Goal: Information Seeking & Learning: Learn about a topic

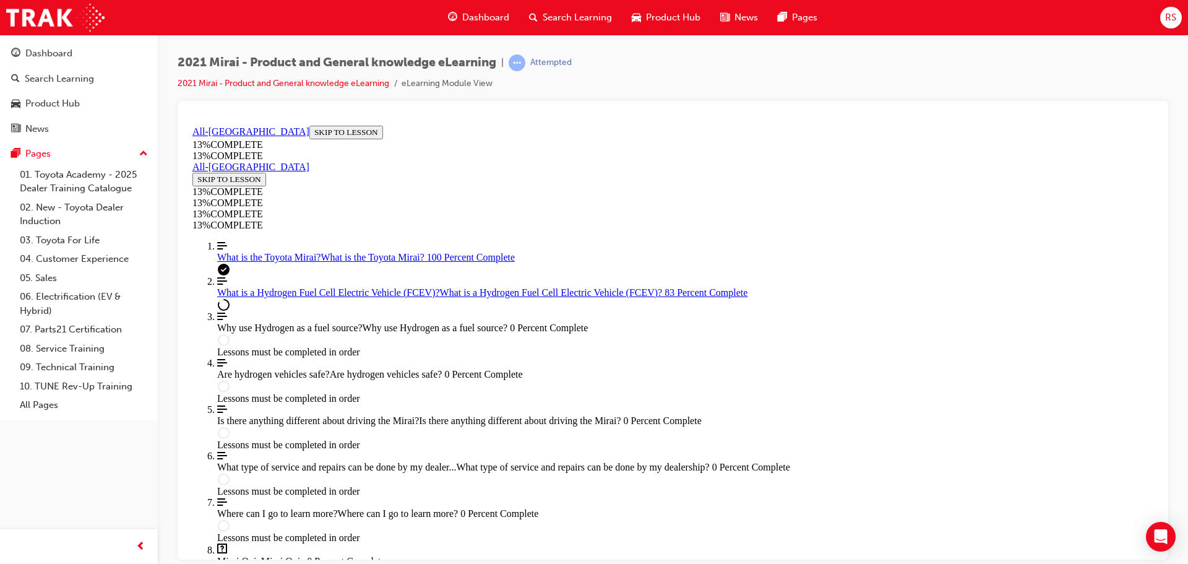
scroll to position [1815, 0]
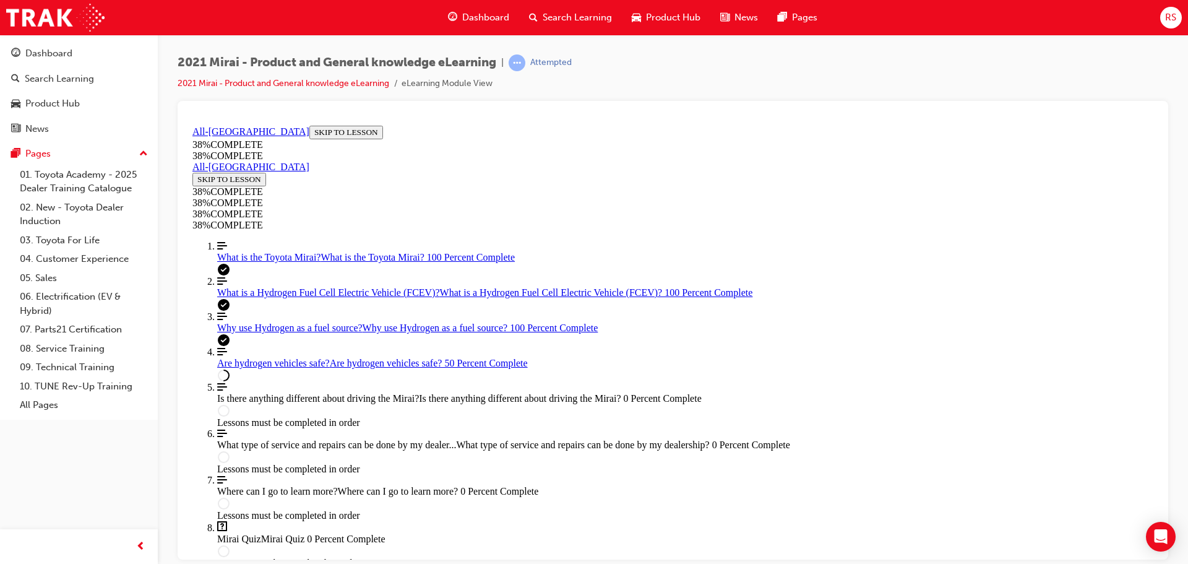
scroll to position [549, 0]
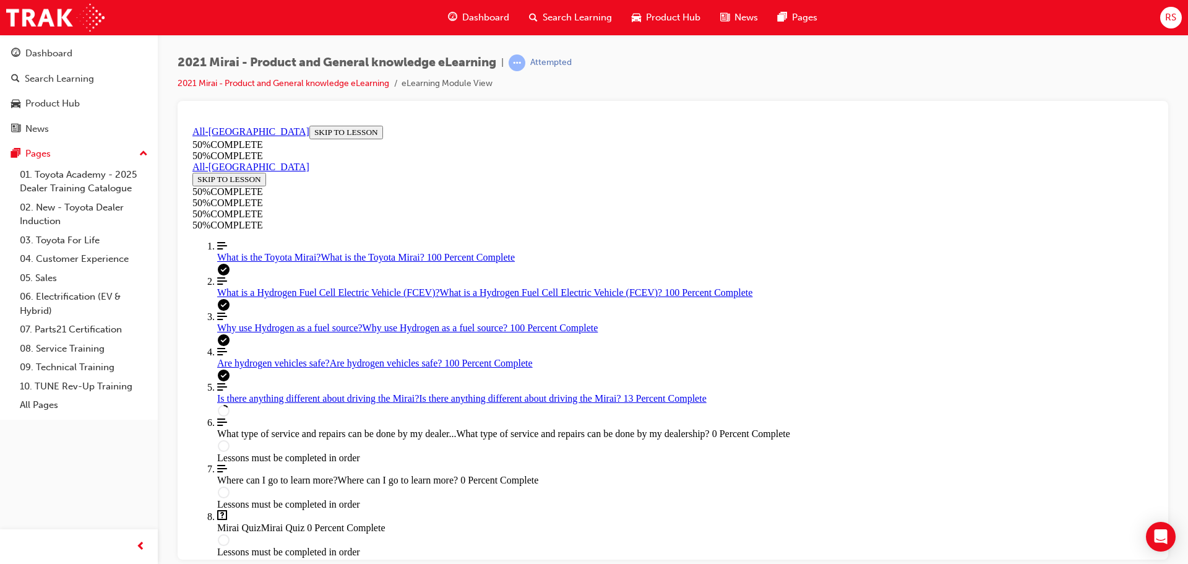
scroll to position [352, 0]
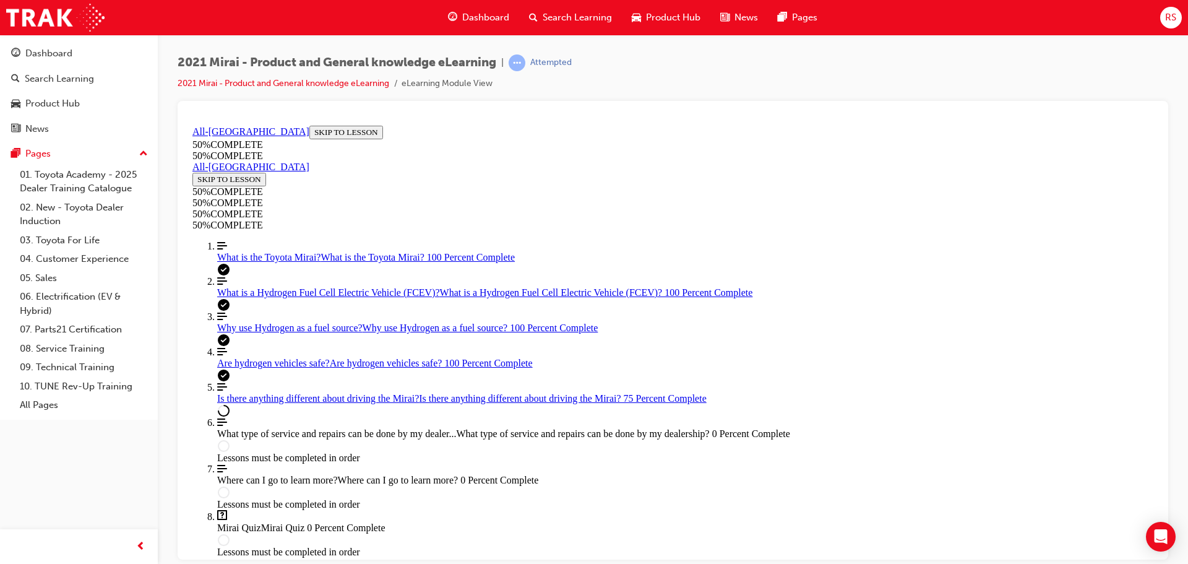
scroll to position [2008, 0]
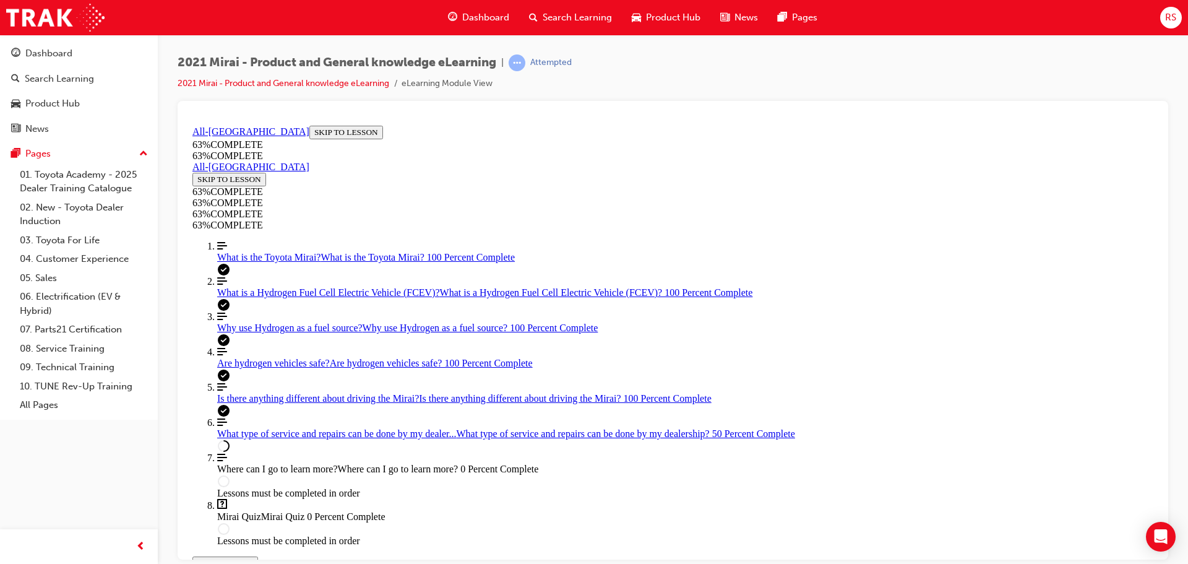
scroll to position [749, 0]
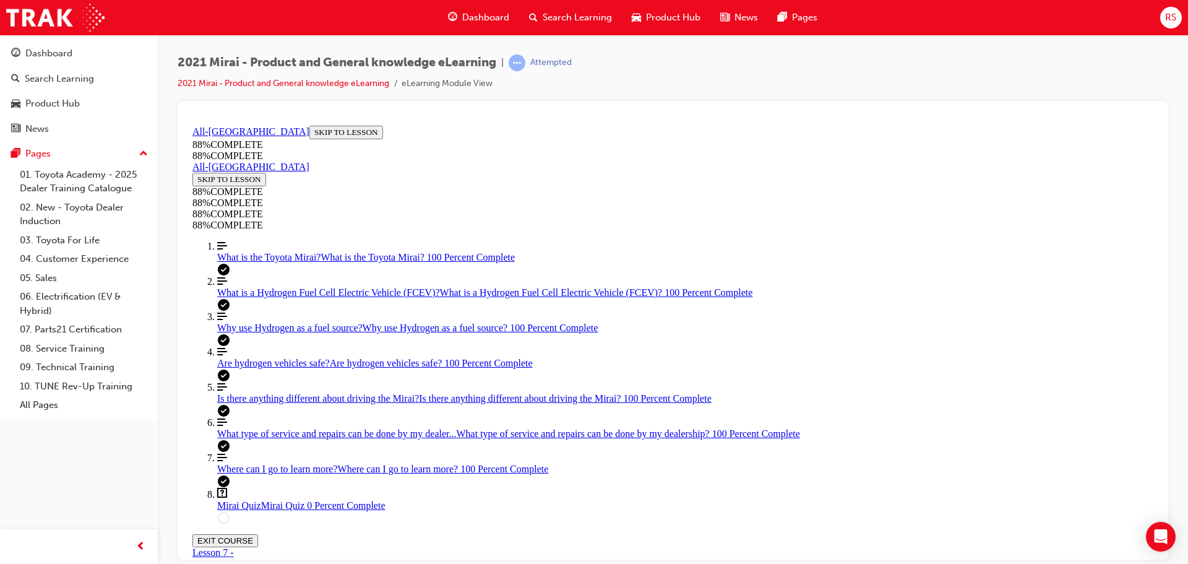
scroll to position [45, 0]
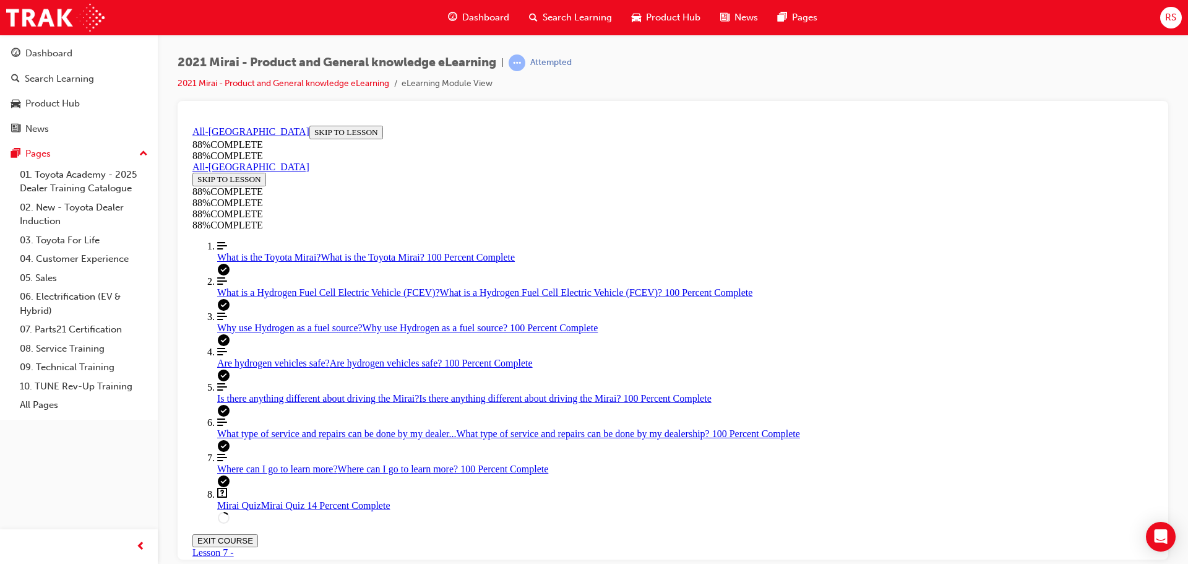
scroll to position [470, 0]
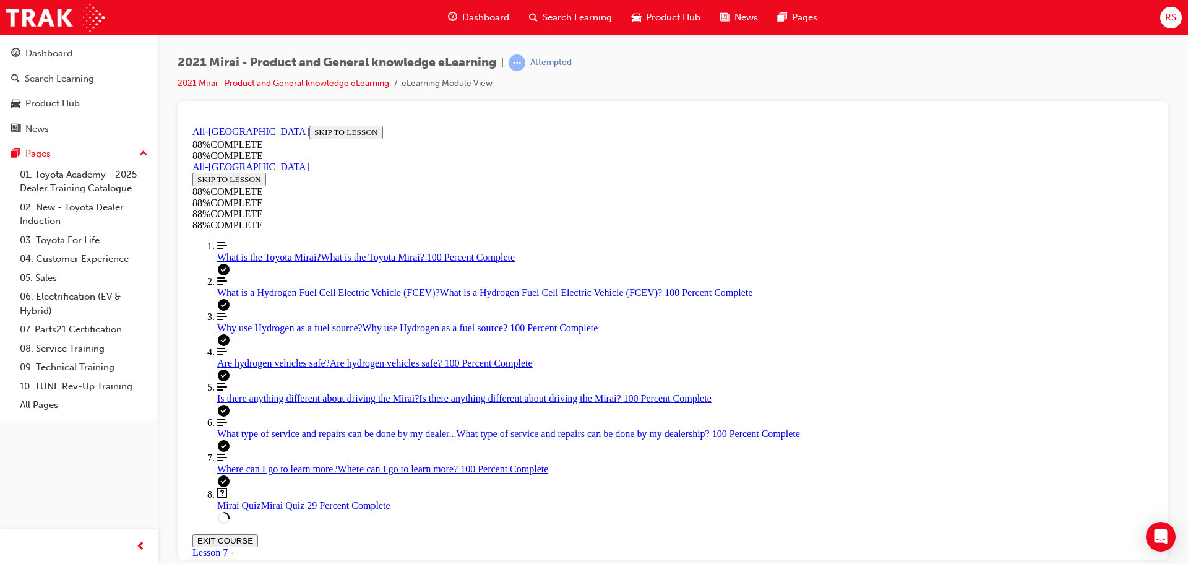
drag, startPoint x: 701, startPoint y: 497, endPoint x: 808, endPoint y: 499, distance: 107.1
drag, startPoint x: 673, startPoint y: 441, endPoint x: 799, endPoint y: 378, distance: 140.3
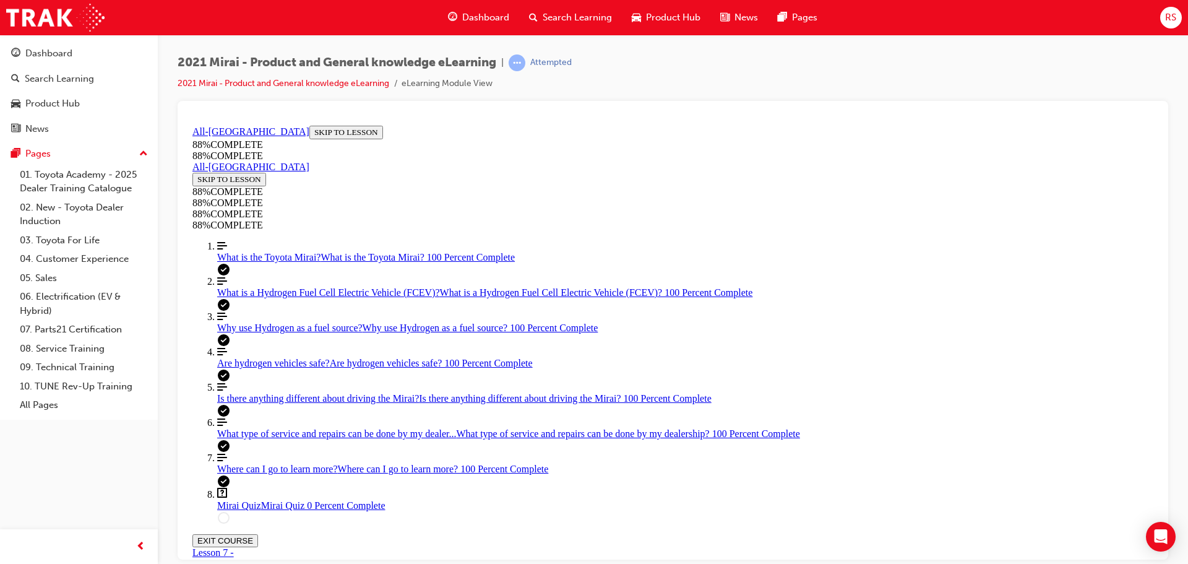
scroll to position [169, 0]
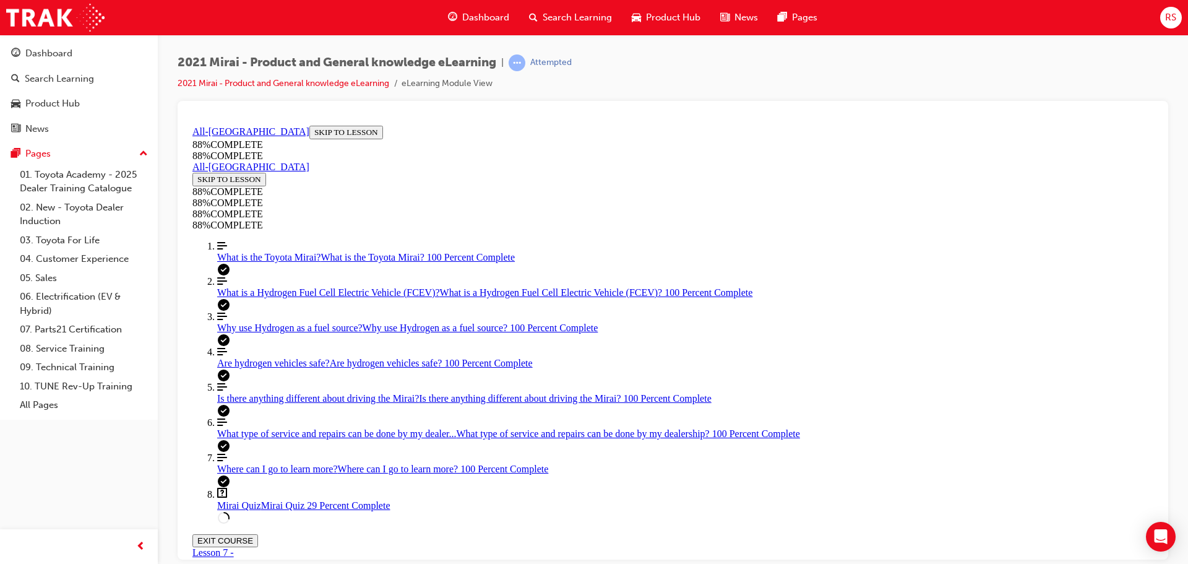
drag, startPoint x: 658, startPoint y: 442, endPoint x: 747, endPoint y: 436, distance: 89.3
drag, startPoint x: 678, startPoint y: 497, endPoint x: 742, endPoint y: 499, distance: 63.8
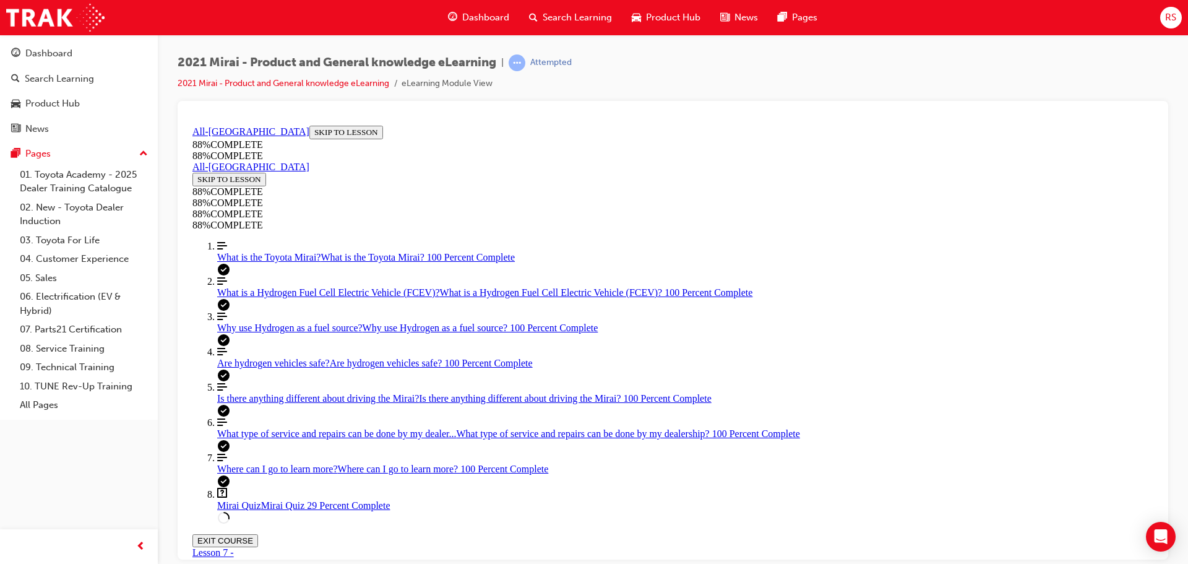
drag, startPoint x: 676, startPoint y: 382, endPoint x: 809, endPoint y: 382, distance: 133.0
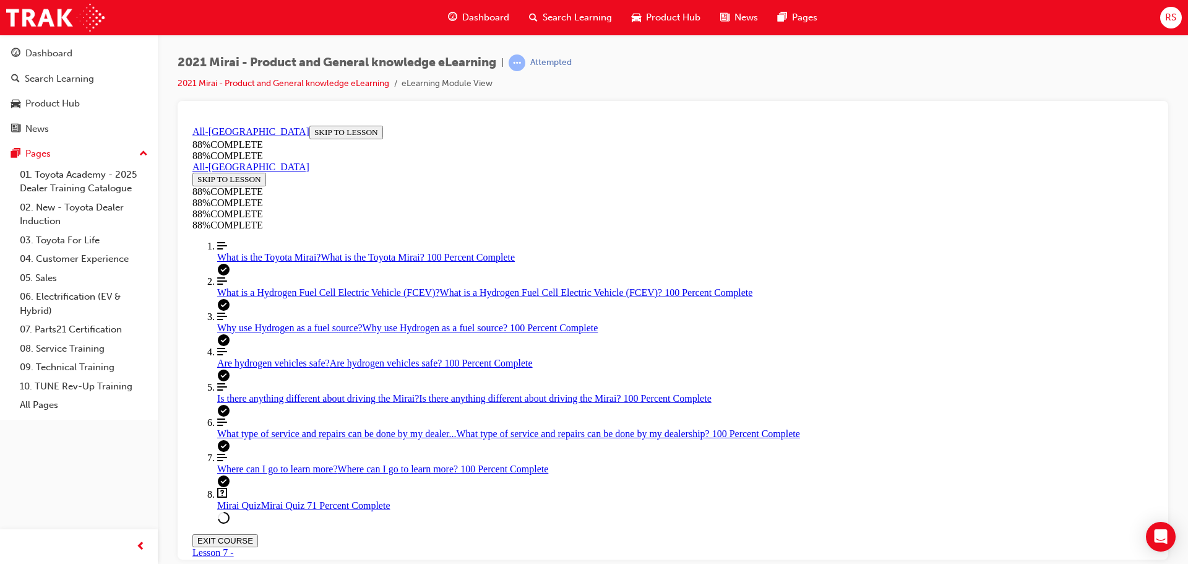
scroll to position [533, 0]
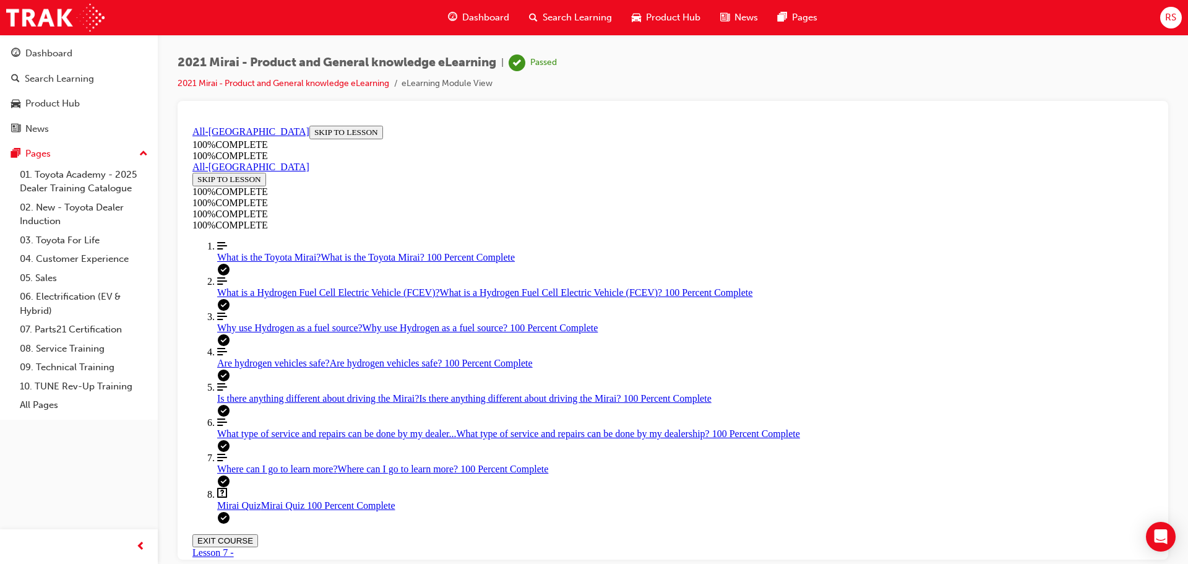
scroll to position [201, 0]
click at [258, 533] on button "EXIT COURSE" at bounding box center [225, 539] width 66 height 13
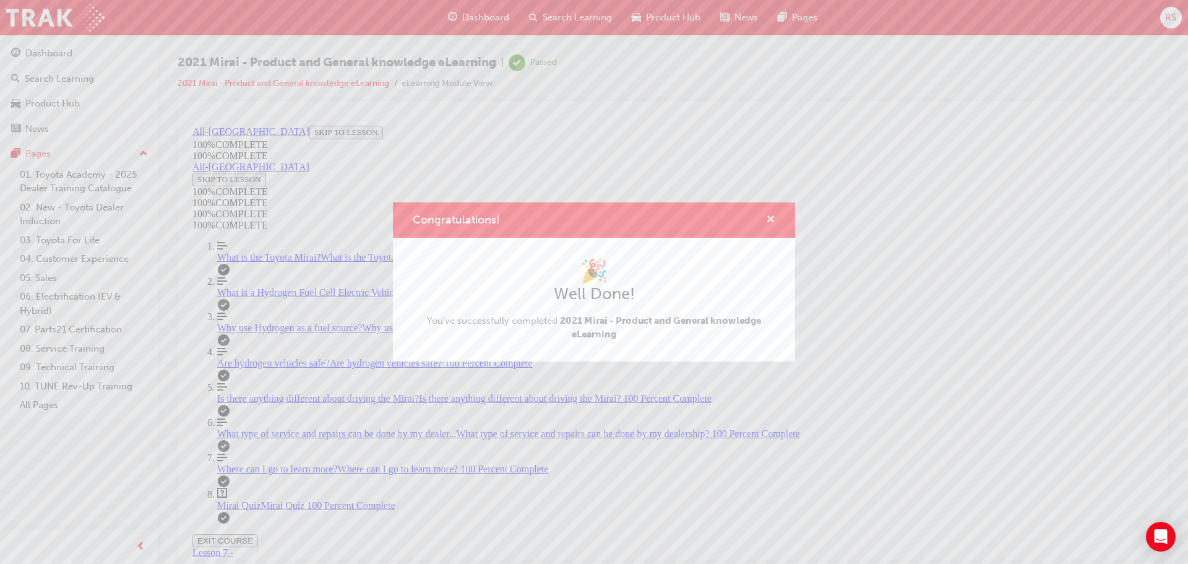
click at [775, 218] on span "cross-icon" at bounding box center [770, 220] width 9 height 11
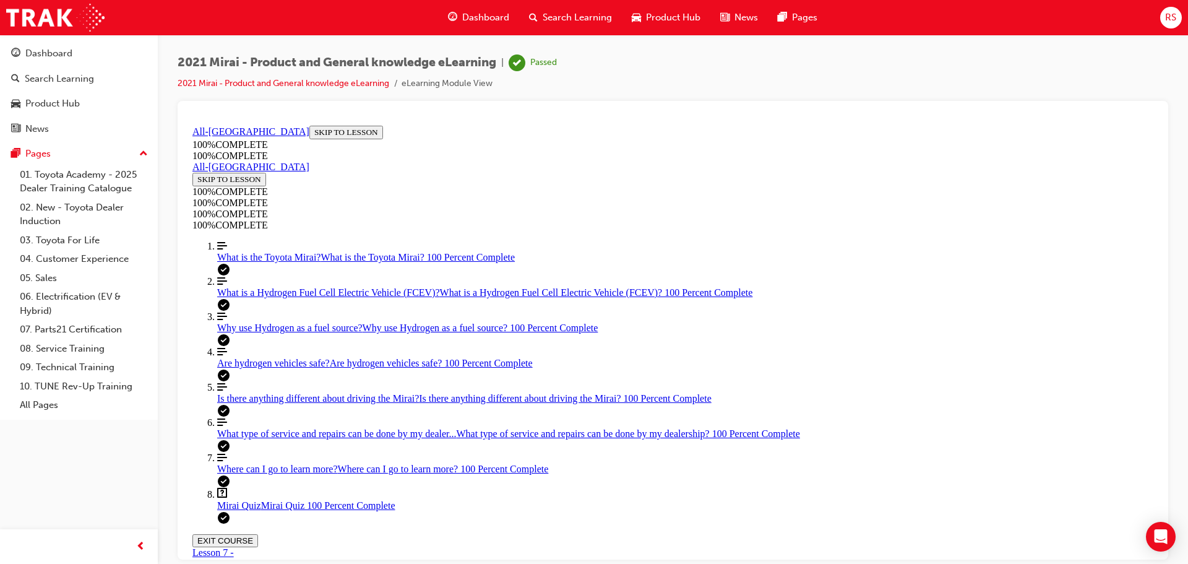
click at [495, 20] on span "Dashboard" at bounding box center [485, 18] width 47 height 14
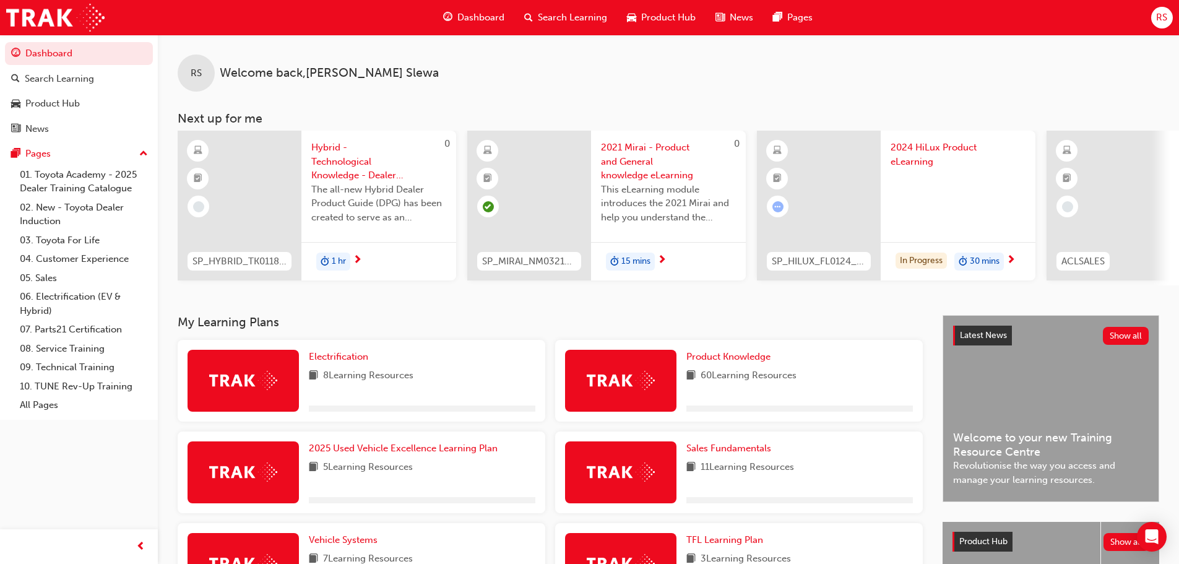
click at [500, 17] on span "Dashboard" at bounding box center [480, 18] width 47 height 14
click at [479, 22] on span "Dashboard" at bounding box center [480, 18] width 47 height 14
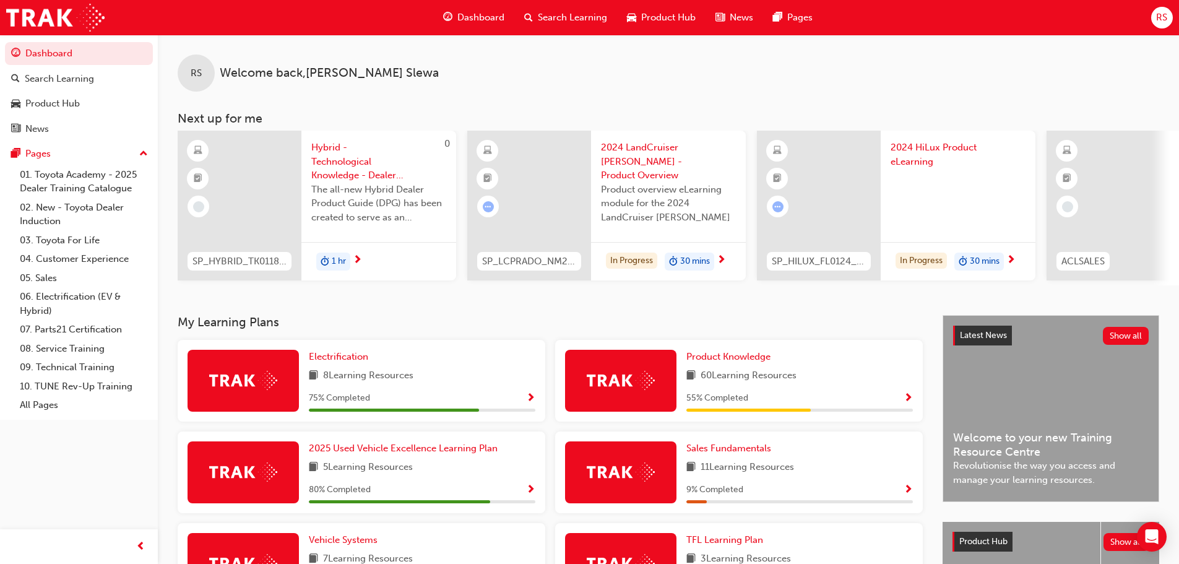
click at [639, 155] on span "2024 LandCruiser [PERSON_NAME] - Product Overview" at bounding box center [668, 161] width 135 height 42
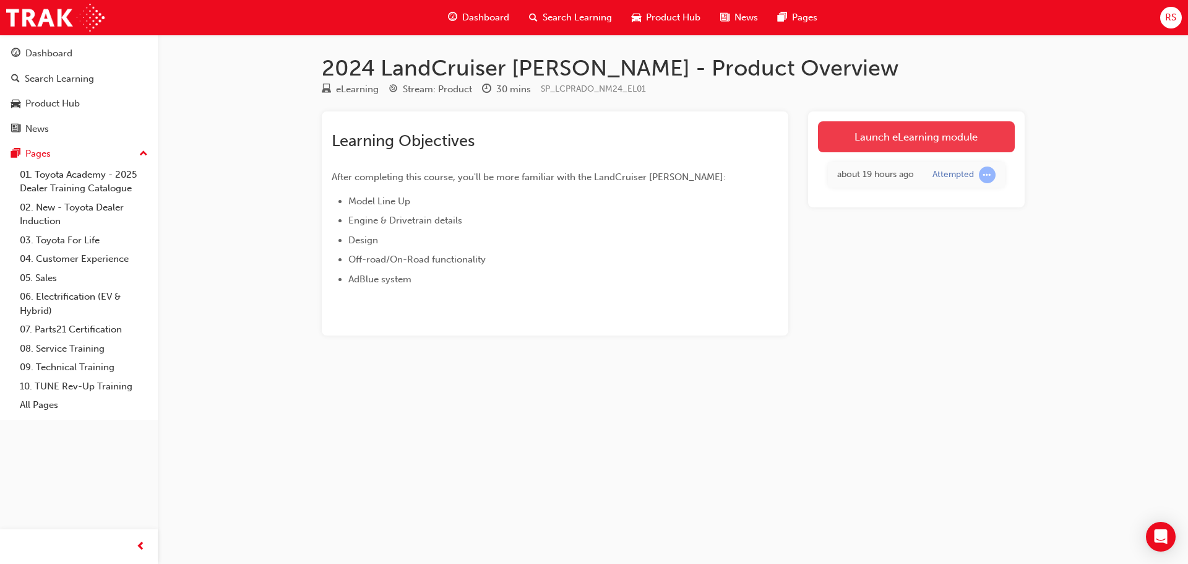
click at [882, 139] on link "Launch eLearning module" at bounding box center [916, 136] width 197 height 31
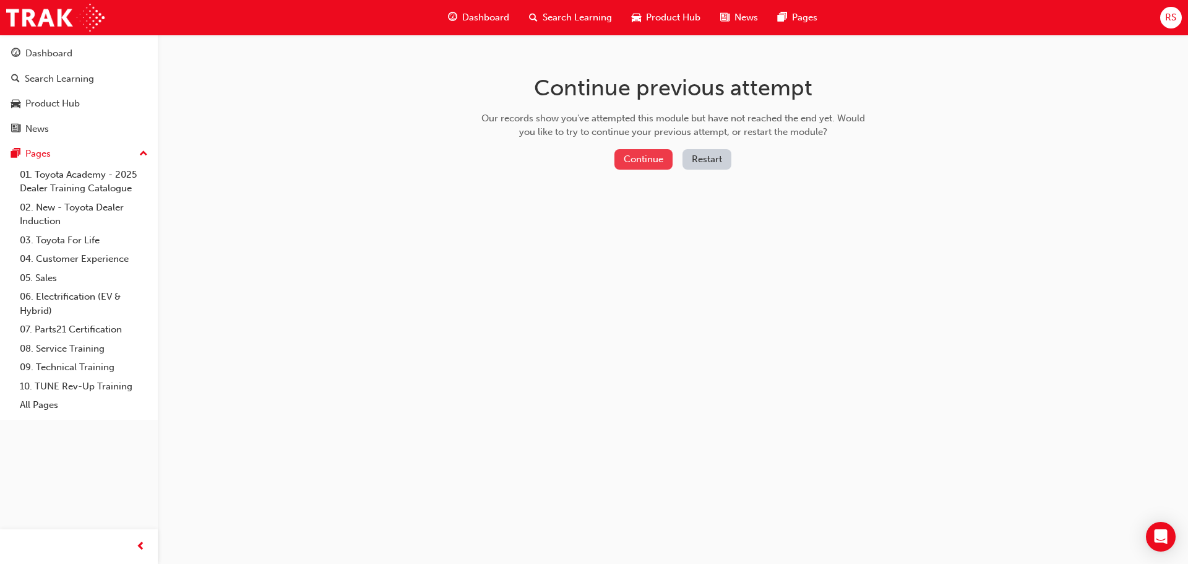
click at [635, 163] on button "Continue" at bounding box center [643, 159] width 58 height 20
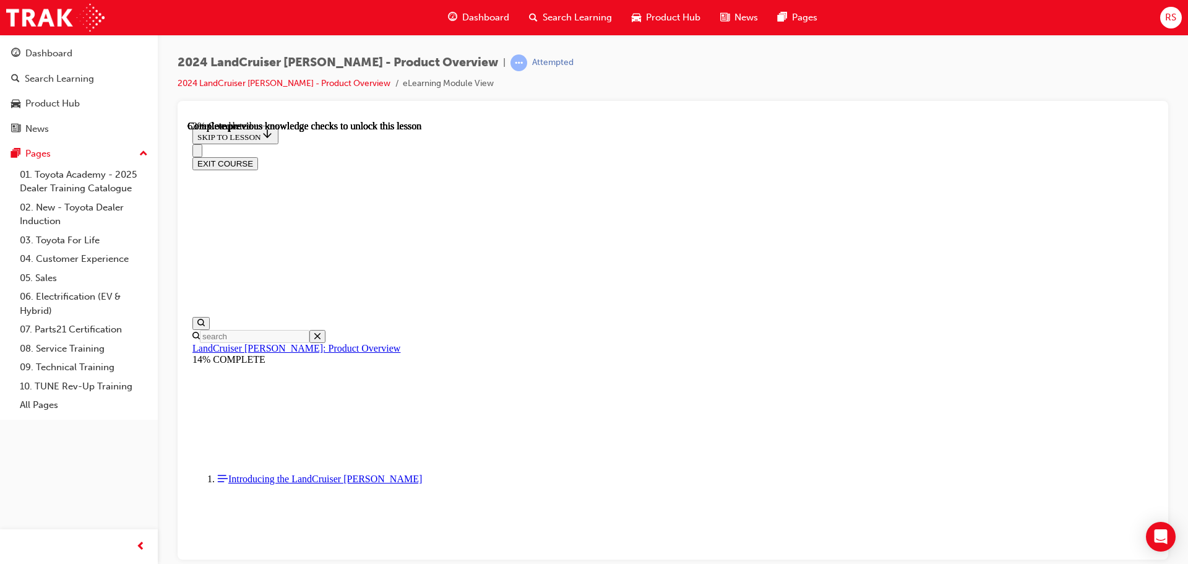
scroll to position [1787, 0]
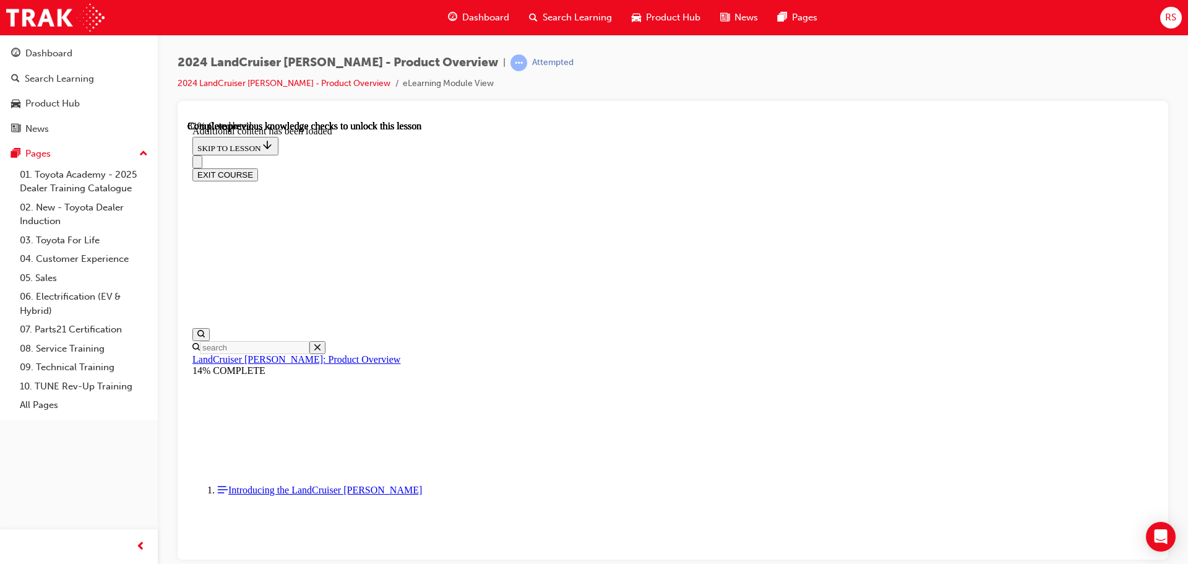
scroll to position [2093, 0]
radio input "true"
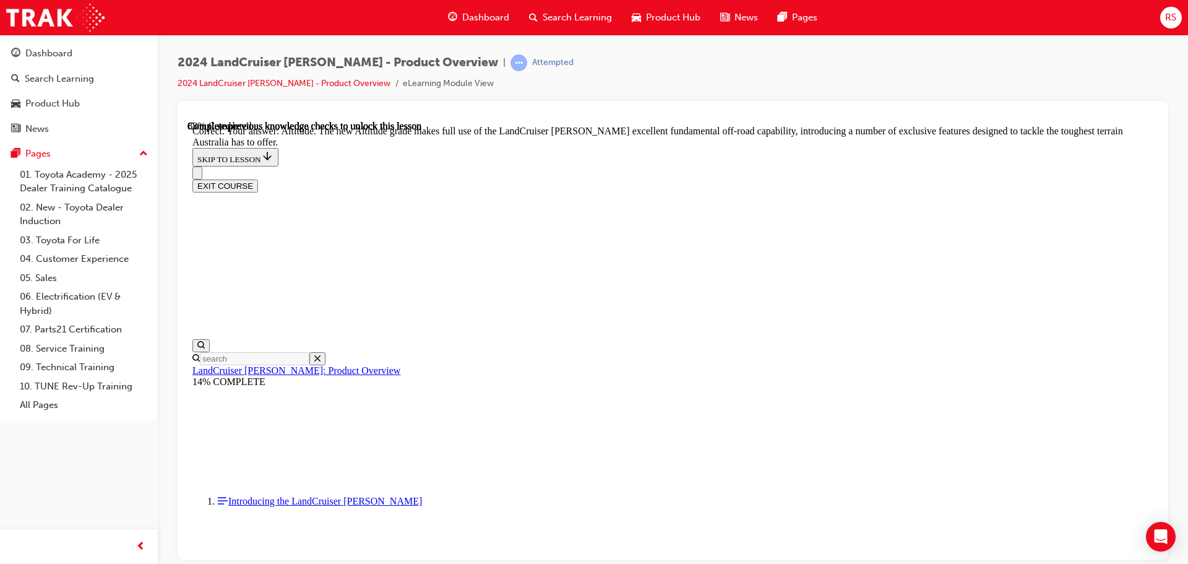
scroll to position [2712, 0]
checkbox input "true"
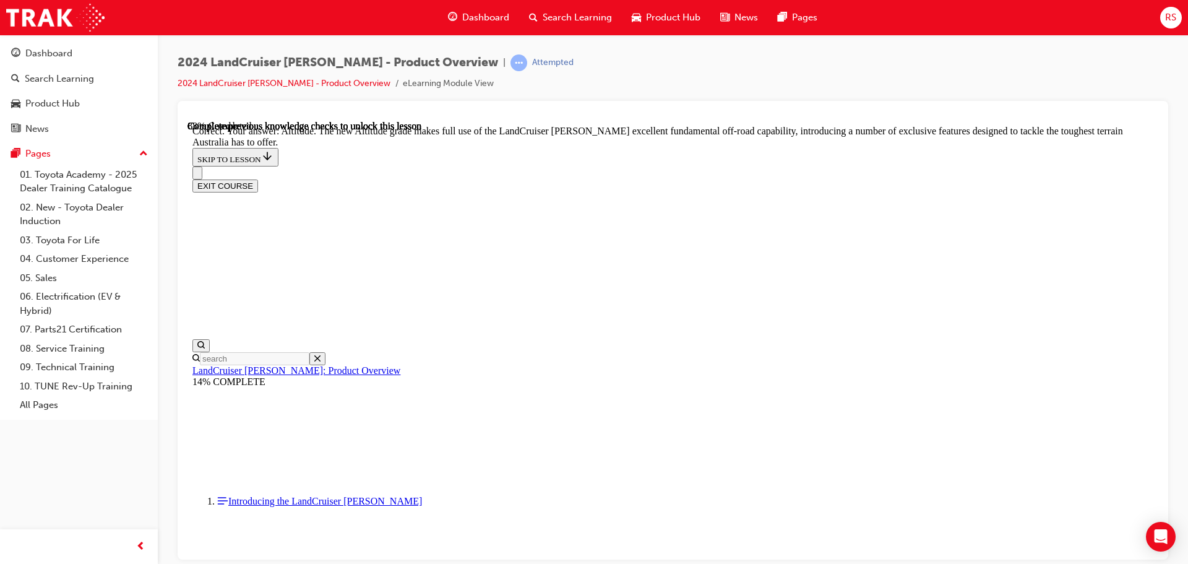
checkbox input "true"
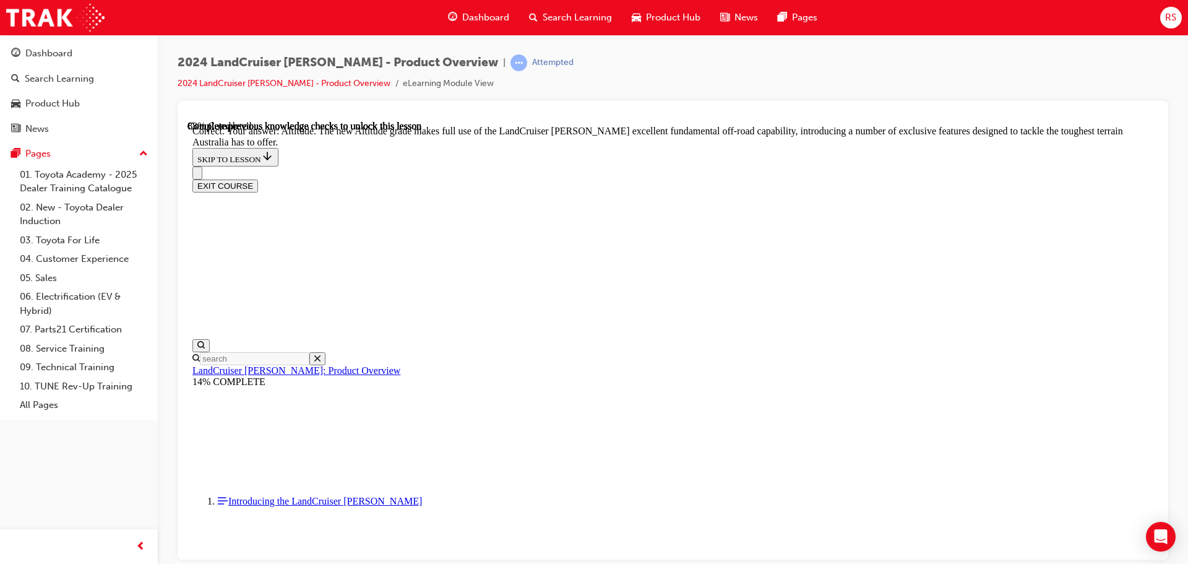
checkbox input "true"
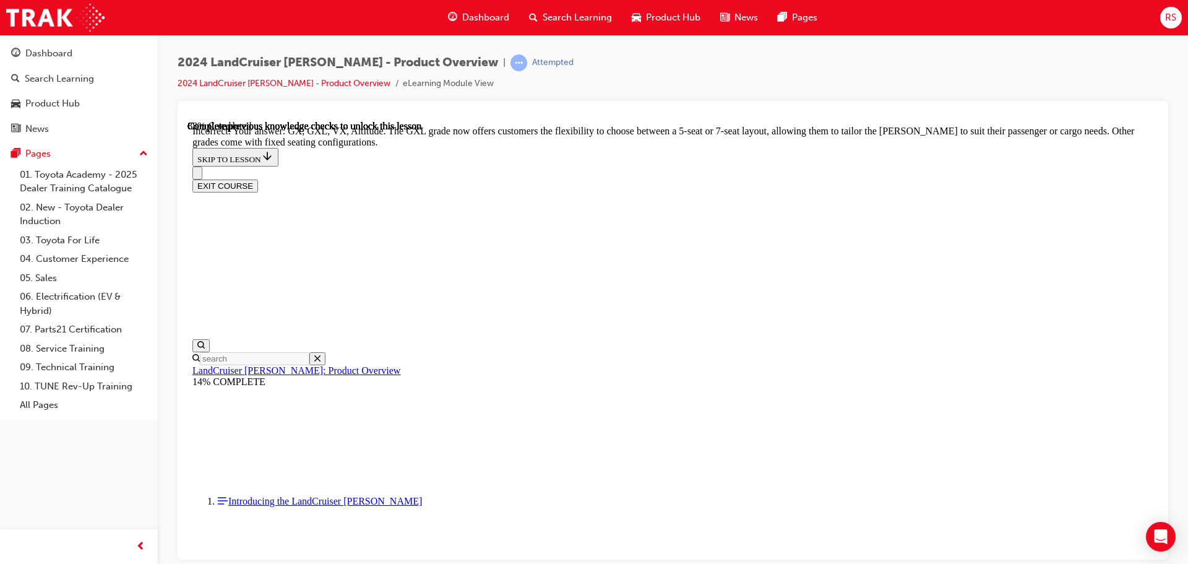
checkbox input "false"
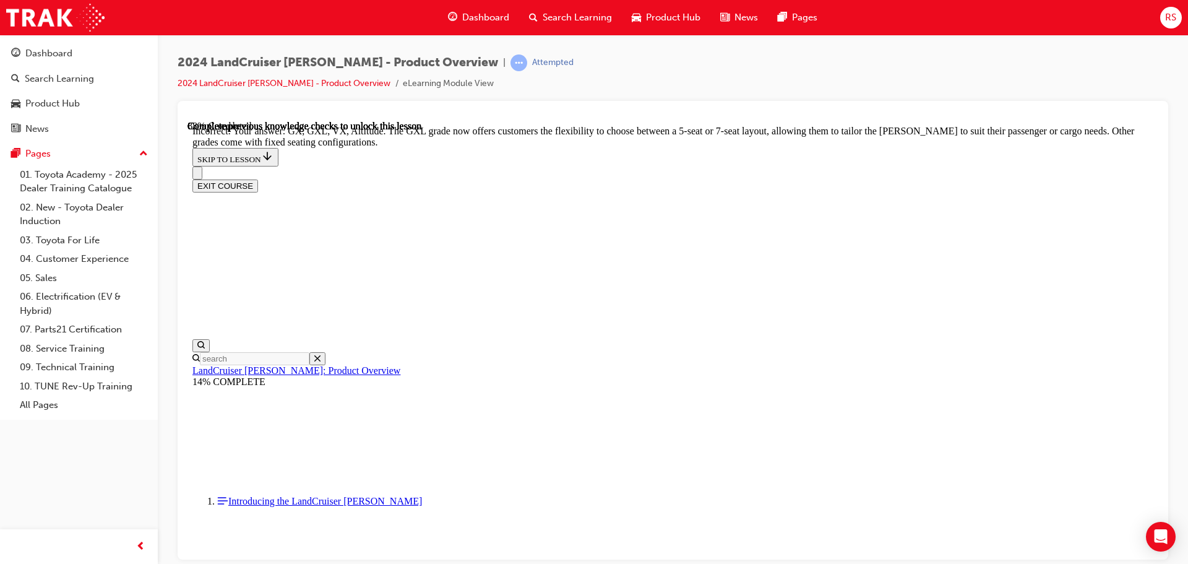
checkbox input "false"
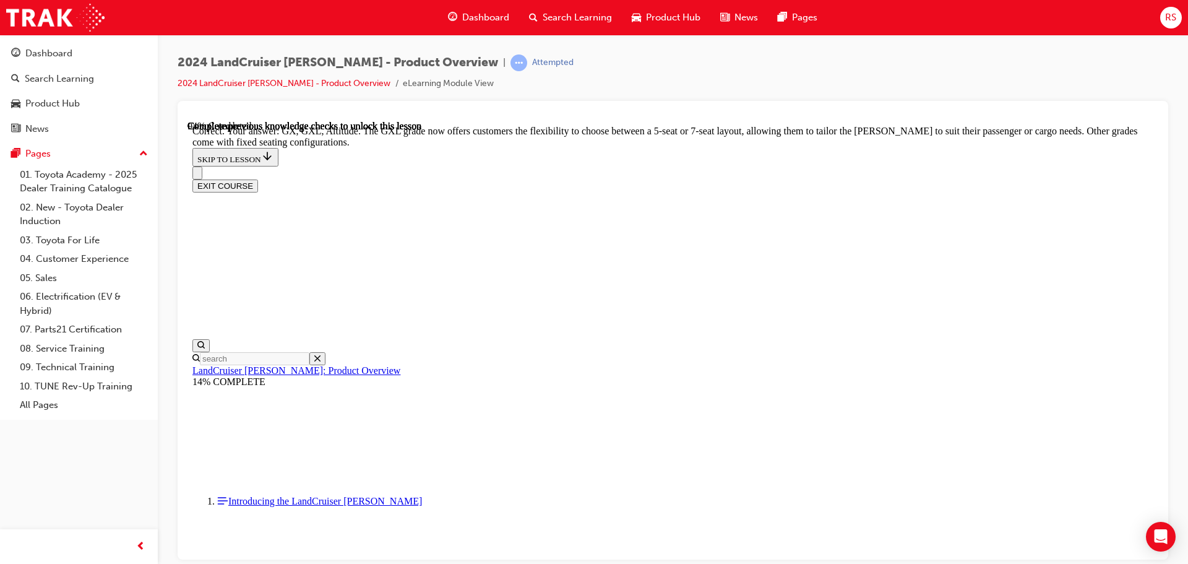
scroll to position [2994, 0]
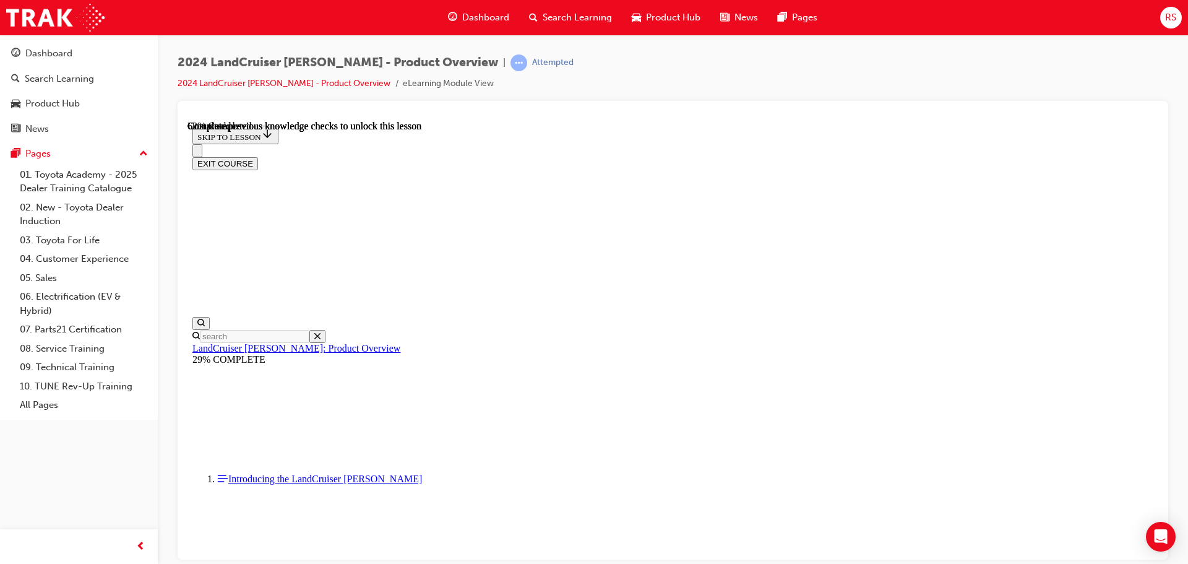
scroll to position [2820, 0]
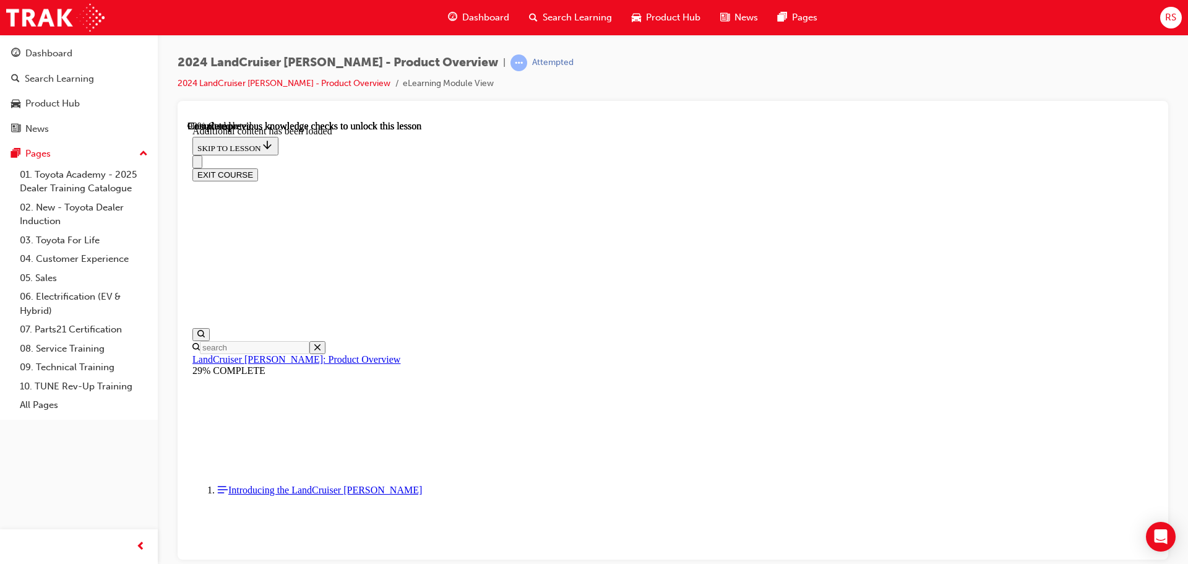
scroll to position [3127, 0]
radio input "true"
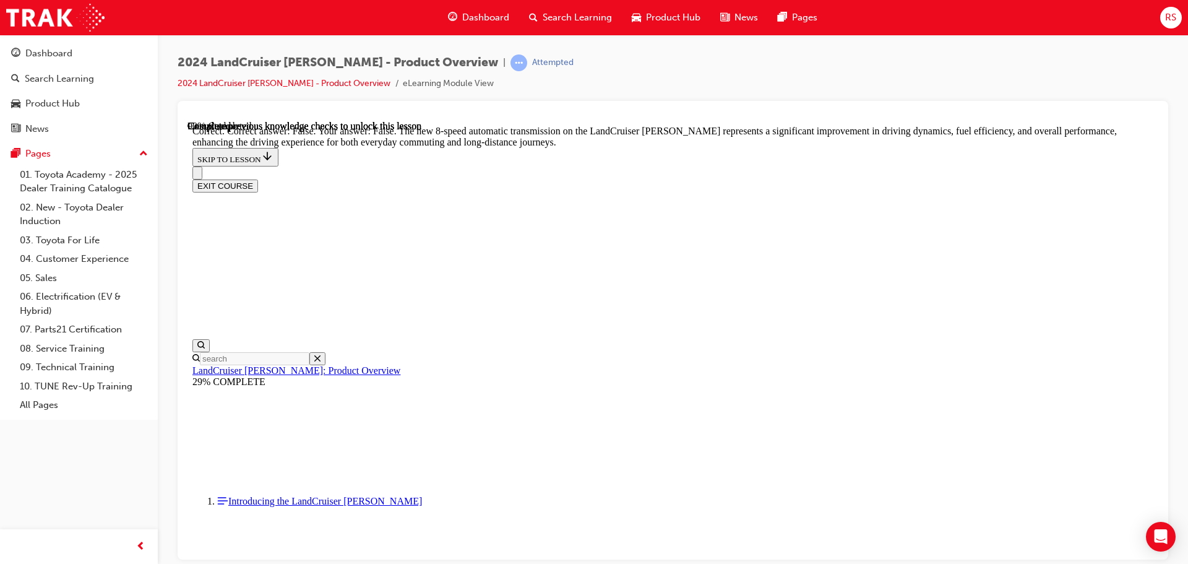
scroll to position [3560, 0]
radio input "true"
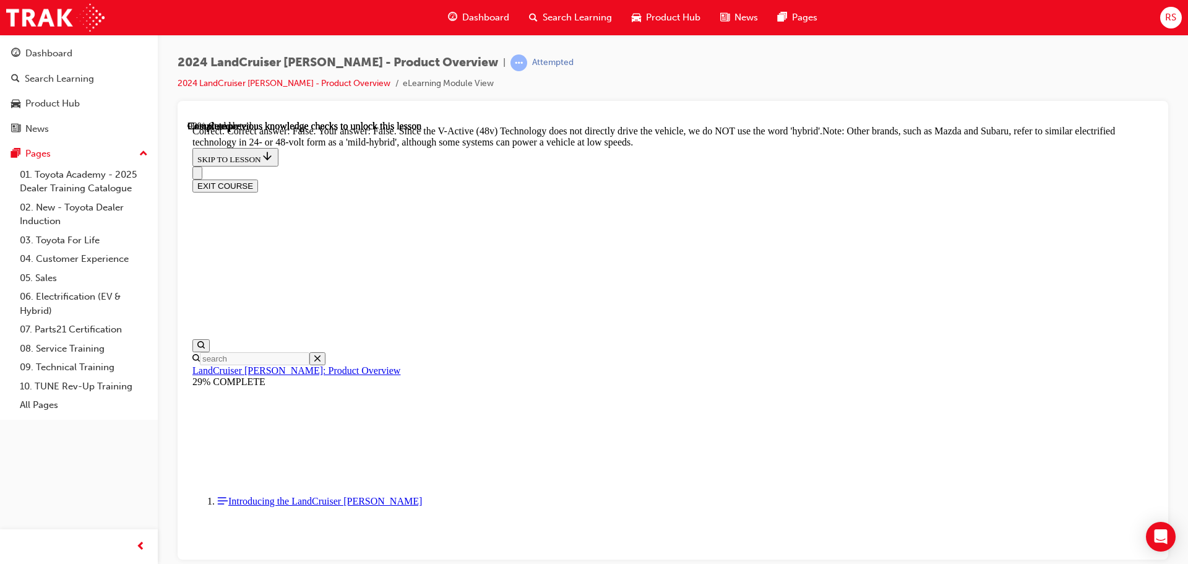
scroll to position [4179, 0]
radio input "true"
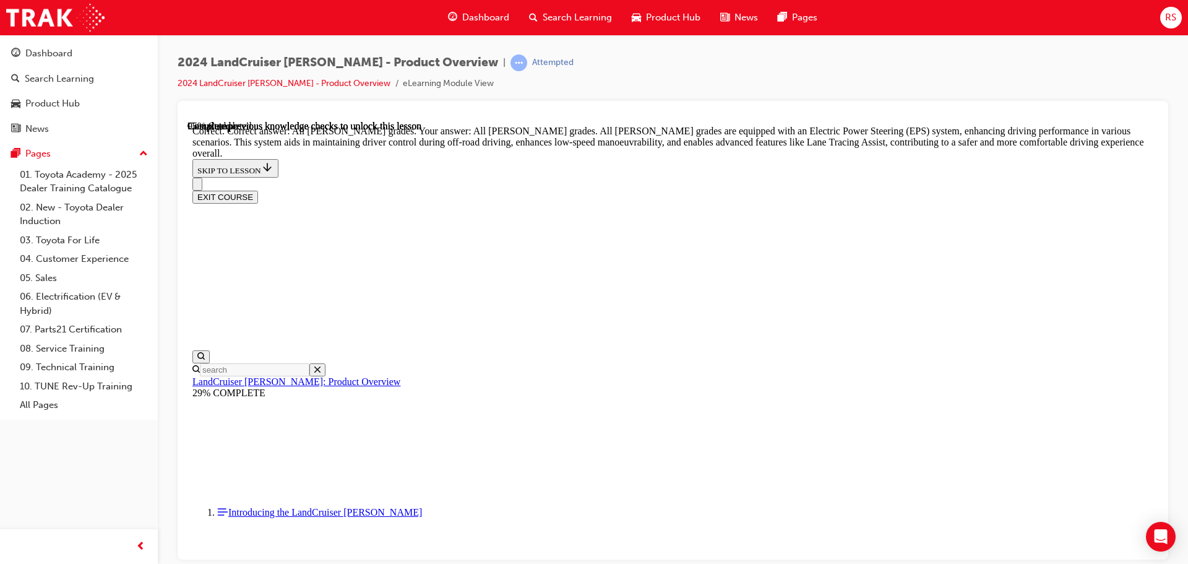
scroll to position [4450, 0]
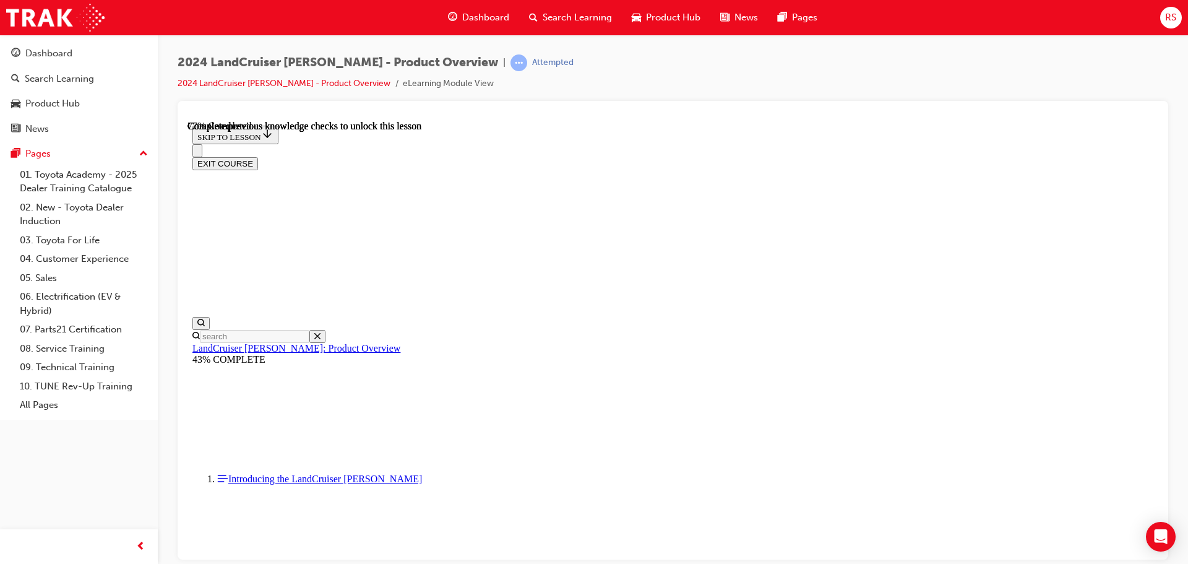
scroll to position [3996, 0]
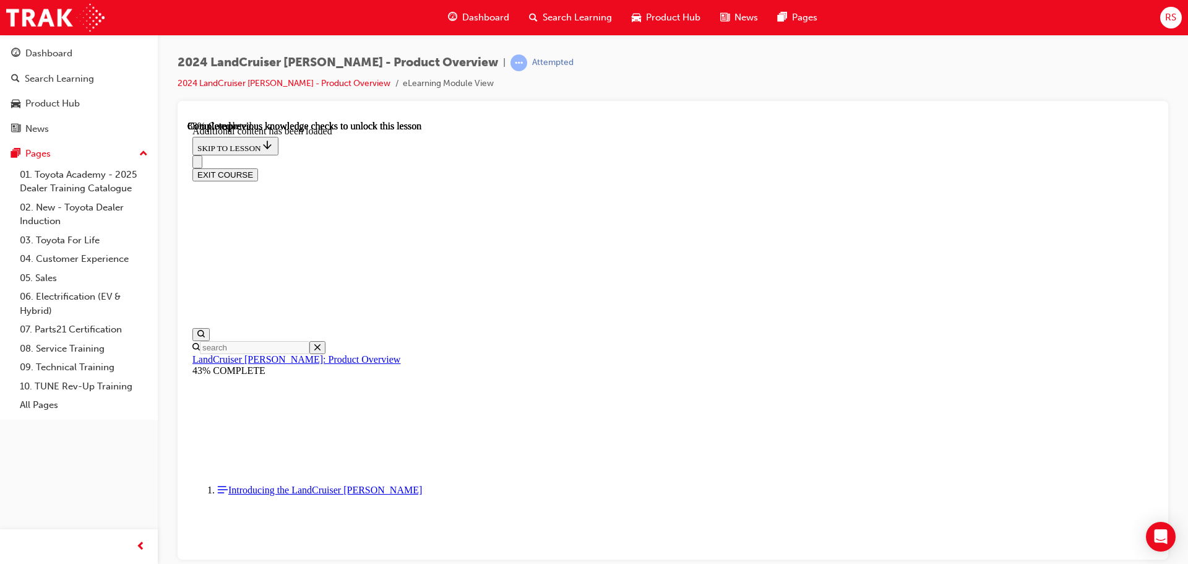
scroll to position [4302, 0]
checkbox input "true"
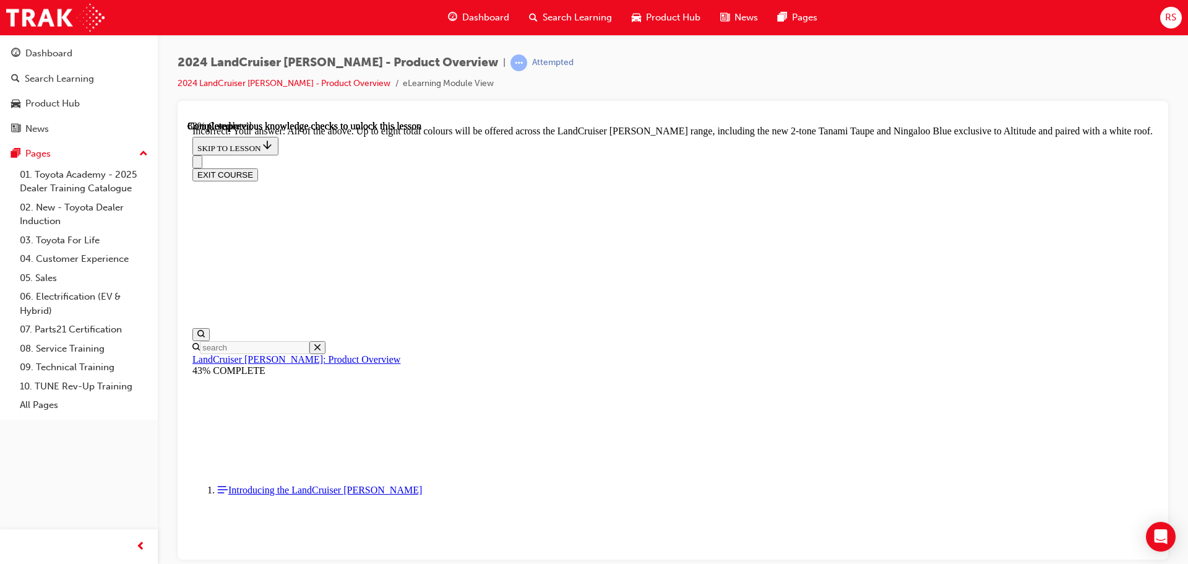
scroll to position [4507, 0]
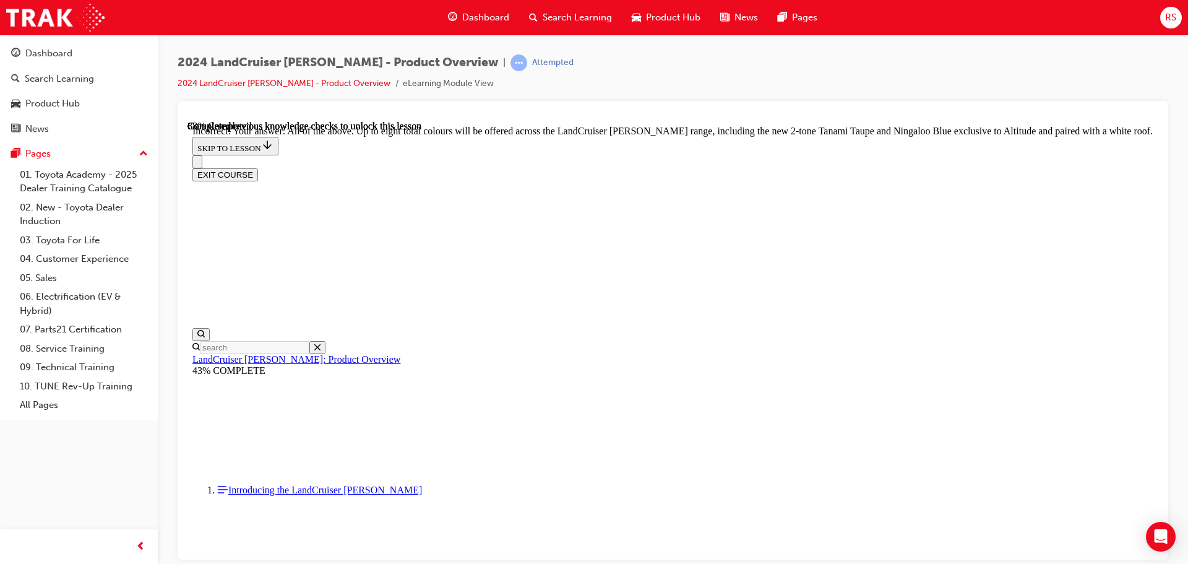
checkbox input "true"
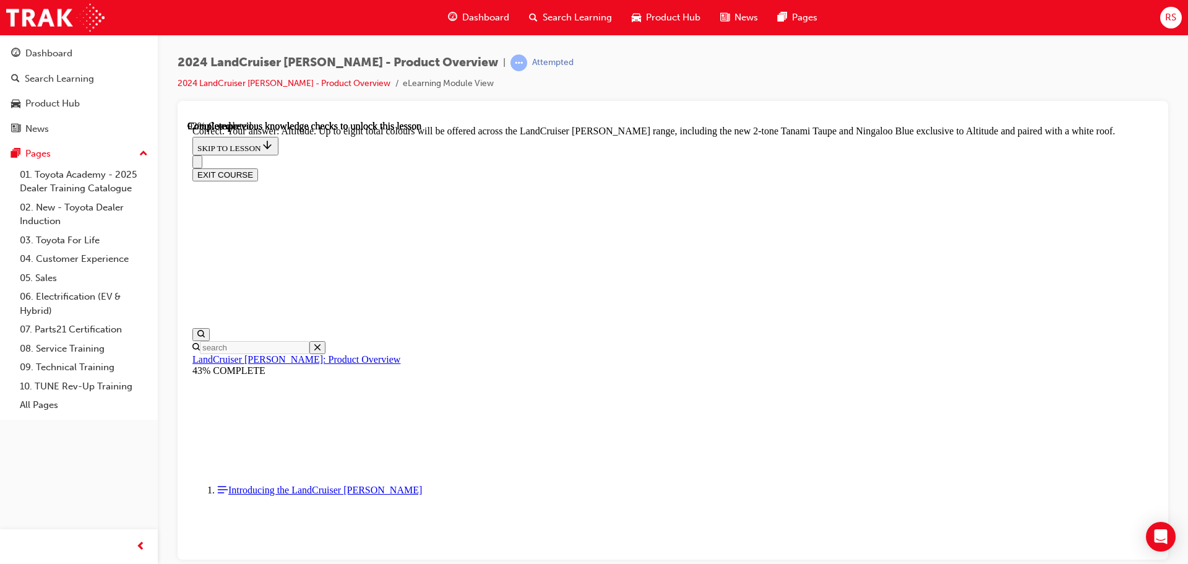
checkbox input "true"
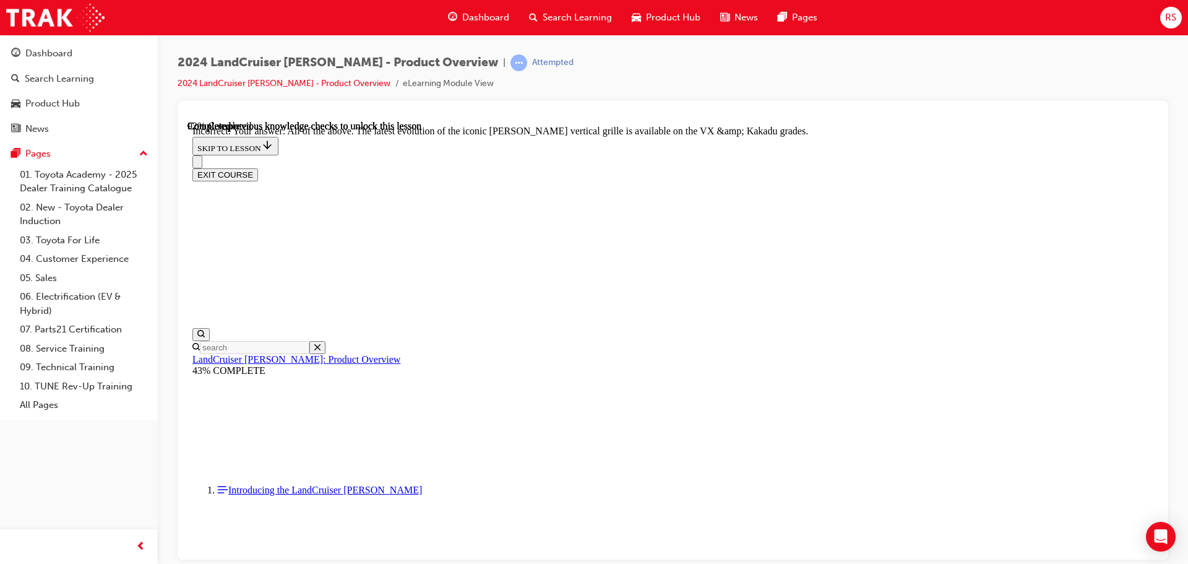
scroll to position [4835, 0]
checkbox input "true"
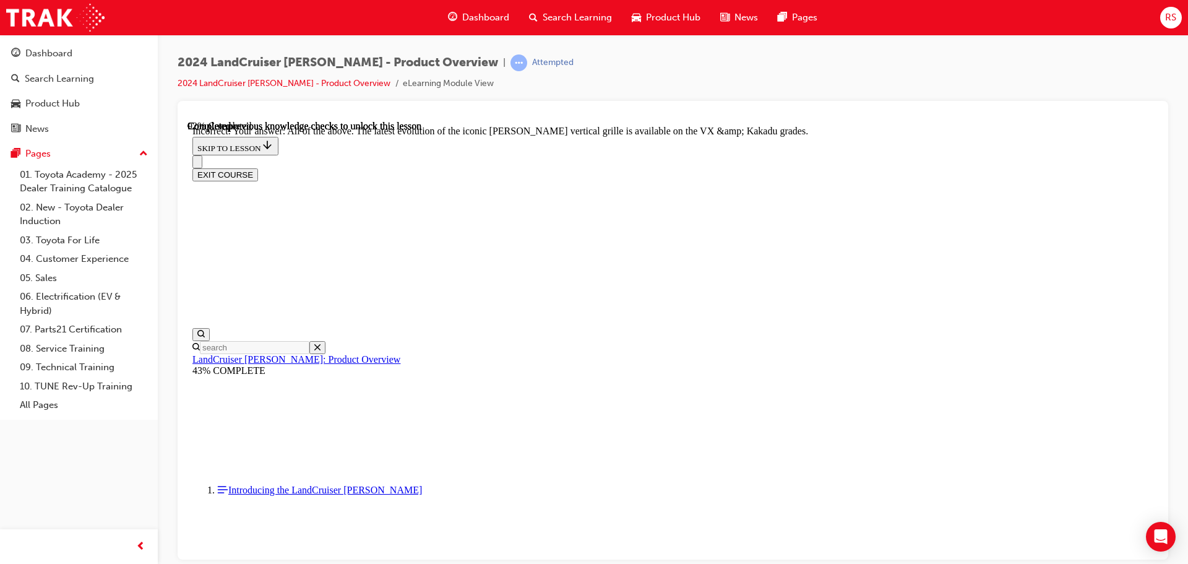
checkbox input "true"
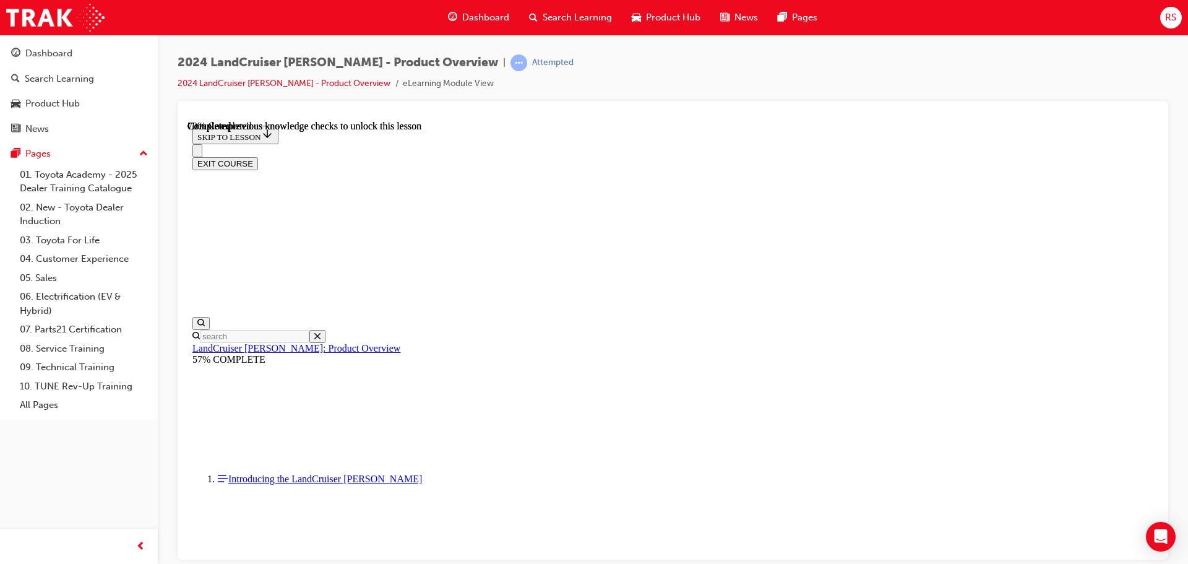
scroll to position [2414, 0]
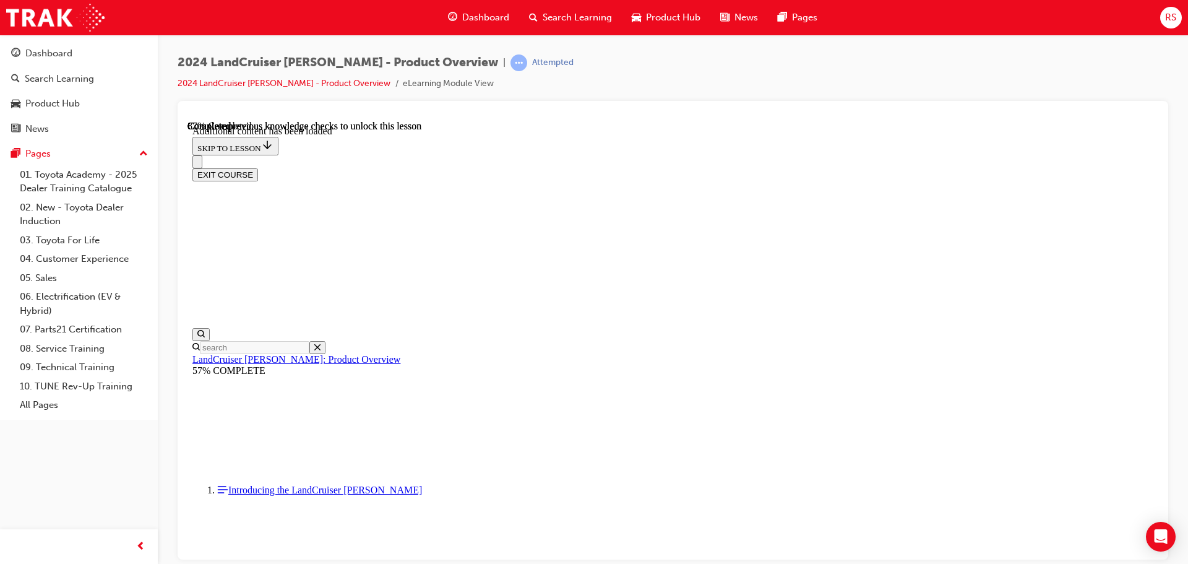
scroll to position [3198, 0]
radio input "true"
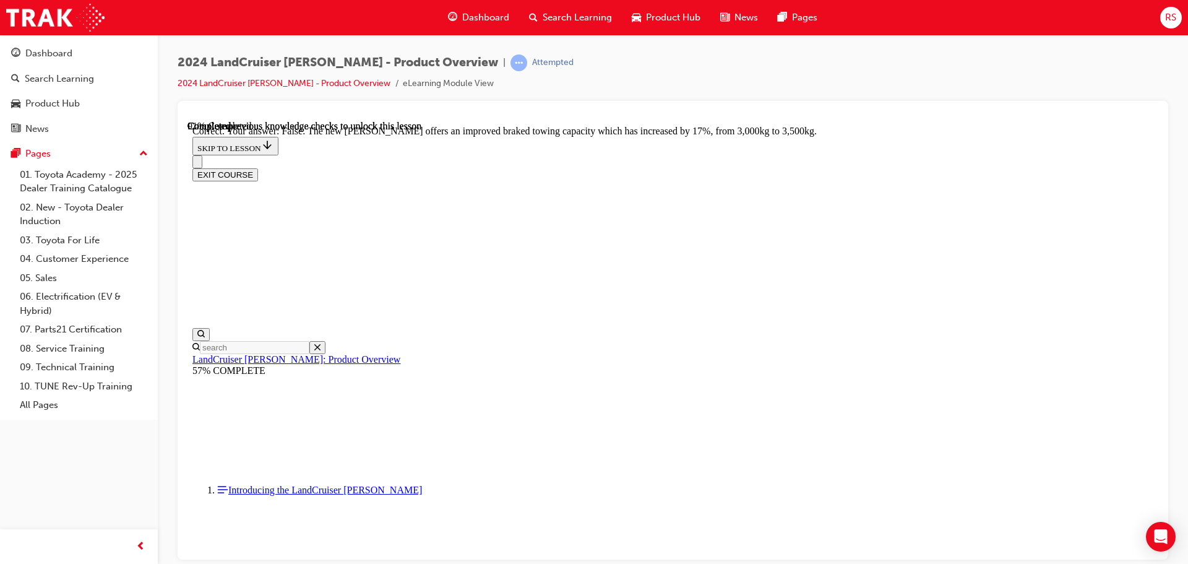
scroll to position [3632, 0]
radio input "true"
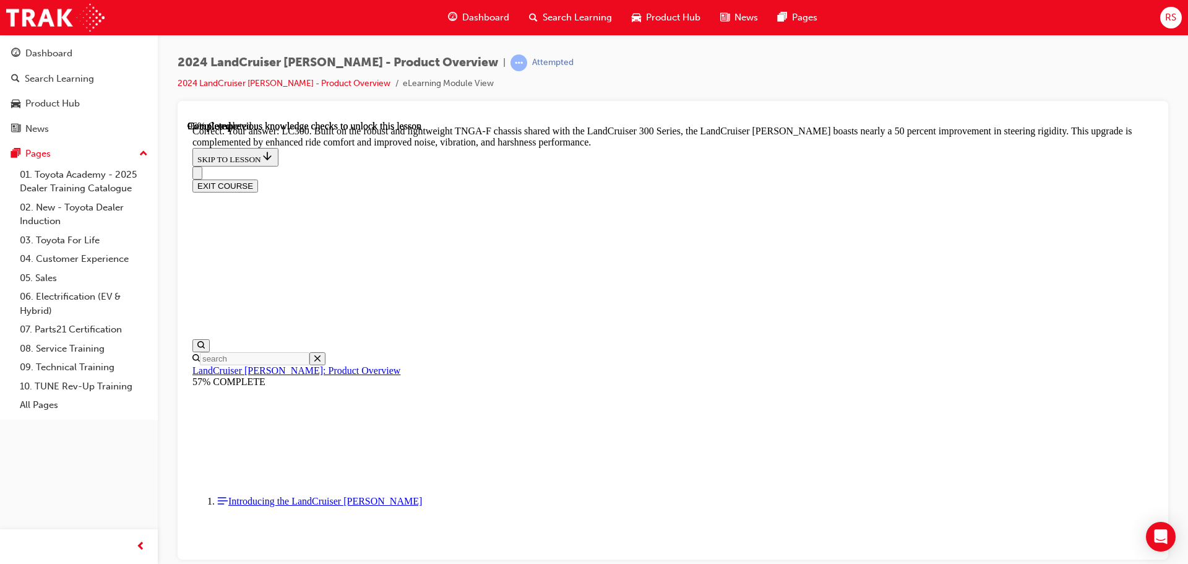
scroll to position [3927, 0]
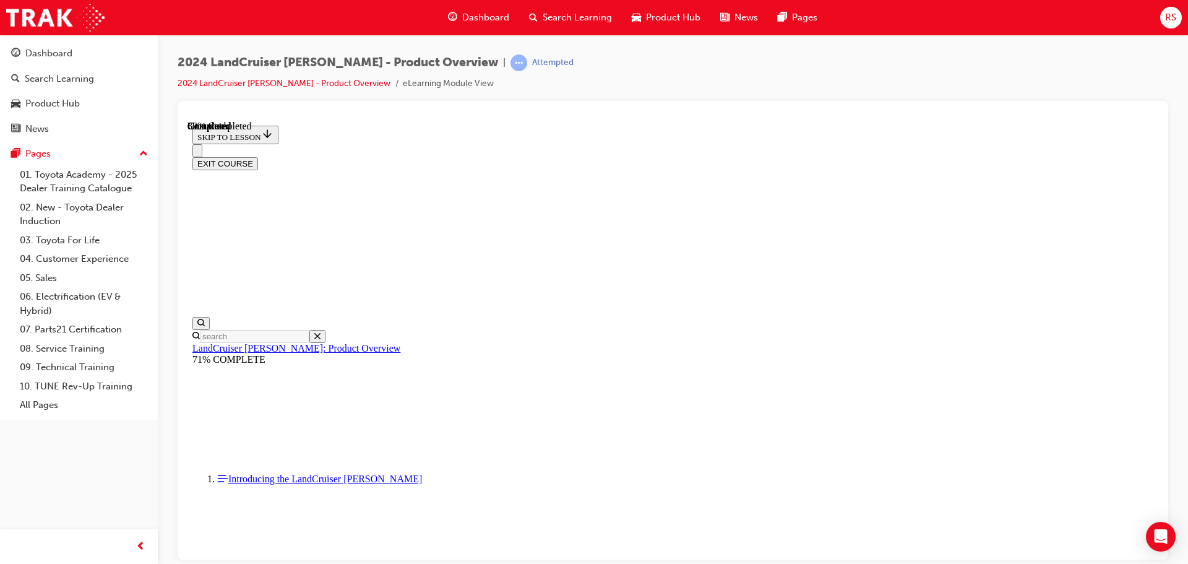
scroll to position [1383, 0]
click at [258, 157] on button "EXIT COURSE" at bounding box center [225, 163] width 66 height 13
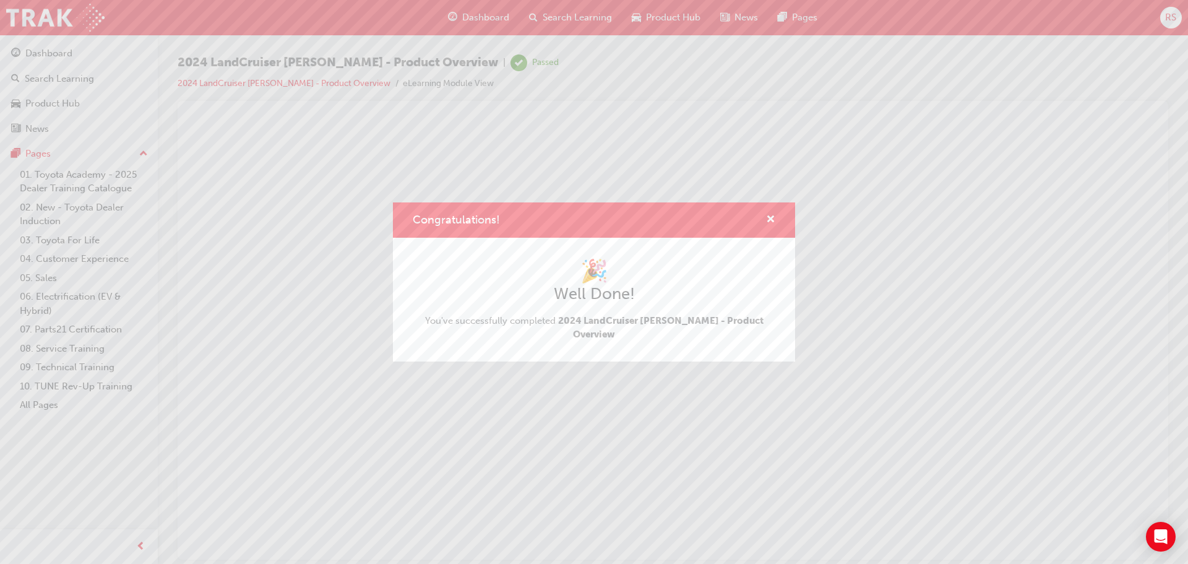
scroll to position [0, 0]
click at [766, 226] on span "cross-icon" at bounding box center [770, 220] width 9 height 11
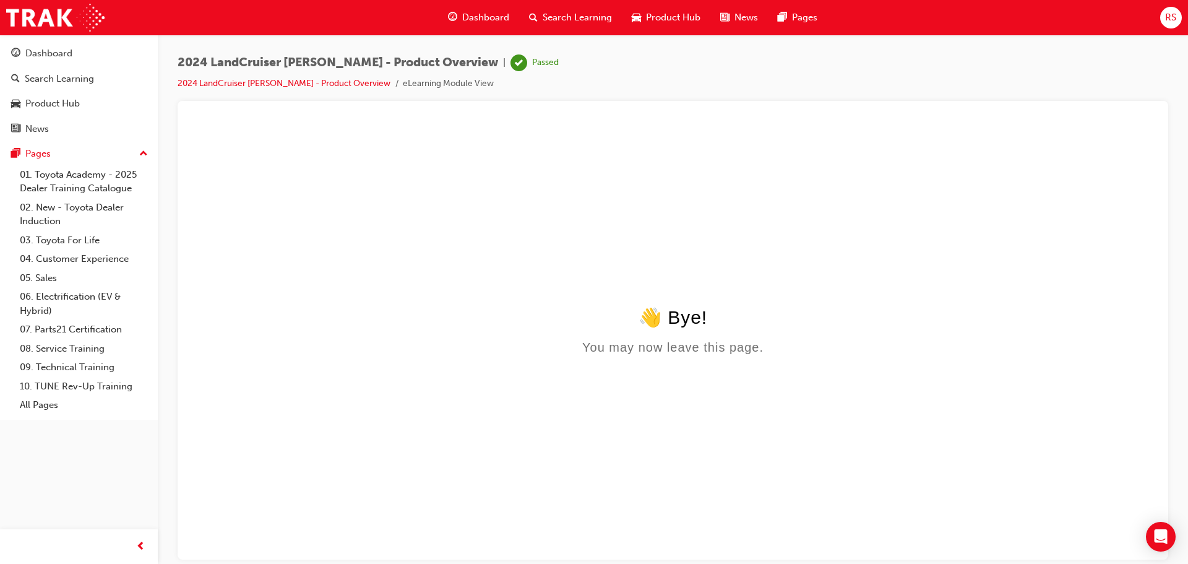
click at [476, 22] on span "Dashboard" at bounding box center [485, 18] width 47 height 14
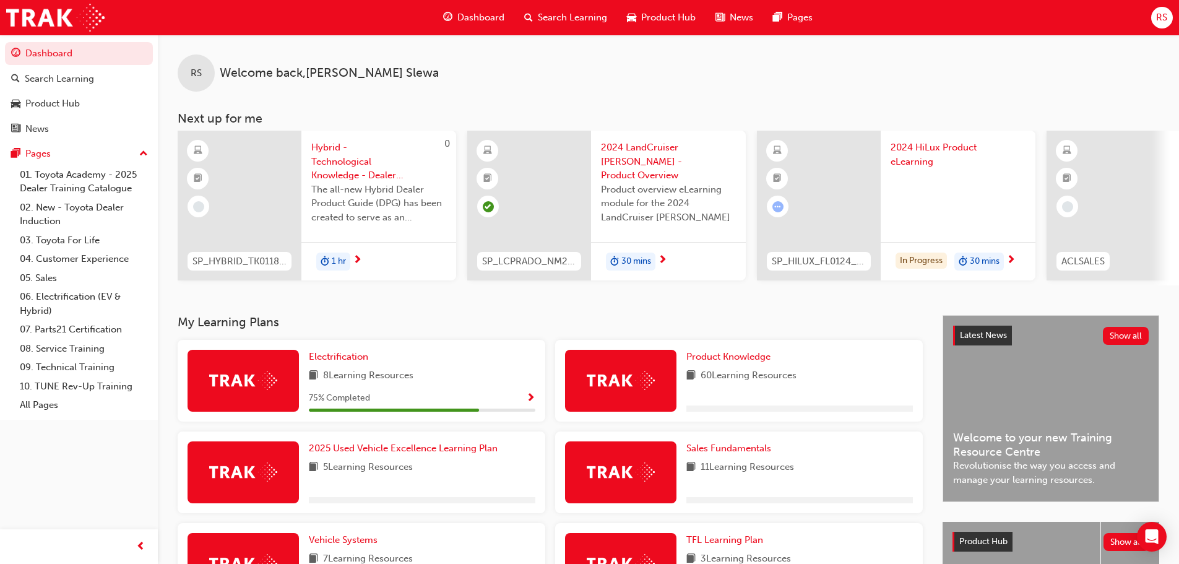
click at [460, 19] on span "Dashboard" at bounding box center [480, 18] width 47 height 14
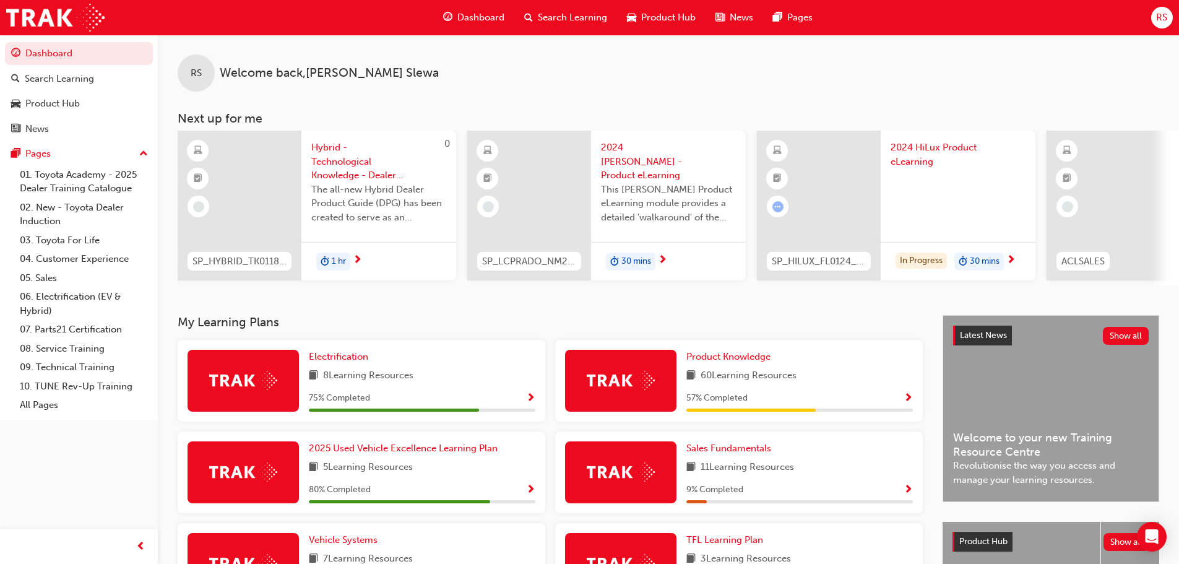
click at [640, 154] on span "2024 [PERSON_NAME] - Product eLearning" at bounding box center [668, 161] width 135 height 42
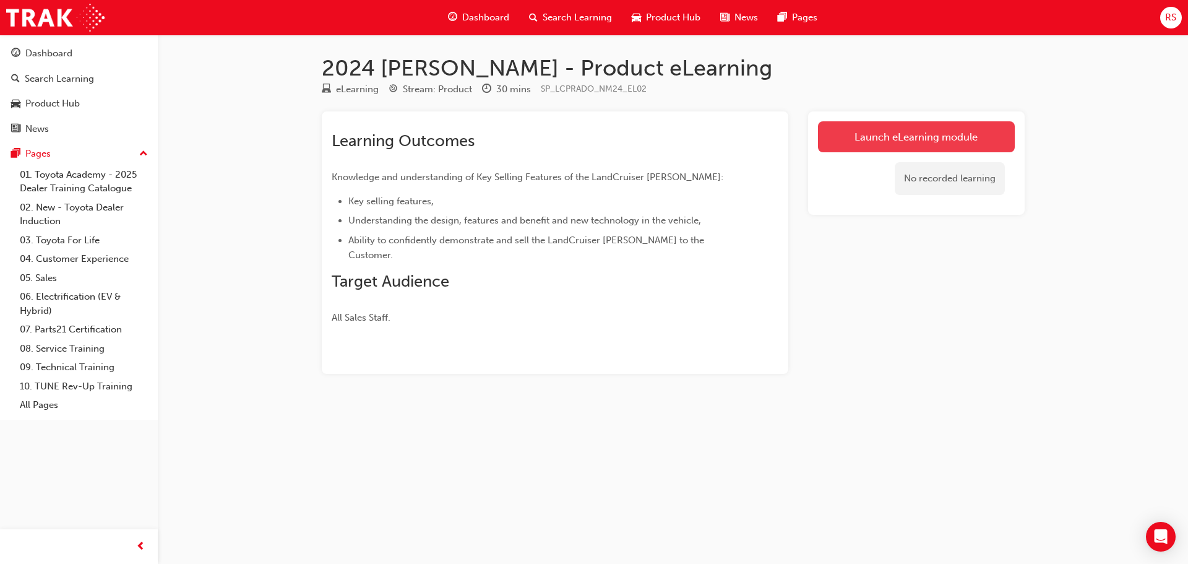
click at [901, 124] on link "Launch eLearning module" at bounding box center [916, 136] width 197 height 31
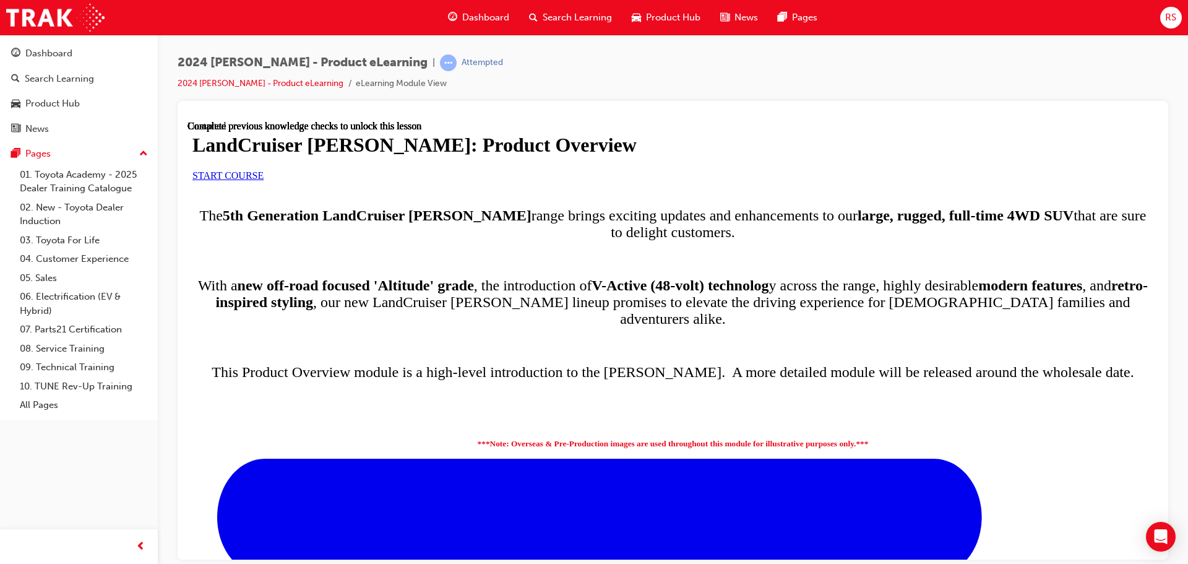
click at [486, 180] on div "LandCruiser [PERSON_NAME]: Product Overview START COURSE" at bounding box center [672, 156] width 961 height 47
click at [264, 180] on link "START COURSE" at bounding box center [227, 175] width 71 height 11
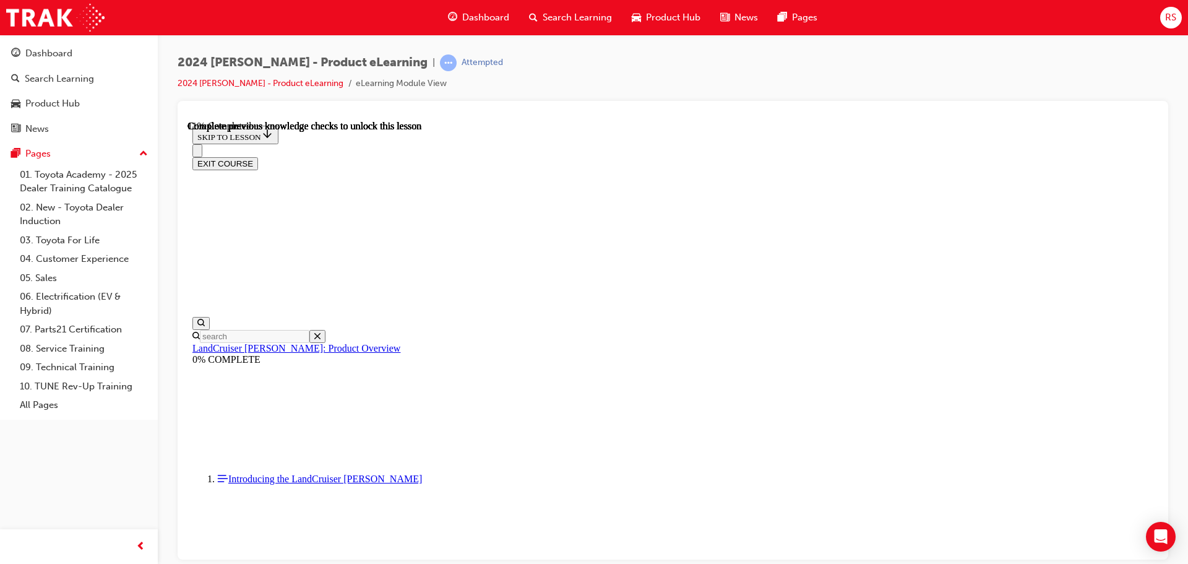
scroll to position [187, 0]
drag, startPoint x: 665, startPoint y: 532, endPoint x: 1083, endPoint y: 530, distance: 417.7
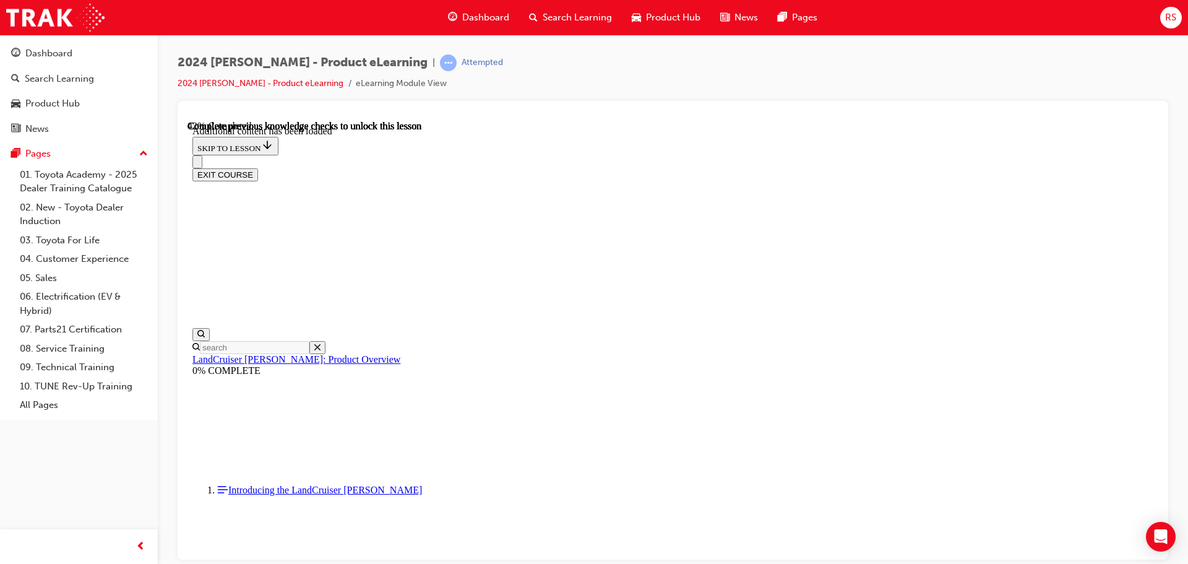
scroll to position [1587, 0]
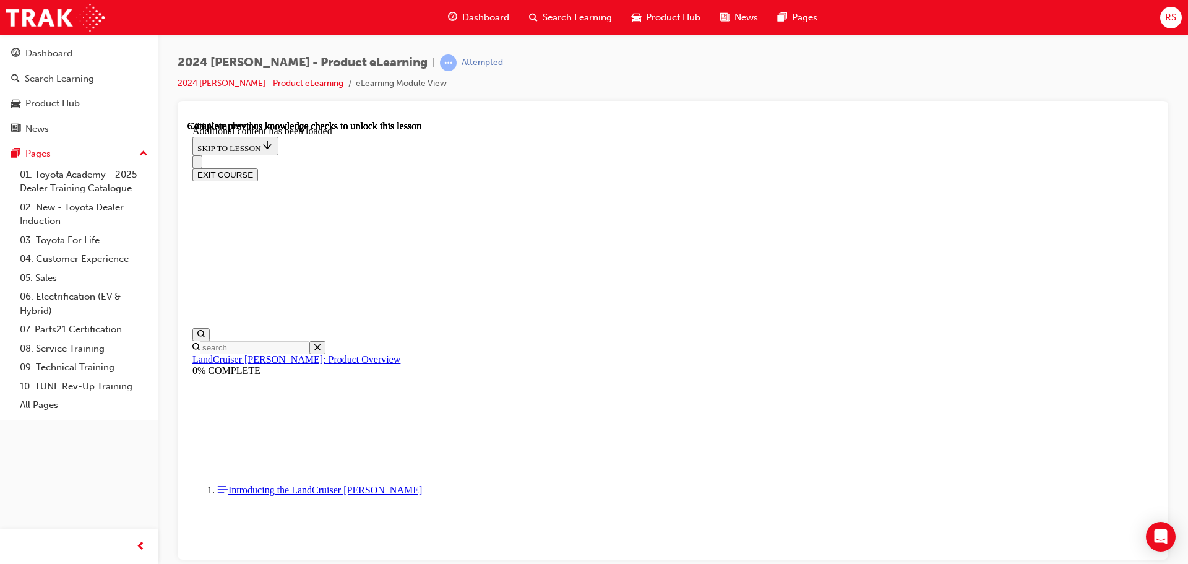
drag, startPoint x: 908, startPoint y: 289, endPoint x: 830, endPoint y: 402, distance: 137.5
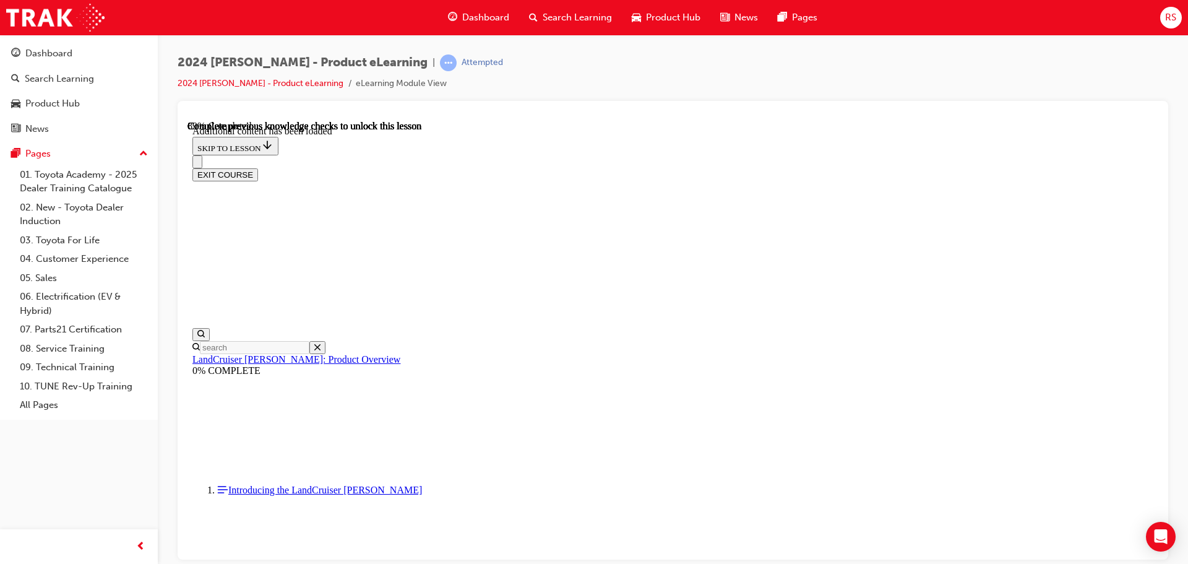
scroll to position [2530, 0]
radio input "true"
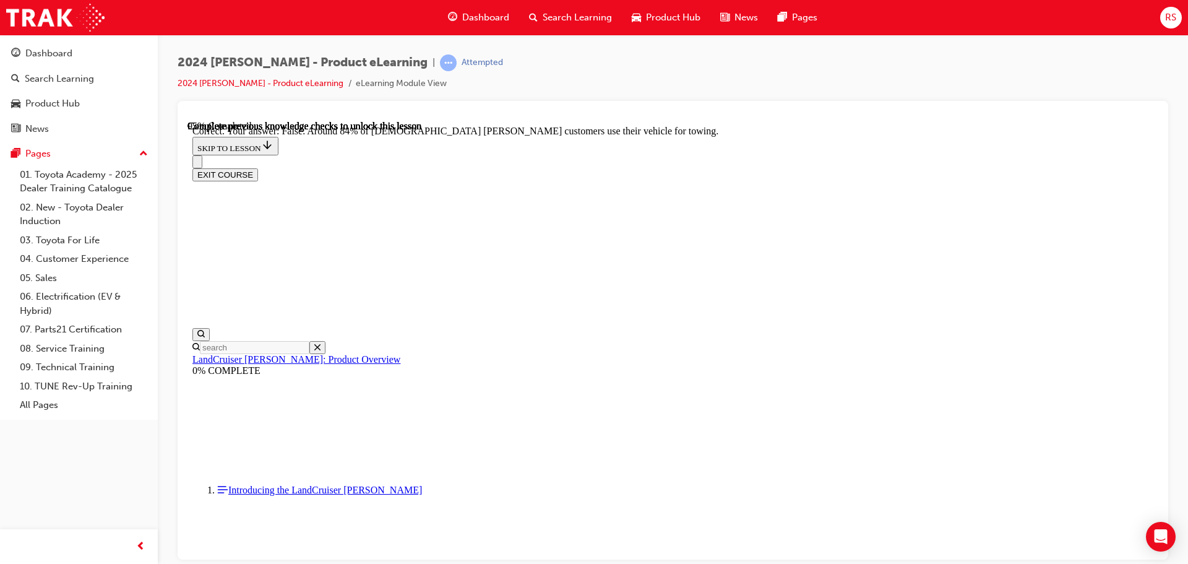
scroll to position [2854, 0]
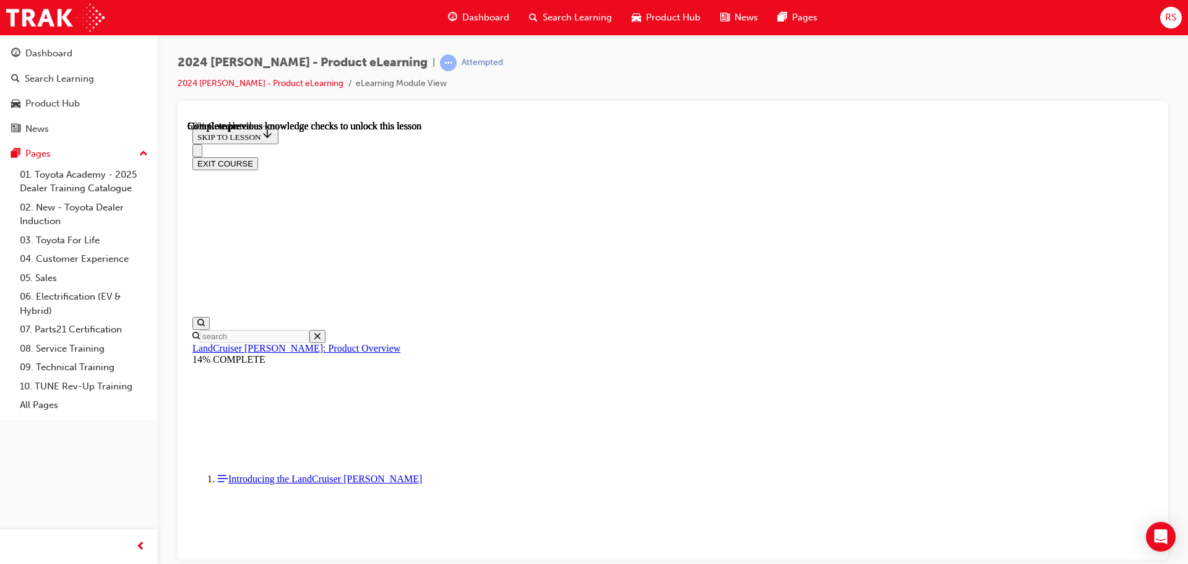
scroll to position [1787, 0]
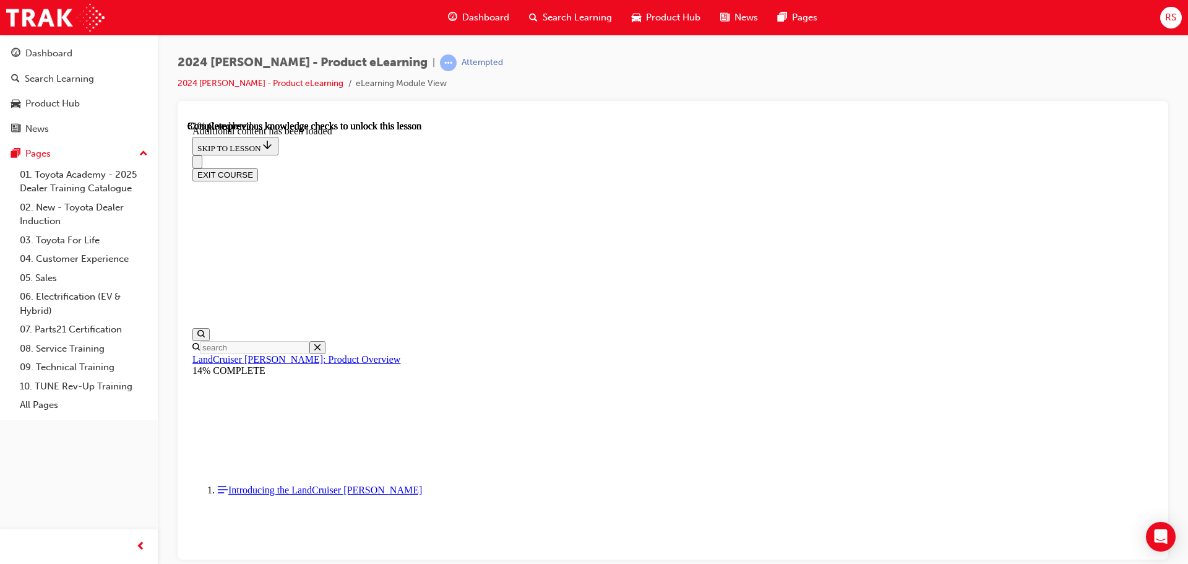
scroll to position [2217, 0]
radio input "true"
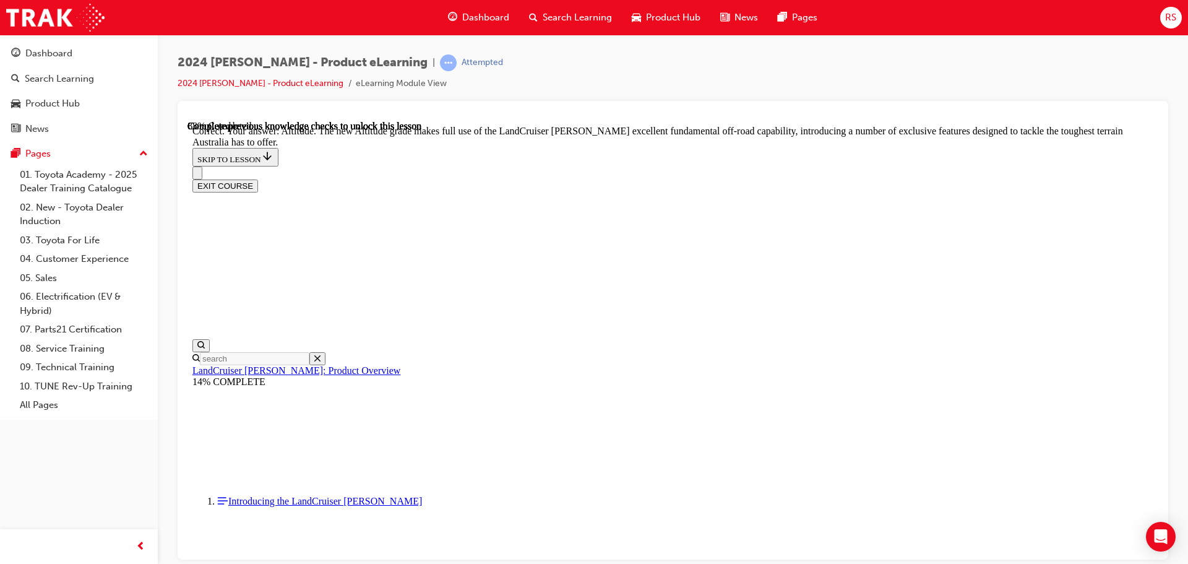
scroll to position [2836, 0]
checkbox input "true"
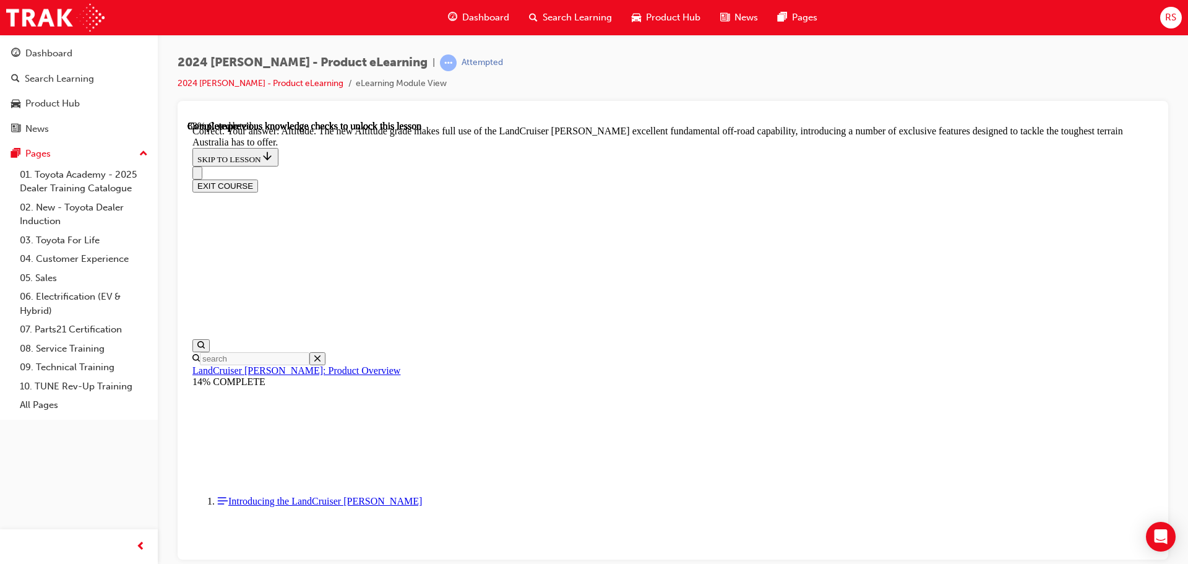
checkbox input "true"
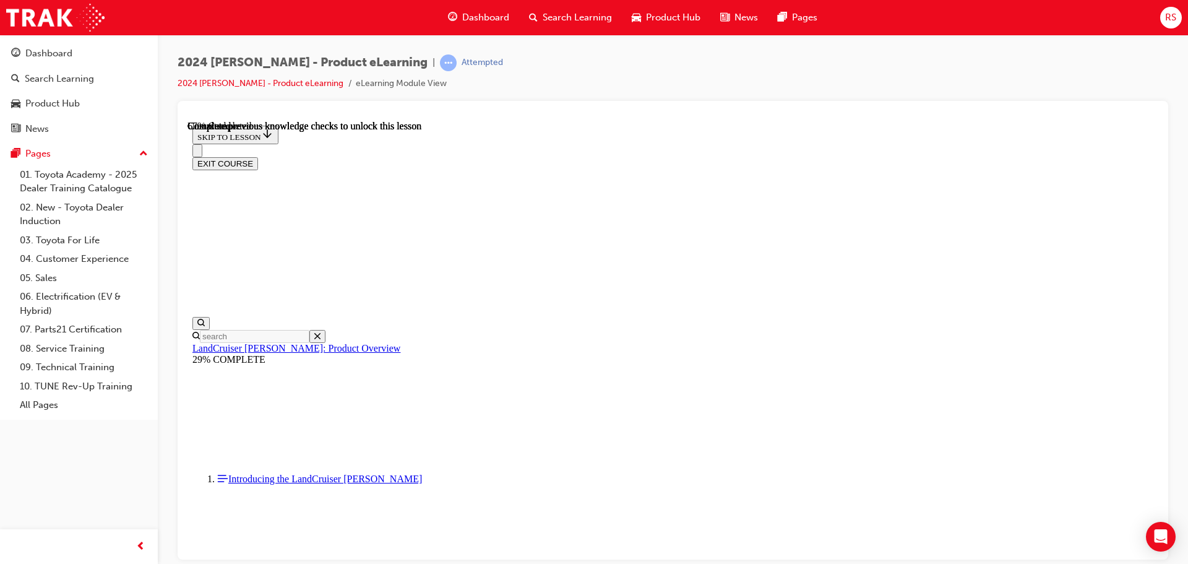
scroll to position [2820, 0]
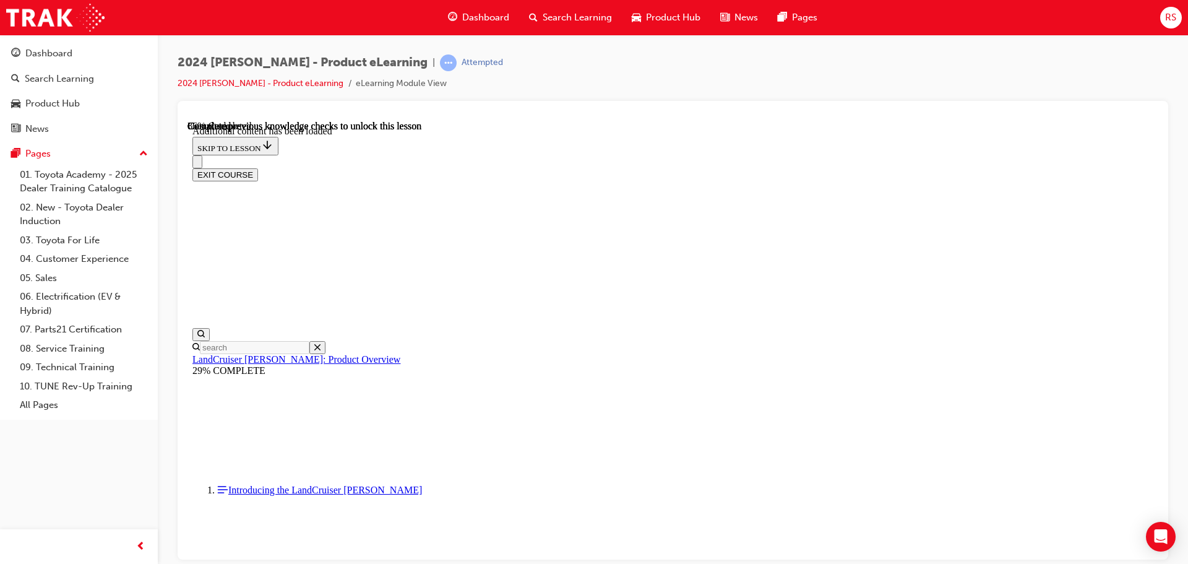
scroll to position [3127, 0]
radio input "true"
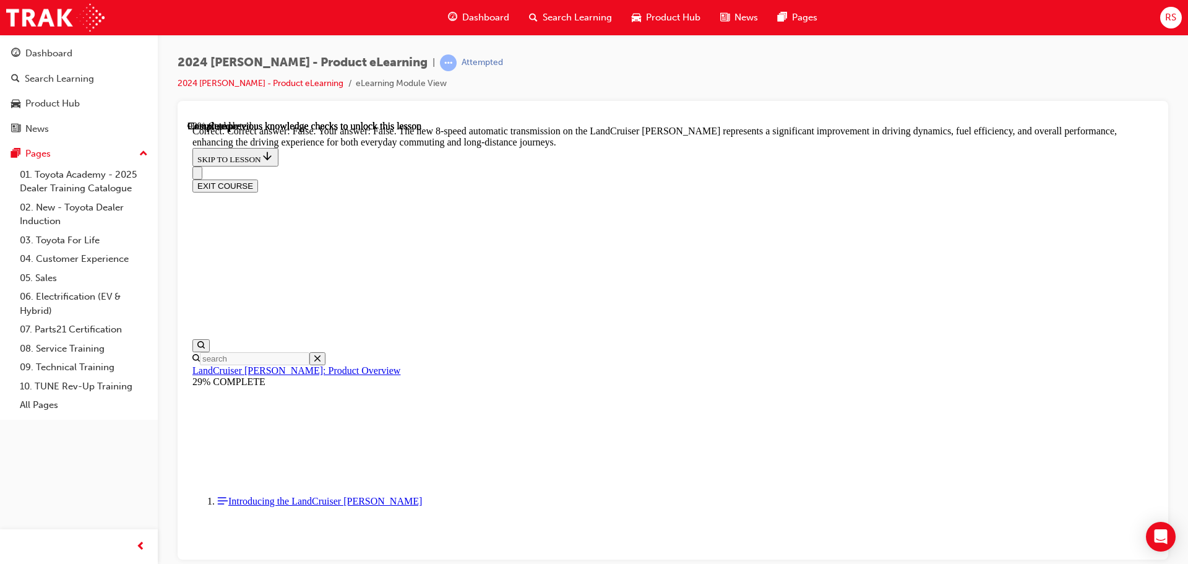
scroll to position [3684, 0]
radio input "true"
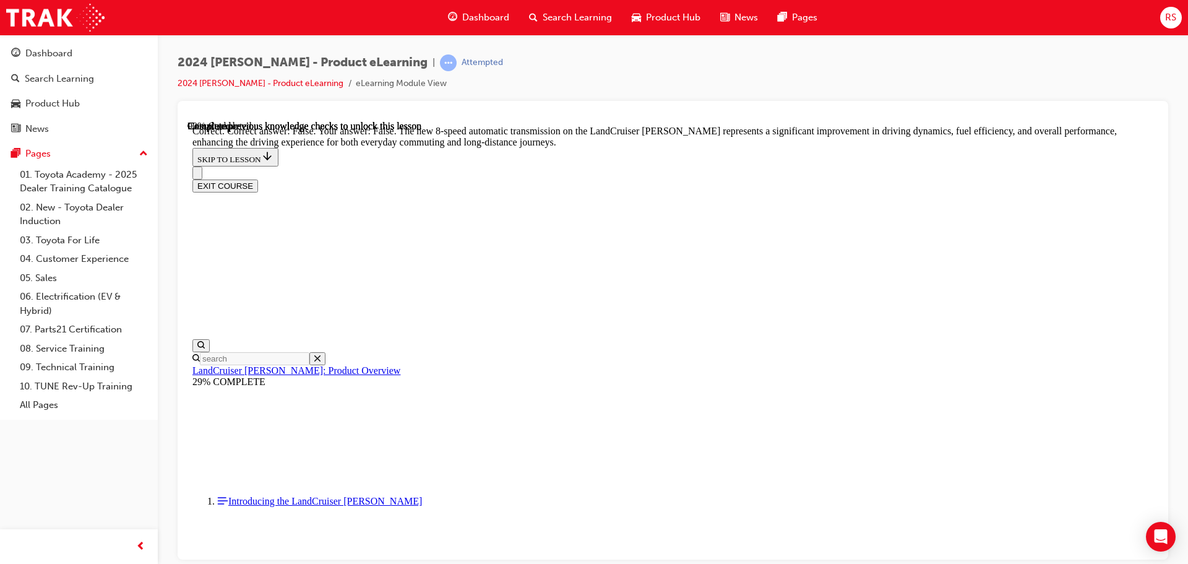
radio input "true"
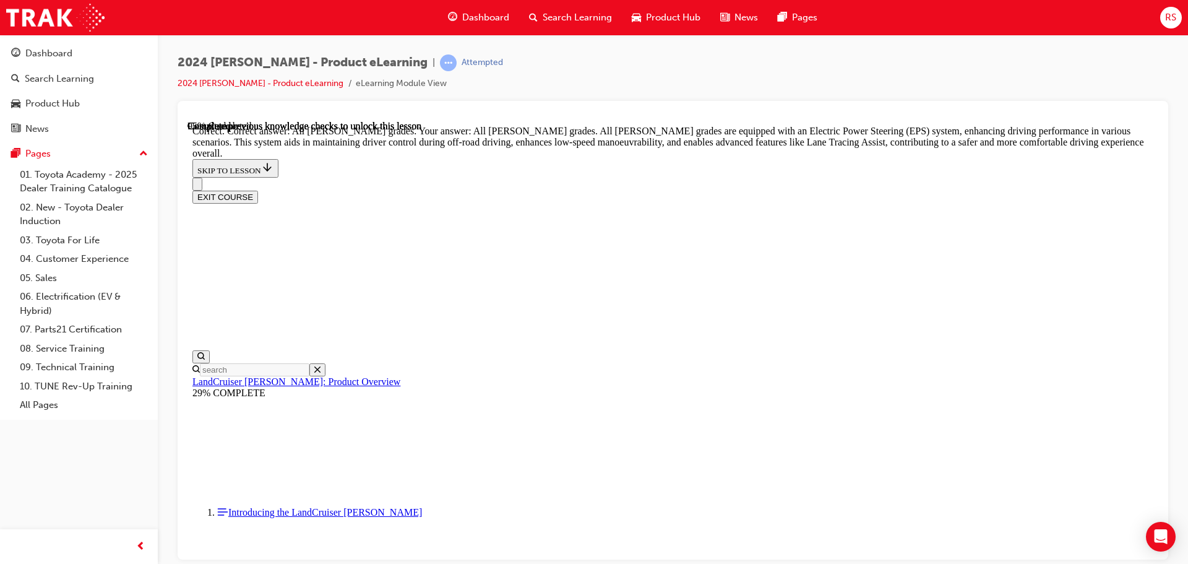
scroll to position [4639, 0]
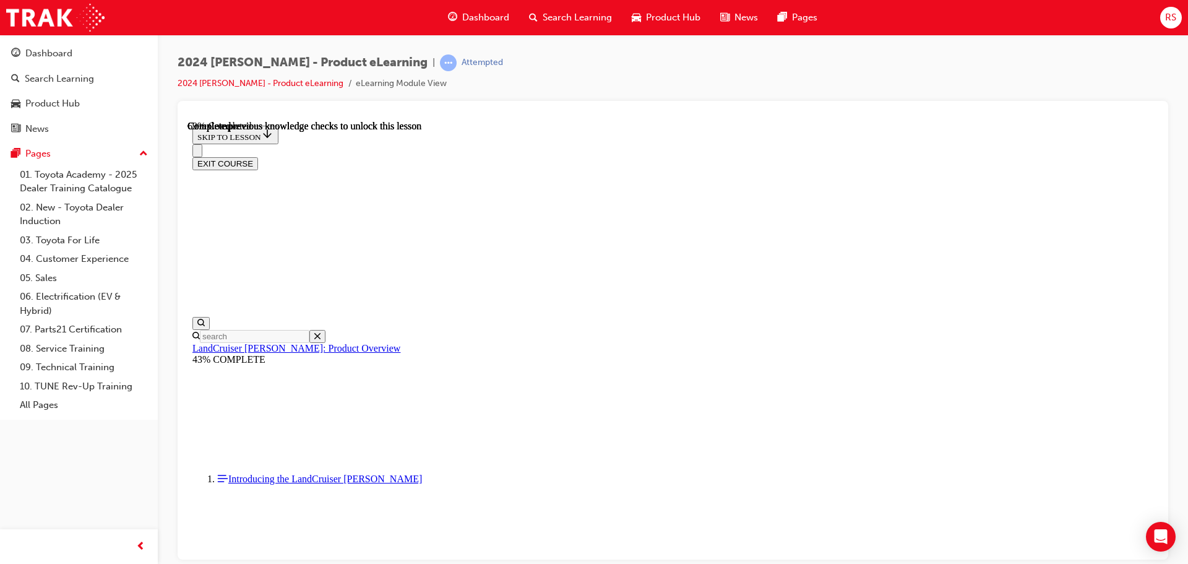
scroll to position [3996, 0]
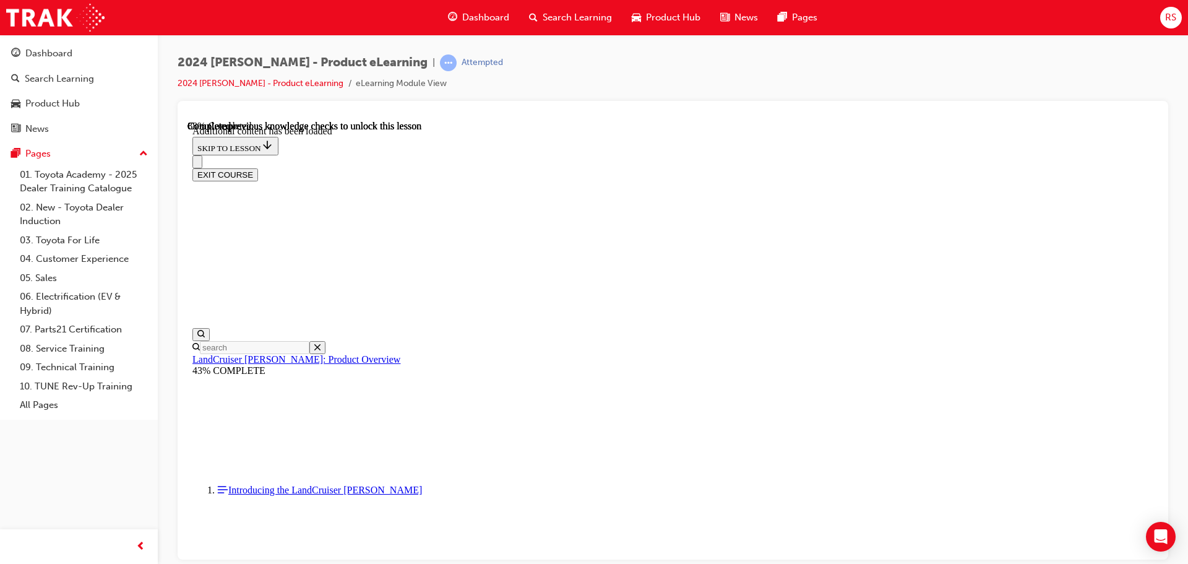
scroll to position [4426, 0]
checkbox input "true"
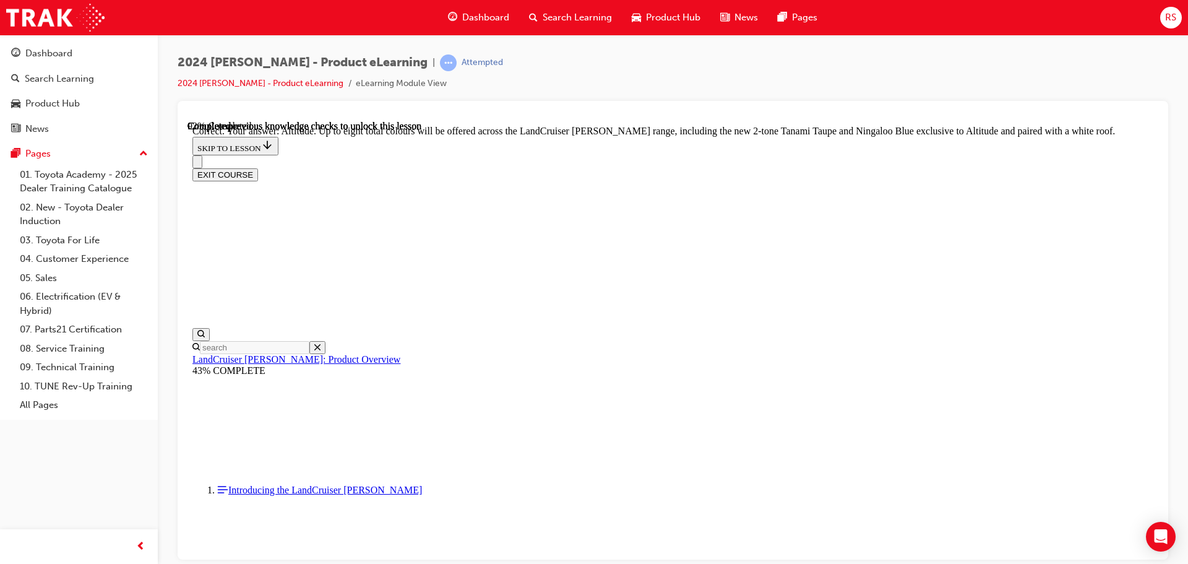
scroll to position [5107, 0]
checkbox input "true"
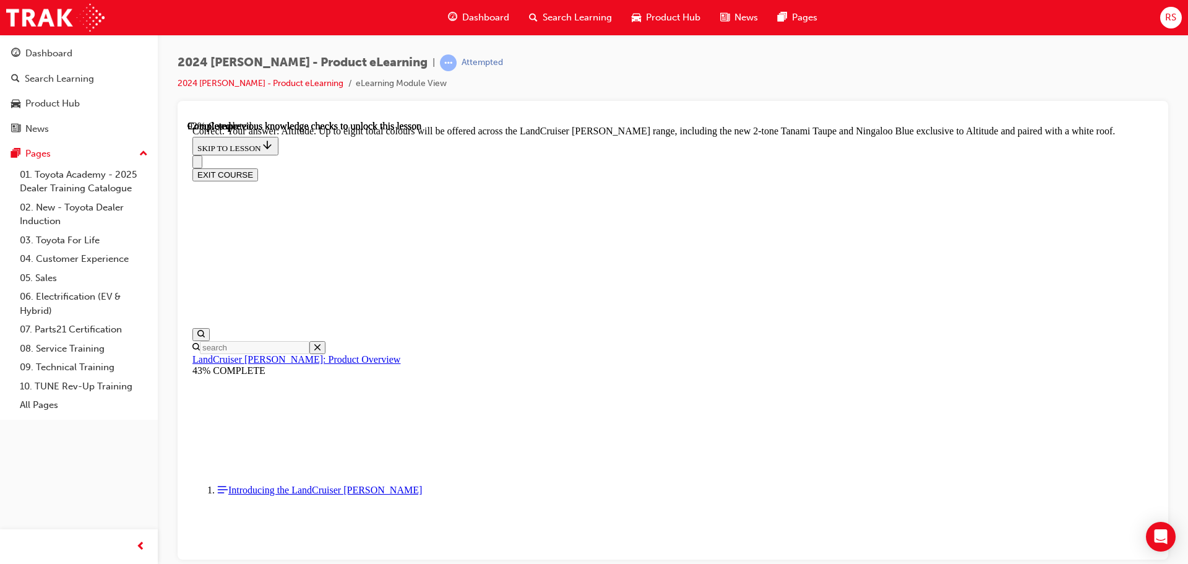
checkbox input "true"
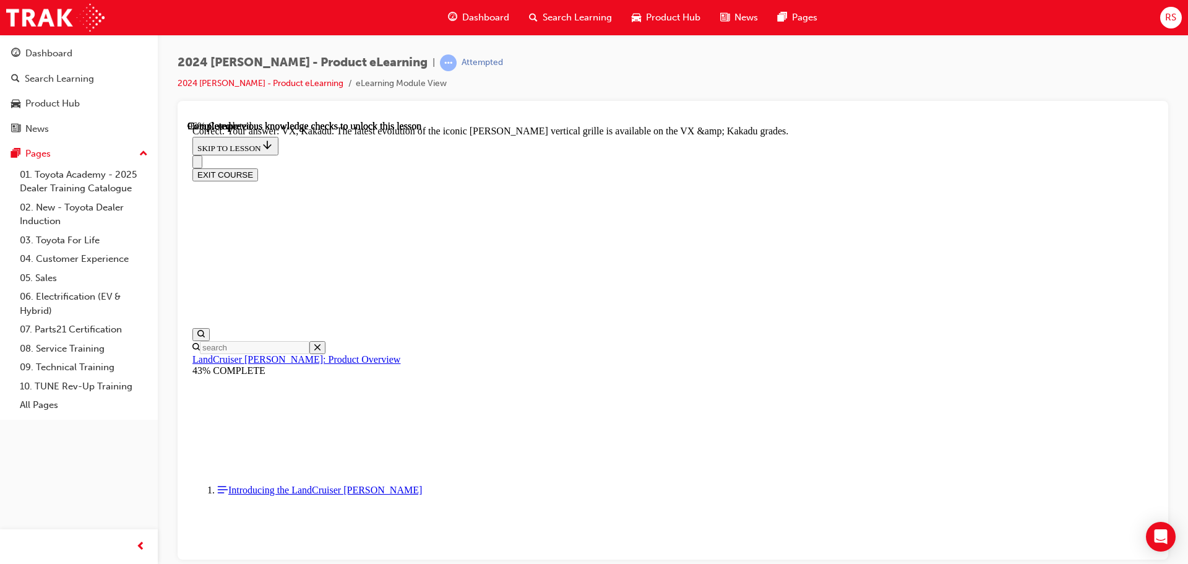
scroll to position [5415, 0]
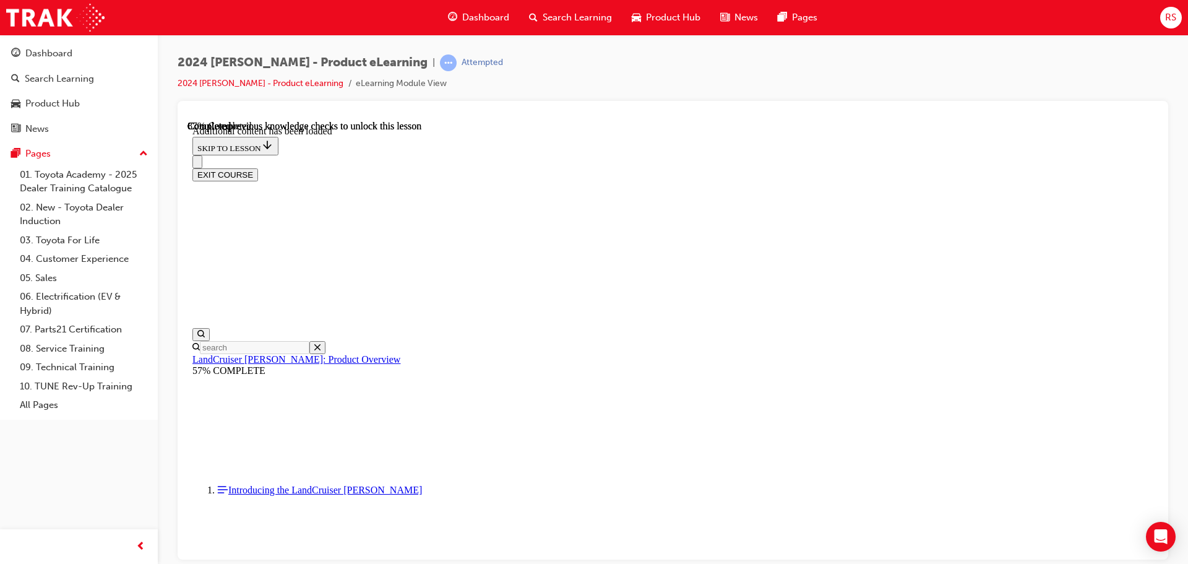
scroll to position [3205, 0]
radio input "true"
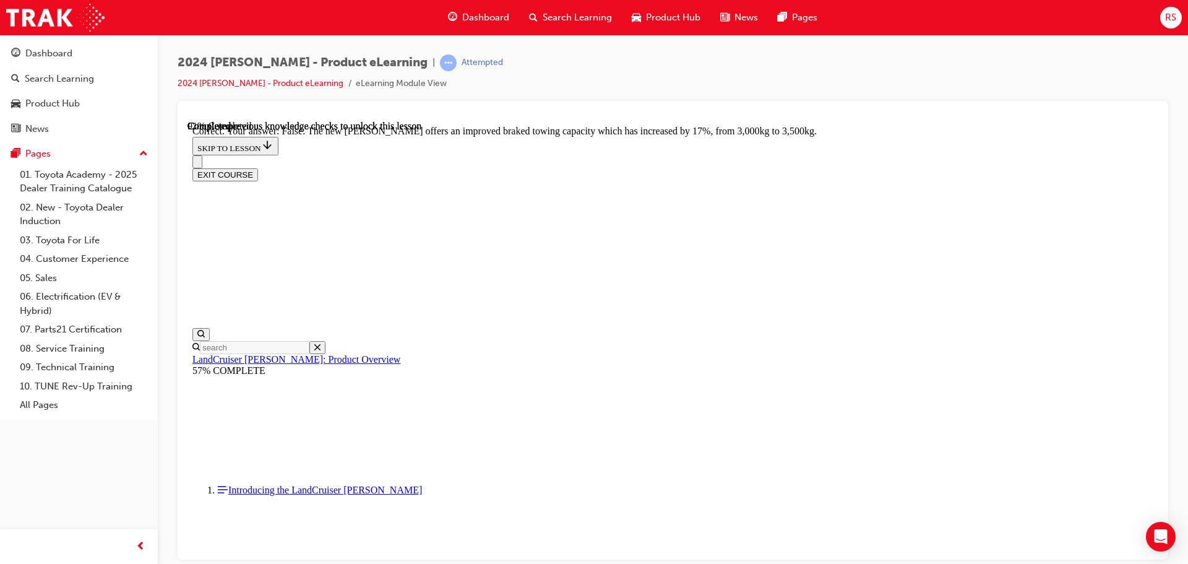
scroll to position [3700, 0]
radio input "true"
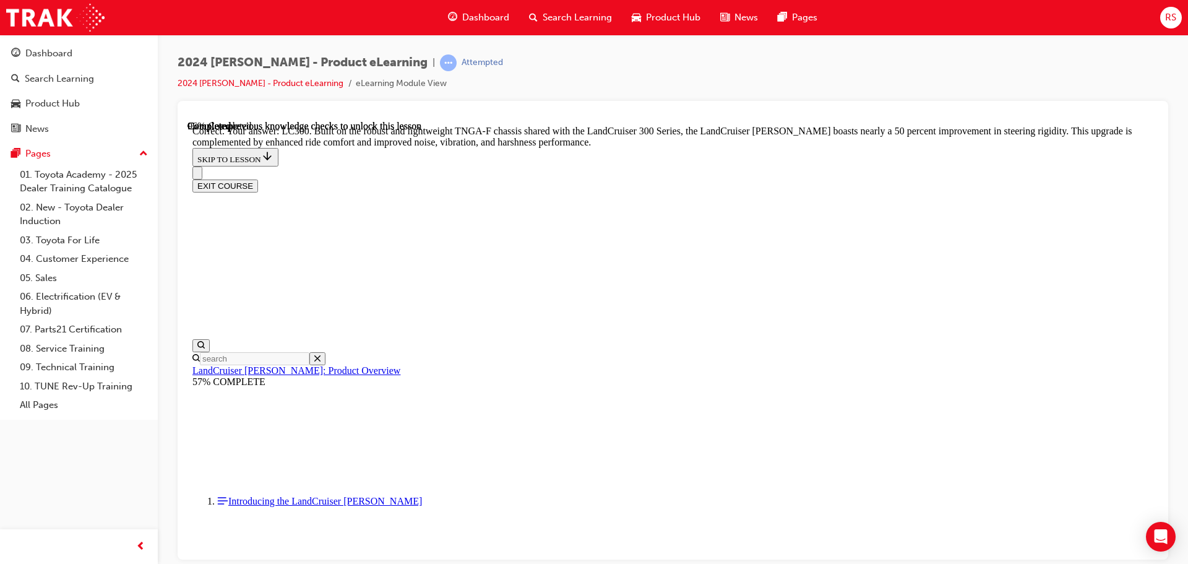
scroll to position [4057, 0]
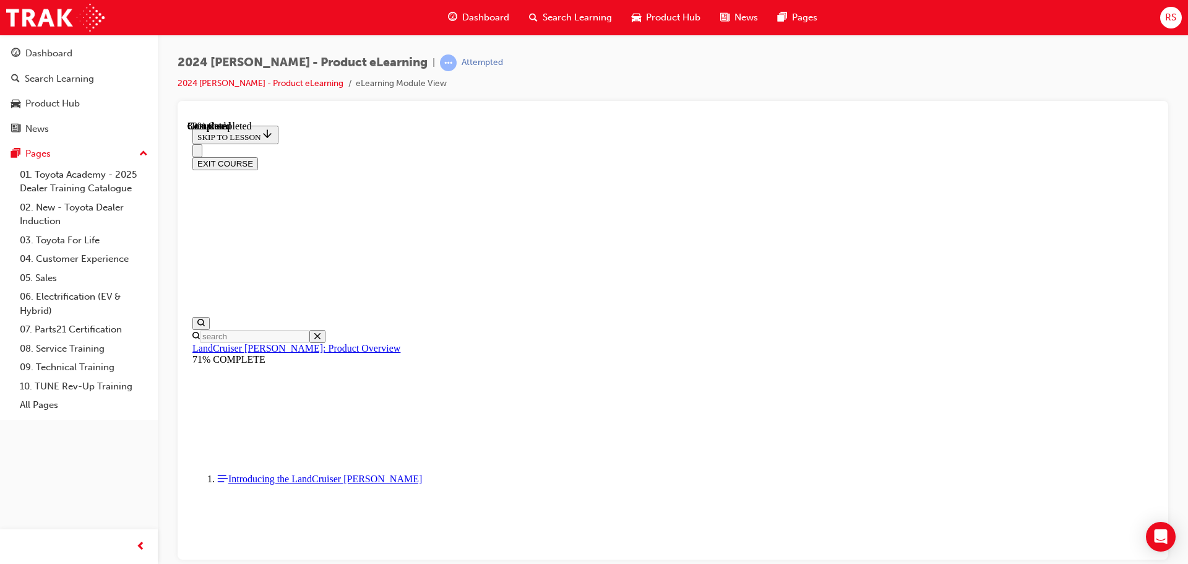
scroll to position [1383, 0]
click at [258, 157] on button "EXIT COURSE" at bounding box center [225, 163] width 66 height 13
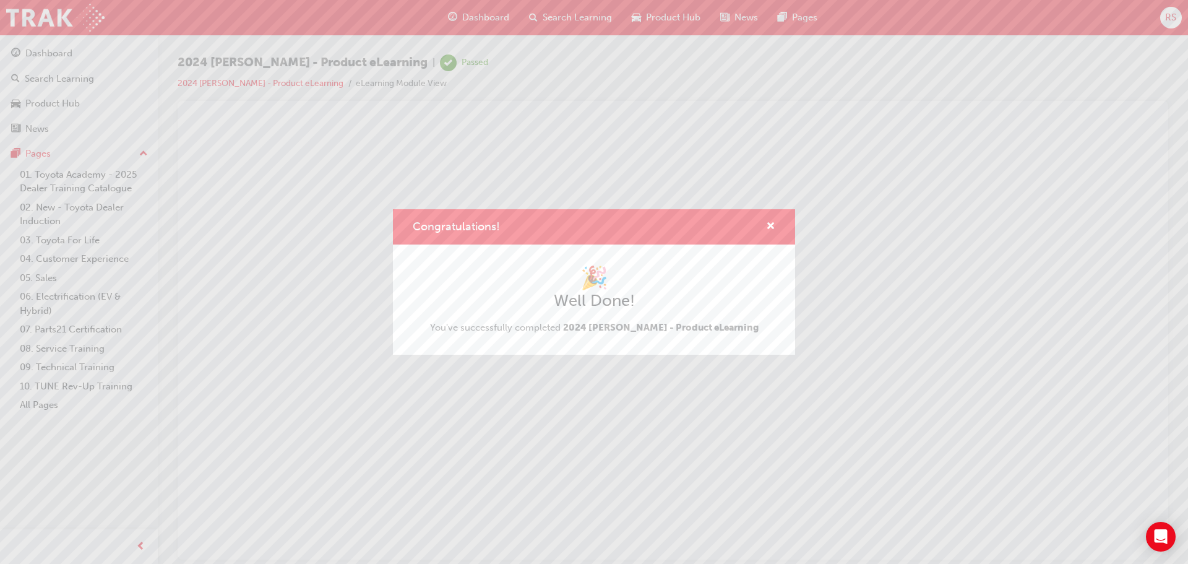
scroll to position [0, 0]
click at [768, 223] on span "cross-icon" at bounding box center [770, 227] width 9 height 11
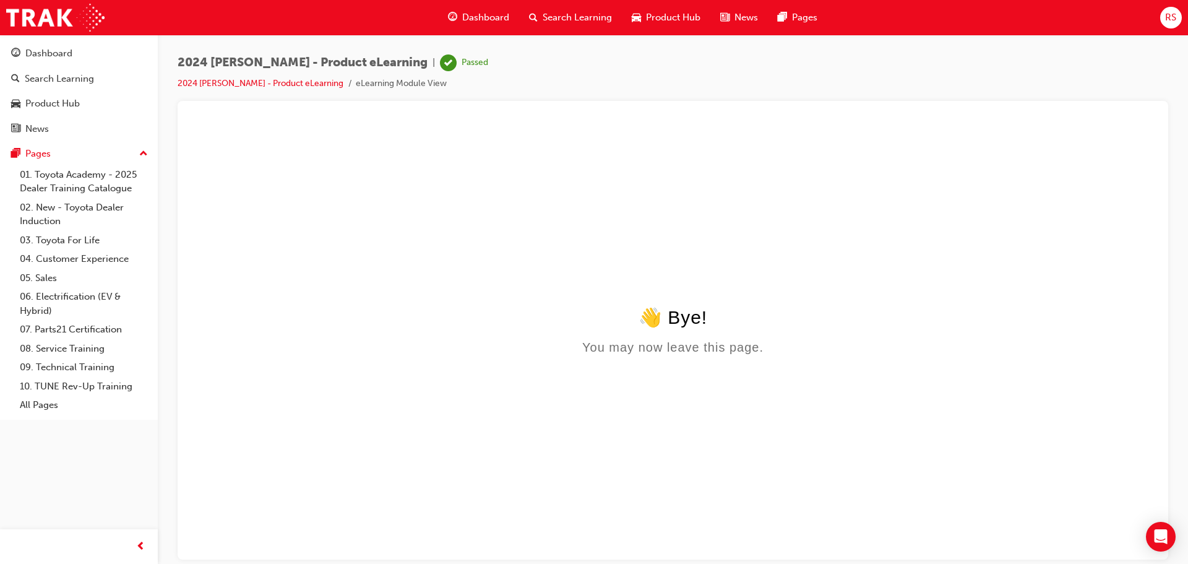
click at [468, 12] on span "Dashboard" at bounding box center [485, 18] width 47 height 14
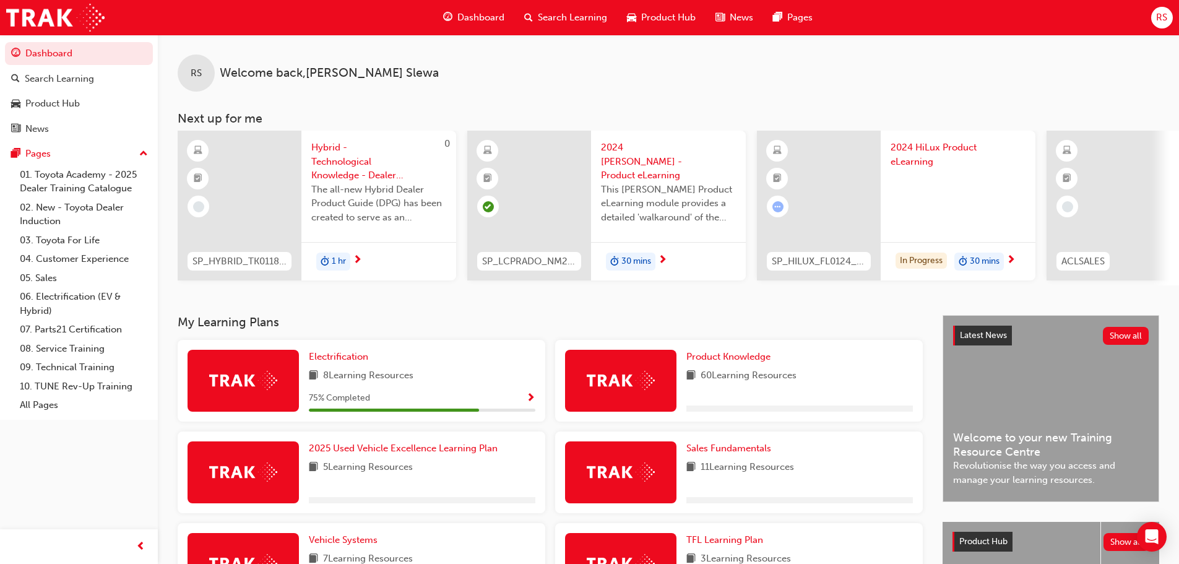
click at [464, 13] on span "Dashboard" at bounding box center [480, 18] width 47 height 14
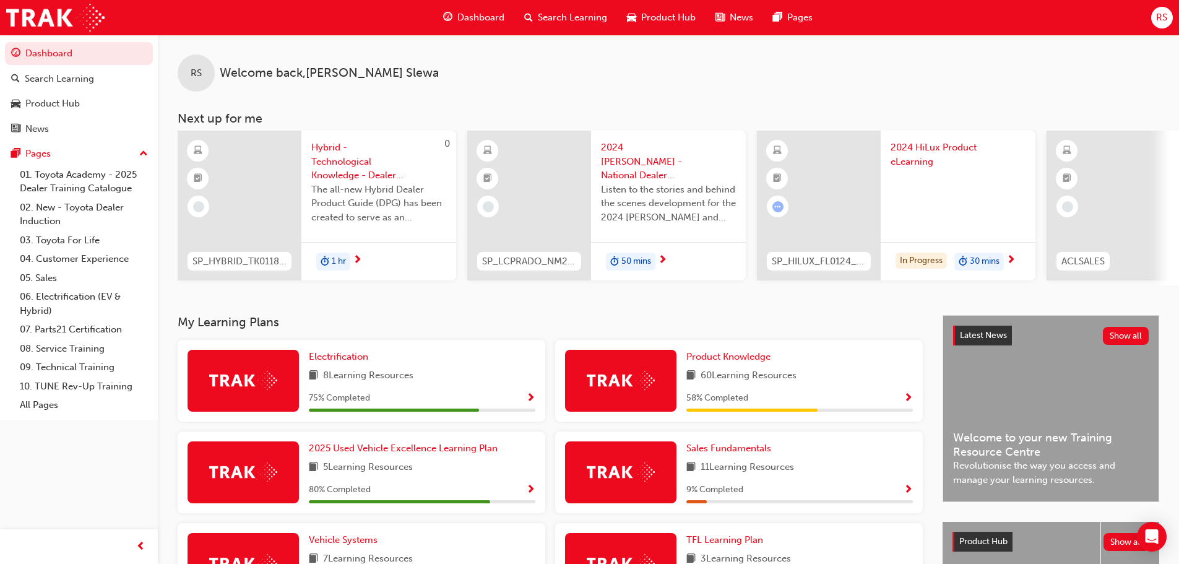
click at [640, 152] on span "2024 [PERSON_NAME] - National Dealer Convention Podcast" at bounding box center [668, 161] width 135 height 42
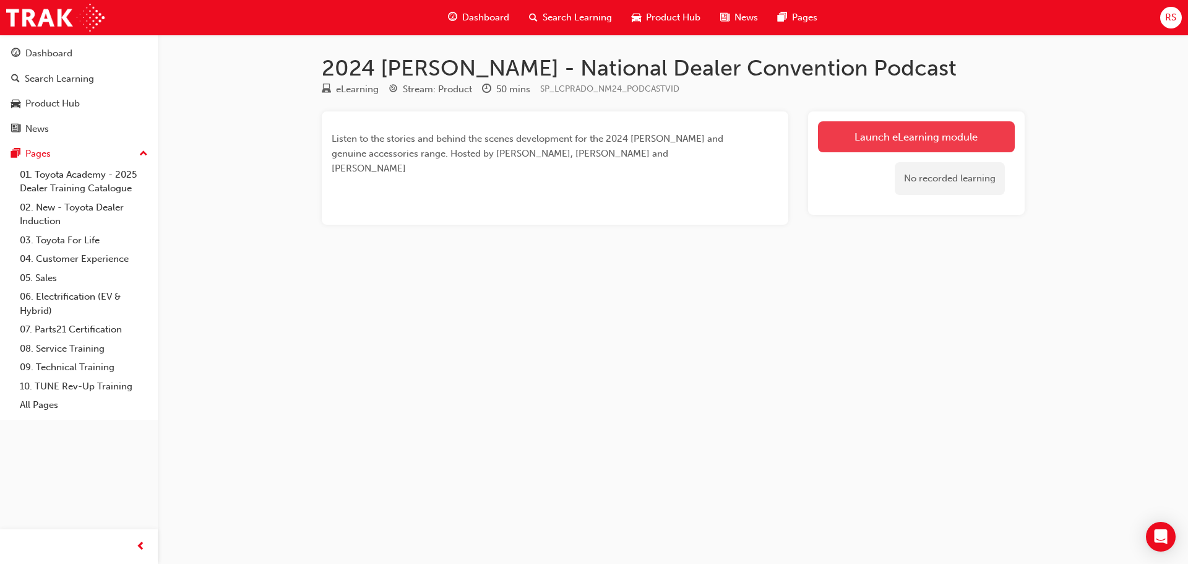
click at [924, 125] on link "Launch eLearning module" at bounding box center [916, 136] width 197 height 31
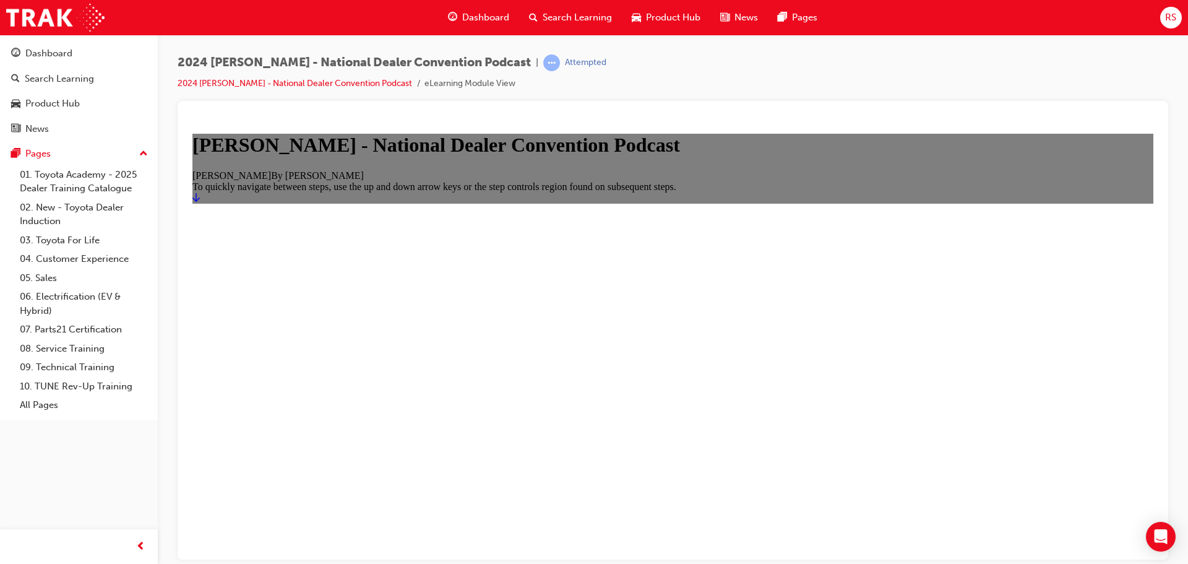
click at [200, 202] on link "Start" at bounding box center [195, 197] width 7 height 11
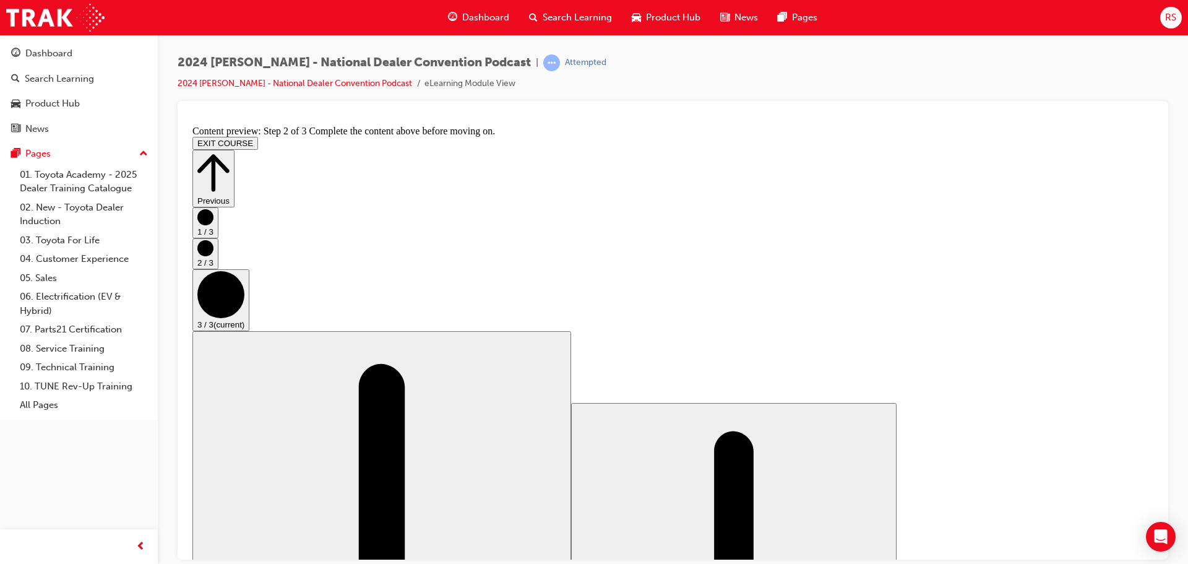
click at [258, 136] on button "EXIT COURSE" at bounding box center [225, 142] width 66 height 13
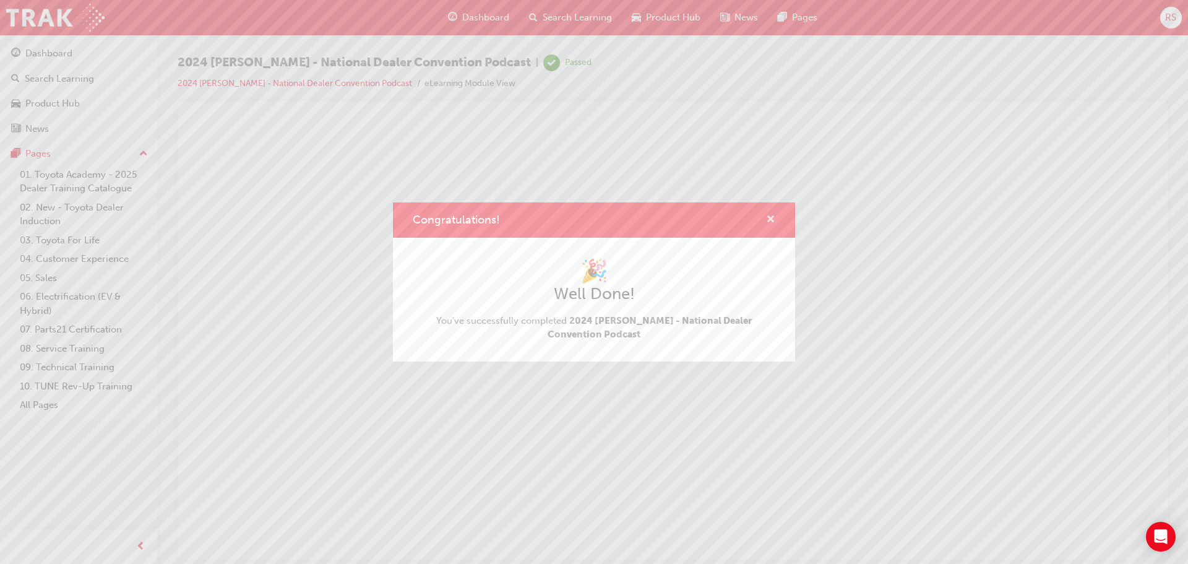
click at [772, 220] on span "cross-icon" at bounding box center [770, 220] width 9 height 11
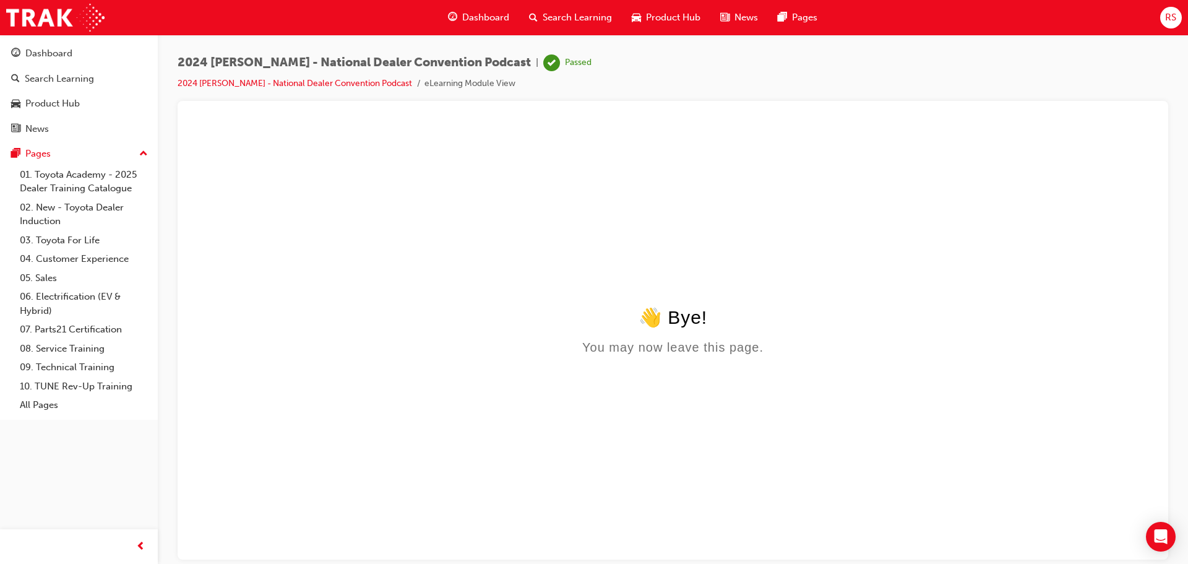
click at [483, 14] on span "Dashboard" at bounding box center [485, 18] width 47 height 14
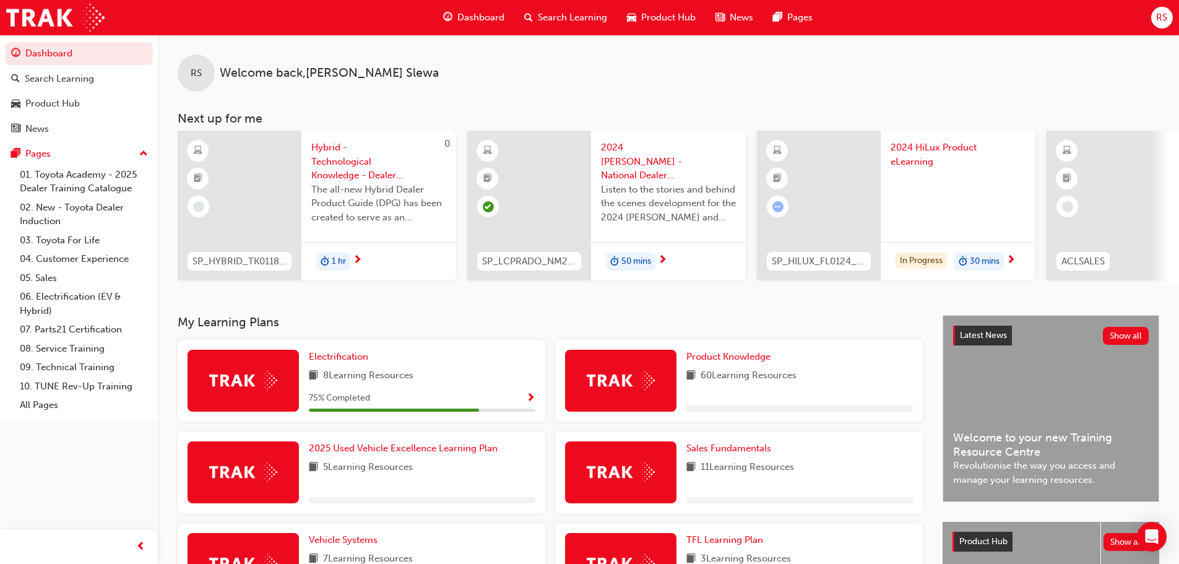
click at [468, 17] on span "Dashboard" at bounding box center [480, 18] width 47 height 14
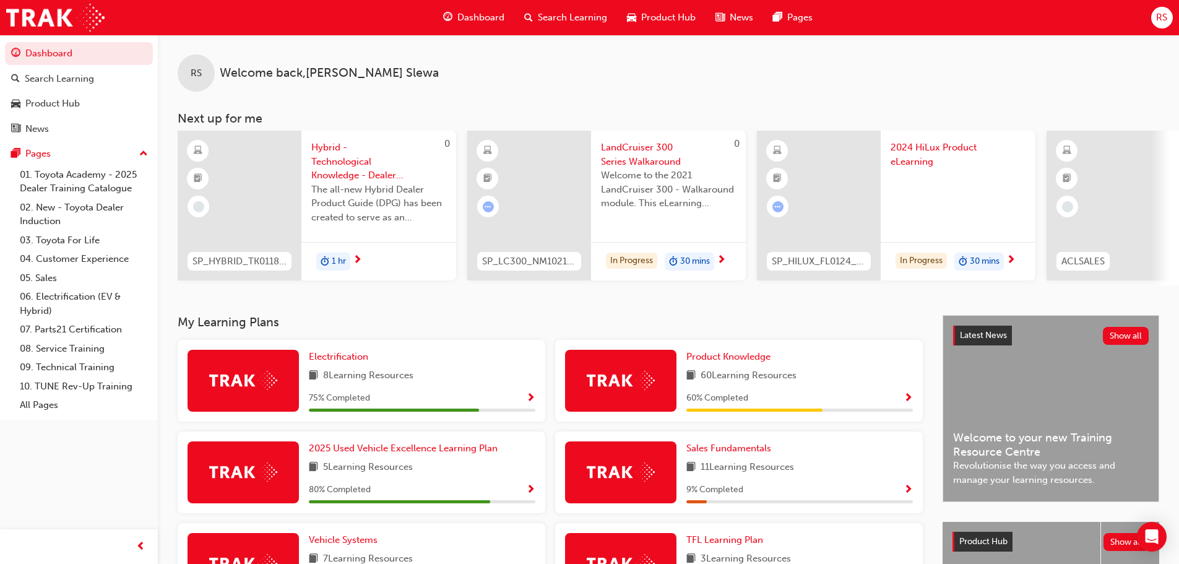
click at [647, 159] on span "LandCruiser 300 Series Walkaround" at bounding box center [668, 154] width 135 height 28
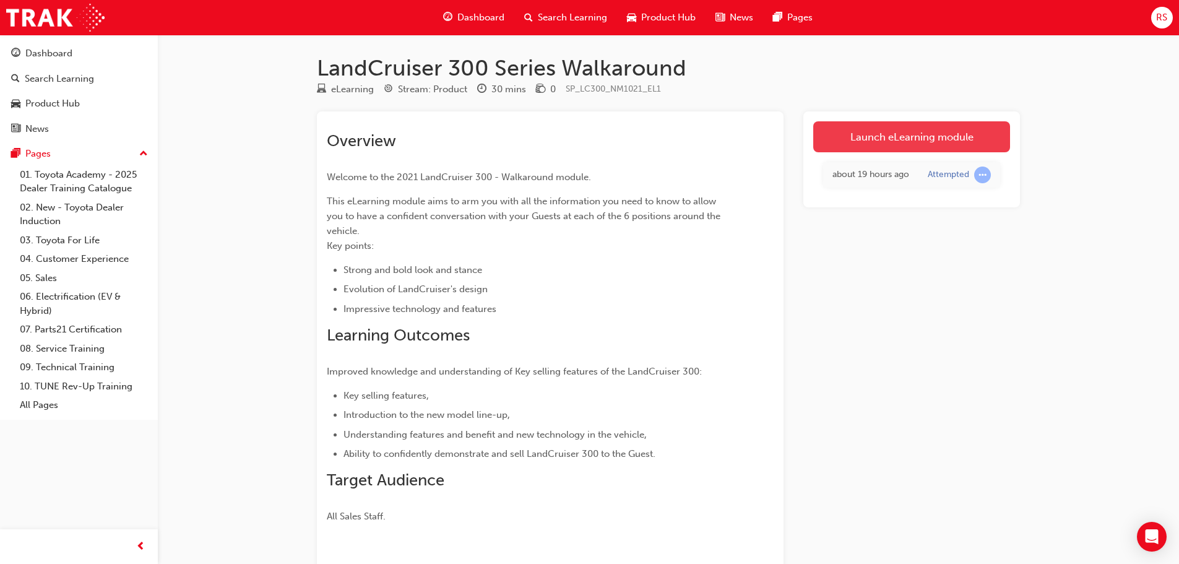
click at [885, 135] on link "Launch eLearning module" at bounding box center [911, 136] width 197 height 31
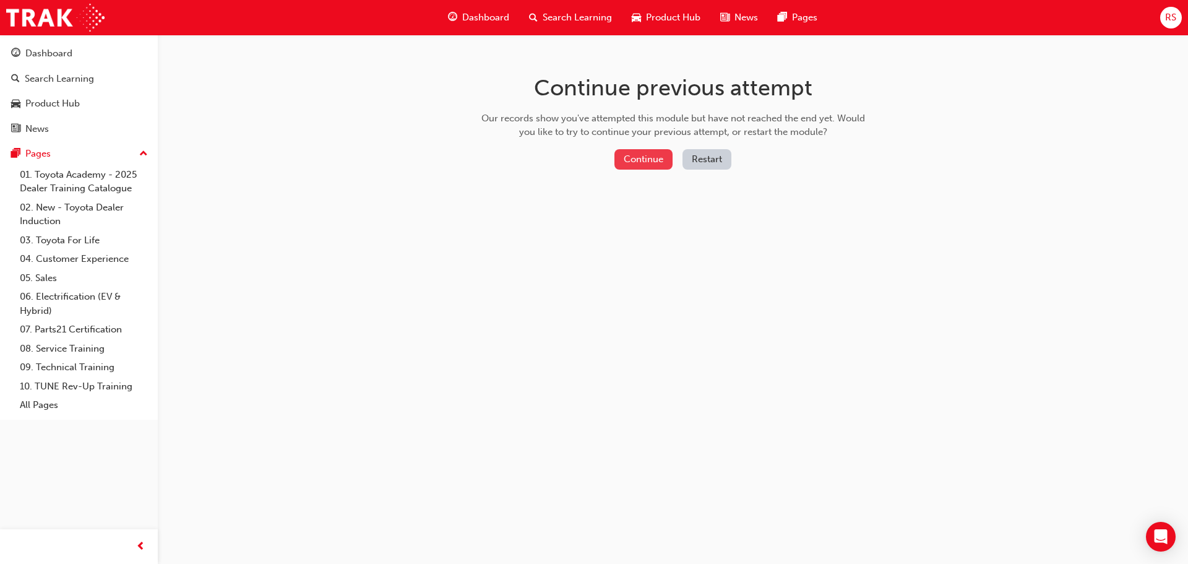
click at [643, 161] on button "Continue" at bounding box center [643, 159] width 58 height 20
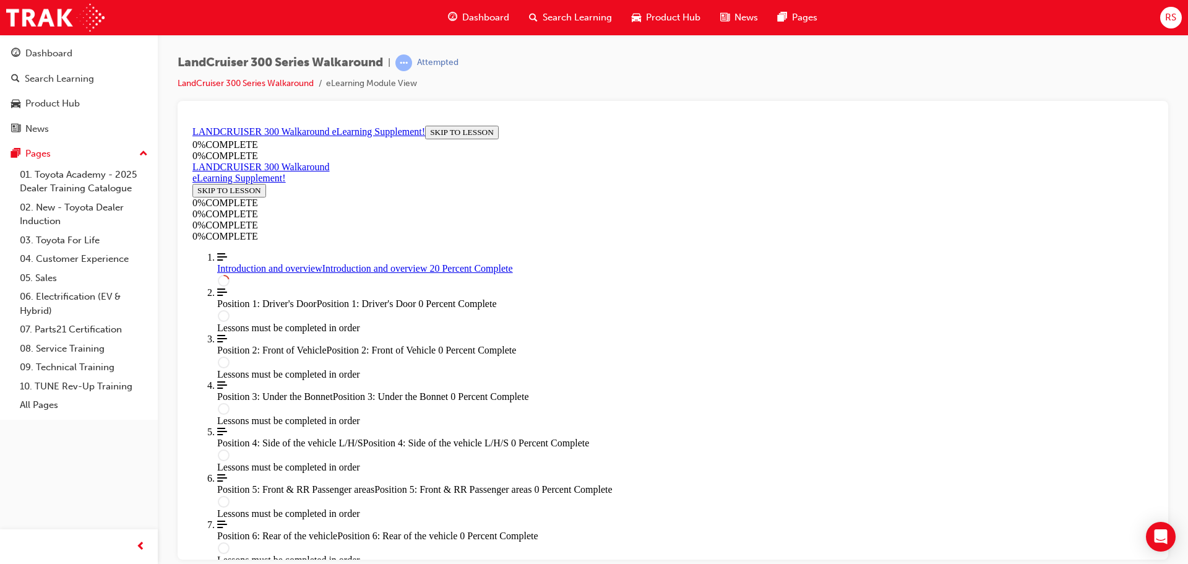
scroll to position [723, 0]
drag, startPoint x: 536, startPoint y: 472, endPoint x: 931, endPoint y: 473, distance: 394.2
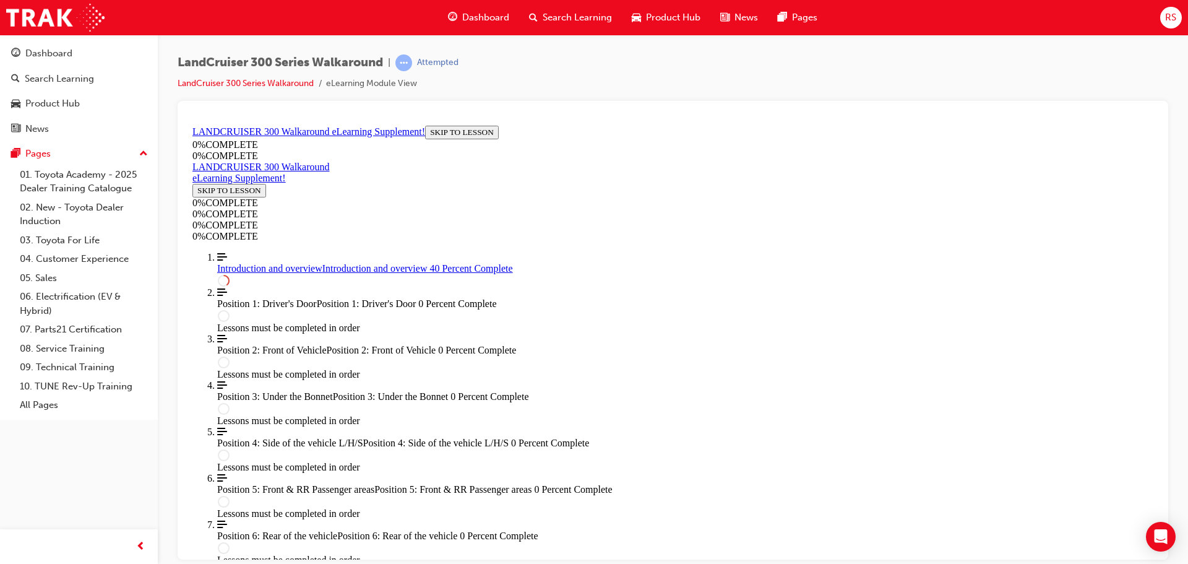
drag, startPoint x: 962, startPoint y: 477, endPoint x: 980, endPoint y: 478, distance: 18.0
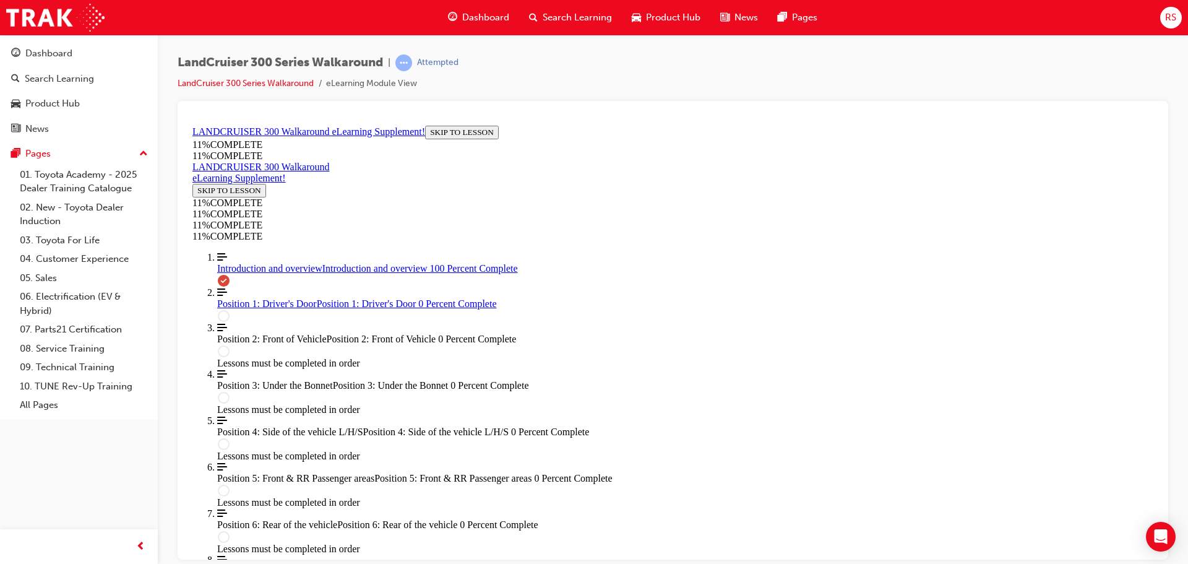
scroll to position [1578, 0]
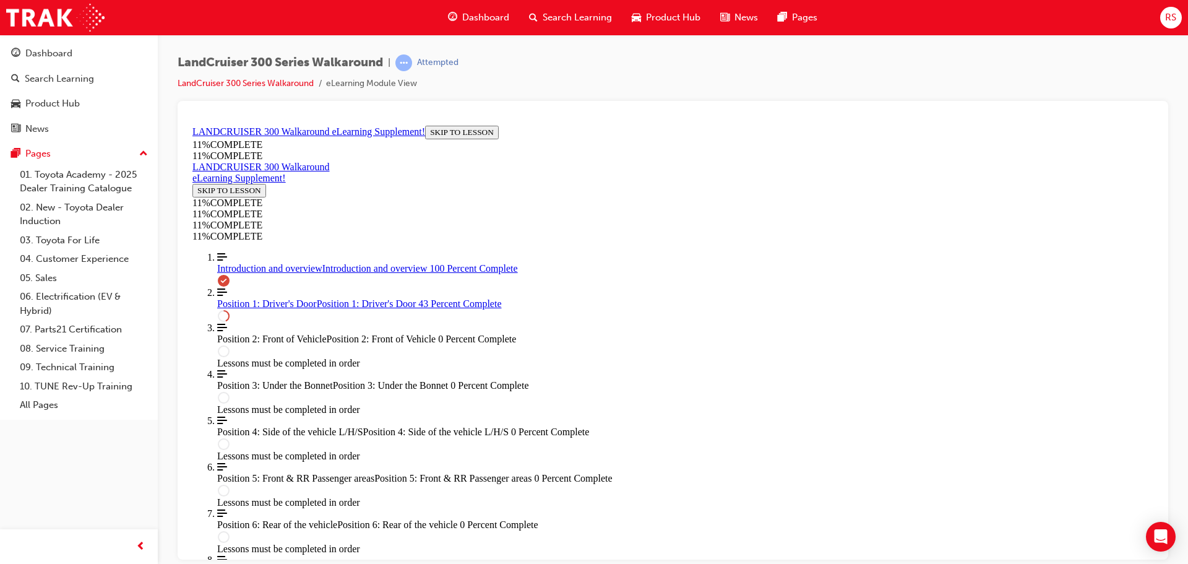
scroll to position [962, 0]
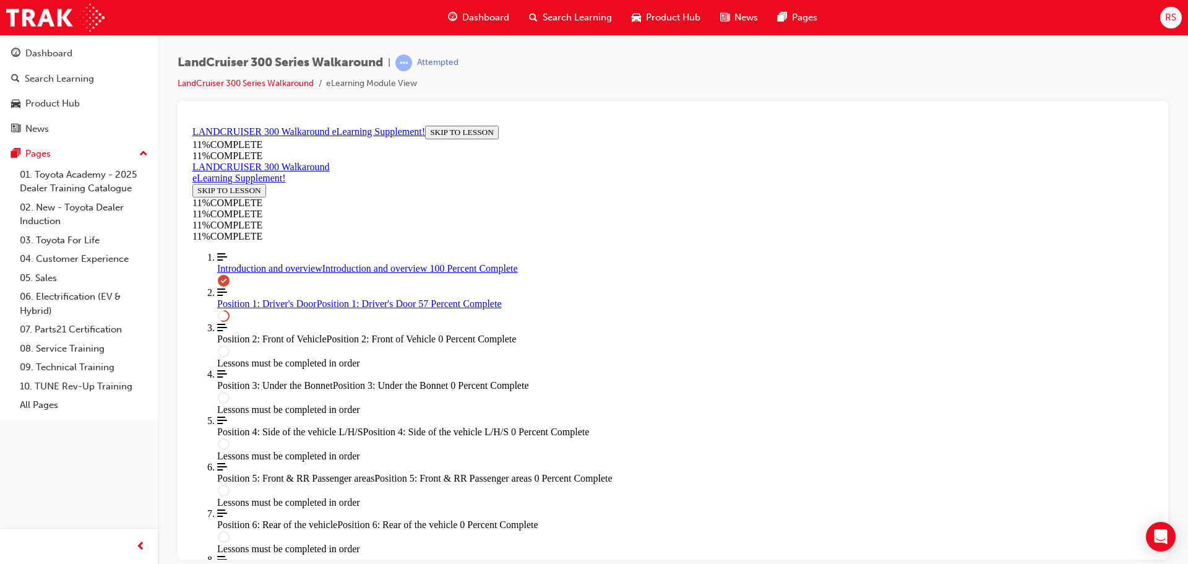
drag, startPoint x: 687, startPoint y: 288, endPoint x: 846, endPoint y: 290, distance: 159.7
drag, startPoint x: 747, startPoint y: 360, endPoint x: 885, endPoint y: 348, distance: 137.9
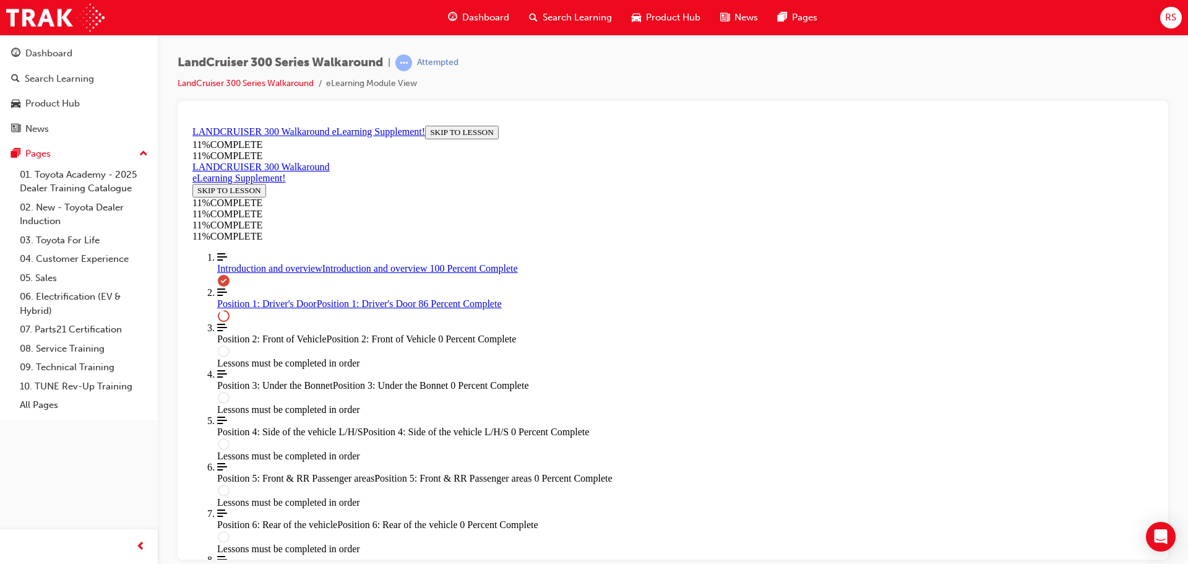
drag, startPoint x: 759, startPoint y: 400, endPoint x: 940, endPoint y: 388, distance: 181.1
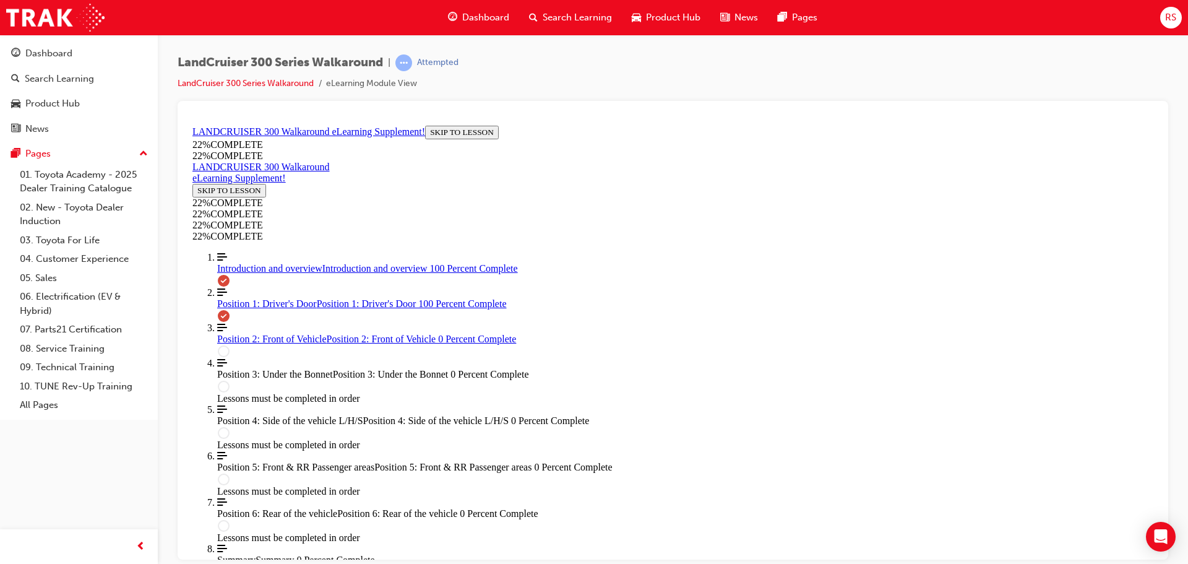
scroll to position [1919, 0]
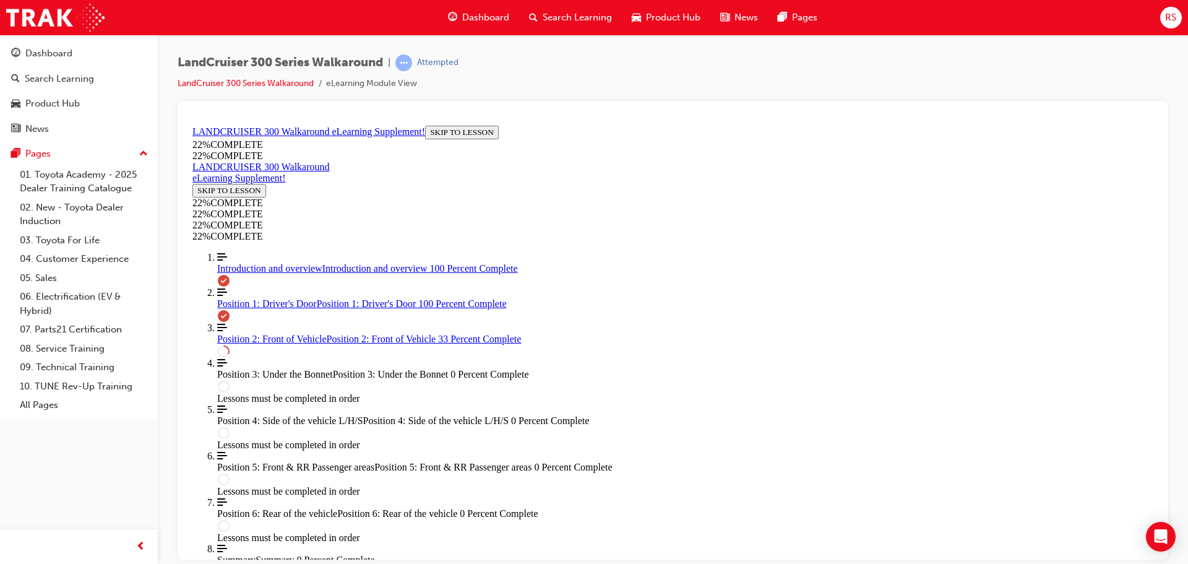
scroll to position [726, 0]
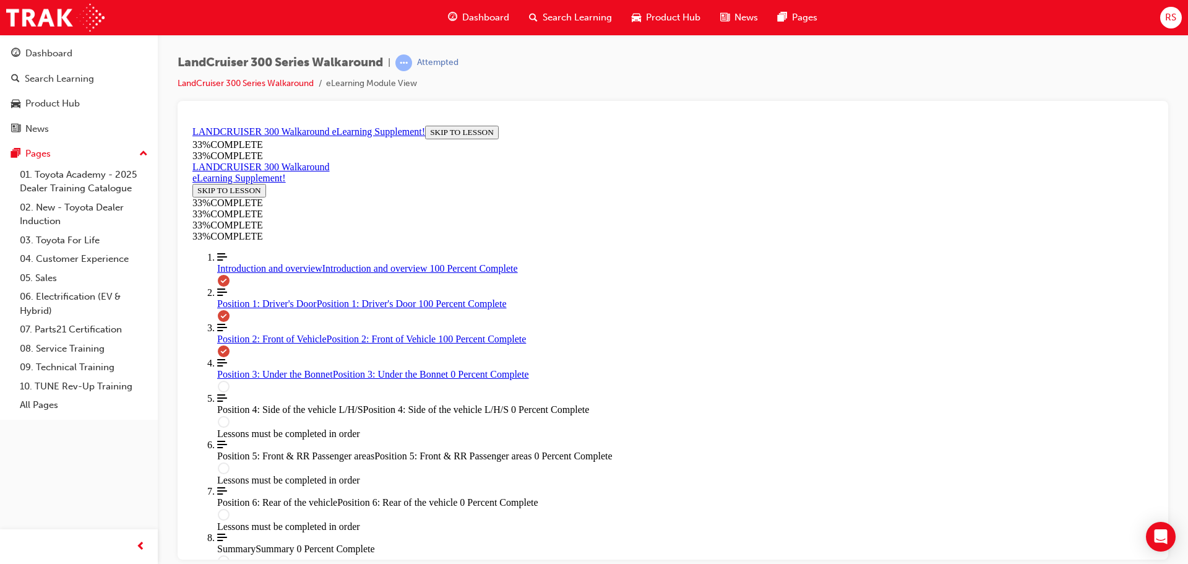
scroll to position [1647, 0]
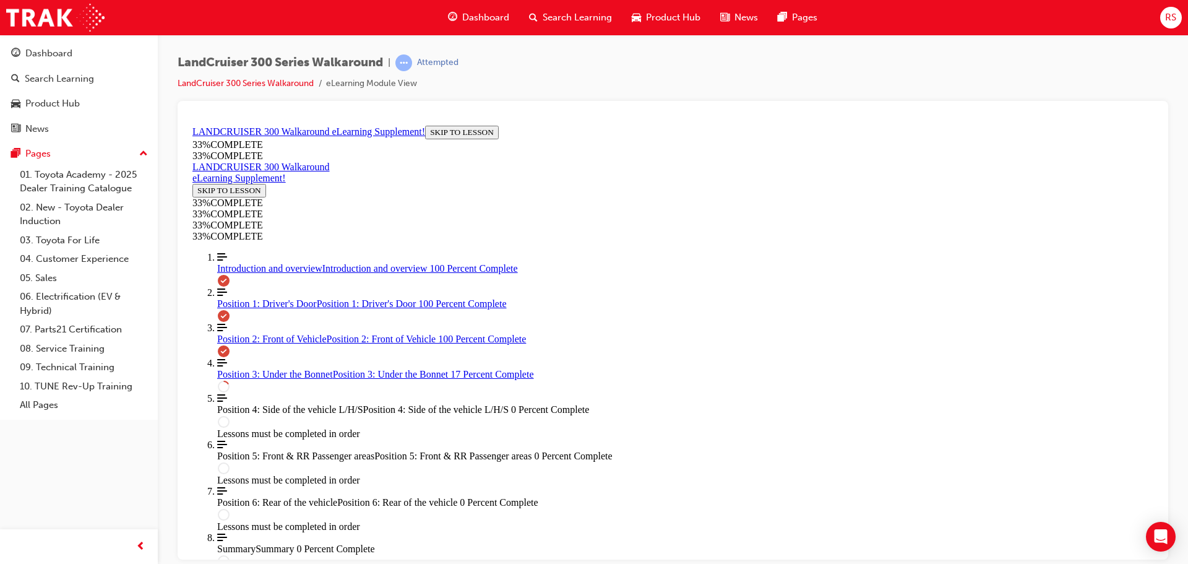
scroll to position [414, 0]
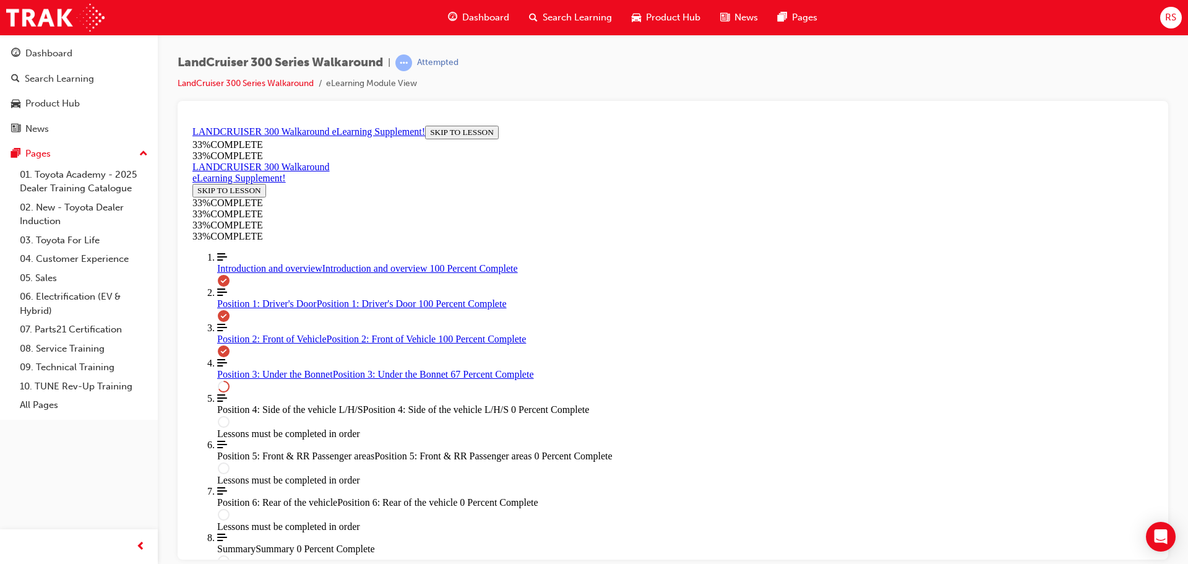
scroll to position [1395, 0]
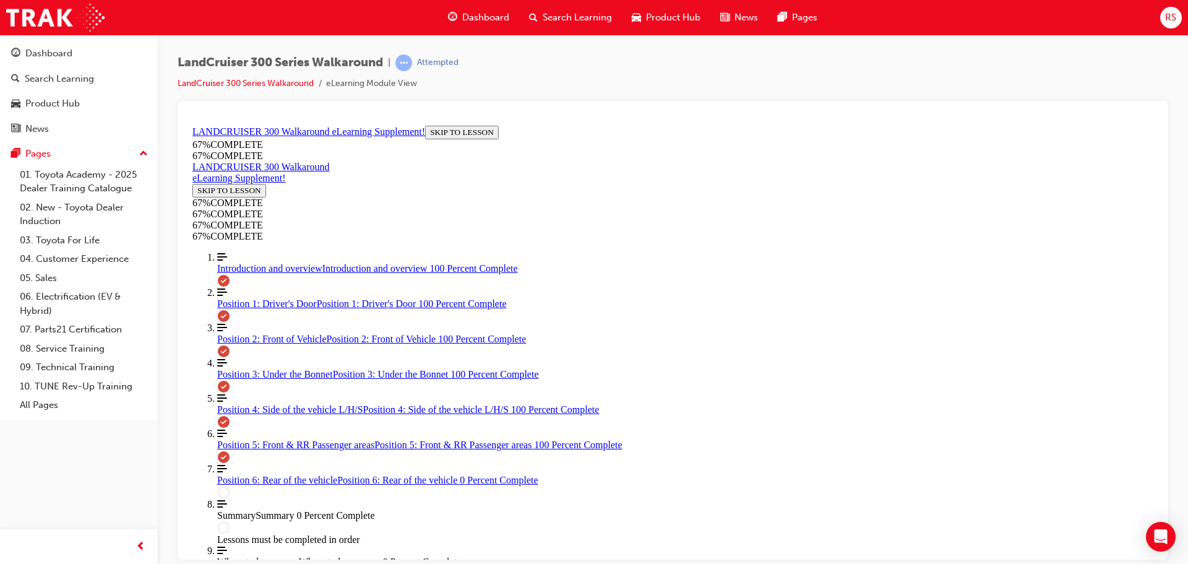
drag, startPoint x: 704, startPoint y: 372, endPoint x: 802, endPoint y: 371, distance: 98.4
drag, startPoint x: 711, startPoint y: 455, endPoint x: 832, endPoint y: 455, distance: 120.7
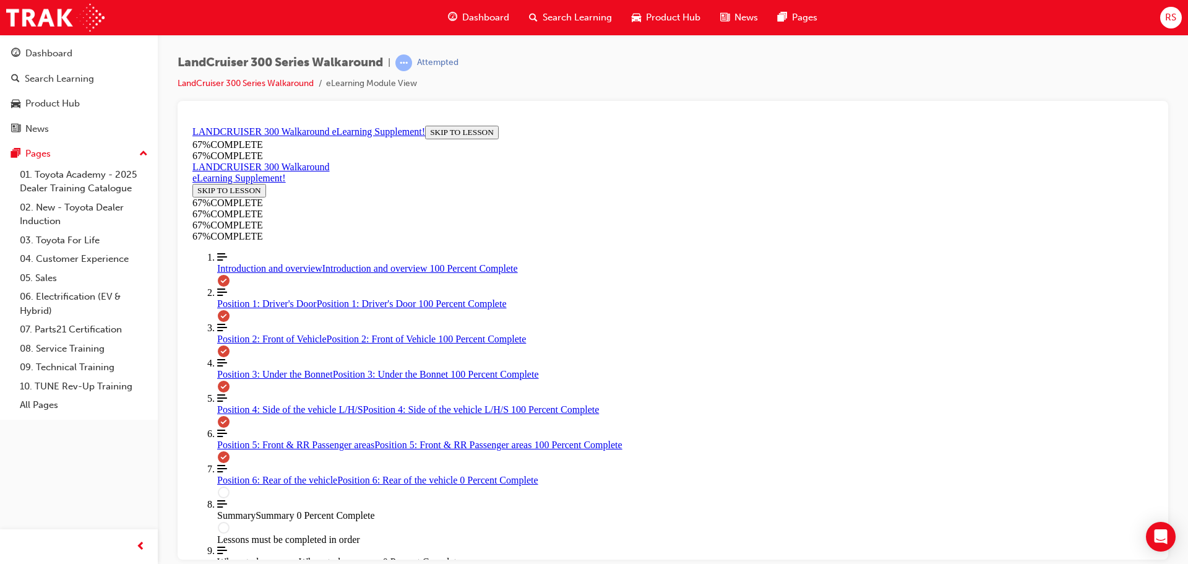
drag, startPoint x: 747, startPoint y: 515, endPoint x: 856, endPoint y: 520, distance: 109.7
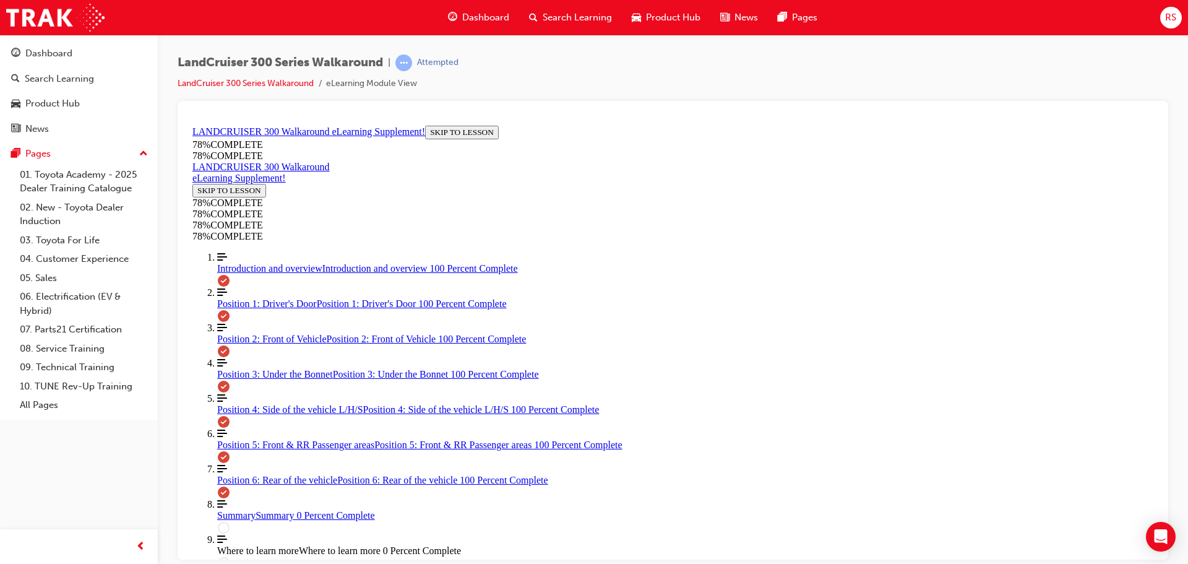
scroll to position [1481, 0]
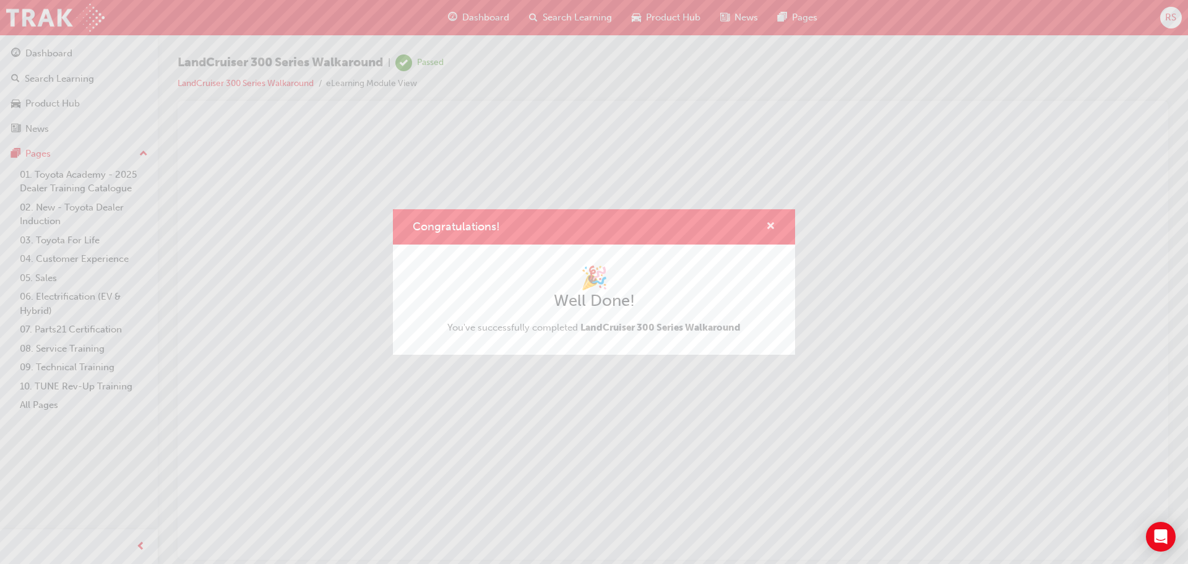
click at [769, 223] on span "cross-icon" at bounding box center [770, 227] width 9 height 11
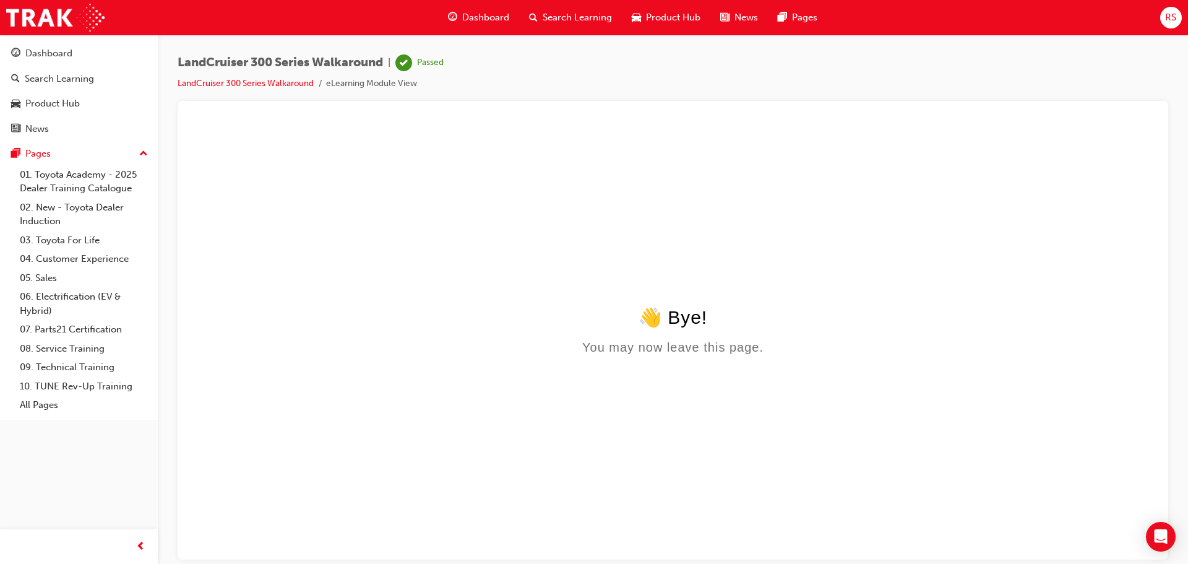
click at [468, 13] on span "Dashboard" at bounding box center [485, 18] width 47 height 14
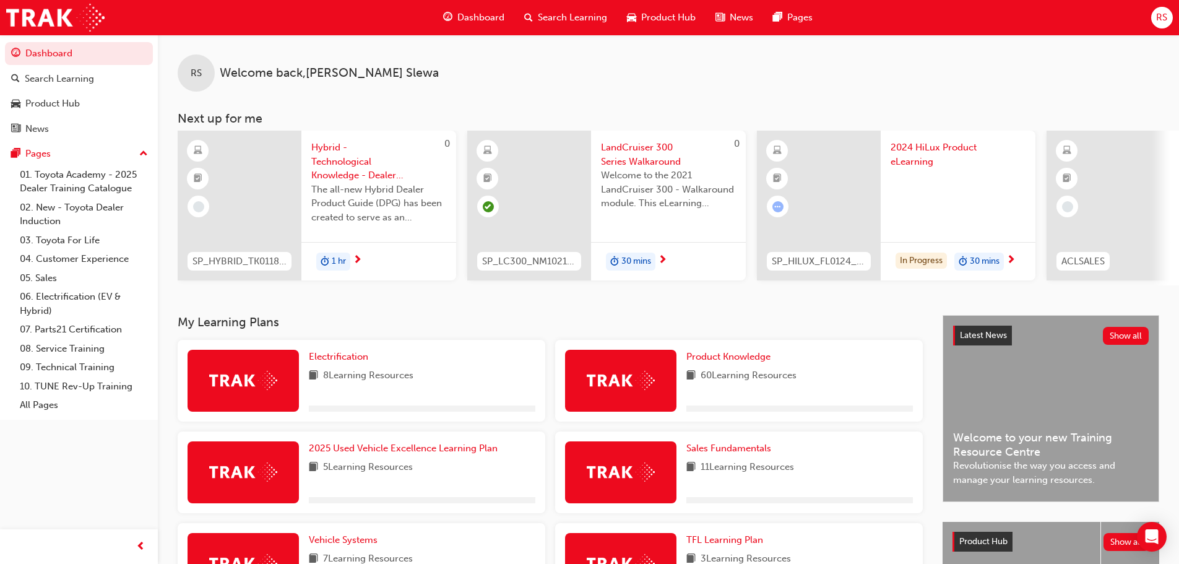
click at [479, 22] on span "Dashboard" at bounding box center [480, 18] width 47 height 14
click at [476, 18] on span "Dashboard" at bounding box center [480, 18] width 47 height 14
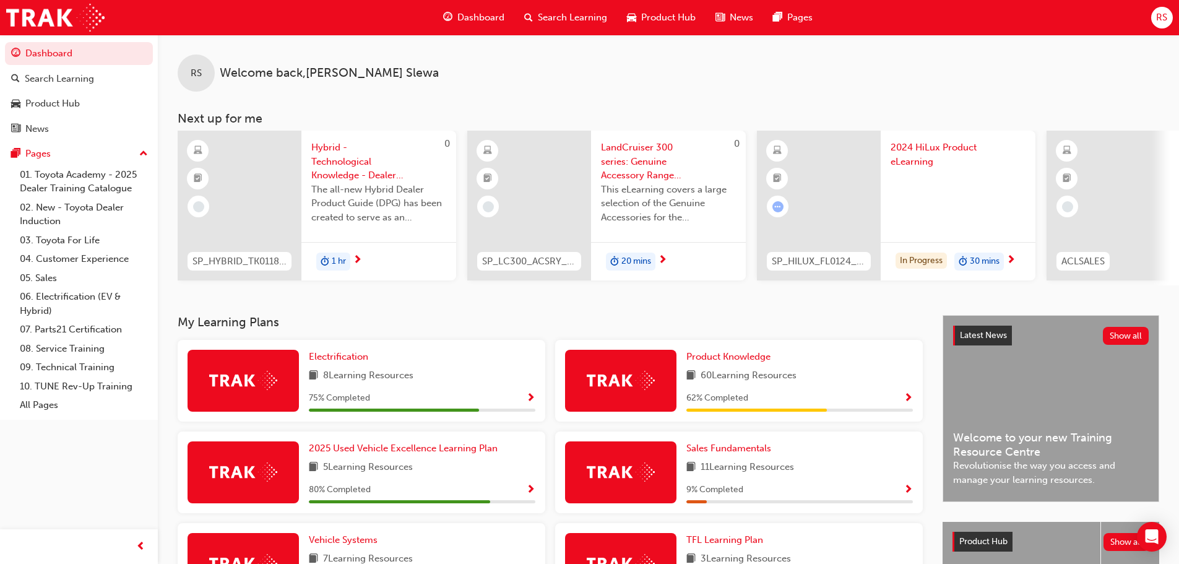
click at [650, 174] on span "LandCruiser 300 series: Genuine Accessory Range Introduction" at bounding box center [668, 161] width 135 height 42
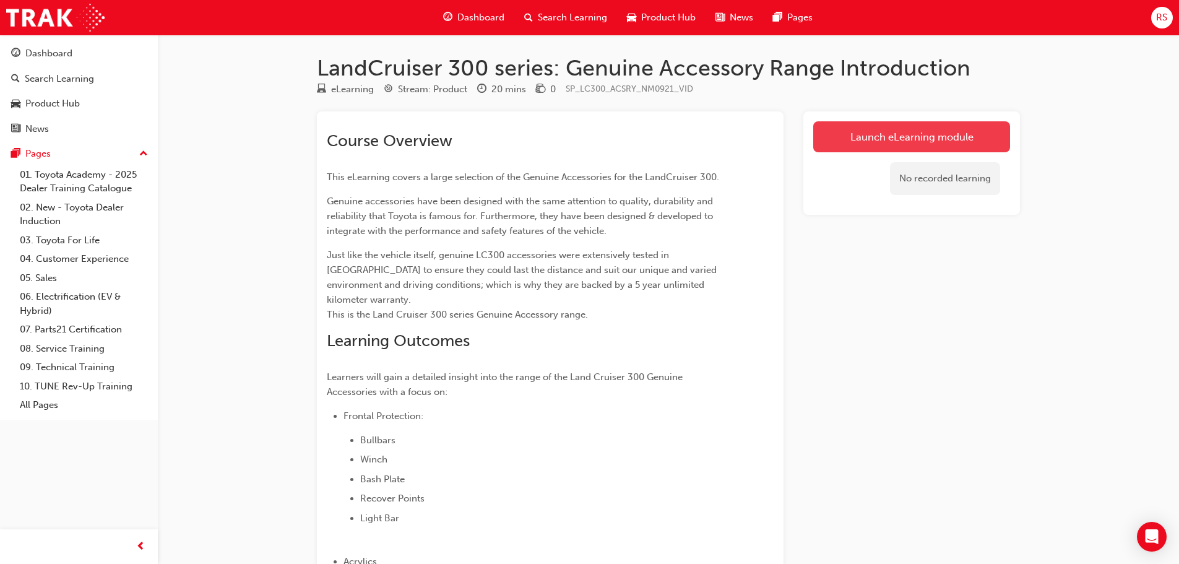
click at [874, 139] on link "Launch eLearning module" at bounding box center [911, 136] width 197 height 31
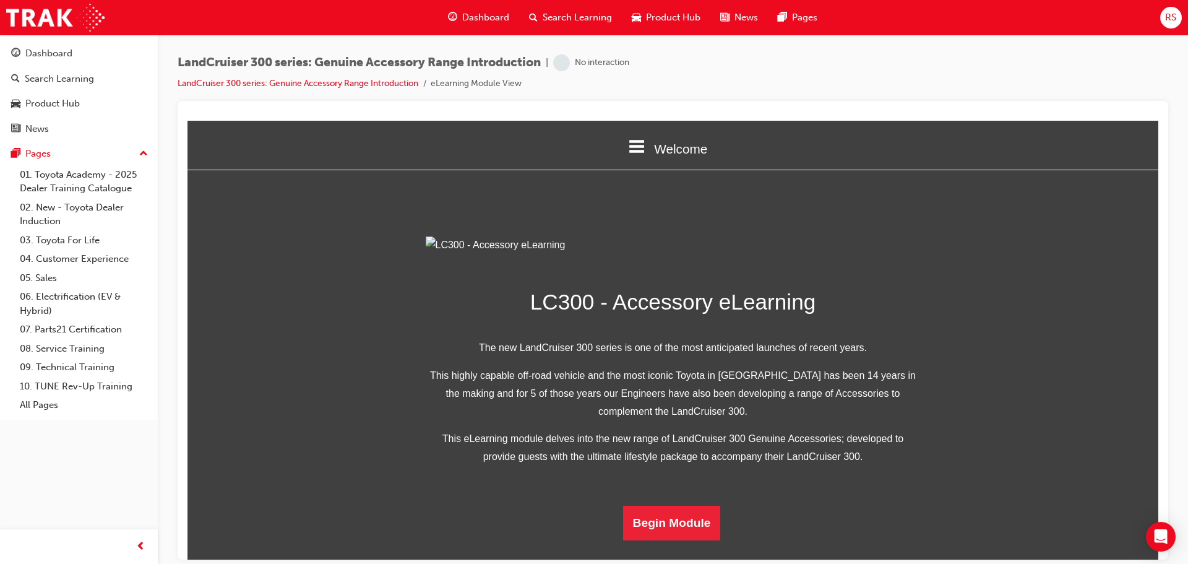
scroll to position [241, 0]
click at [663, 540] on button "Begin Module" at bounding box center [672, 522] width 98 height 35
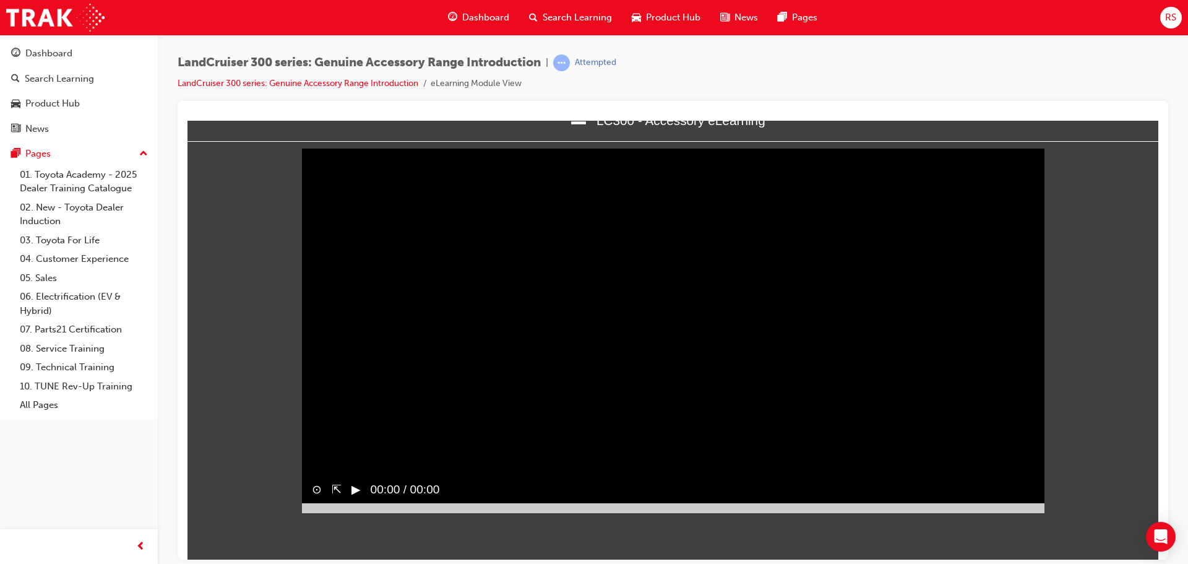
scroll to position [0, 0]
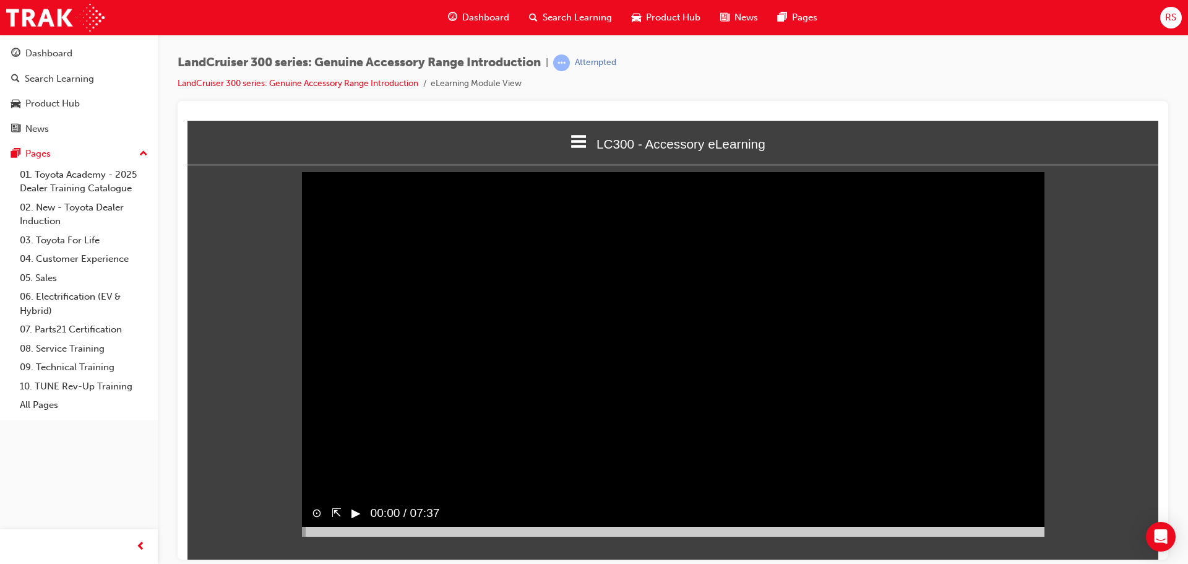
click at [356, 522] on button "▶︎" at bounding box center [355, 513] width 9 height 18
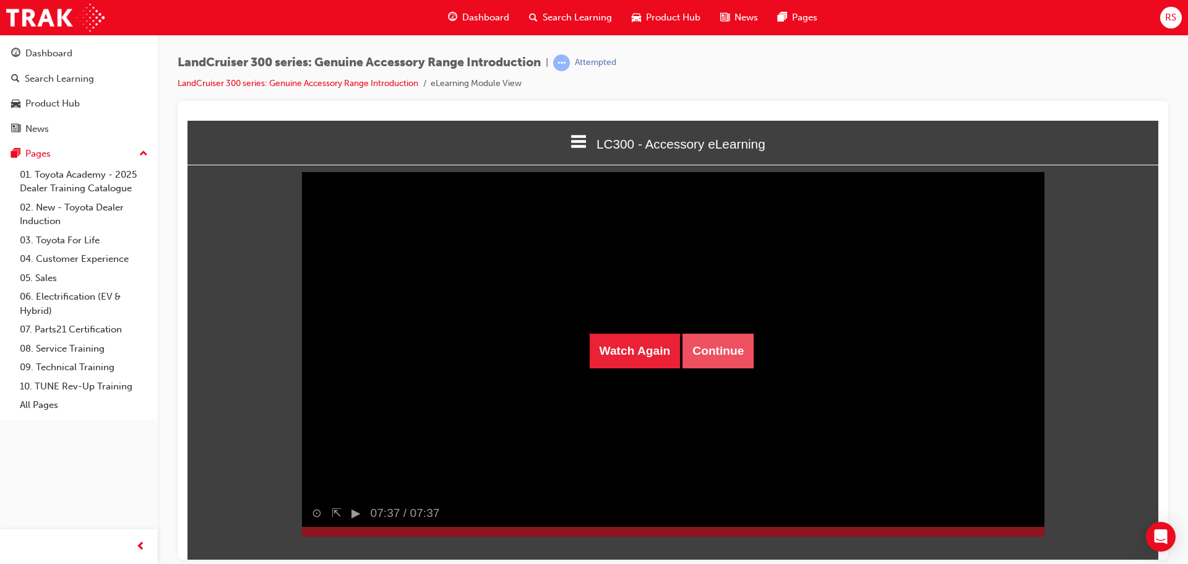
click at [705, 348] on button "Continue" at bounding box center [718, 350] width 71 height 35
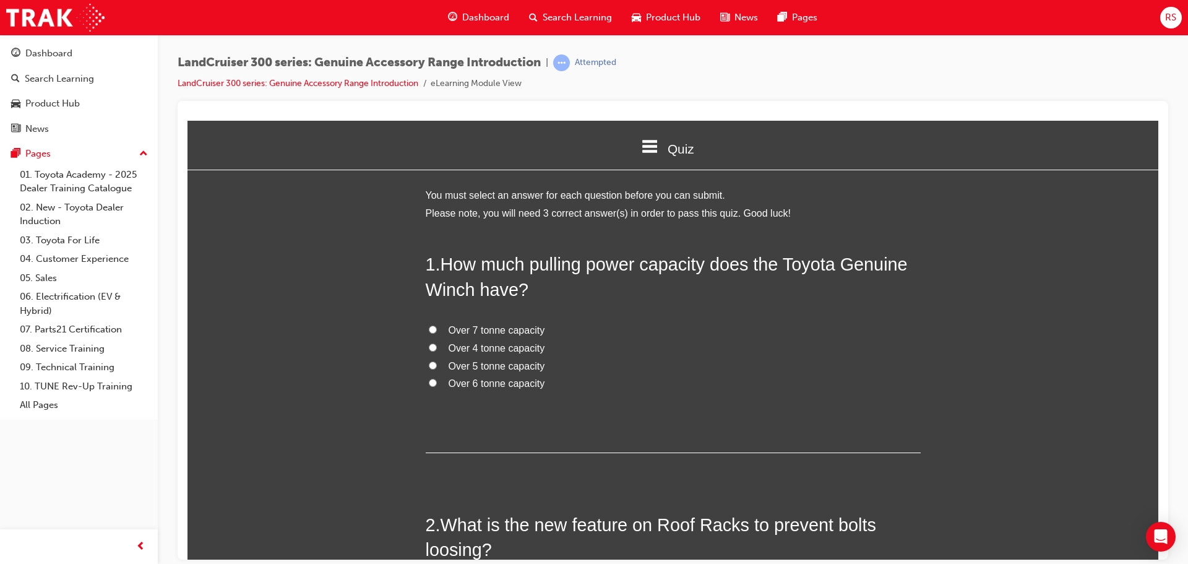
click at [493, 327] on span "Over 7 tonne capacity" at bounding box center [497, 329] width 97 height 11
click at [437, 327] on input "Over 7 tonne capacity" at bounding box center [433, 329] width 8 height 8
radio input "true"
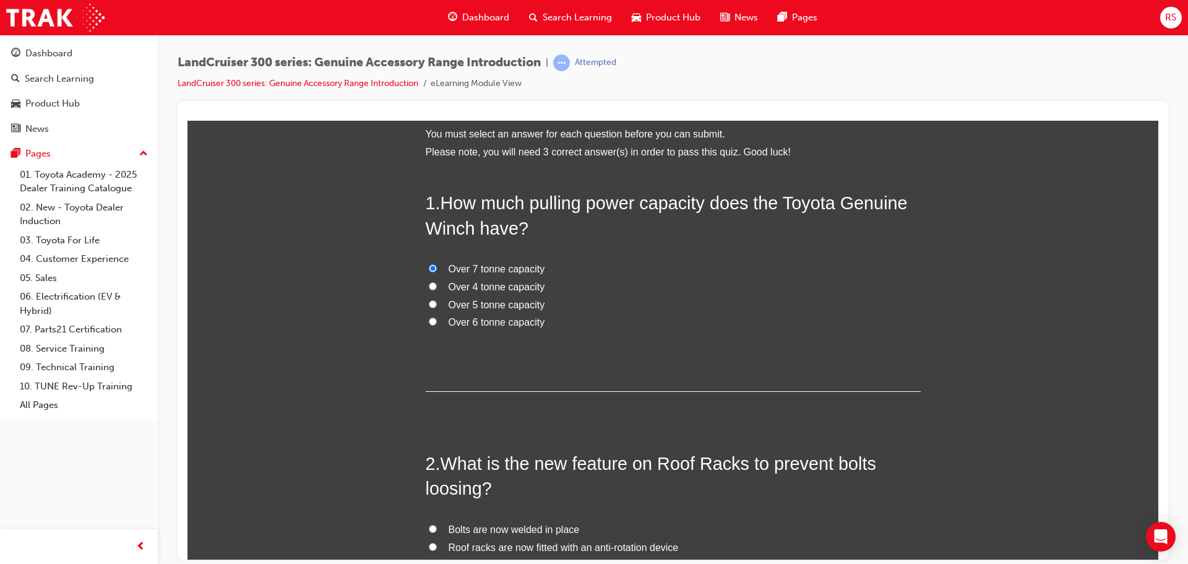
scroll to position [62, 0]
click at [491, 290] on span "Over 4 tonne capacity" at bounding box center [497, 285] width 97 height 11
click at [437, 289] on input "Over 4 tonne capacity" at bounding box center [433, 285] width 8 height 8
radio input "true"
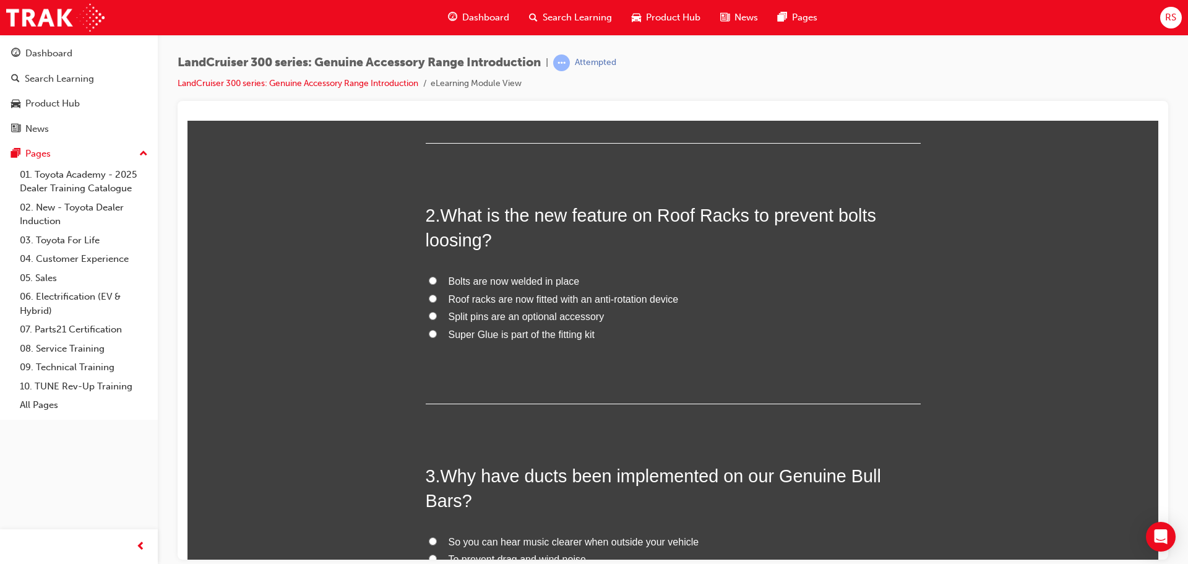
click at [494, 285] on span "Bolts are now welded in place" at bounding box center [514, 280] width 131 height 11
click at [437, 284] on input "Bolts are now welded in place" at bounding box center [433, 280] width 8 height 8
radio input "true"
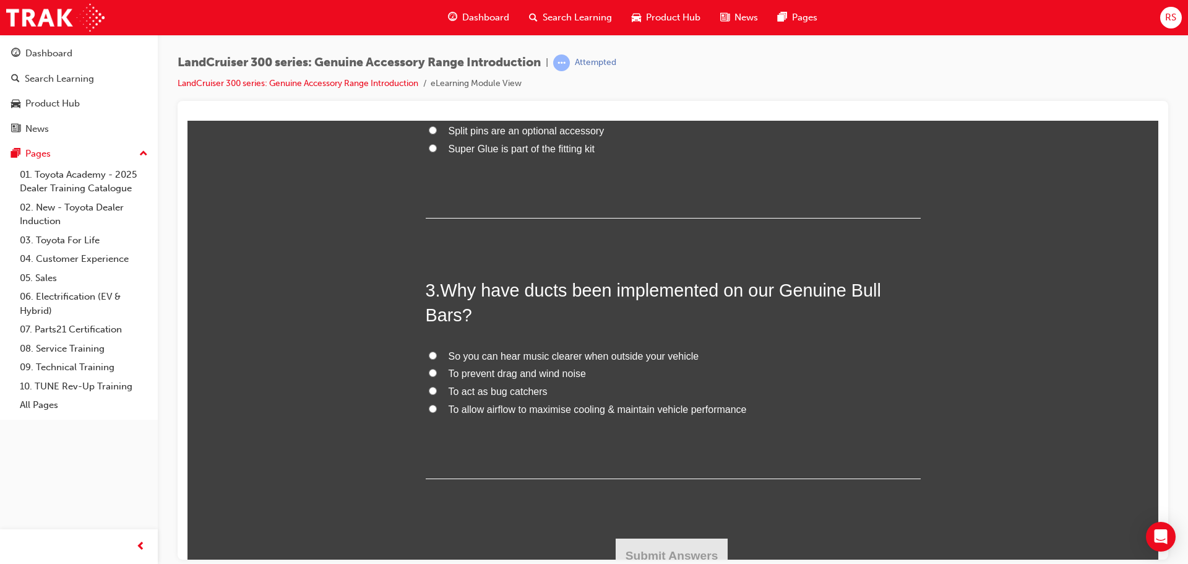
click at [527, 355] on span "So you can hear music clearer when outside your vehicle" at bounding box center [574, 355] width 251 height 11
click at [437, 355] on input "So you can hear music clearer when outside your vehicle" at bounding box center [433, 355] width 8 height 8
radio input "true"
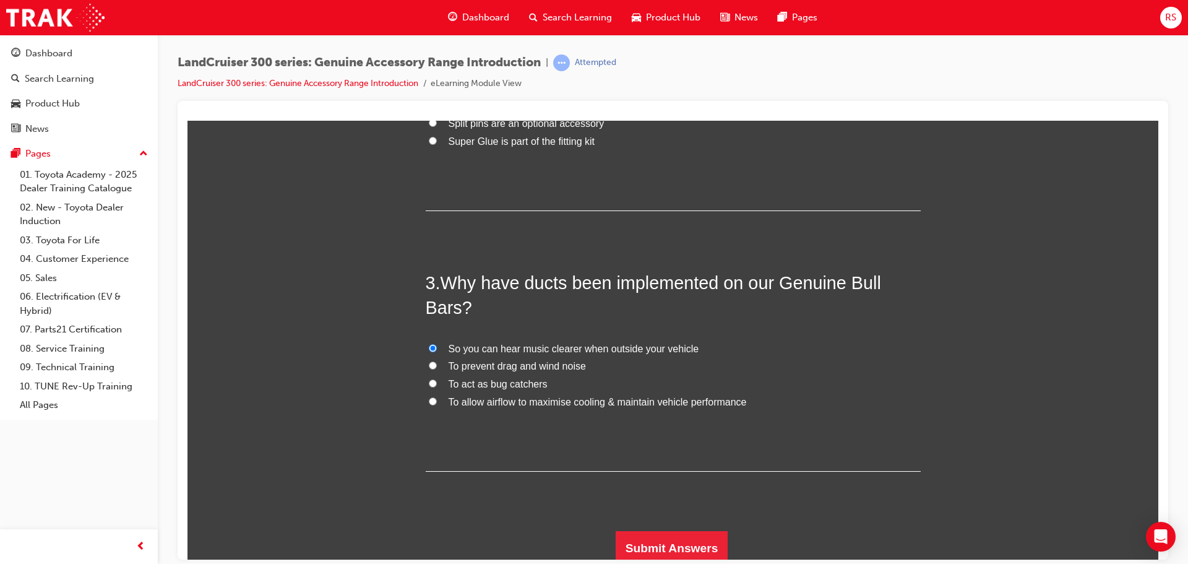
scroll to position [508, 0]
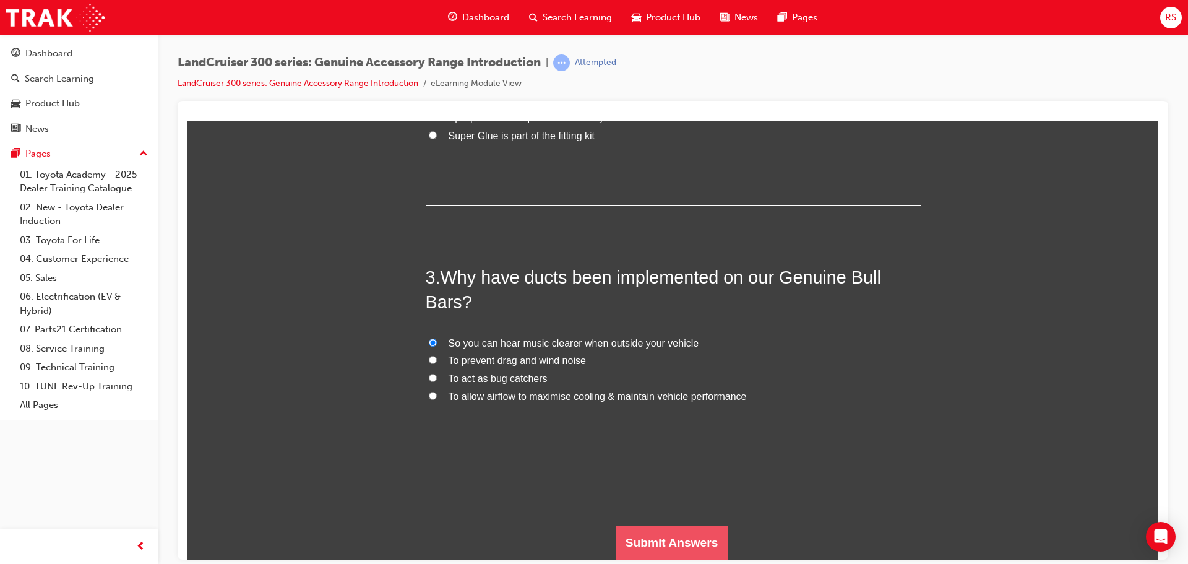
click at [650, 532] on button "Submit Answers" at bounding box center [672, 542] width 113 height 35
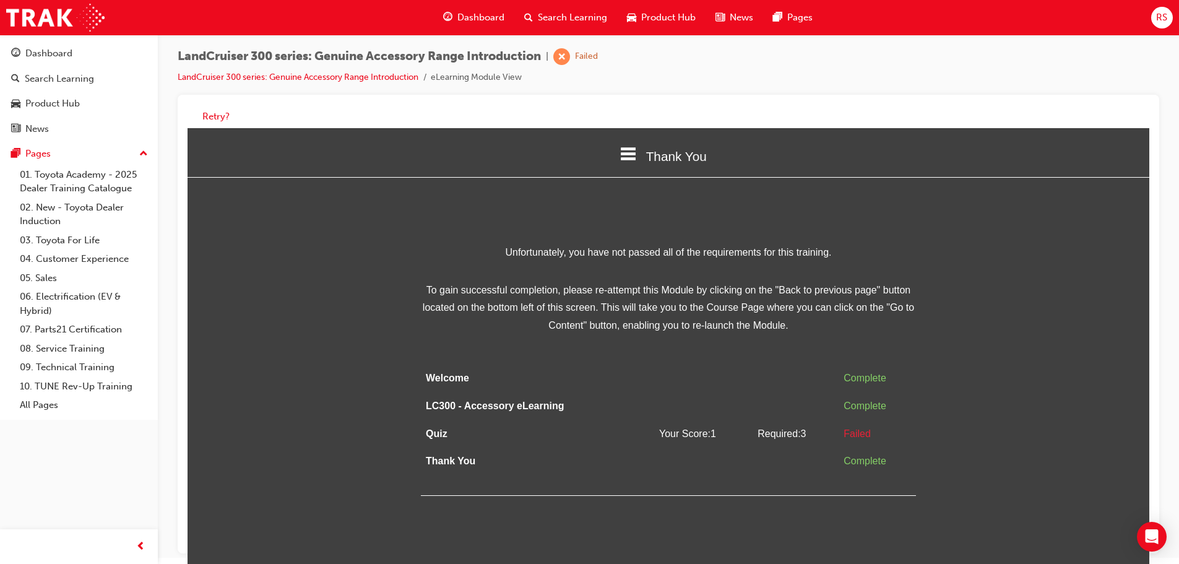
scroll to position [9, 0]
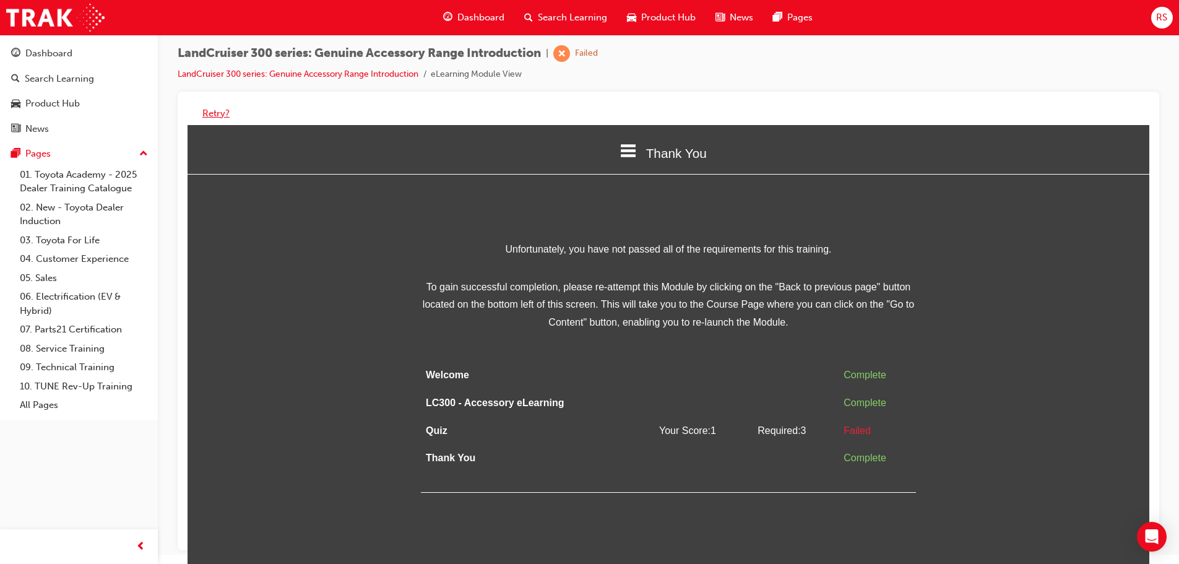
click at [217, 111] on button "Retry?" at bounding box center [215, 113] width 27 height 14
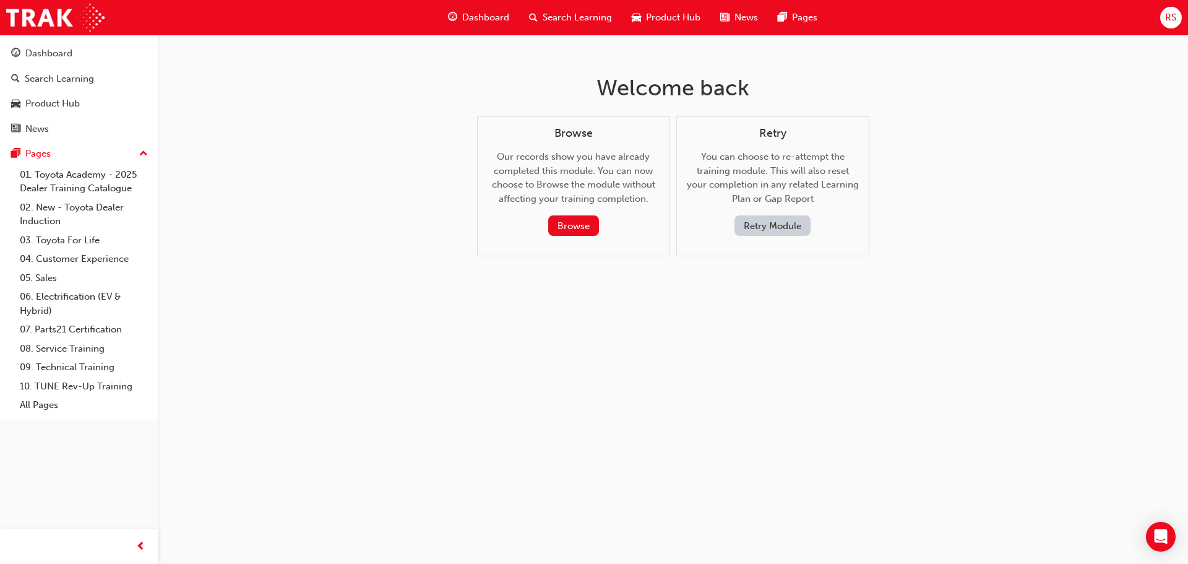
click at [791, 226] on button "Retry Module" at bounding box center [772, 225] width 76 height 20
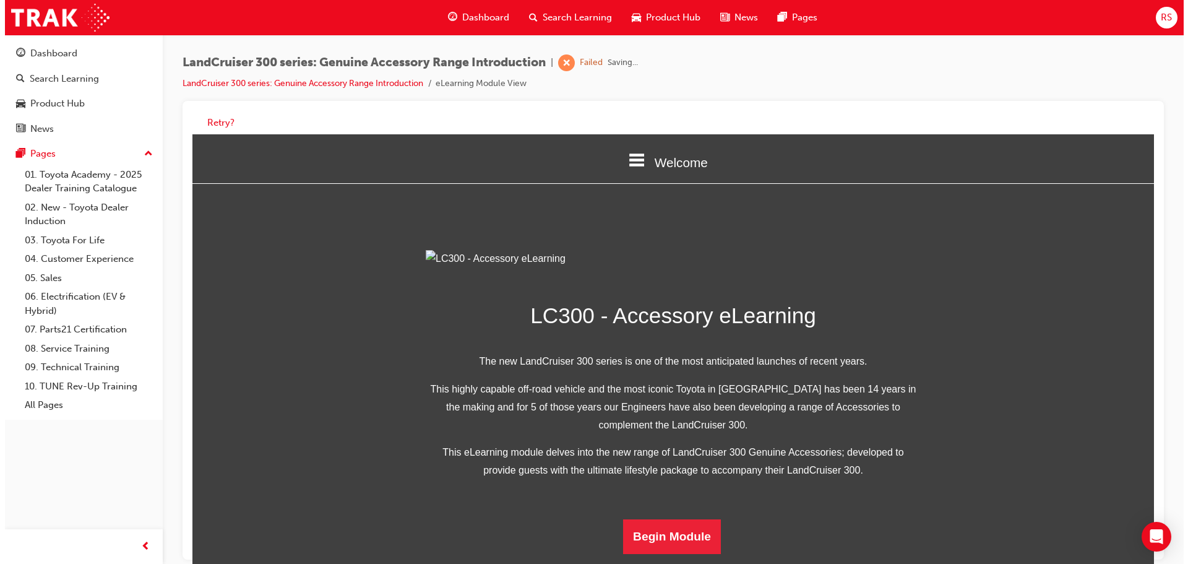
scroll to position [241, 0]
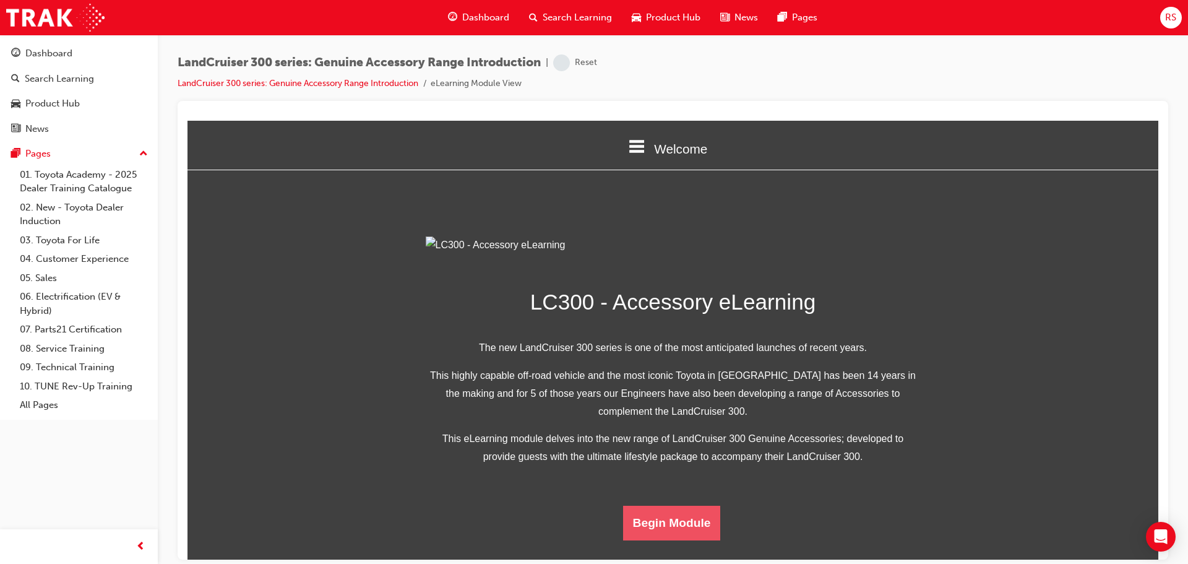
click at [689, 538] on button "Begin Module" at bounding box center [672, 522] width 98 height 35
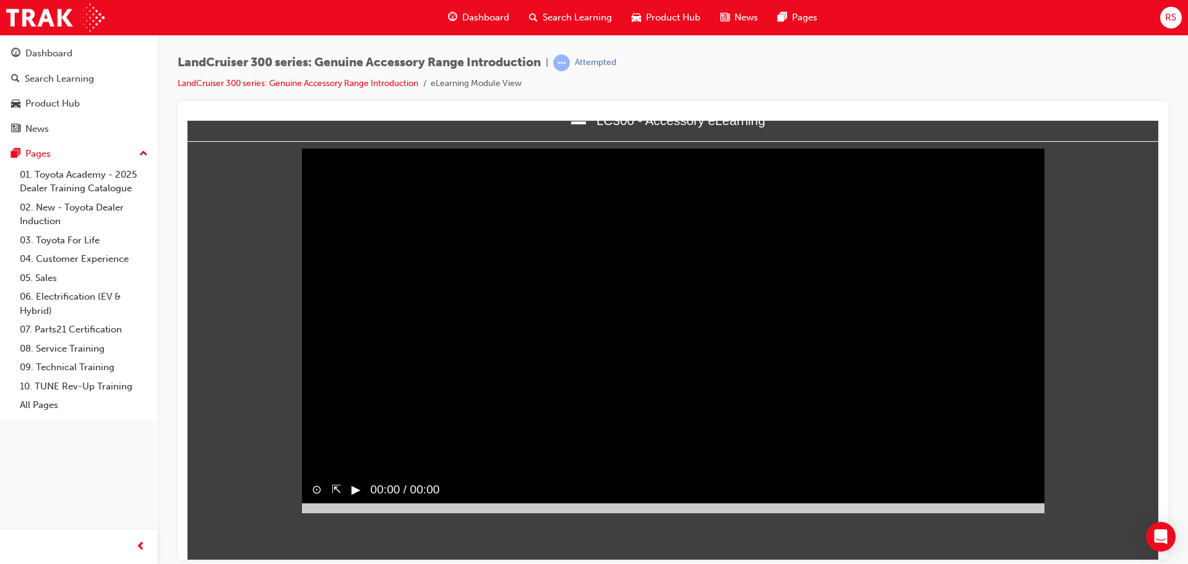
scroll to position [5, 0]
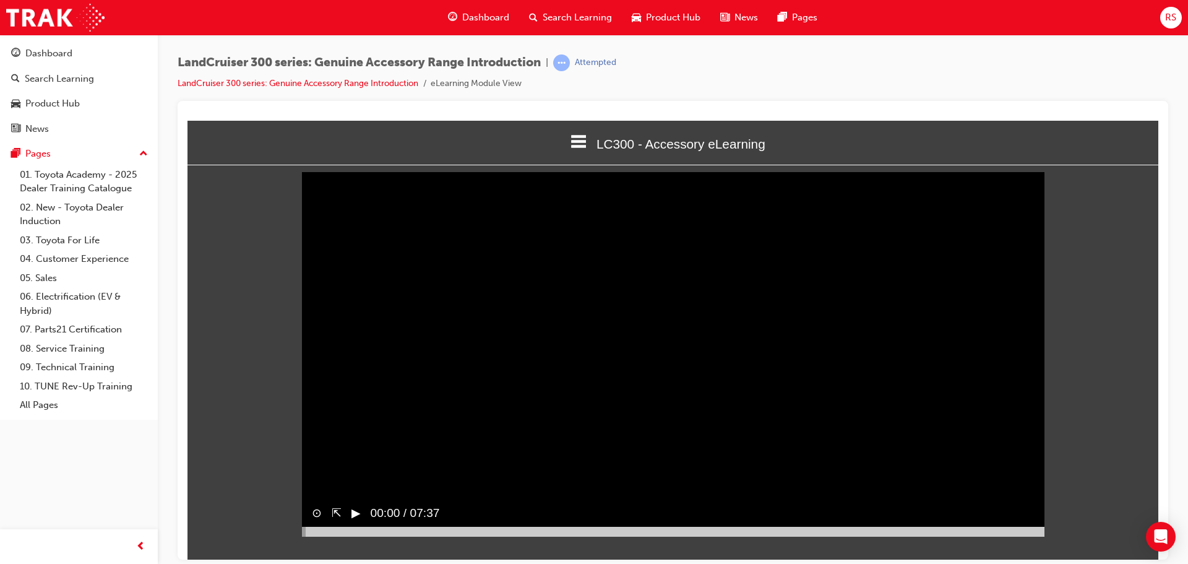
click at [357, 522] on button "▶︎" at bounding box center [355, 513] width 9 height 18
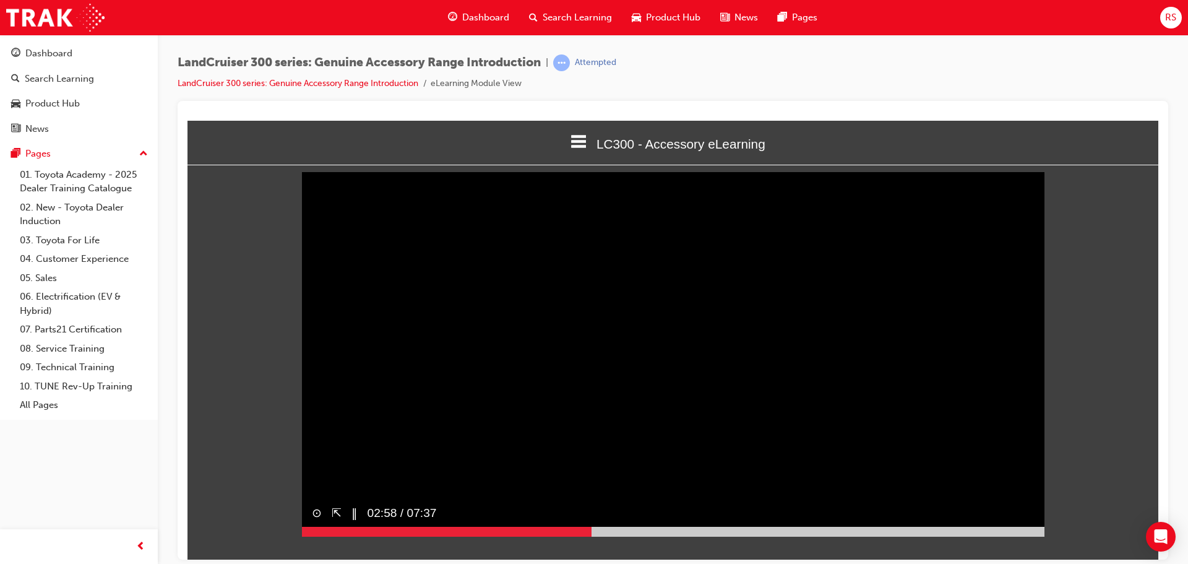
drag, startPoint x: 551, startPoint y: 556, endPoint x: 687, endPoint y: 557, distance: 135.5
click at [686, 536] on div at bounding box center [673, 531] width 743 height 10
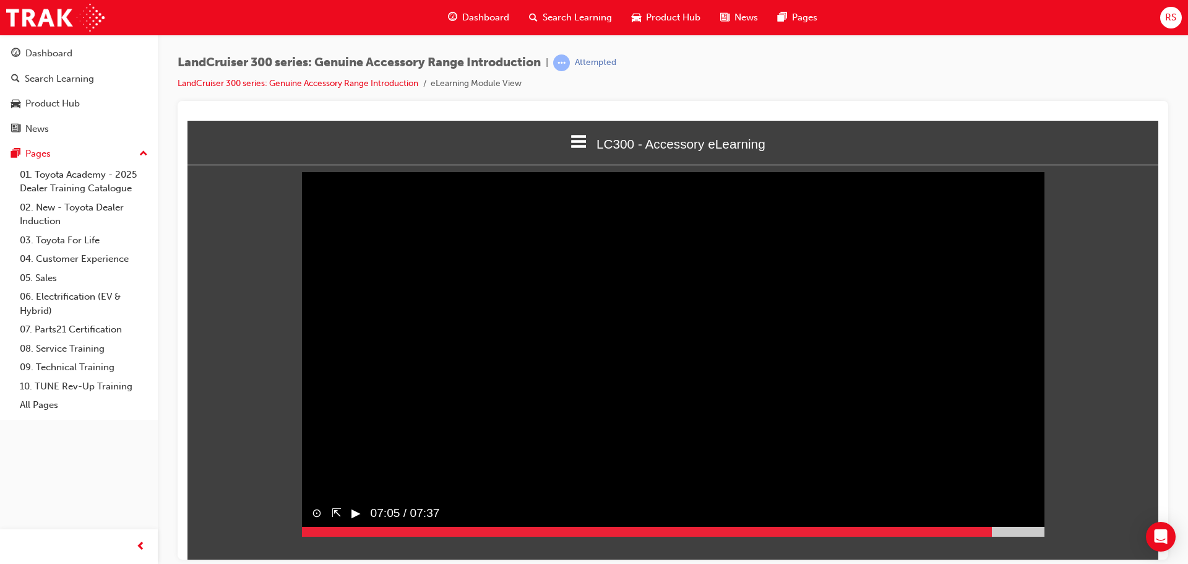
drag, startPoint x: 715, startPoint y: 553, endPoint x: 1104, endPoint y: 555, distance: 388.6
click at [1104, 554] on html "LC300 - Accessory eLearning Welcome LC300 - Accessory eLearning Quiz Thank You …" at bounding box center [672, 334] width 971 height 439
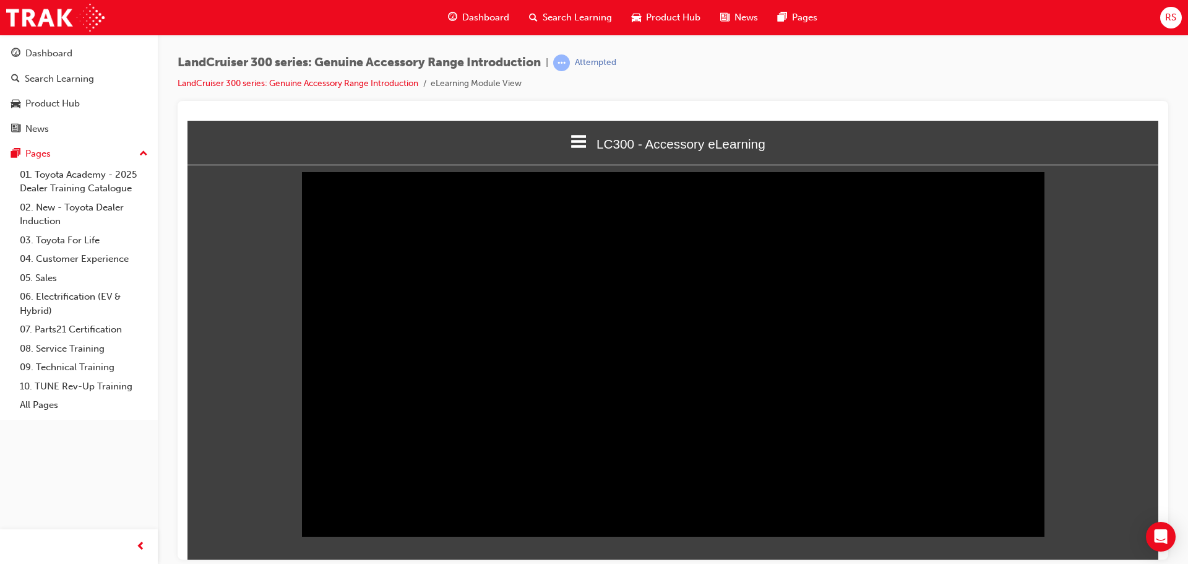
click at [1046, 399] on div "Sorry, your browser does not support embedded videos. Download Instead ⊙ ⇱ ‖ 07…" at bounding box center [672, 350] width 971 height 351
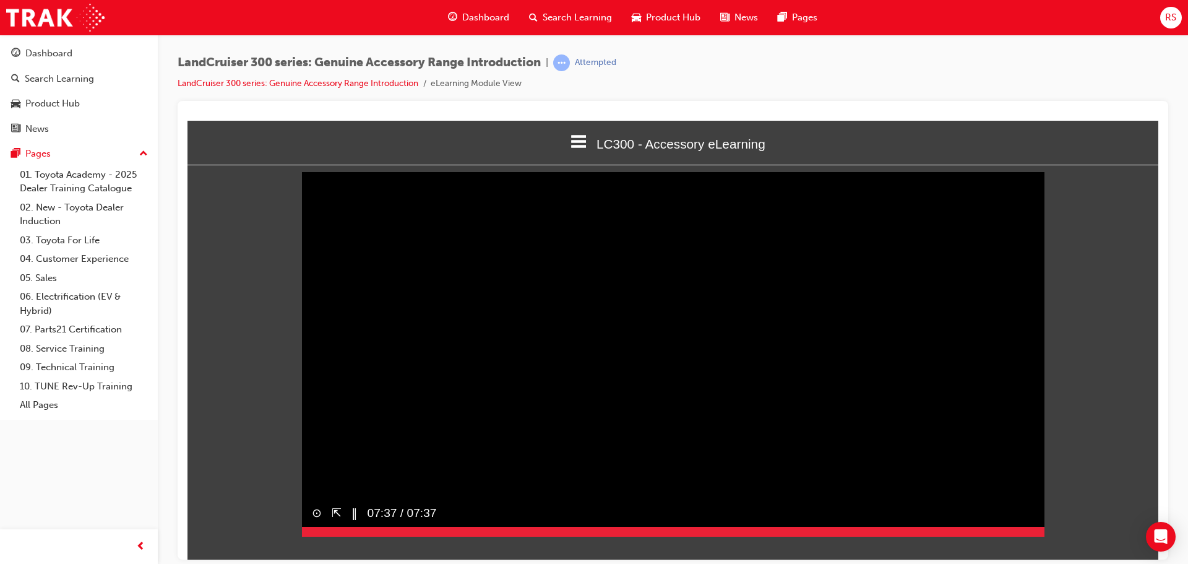
click at [926, 388] on video "Sorry, your browser does not support embedded videos. Download Instead" at bounding box center [673, 350] width 743 height 371
click at [354, 522] on button "▶︎" at bounding box center [355, 513] width 9 height 18
click at [813, 415] on video "Sorry, your browser does not support embedded videos. Download Instead" at bounding box center [673, 350] width 743 height 371
click at [769, 377] on video "Sorry, your browser does not support embedded videos. Download Instead" at bounding box center [673, 350] width 743 height 371
click at [1016, 536] on div at bounding box center [659, 531] width 714 height 10
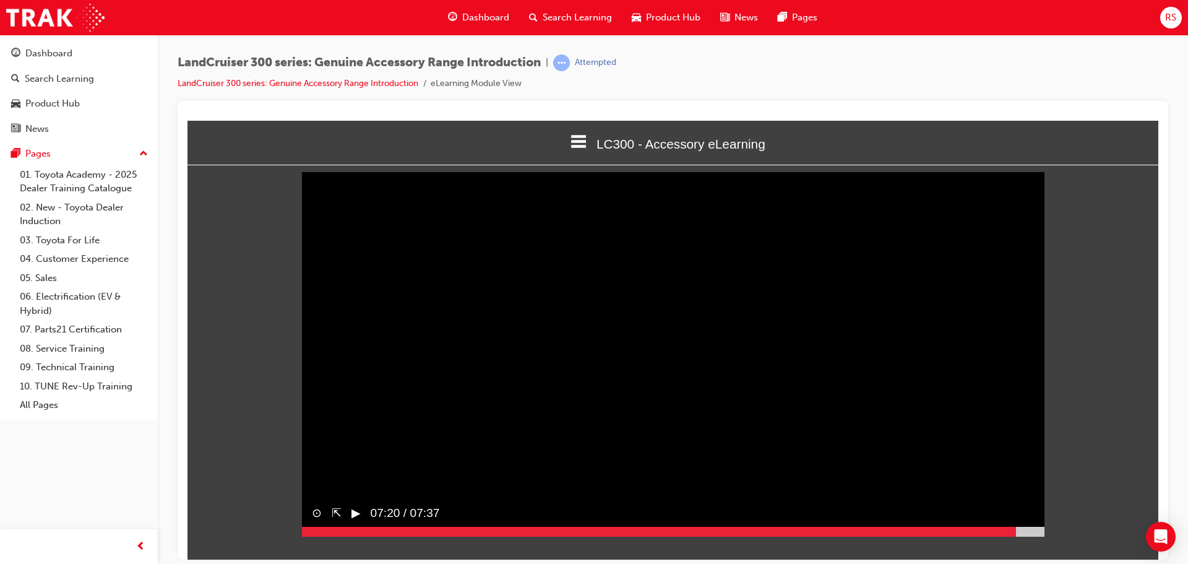
click at [354, 522] on button "▶︎" at bounding box center [355, 513] width 9 height 18
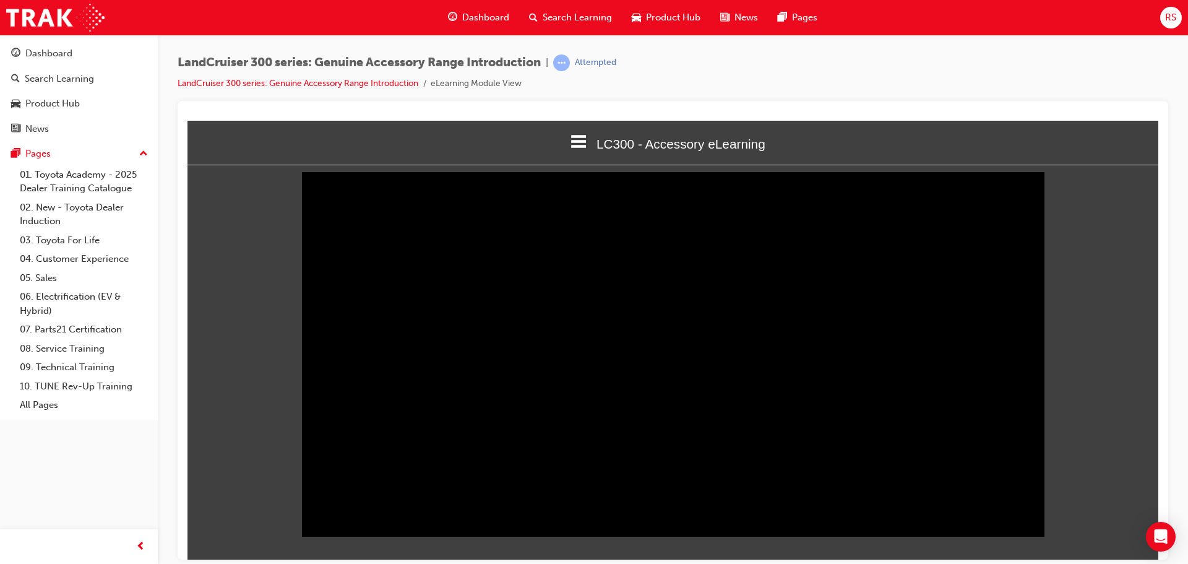
drag, startPoint x: 528, startPoint y: 552, endPoint x: 291, endPoint y: 542, distance: 237.2
click at [291, 542] on html "LC300 - Accessory eLearning Welcome LC300 - Accessory eLearning Quiz Thank You …" at bounding box center [672, 334] width 971 height 439
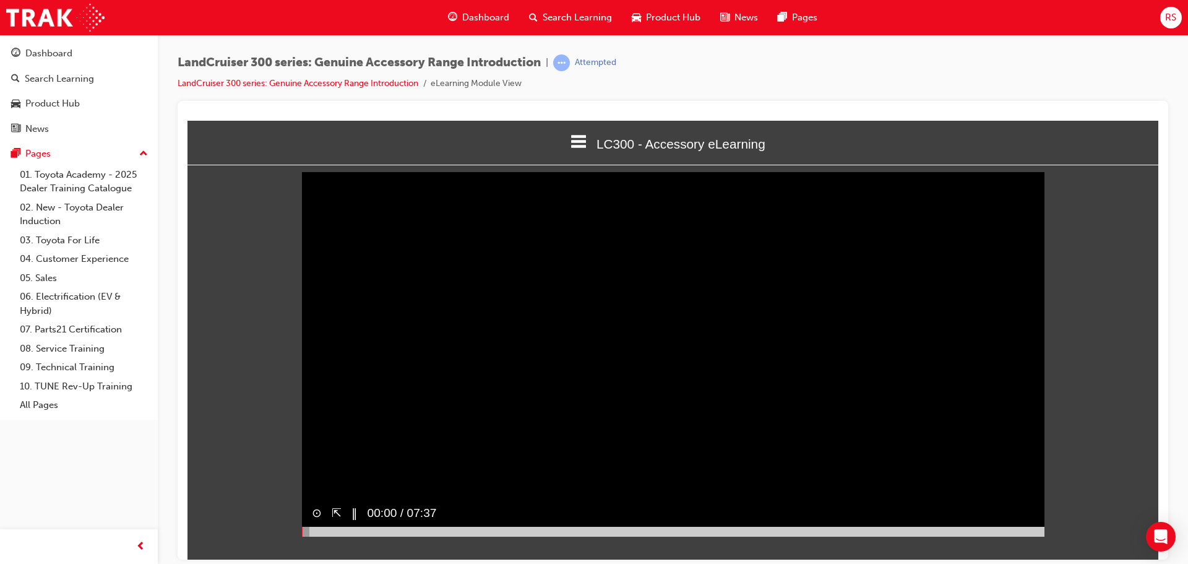
click at [330, 527] on div "⇱" at bounding box center [332, 513] width 20 height 28
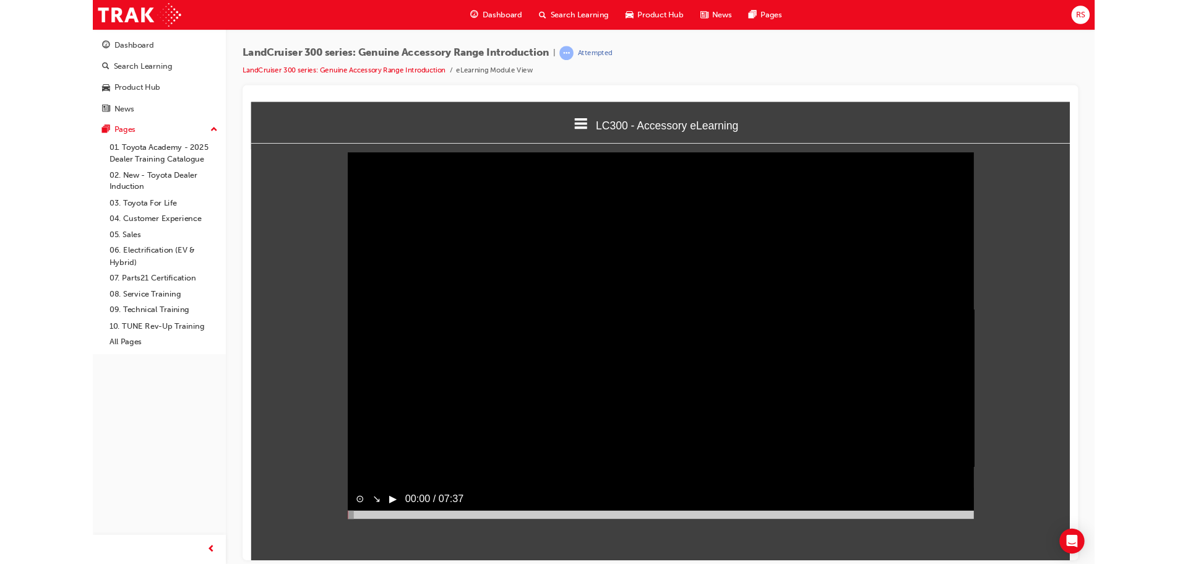
scroll to position [0, 0]
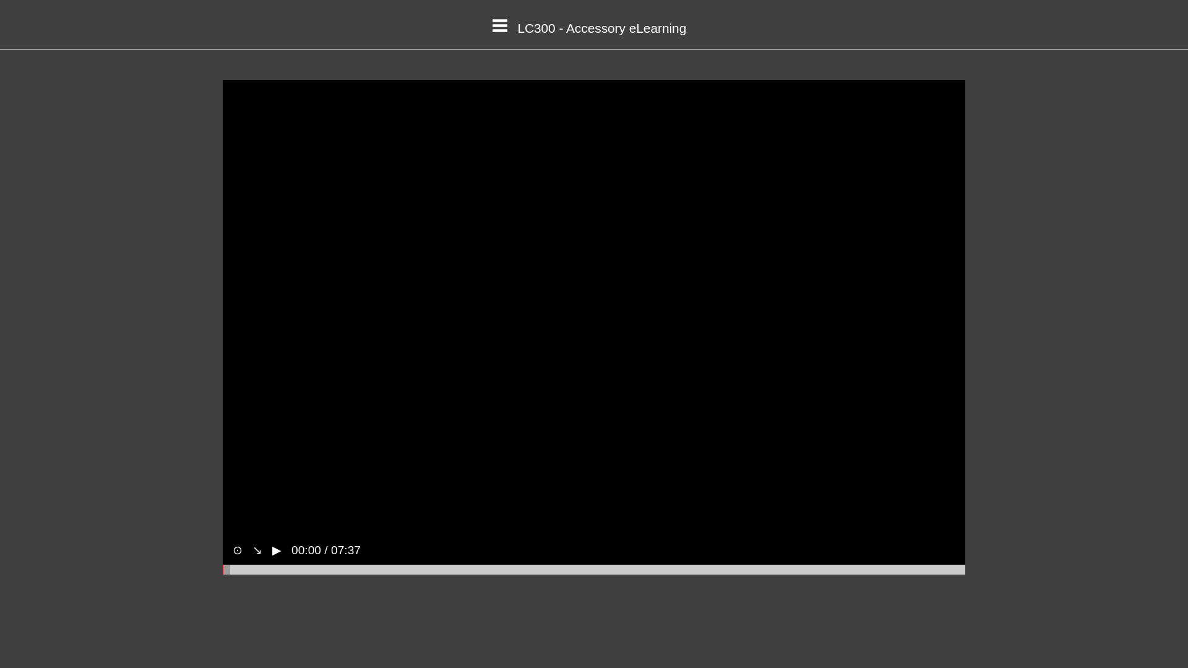
click at [446, 474] on video "Sorry, your browser does not support embedded videos. Download Instead" at bounding box center [594, 327] width 743 height 495
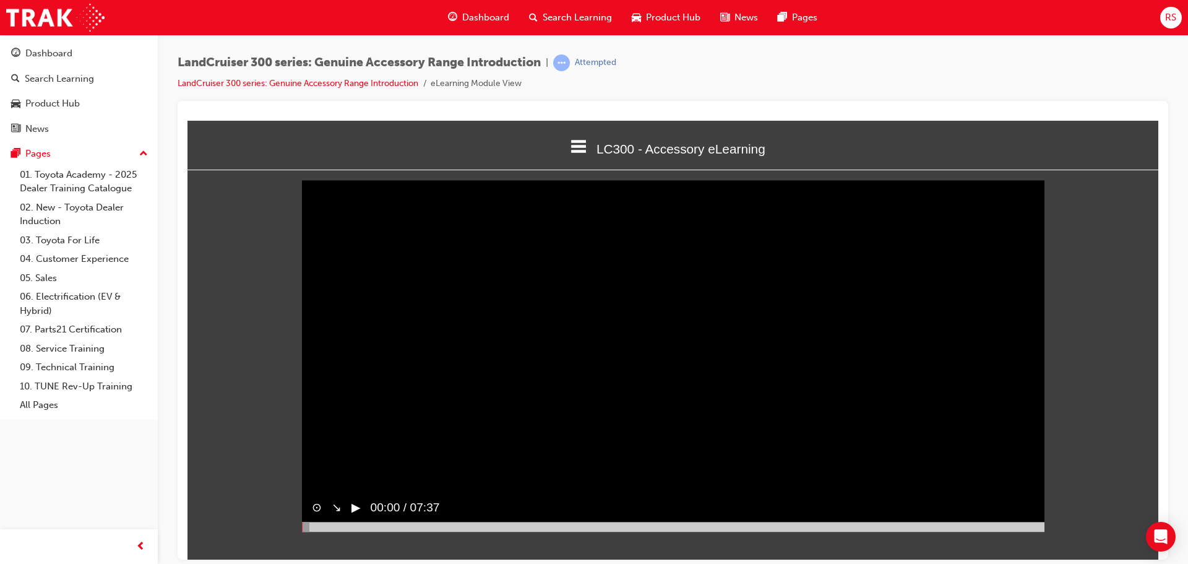
click at [361, 501] on button "▶︎" at bounding box center [355, 507] width 9 height 18
click at [324, 522] on div at bounding box center [673, 526] width 743 height 10
click at [354, 507] on button "▶︎" at bounding box center [355, 507] width 9 height 18
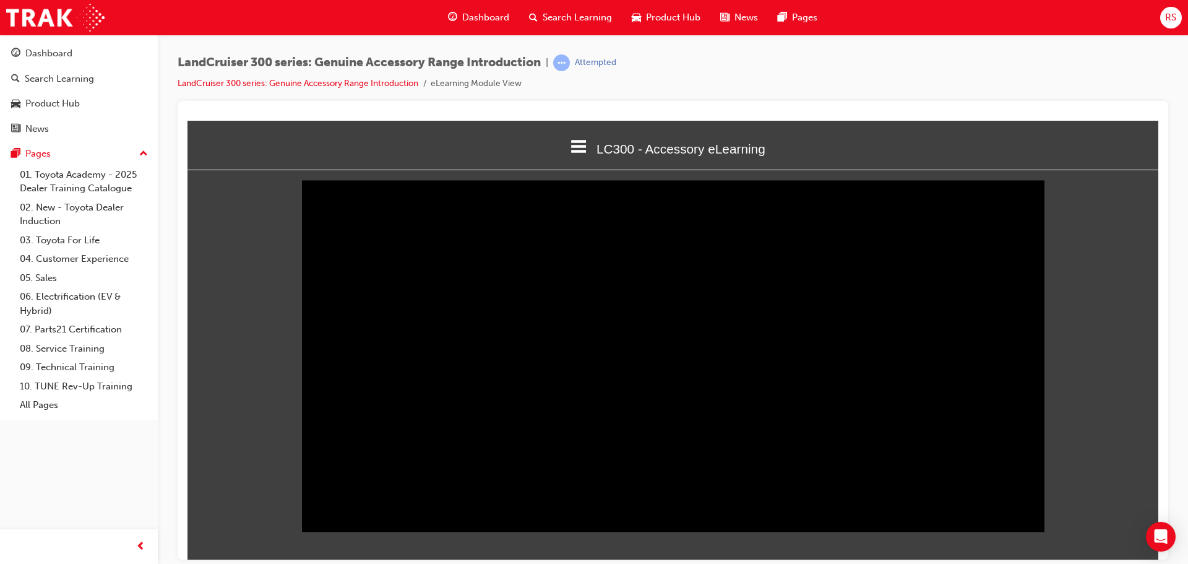
drag, startPoint x: 309, startPoint y: 527, endPoint x: 288, endPoint y: 527, distance: 20.4
click at [288, 527] on div "Sorry, your browser does not support embedded videos. Download Instead ⊙ ↘︎ ‖ 0…" at bounding box center [672, 355] width 971 height 351
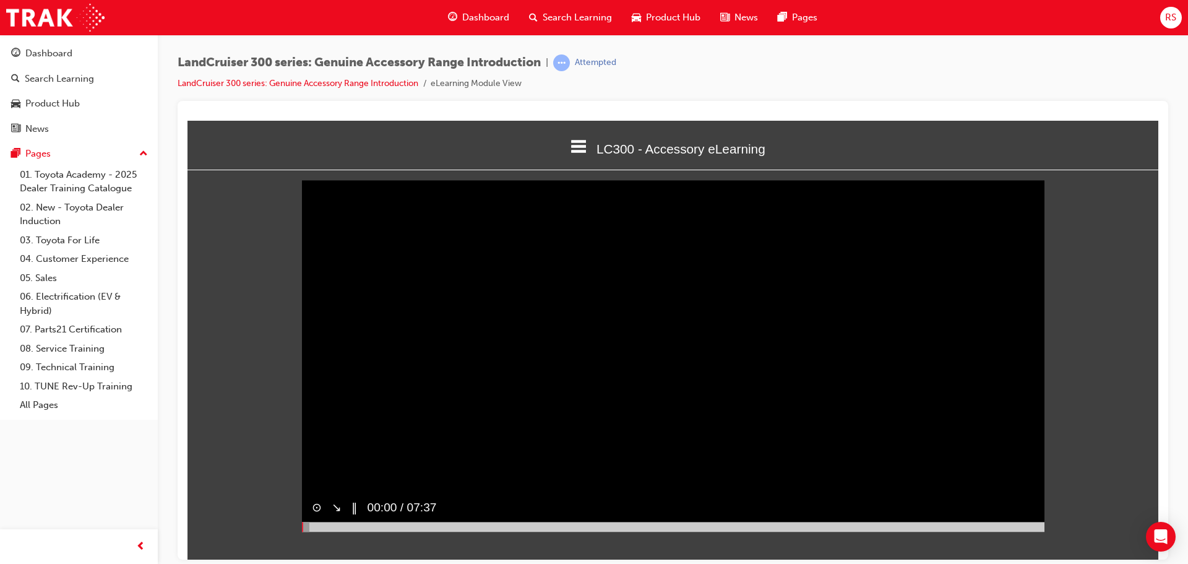
click at [379, 474] on video "Sorry, your browser does not support embedded videos. Download Instead" at bounding box center [673, 355] width 743 height 351
click at [360, 498] on button "▶︎" at bounding box center [355, 507] width 9 height 18
click at [375, 525] on div at bounding box center [673, 526] width 743 height 10
click at [355, 506] on button "▶︎" at bounding box center [355, 507] width 9 height 18
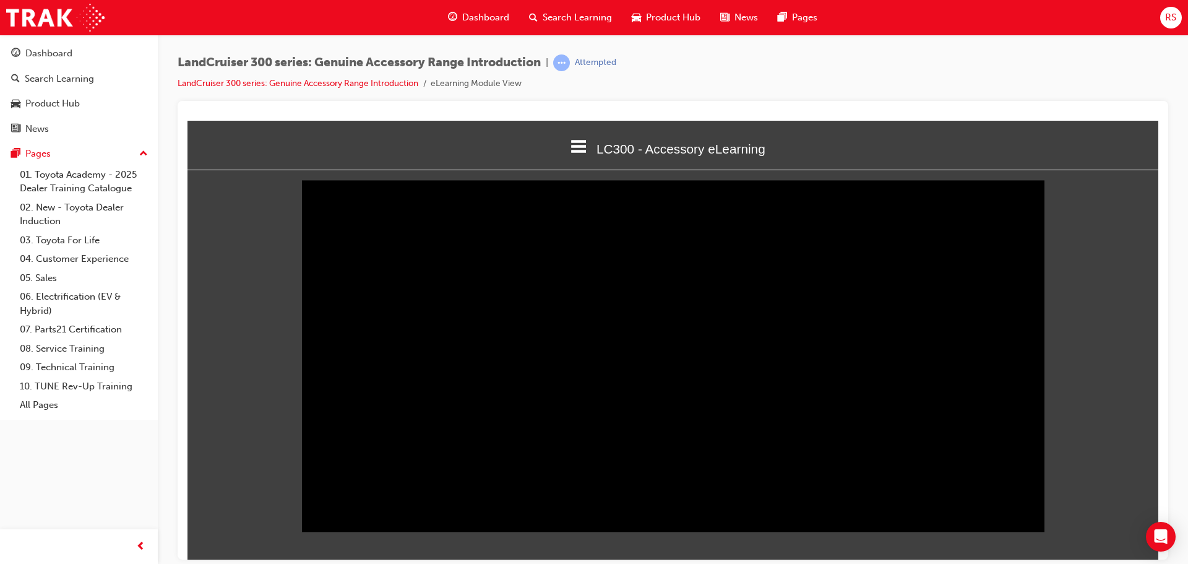
click at [571, 140] on icon at bounding box center [579, 145] width 16 height 13
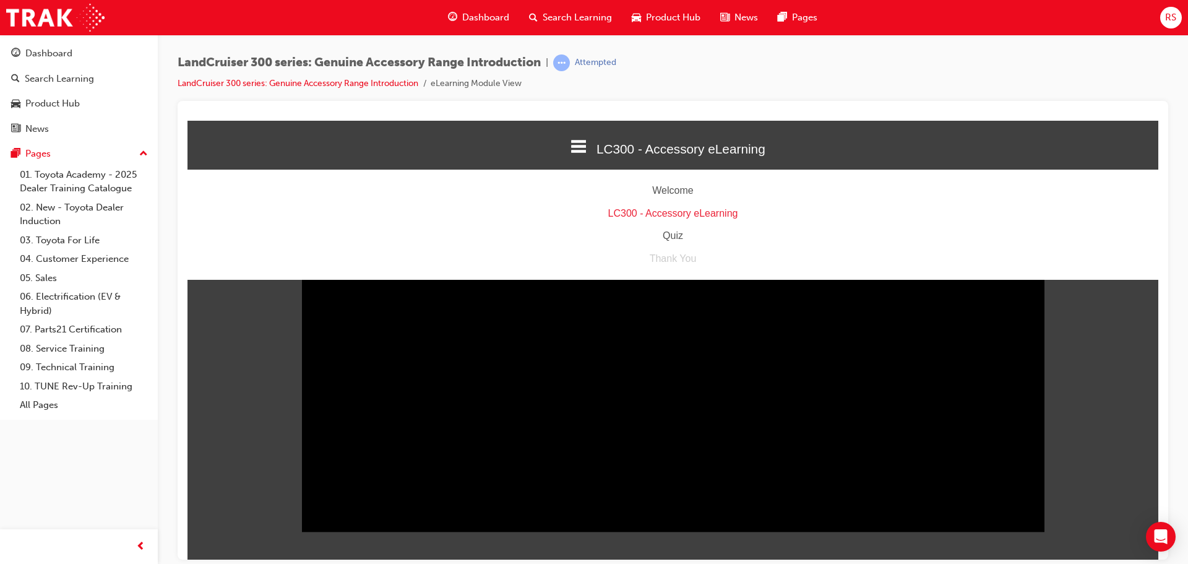
click at [670, 237] on div "Quiz" at bounding box center [672, 235] width 971 height 18
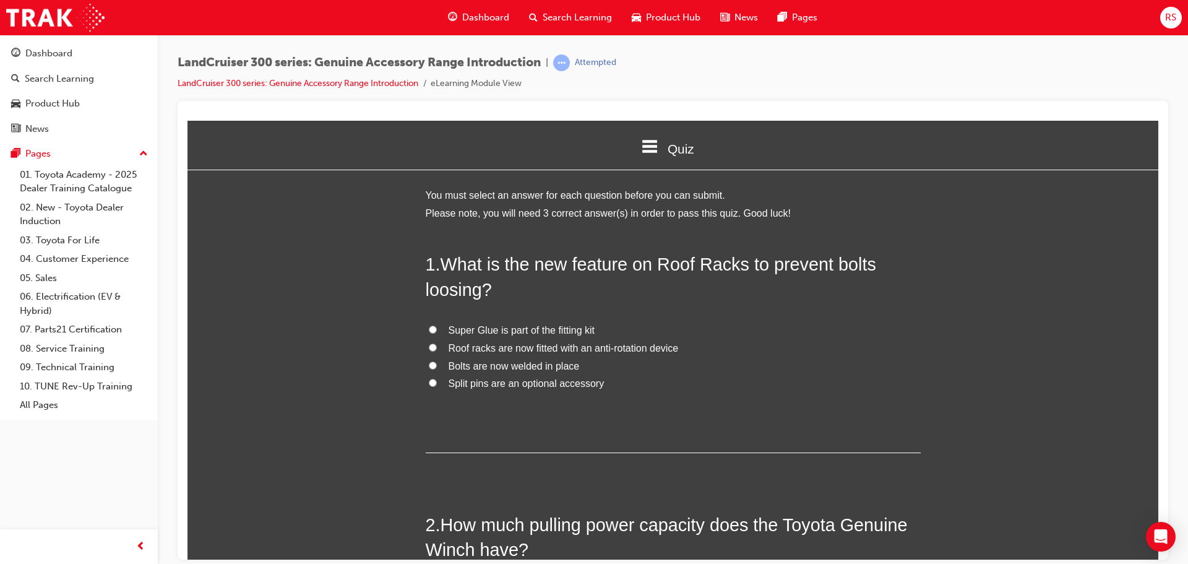
click at [482, 350] on span "Roof racks are now fitted with an anti-rotation device" at bounding box center [564, 347] width 230 height 11
click at [437, 350] on input "Roof racks are now fitted with an anti-rotation device" at bounding box center [433, 347] width 8 height 8
radio input "true"
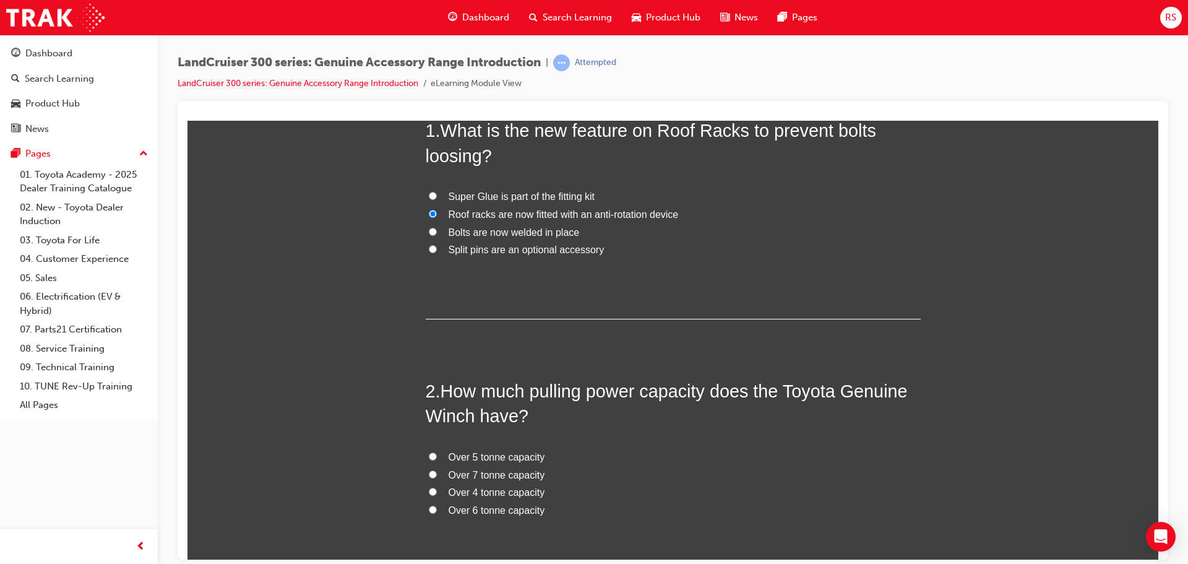
scroll to position [186, 0]
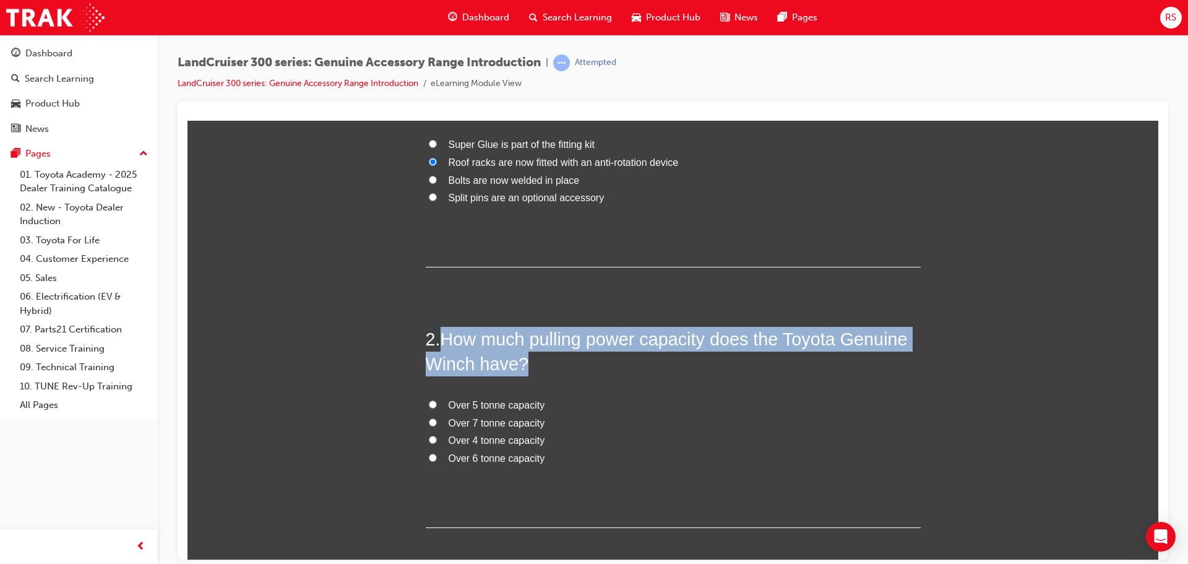
drag, startPoint x: 530, startPoint y: 366, endPoint x: 439, endPoint y: 343, distance: 94.5
click at [439, 343] on h2 "2 . How much pulling power capacity does the Toyota Genuine Winch have?" at bounding box center [673, 351] width 495 height 50
copy span "How much pulling power capacity does the Toyota Genuine Winch have?"
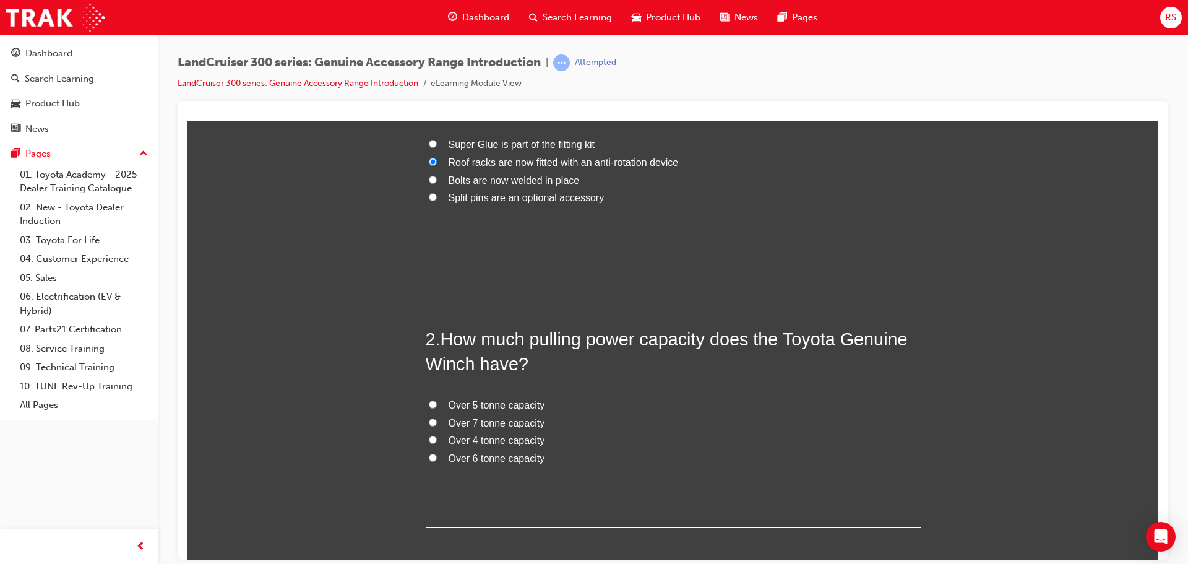
click at [484, 438] on span "Over 4 tonne capacity" at bounding box center [497, 439] width 97 height 11
click at [437, 438] on input "Over 4 tonne capacity" at bounding box center [433, 439] width 8 height 8
radio input "true"
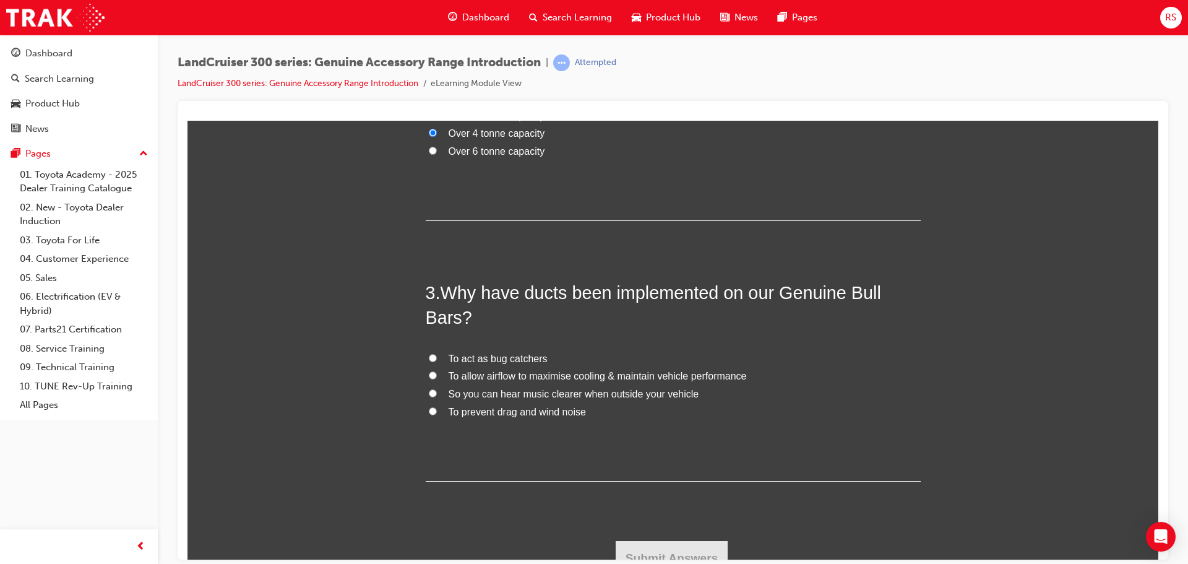
scroll to position [495, 0]
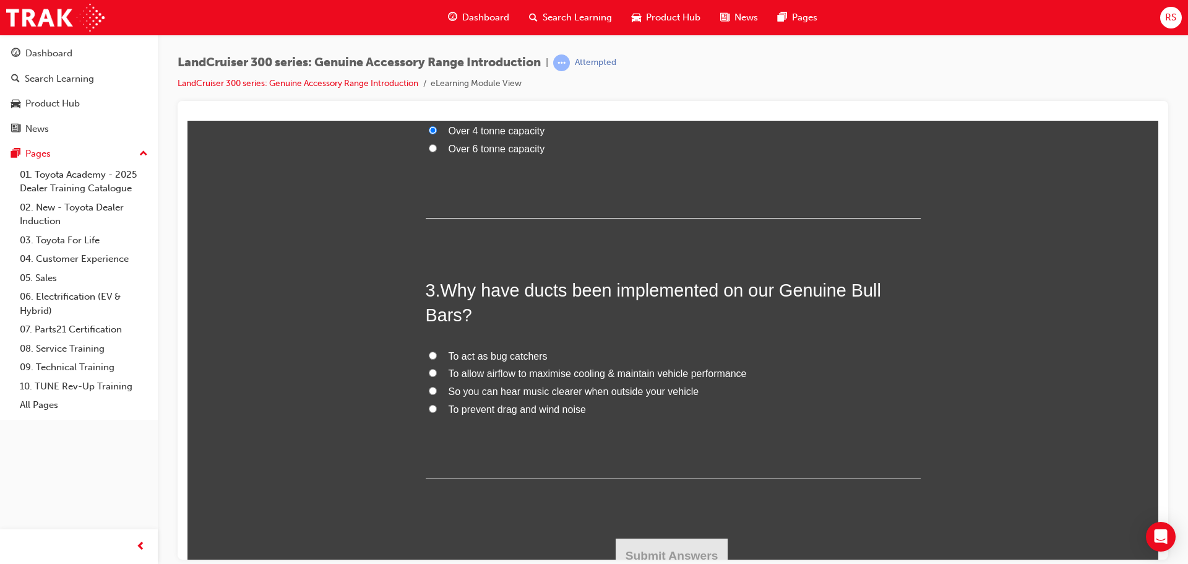
click at [499, 375] on span "To allow airflow to maximise cooling & maintain vehicle performance" at bounding box center [598, 373] width 298 height 11
click at [437, 375] on input "To allow airflow to maximise cooling & maintain vehicle performance" at bounding box center [433, 372] width 8 height 8
radio input "true"
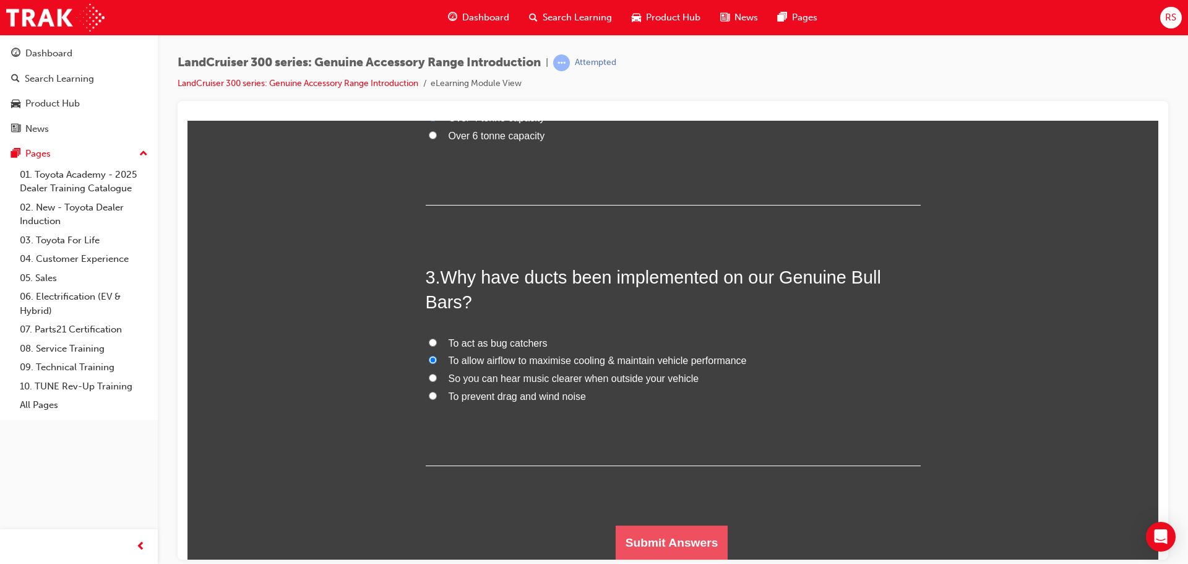
click at [673, 540] on button "Submit Answers" at bounding box center [672, 542] width 113 height 35
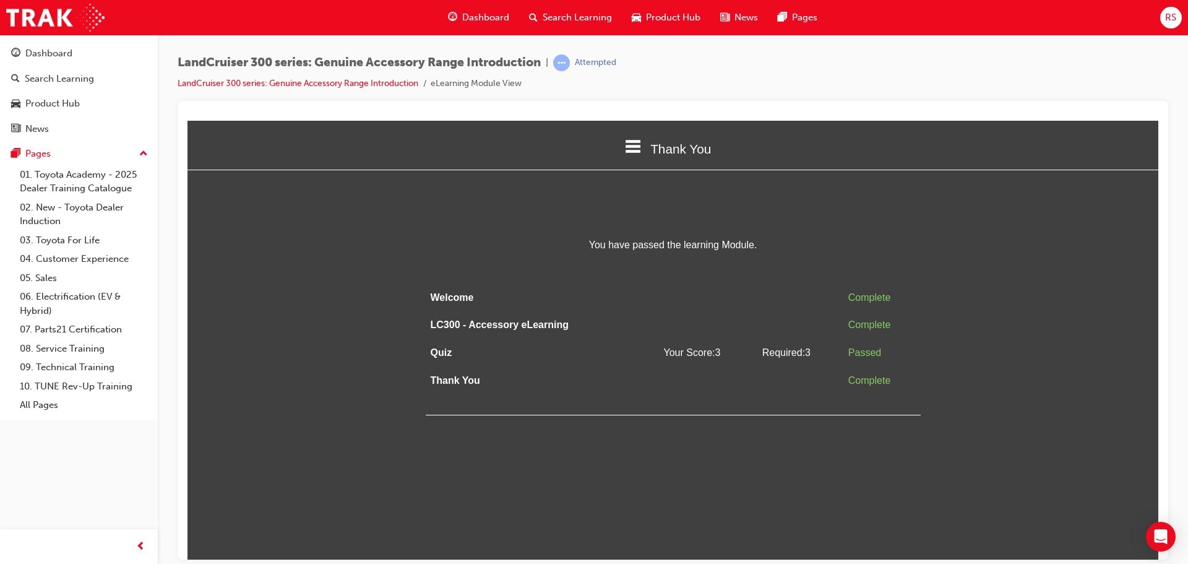
scroll to position [0, 0]
click at [641, 145] on div "Thank You" at bounding box center [672, 148] width 971 height 42
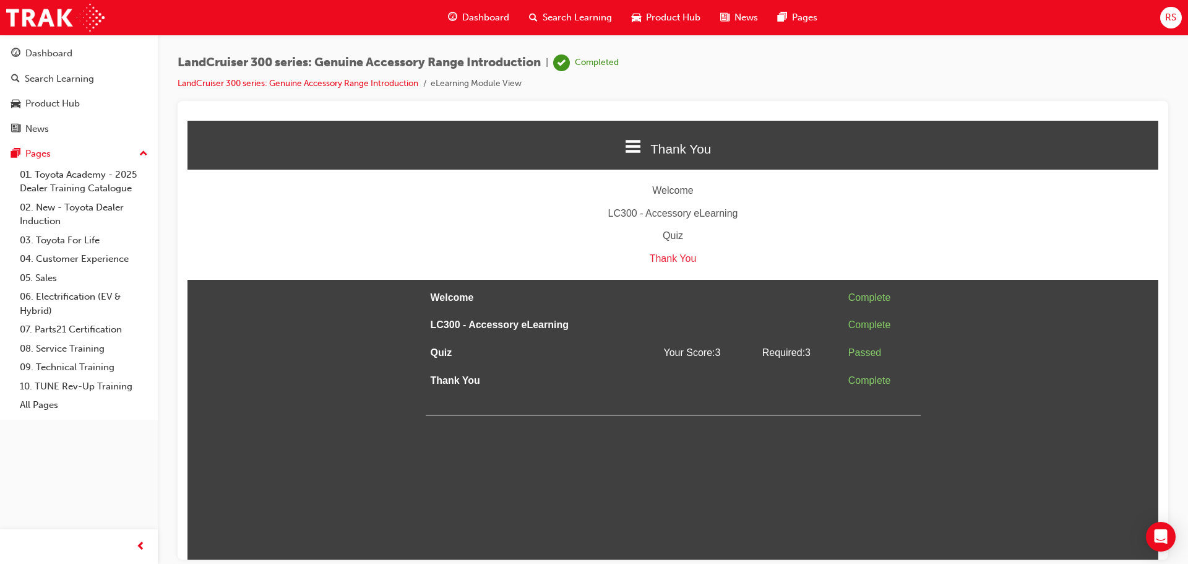
click at [676, 259] on div "Thank You" at bounding box center [672, 258] width 971 height 18
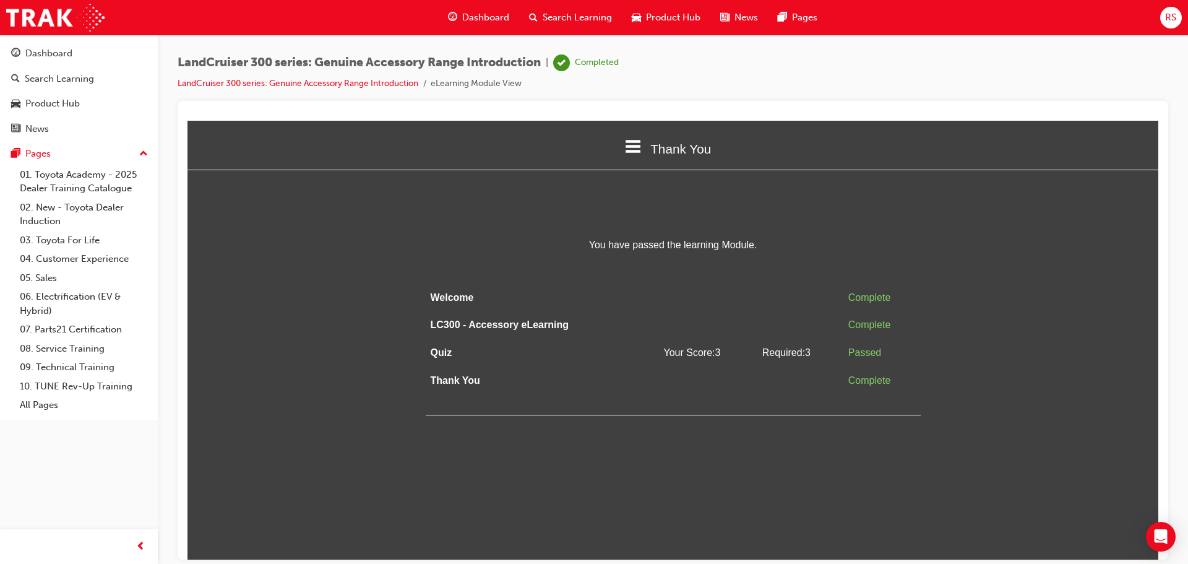
click at [483, 14] on span "Dashboard" at bounding box center [485, 18] width 47 height 14
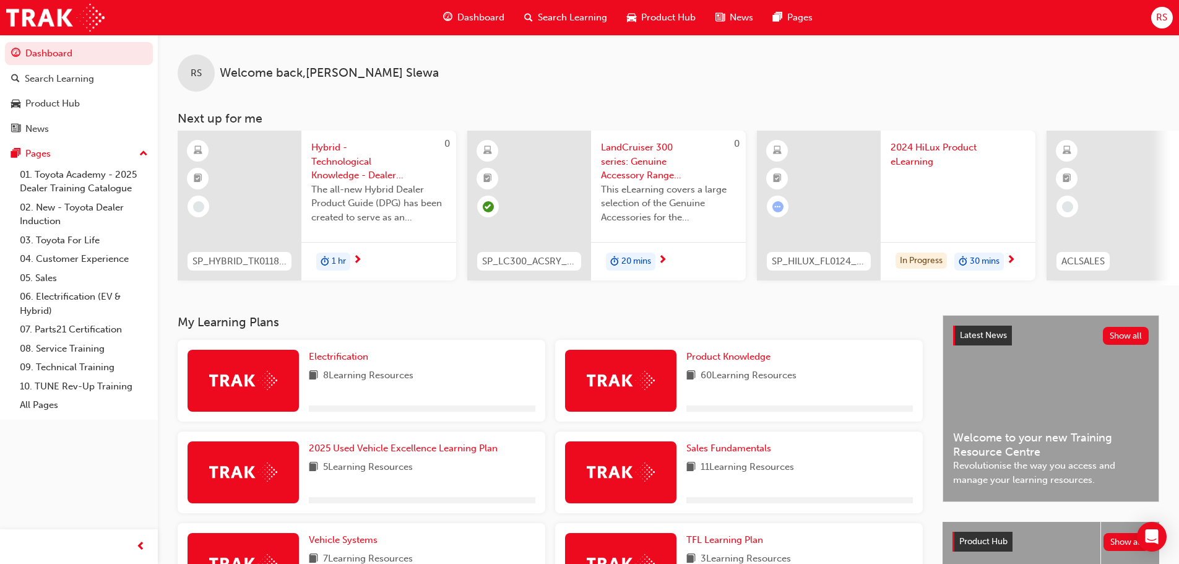
click at [476, 15] on span "Dashboard" at bounding box center [480, 18] width 47 height 14
click at [481, 17] on span "Dashboard" at bounding box center [480, 18] width 47 height 14
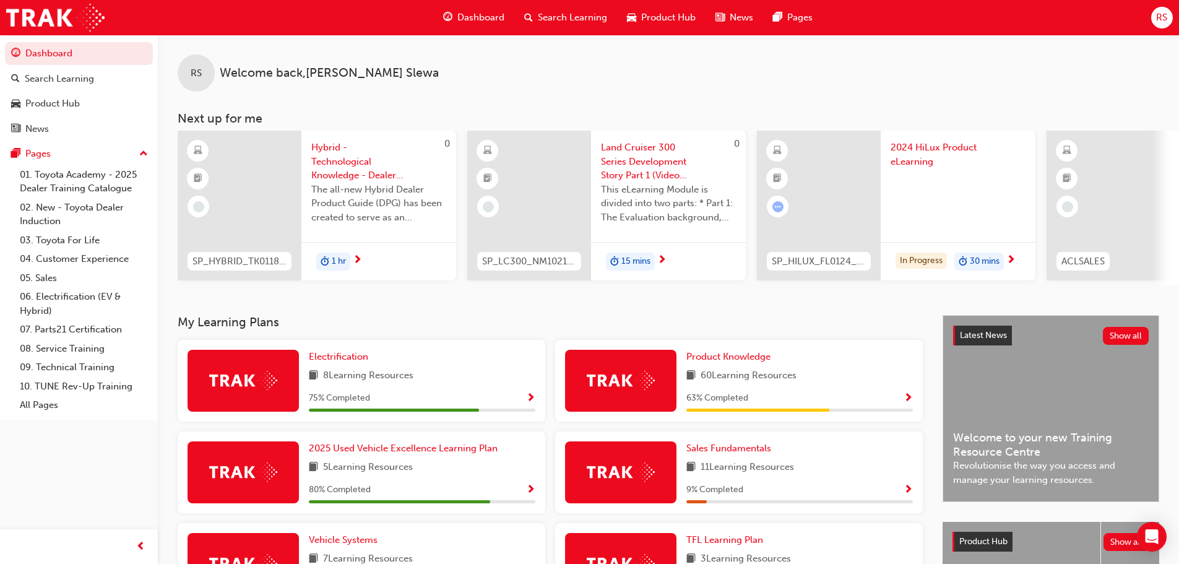
click at [649, 157] on span "Land Cruiser 300 Series Development Story Part 1 (Video Learning Module)" at bounding box center [668, 161] width 135 height 42
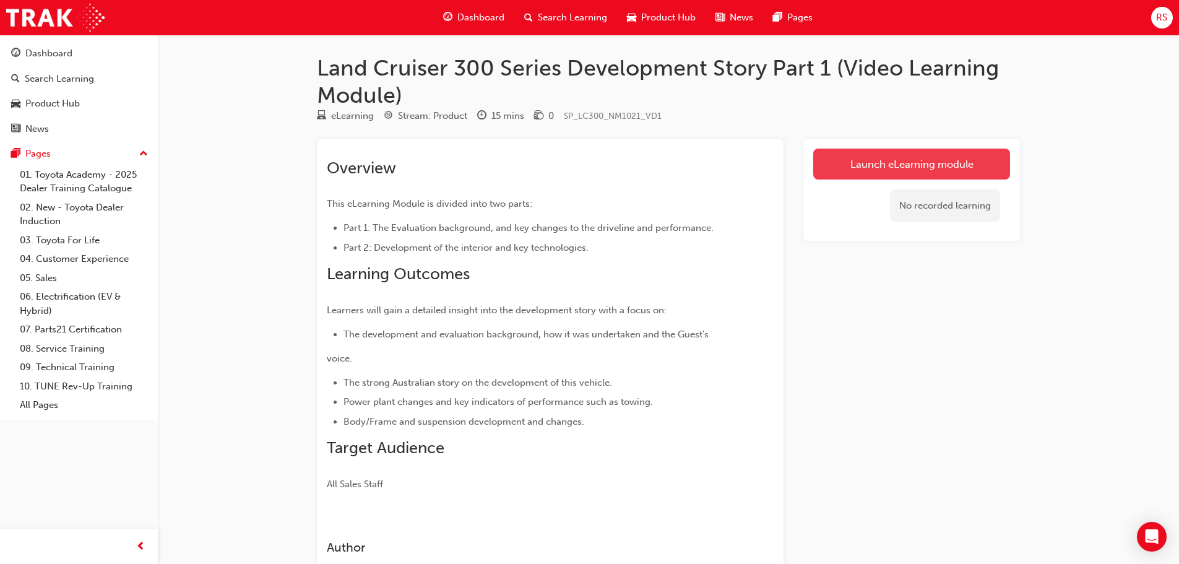
click at [929, 163] on link "Launch eLearning module" at bounding box center [911, 164] width 197 height 31
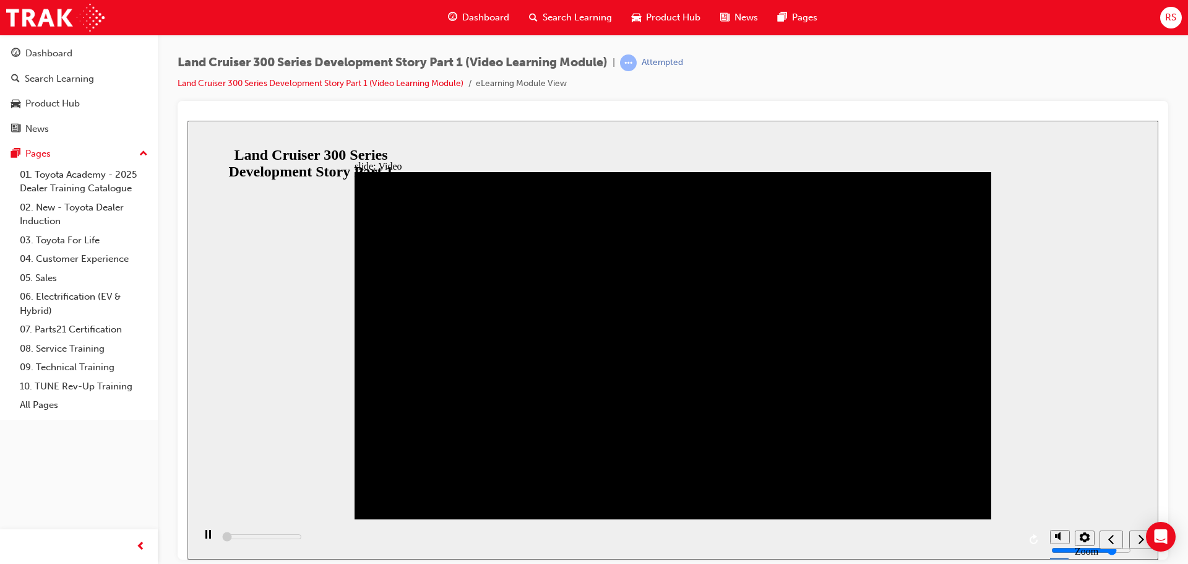
click at [1061, 493] on icon "volume" at bounding box center [1060, 488] width 10 height 9
type input "3700"
type input "0"
click at [822, 537] on div "playback controls" at bounding box center [619, 539] width 850 height 40
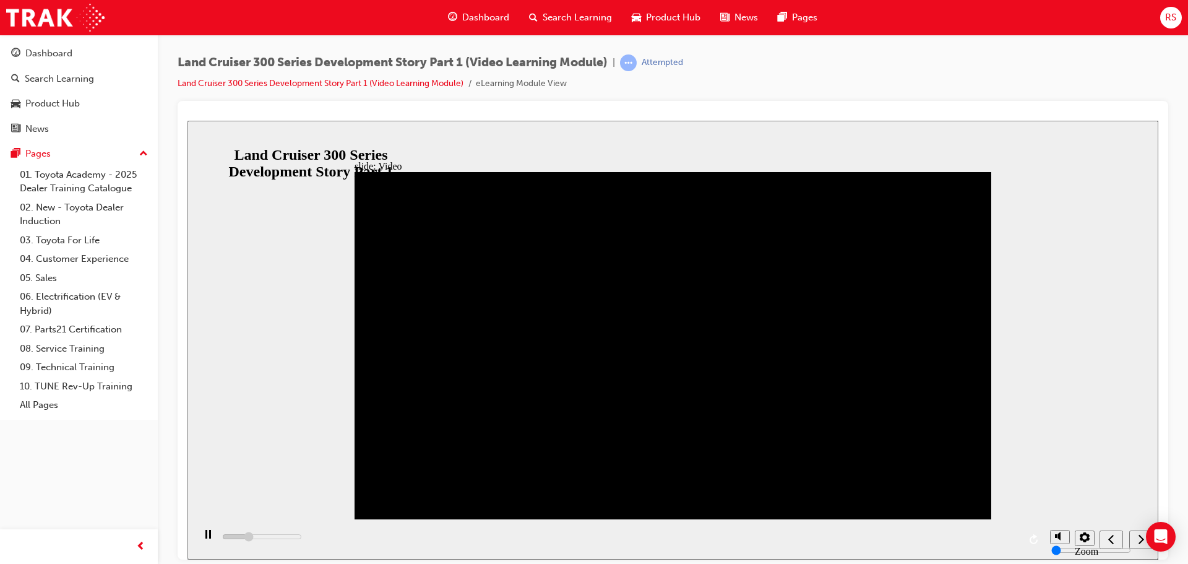
click at [830, 537] on div "playback controls" at bounding box center [619, 539] width 850 height 40
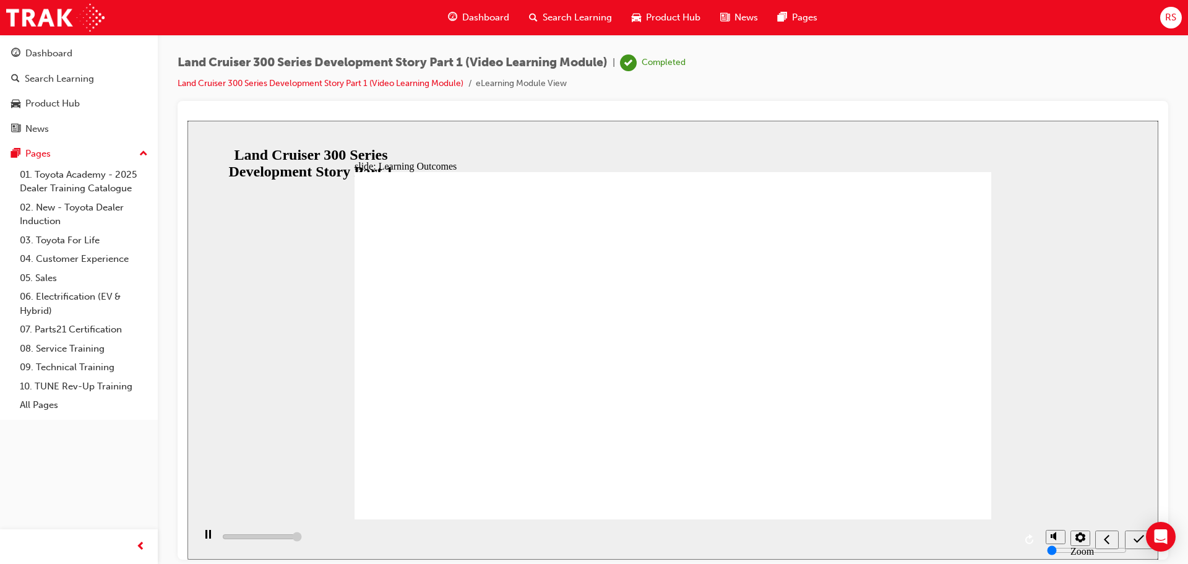
type input "13000"
click at [1132, 538] on div "submit" at bounding box center [1139, 539] width 18 height 13
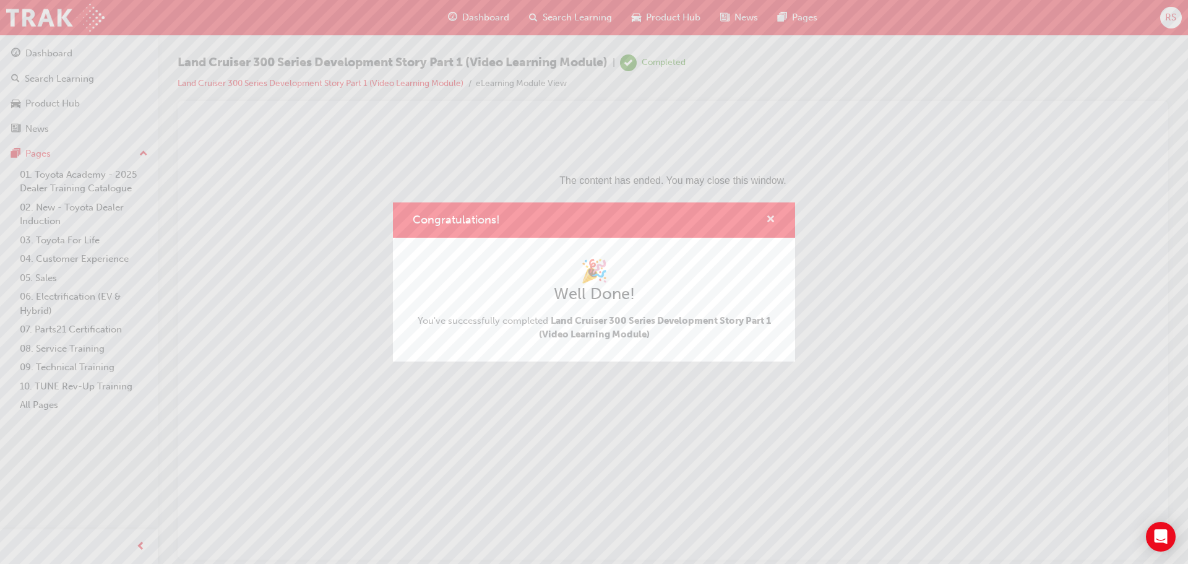
click at [770, 217] on span "cross-icon" at bounding box center [770, 220] width 9 height 11
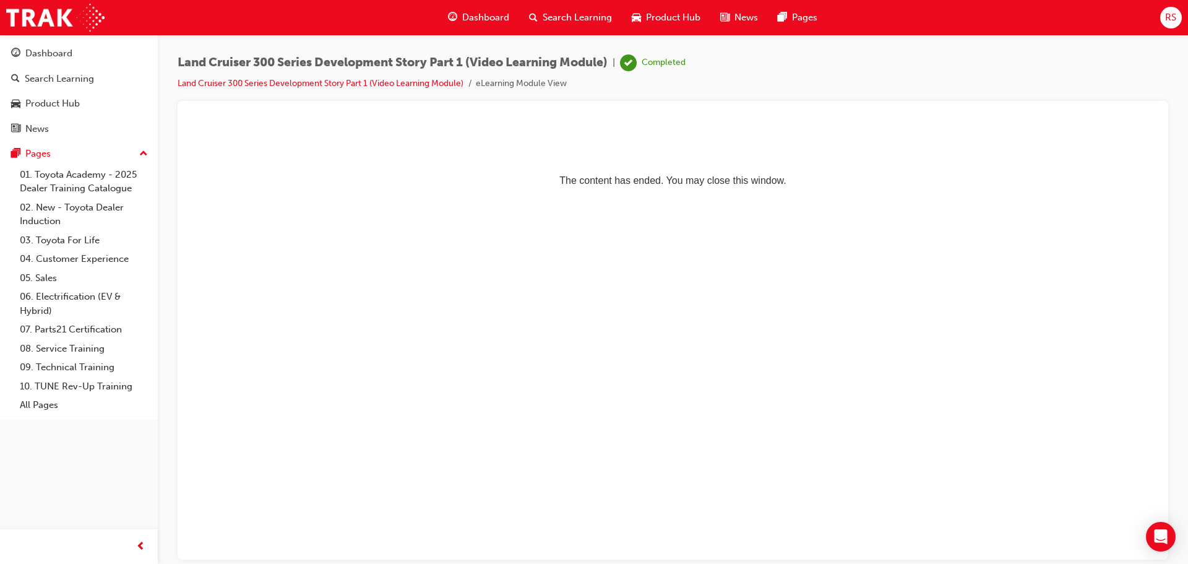
click at [480, 19] on span "Dashboard" at bounding box center [485, 18] width 47 height 14
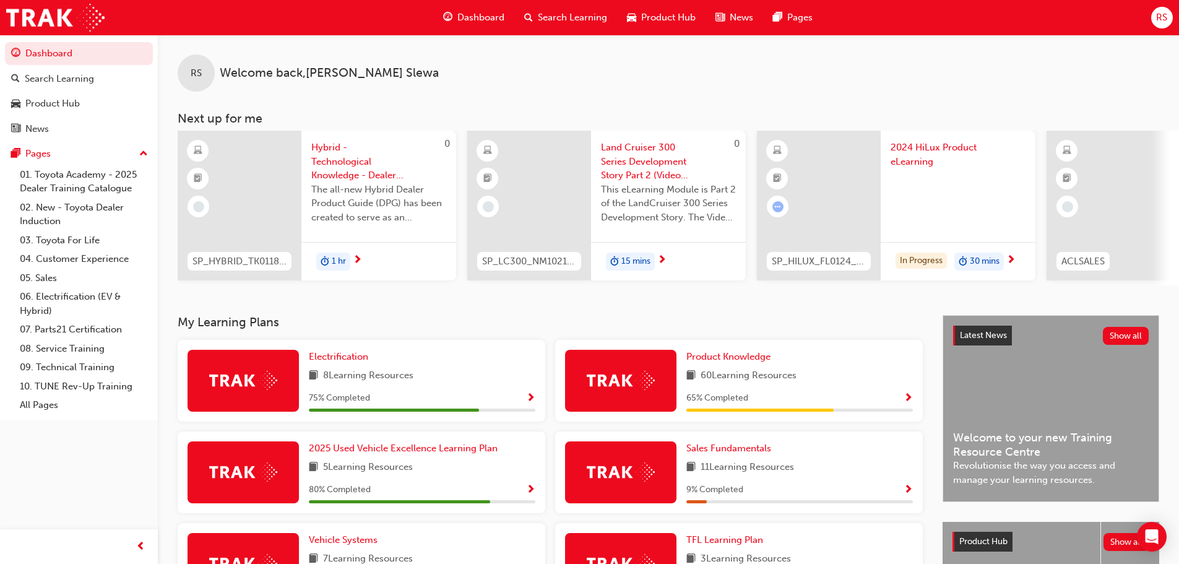
click at [454, 15] on div "Dashboard" at bounding box center [473, 17] width 81 height 25
click at [653, 165] on span "Land Cruiser 300 Series Development Story Part 2 (Video Learning Module)" at bounding box center [668, 161] width 135 height 42
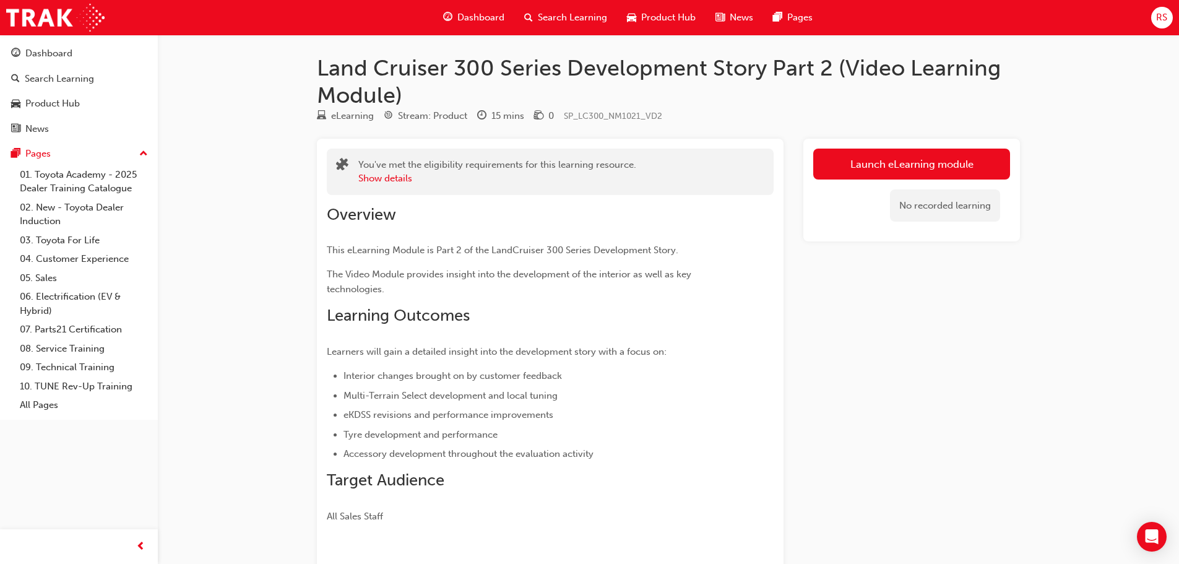
click at [890, 184] on div "No recorded learning" at bounding box center [911, 205] width 197 height 53
click at [888, 163] on link "Launch eLearning module" at bounding box center [911, 164] width 197 height 31
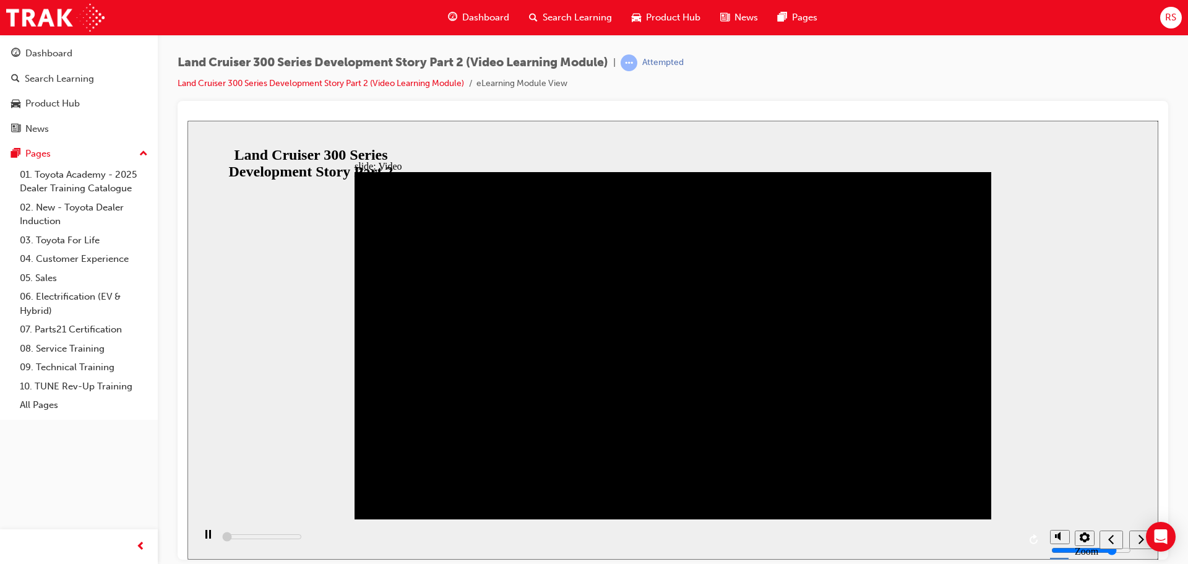
type input "200"
click at [1055, 493] on icon "volume" at bounding box center [1060, 488] width 10 height 9
type input "0"
drag, startPoint x: 884, startPoint y: 353, endPoint x: 878, endPoint y: 344, distance: 11.2
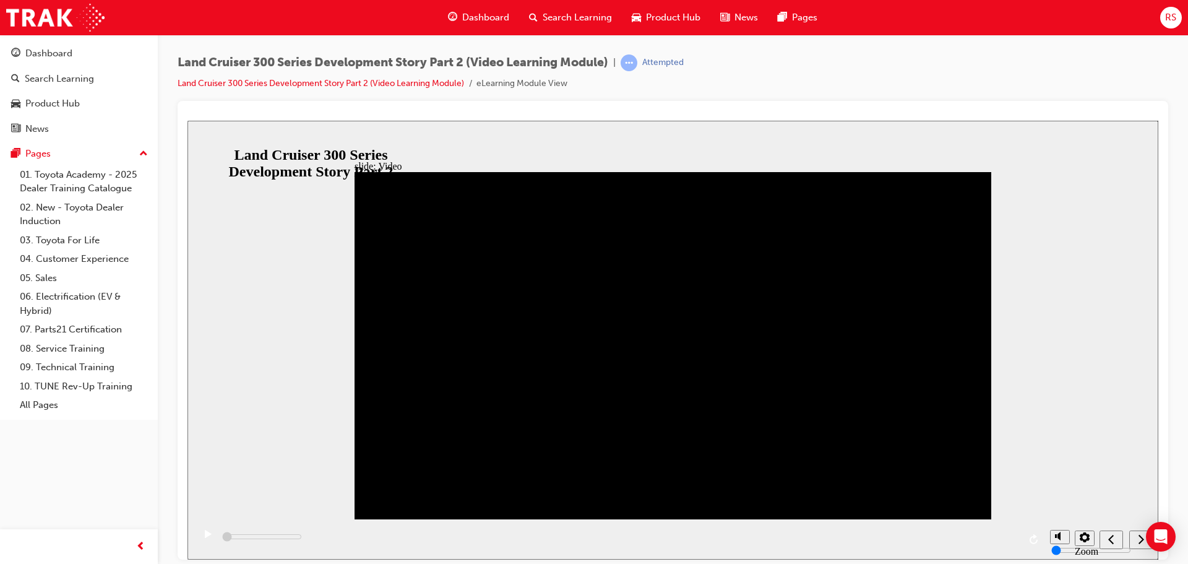
click at [191, 540] on section "Zoom to fit Accessible text" at bounding box center [672, 539] width 971 height 40
click at [205, 537] on icon "play/pause" at bounding box center [208, 533] width 7 height 8
click at [205, 538] on icon "play/pause" at bounding box center [208, 533] width 6 height 9
click at [205, 537] on icon "play/pause" at bounding box center [208, 533] width 7 height 8
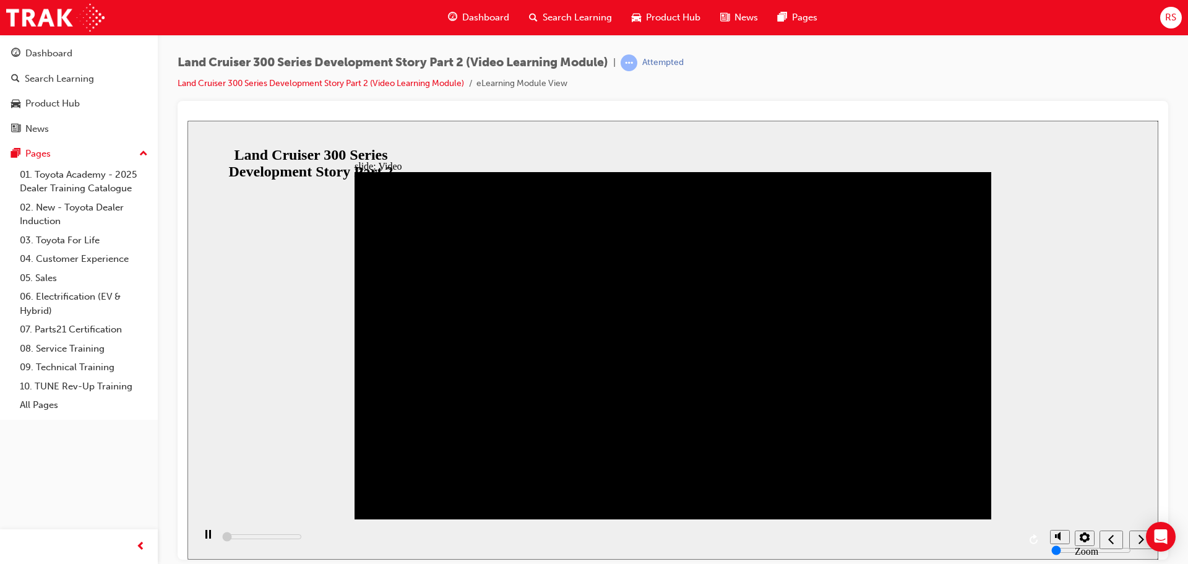
click at [227, 538] on div "playback controls" at bounding box center [619, 539] width 850 height 40
drag, startPoint x: 227, startPoint y: 538, endPoint x: 238, endPoint y: 538, distance: 11.1
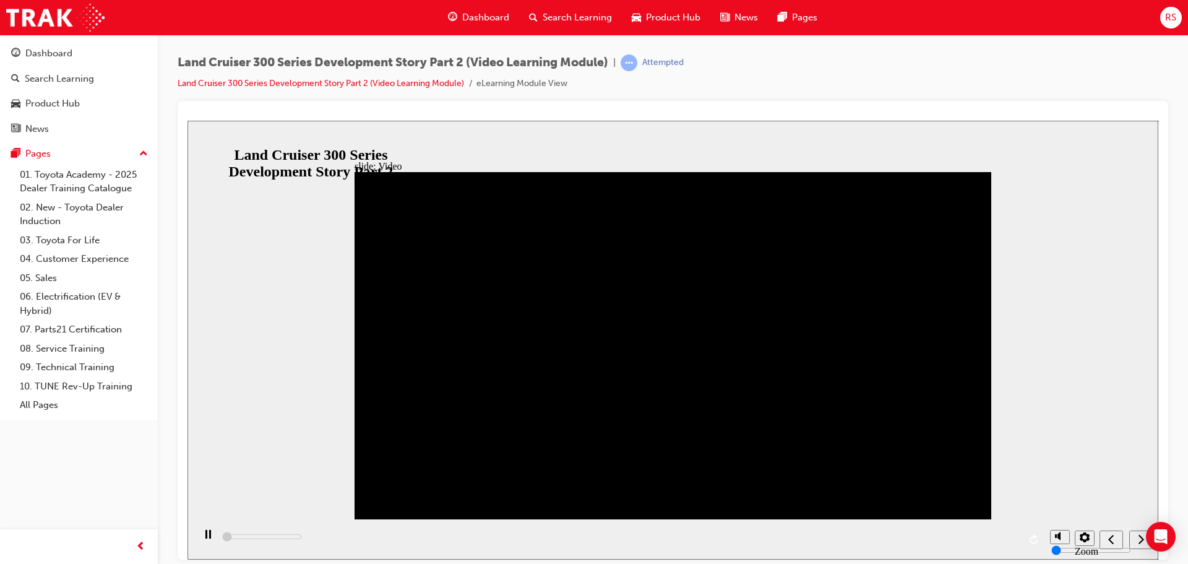
click at [228, 538] on div "playback controls" at bounding box center [619, 539] width 850 height 40
click at [239, 538] on div "playback controls" at bounding box center [619, 539] width 850 height 40
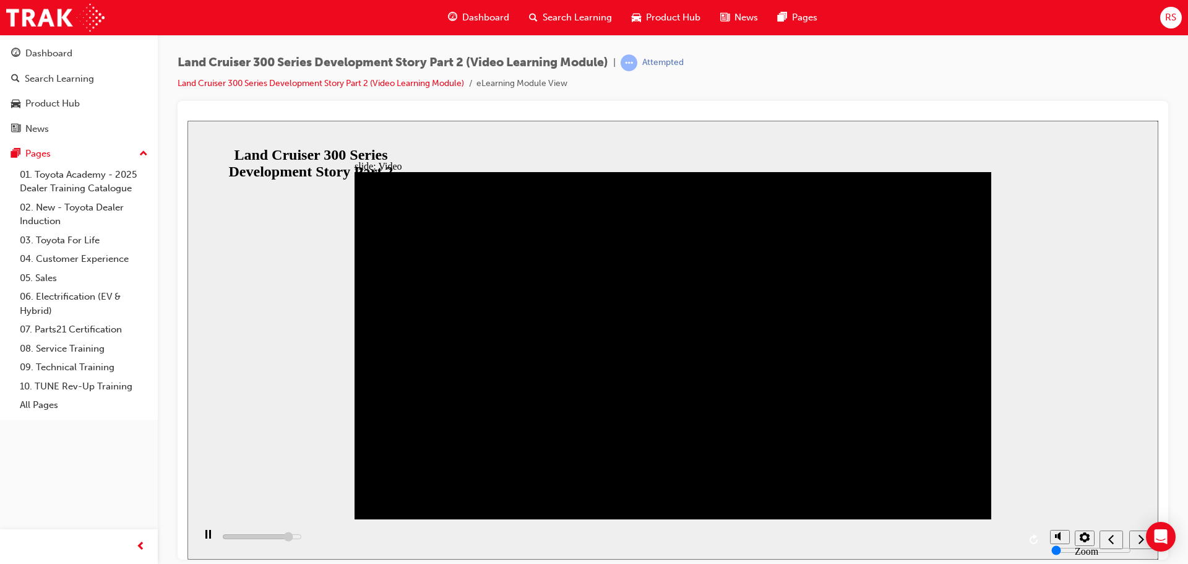
type input "586200"
click at [1142, 540] on icon "next" at bounding box center [1141, 538] width 6 height 11
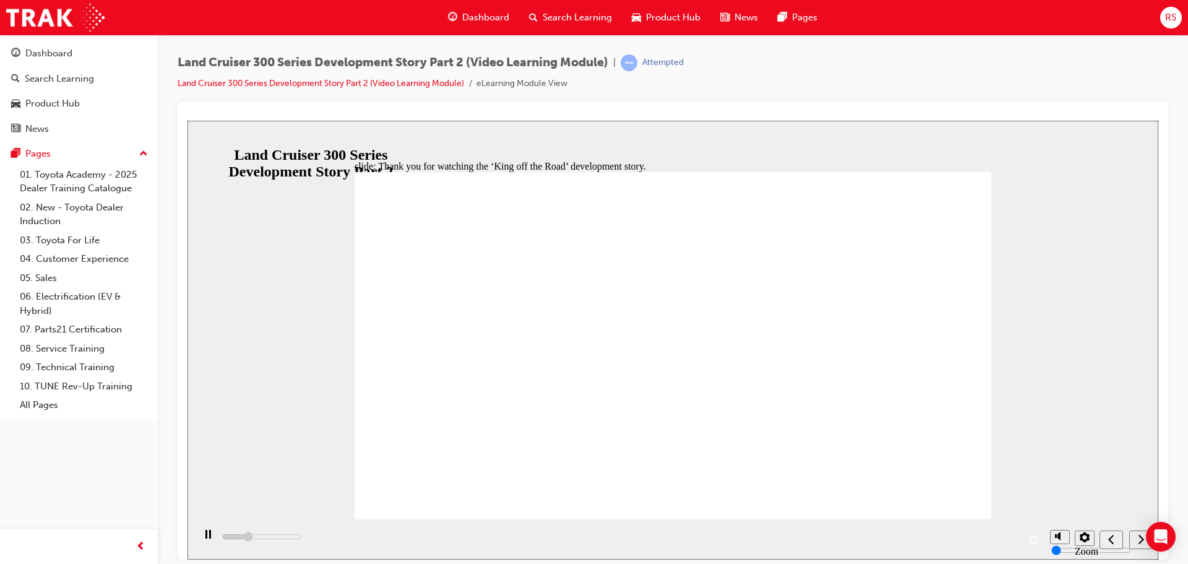
click at [1140, 541] on icon "next" at bounding box center [1141, 538] width 6 height 11
click at [1139, 540] on icon "submit" at bounding box center [1139, 538] width 11 height 8
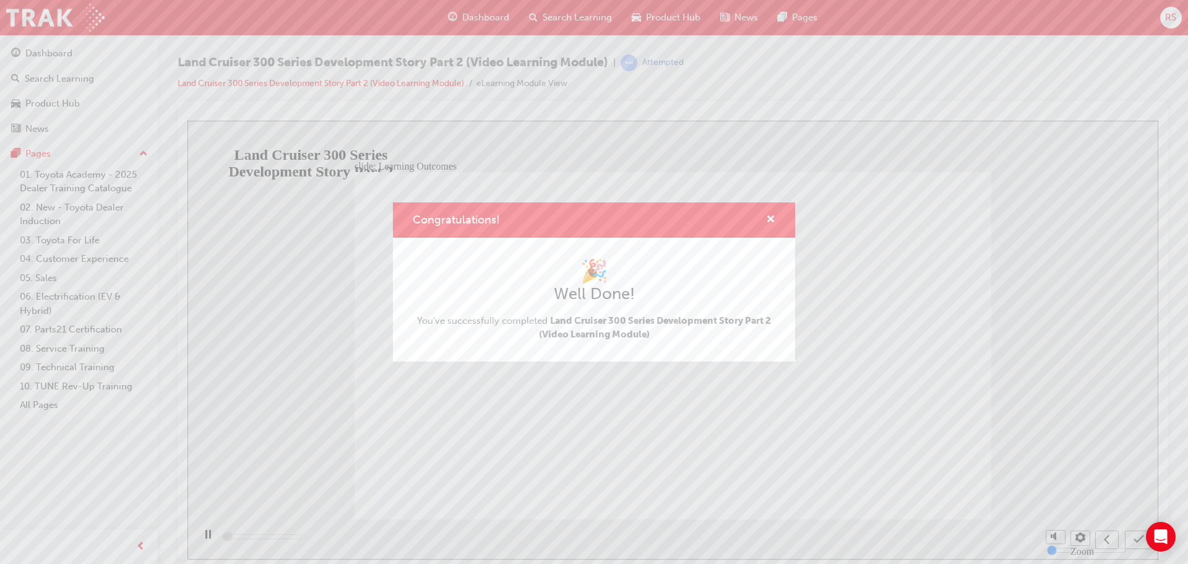
type input "300"
click at [770, 218] on span "cross-icon" at bounding box center [770, 220] width 9 height 11
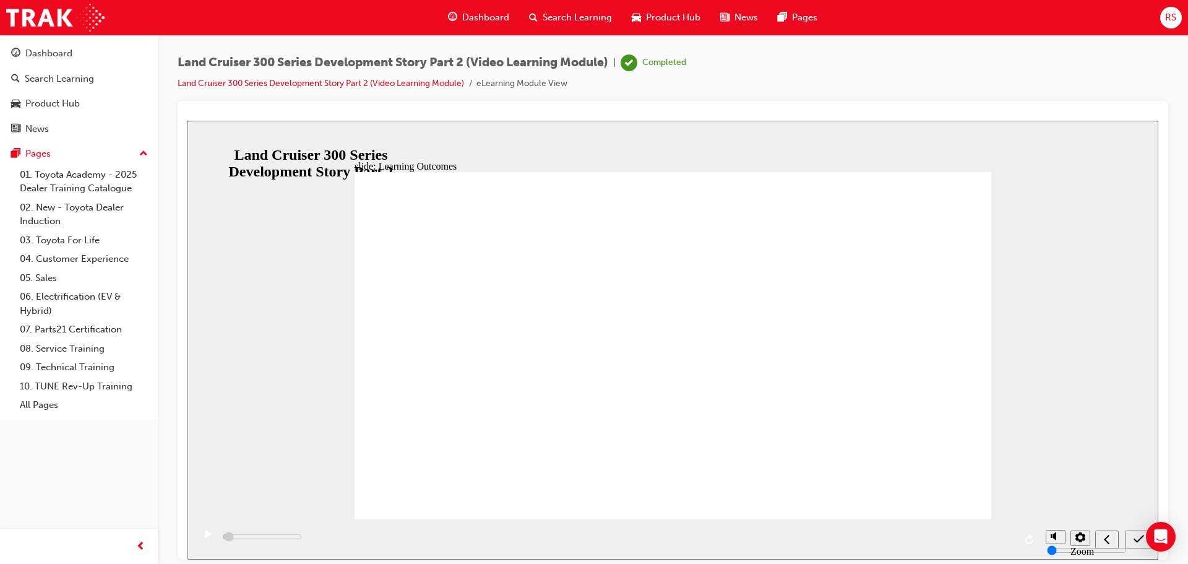
click at [486, 19] on span "Dashboard" at bounding box center [485, 18] width 47 height 14
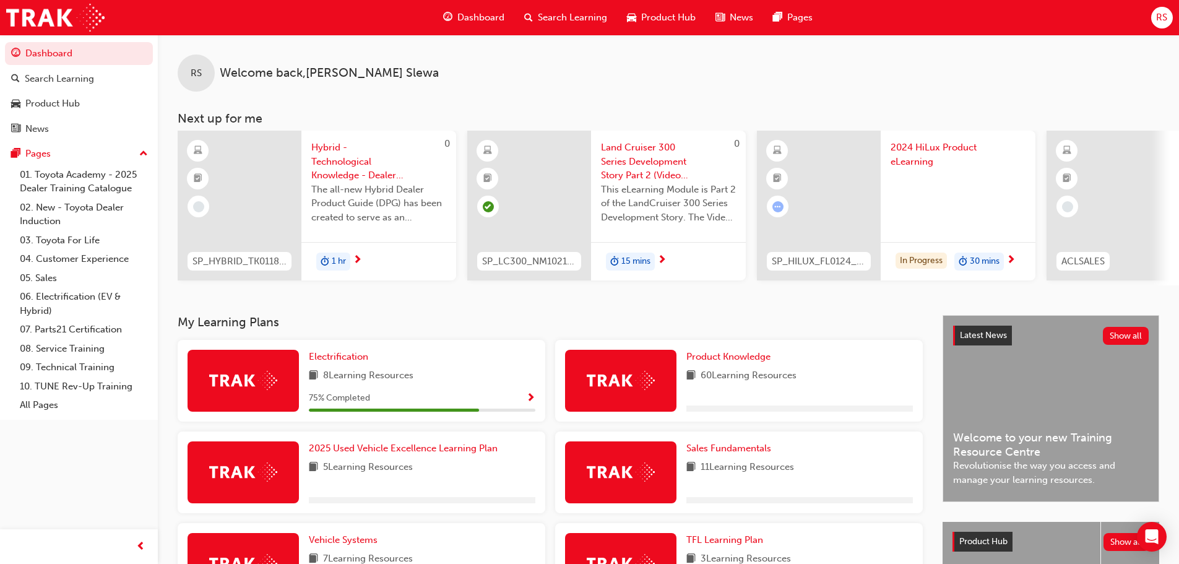
click at [481, 15] on span "Dashboard" at bounding box center [480, 18] width 47 height 14
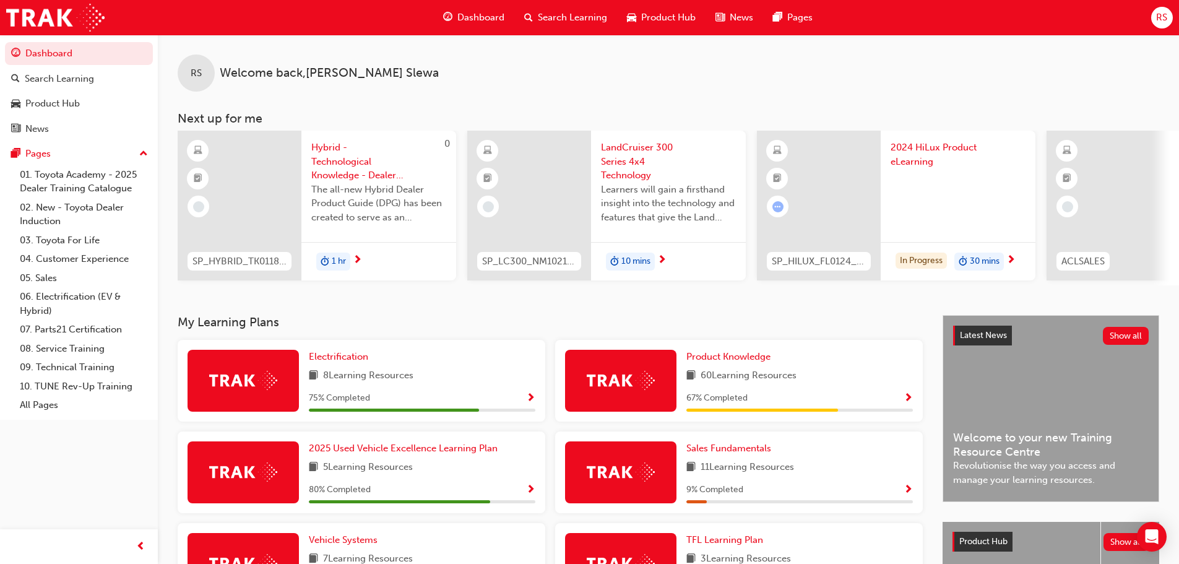
click at [624, 157] on span "LandCruiser 300 Series 4x4 Technology" at bounding box center [668, 161] width 135 height 42
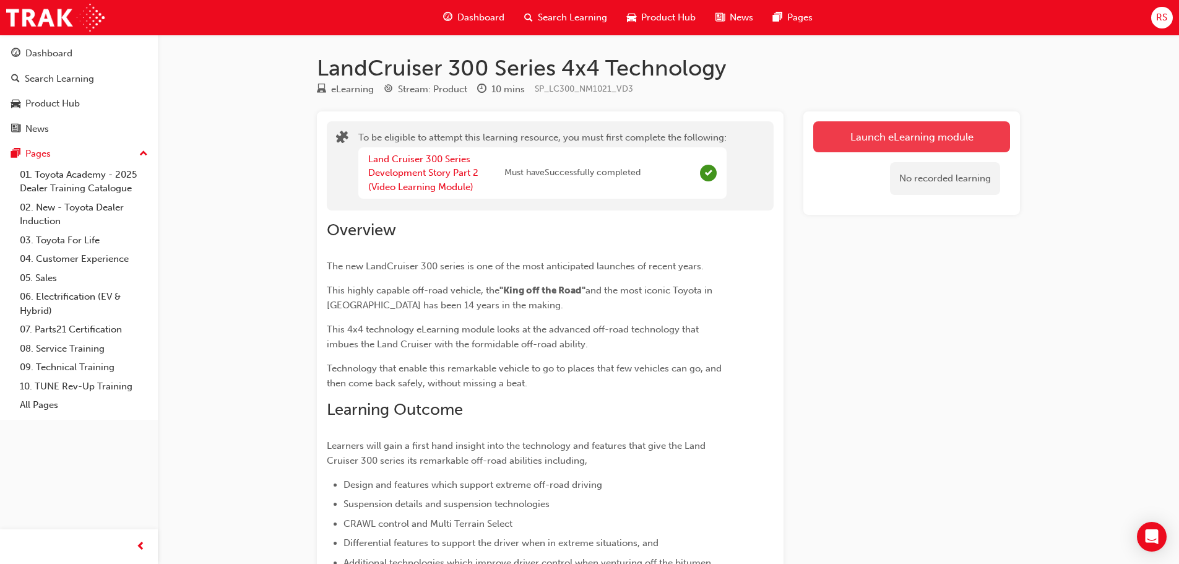
click at [863, 136] on button "Launch eLearning module" at bounding box center [911, 136] width 197 height 31
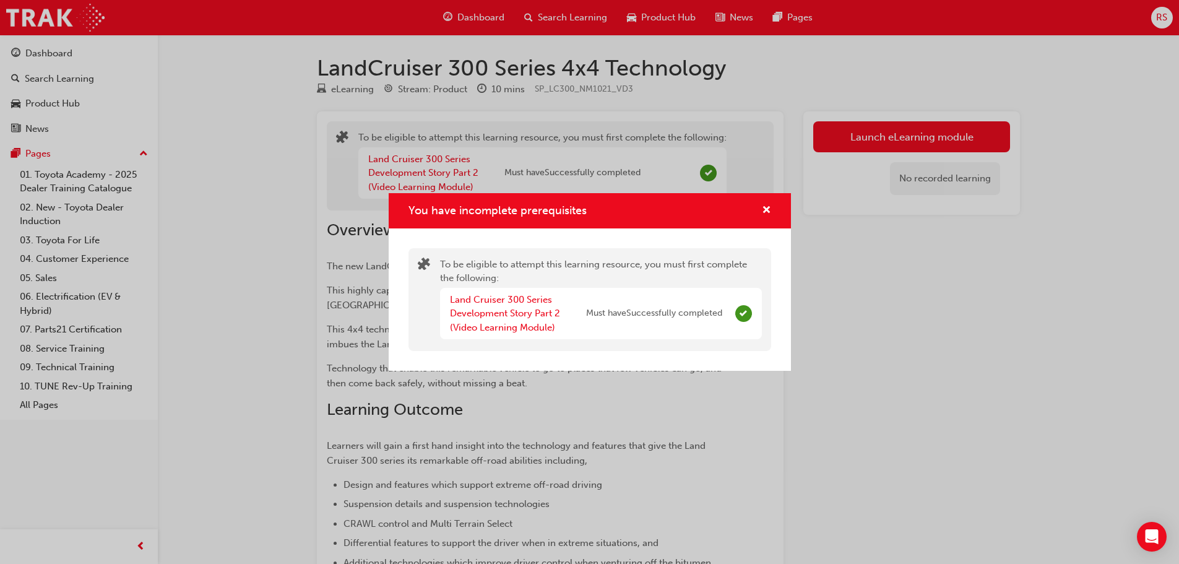
click at [773, 209] on div "You have incomplete prerequisites" at bounding box center [590, 210] width 402 height 35
click at [769, 209] on span "cross-icon" at bounding box center [766, 210] width 9 height 11
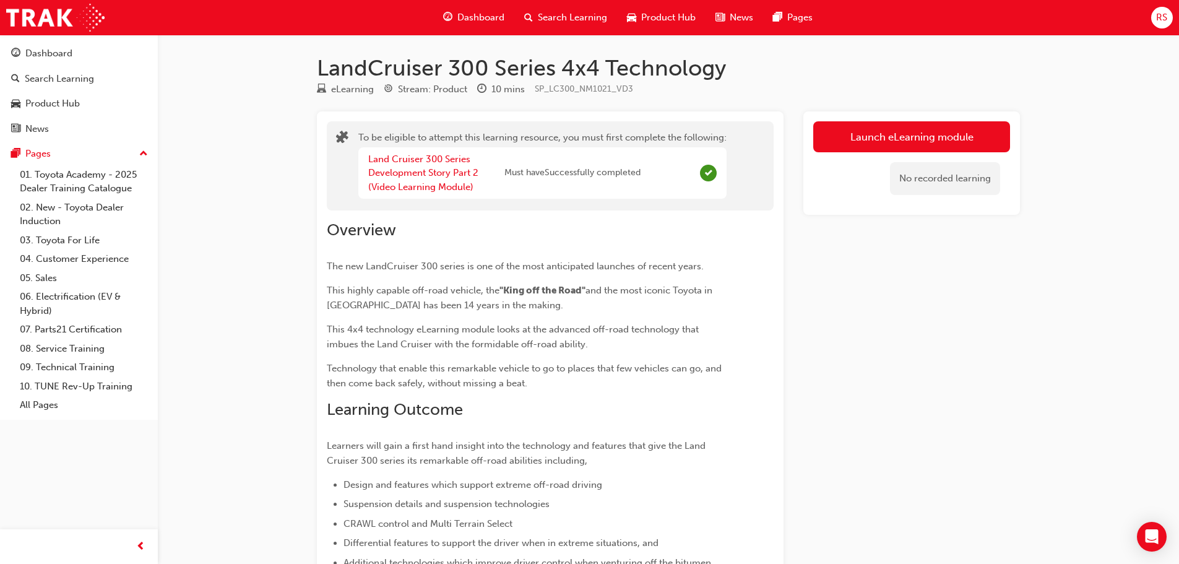
click at [463, 15] on span "Dashboard" at bounding box center [480, 18] width 47 height 14
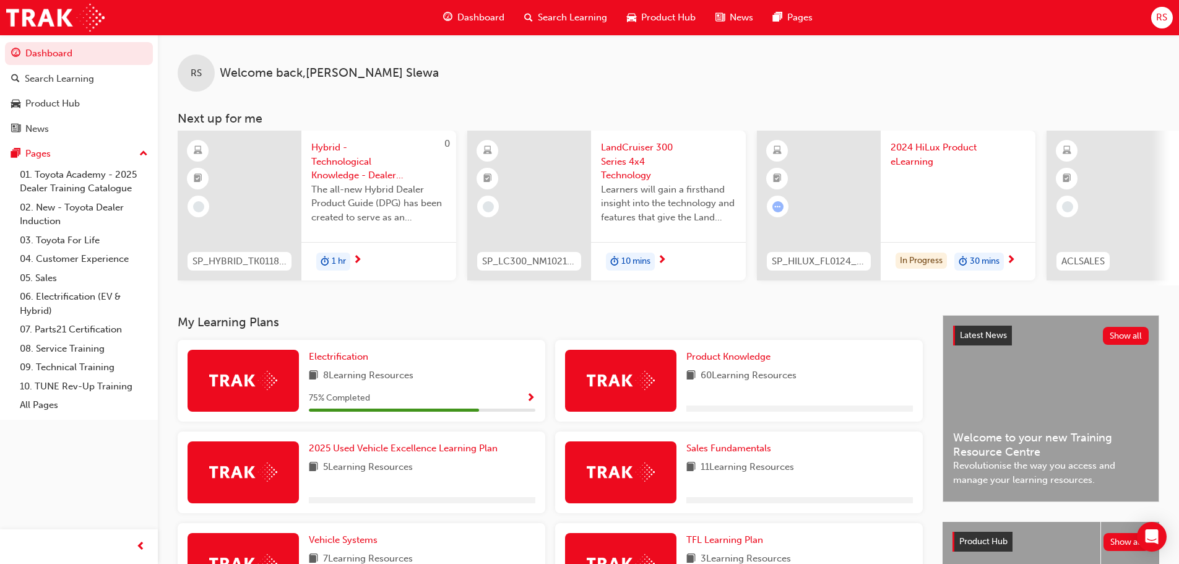
click at [480, 15] on span "Dashboard" at bounding box center [480, 18] width 47 height 14
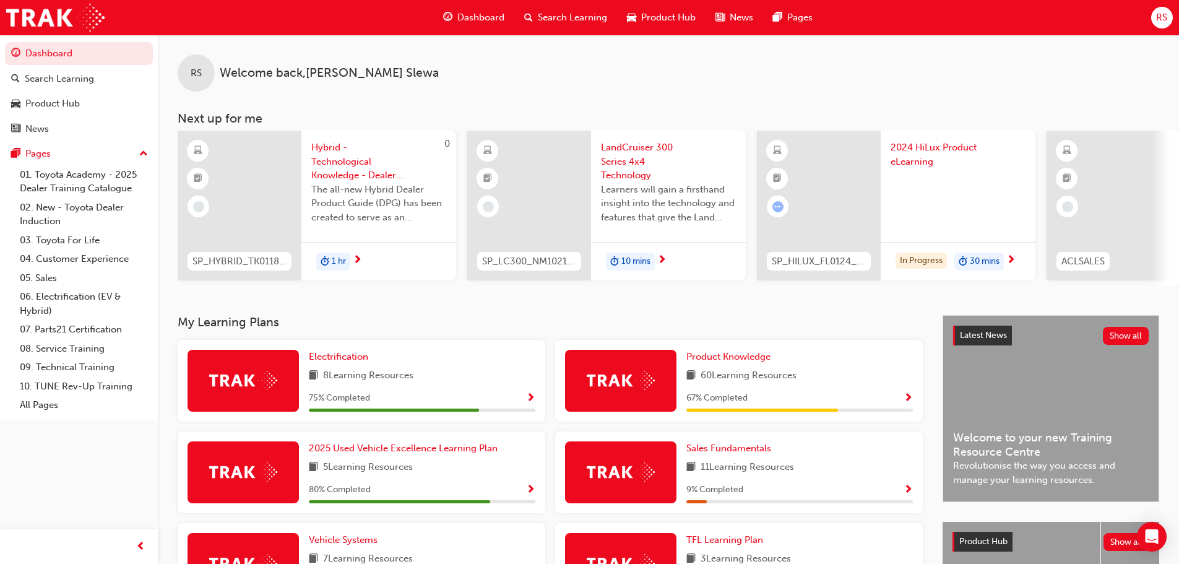
click at [480, 18] on span "Dashboard" at bounding box center [480, 18] width 47 height 14
click at [643, 249] on div "10 mins" at bounding box center [668, 261] width 155 height 39
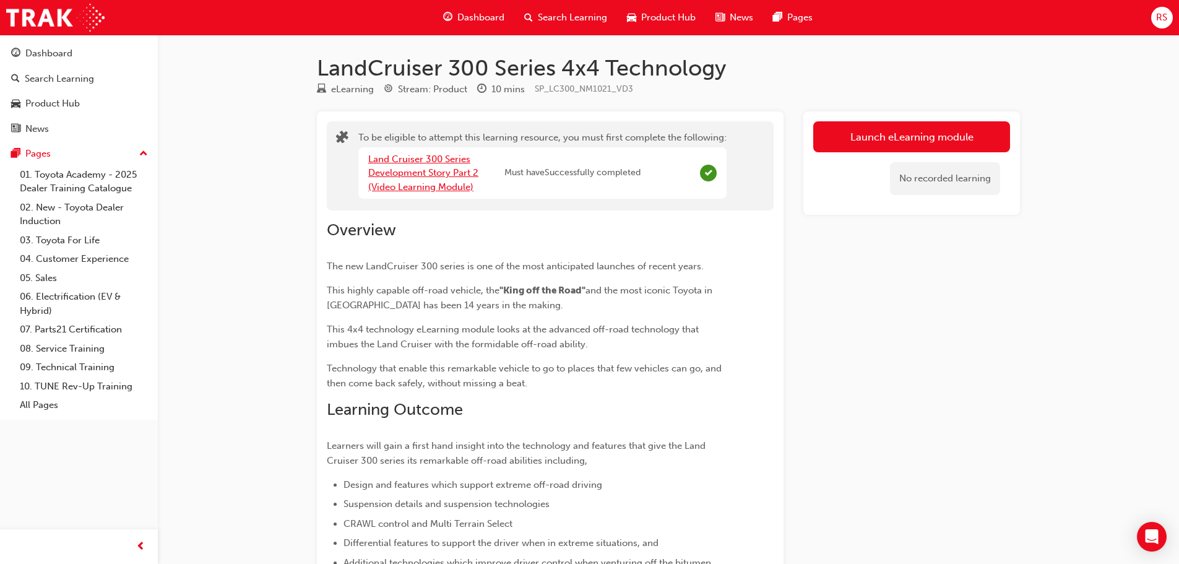
click at [456, 177] on link "Land Cruiser 300 Series Development Story Part 2 (Video Learning Module)" at bounding box center [423, 172] width 110 height 39
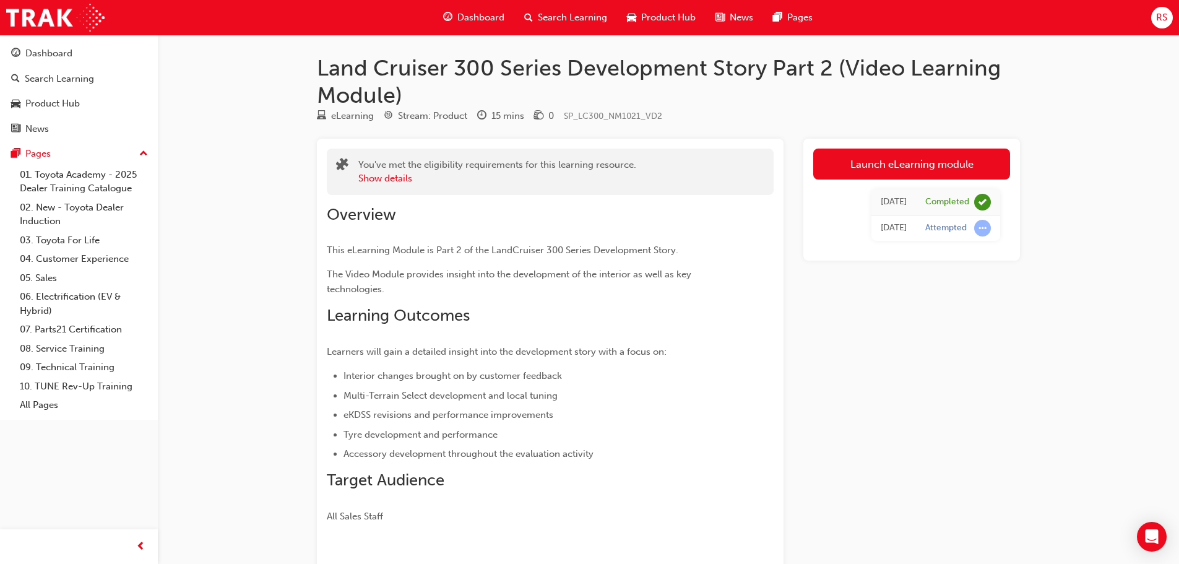
click at [479, 20] on span "Dashboard" at bounding box center [480, 18] width 47 height 14
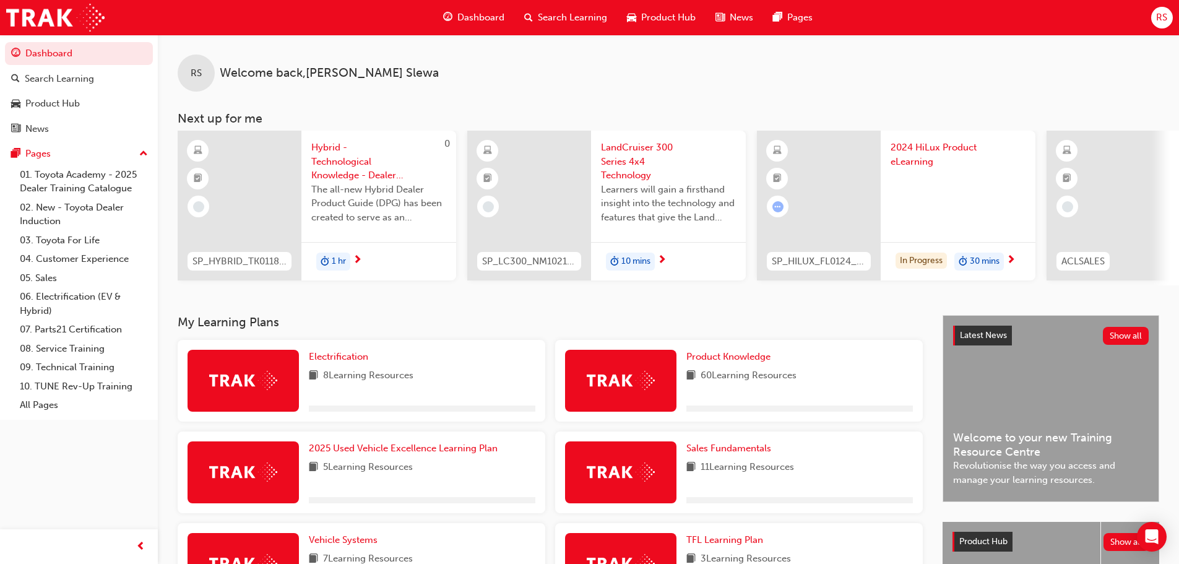
click at [613, 142] on span "LandCruiser 300 Series 4x4 Technology" at bounding box center [668, 161] width 135 height 42
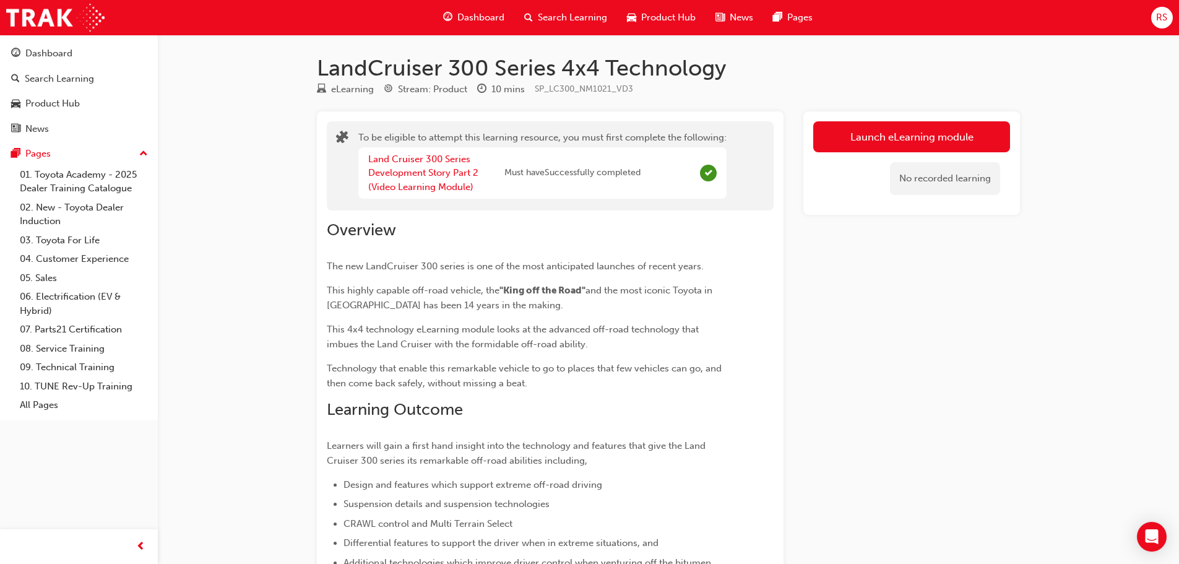
click at [685, 176] on div "Land Cruiser 300 Series Development Story Part 2 (Video Learning Module) Must h…" at bounding box center [542, 173] width 368 height 52
click at [703, 174] on span "Complete" at bounding box center [708, 173] width 17 height 17
click at [901, 126] on button "Launch eLearning module" at bounding box center [911, 136] width 197 height 31
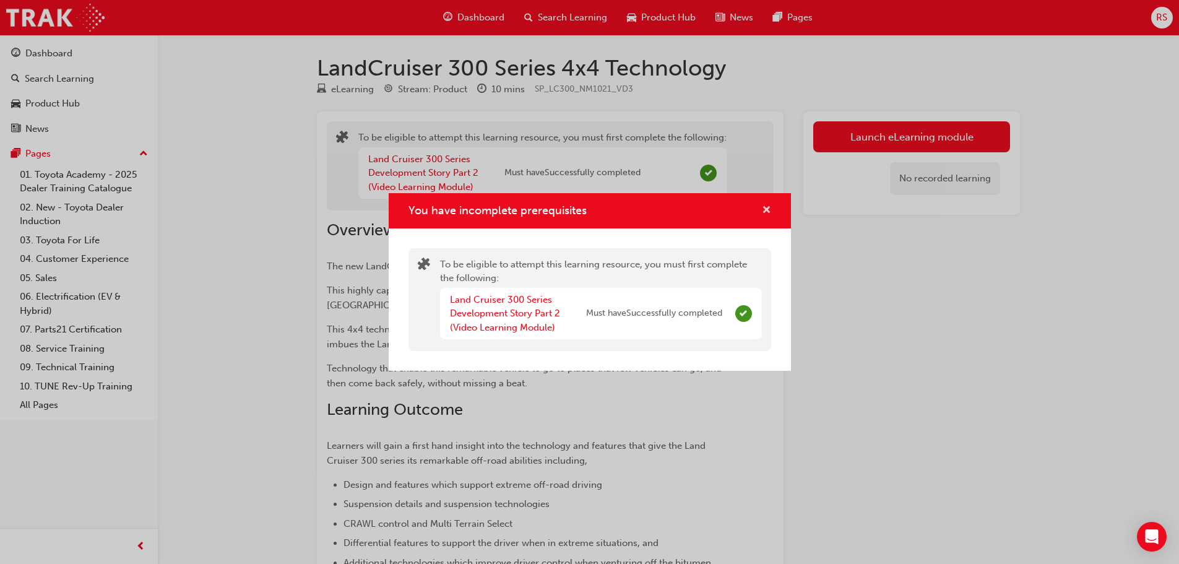
click at [765, 209] on span "cross-icon" at bounding box center [766, 210] width 9 height 11
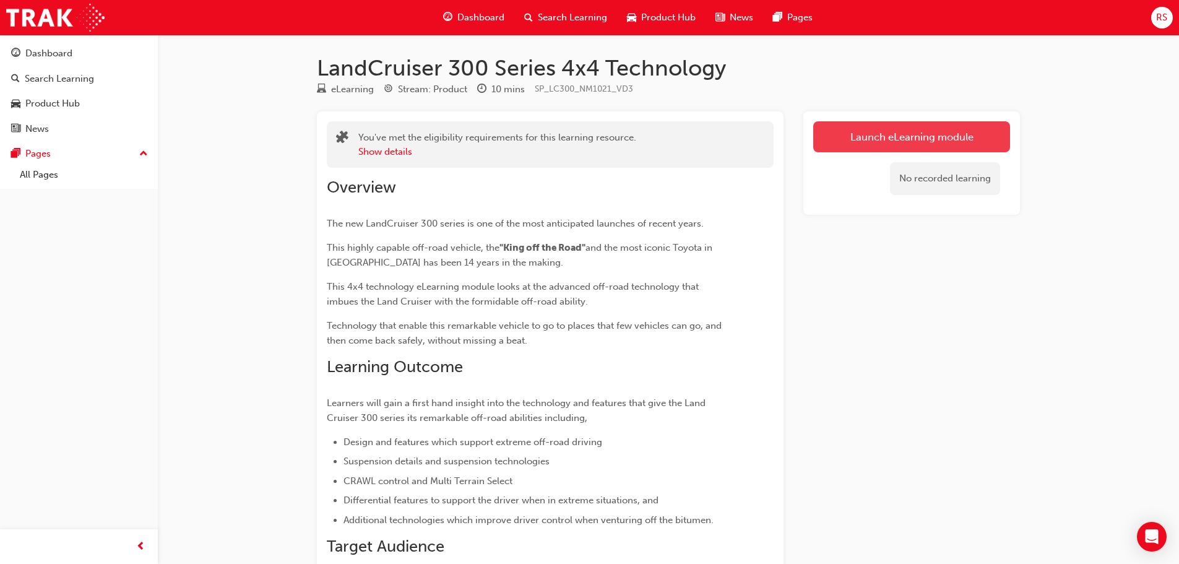
click at [896, 146] on link "Launch eLearning module" at bounding box center [911, 136] width 197 height 31
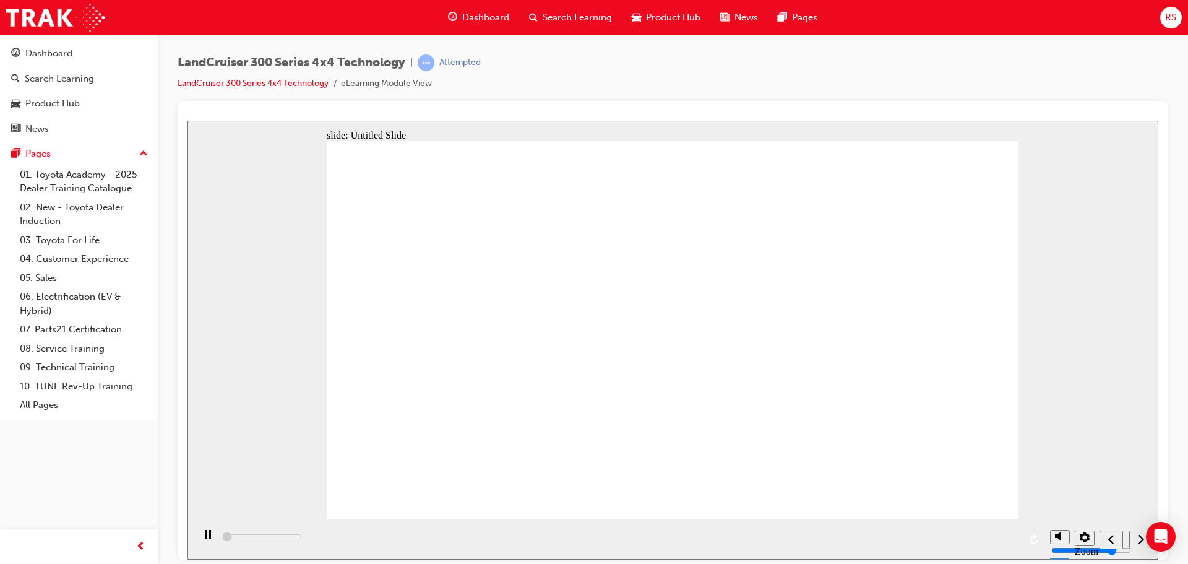
click at [1060, 493] on polygon "volume" at bounding box center [1058, 488] width 3 height 9
type input "2900"
type input "0"
click at [1136, 539] on div "next" at bounding box center [1141, 539] width 14 height 13
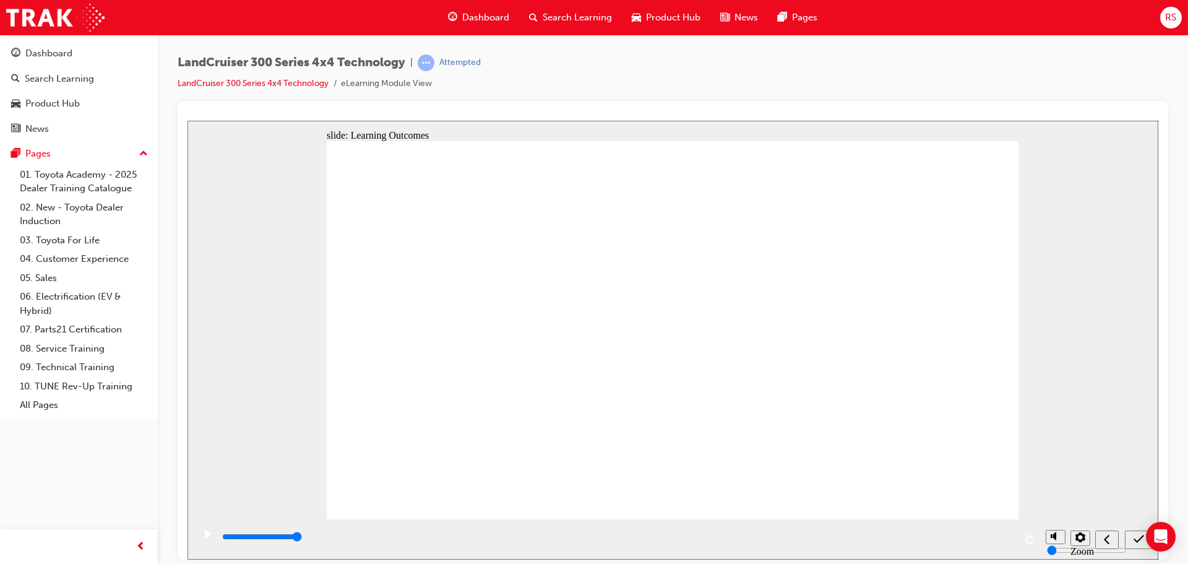
click at [1137, 539] on icon "submit" at bounding box center [1139, 538] width 11 height 11
type input "200"
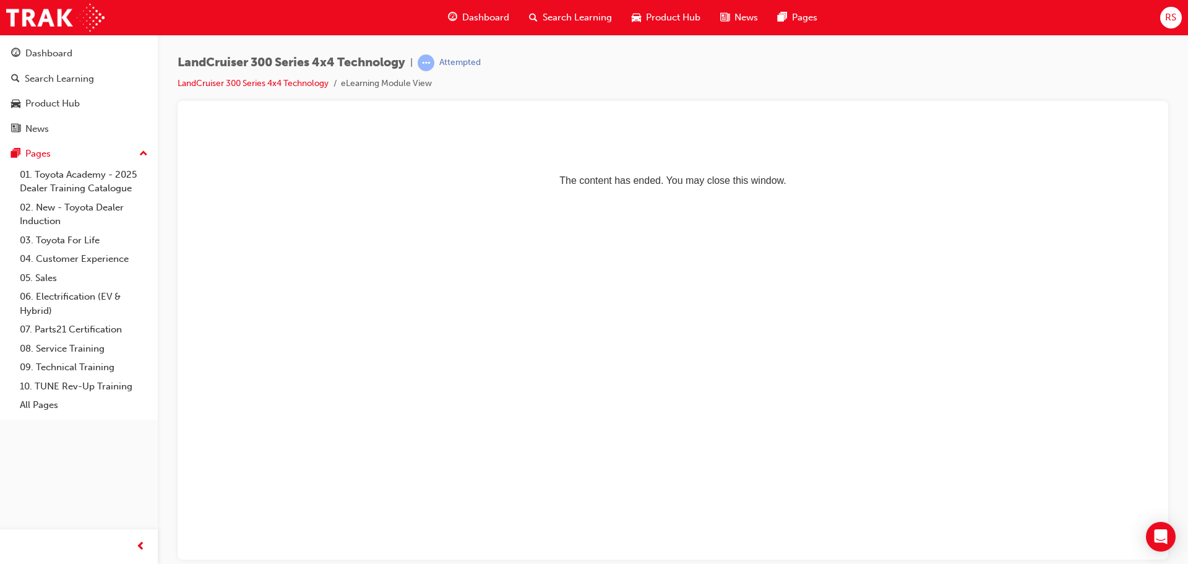
drag, startPoint x: 748, startPoint y: 282, endPoint x: 739, endPoint y: 286, distance: 9.7
click at [752, 196] on html "The content has ended. You may close this window." at bounding box center [672, 157] width 971 height 75
click at [496, 15] on span "Dashboard" at bounding box center [485, 18] width 47 height 14
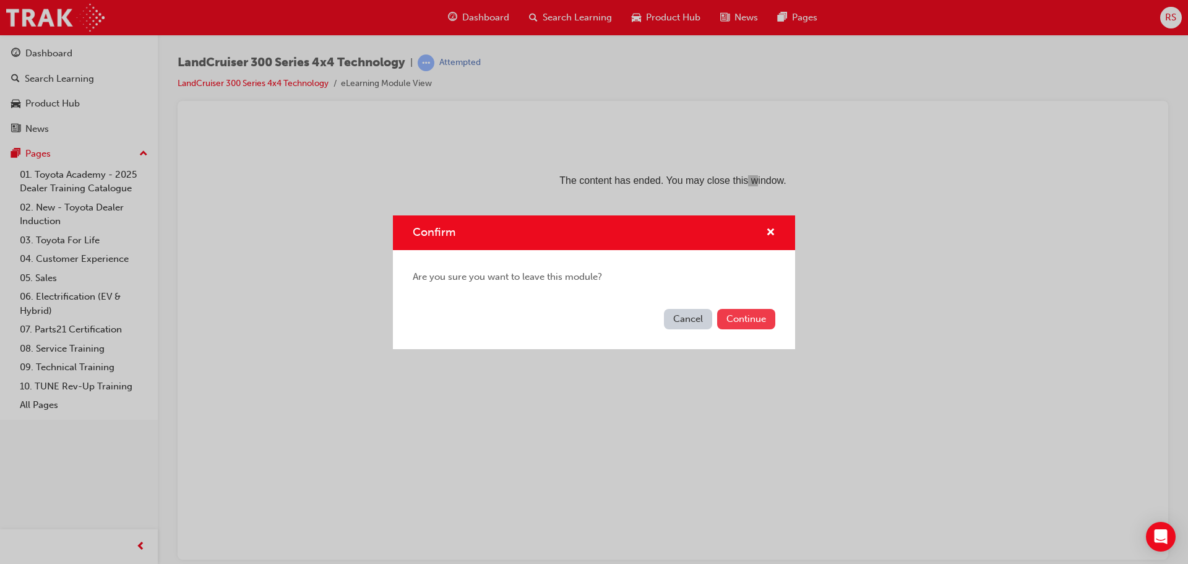
click at [762, 322] on button "Continue" at bounding box center [746, 319] width 58 height 20
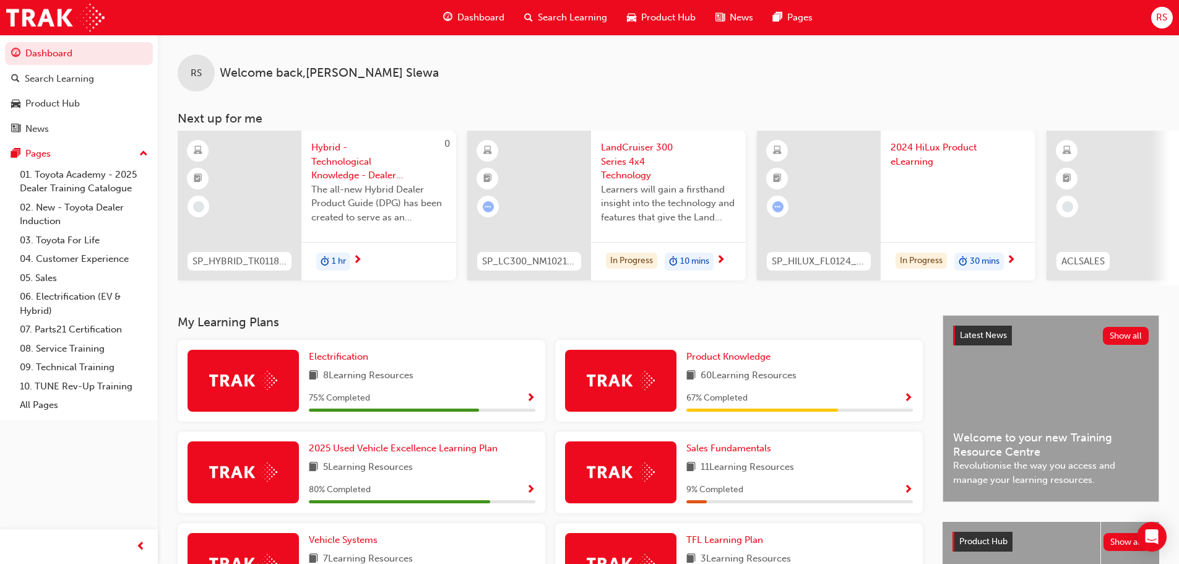
click at [620, 154] on span "LandCruiser 300 Series 4x4 Technology" at bounding box center [668, 161] width 135 height 42
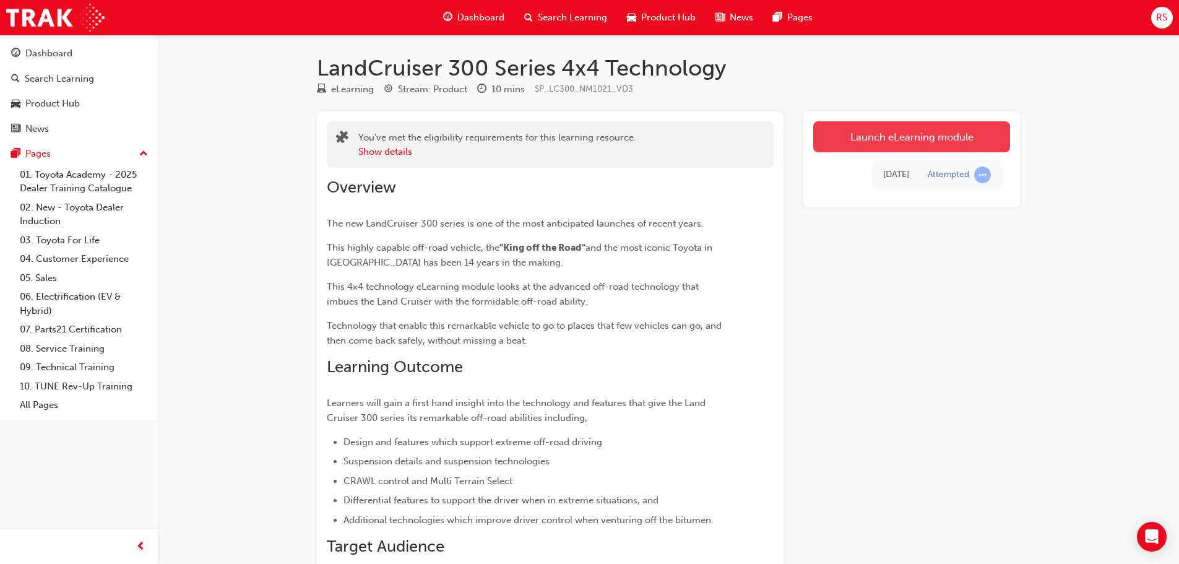
click at [875, 131] on link "Launch eLearning module" at bounding box center [911, 136] width 197 height 31
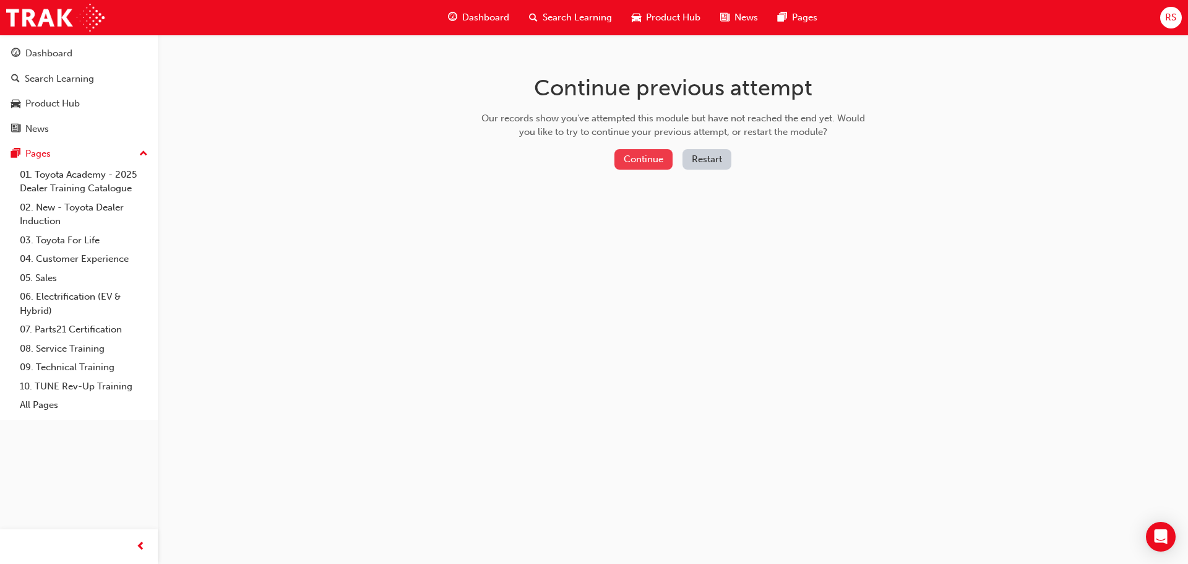
click at [636, 153] on button "Continue" at bounding box center [643, 159] width 58 height 20
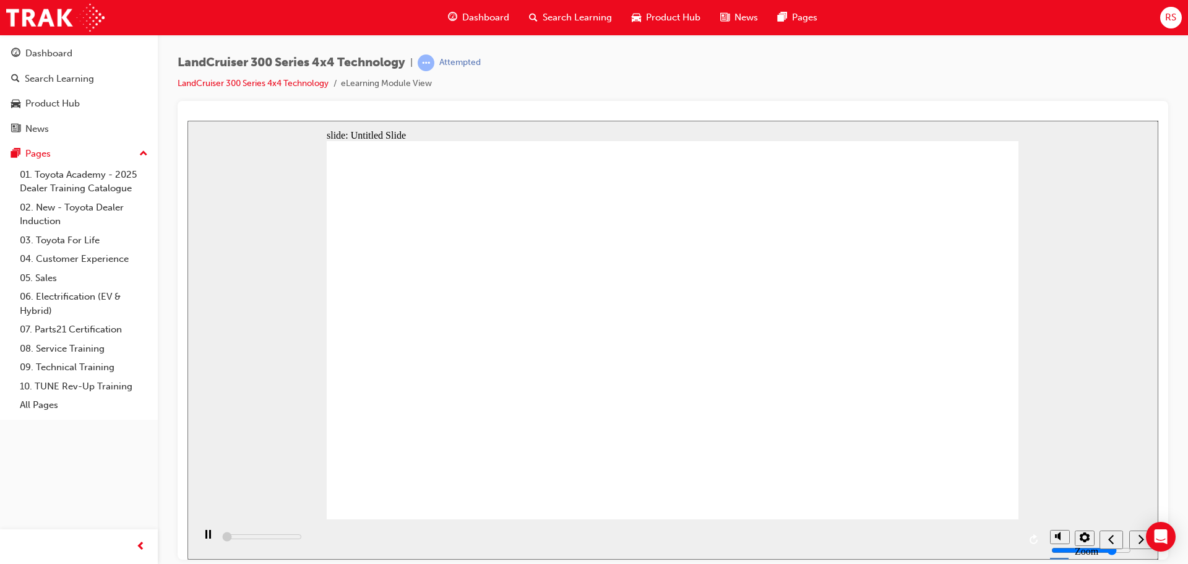
click at [1140, 539] on icon "next" at bounding box center [1141, 538] width 6 height 11
type input "100"
click at [1137, 538] on icon "submit" at bounding box center [1139, 538] width 11 height 11
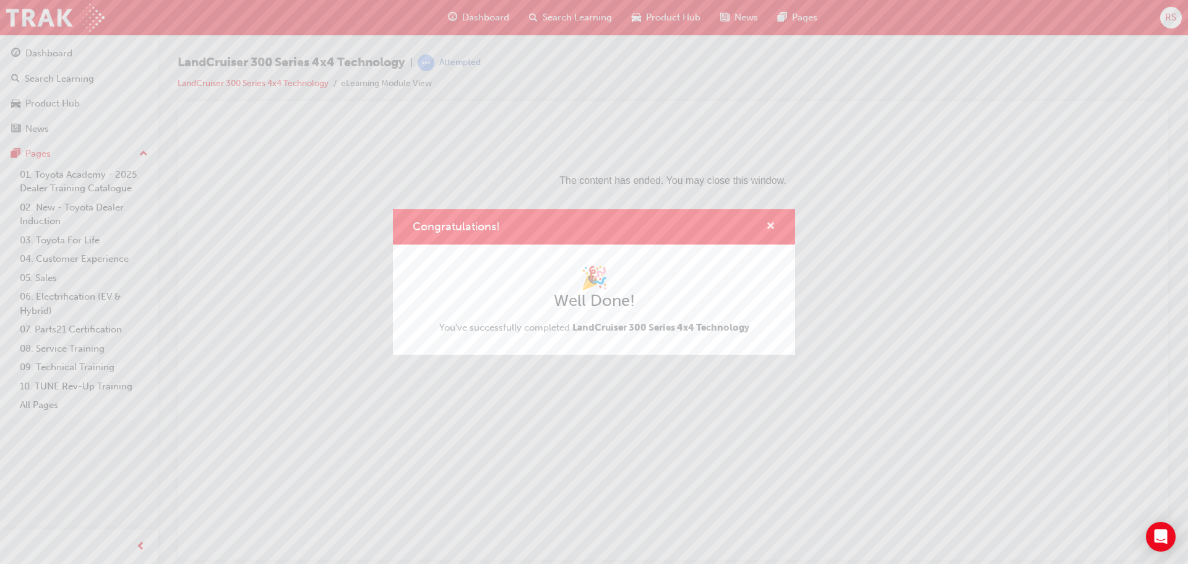
click at [773, 228] on span "cross-icon" at bounding box center [770, 227] width 9 height 11
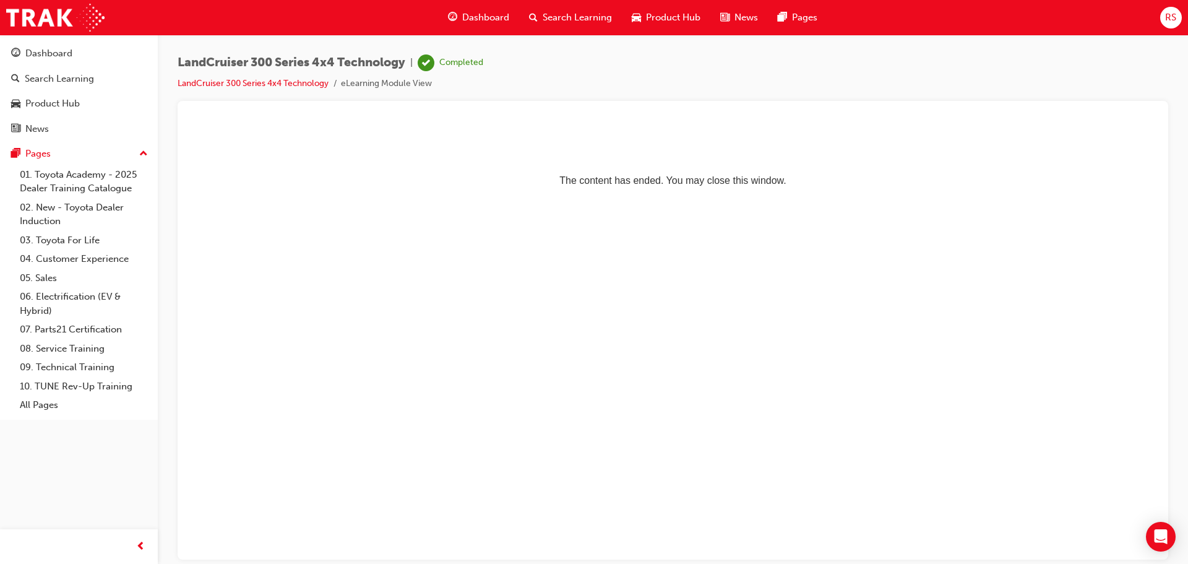
click at [481, 18] on span "Dashboard" at bounding box center [485, 18] width 47 height 14
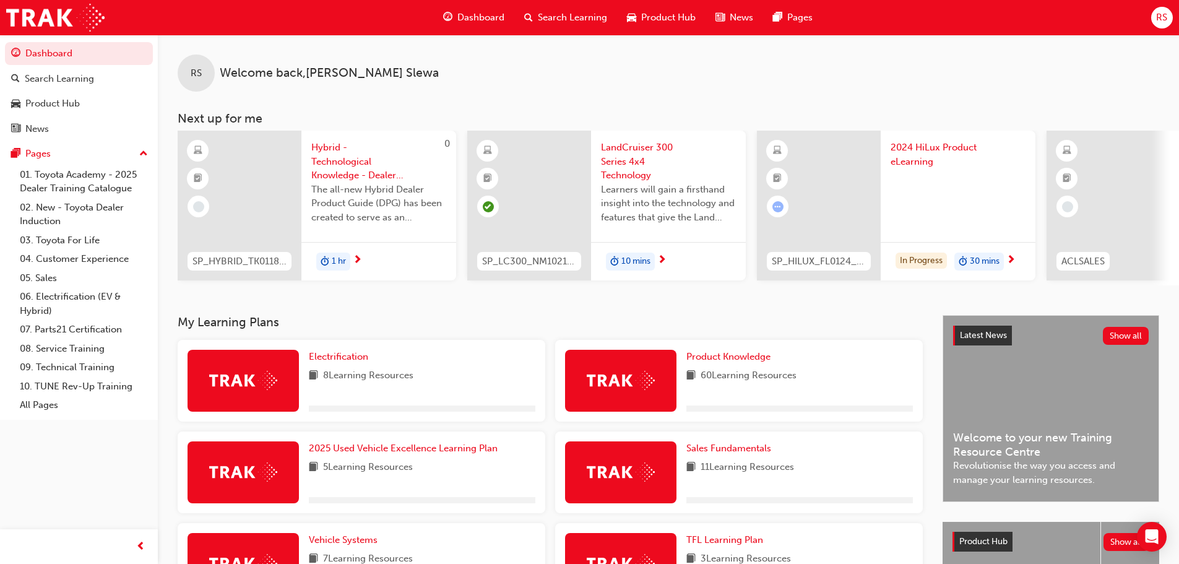
click at [463, 14] on span "Dashboard" at bounding box center [480, 18] width 47 height 14
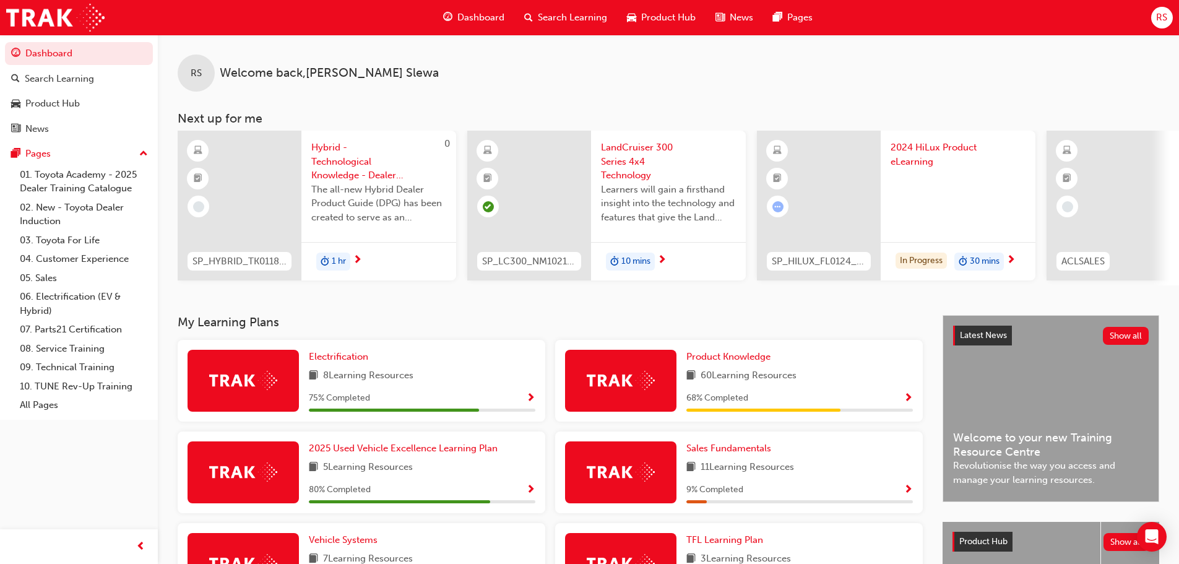
click at [472, 15] on span "Dashboard" at bounding box center [480, 18] width 47 height 14
click at [631, 147] on span "2024 HiLux Product eLearning" at bounding box center [668, 154] width 135 height 28
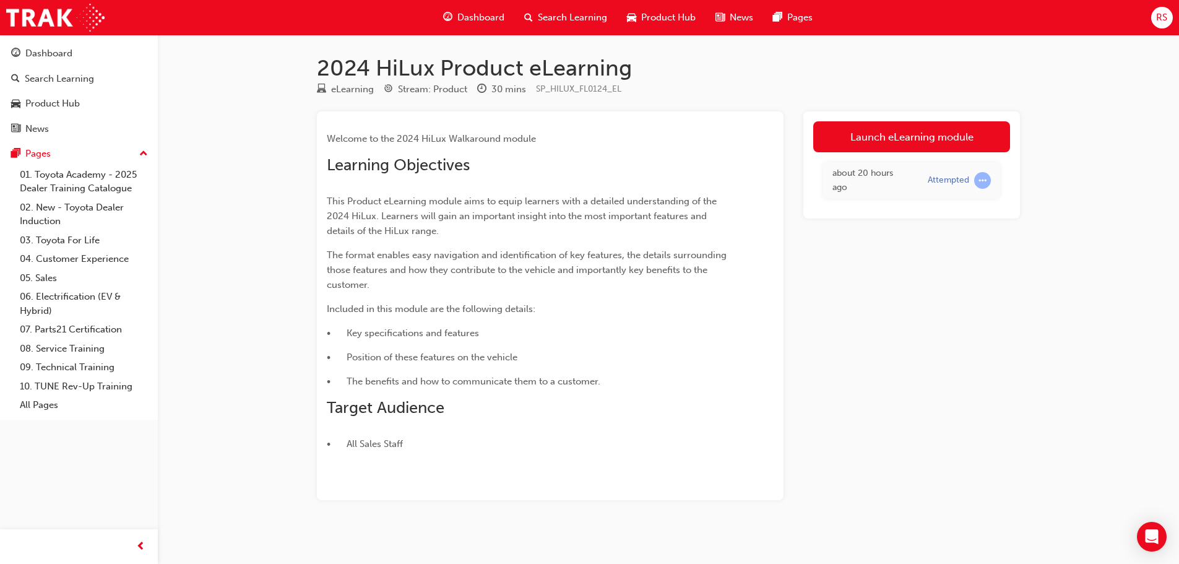
click at [479, 16] on span "Dashboard" at bounding box center [480, 18] width 47 height 14
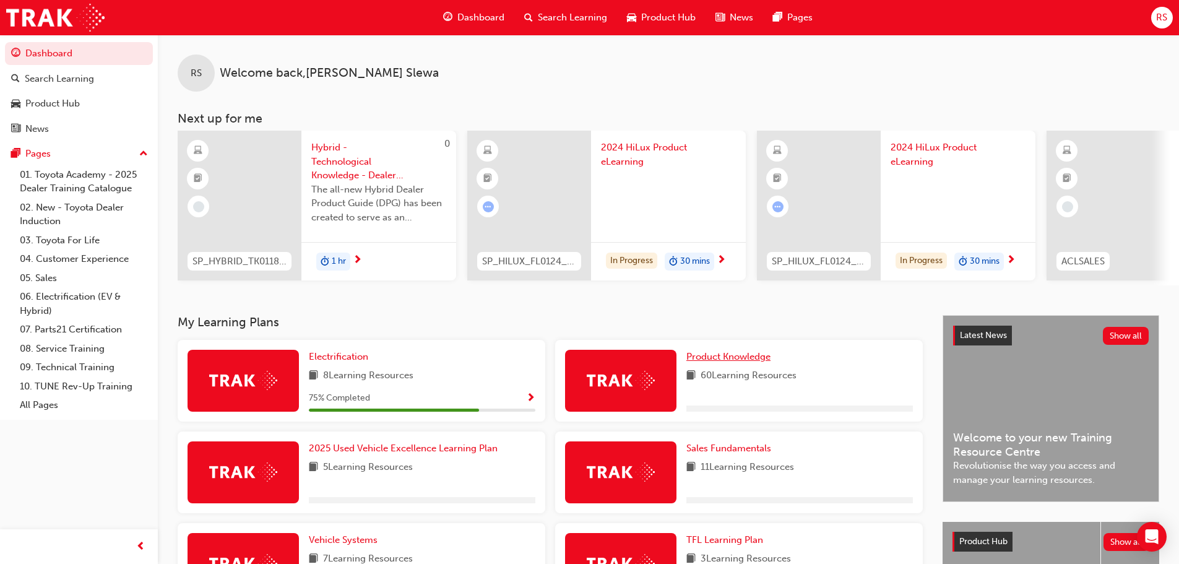
click at [740, 362] on span "Product Knowledge" at bounding box center [728, 356] width 84 height 11
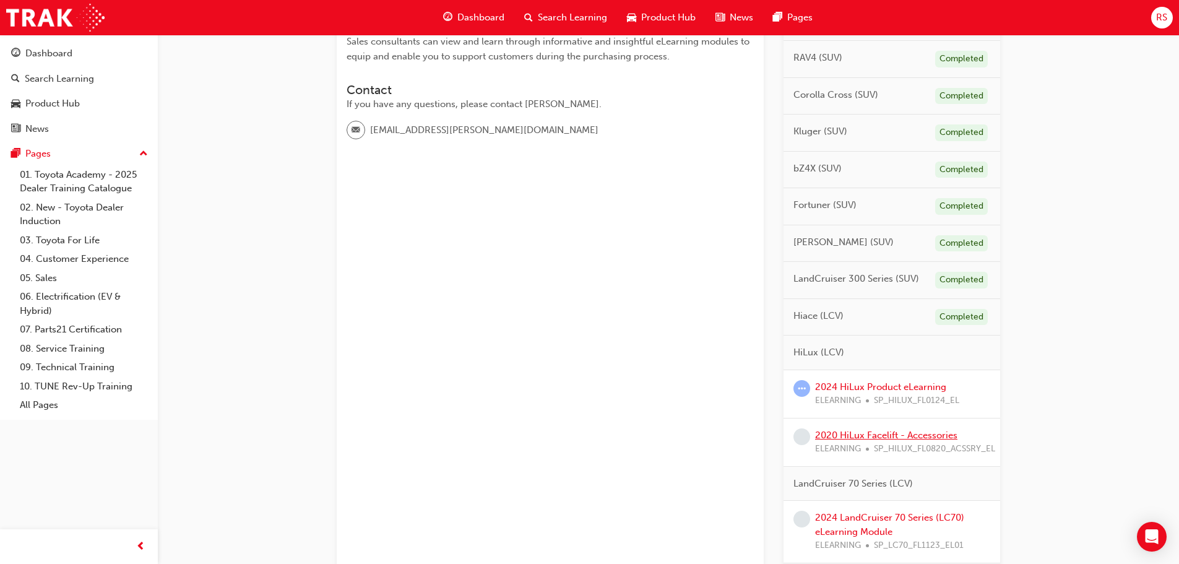
scroll to position [495, 0]
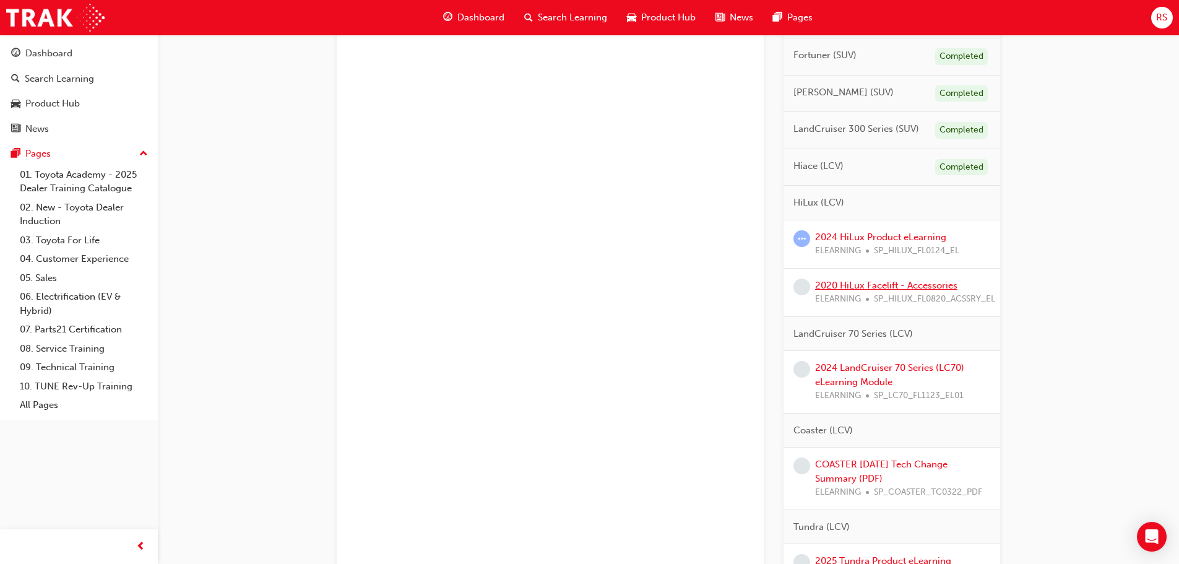
click at [939, 287] on link "2020 HiLux Facelift - Accessories" at bounding box center [886, 285] width 142 height 11
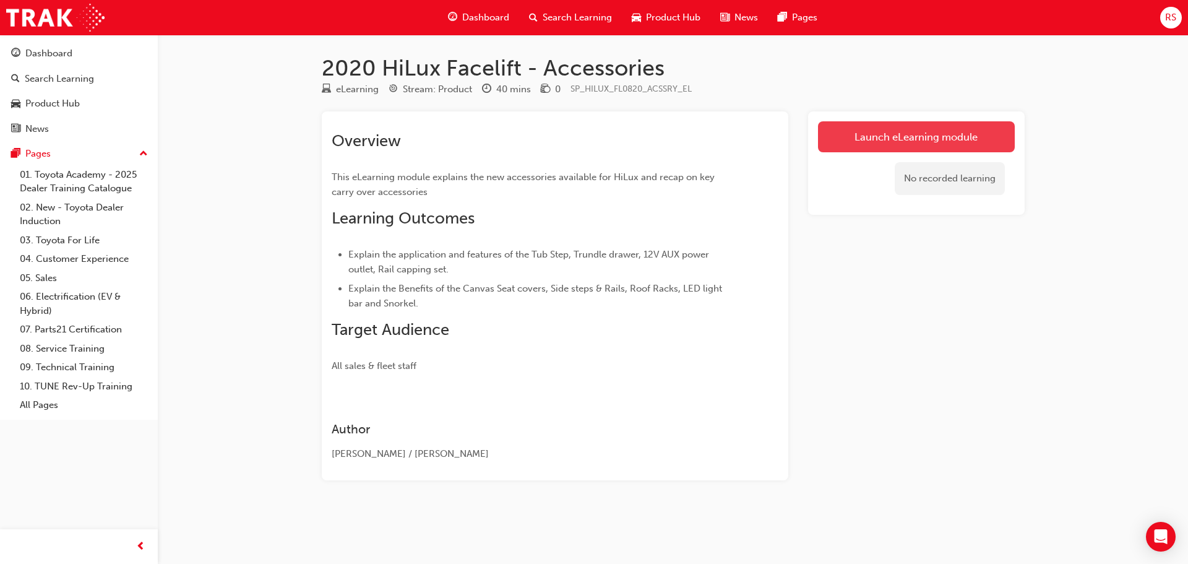
click at [918, 140] on link "Launch eLearning module" at bounding box center [916, 136] width 197 height 31
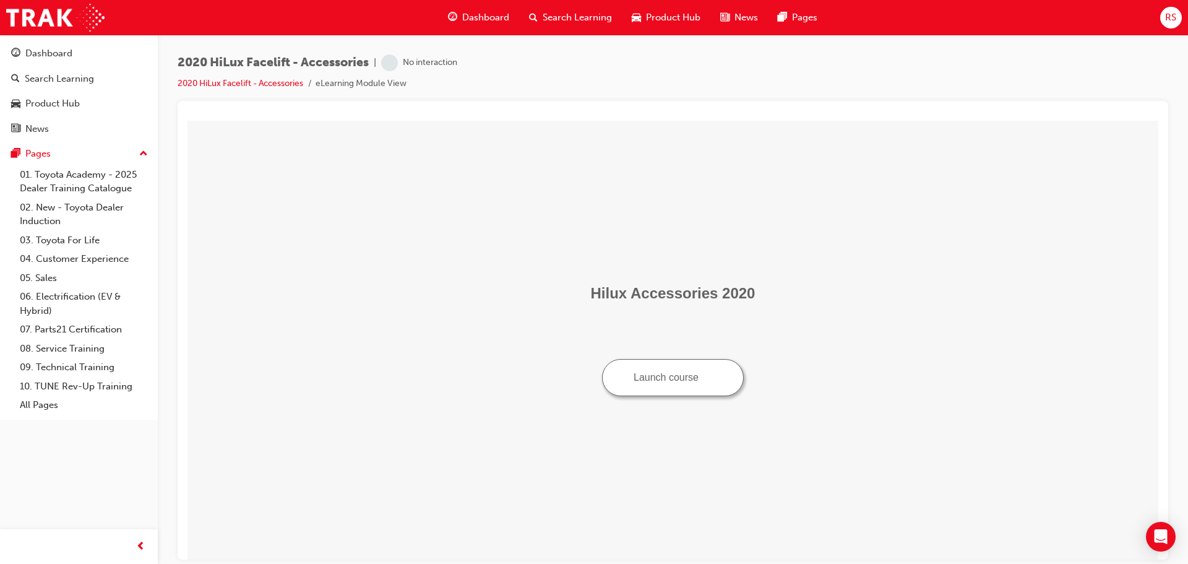
click at [691, 371] on button "Launch course" at bounding box center [673, 376] width 142 height 37
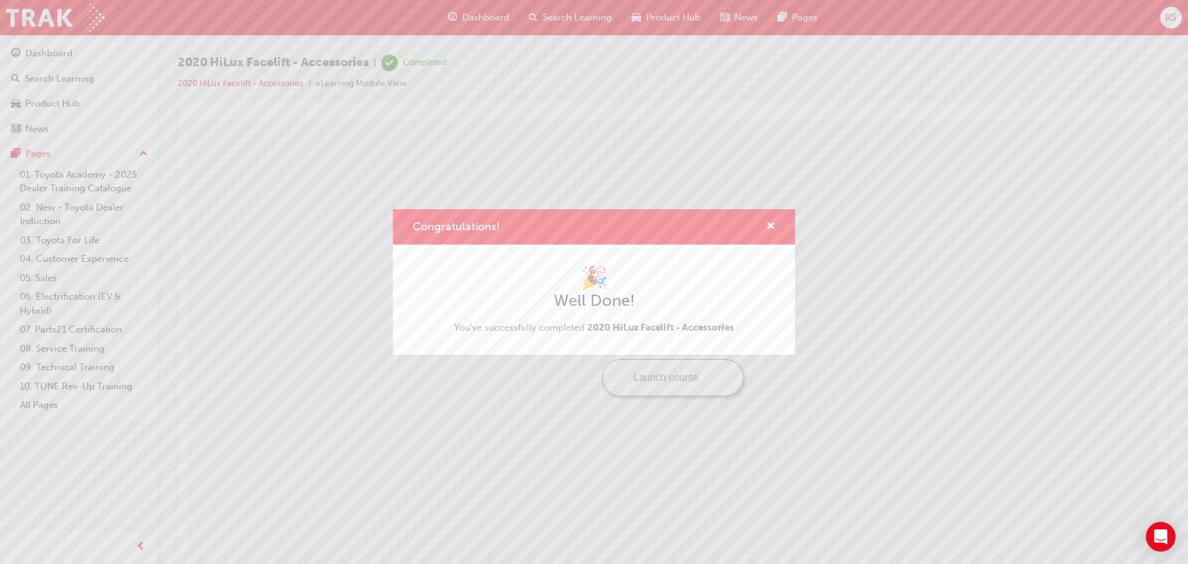
click at [765, 225] on div "Congratulations!" at bounding box center [765, 226] width 19 height 15
click at [767, 227] on span "cross-icon" at bounding box center [770, 227] width 9 height 11
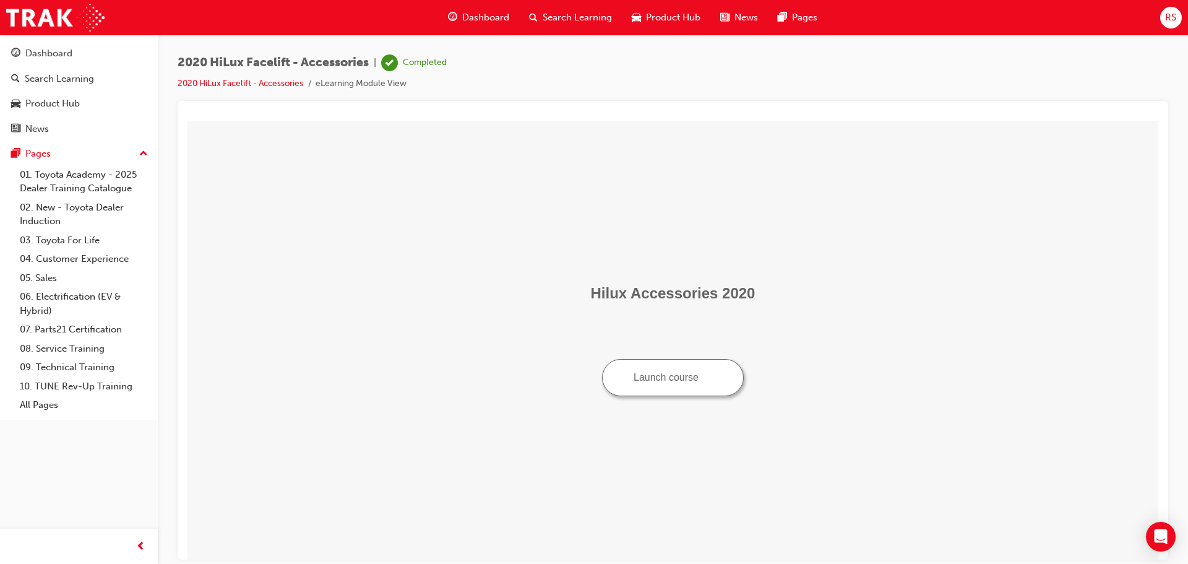
click at [474, 16] on span "Dashboard" at bounding box center [485, 18] width 47 height 14
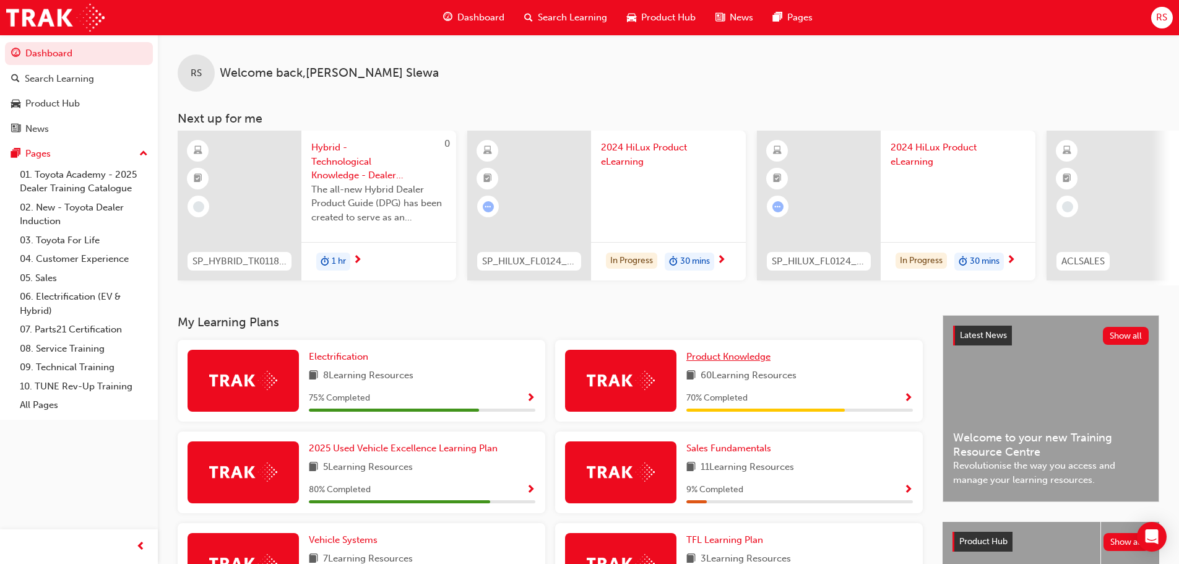
click at [725, 361] on span "Product Knowledge" at bounding box center [728, 356] width 84 height 11
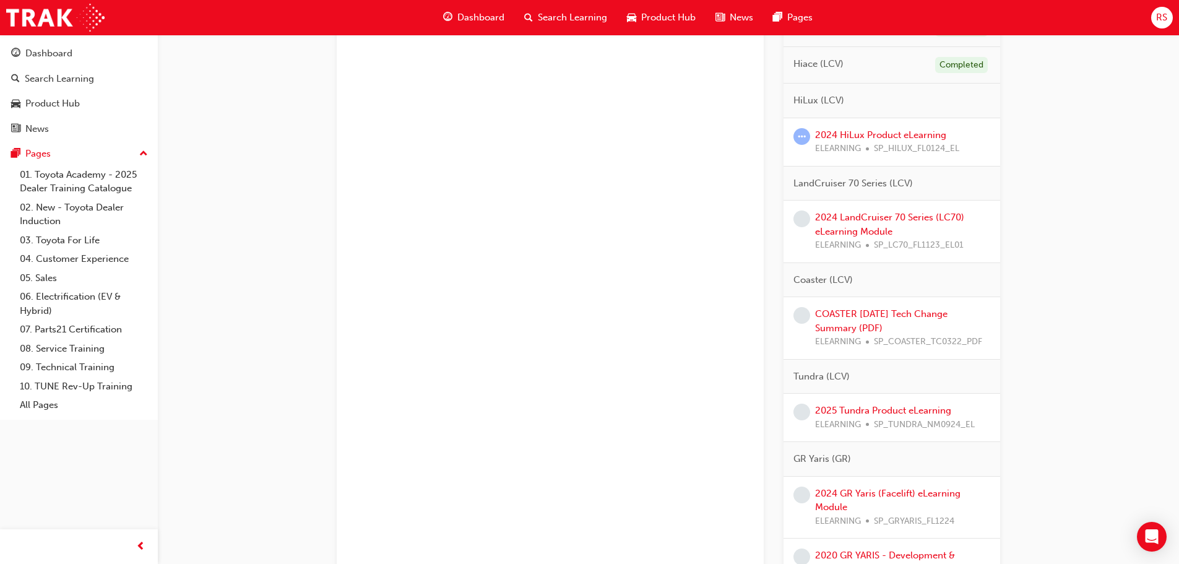
scroll to position [619, 0]
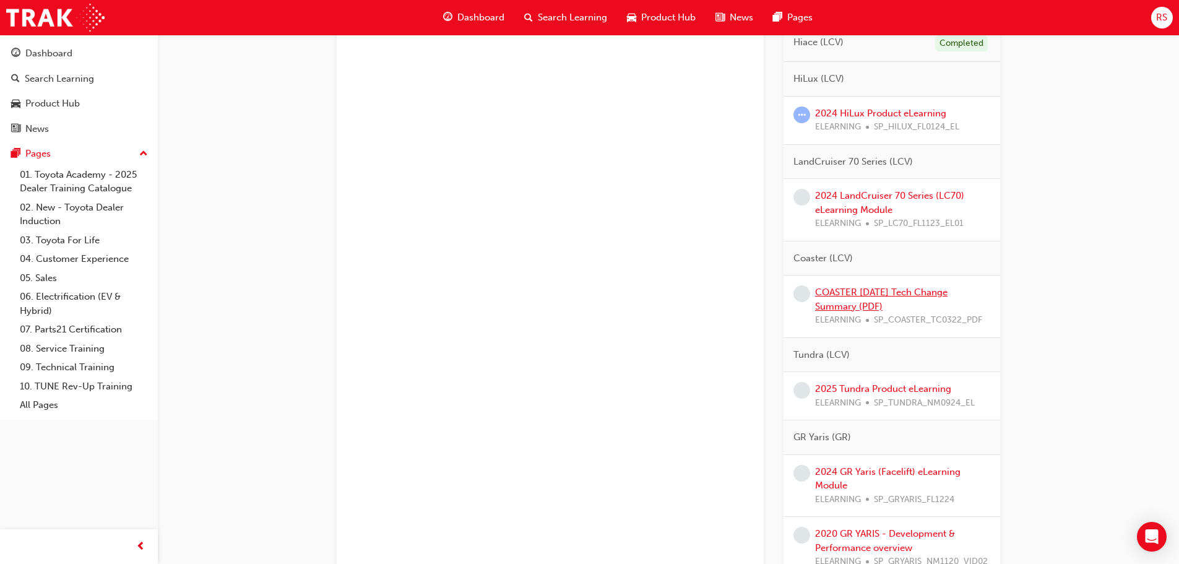
click at [864, 290] on link "COASTER March 2022 Tech Change Summary (PDF)" at bounding box center [881, 298] width 132 height 25
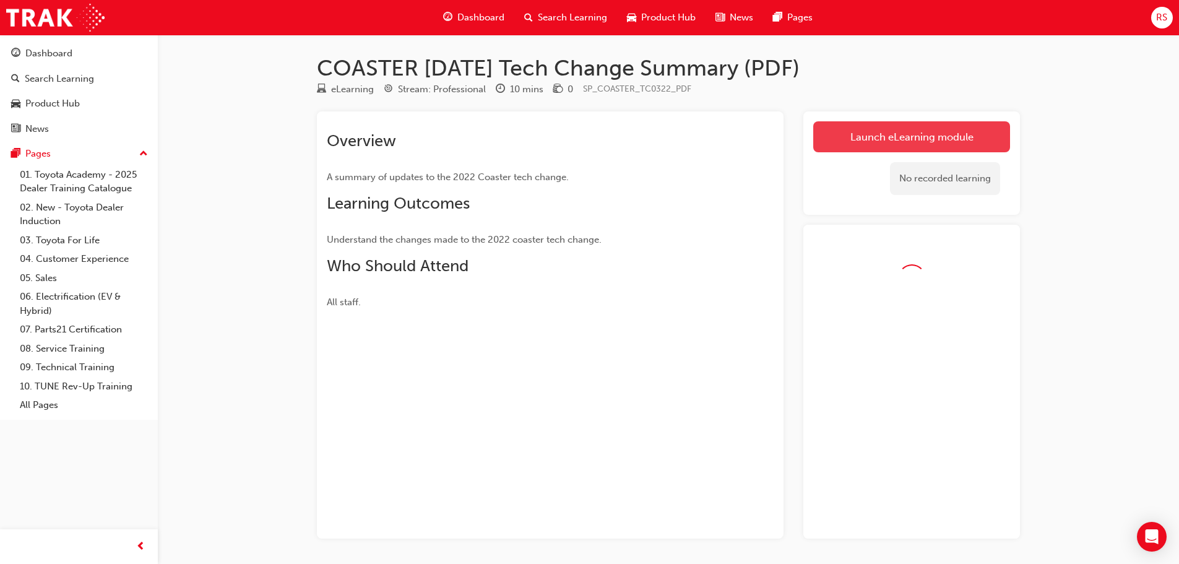
click at [910, 131] on link "Launch eLearning module" at bounding box center [911, 136] width 197 height 31
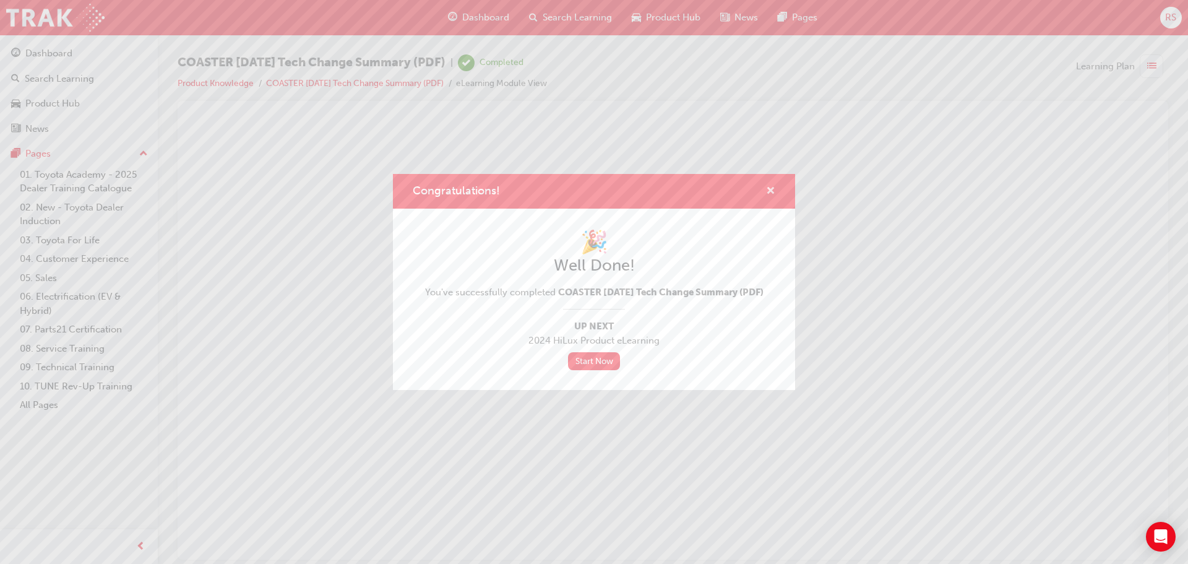
click at [770, 186] on span "cross-icon" at bounding box center [770, 191] width 9 height 11
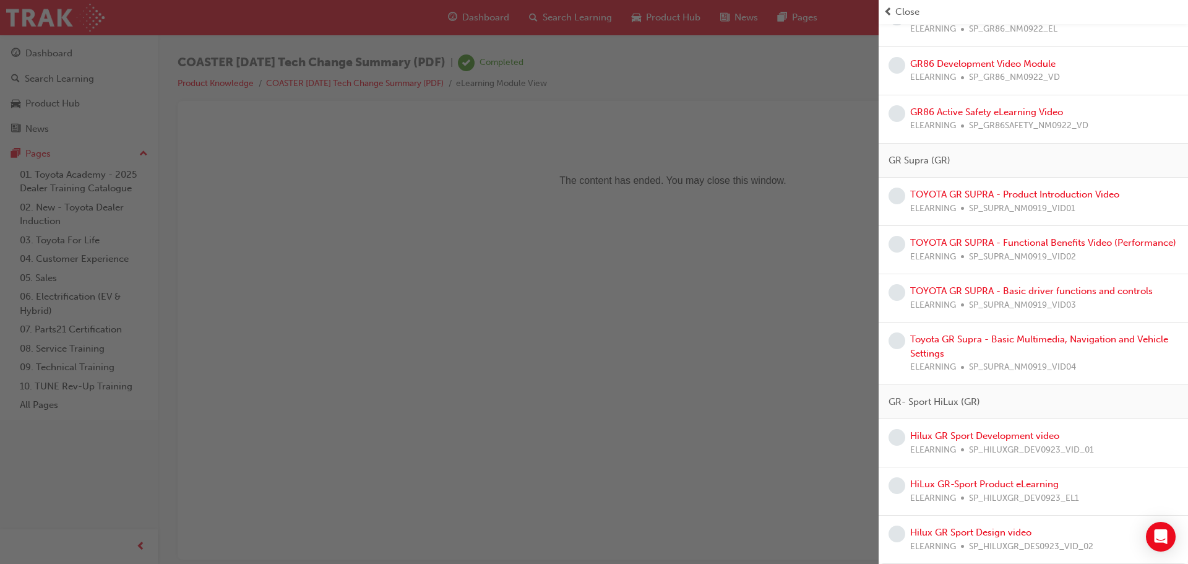
scroll to position [1268, 0]
click at [1080, 189] on link "TOYOTA GR SUPRA - Product Introduction Video" at bounding box center [1014, 194] width 209 height 11
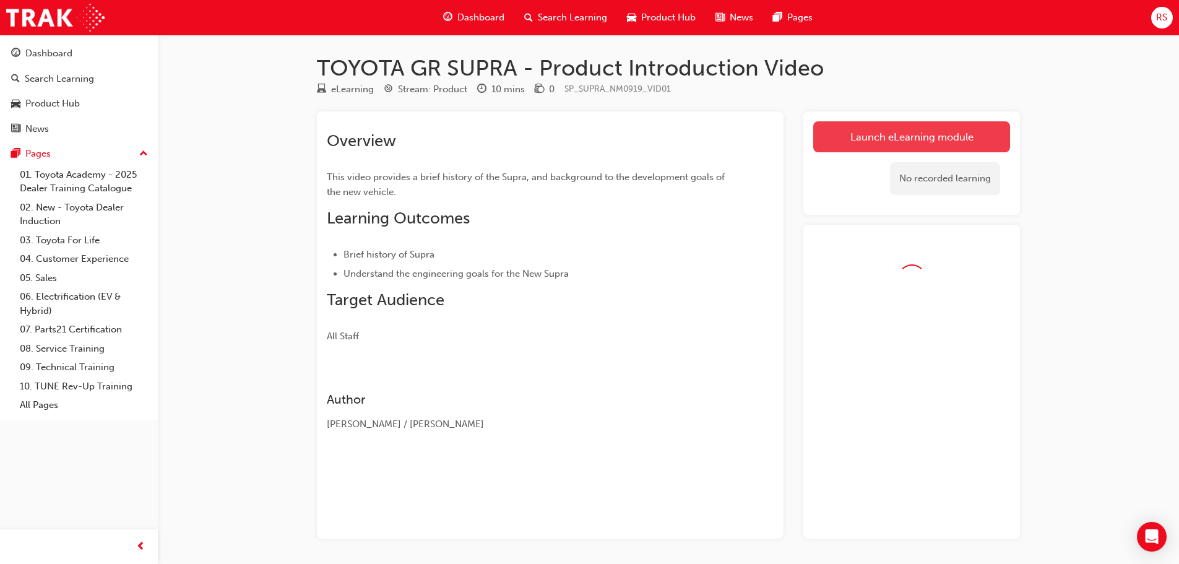
click at [887, 139] on link "Launch eLearning module" at bounding box center [911, 136] width 197 height 31
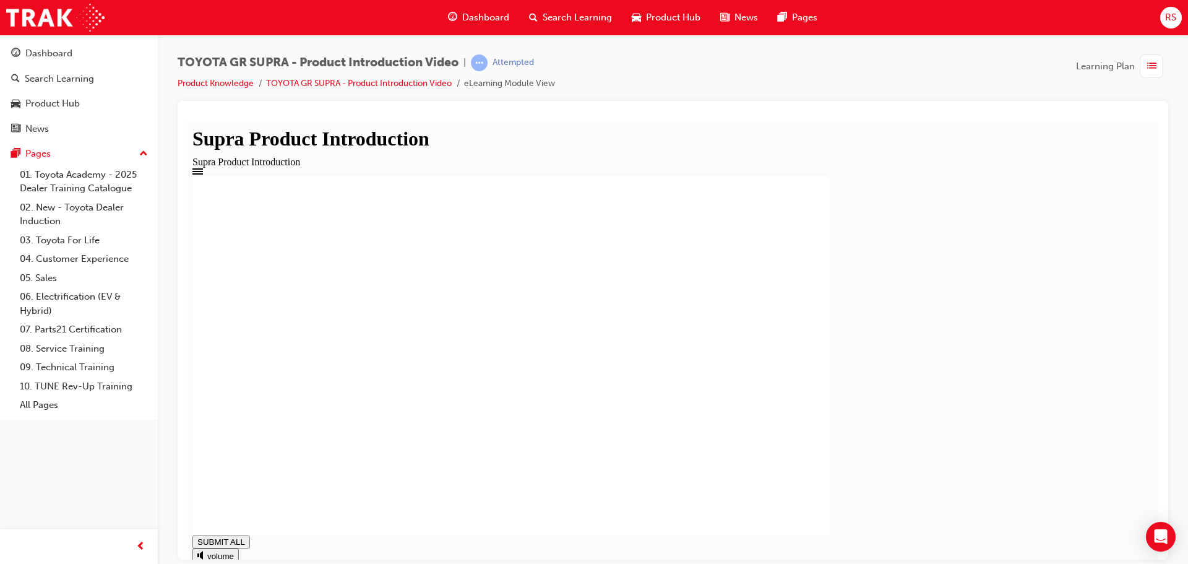
click at [1157, 73] on div "button" at bounding box center [1152, 66] width 24 height 24
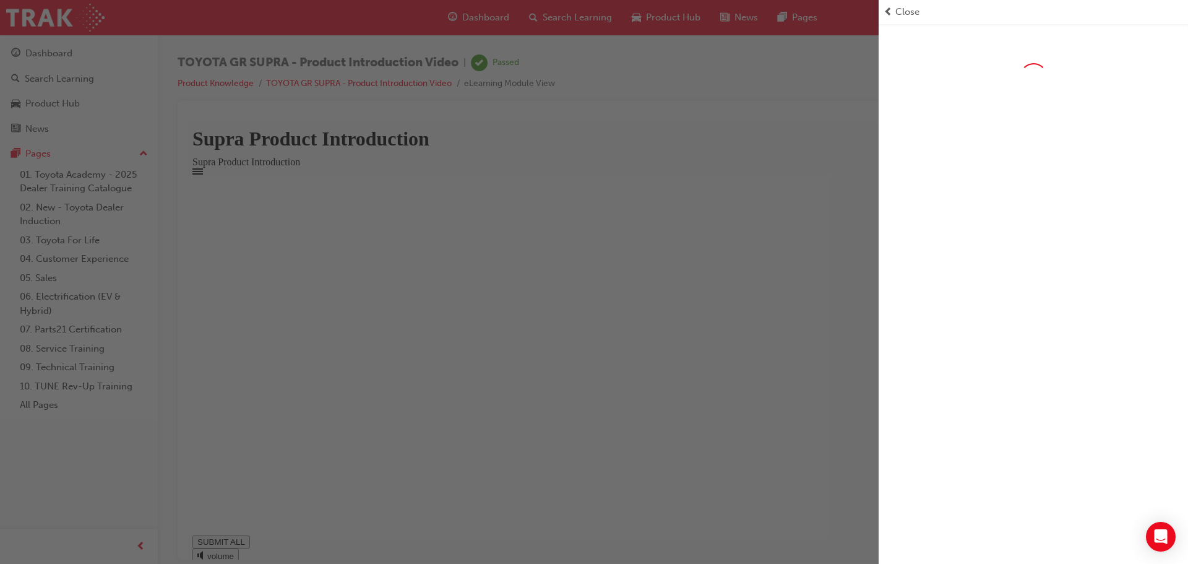
type input "1"
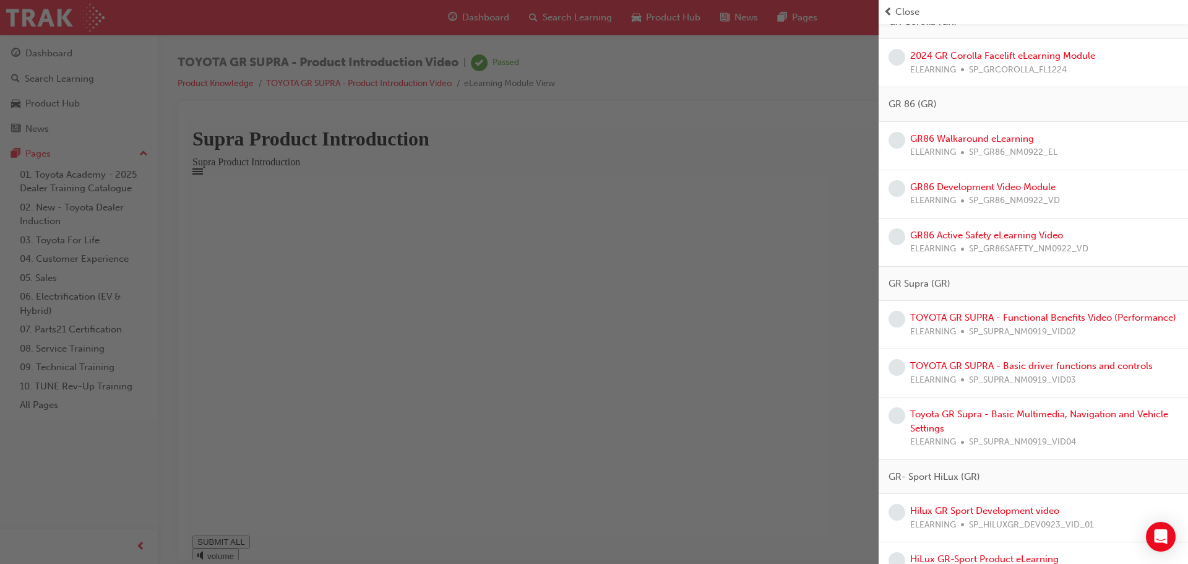
scroll to position [1220, 0]
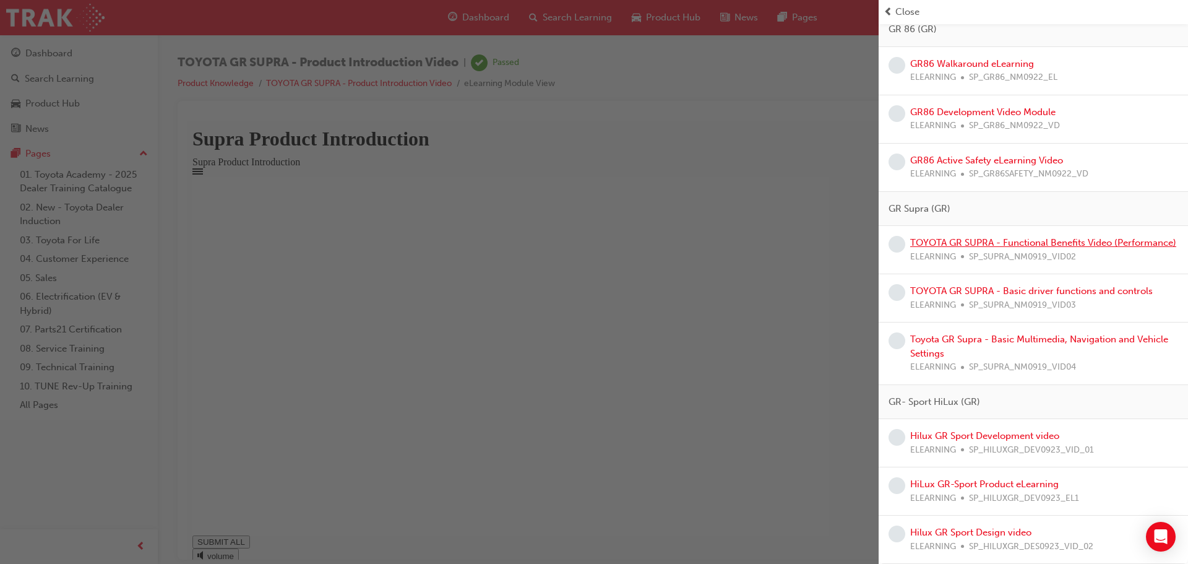
click at [1050, 237] on link "TOYOTA GR SUPRA - Functional Benefits Video (Performance)" at bounding box center [1043, 242] width 266 height 11
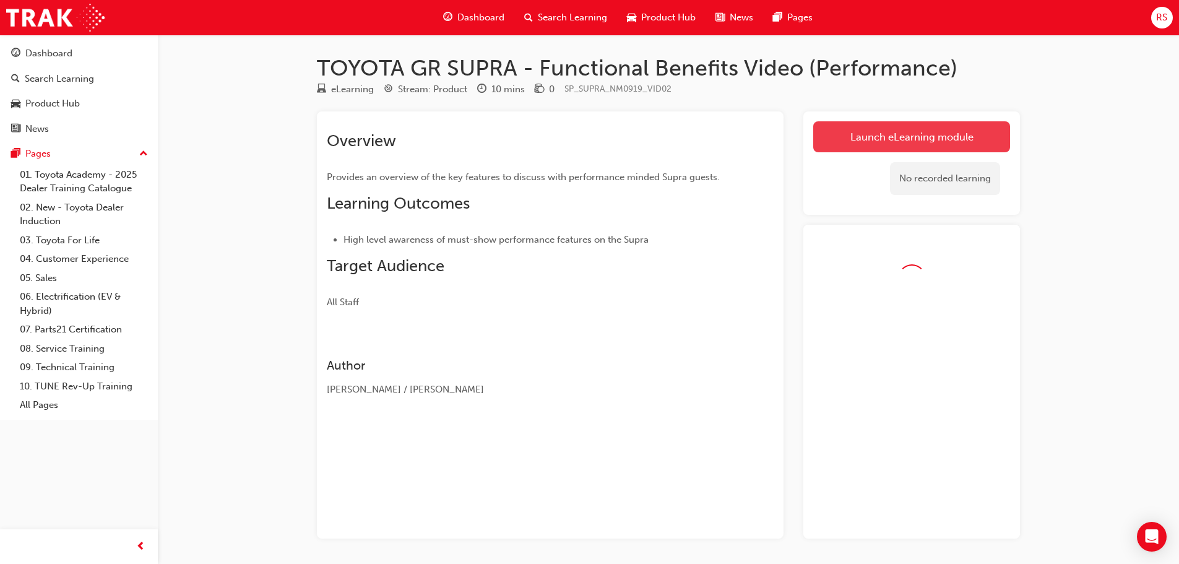
click at [872, 124] on link "Launch eLearning module" at bounding box center [911, 136] width 197 height 31
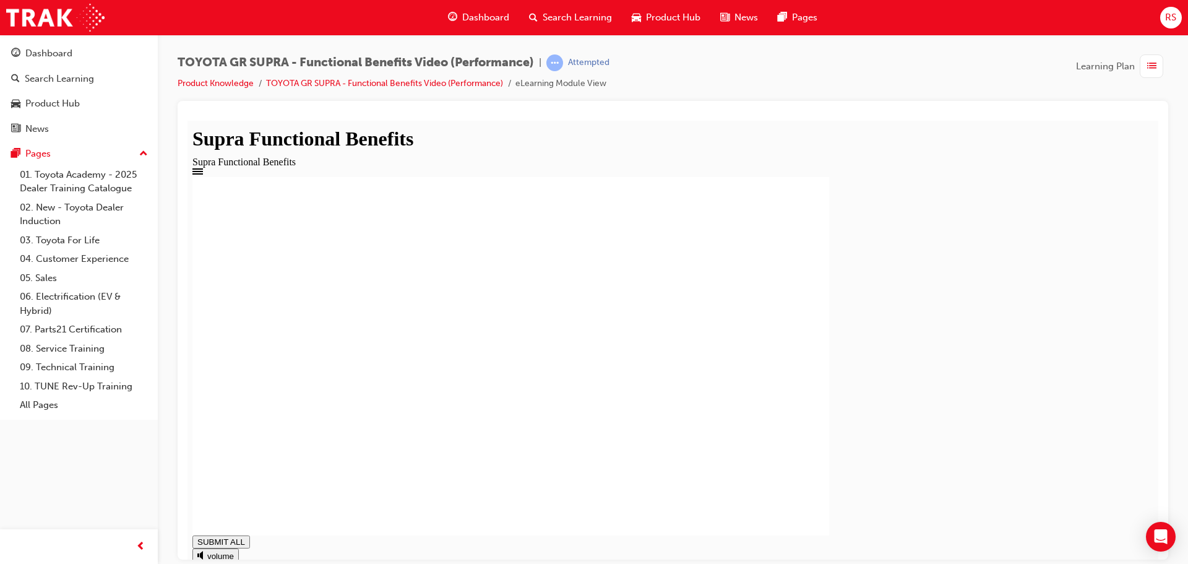
click at [424, 496] on rect at bounding box center [510, 355] width 637 height 358
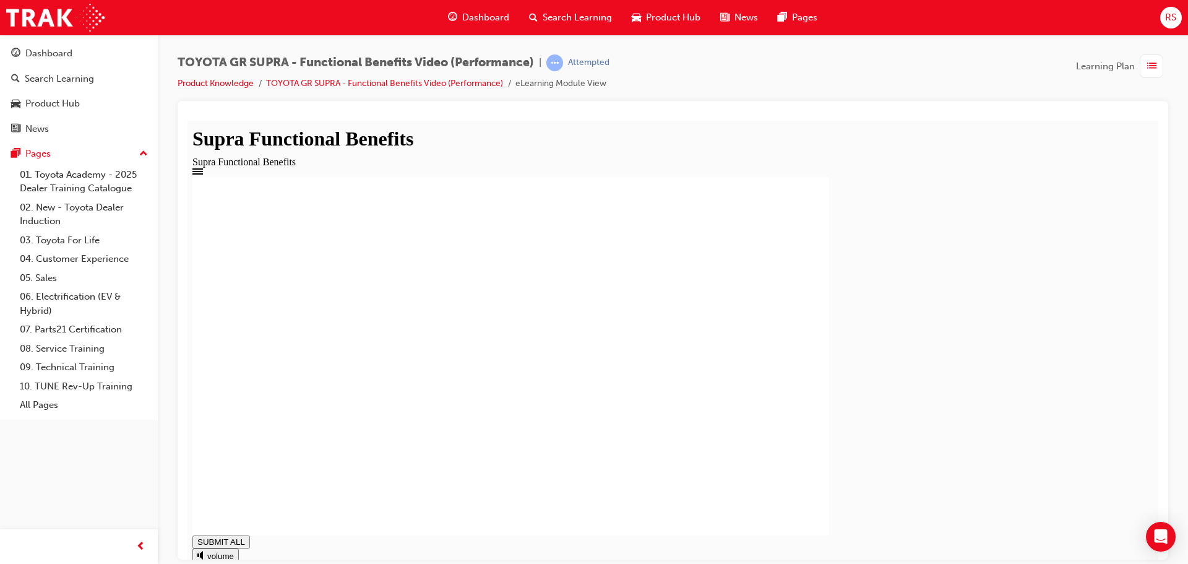
click at [1116, 71] on span "Learning Plan" at bounding box center [1105, 66] width 59 height 14
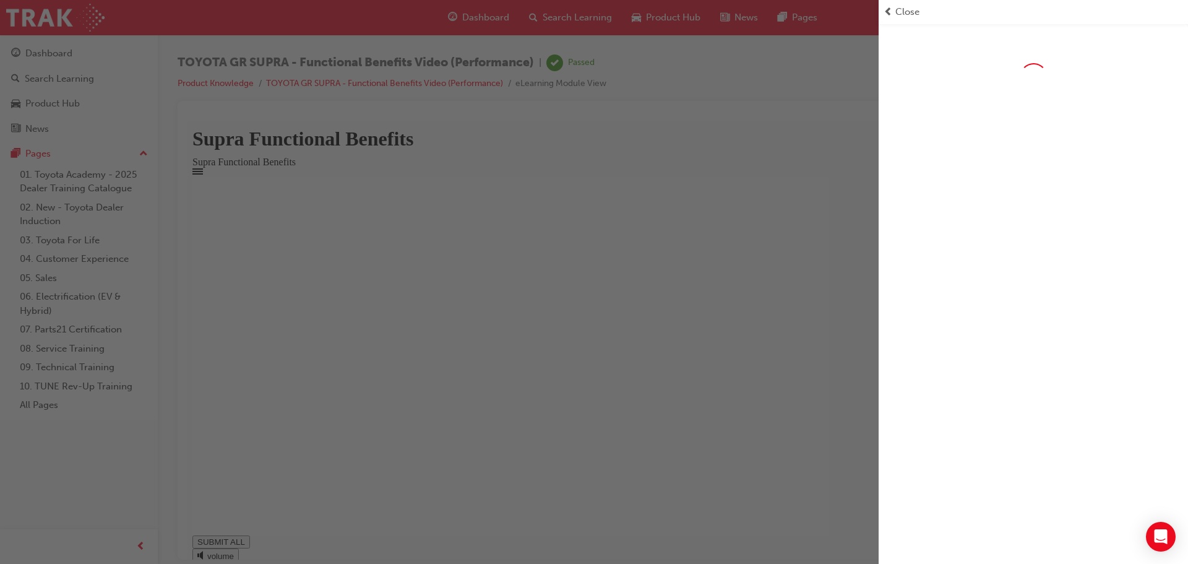
type input "1"
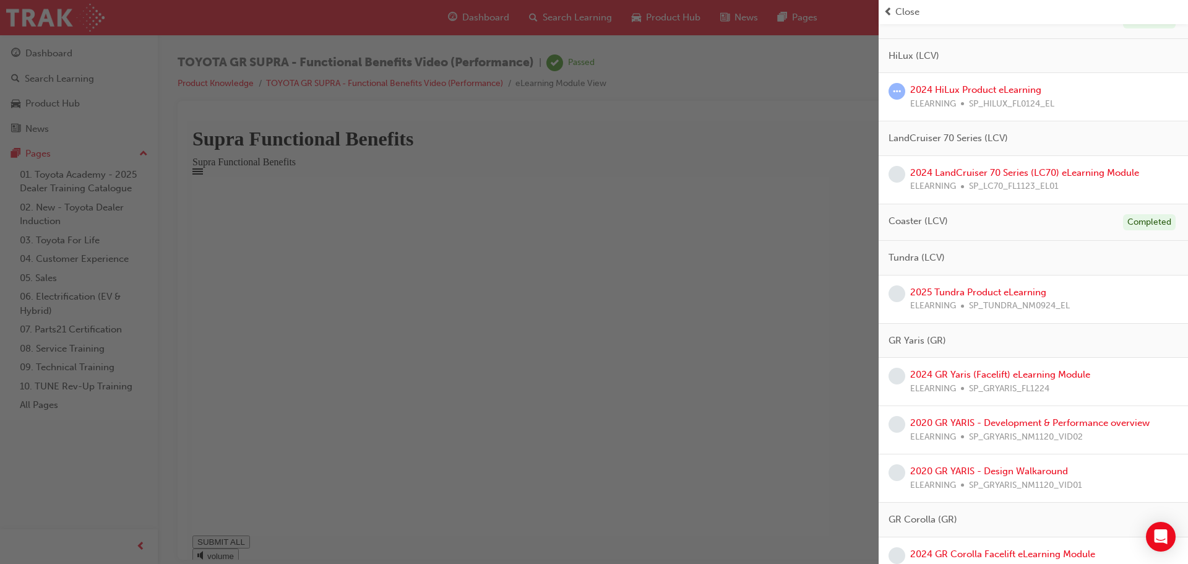
scroll to position [615, 0]
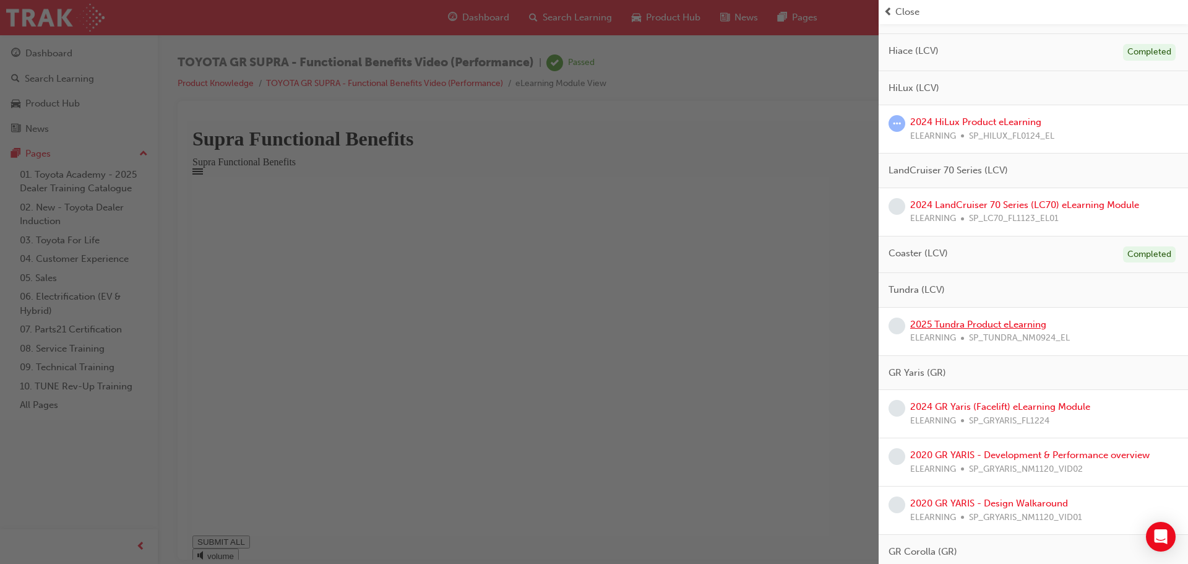
click at [1018, 324] on link "2025 Tundra Product eLearning" at bounding box center [978, 324] width 136 height 11
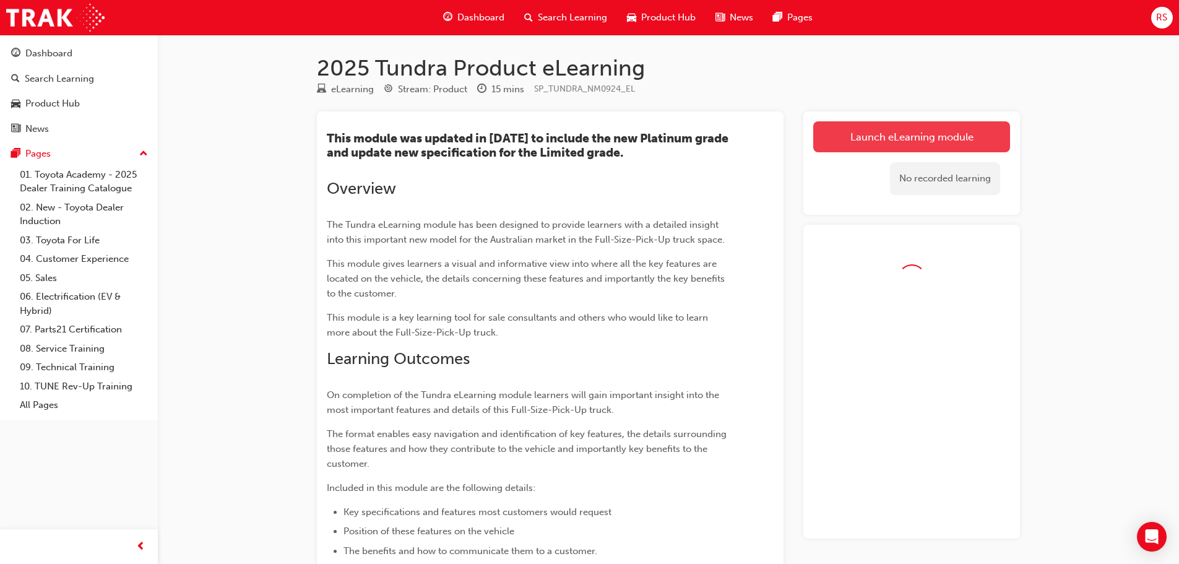
click at [955, 139] on link "Launch eLearning module" at bounding box center [911, 136] width 197 height 31
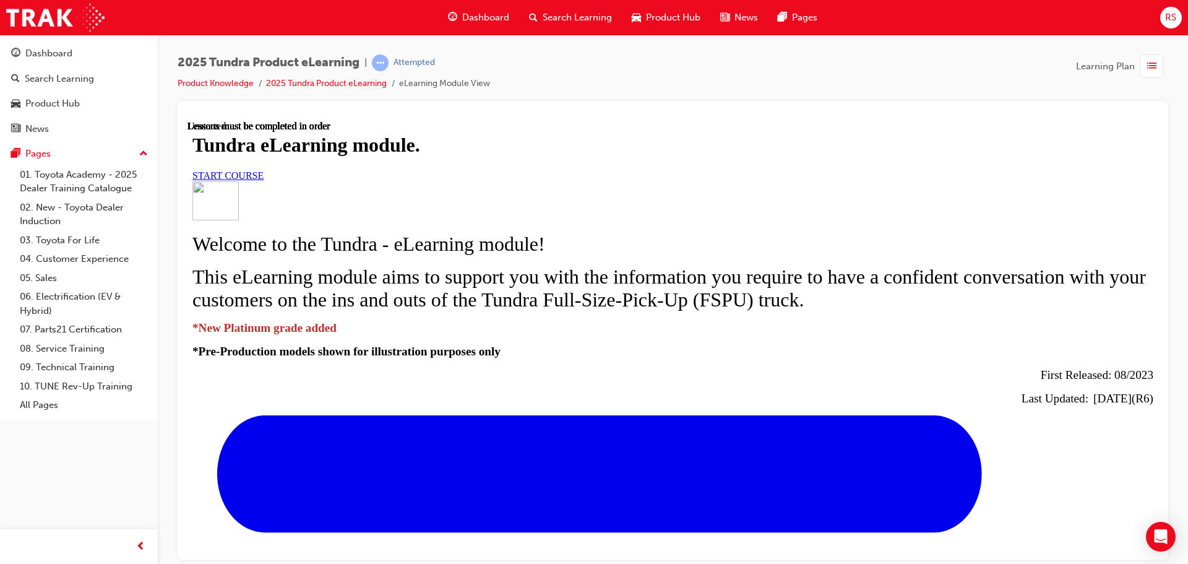
click at [264, 180] on link "START COURSE" at bounding box center [227, 175] width 71 height 11
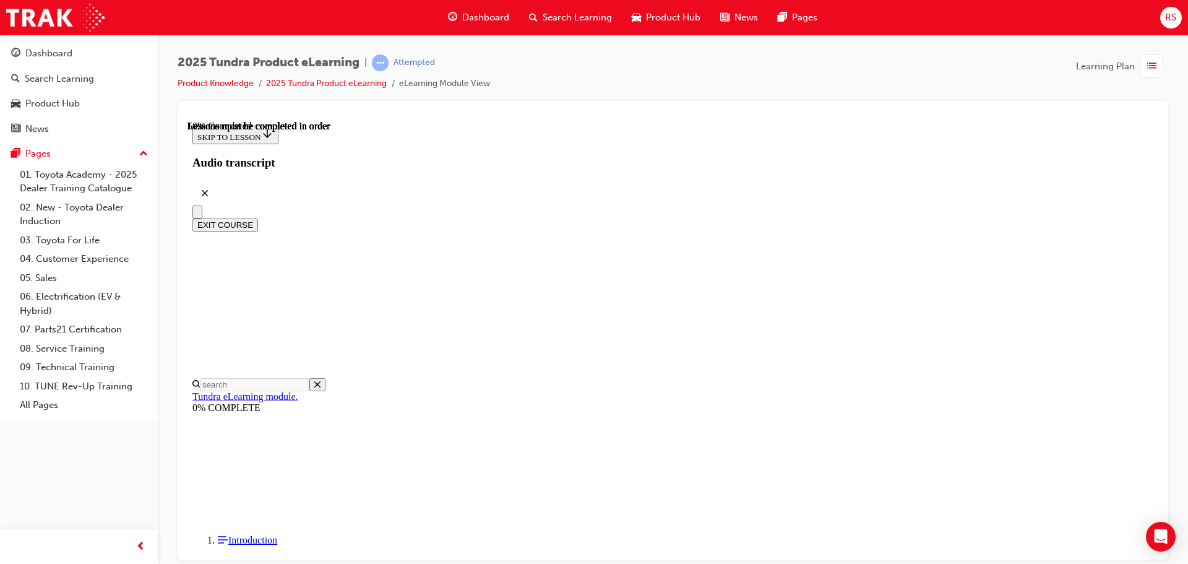
scroll to position [653, 0]
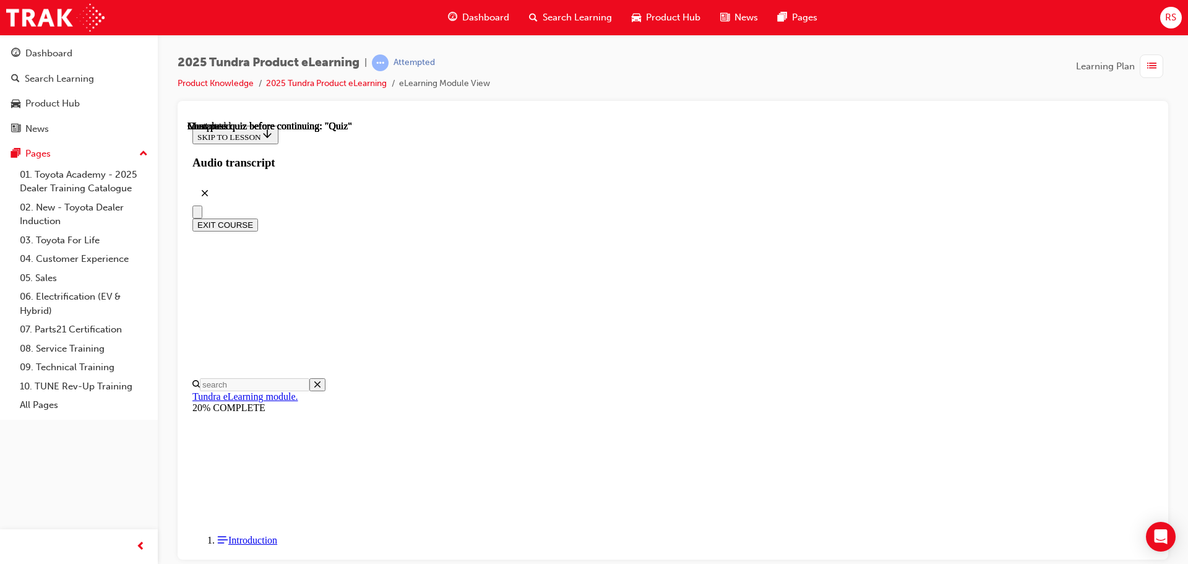
scroll to position [38, 0]
radio input "true"
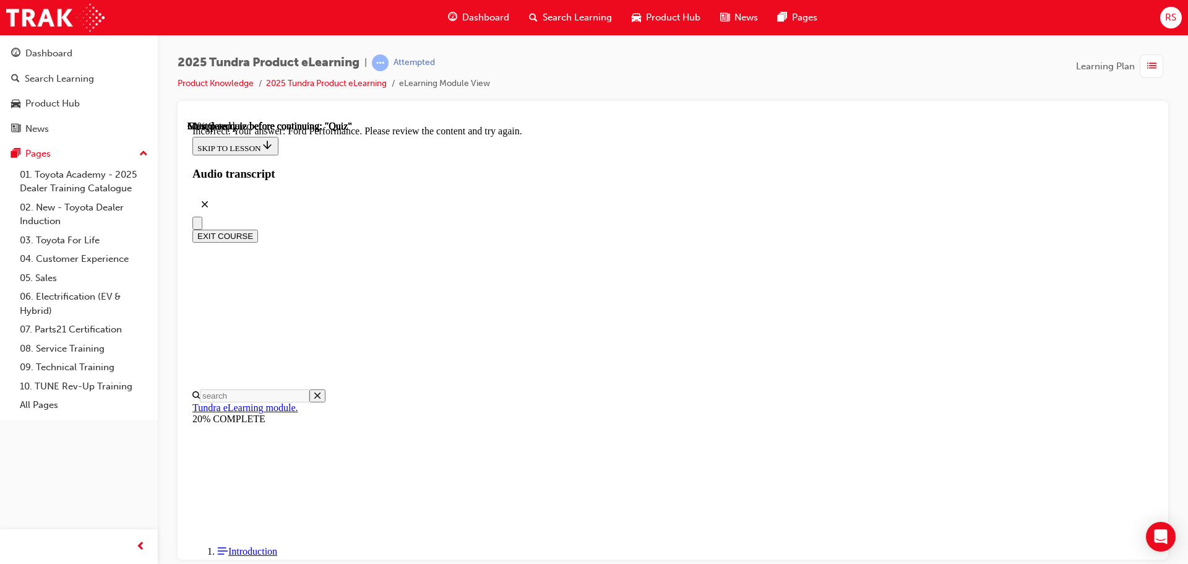
scroll to position [328, 0]
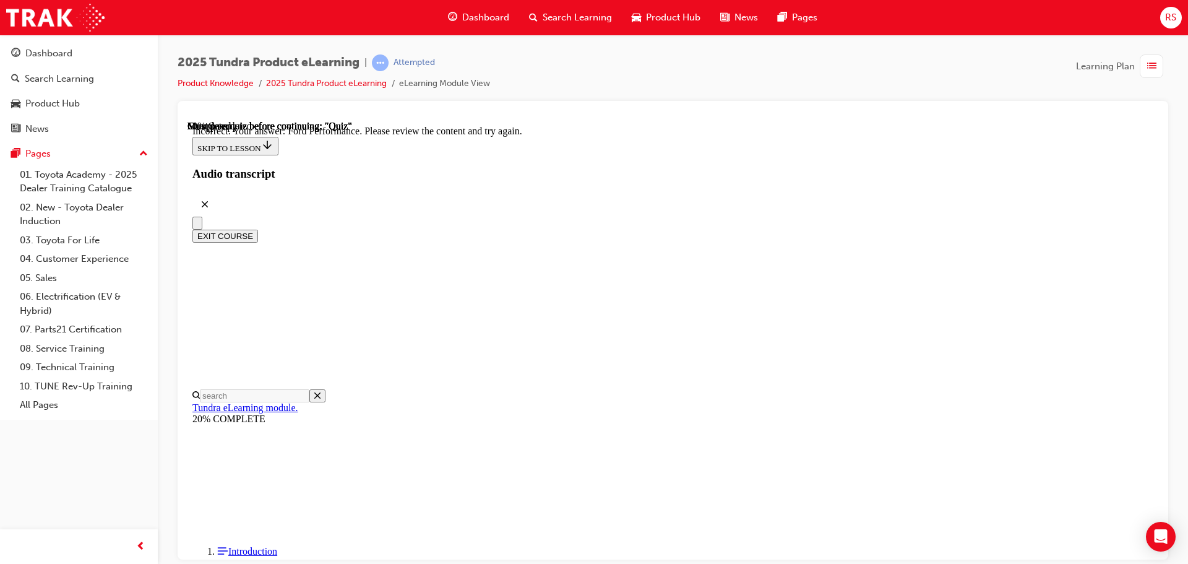
radio input "true"
drag, startPoint x: 751, startPoint y: 501, endPoint x: 752, endPoint y: 520, distance: 19.3
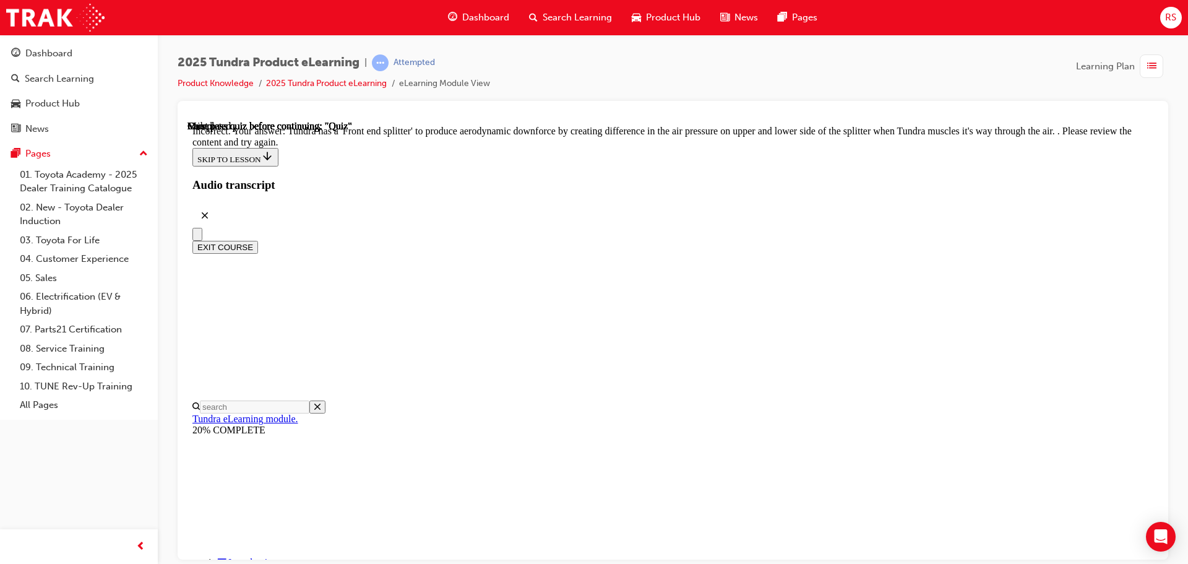
scroll to position [402, 0]
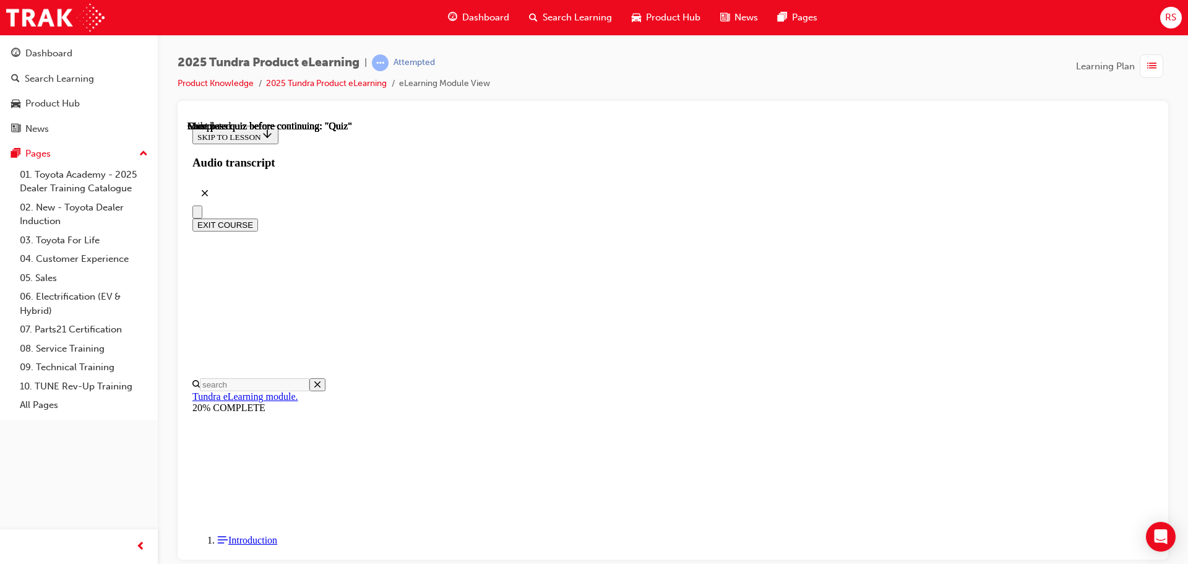
scroll to position [233, 0]
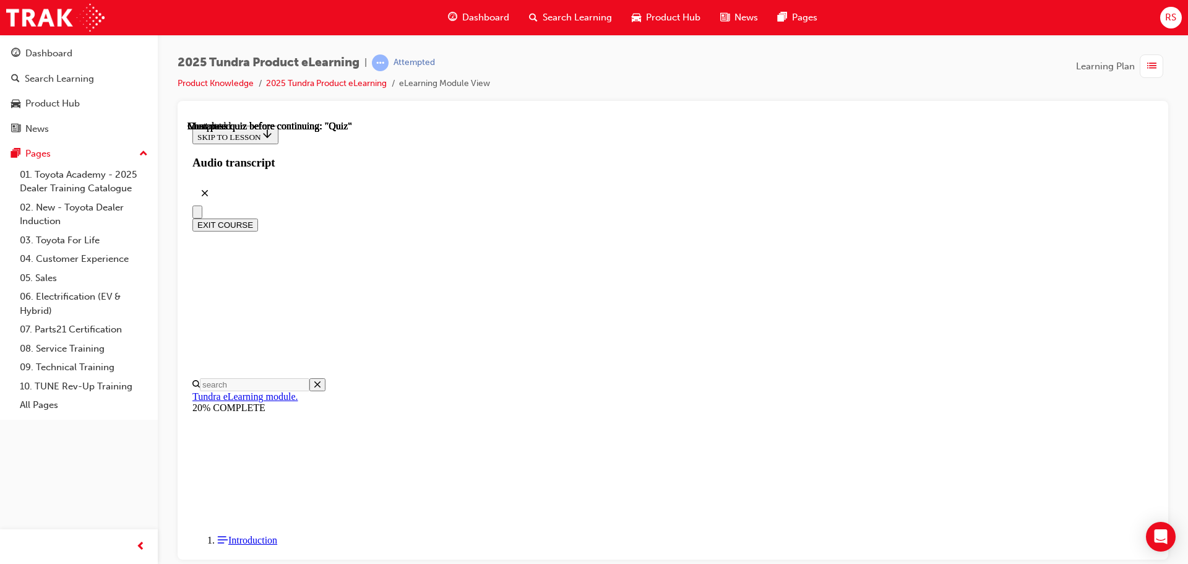
scroll to position [101, 0]
radio input "true"
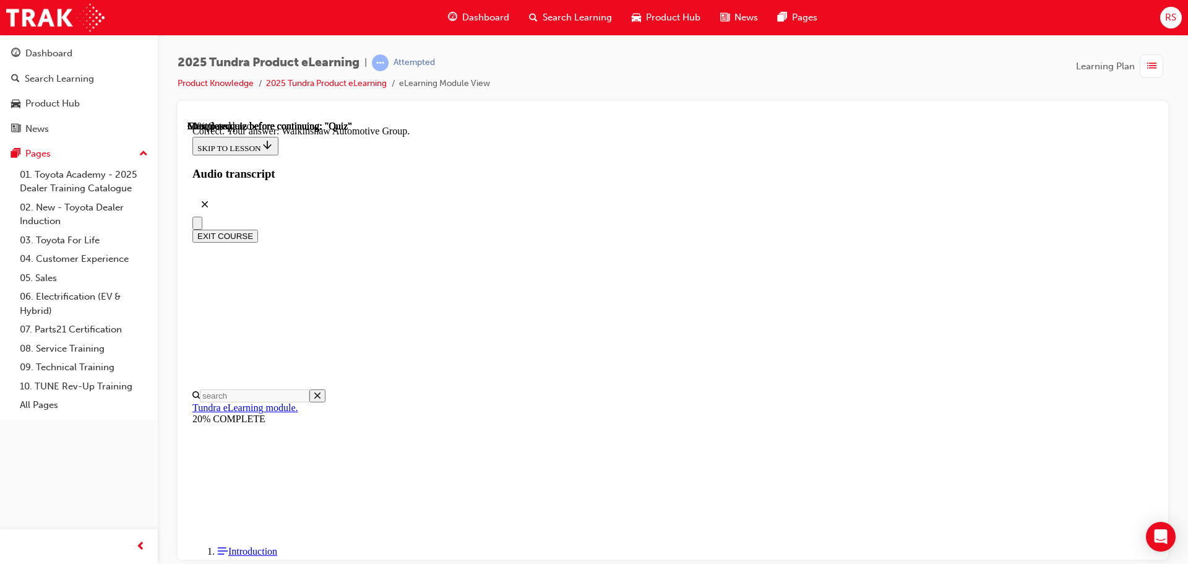
scroll to position [267, 0]
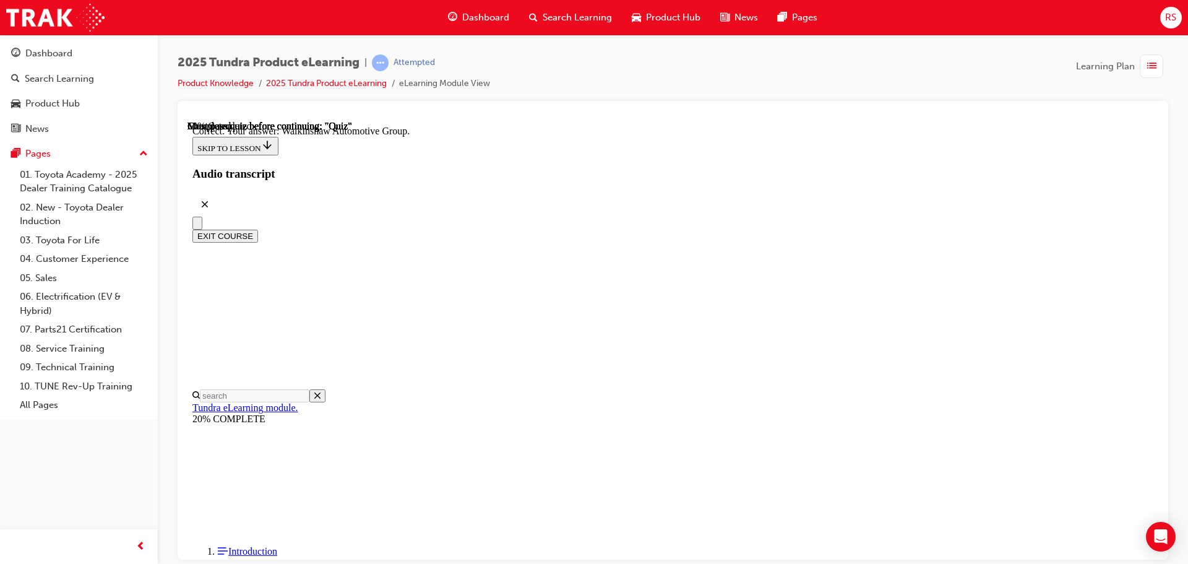
scroll to position [302, 0]
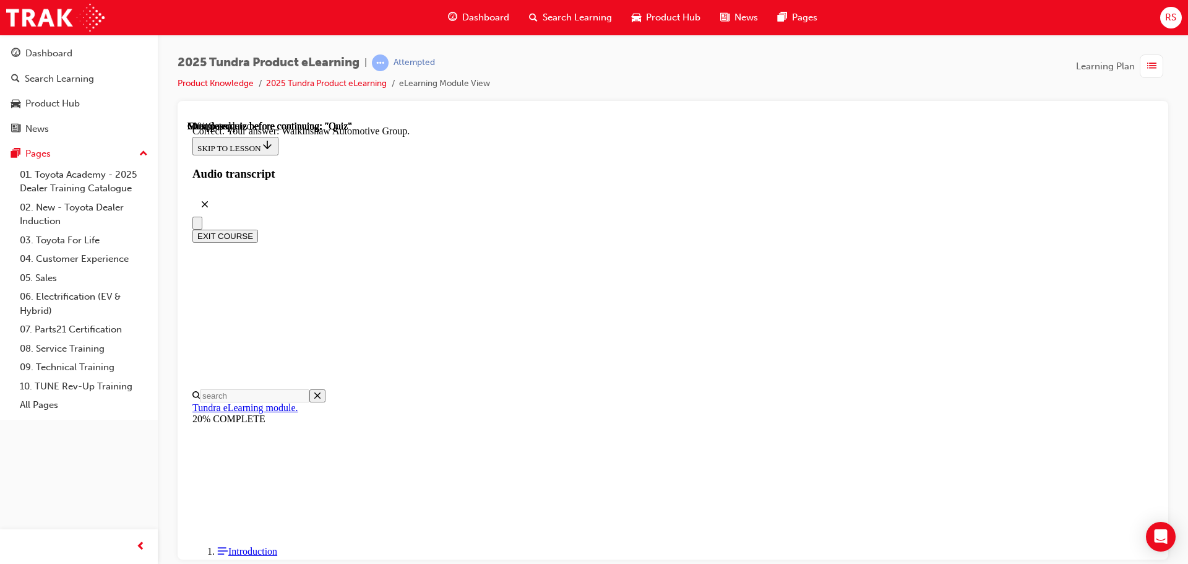
radio input "true"
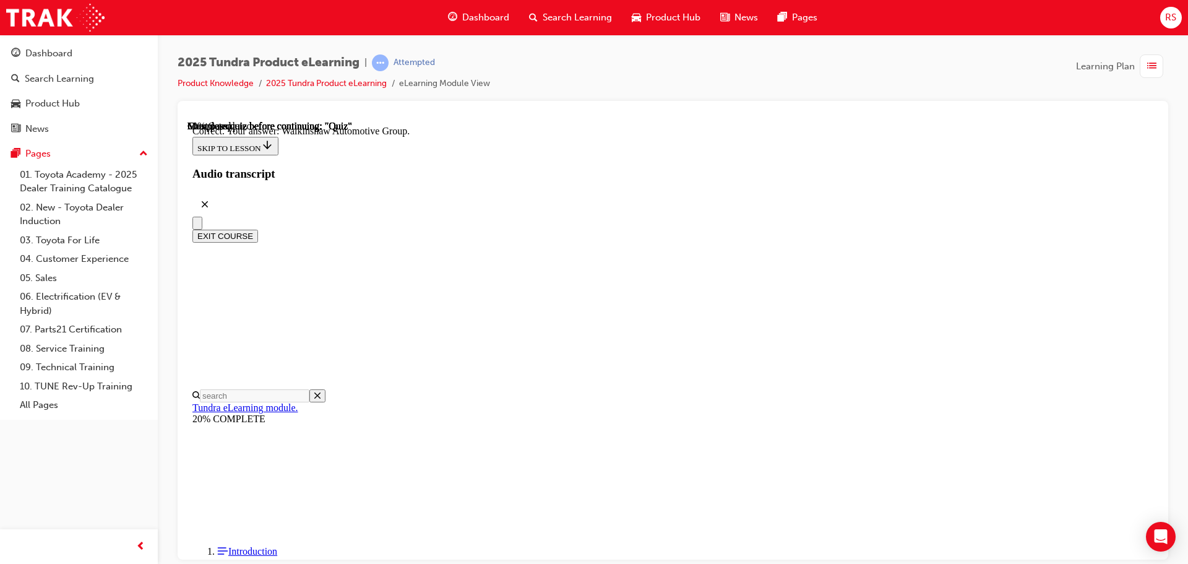
radio input "true"
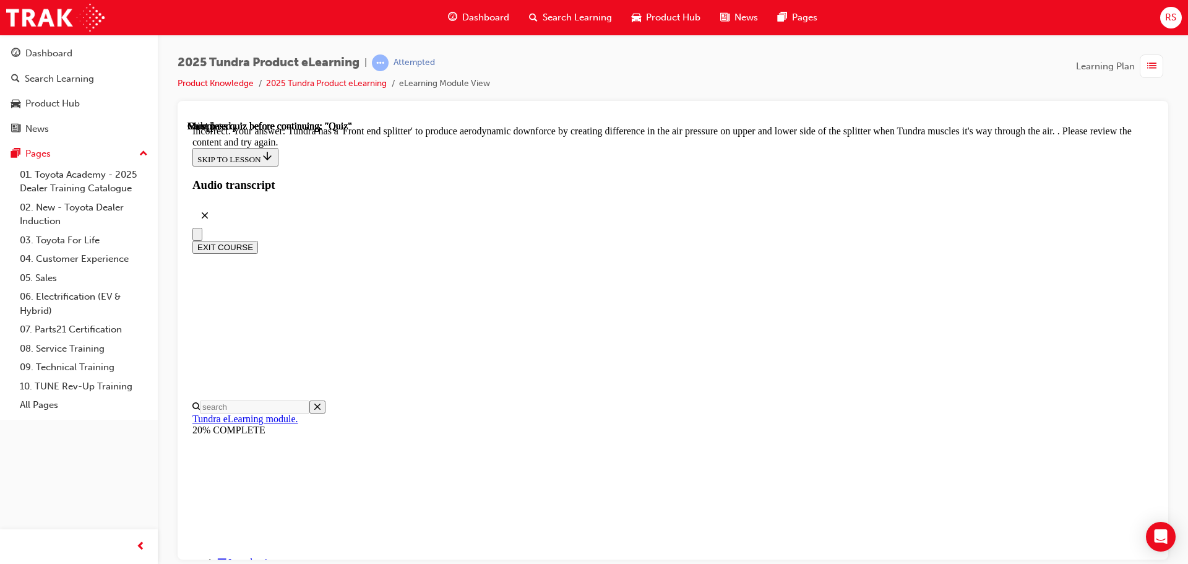
scroll to position [402, 0]
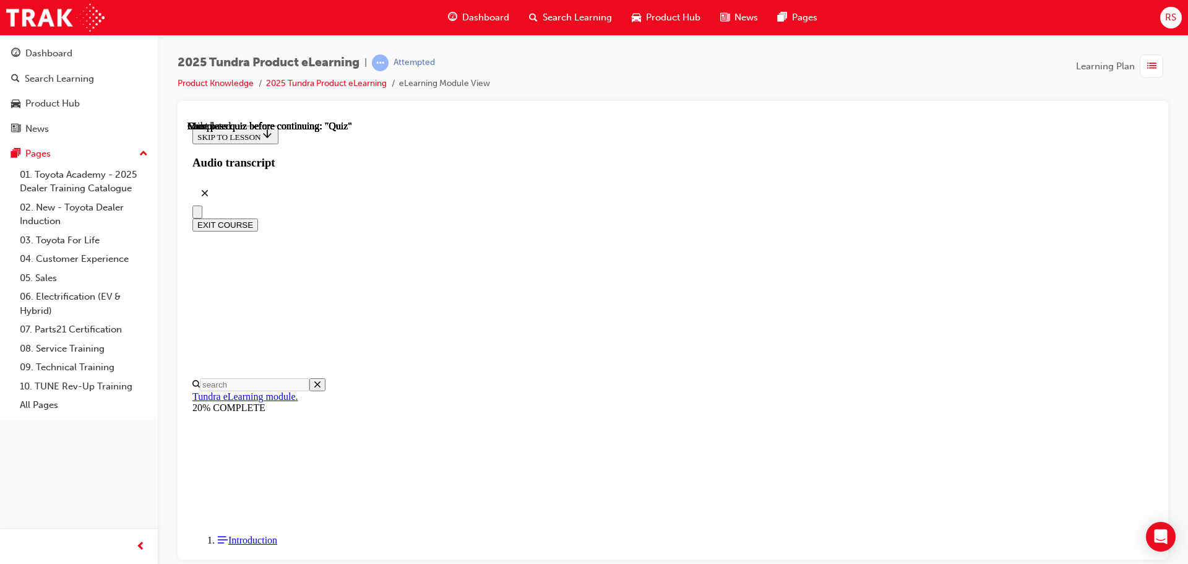
scroll to position [233, 0]
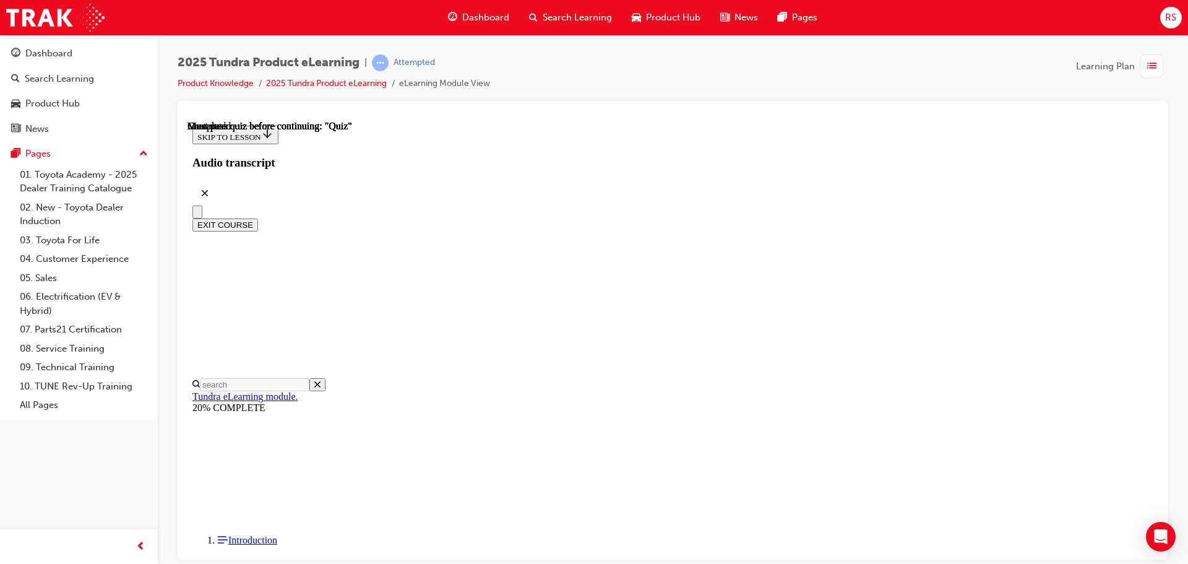
radio input "true"
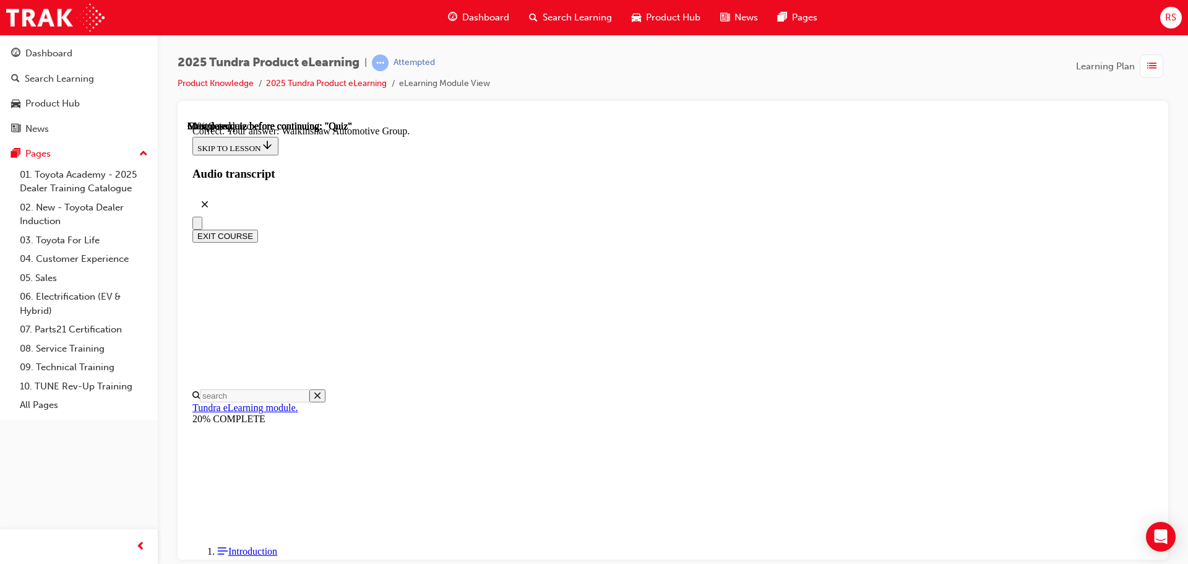
scroll to position [267, 0]
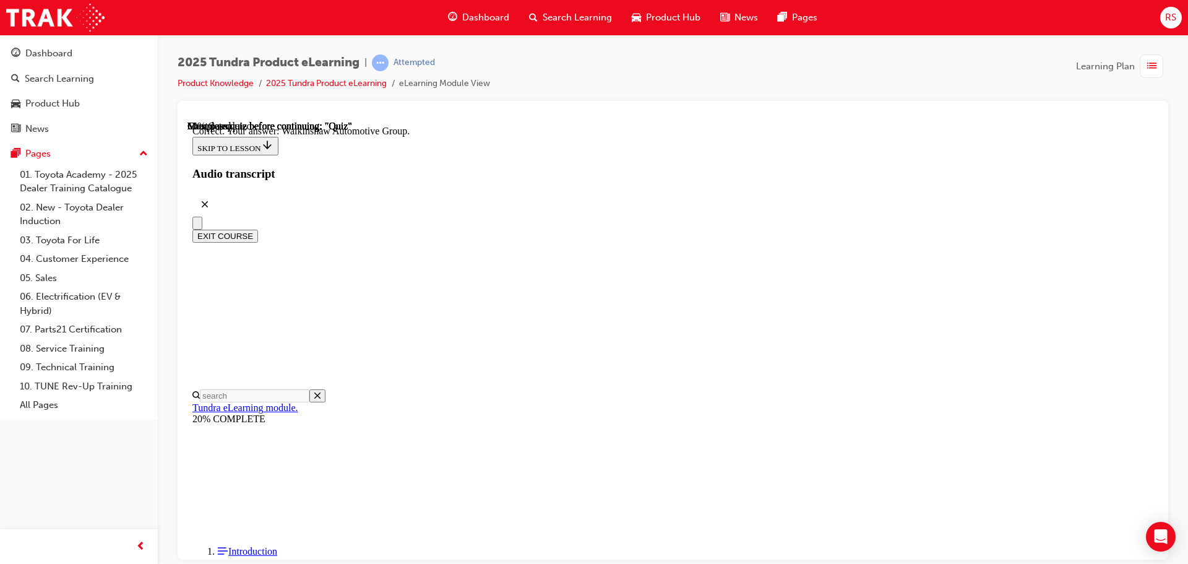
radio input "true"
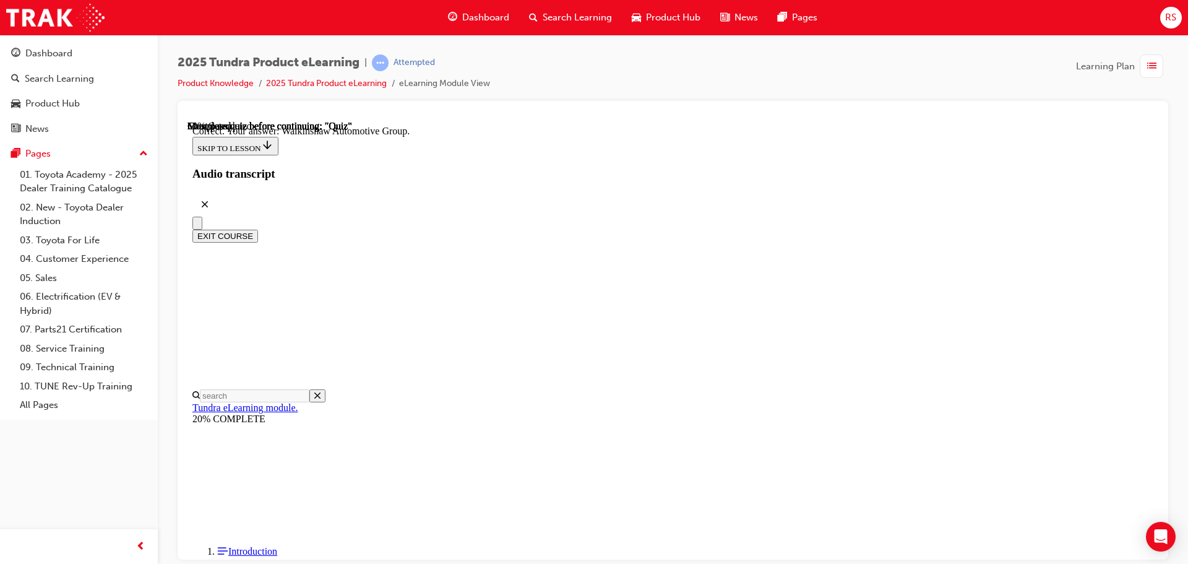
radio input "true"
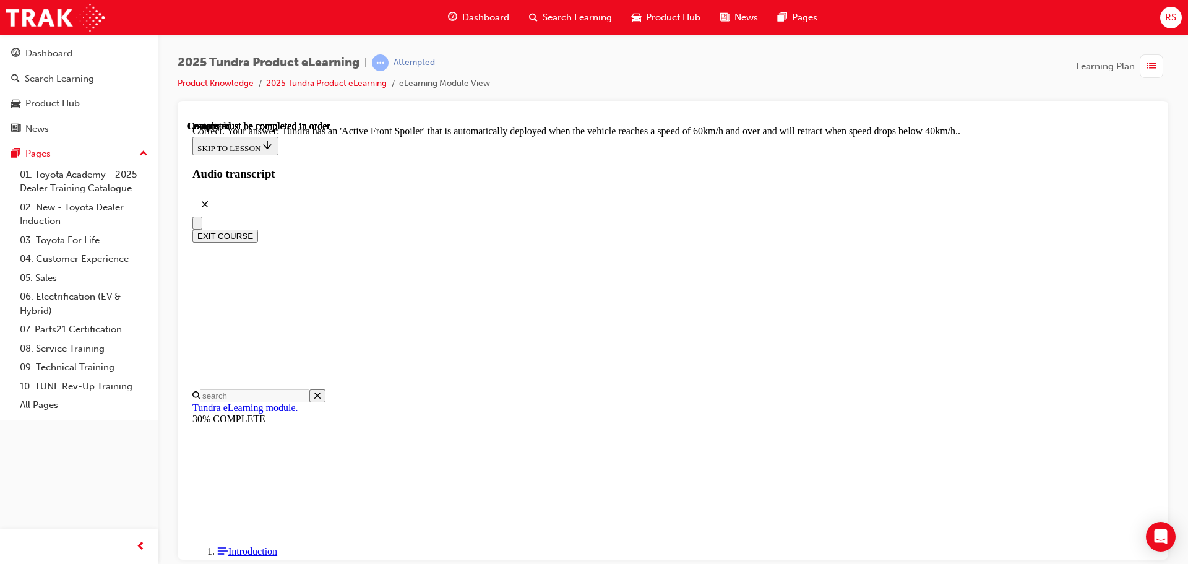
scroll to position [341, 0]
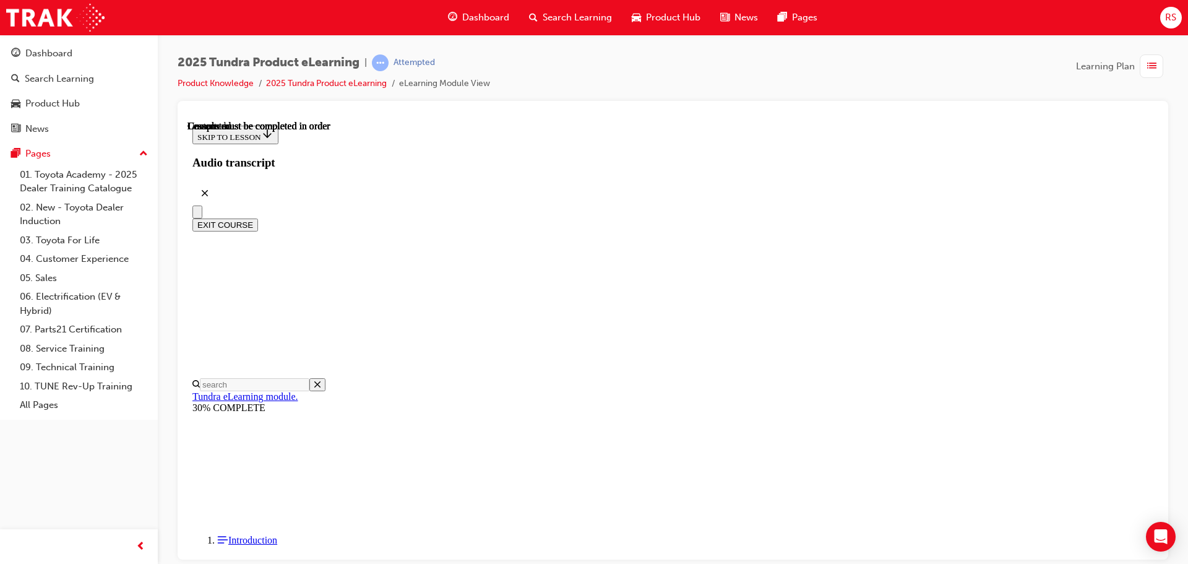
scroll to position [233, 0]
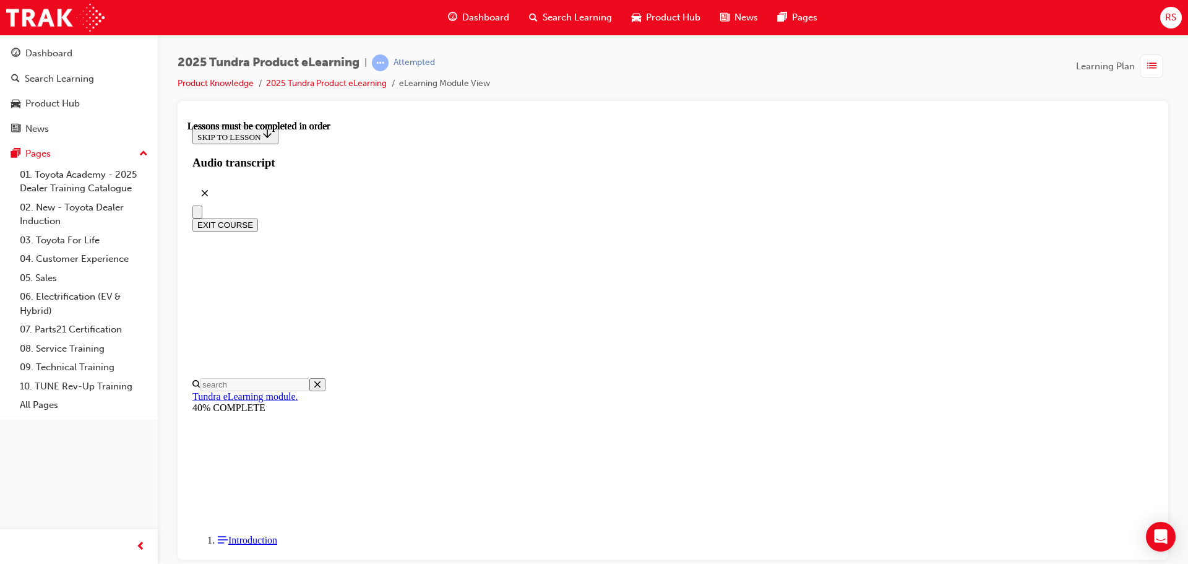
scroll to position [0, 0]
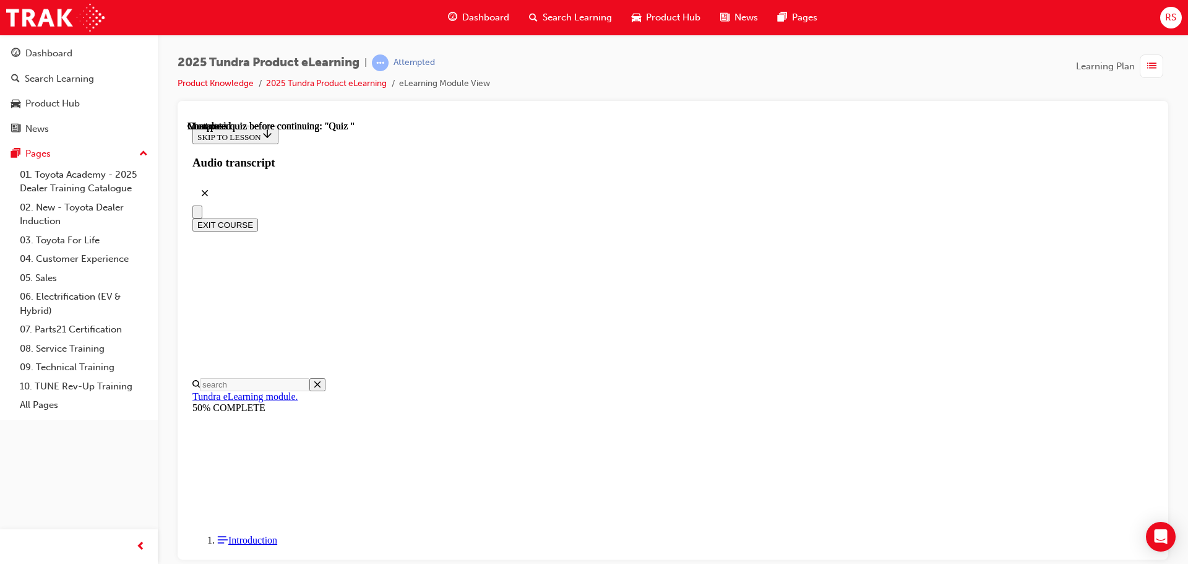
radio input "true"
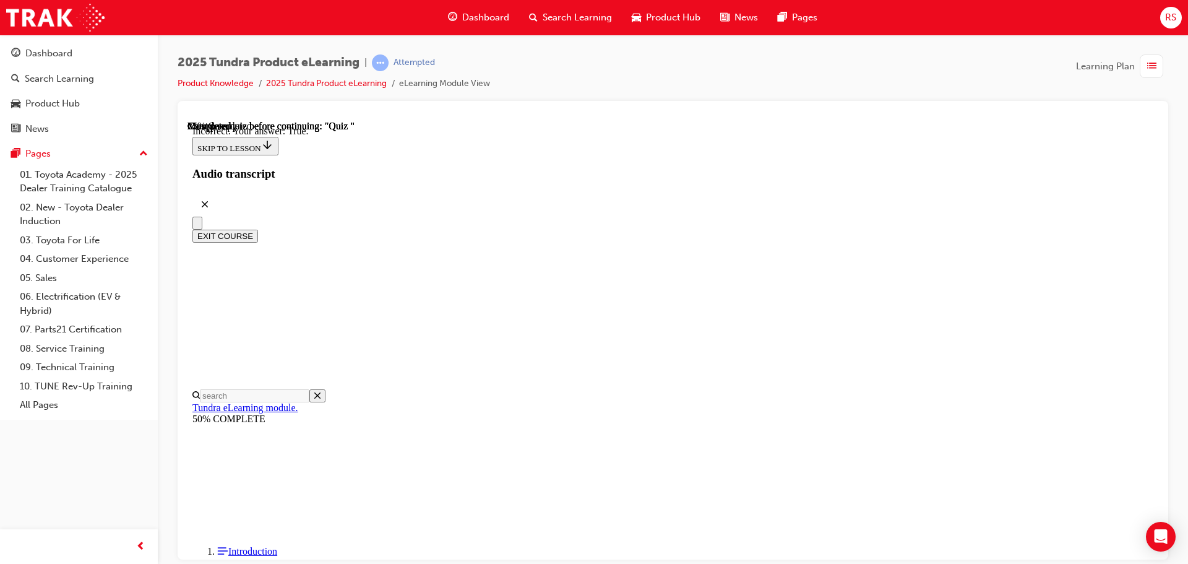
drag, startPoint x: 702, startPoint y: 387, endPoint x: 718, endPoint y: 421, distance: 37.9
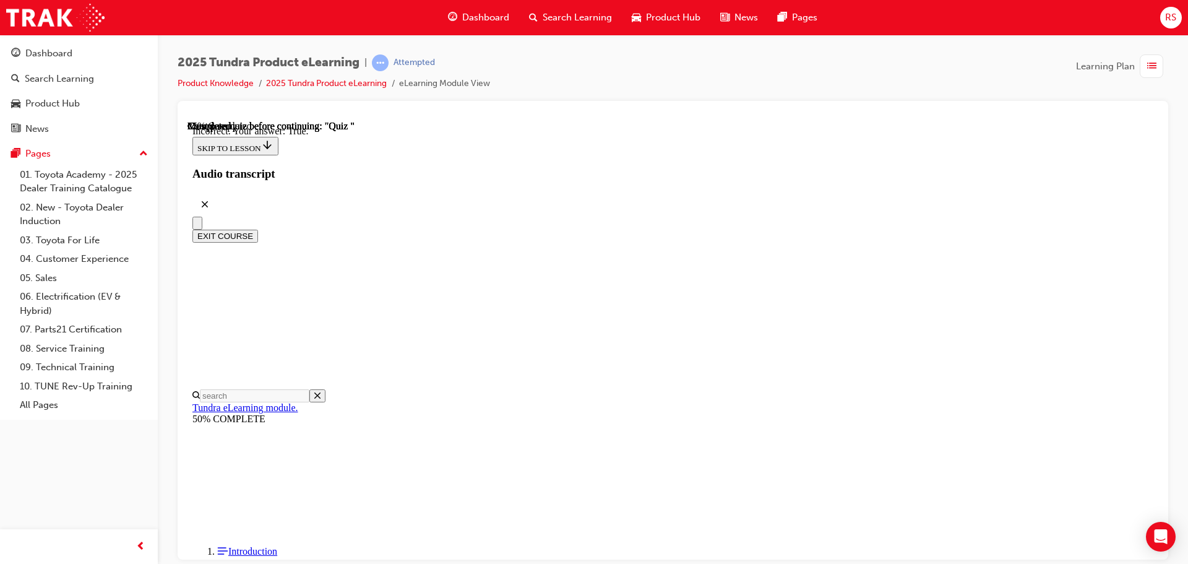
radio input "true"
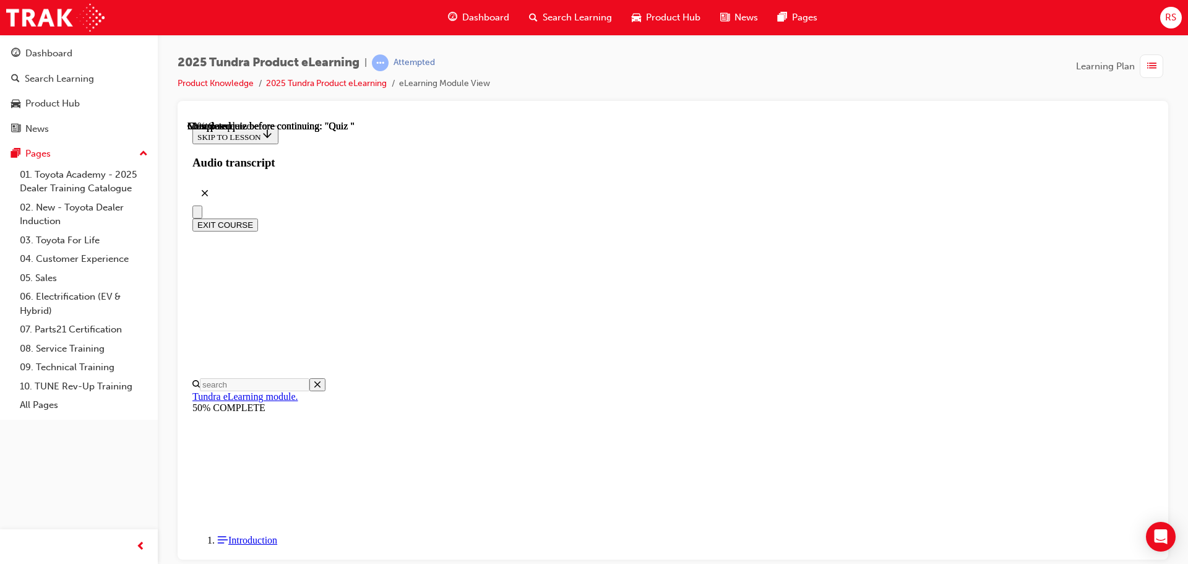
radio input "true"
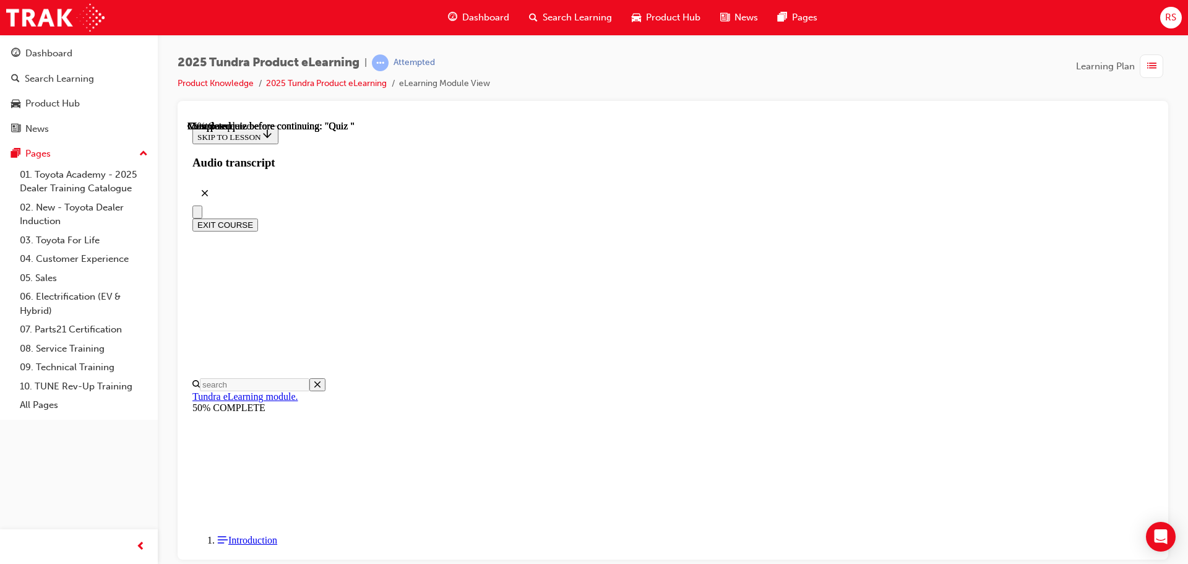
radio input "true"
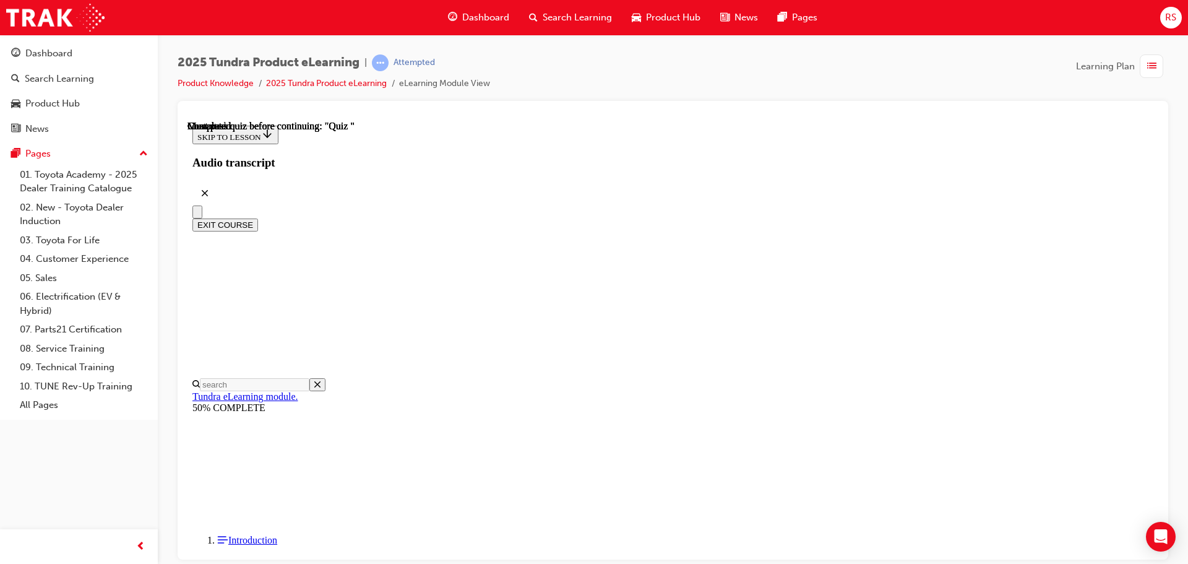
radio input "true"
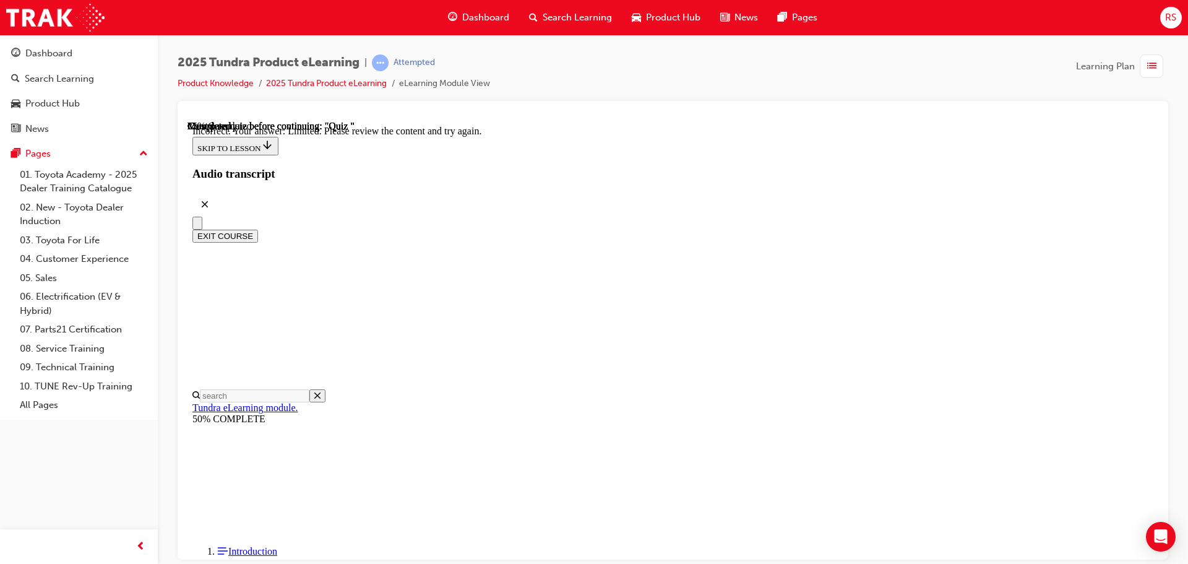
radio input "true"
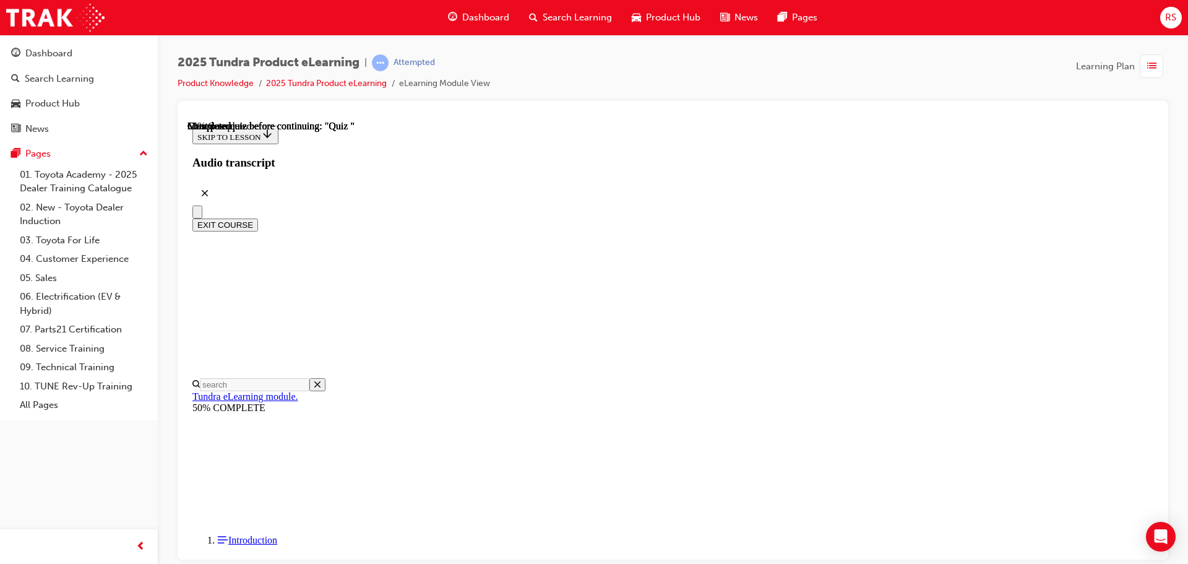
scroll to position [124, 0]
radio input "true"
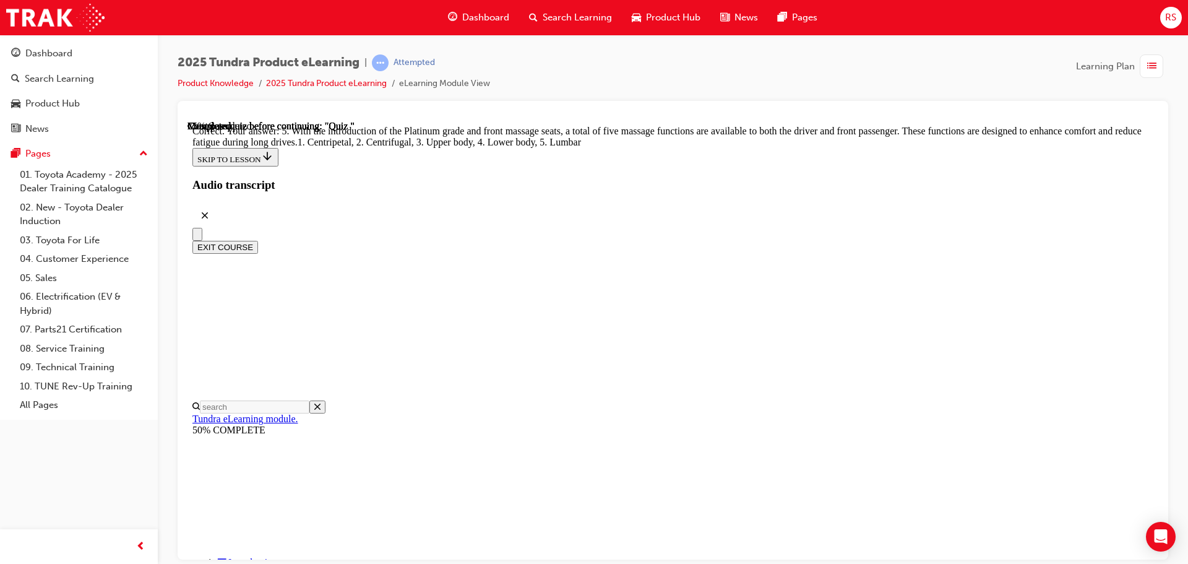
scroll to position [316, 0]
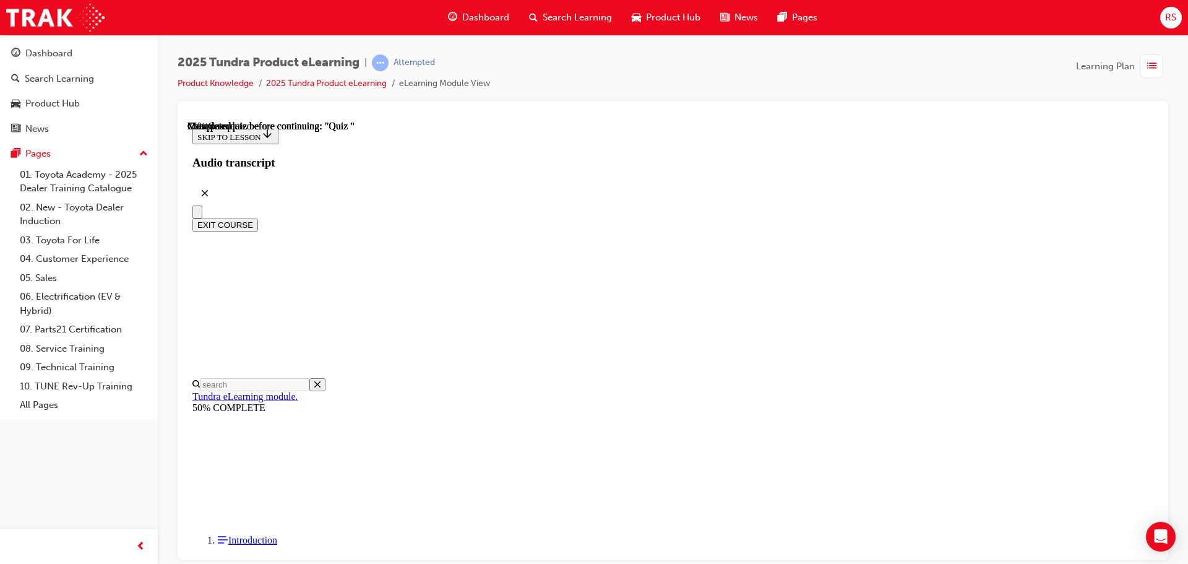
radio input "true"
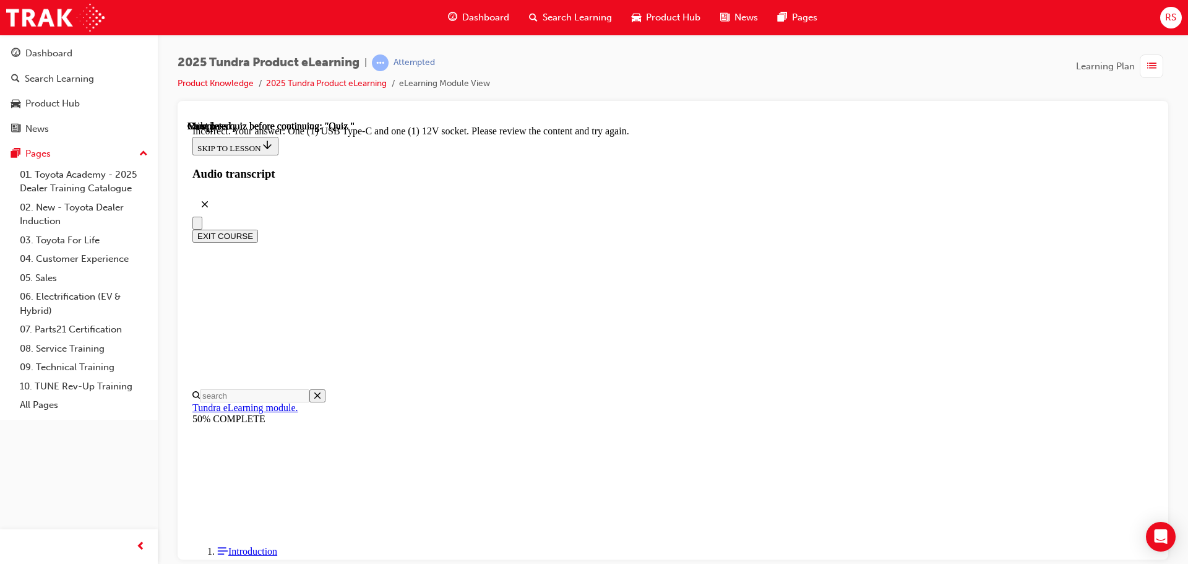
scroll to position [307, 0]
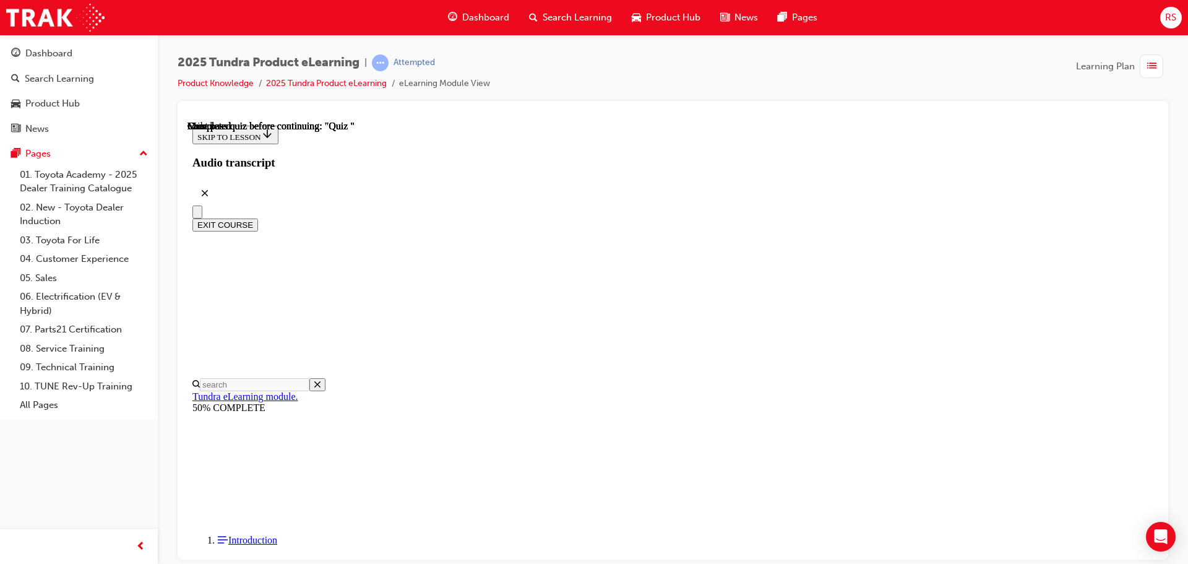
scroll to position [233, 0]
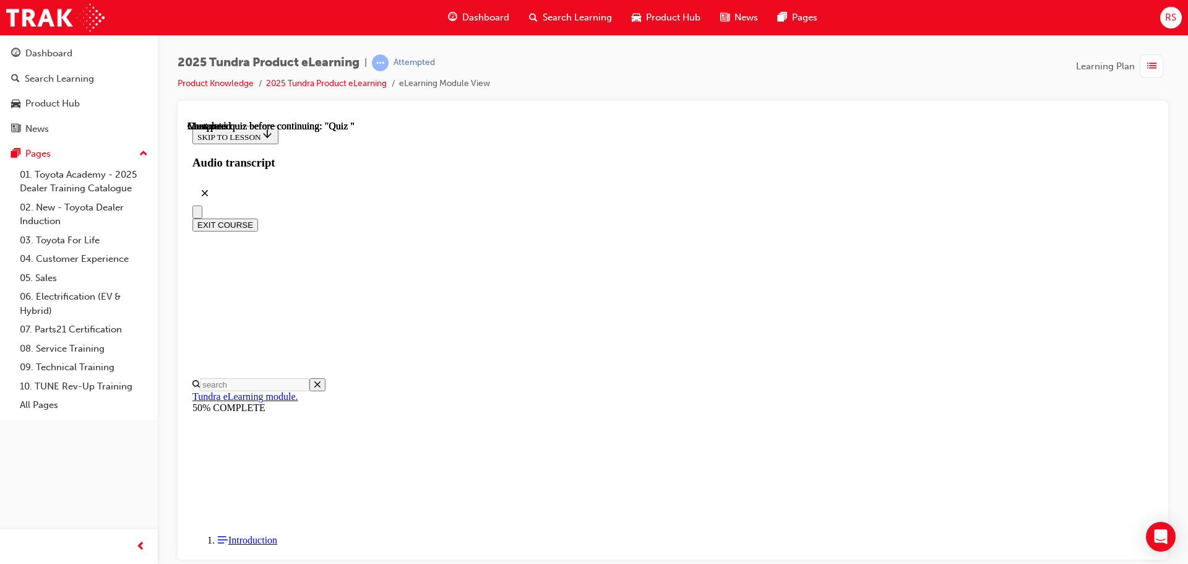
radio input "true"
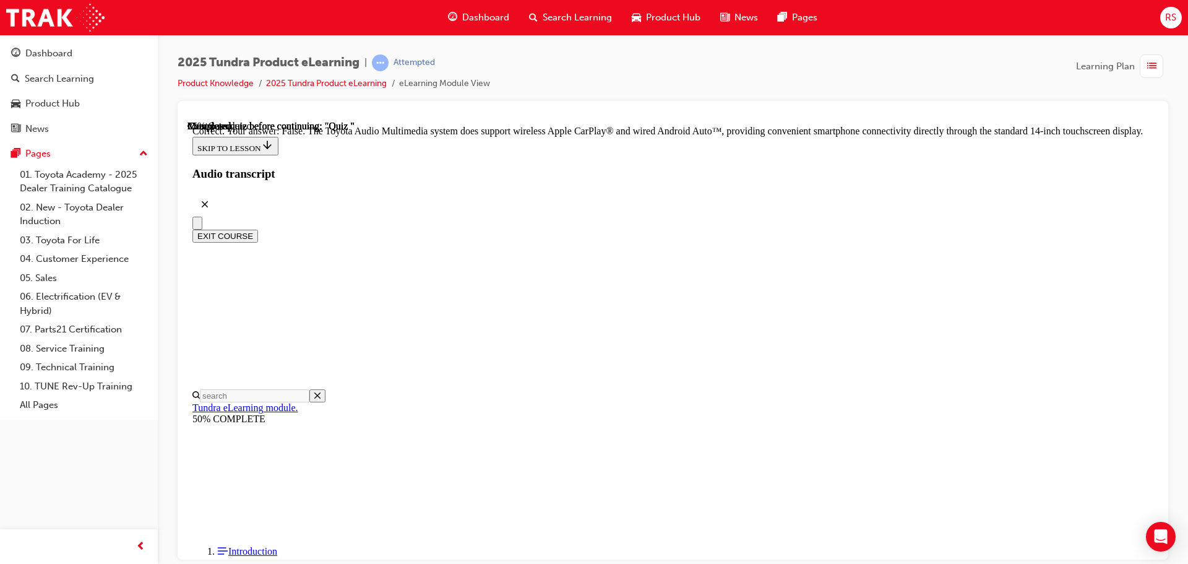
scroll to position [237, 0]
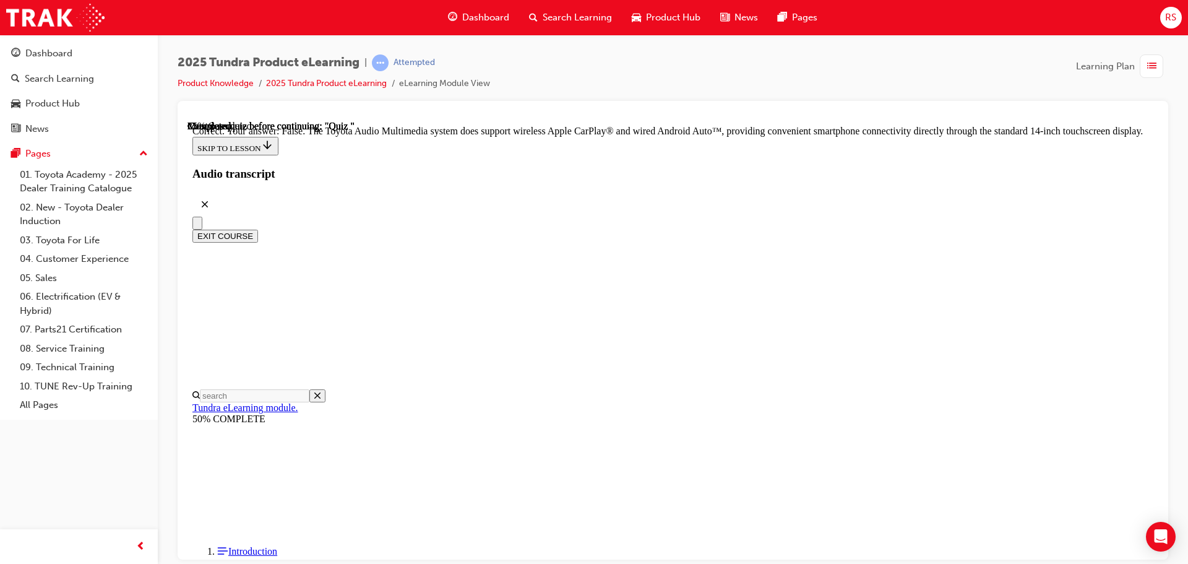
radio input "true"
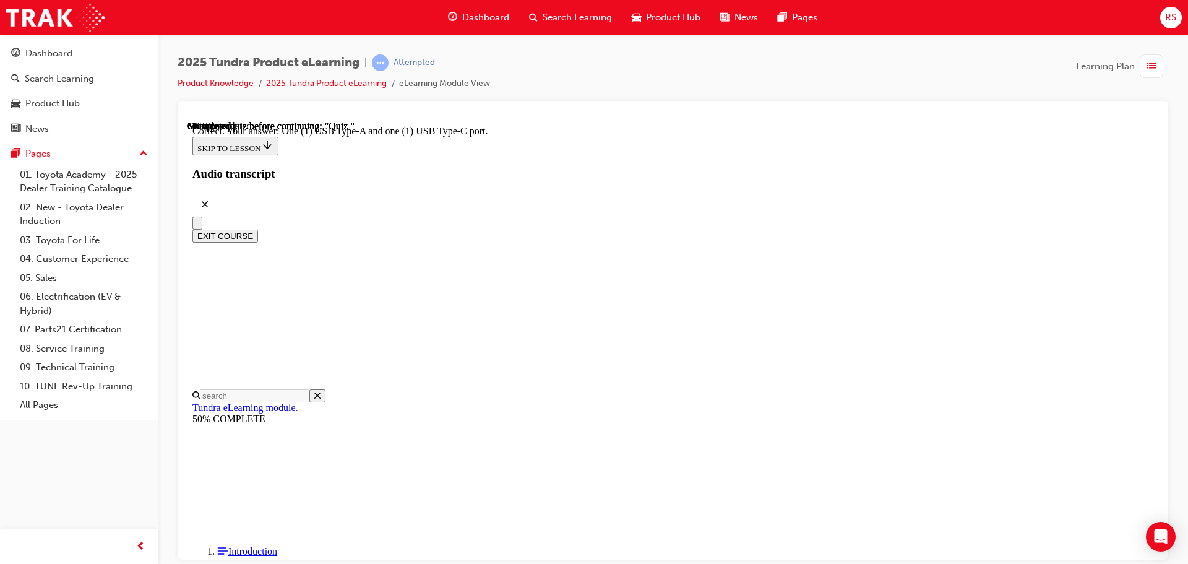
scroll to position [246, 0]
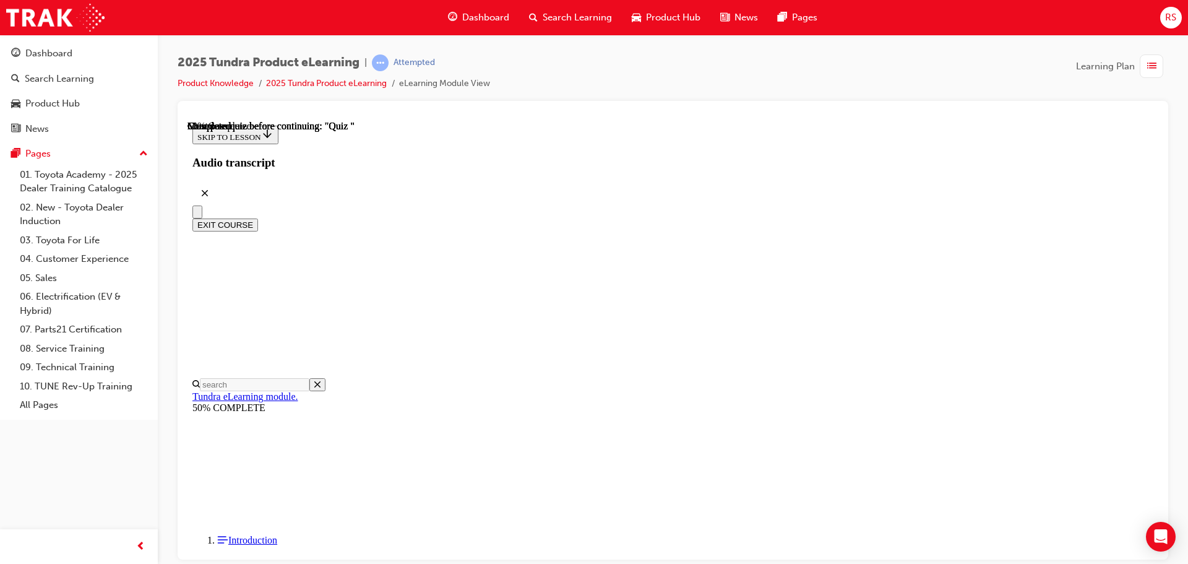
radio input "true"
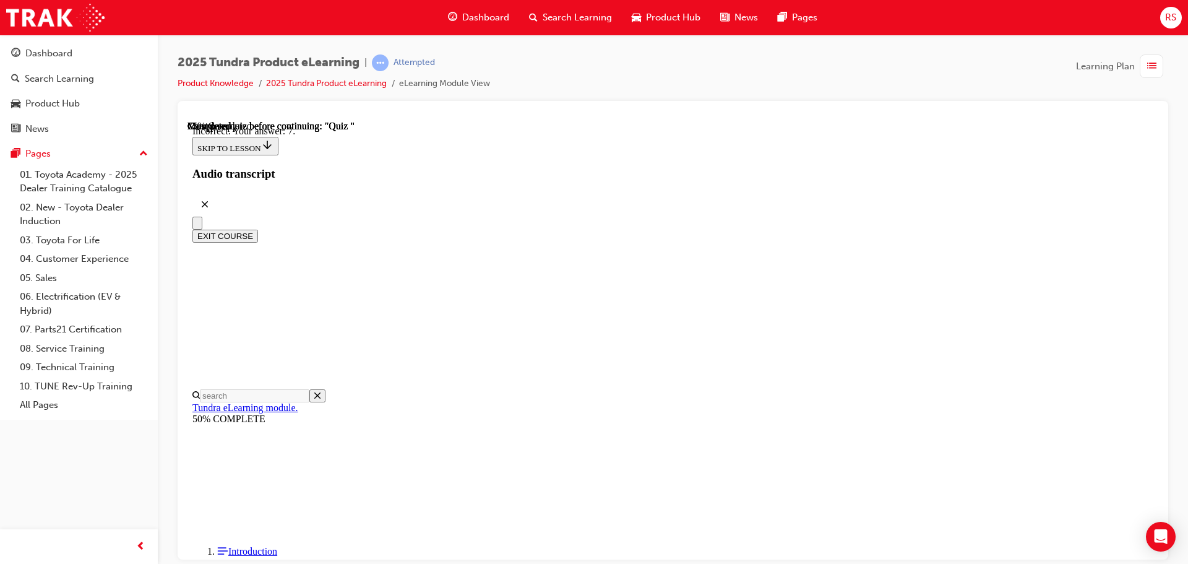
scroll to position [196, 0]
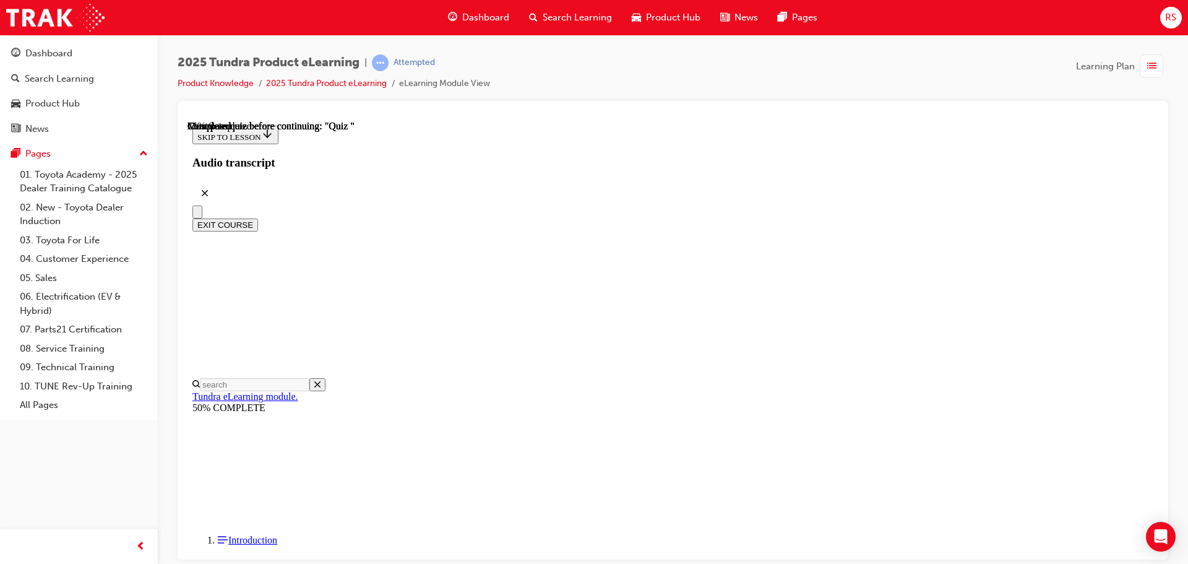
radio input "true"
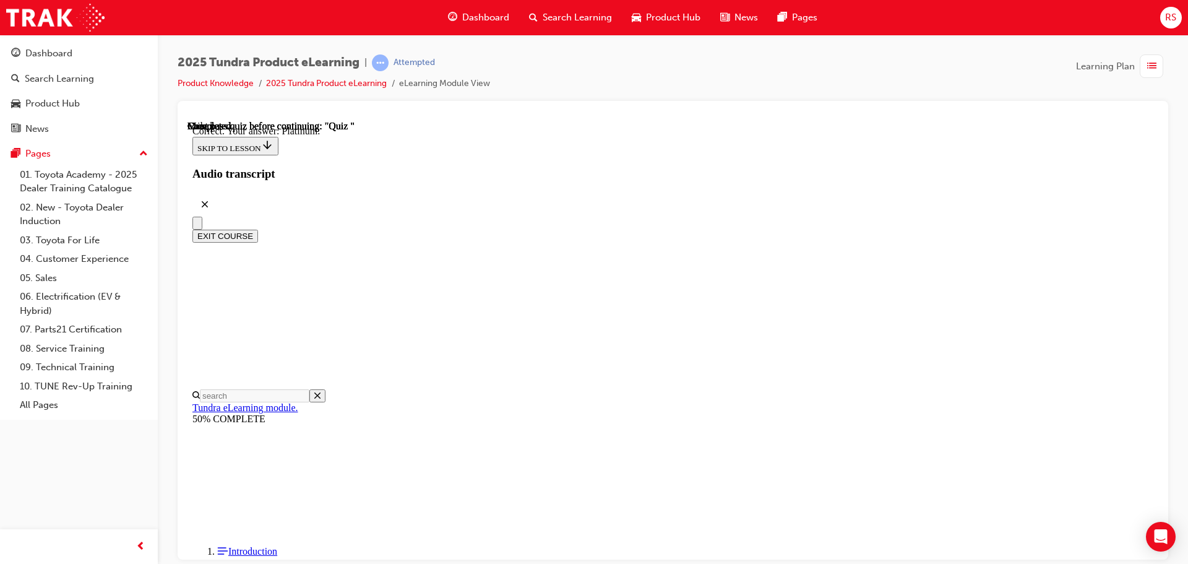
scroll to position [175, 0]
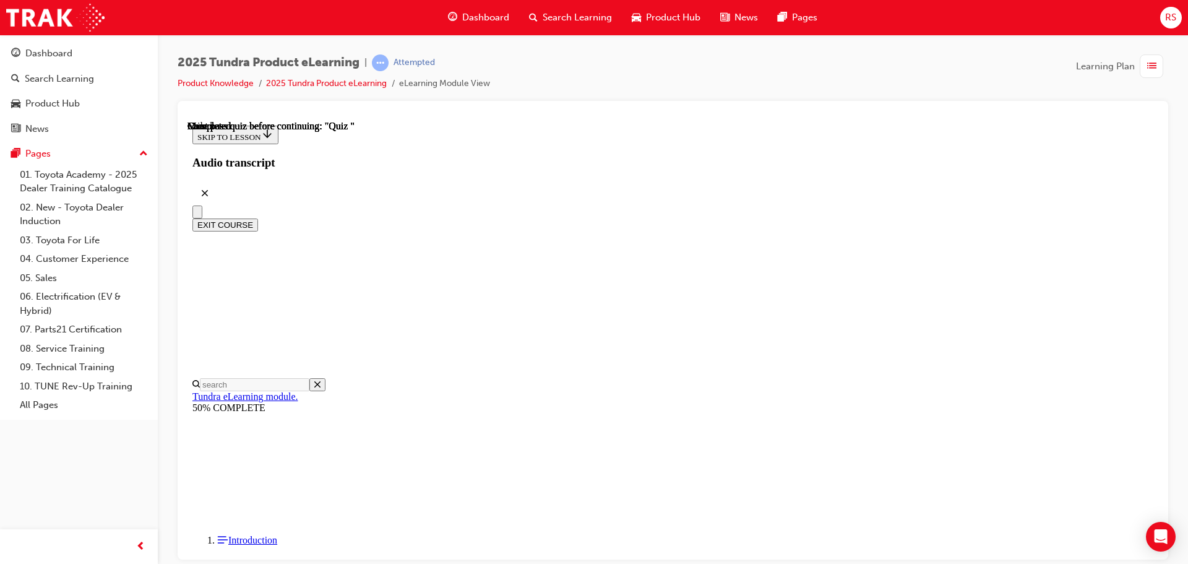
scroll to position [233, 0]
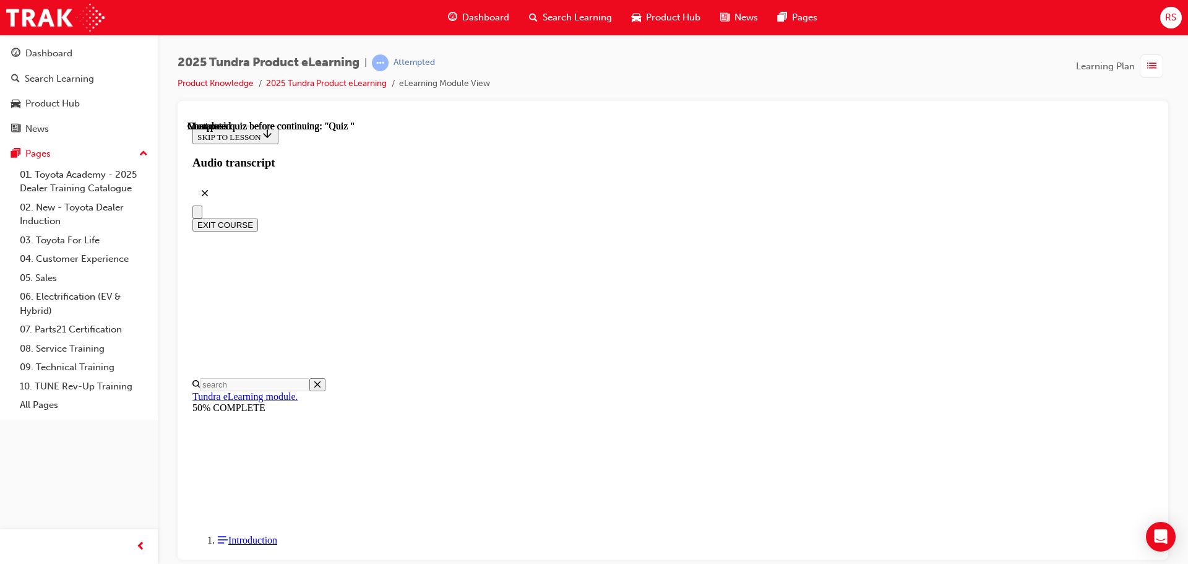
radio input "true"
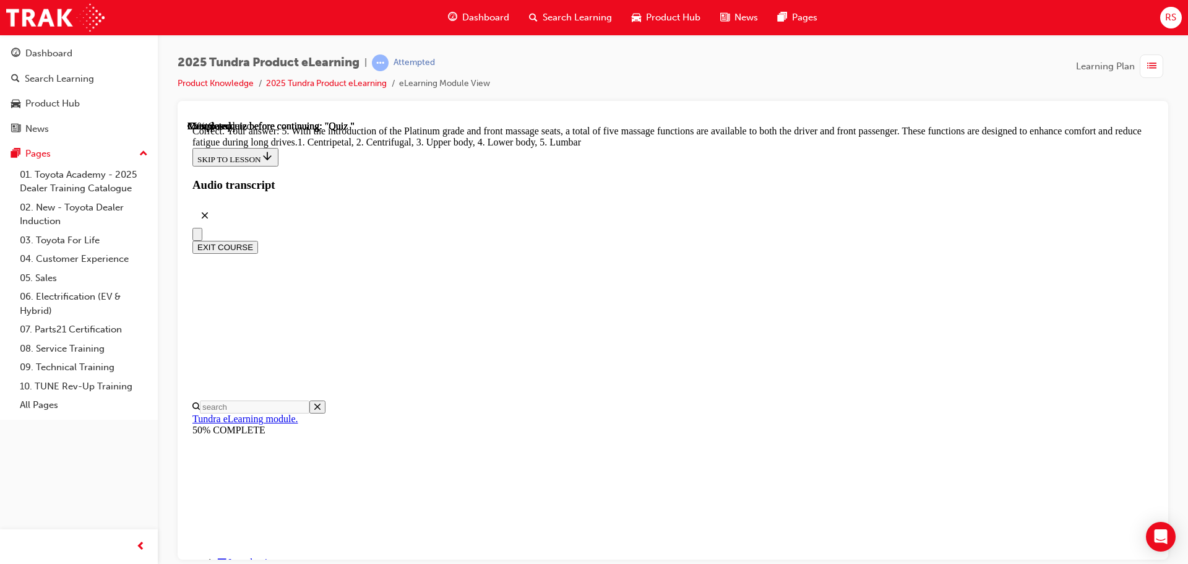
scroll to position [316, 0]
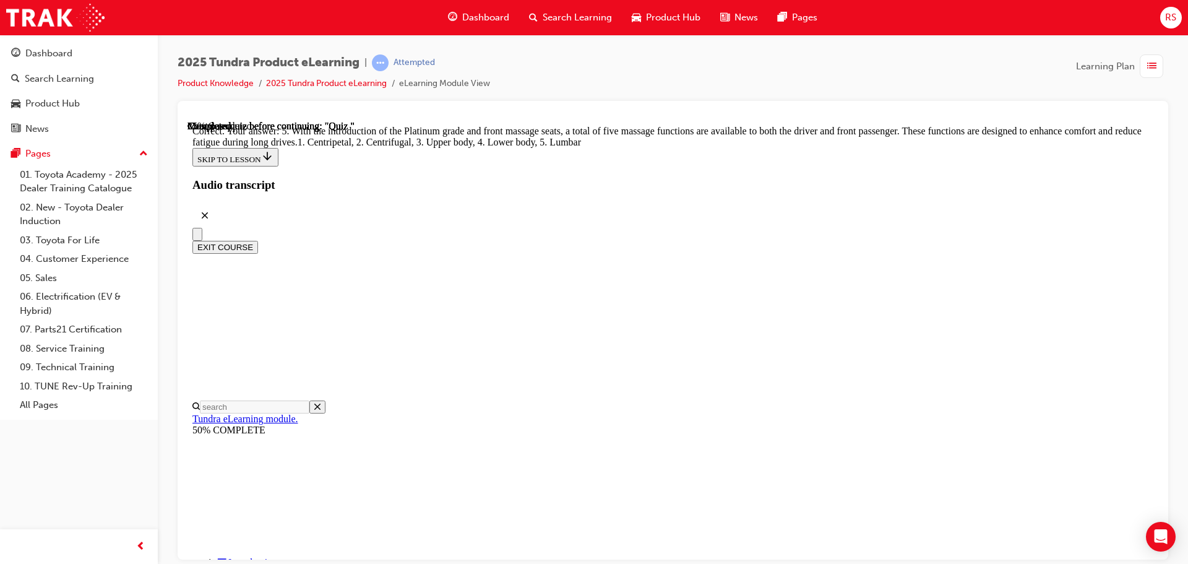
radio input "true"
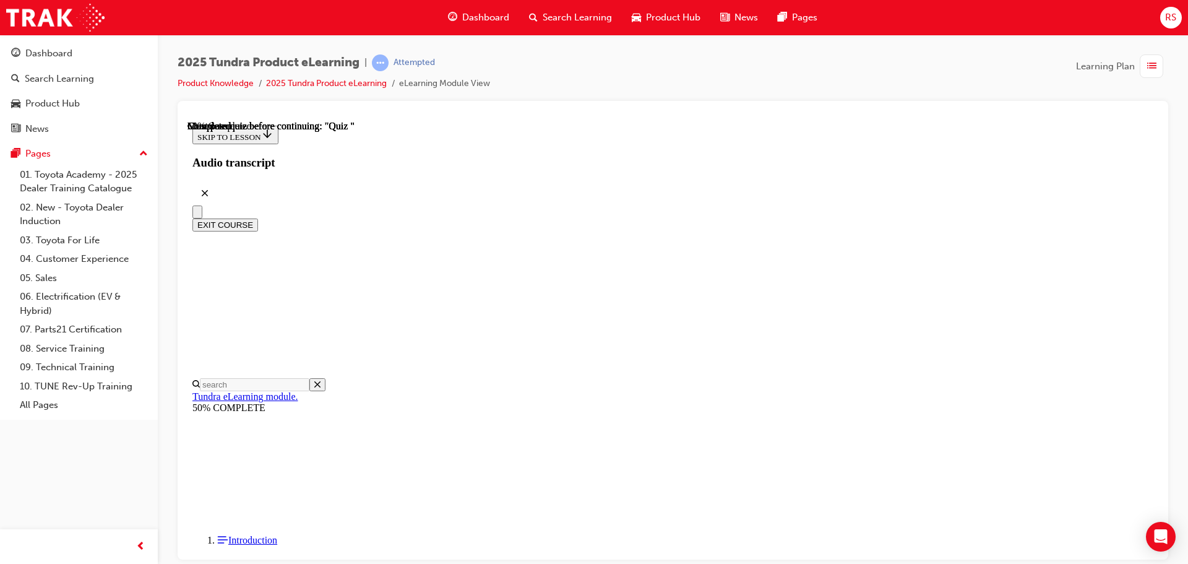
scroll to position [136, 0]
radio input "true"
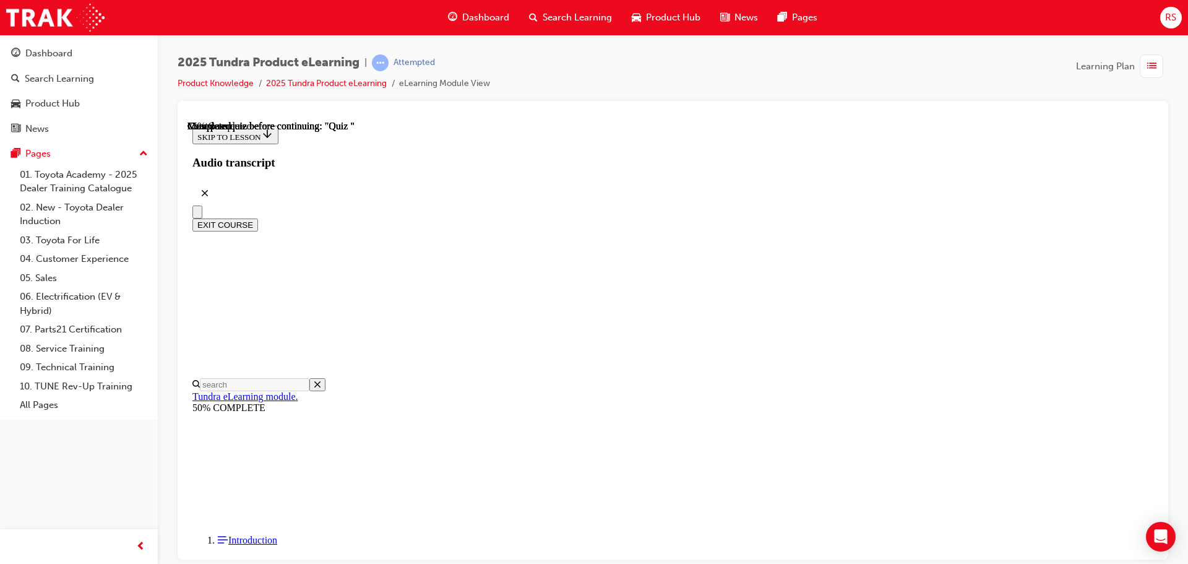
radio input "true"
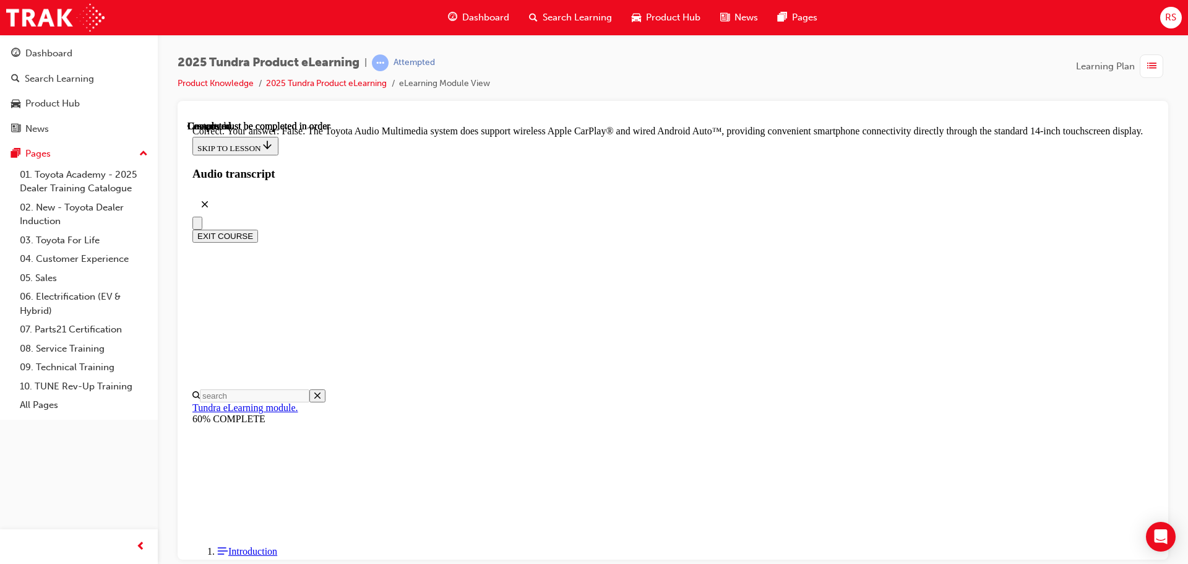
scroll to position [237, 0]
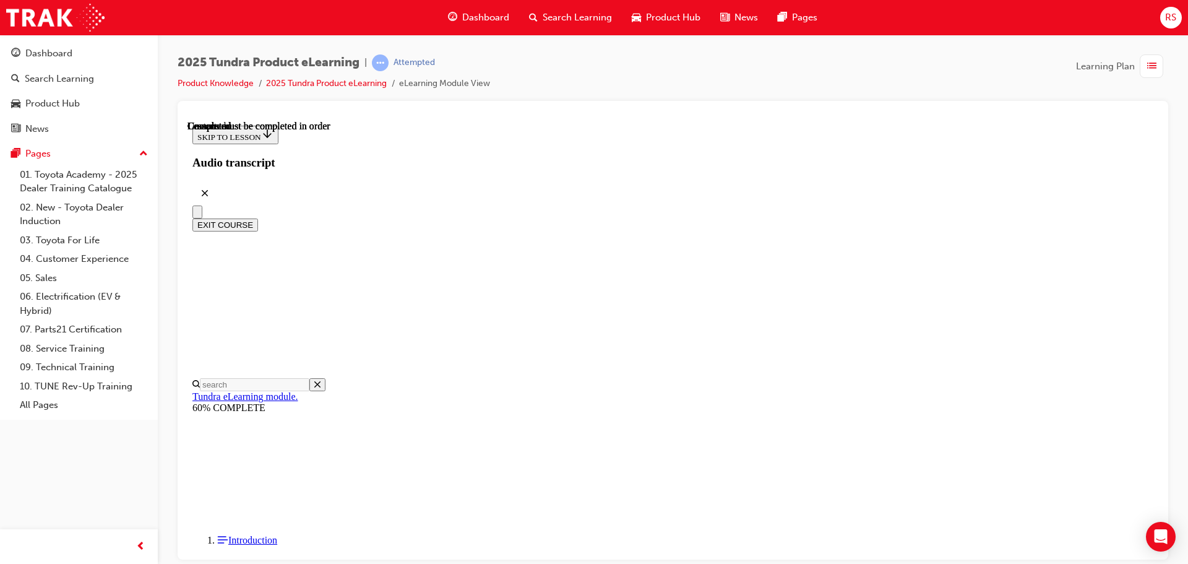
scroll to position [233, 0]
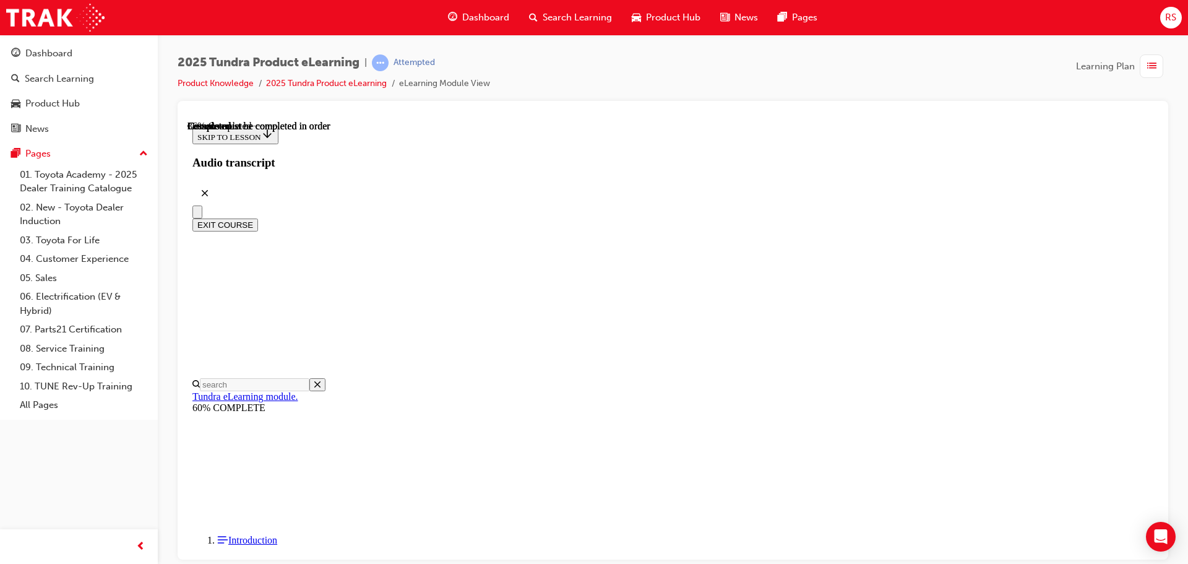
scroll to position [1559, 0]
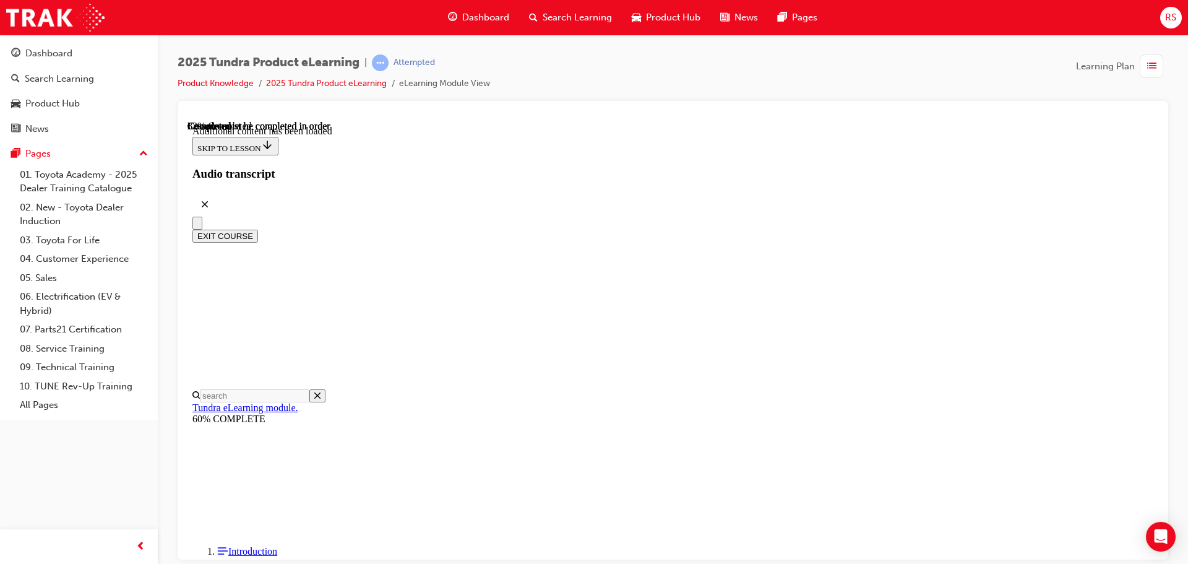
scroll to position [2914, 0]
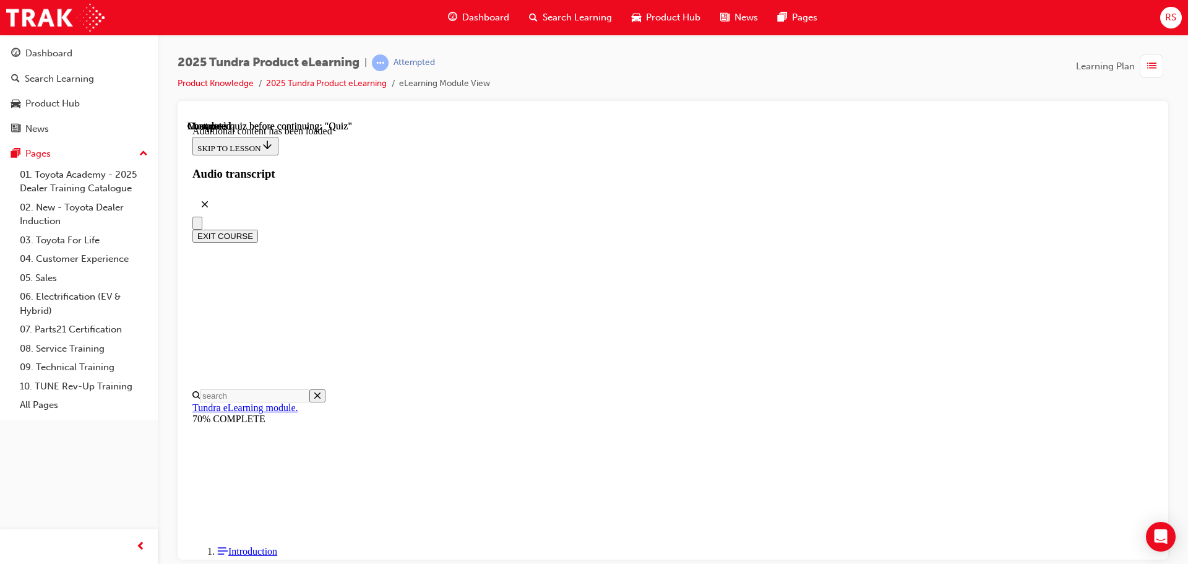
radio input "true"
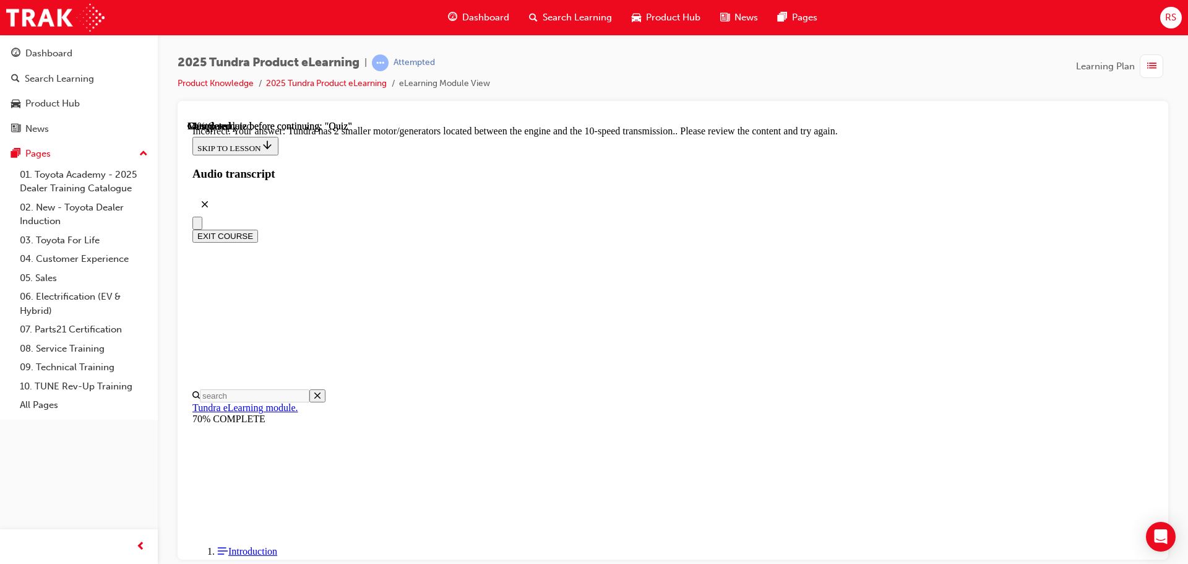
scroll to position [303, 0]
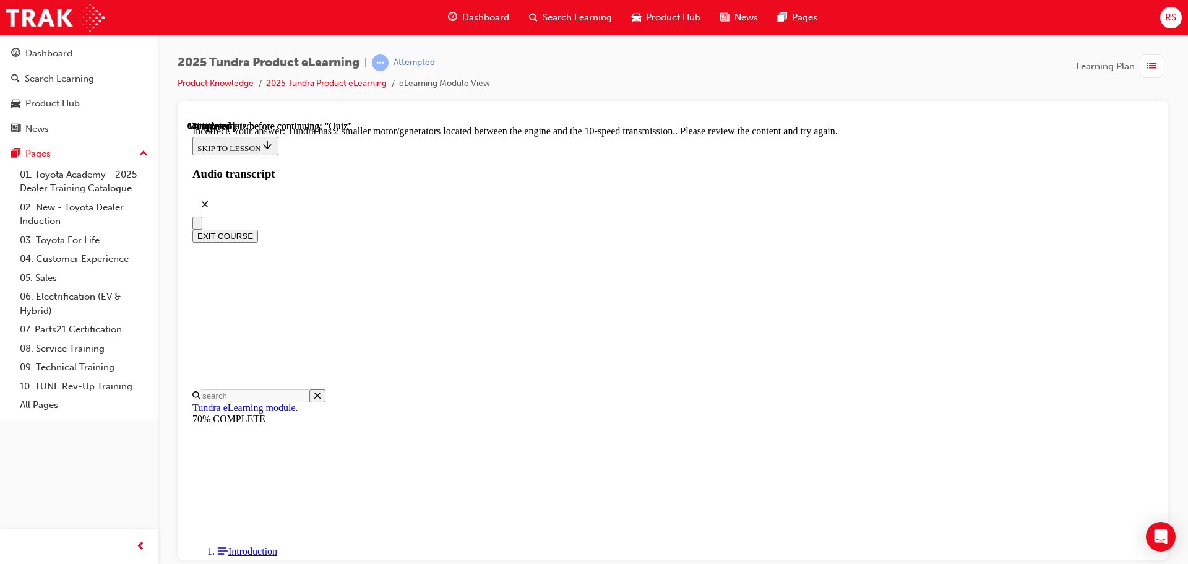
radio input "true"
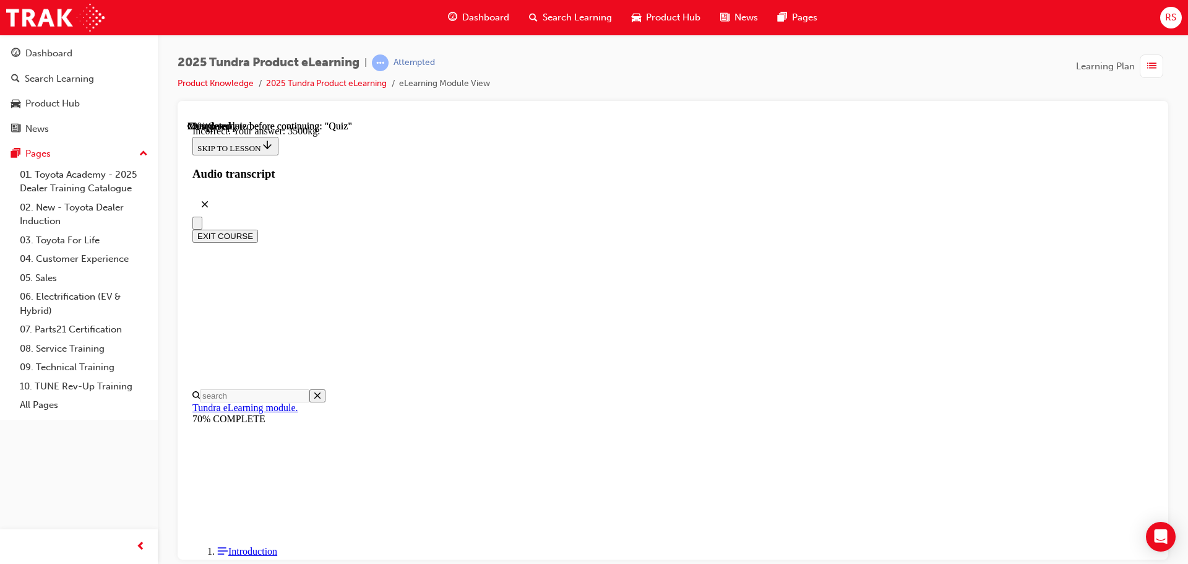
scroll to position [369, 0]
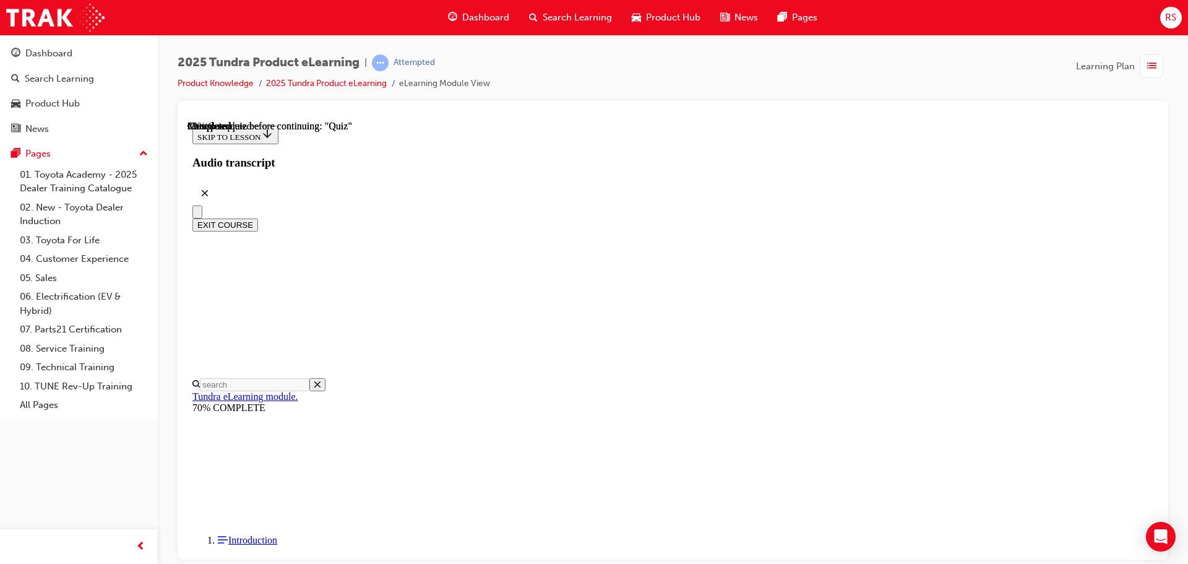
scroll to position [186, 0]
radio input "true"
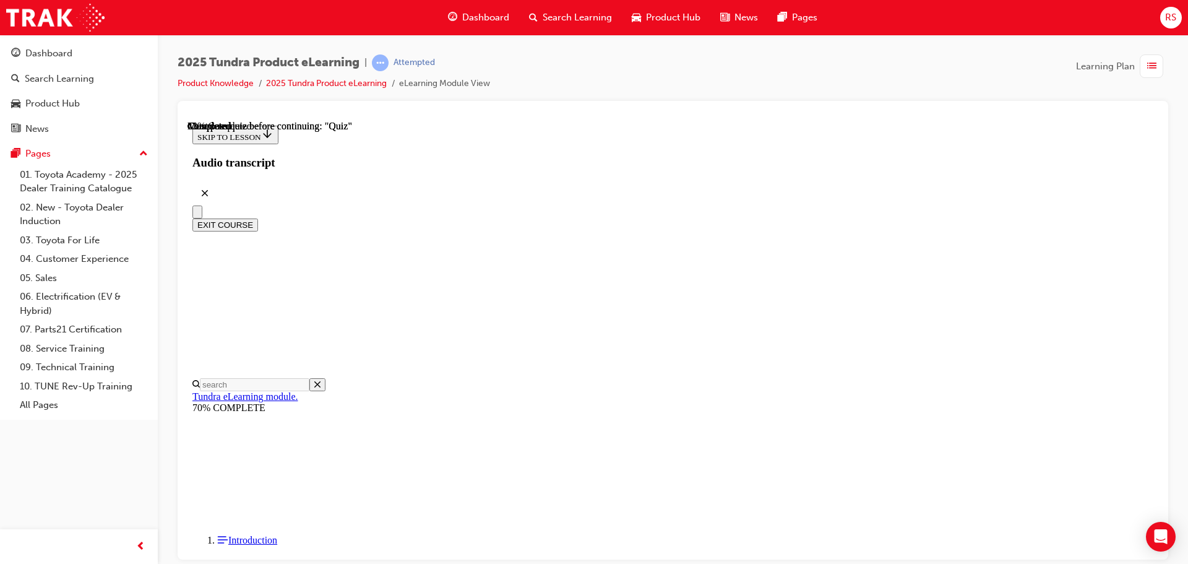
scroll to position [108, 0]
radio input "true"
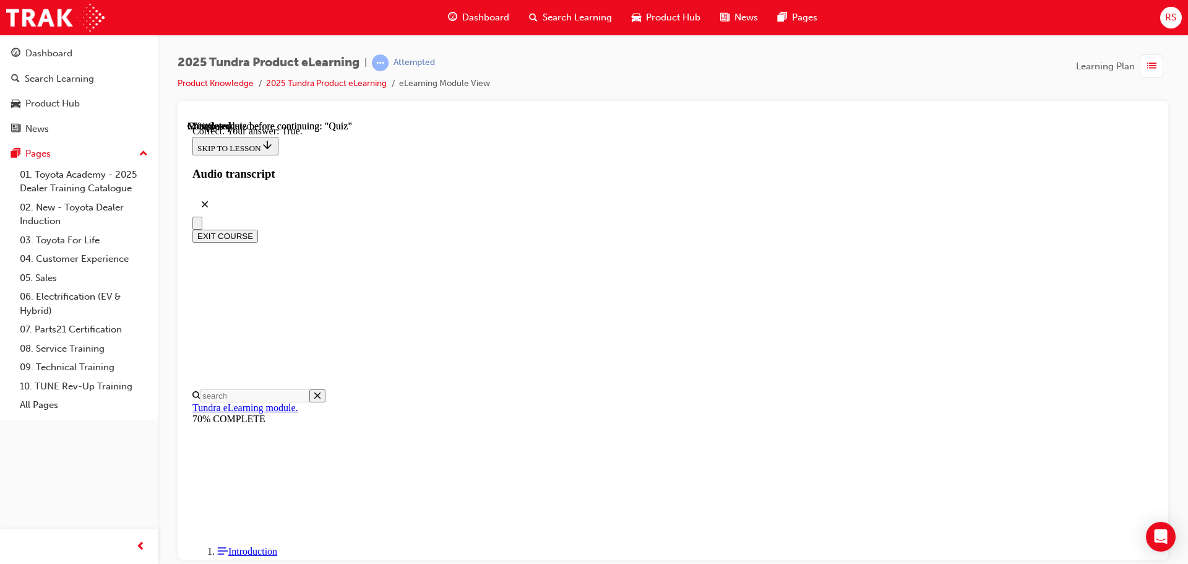
scroll to position [147, 0]
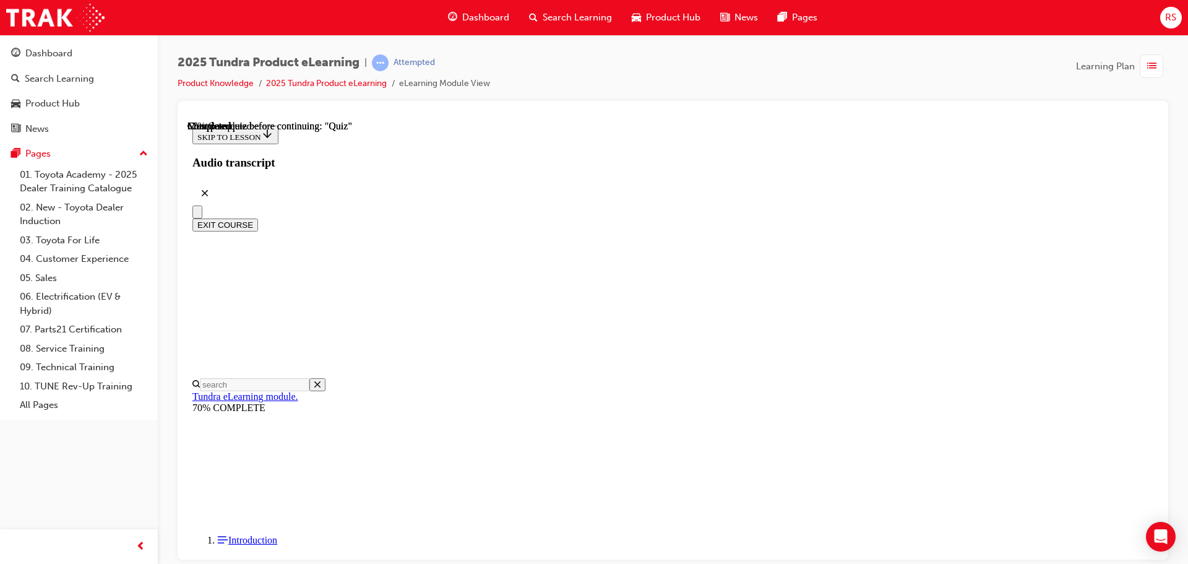
radio input "true"
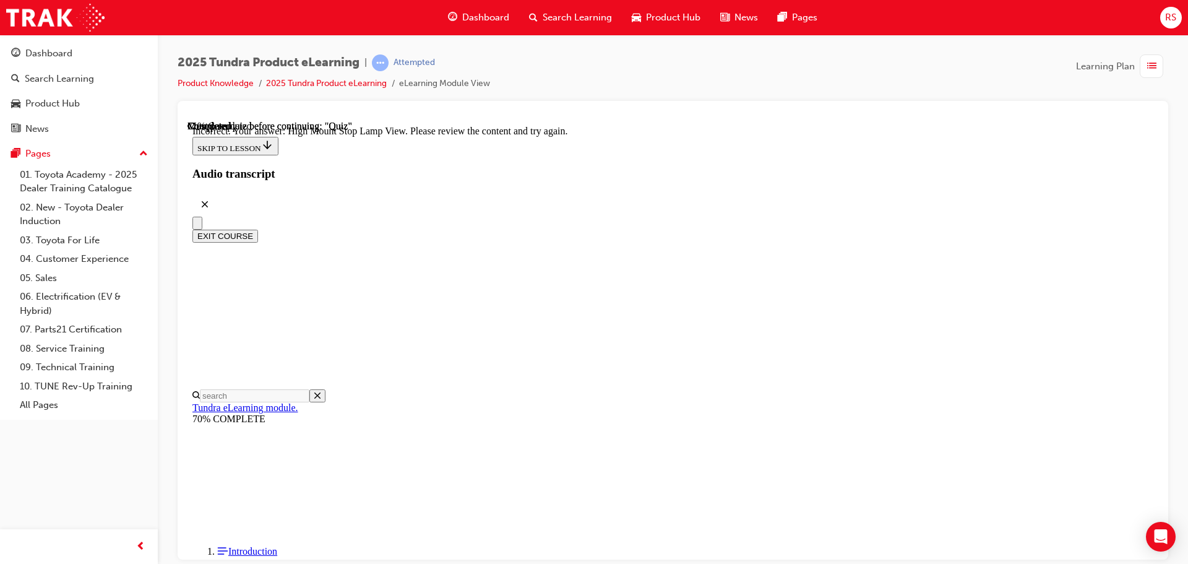
scroll to position [412, 0]
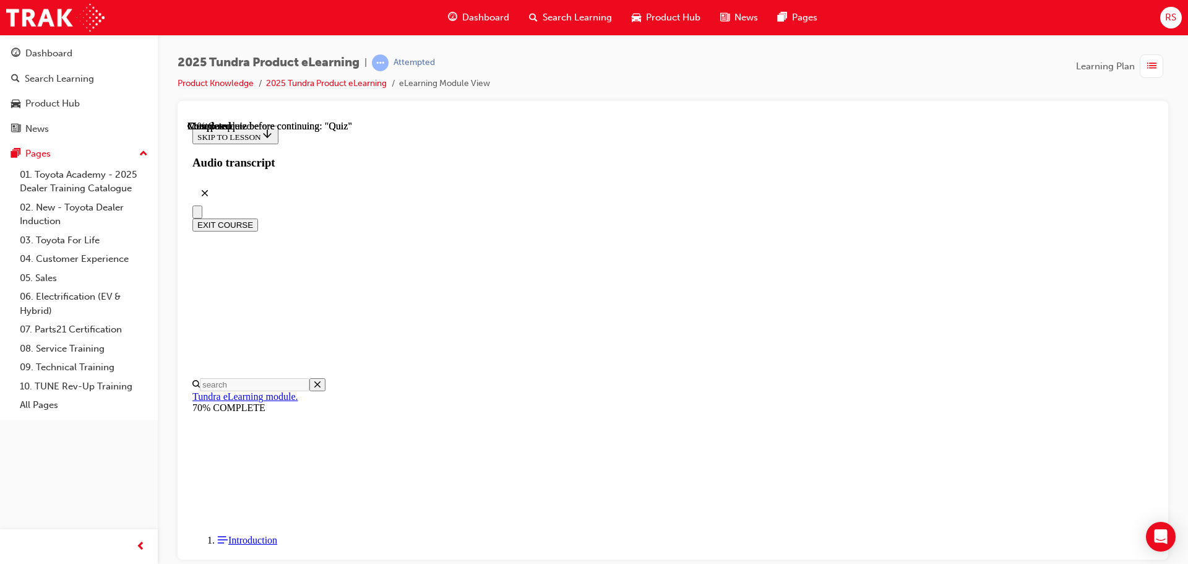
scroll to position [186, 0]
radio input "true"
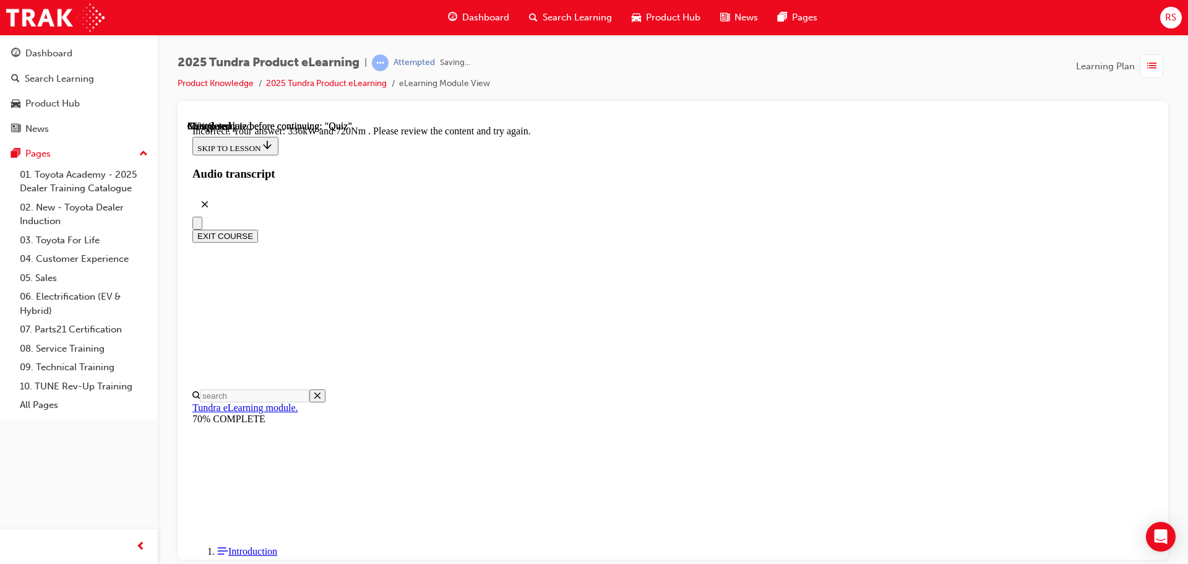
scroll to position [328, 0]
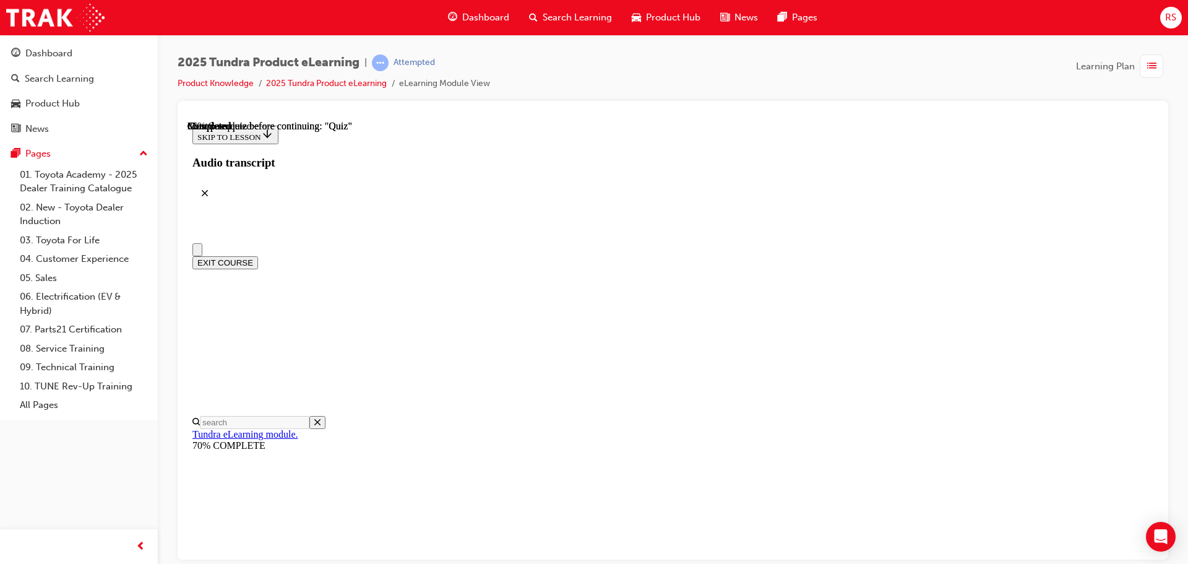
radio input "true"
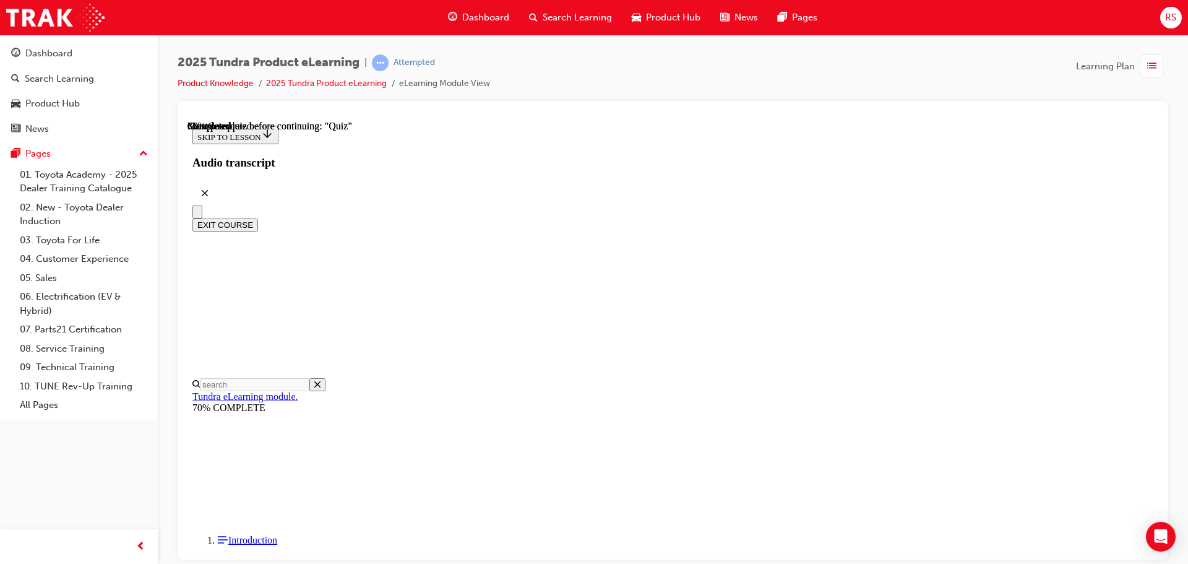
radio input "true"
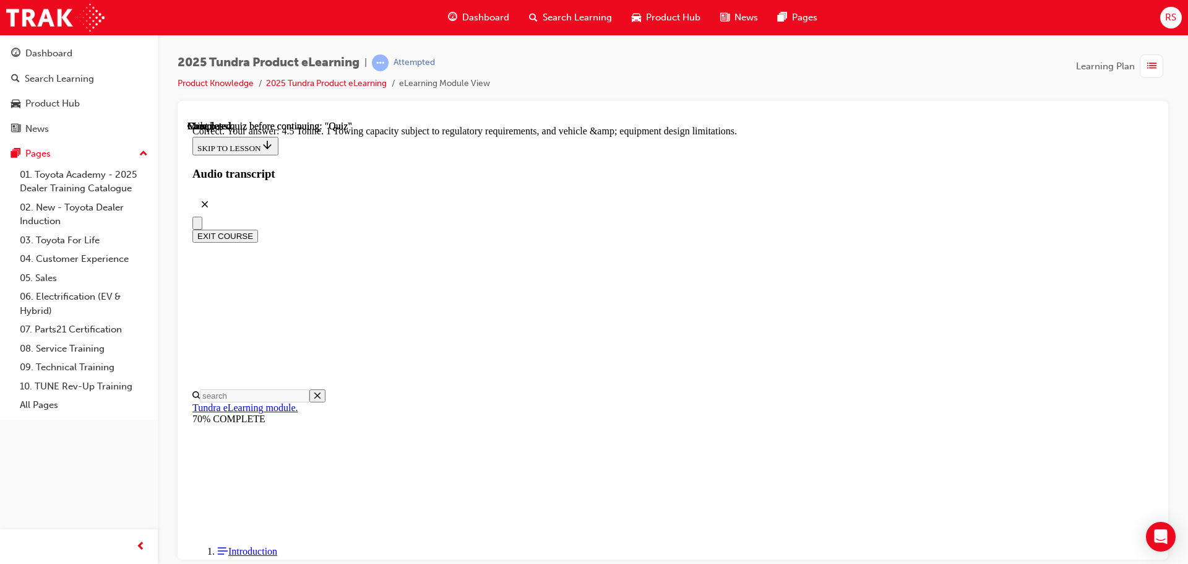
scroll to position [343, 0]
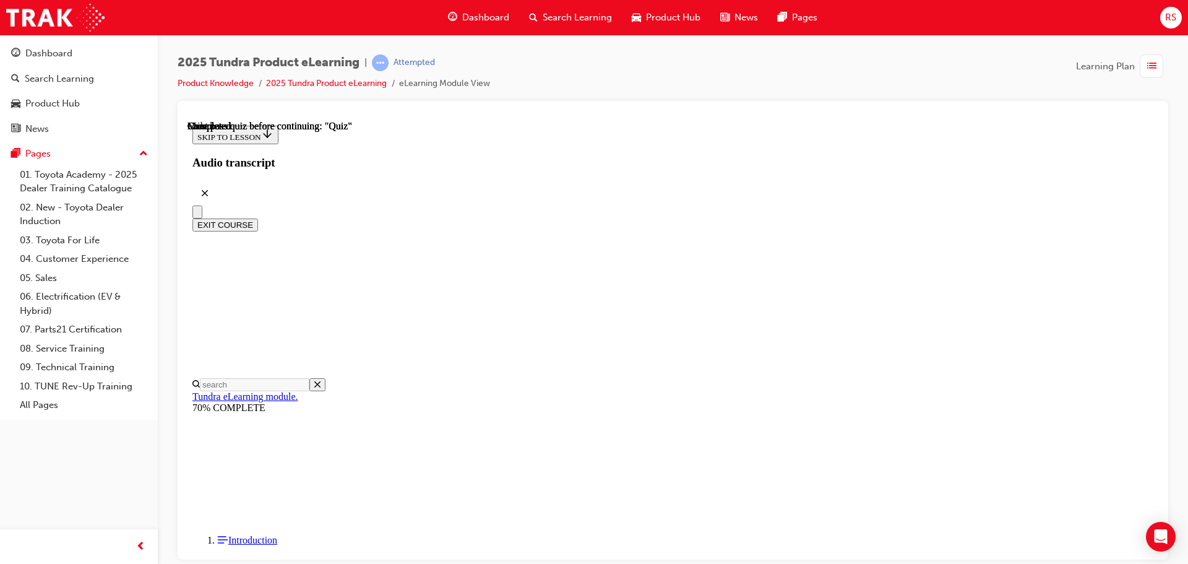
scroll to position [233, 0]
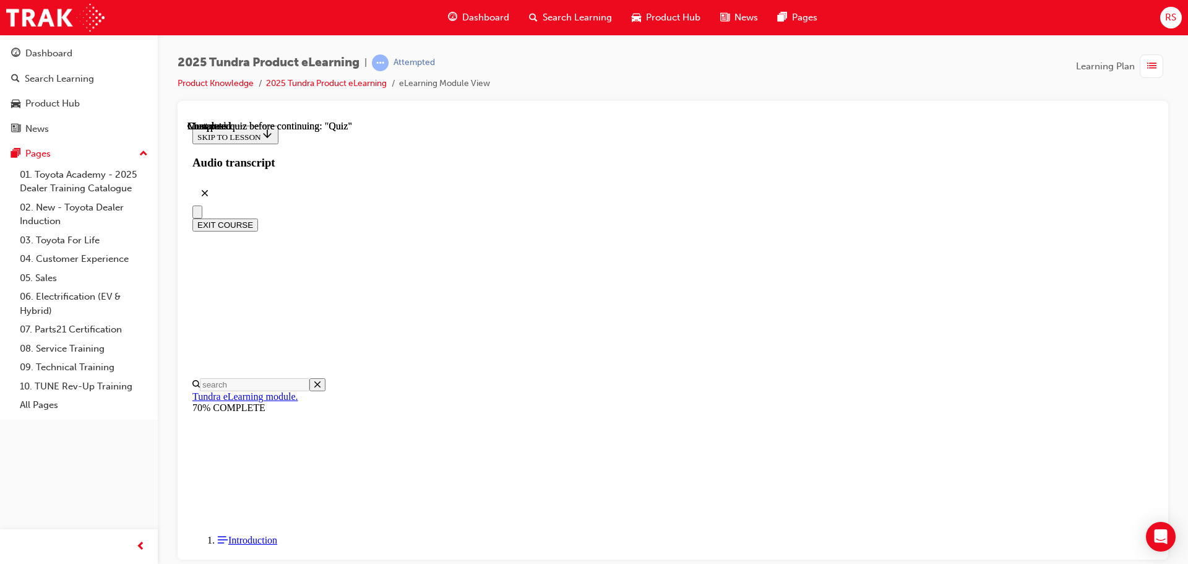
radio input "true"
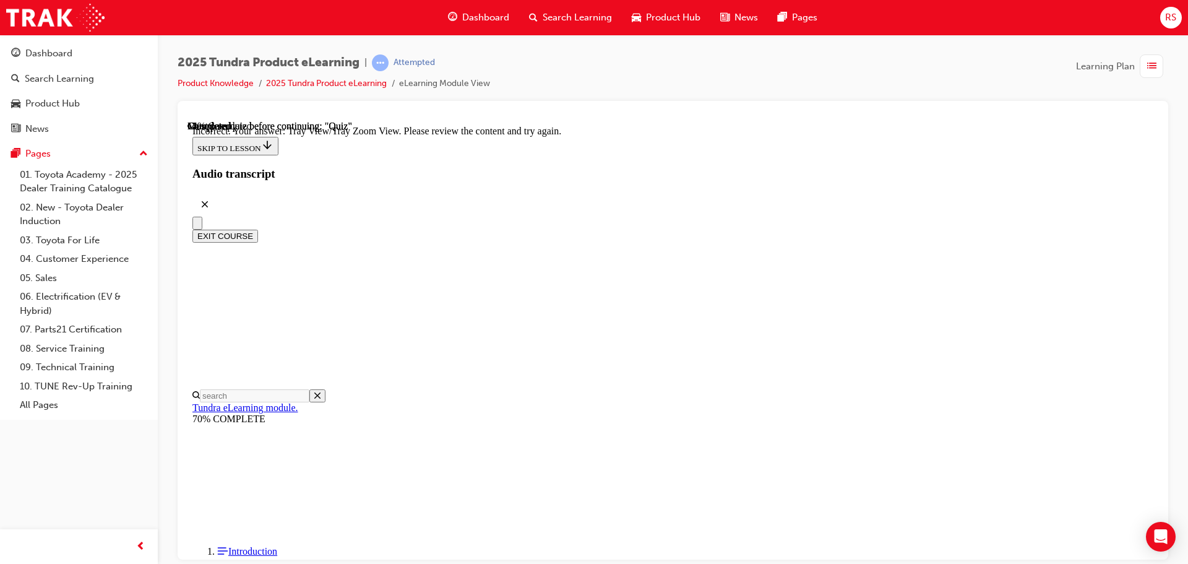
scroll to position [412, 0]
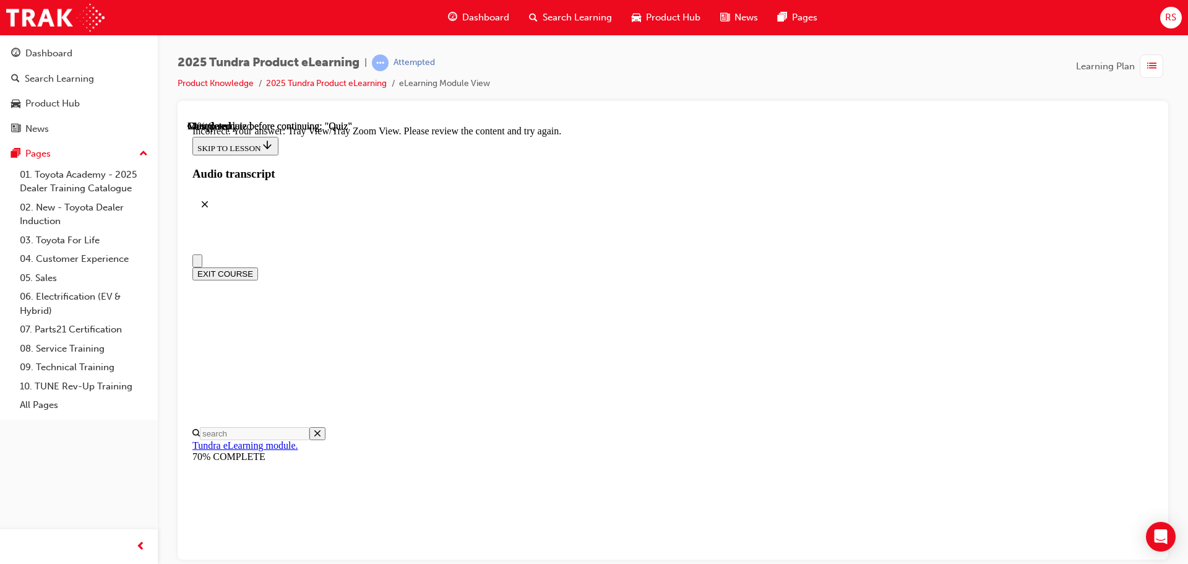
scroll to position [124, 0]
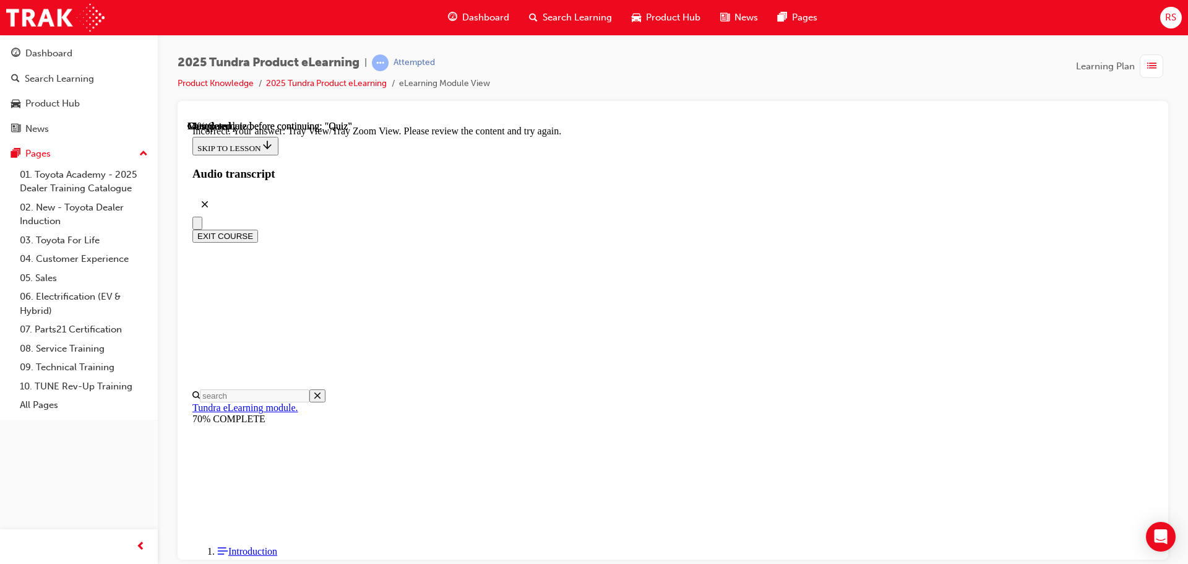
radio input "true"
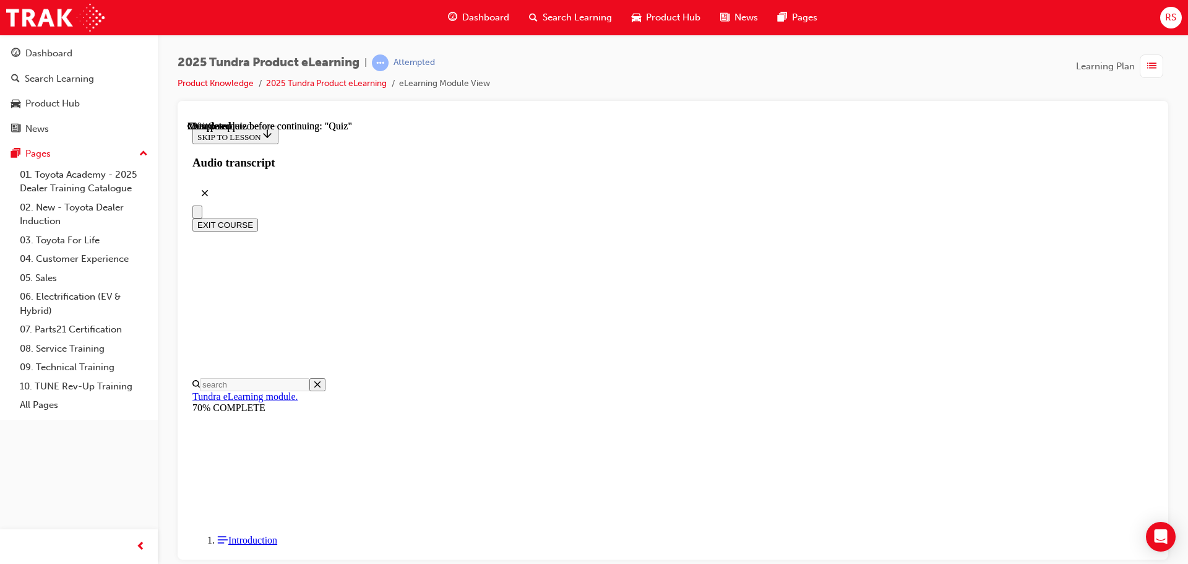
scroll to position [124, 0]
radio input "true"
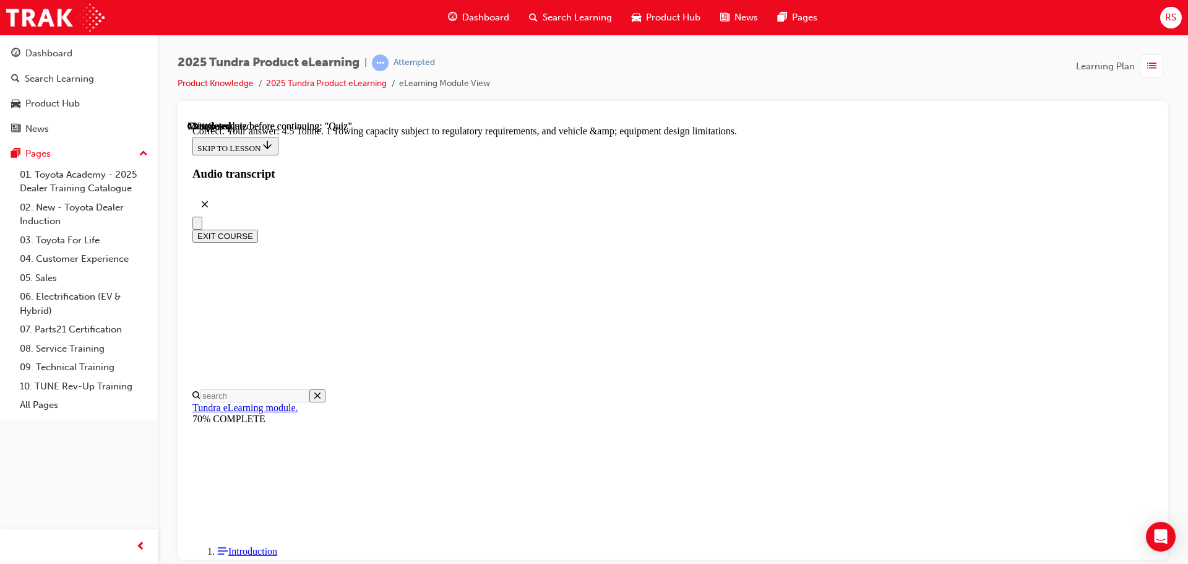
scroll to position [343, 0]
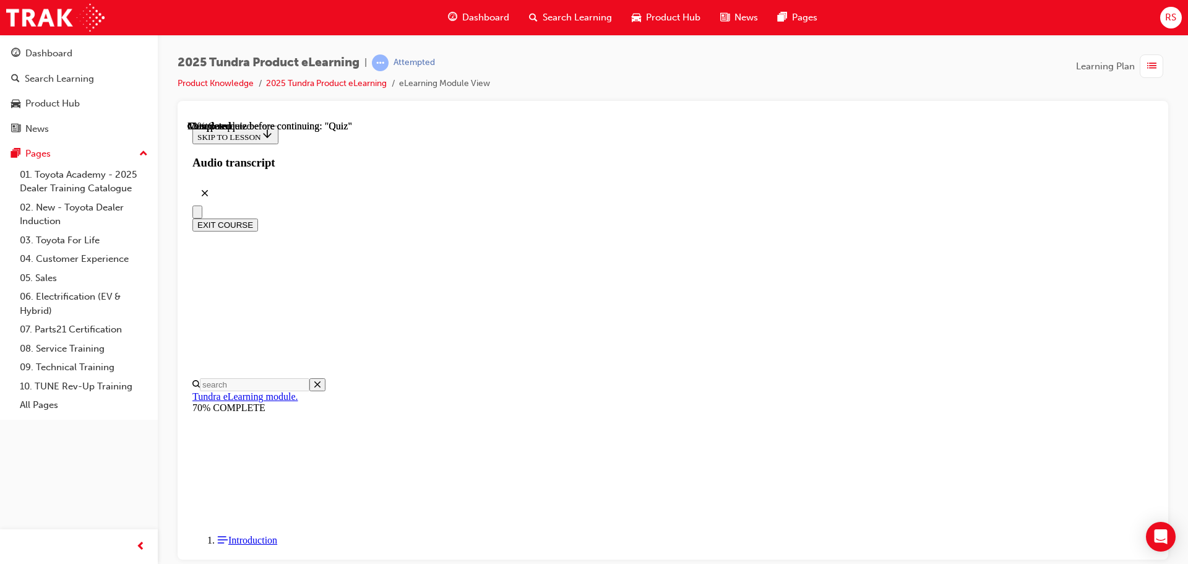
scroll to position [186, 0]
radio input "true"
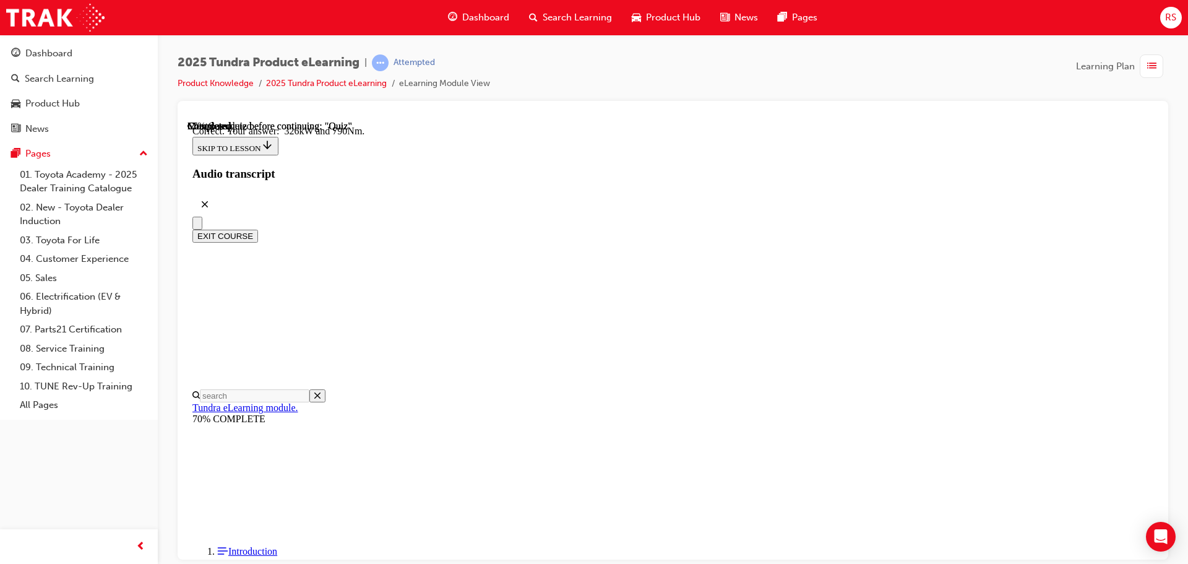
scroll to position [267, 0]
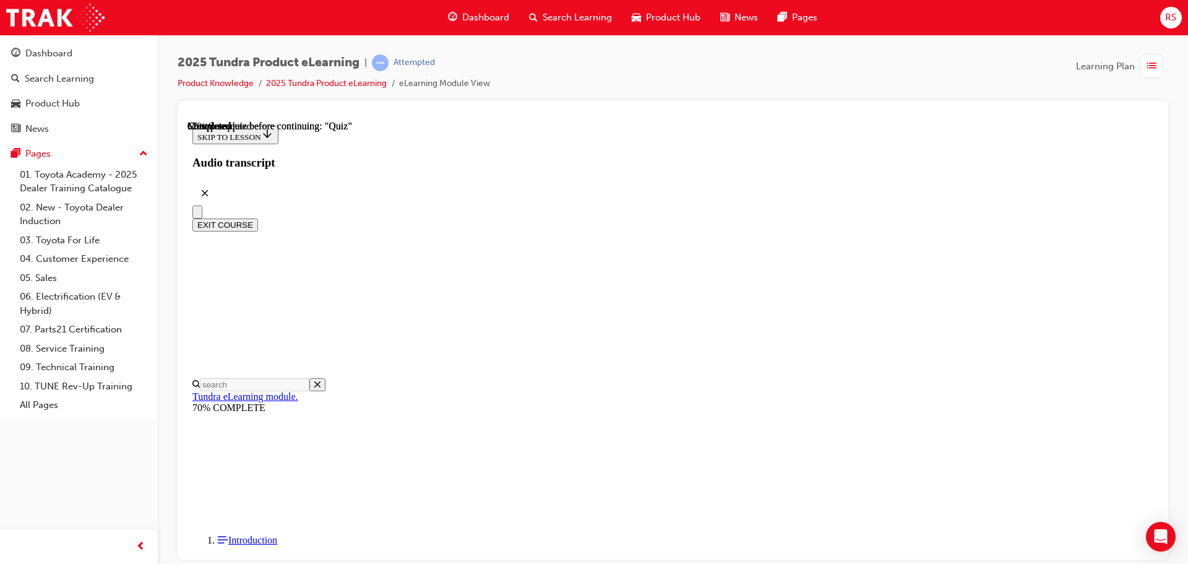
scroll to position [235, 0]
radio input "true"
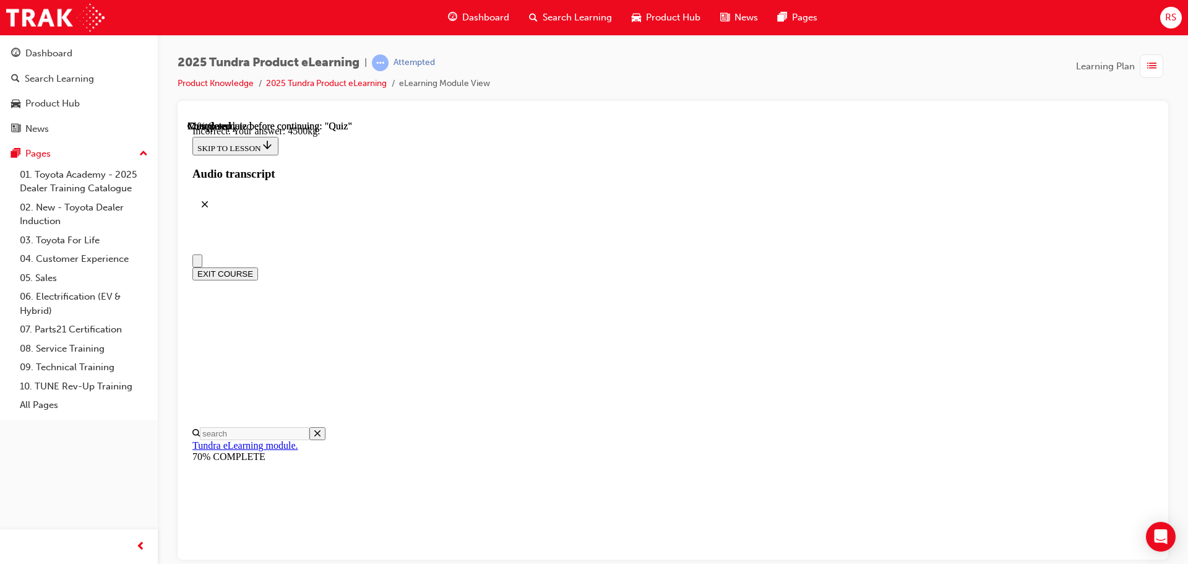
scroll to position [0, 0]
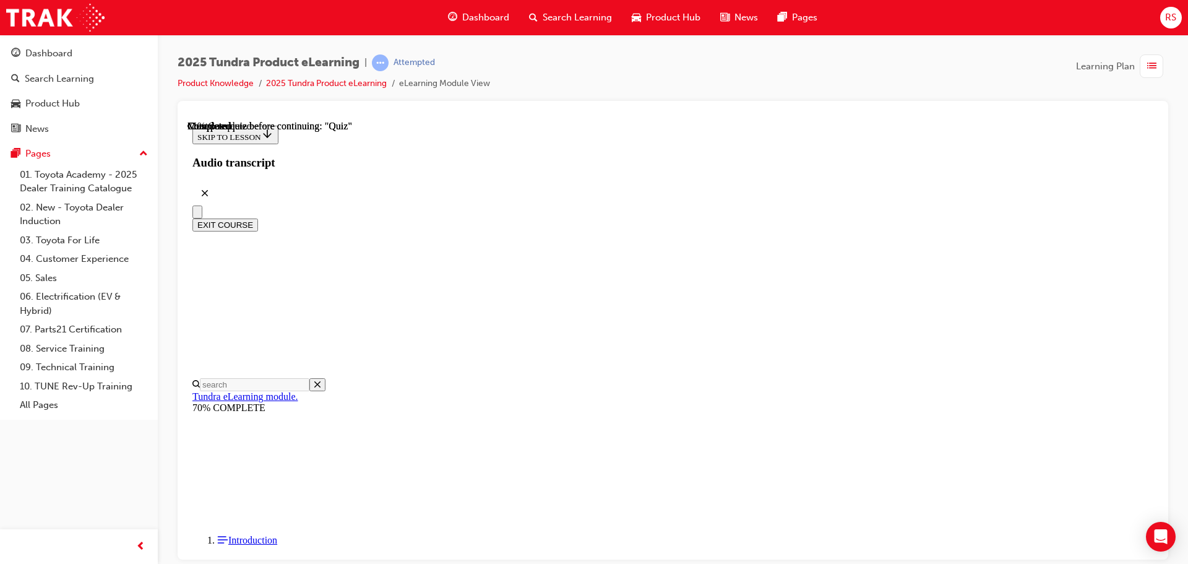
scroll to position [108, 0]
radio input "true"
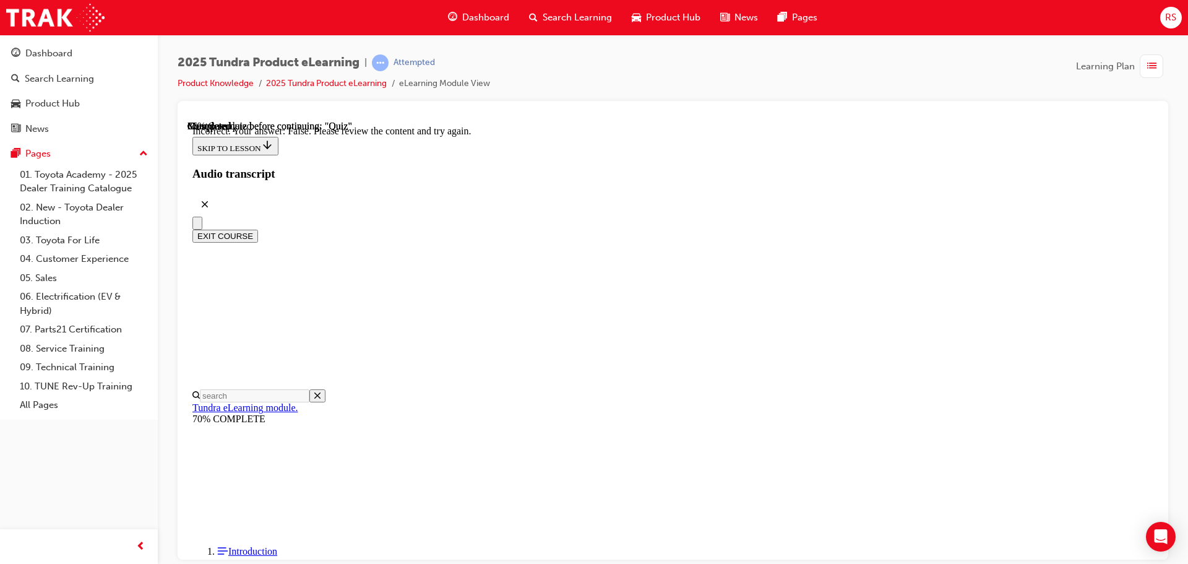
scroll to position [208, 0]
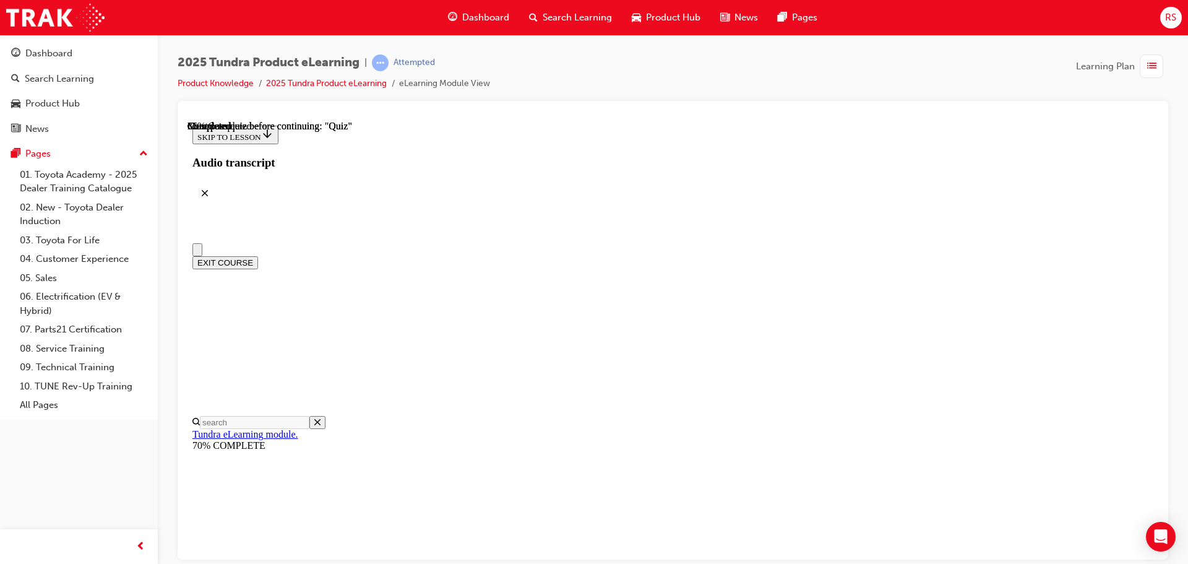
scroll to position [0, 0]
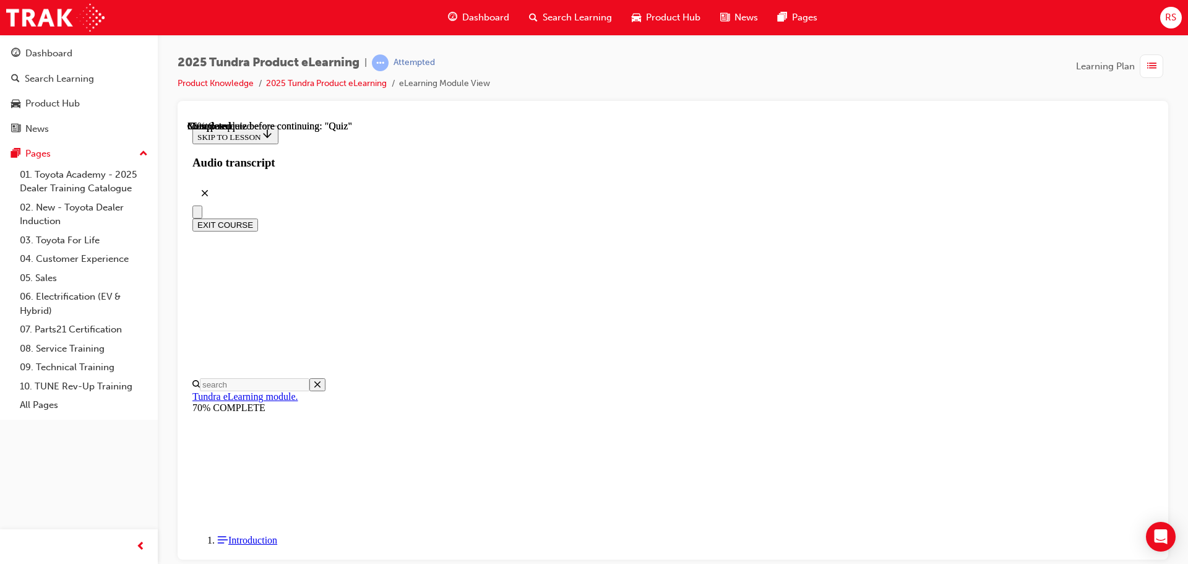
radio input "true"
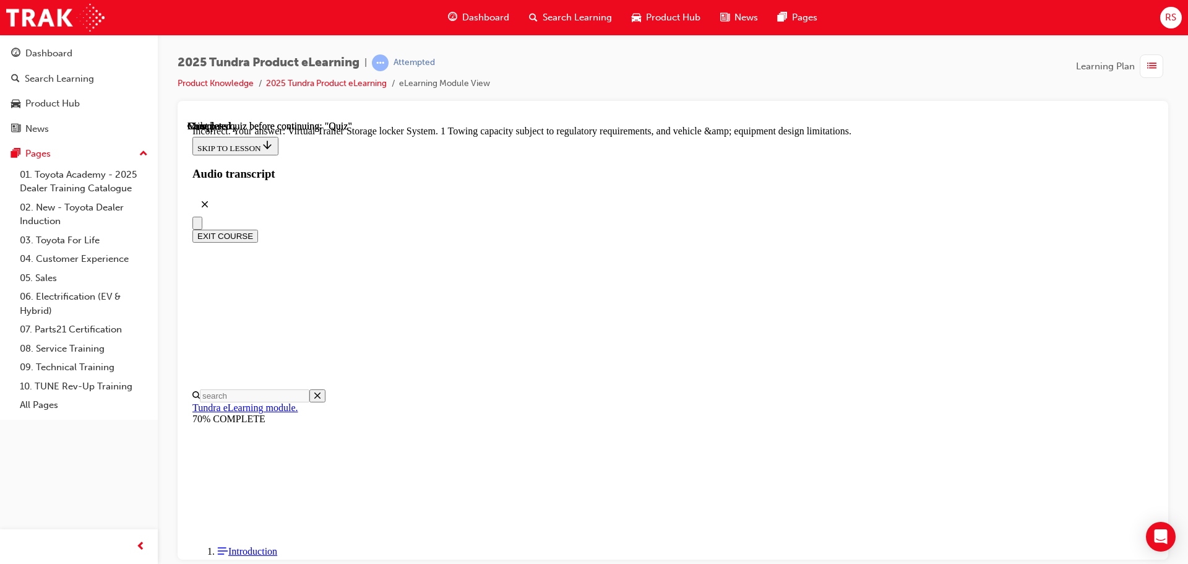
scroll to position [385, 0]
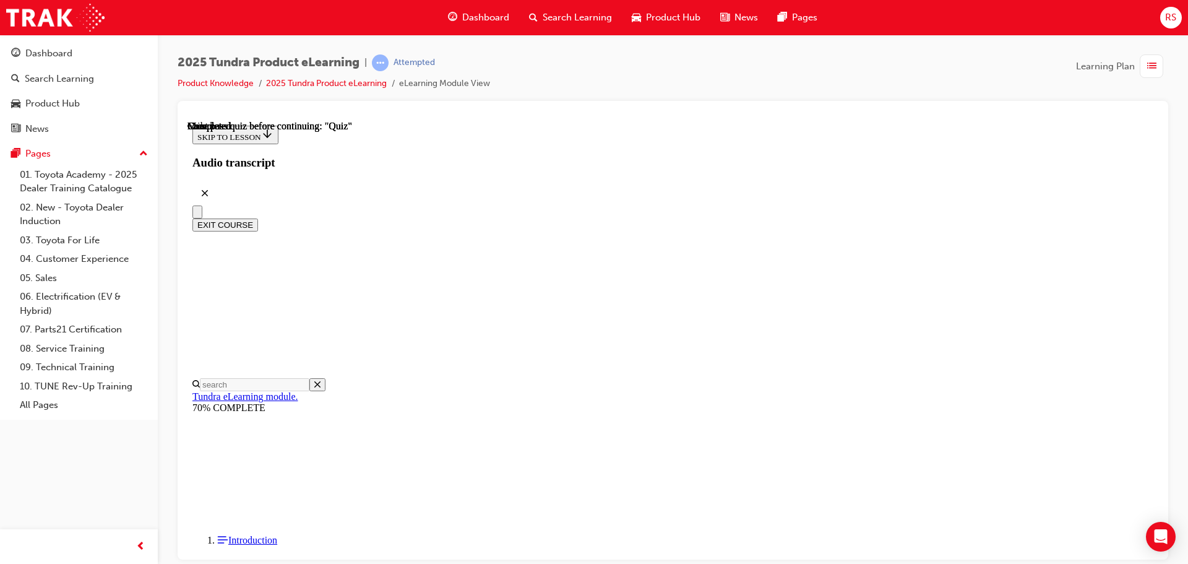
scroll to position [233, 0]
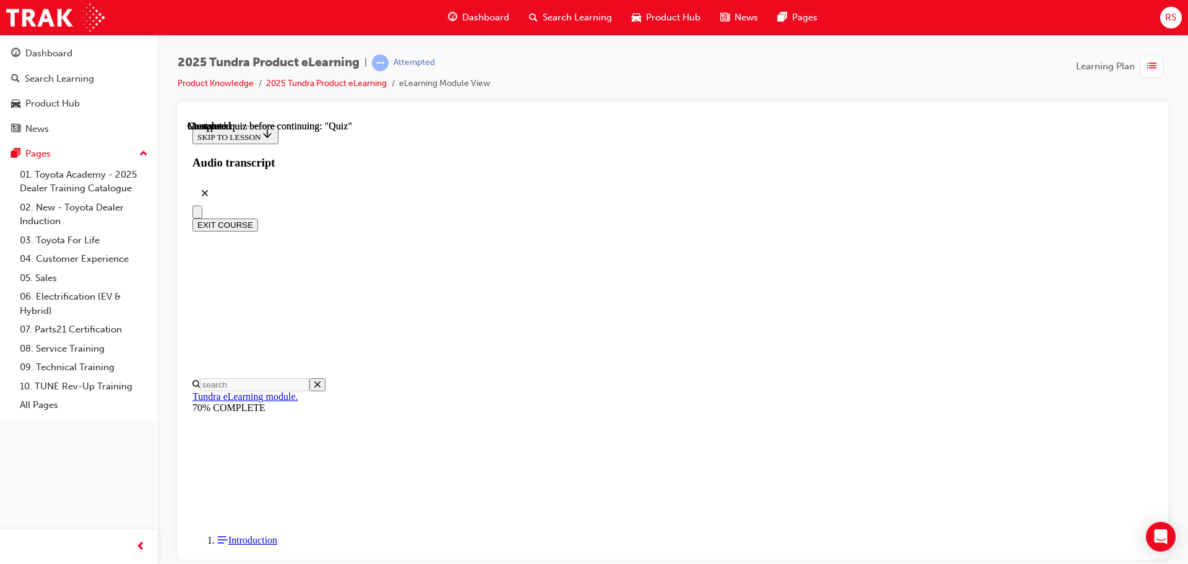
radio input "true"
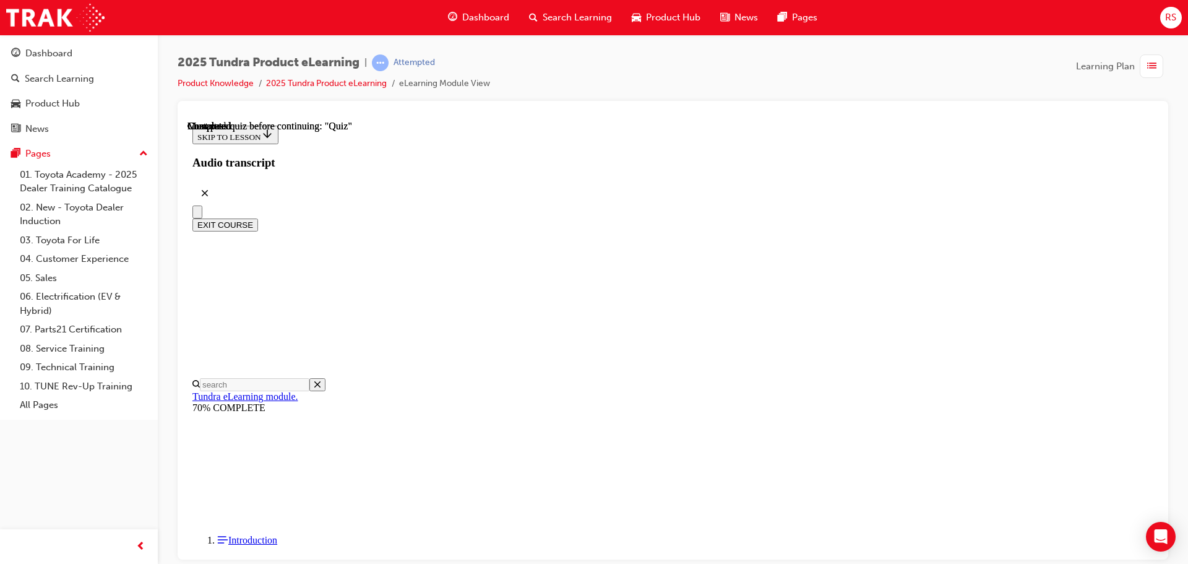
scroll to position [228, 0]
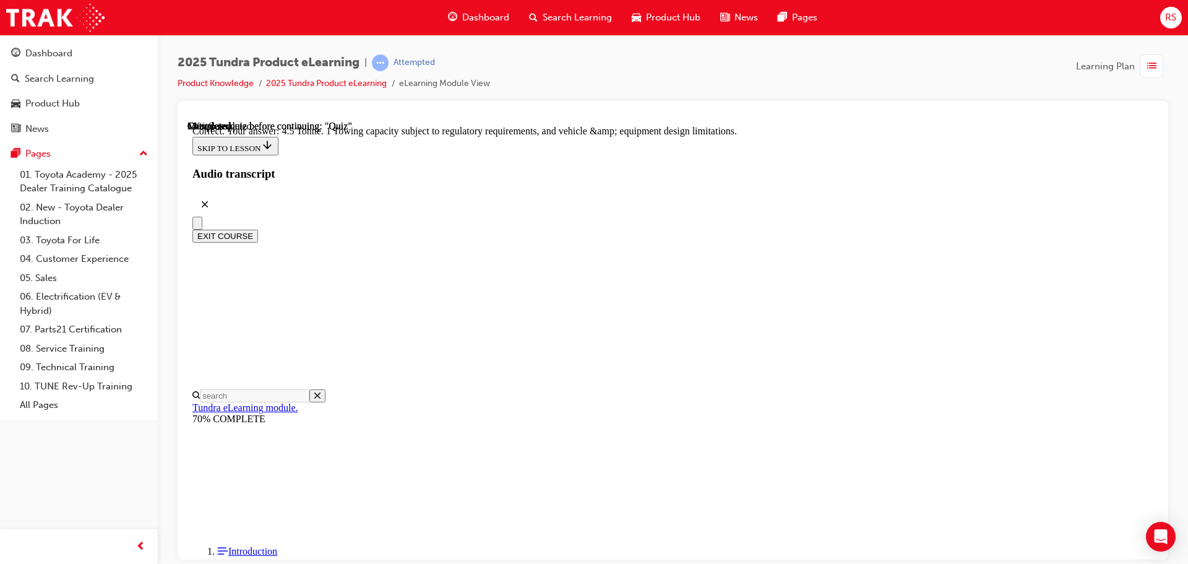
scroll to position [343, 0]
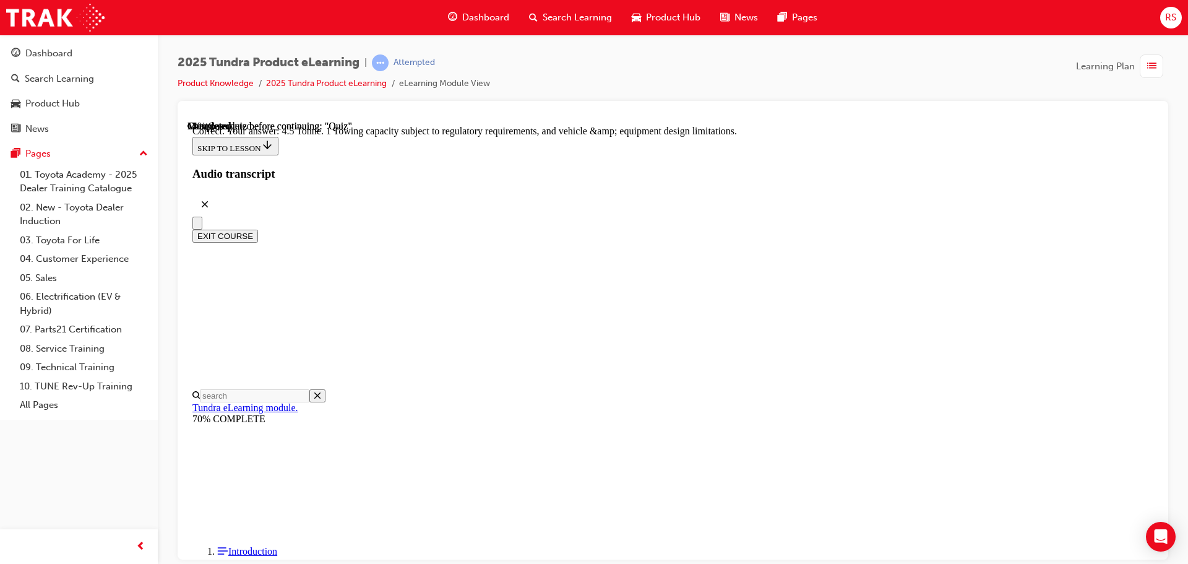
radio input "true"
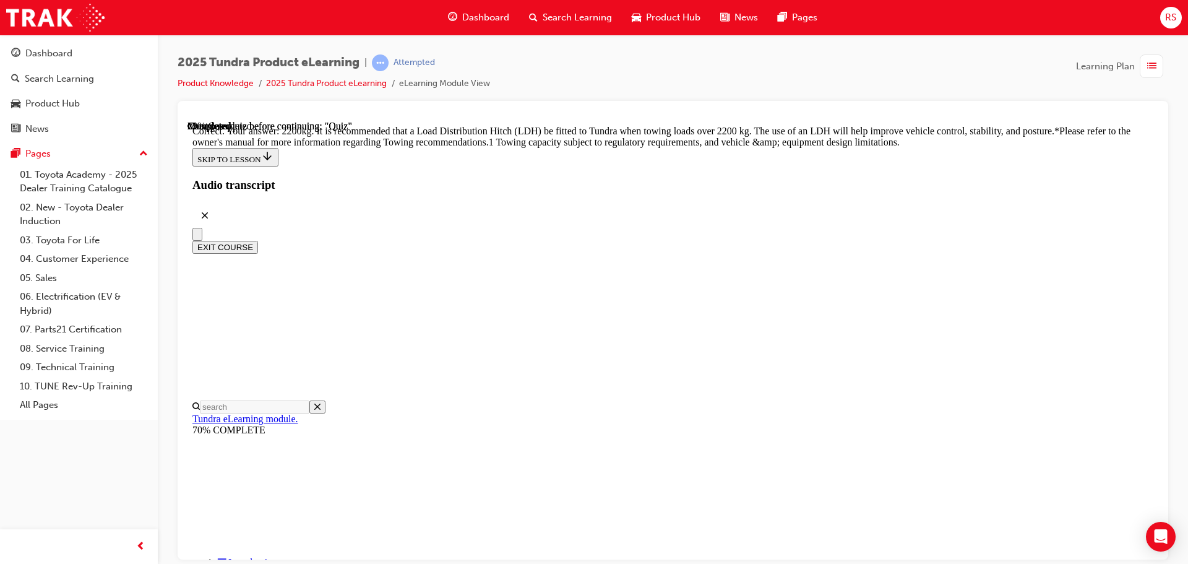
scroll to position [519, 0]
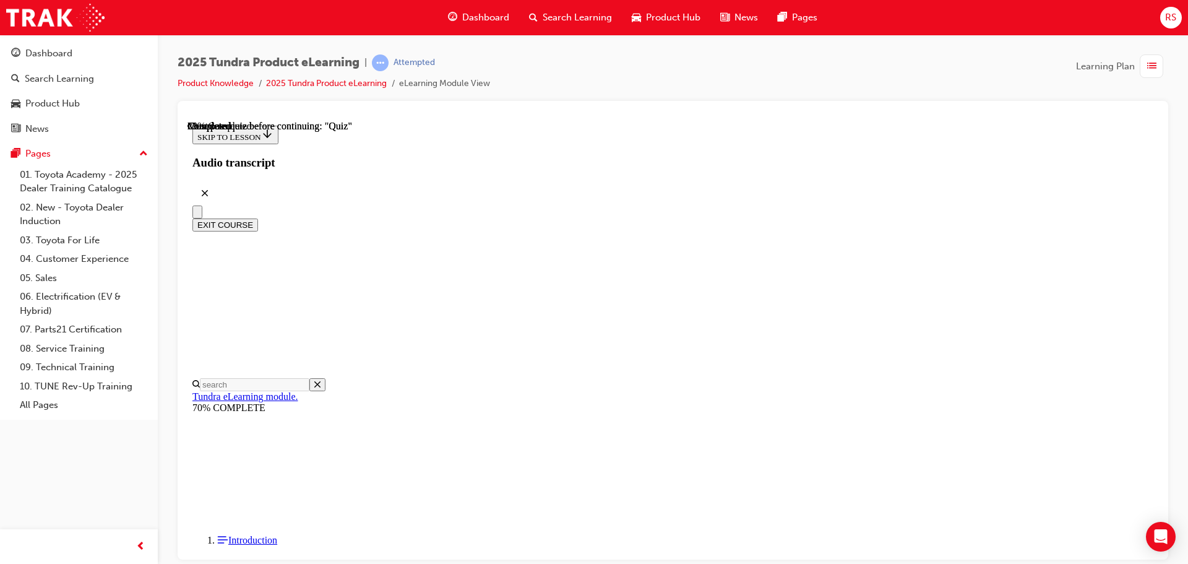
scroll to position [186, 0]
radio input "true"
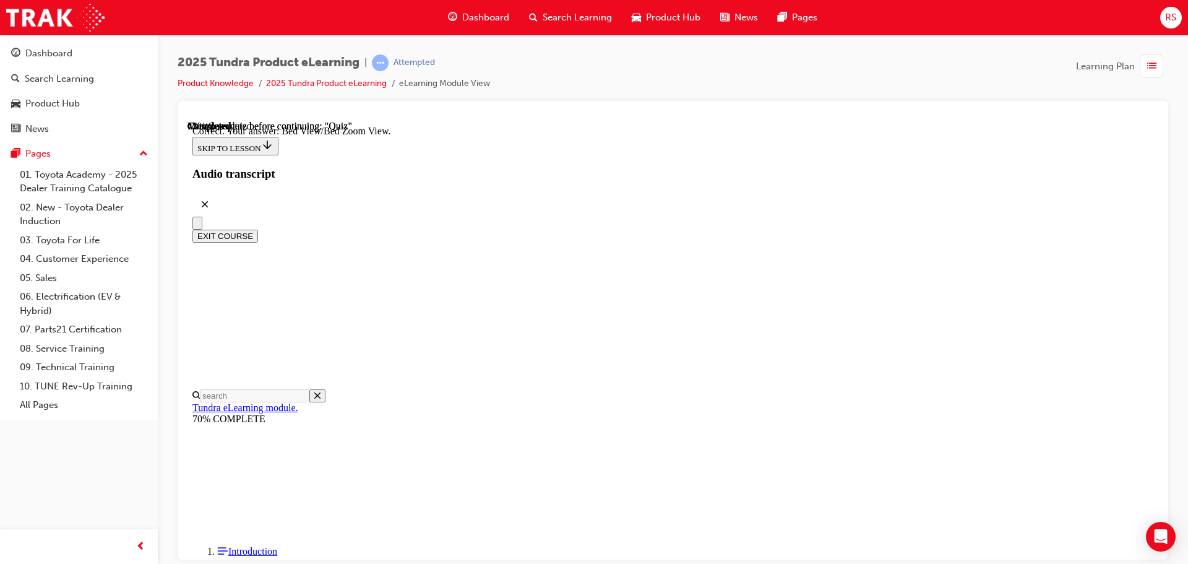
scroll to position [351, 0]
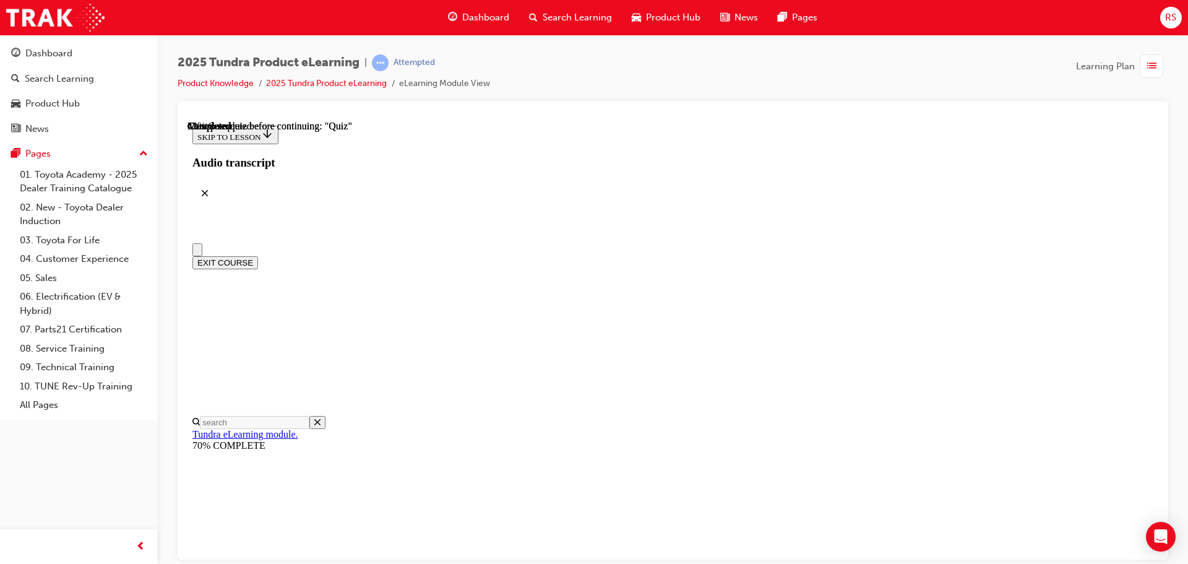
scroll to position [0, 0]
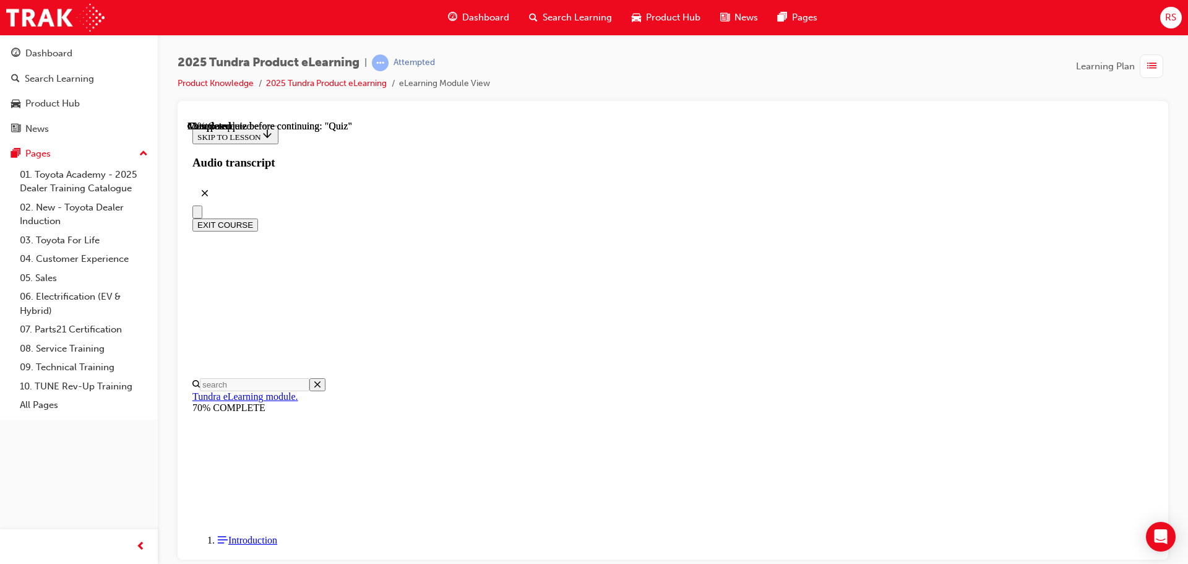
radio input "true"
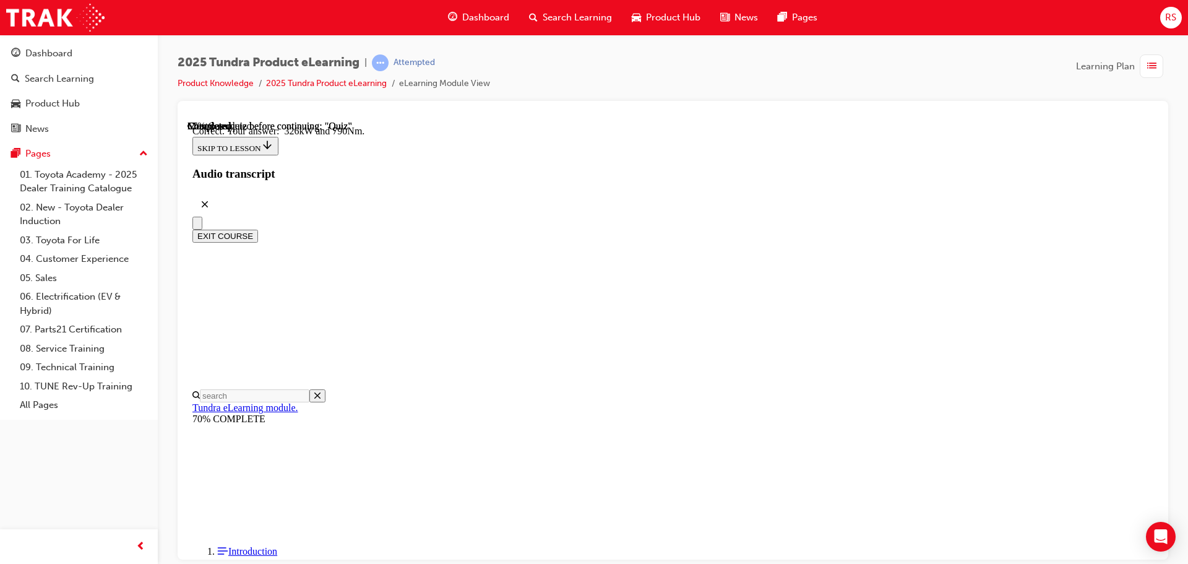
scroll to position [267, 0]
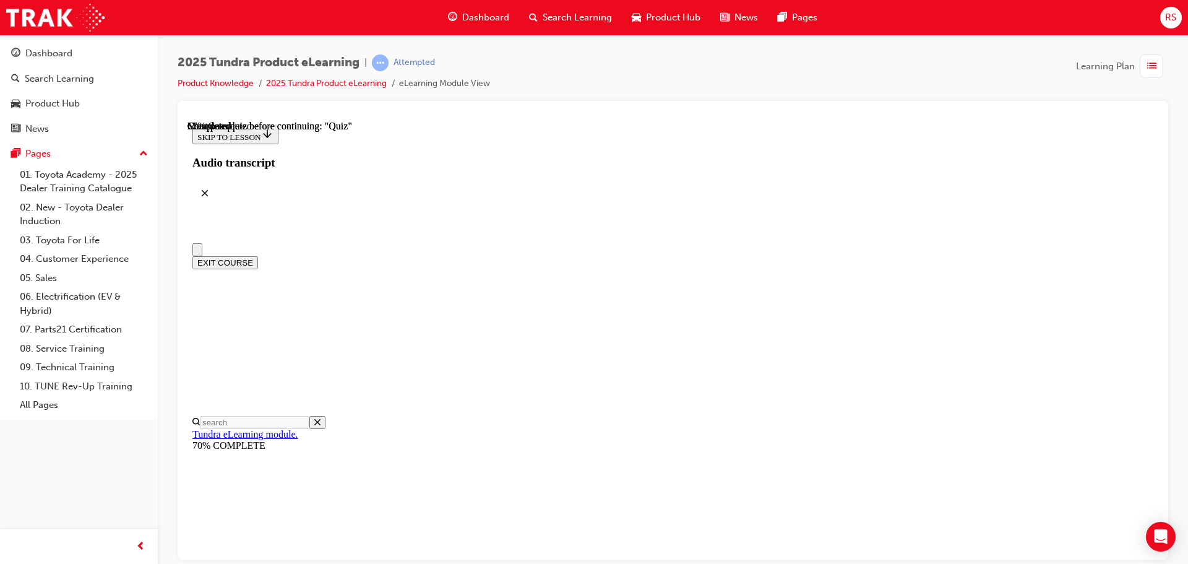
scroll to position [186, 0]
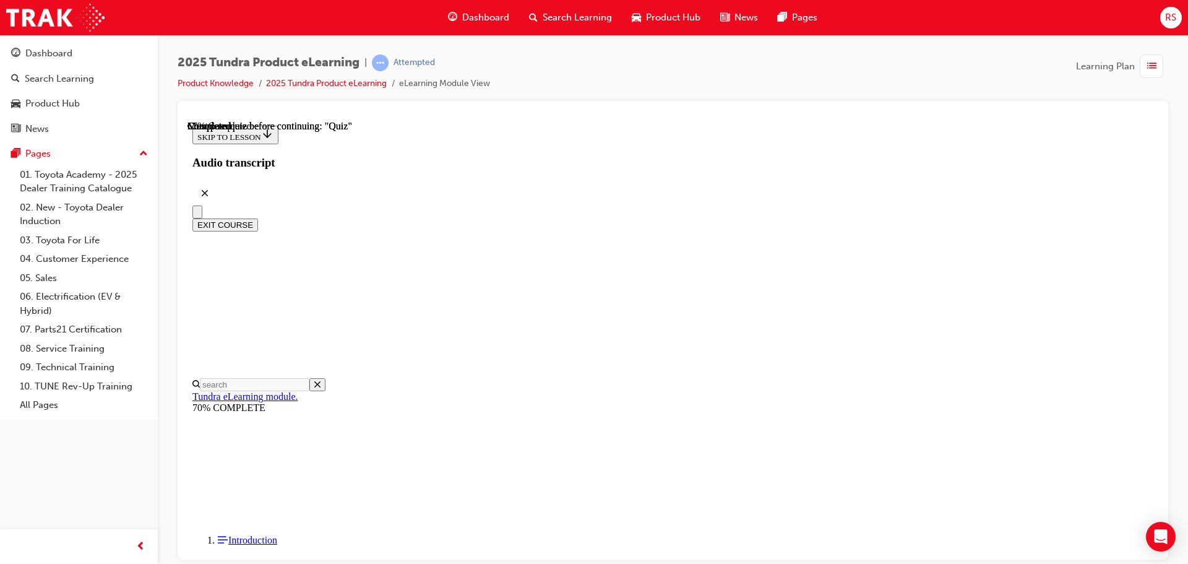
radio input "true"
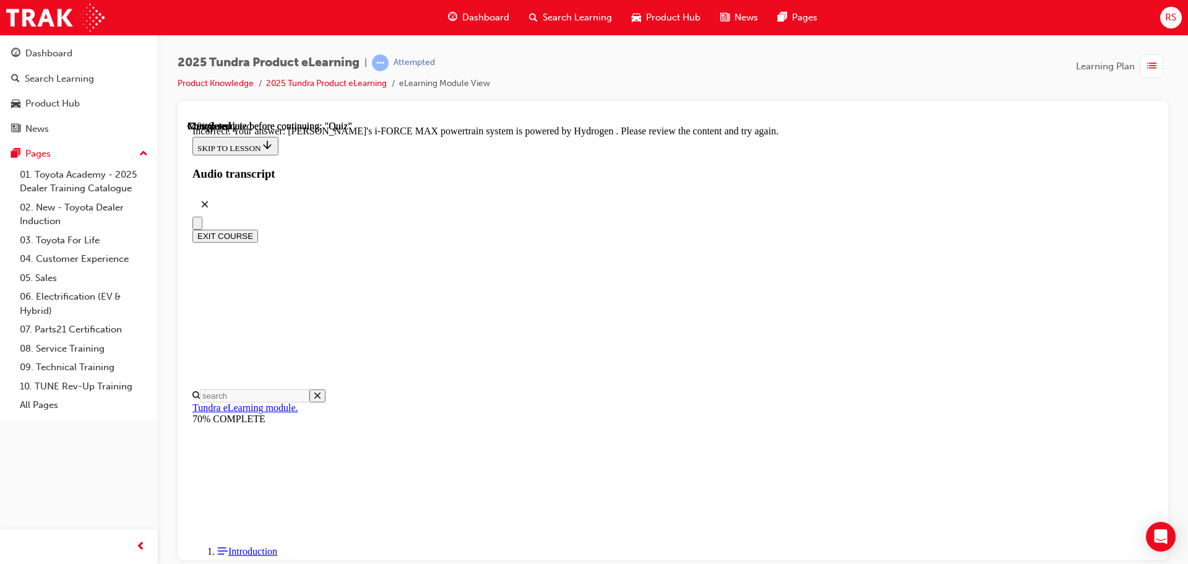
scroll to position [303, 0]
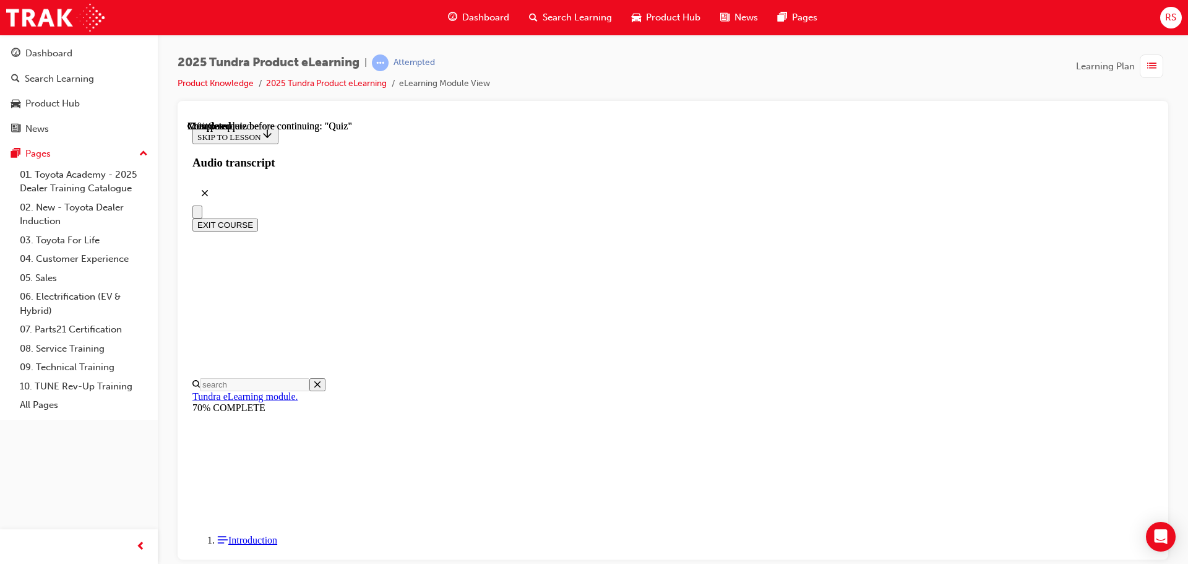
scroll to position [202, 0]
radio input "true"
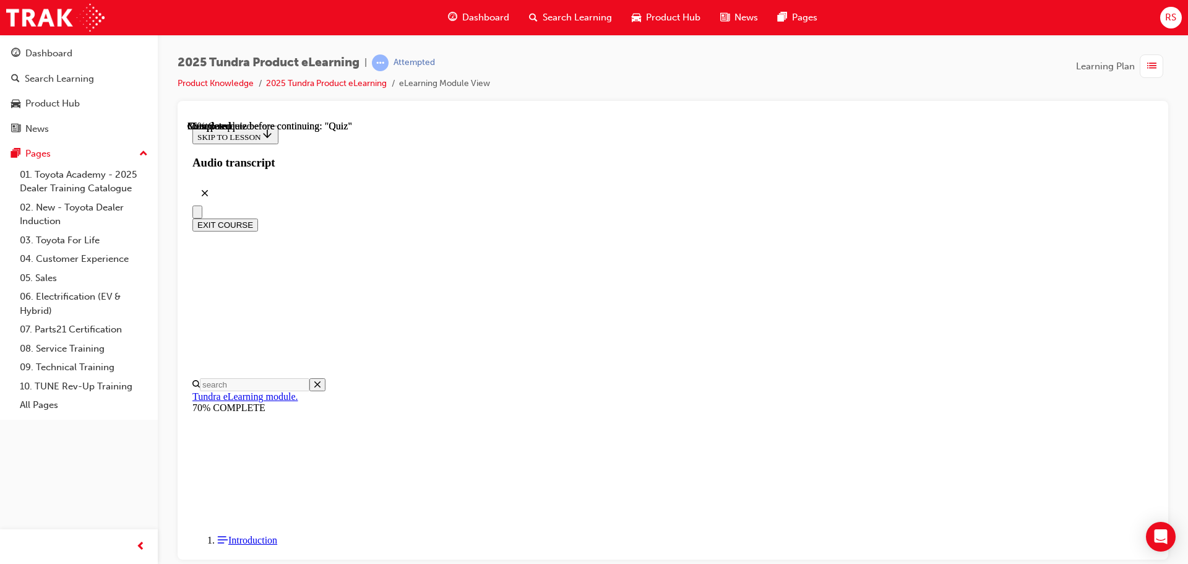
radio input "true"
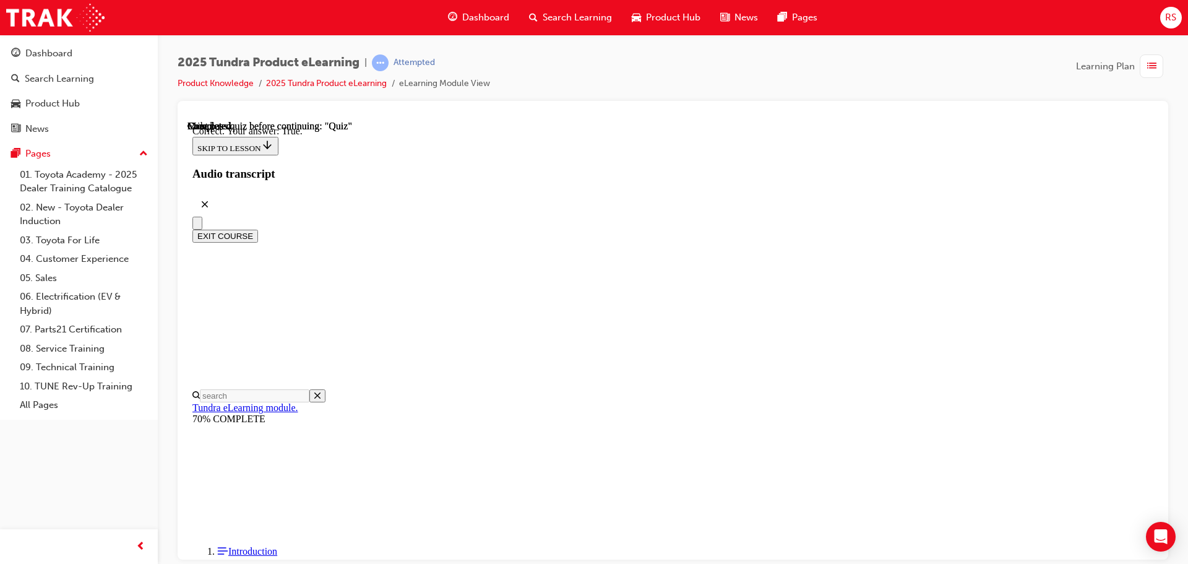
scroll to position [147, 0]
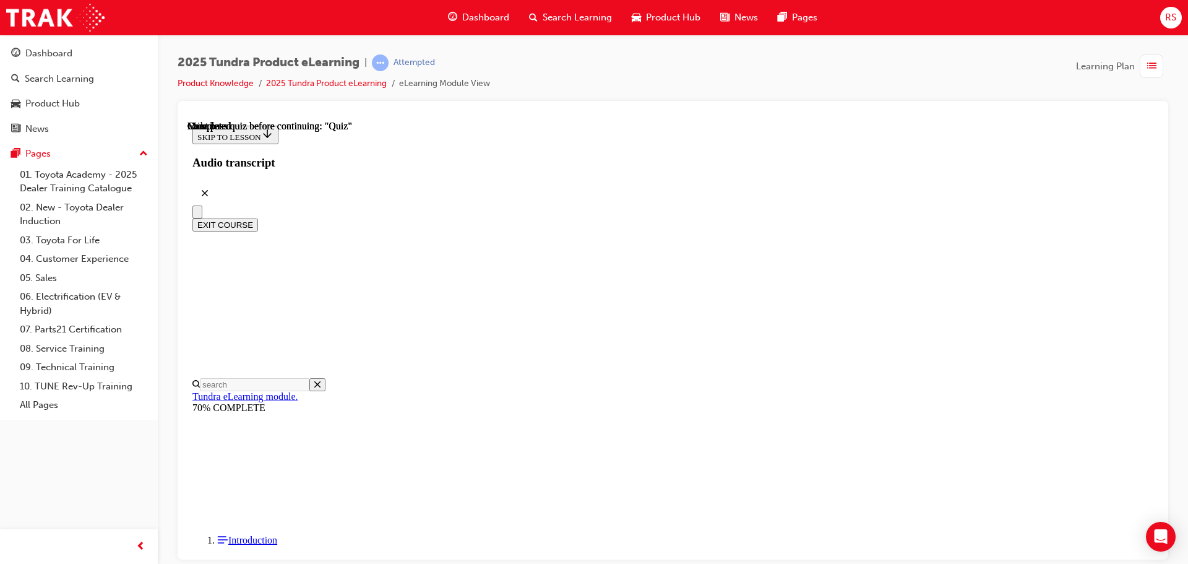
scroll to position [233, 0]
drag, startPoint x: 584, startPoint y: 411, endPoint x: 583, endPoint y: 418, distance: 6.9
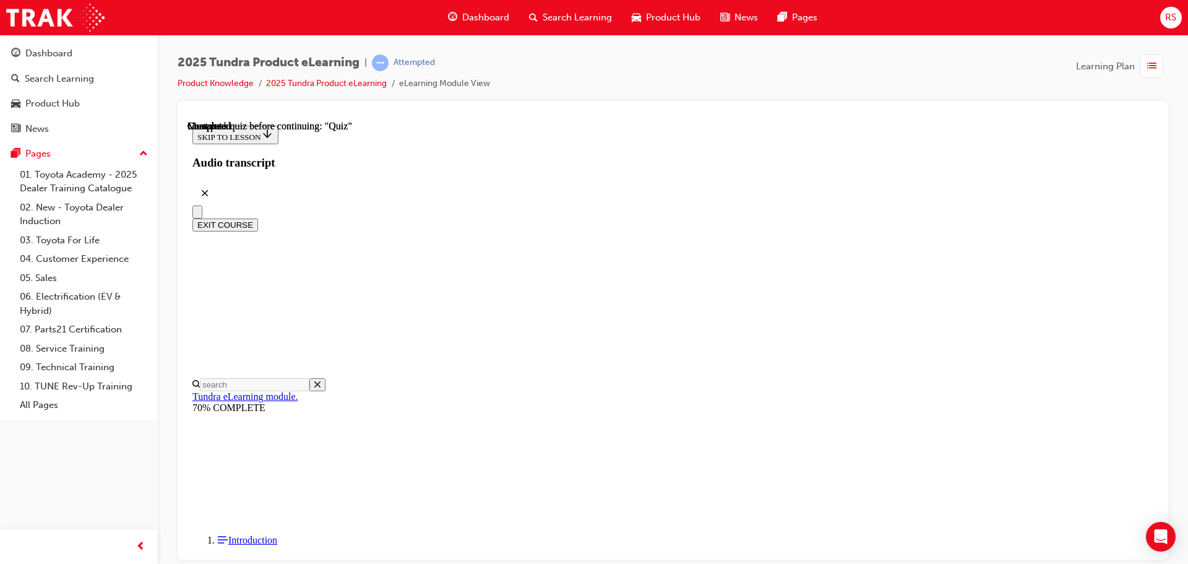
radio input "true"
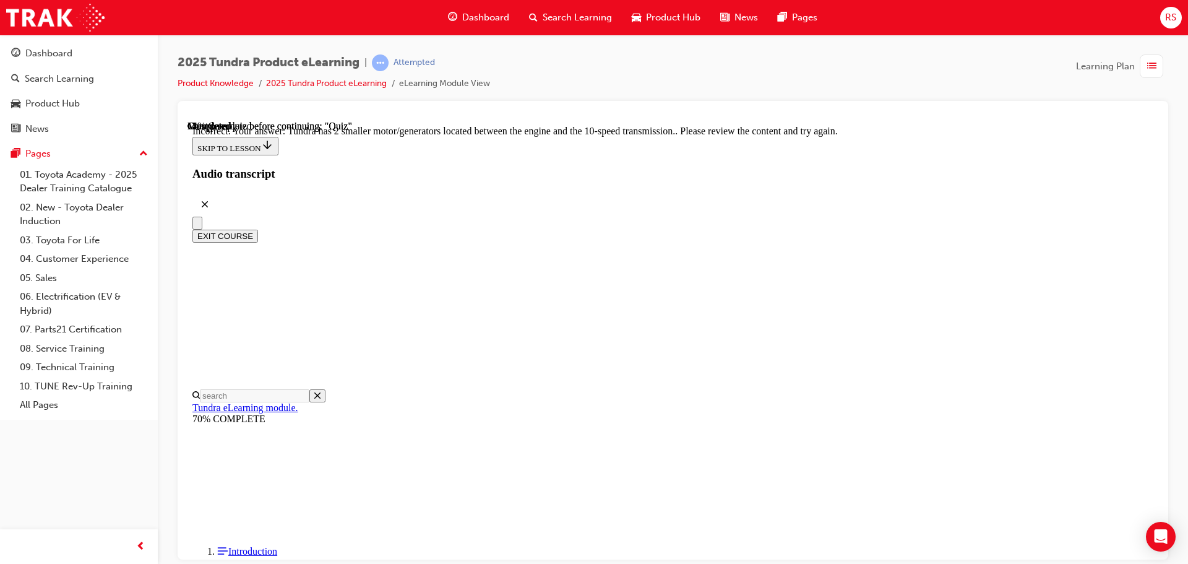
scroll to position [303, 0]
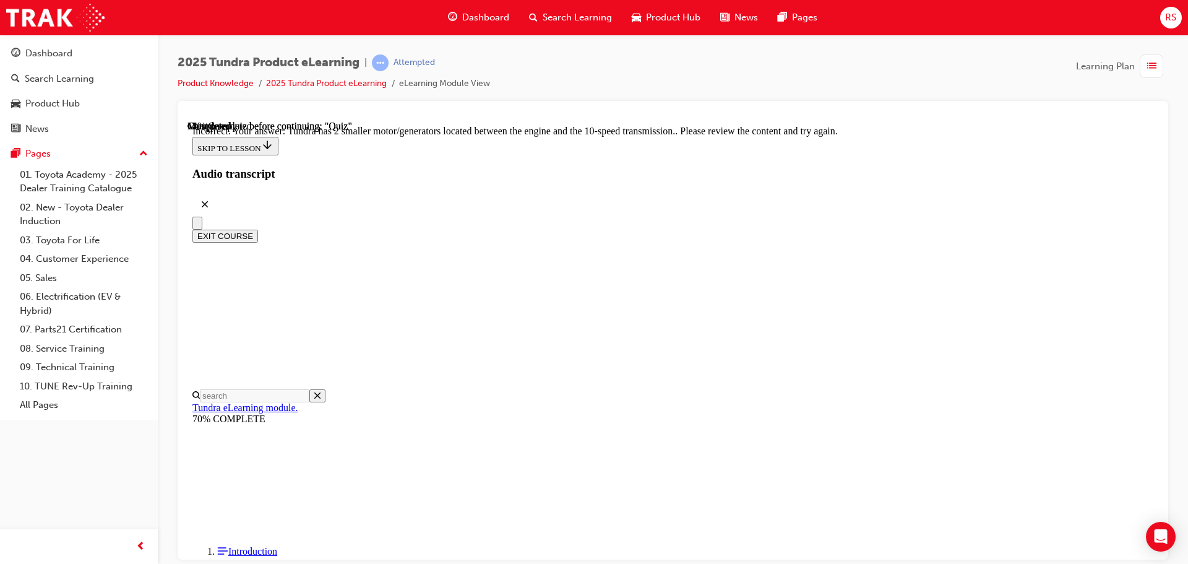
drag, startPoint x: 647, startPoint y: 338, endPoint x: 664, endPoint y: 416, distance: 80.3
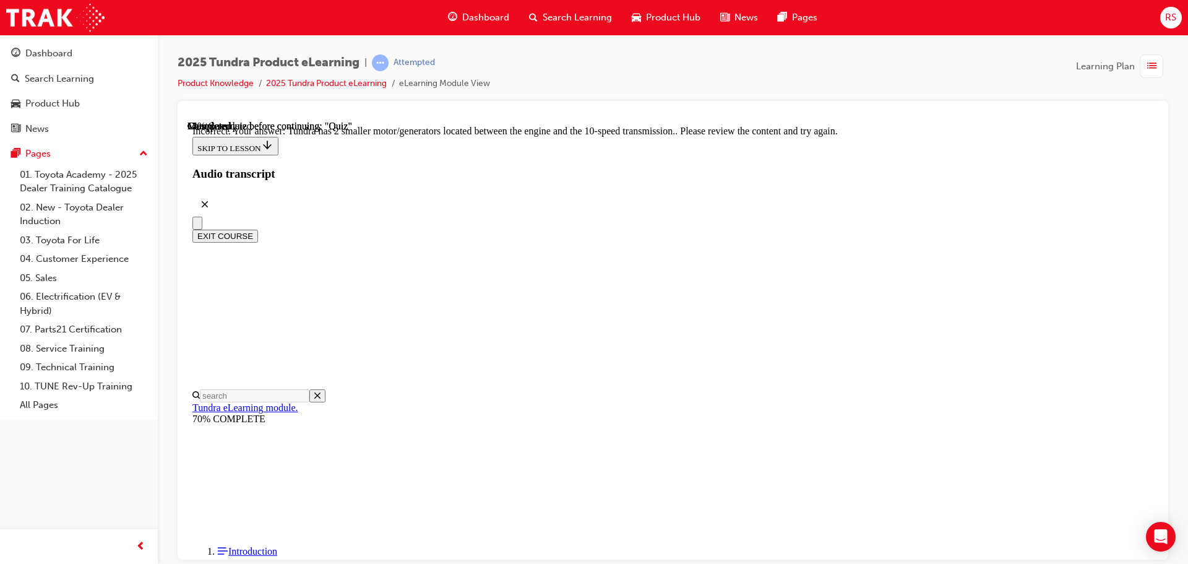
radio input "true"
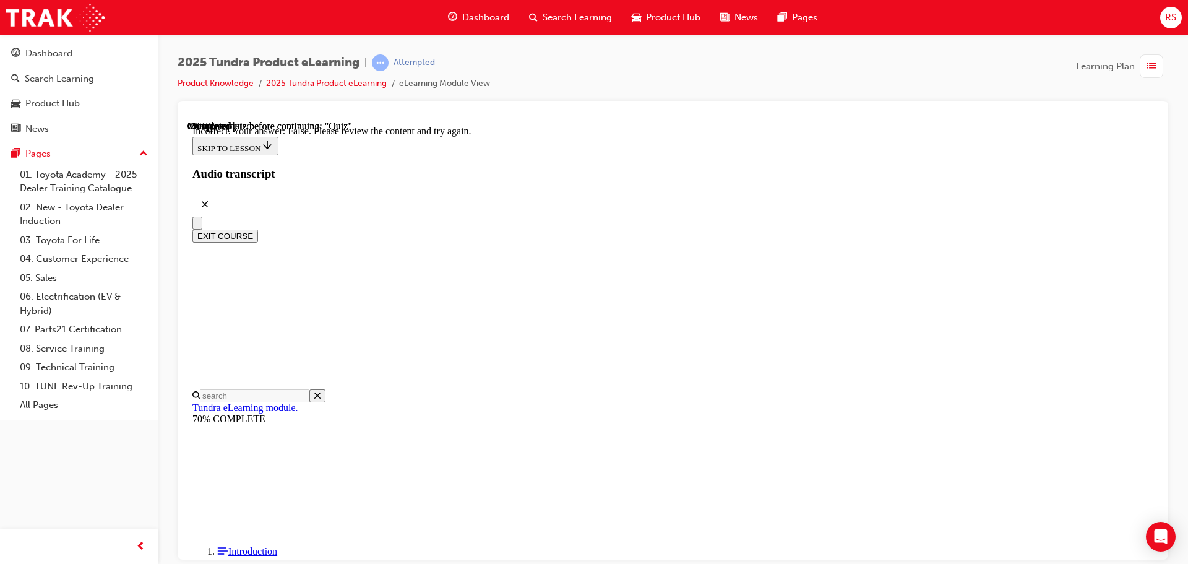
scroll to position [0, 0]
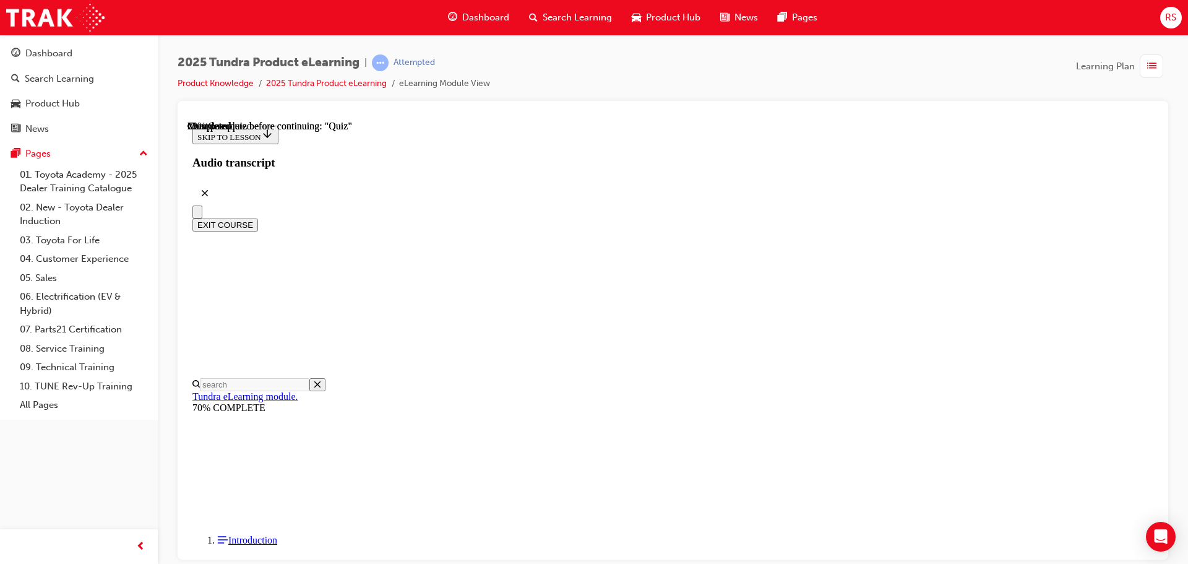
radio input "true"
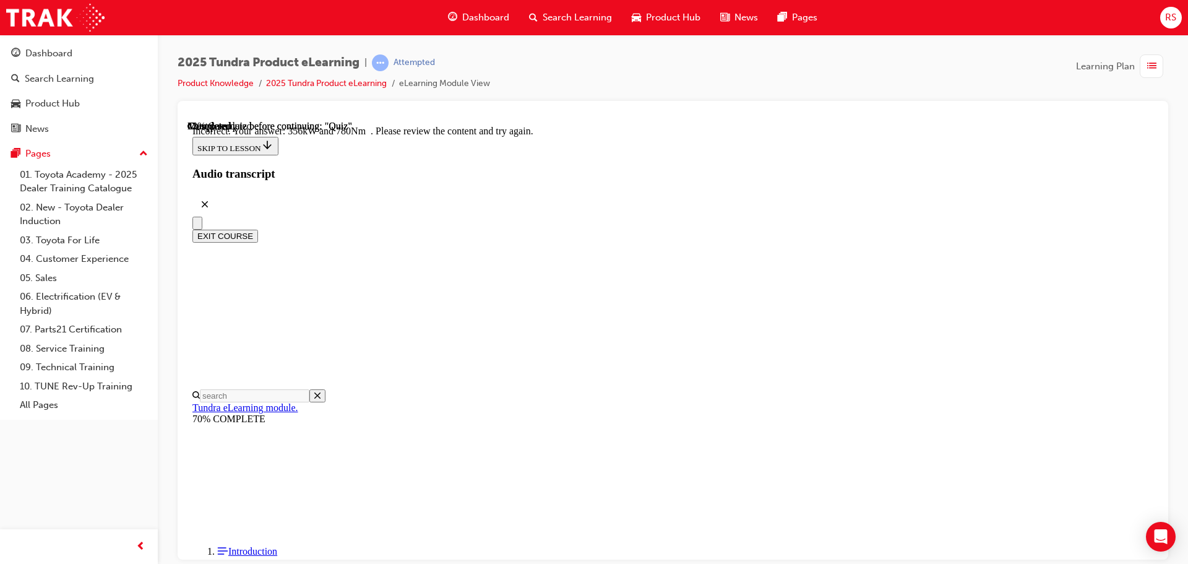
scroll to position [328, 0]
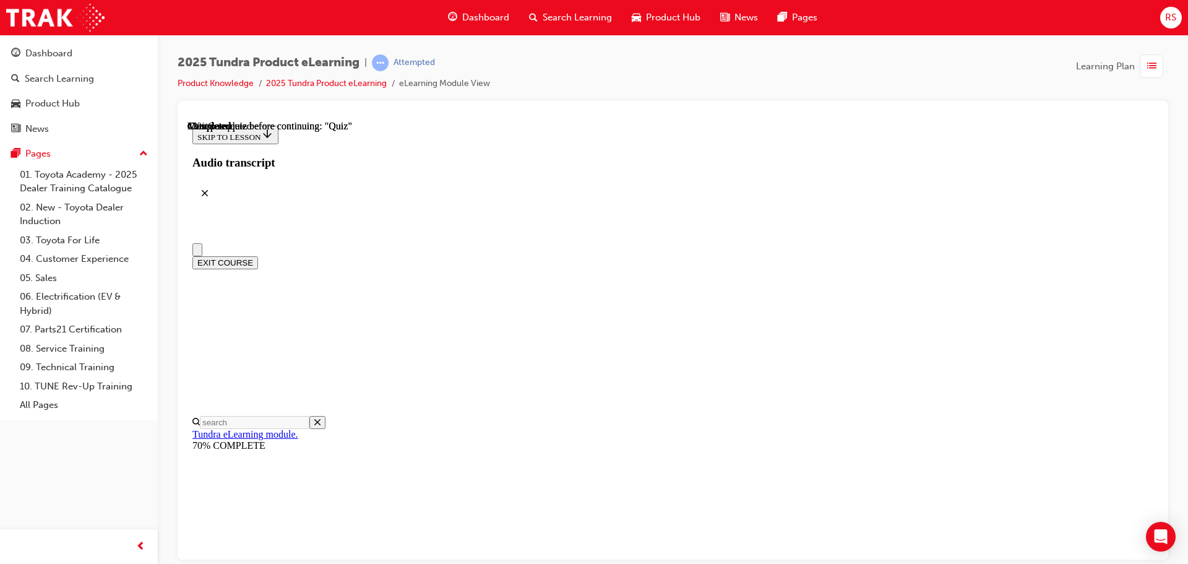
radio input "true"
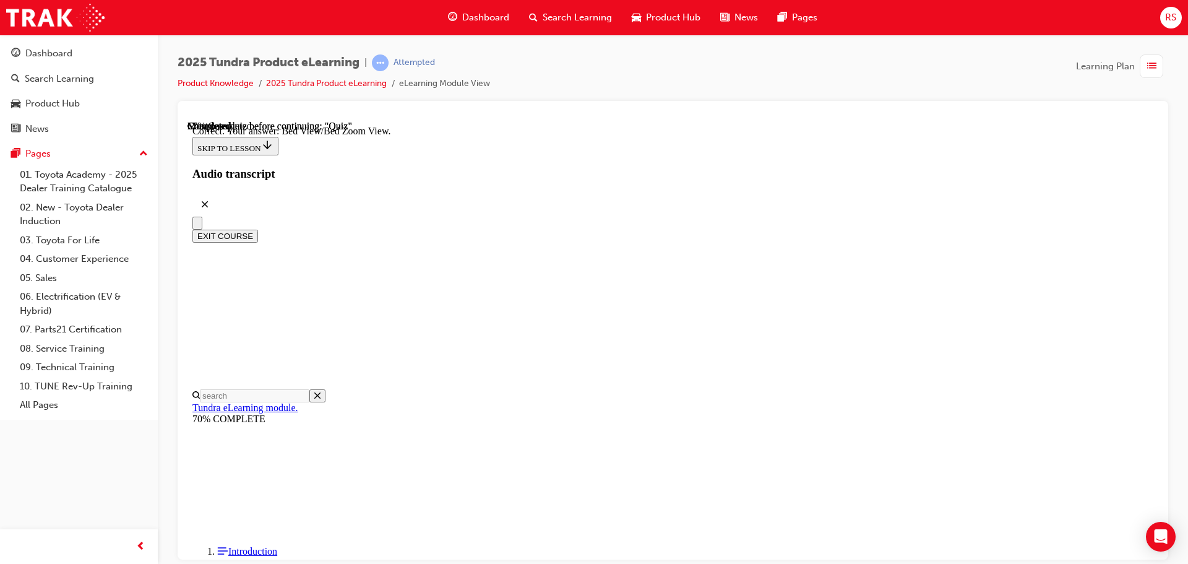
scroll to position [351, 0]
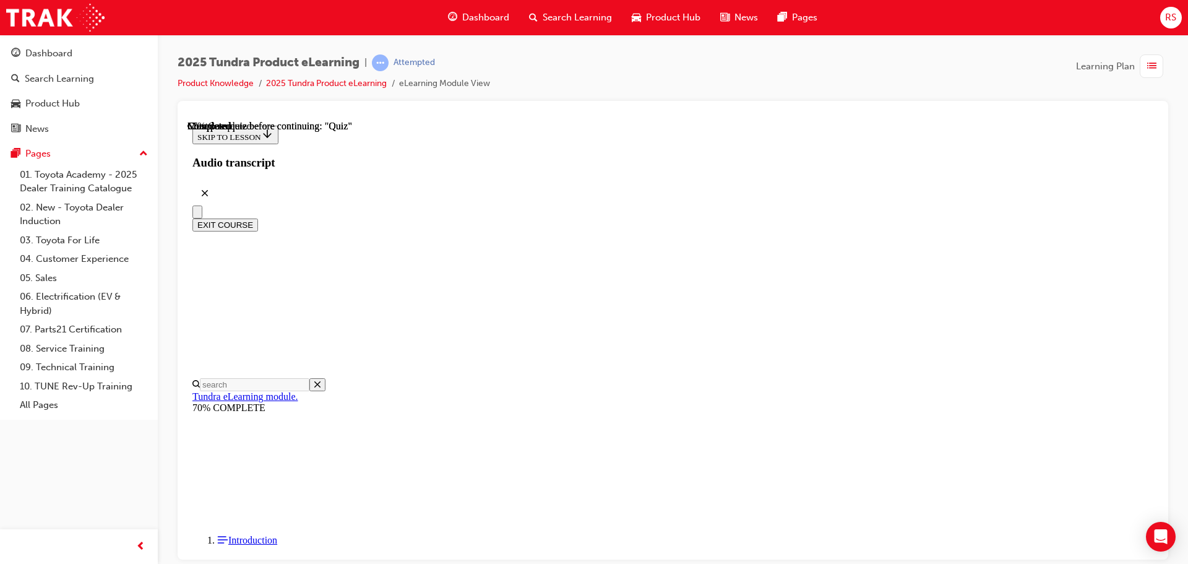
scroll to position [0, 0]
radio input "true"
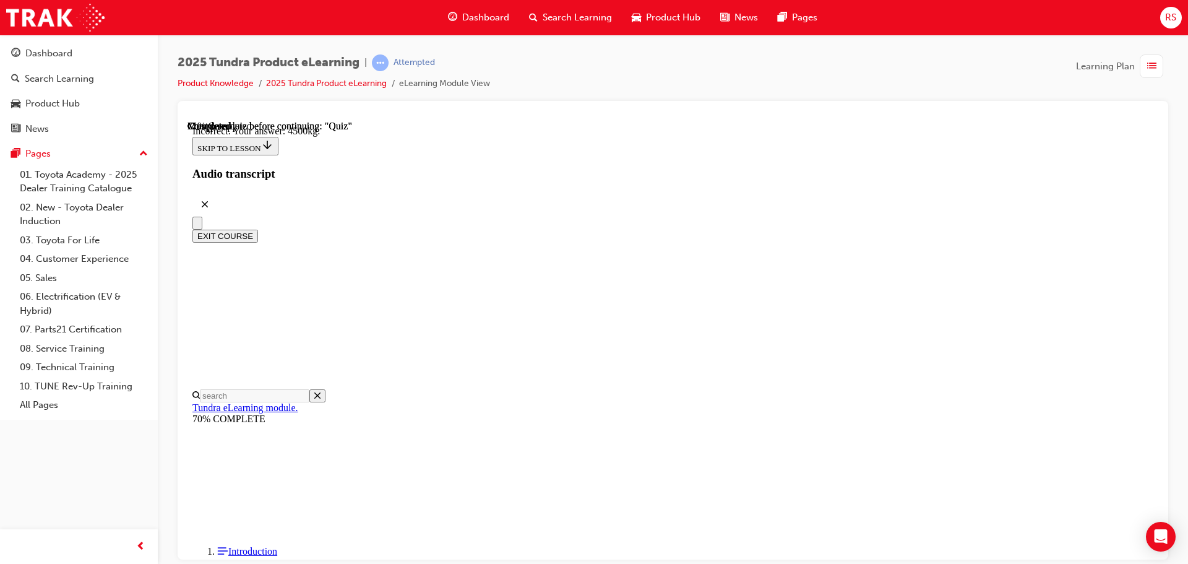
scroll to position [369, 0]
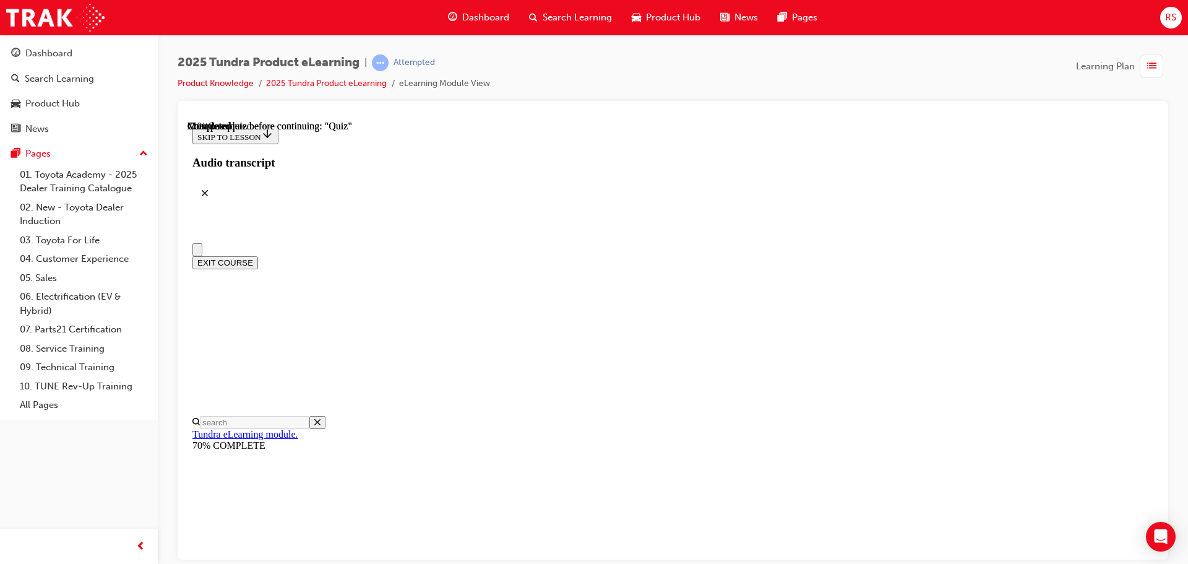
radio input "true"
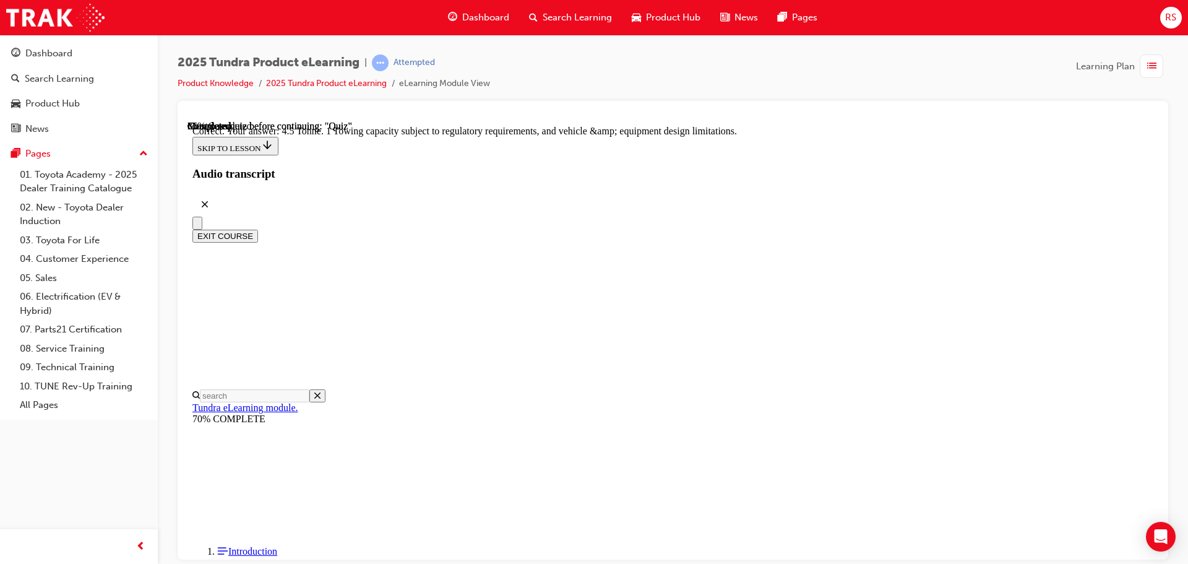
scroll to position [343, 0]
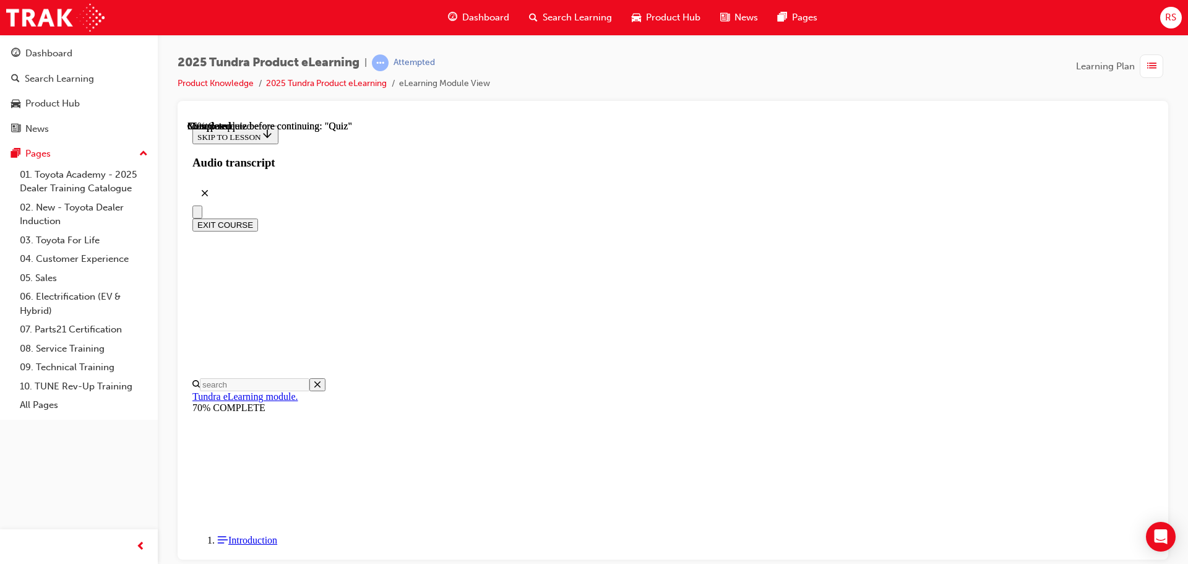
scroll to position [0, 0]
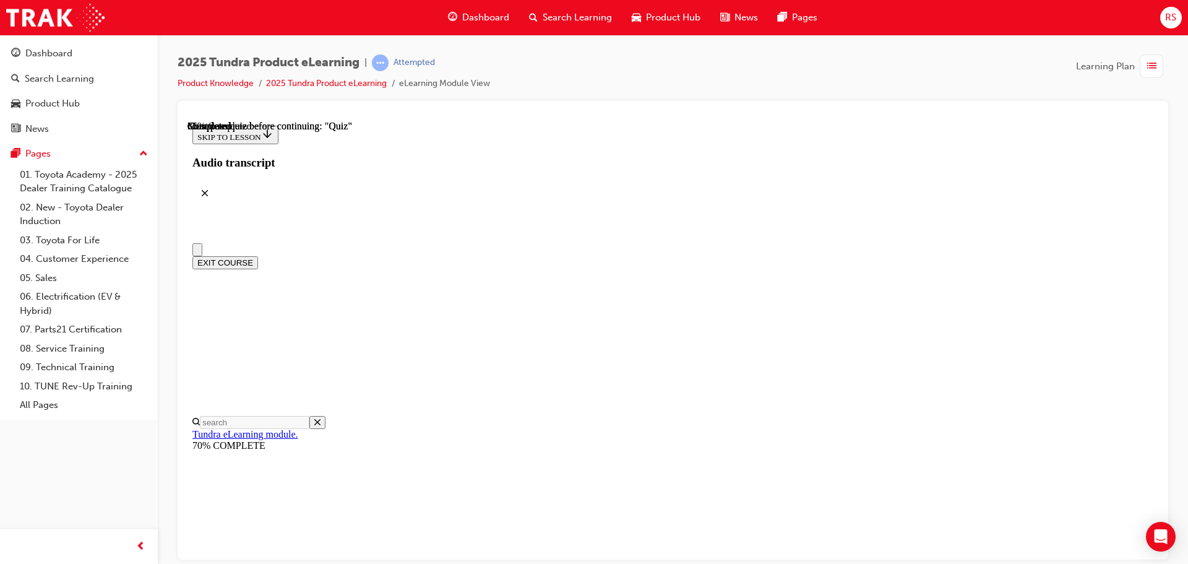
radio input "true"
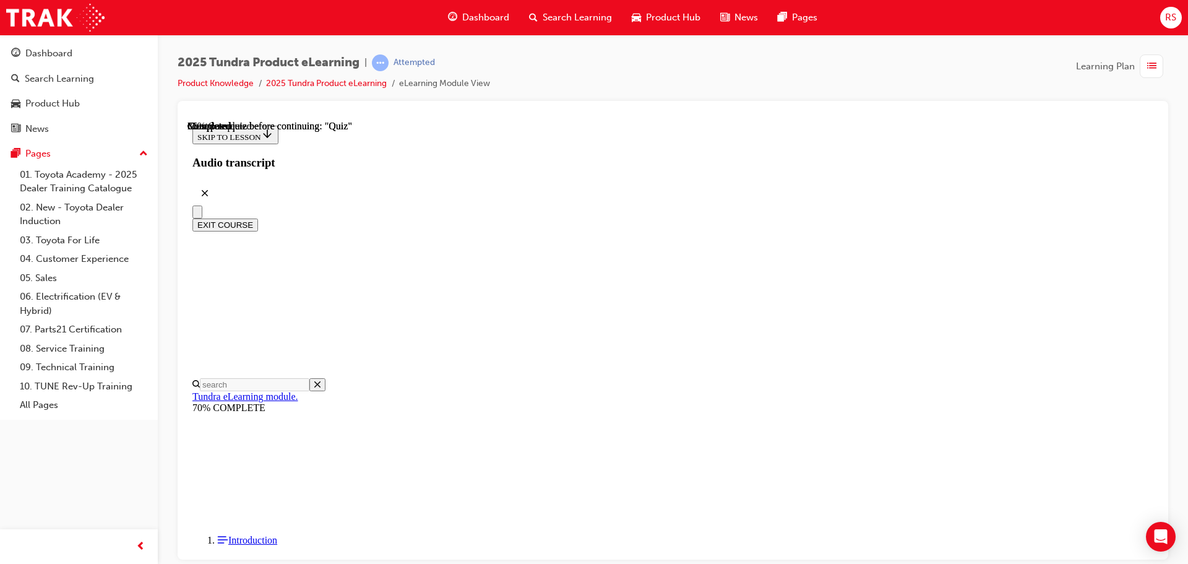
radio input "true"
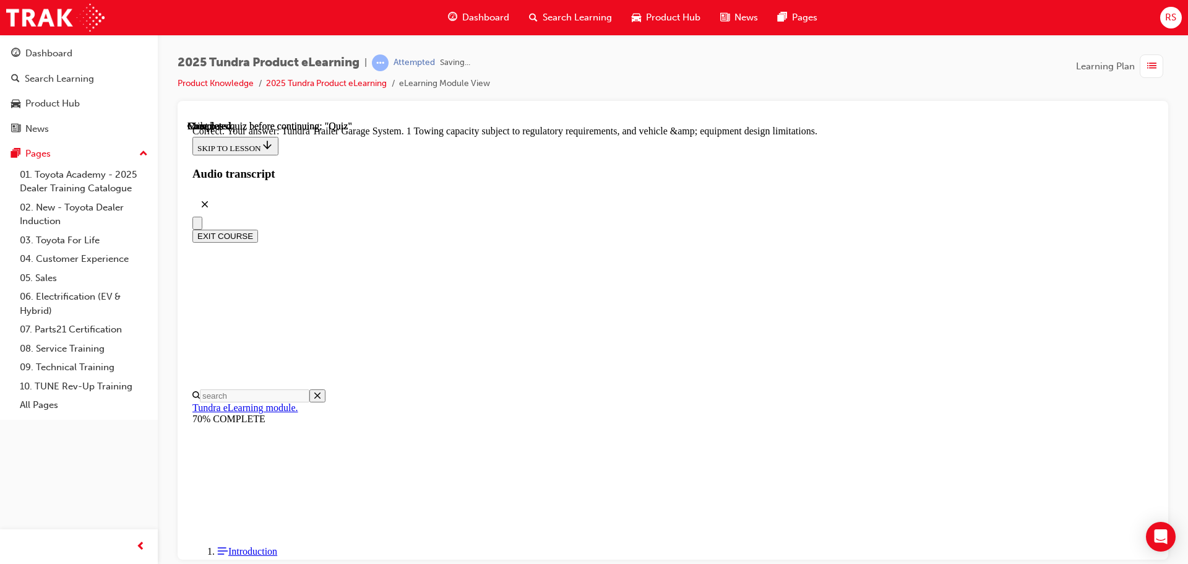
scroll to position [385, 0]
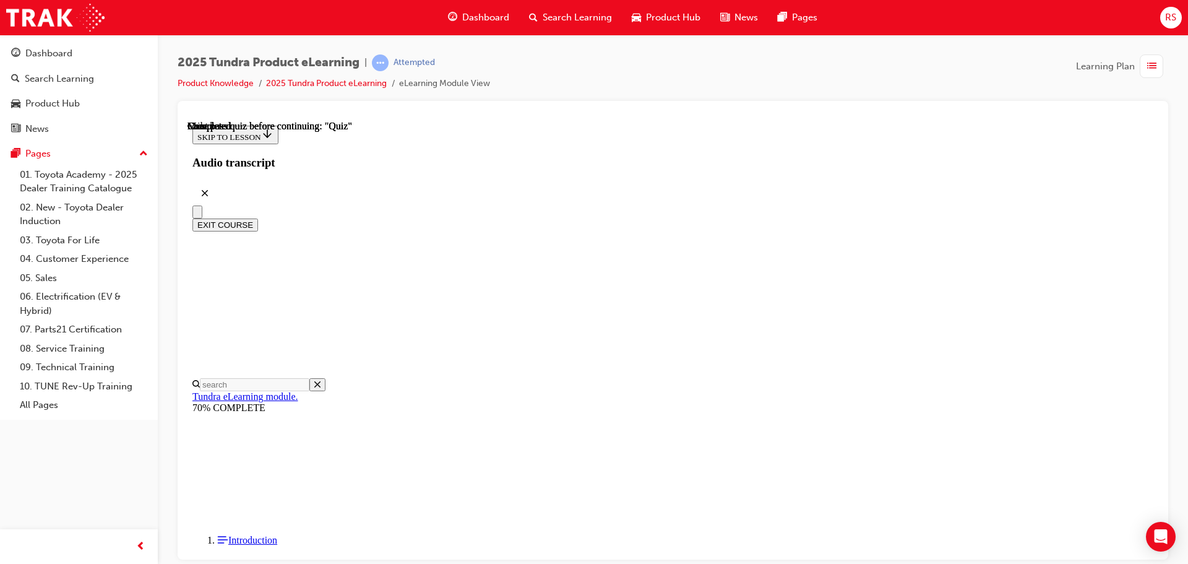
scroll to position [233, 0]
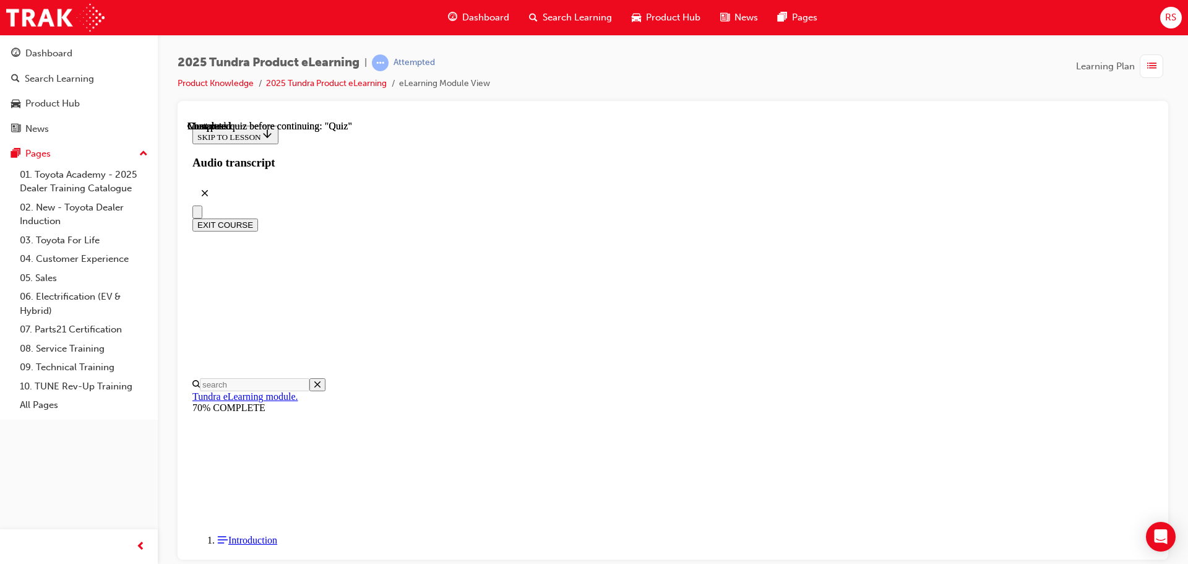
scroll to position [228, 0]
radio input "true"
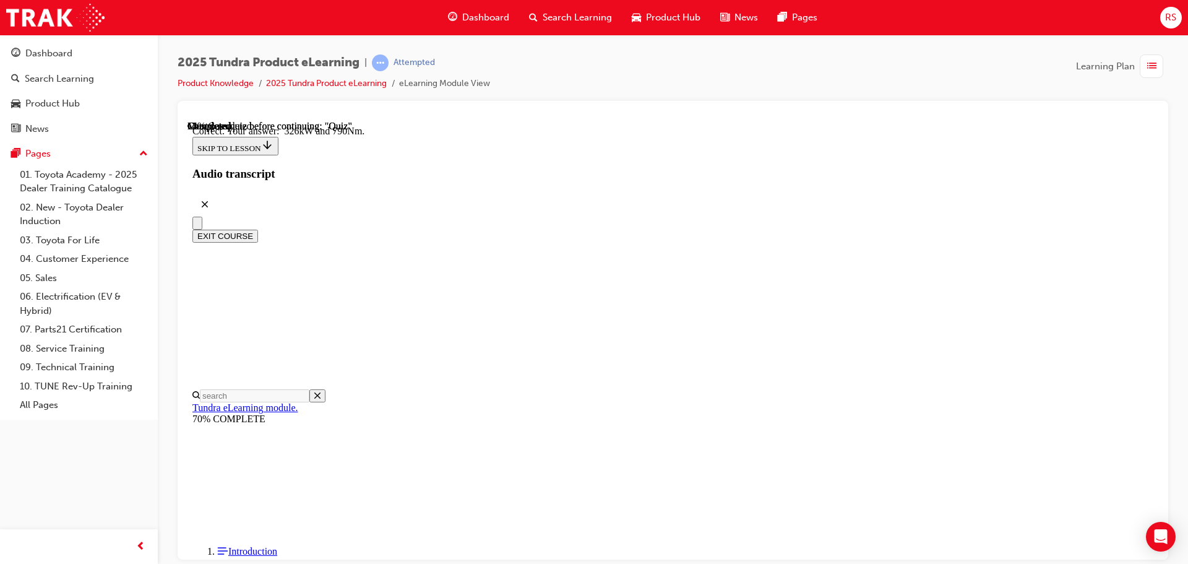
scroll to position [267, 0]
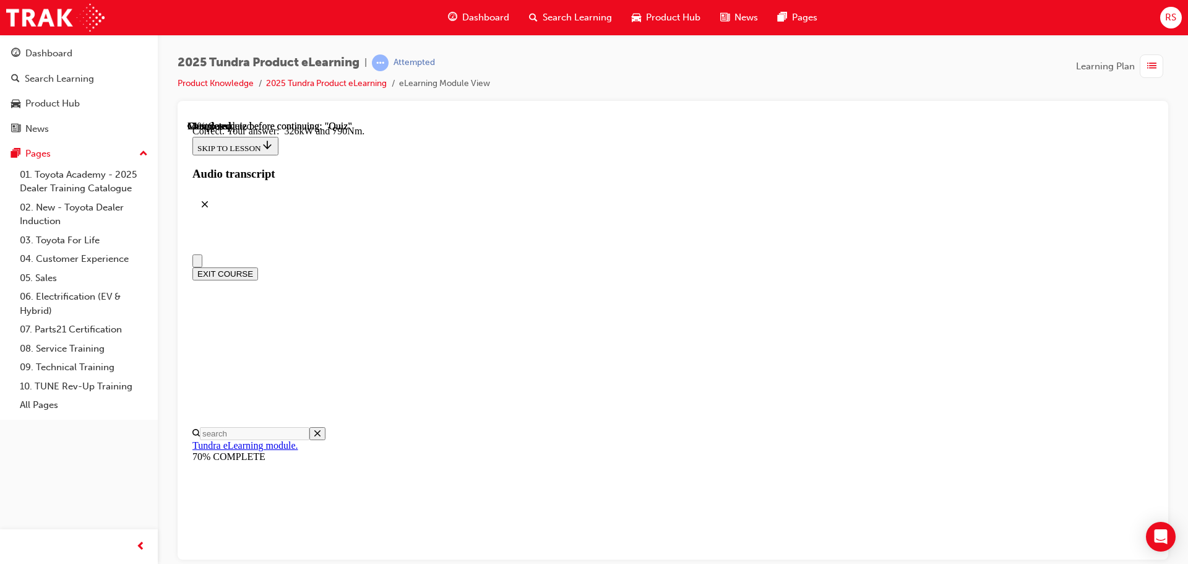
scroll to position [124, 0]
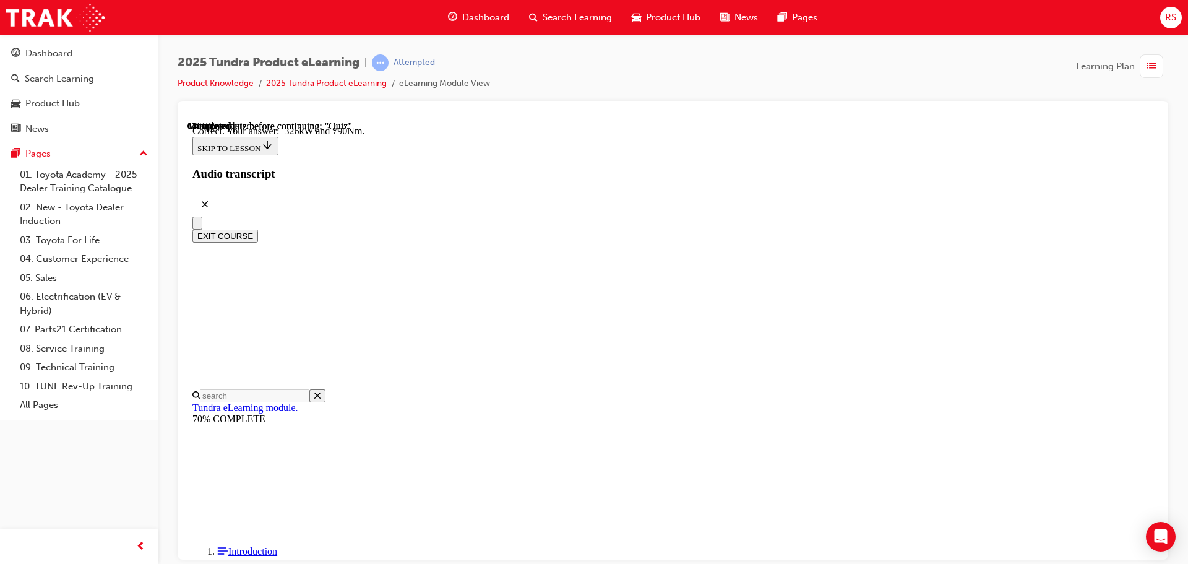
radio input "true"
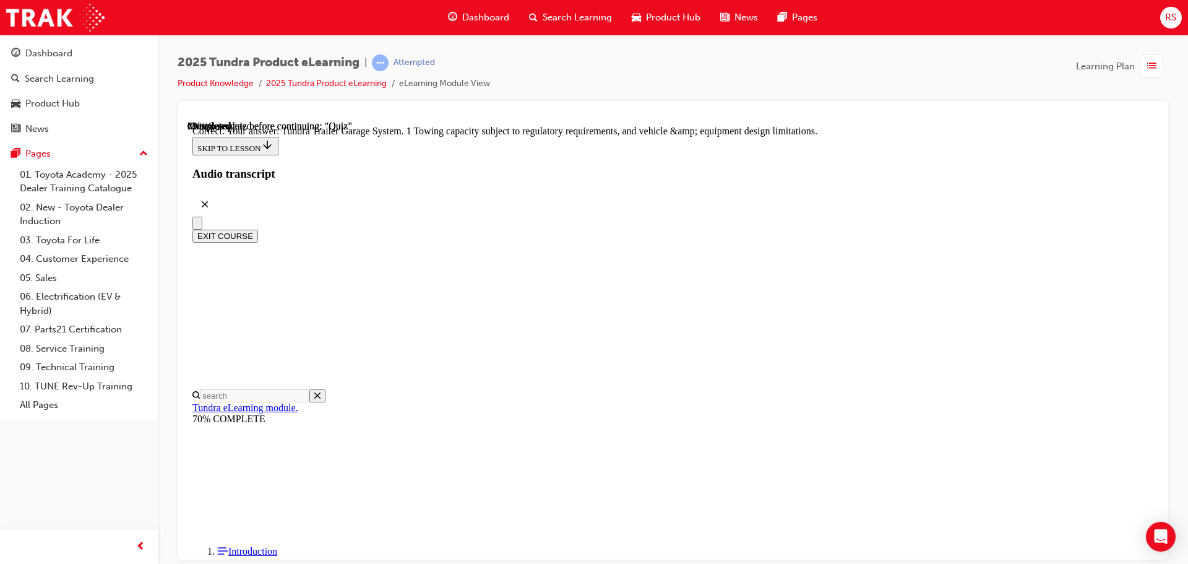
scroll to position [385, 0]
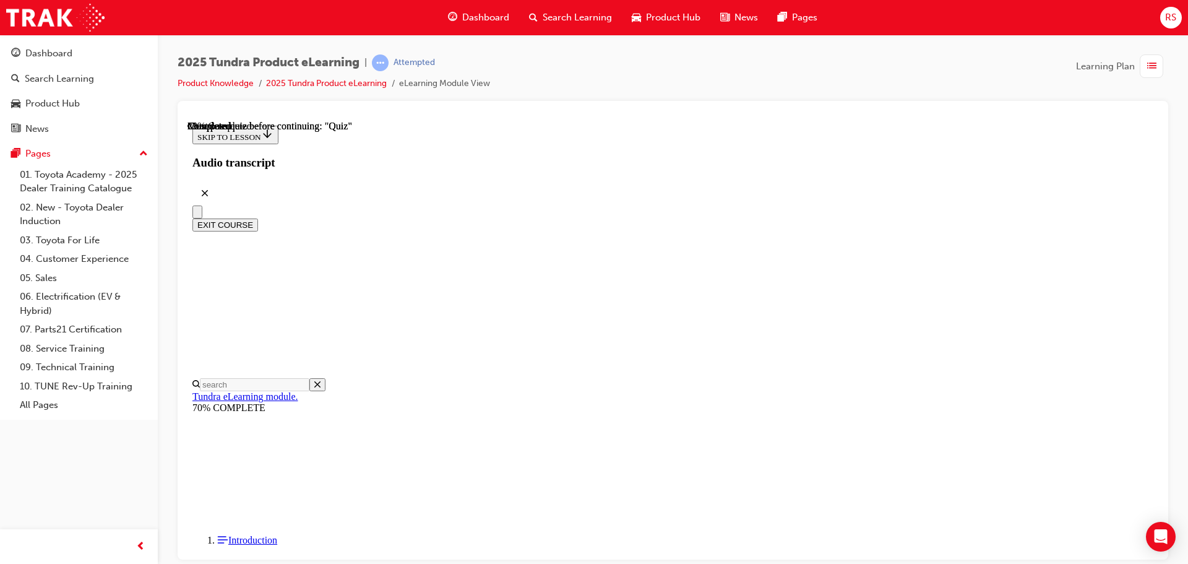
scroll to position [248, 0]
radio input "true"
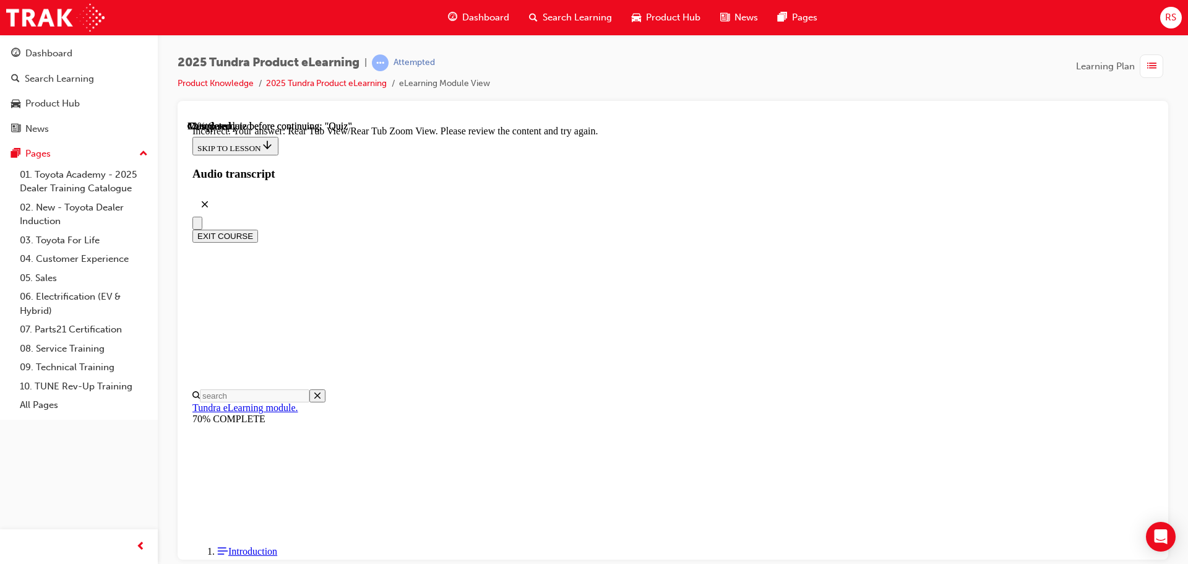
scroll to position [412, 0]
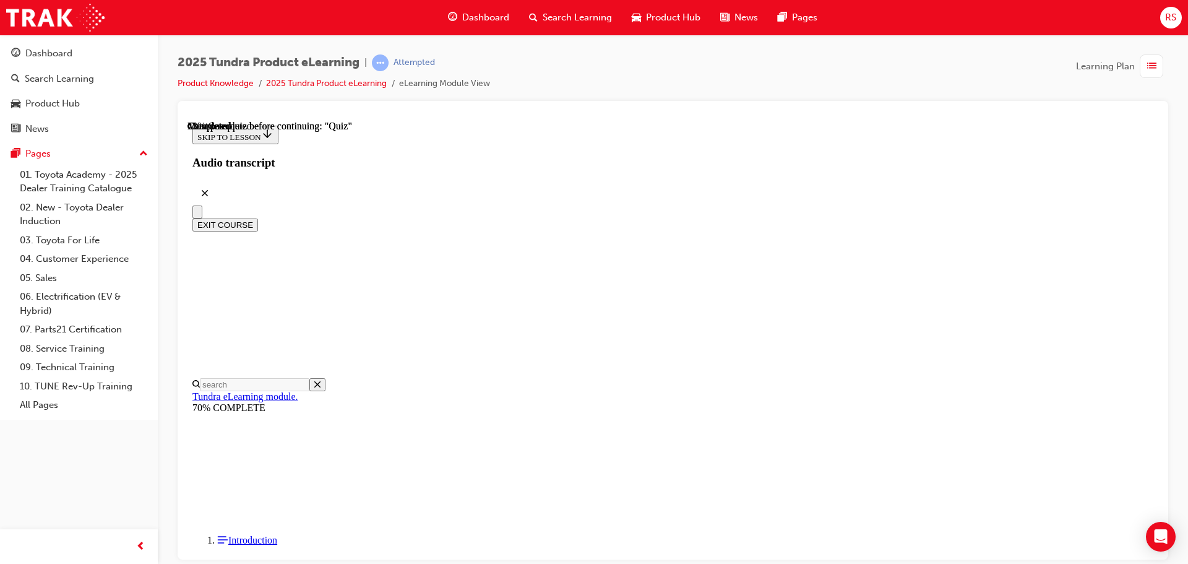
scroll to position [108, 0]
radio input "true"
drag, startPoint x: 653, startPoint y: 347, endPoint x: 683, endPoint y: 373, distance: 39.0
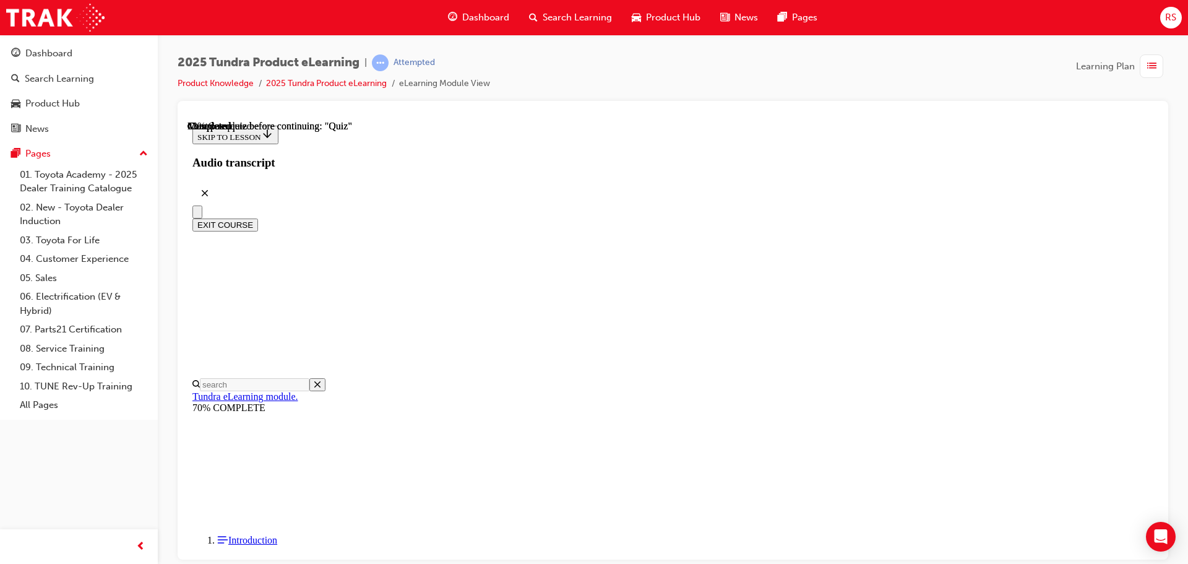
radio input "true"
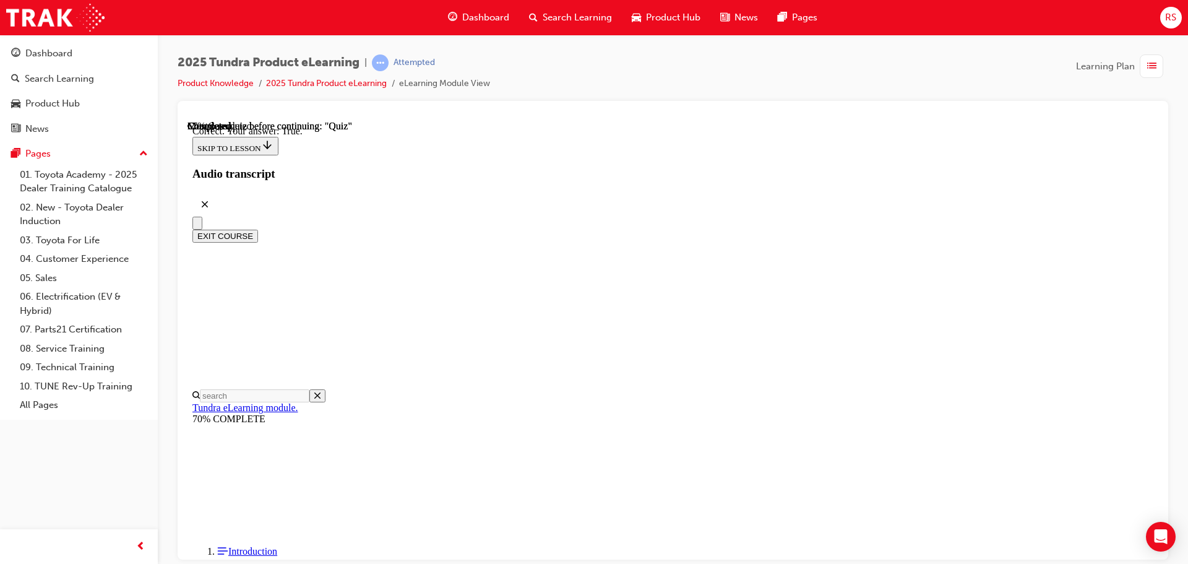
scroll to position [147, 0]
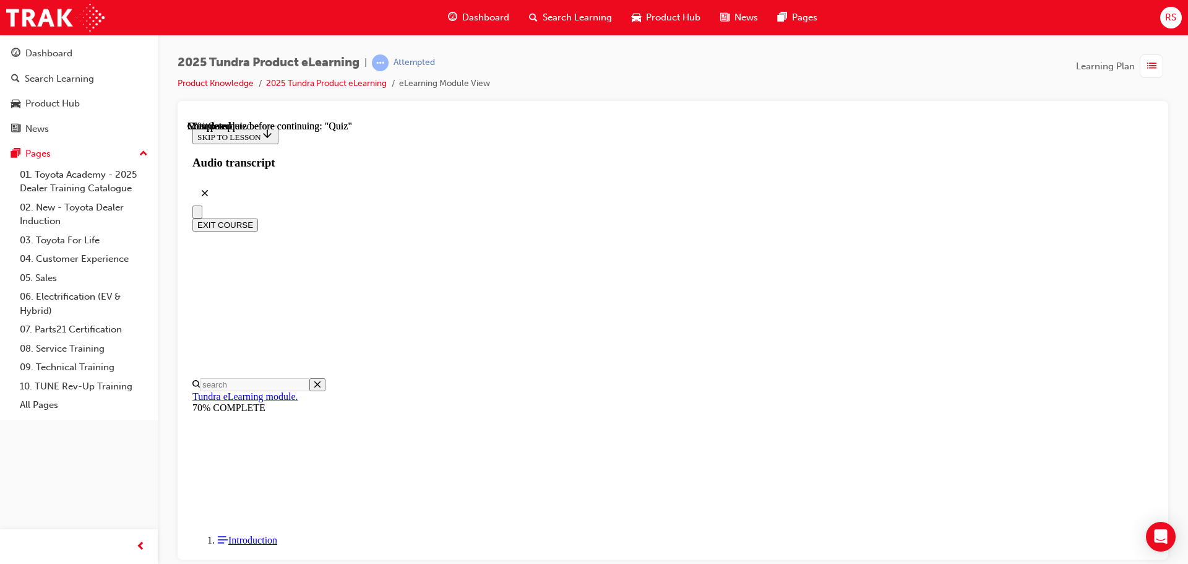
radio input "true"
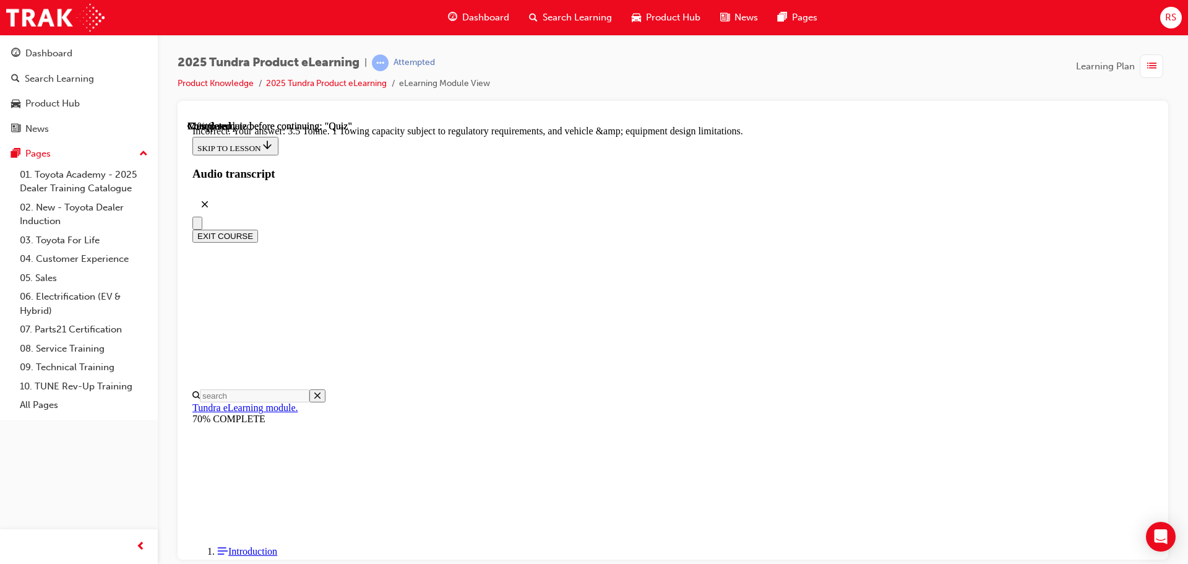
scroll to position [343, 0]
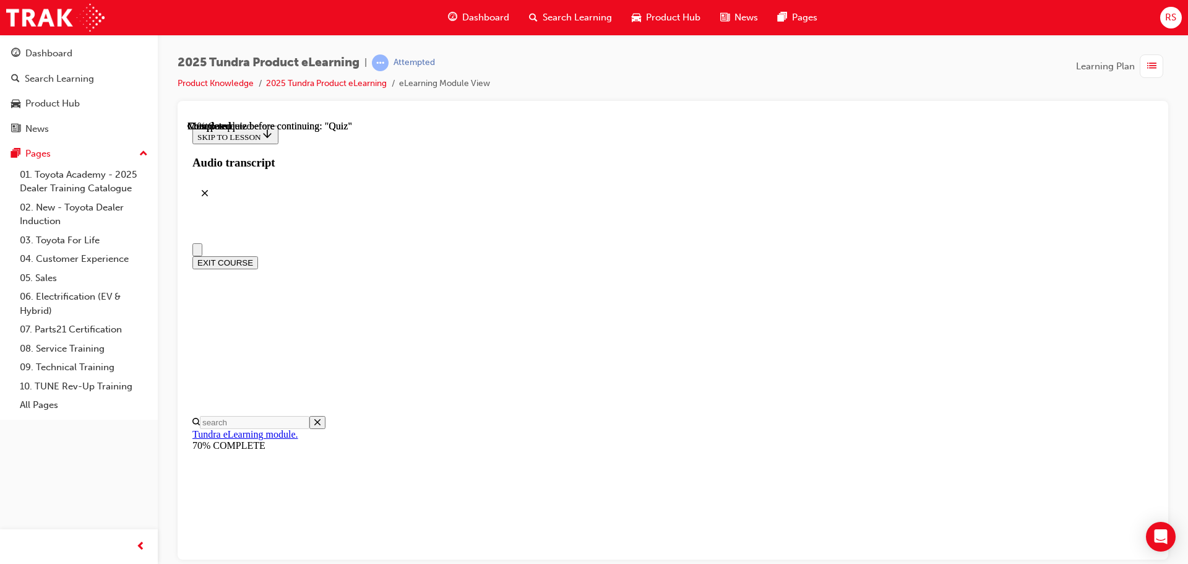
radio input "true"
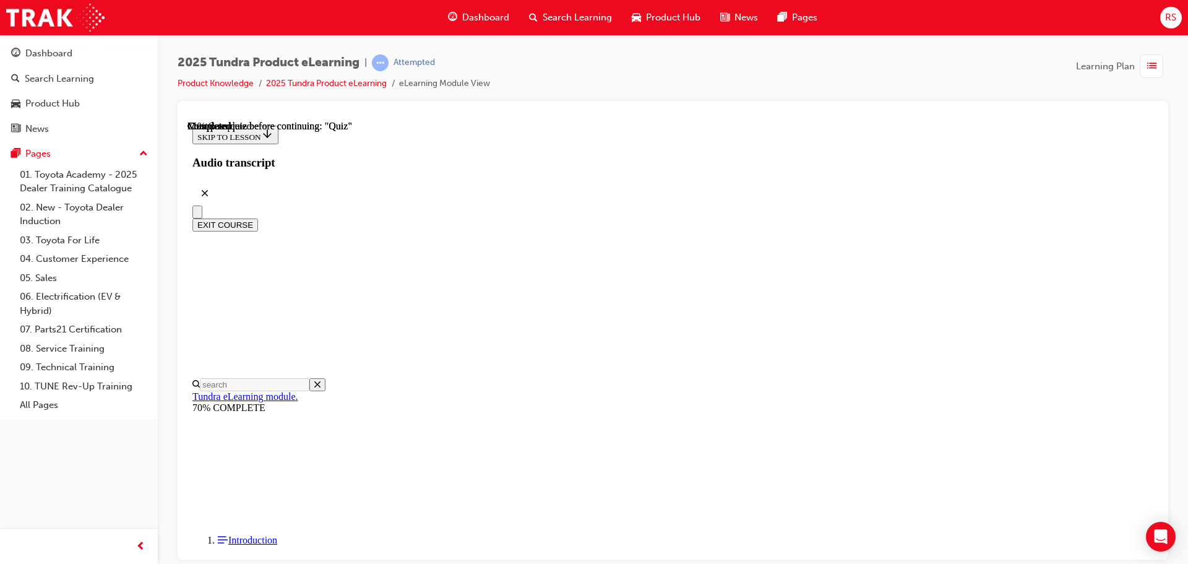
scroll to position [203, 0]
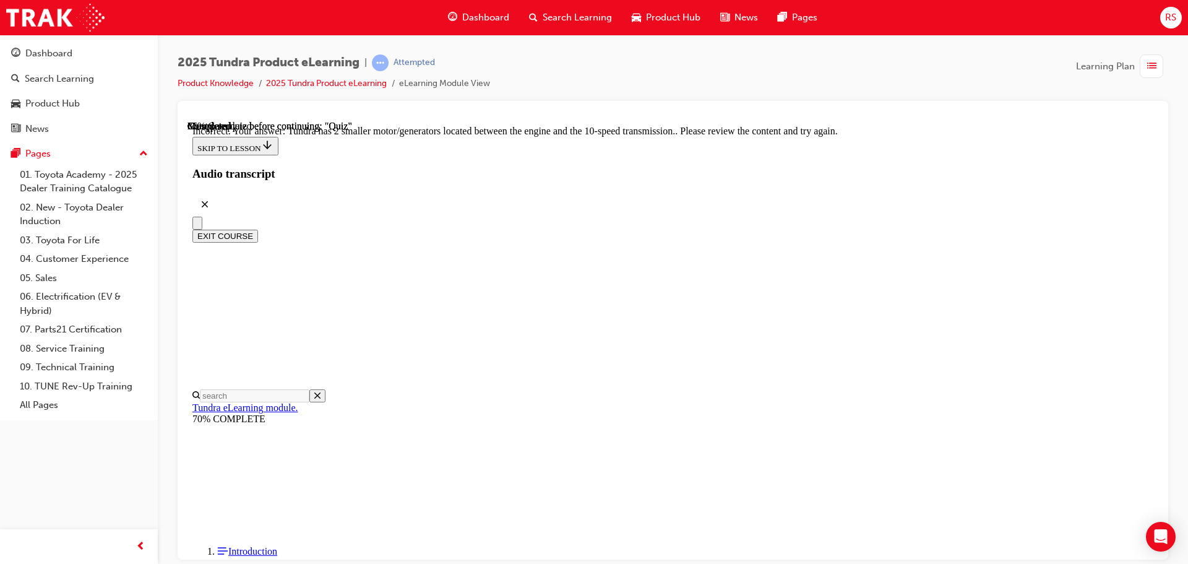
scroll to position [303, 0]
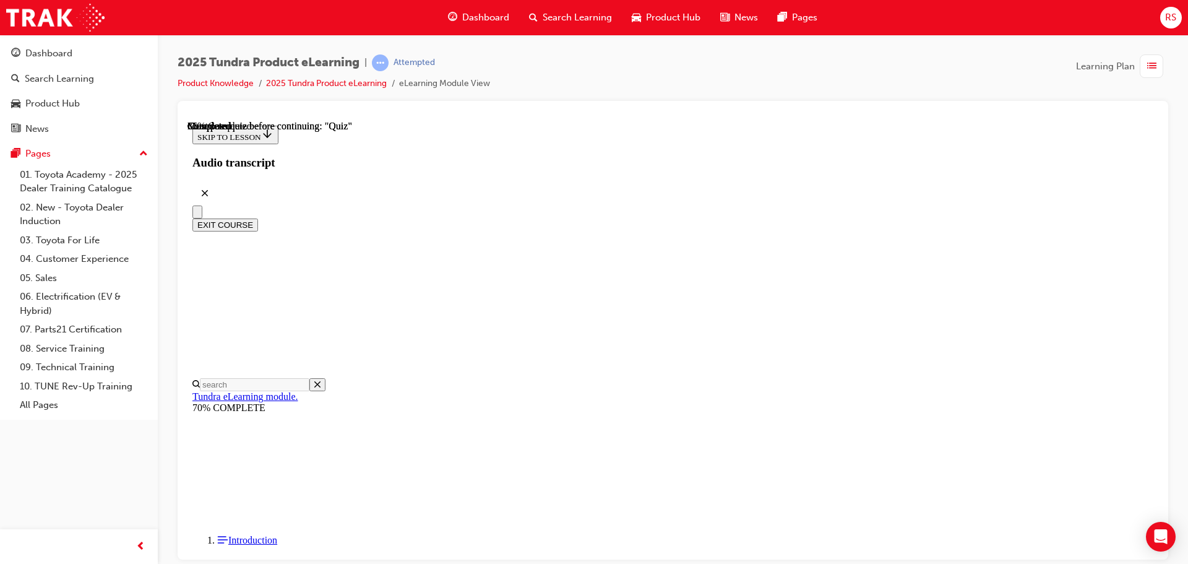
radio input "true"
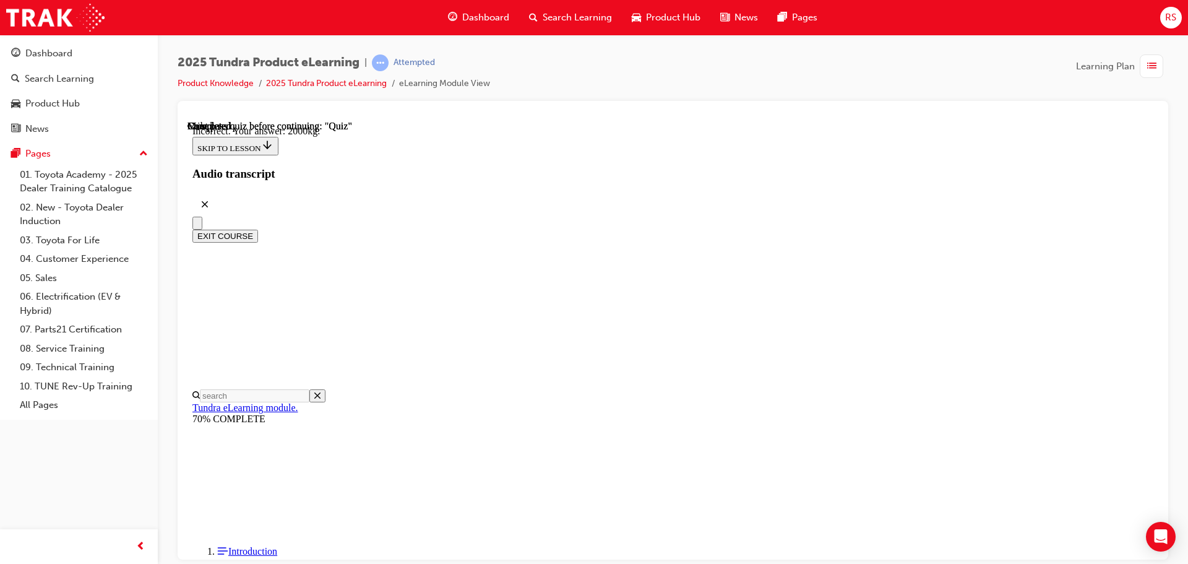
scroll to position [369, 0]
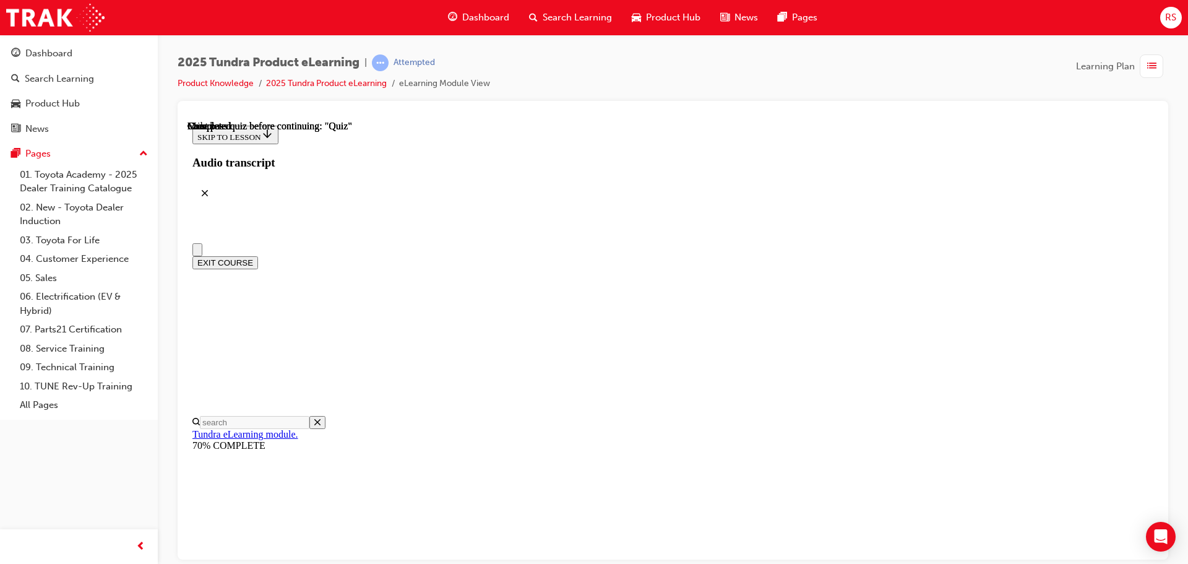
scroll to position [233, 0]
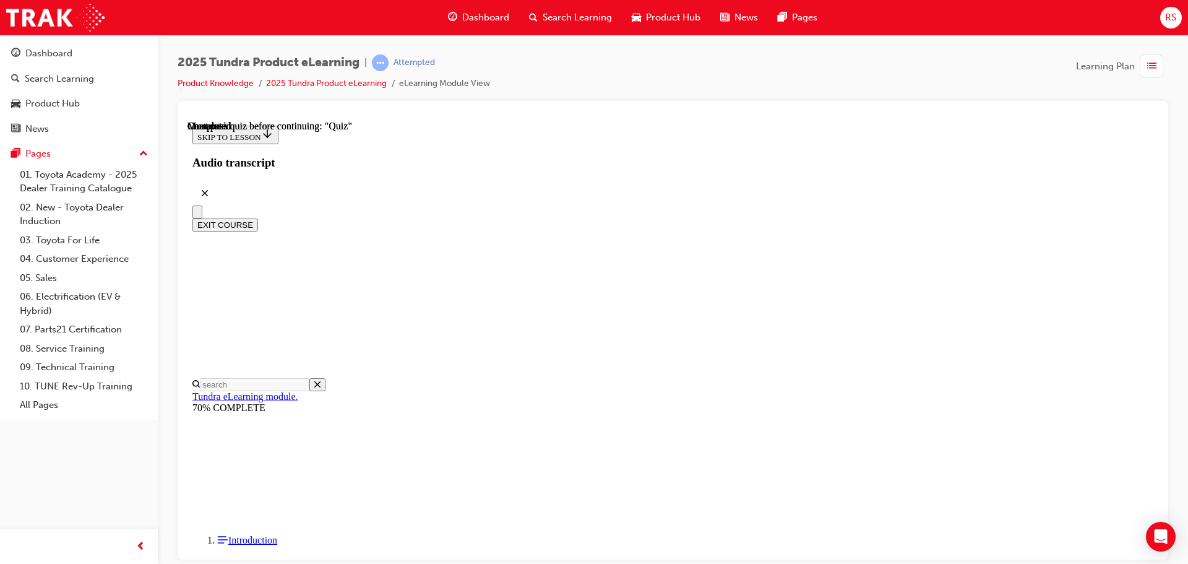
scroll to position [108, 0]
radio input "true"
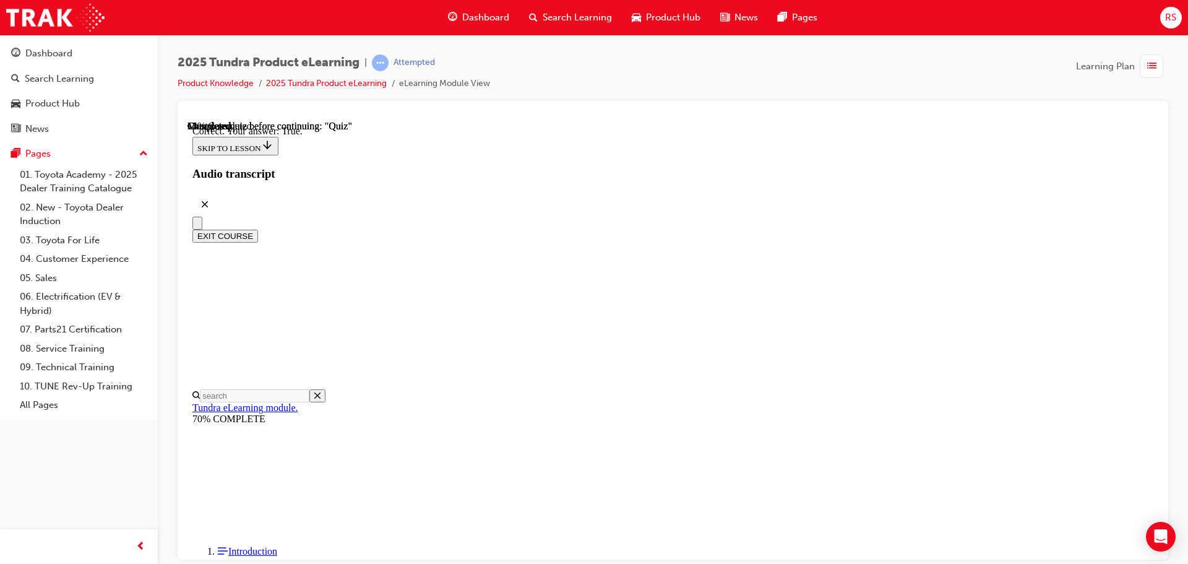
radio input "true"
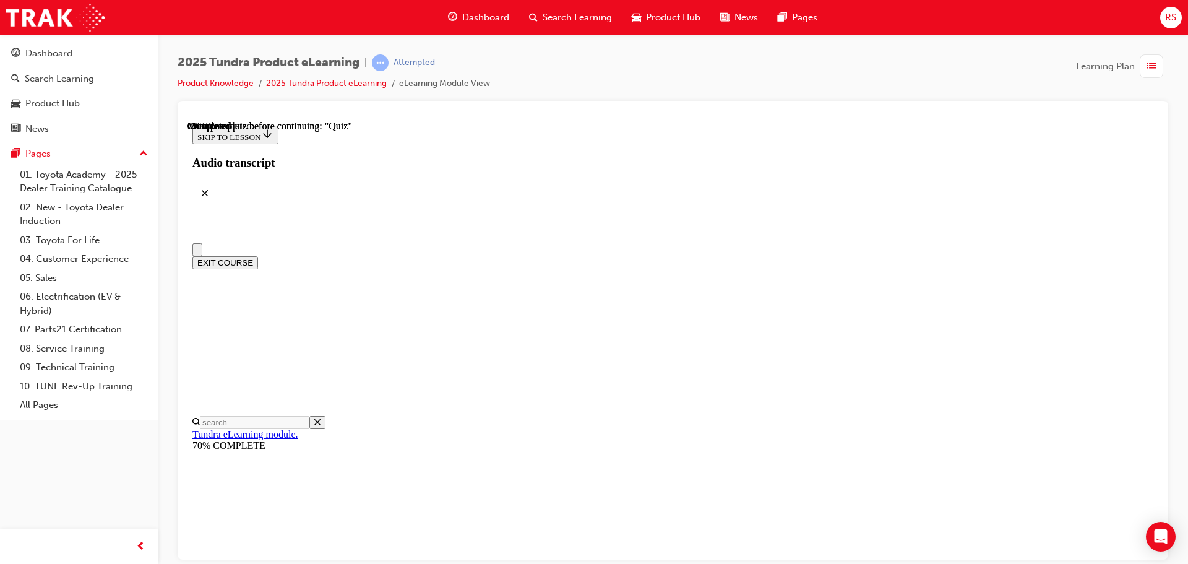
scroll to position [186, 0]
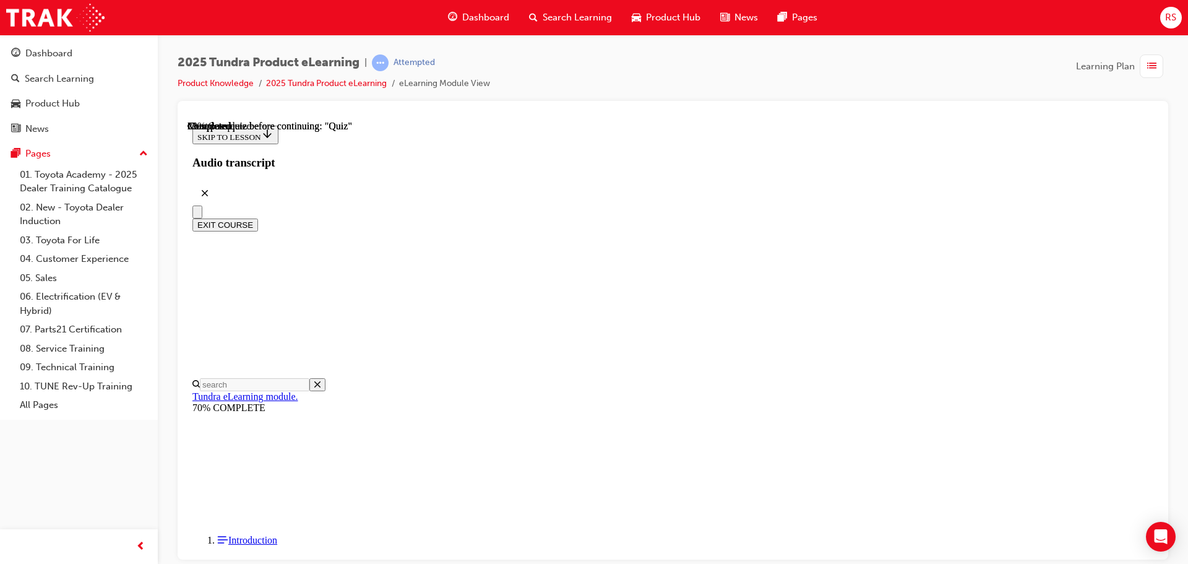
radio input "true"
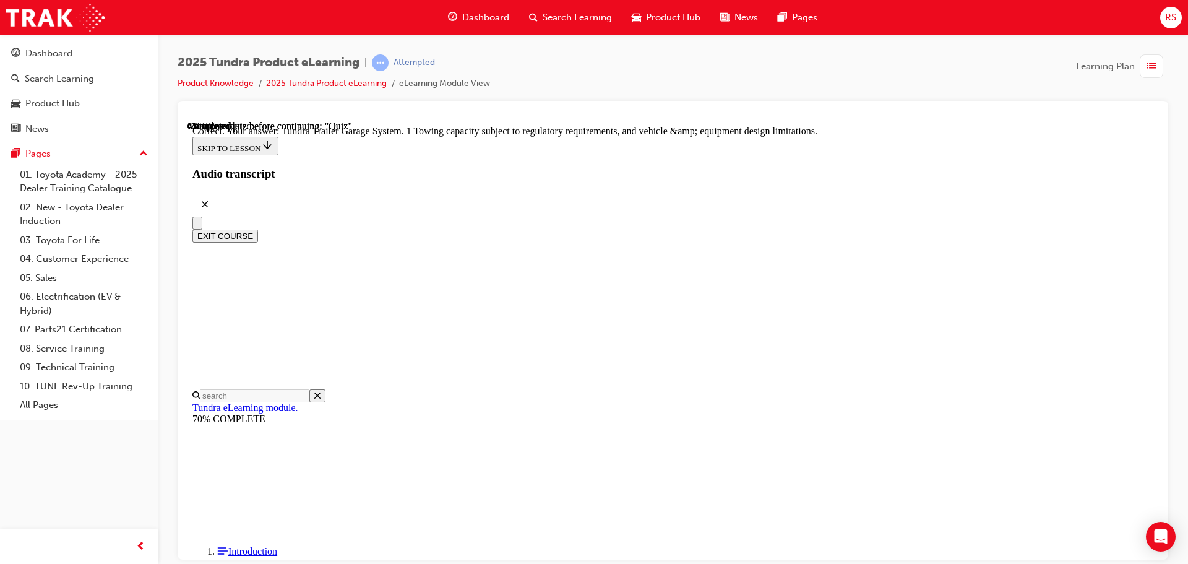
scroll to position [385, 0]
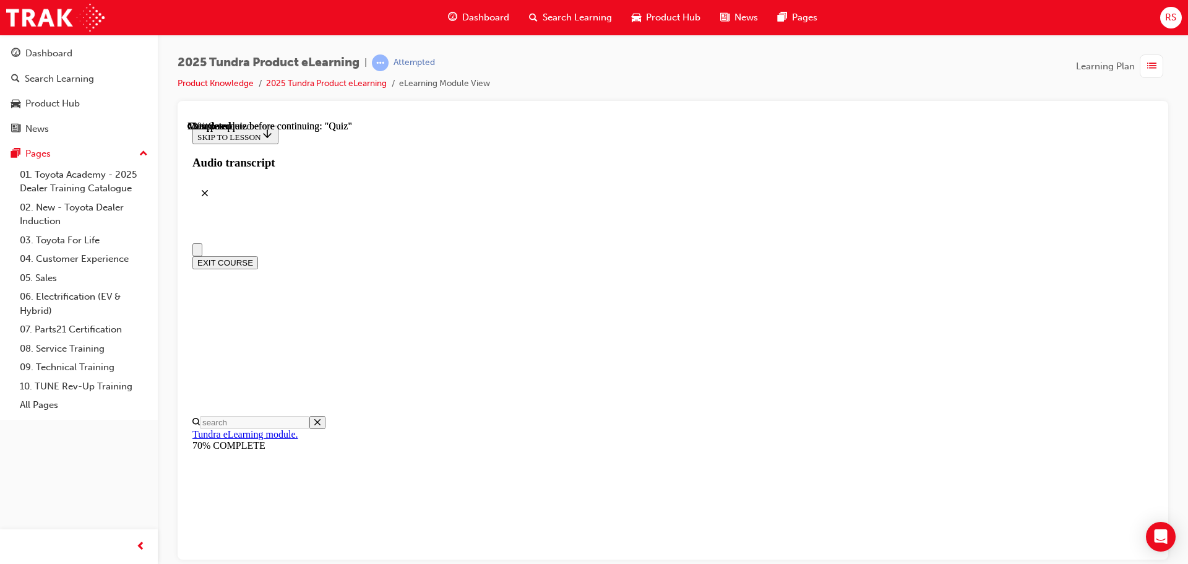
scroll to position [124, 0]
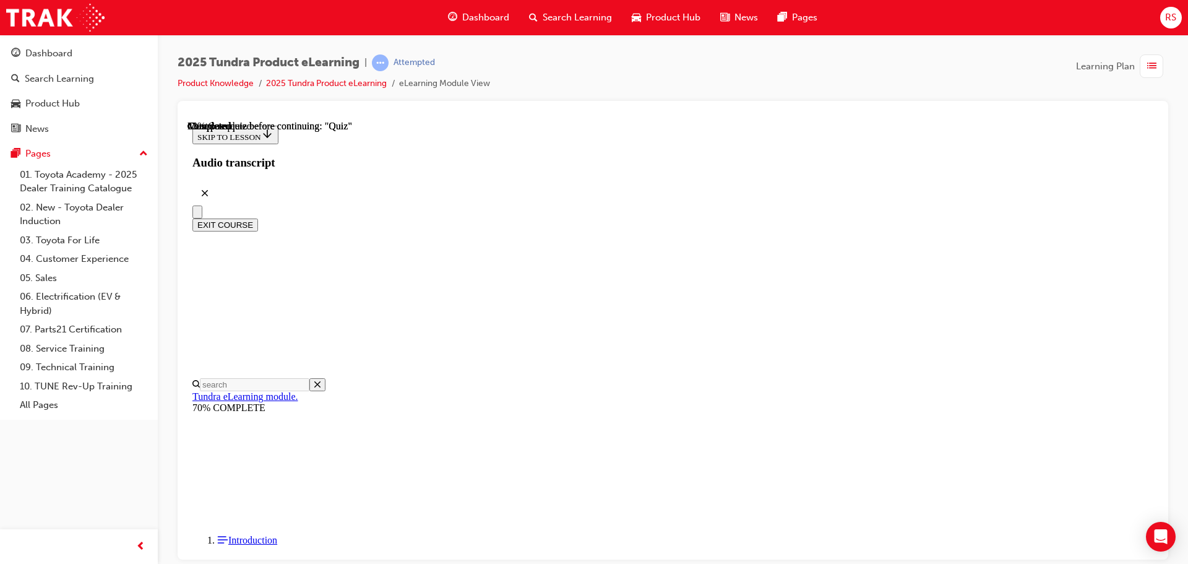
radio input "true"
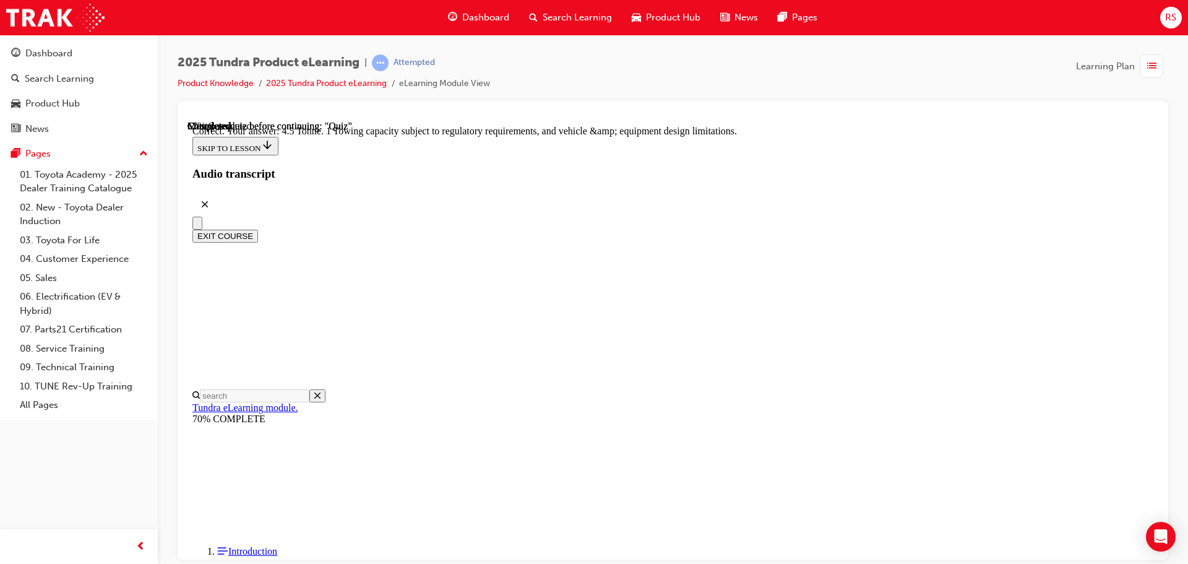
scroll to position [343, 0]
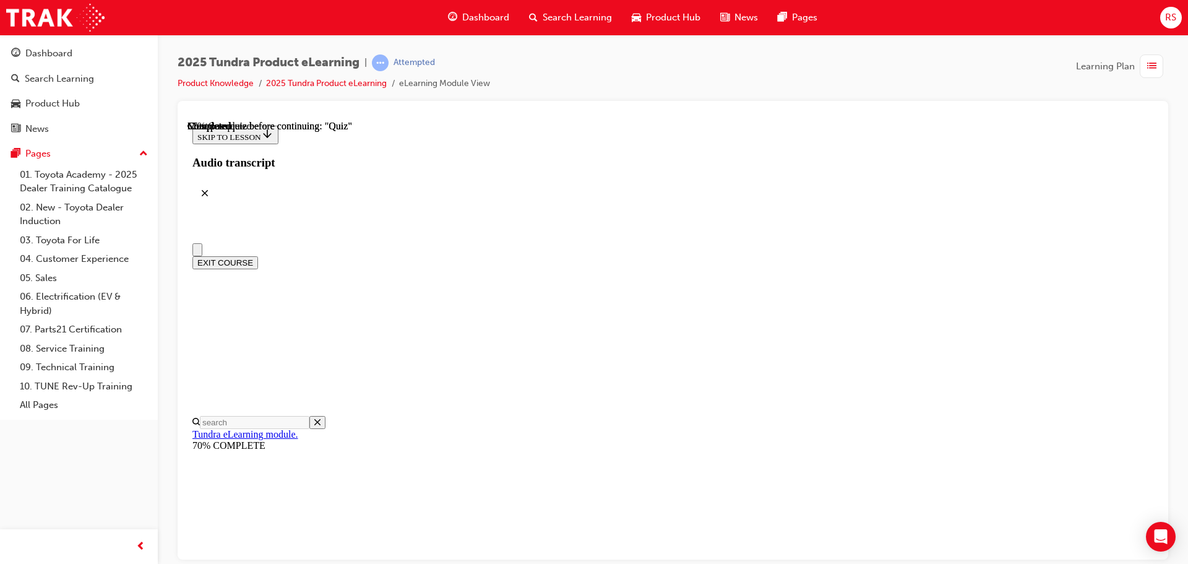
scroll to position [248, 0]
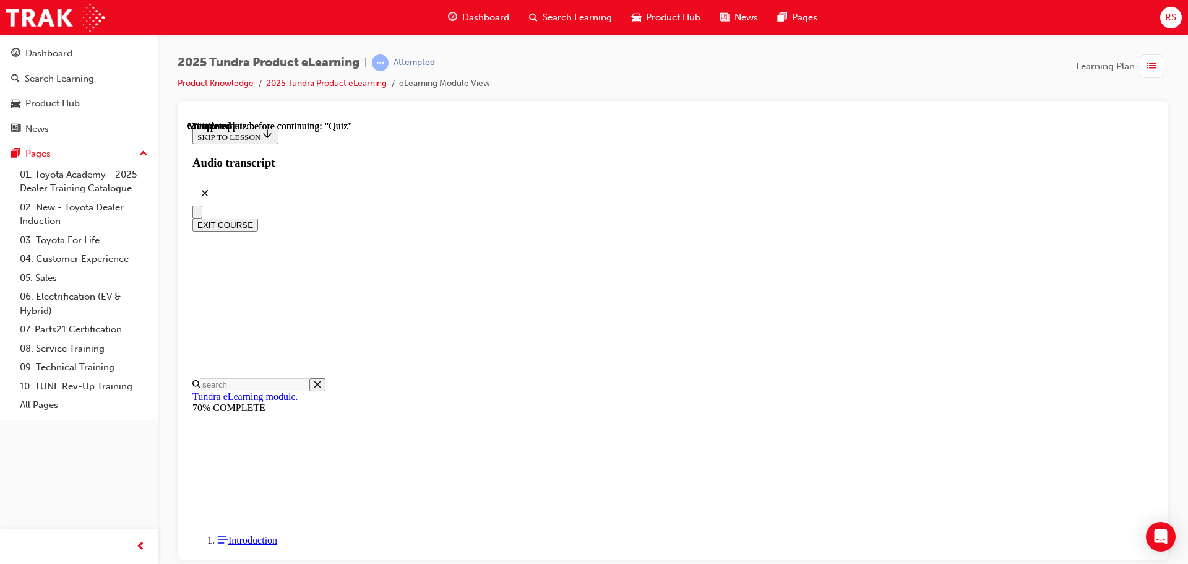
radio input "true"
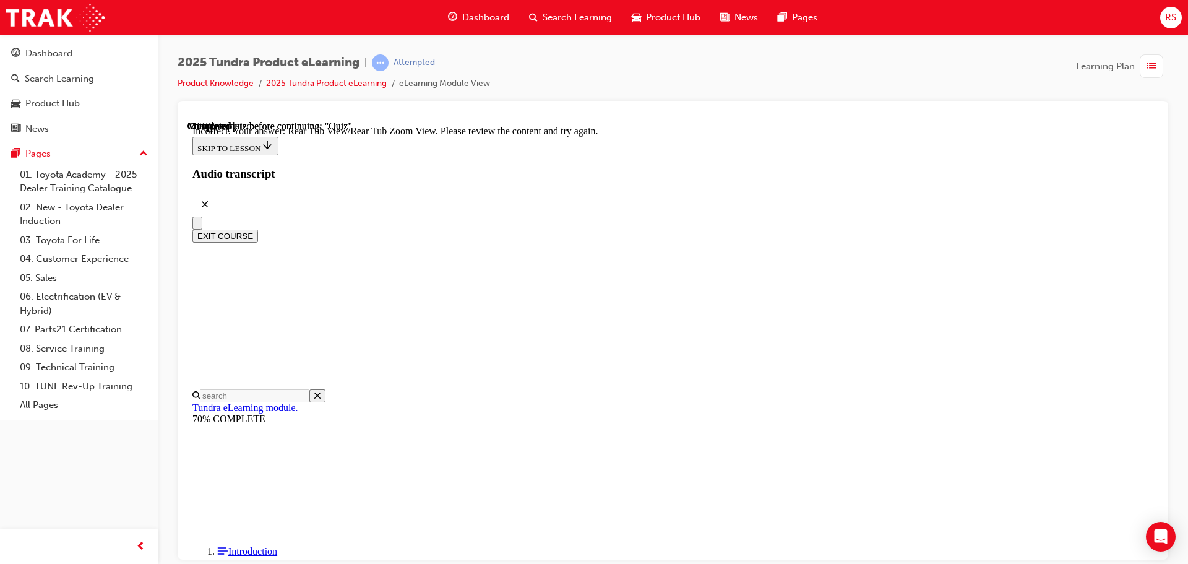
scroll to position [412, 0]
drag, startPoint x: 777, startPoint y: 499, endPoint x: 785, endPoint y: 492, distance: 11.4
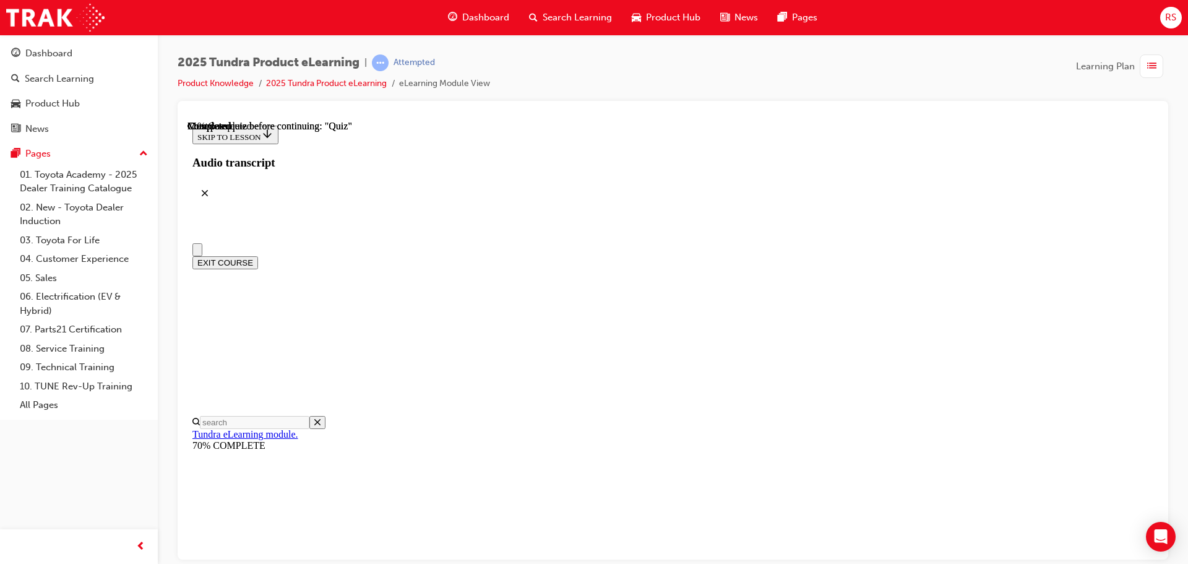
scroll to position [248, 0]
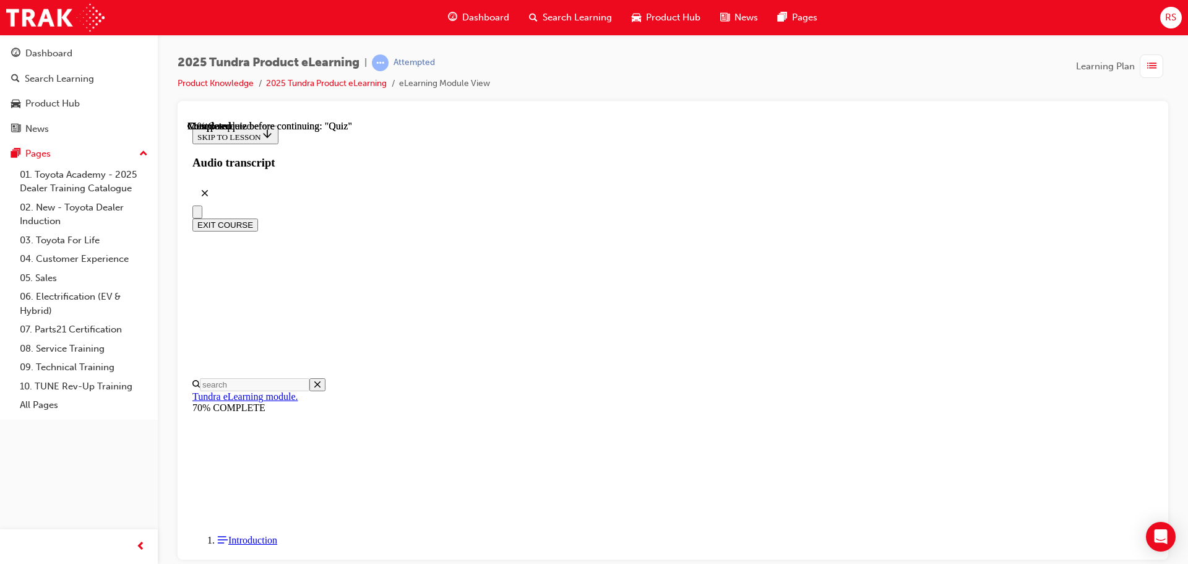
radio input "true"
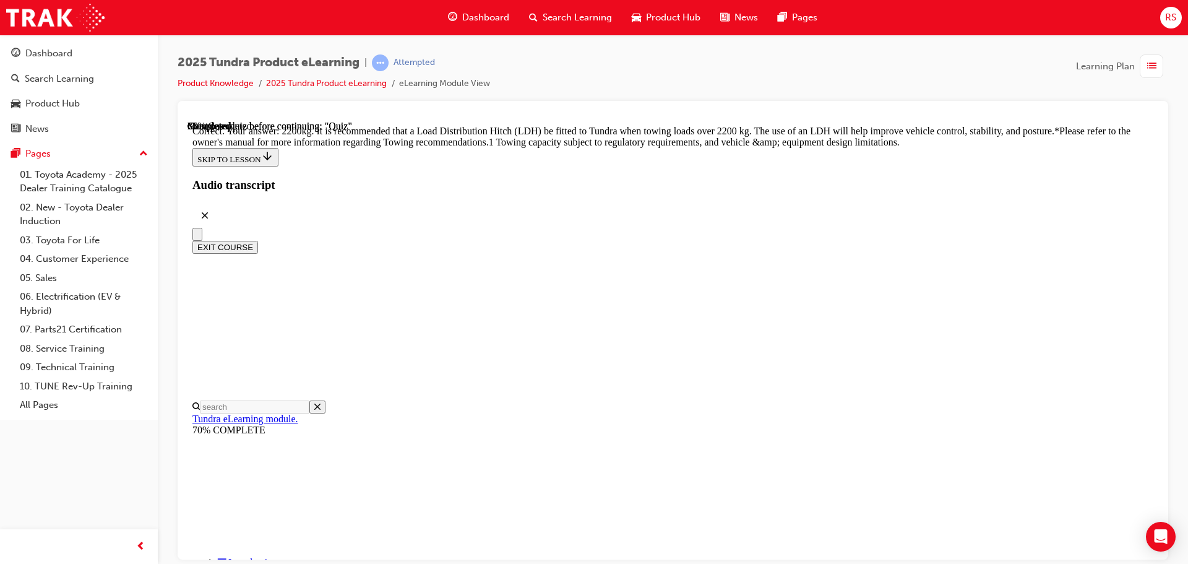
scroll to position [519, 0]
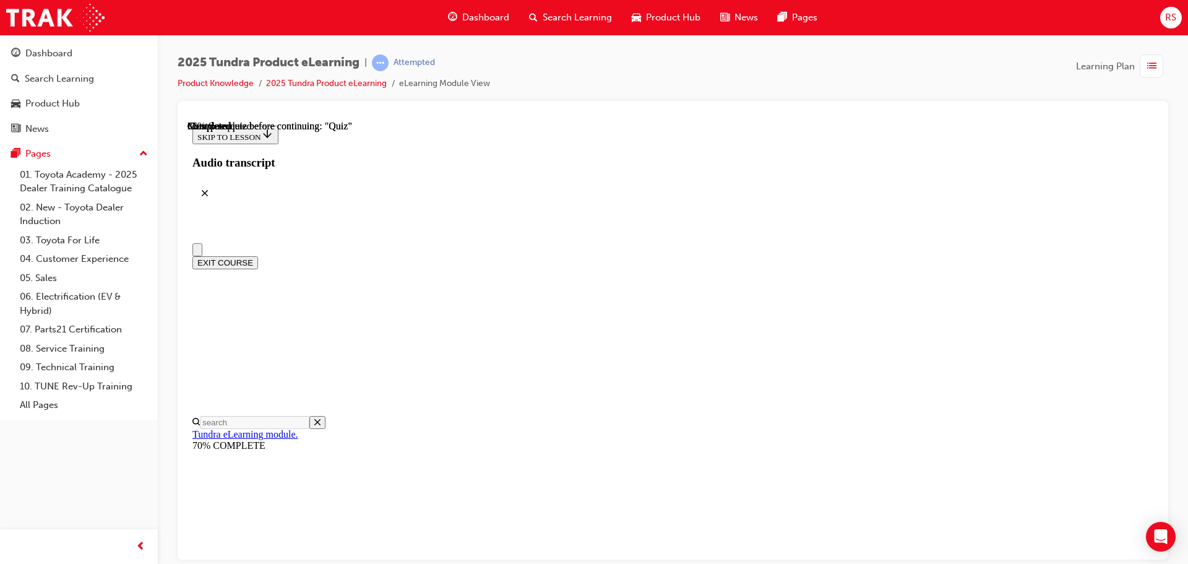
scroll to position [0, 0]
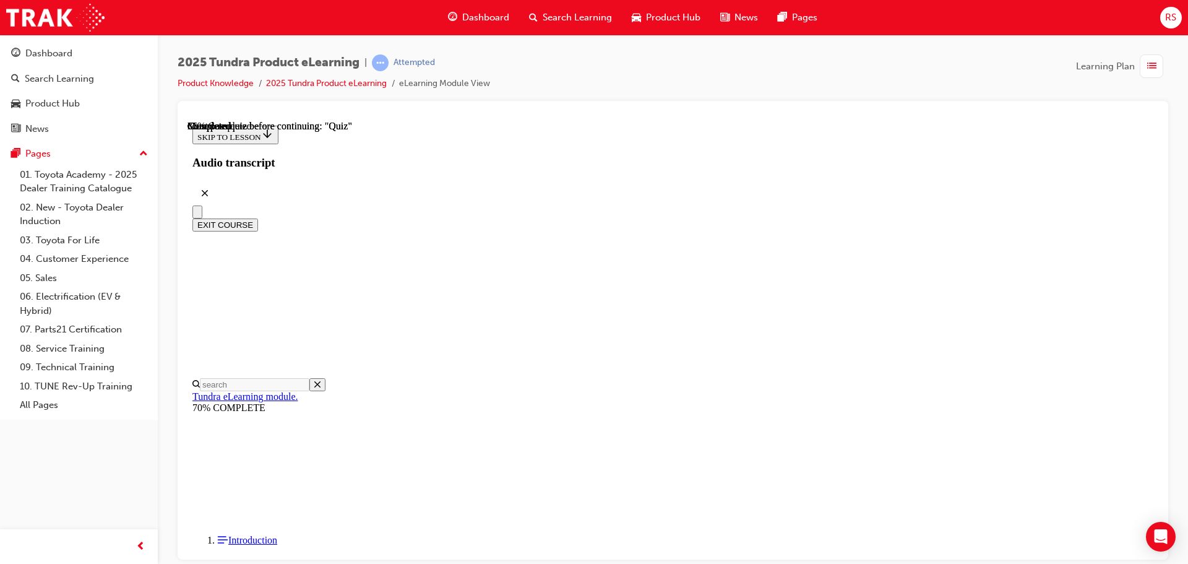
radio input "true"
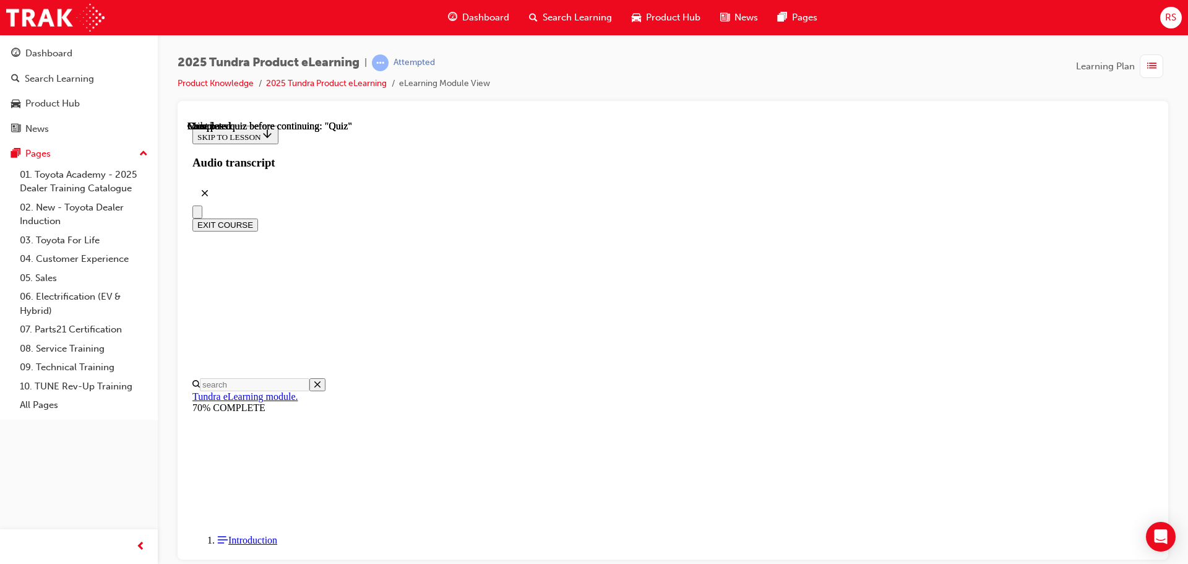
radio input "true"
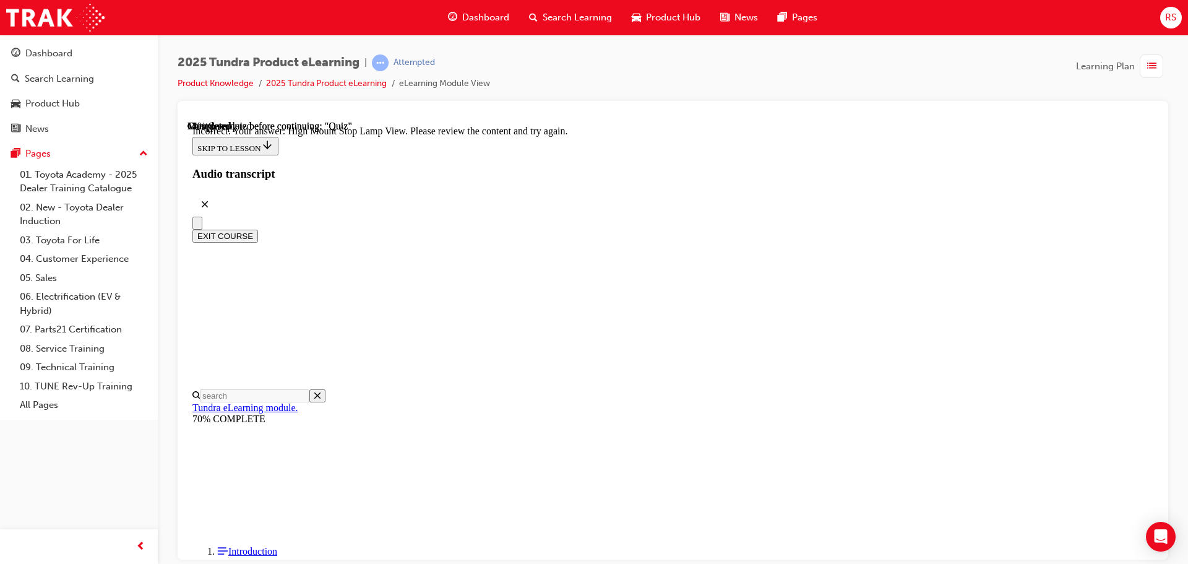
click at [258, 229] on button "EXIT COURSE" at bounding box center [225, 235] width 66 height 13
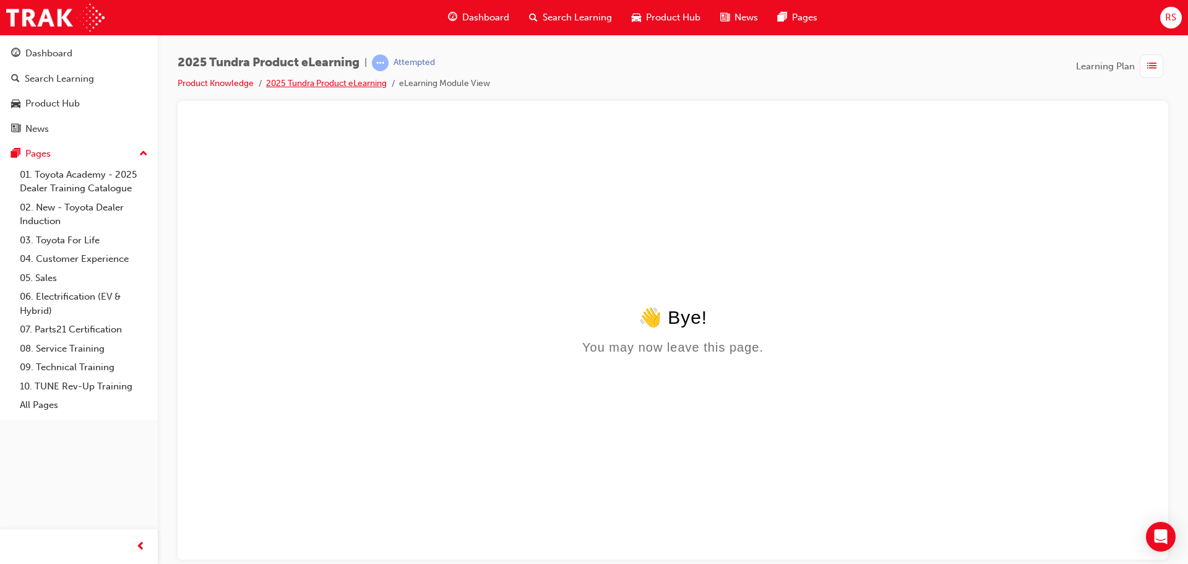
click at [362, 79] on link "2025 Tundra Product eLearning" at bounding box center [326, 83] width 121 height 11
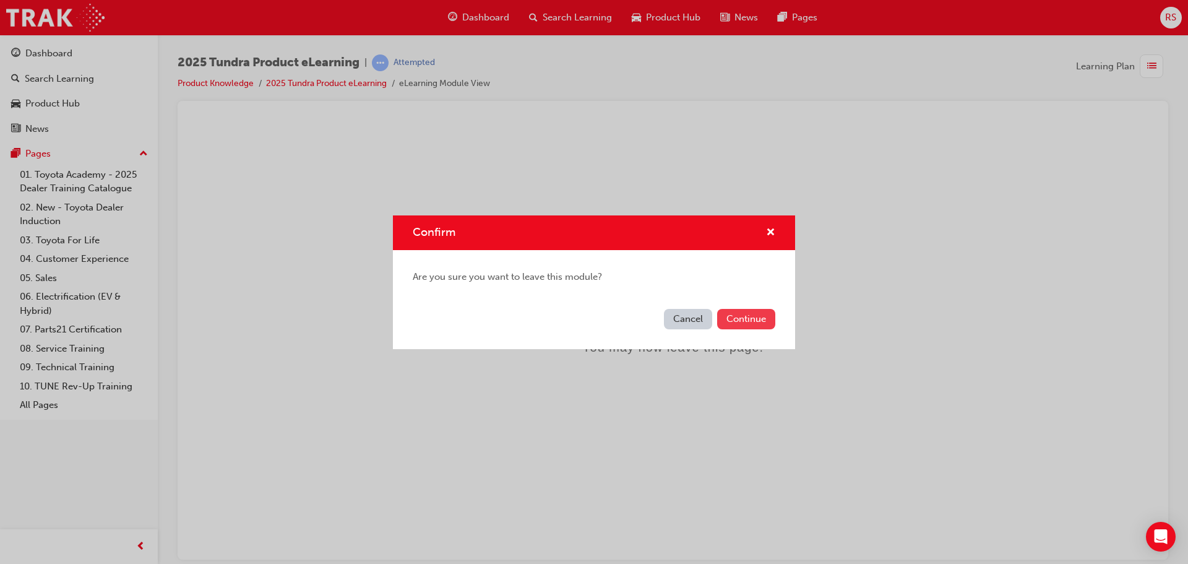
click at [745, 318] on button "Continue" at bounding box center [746, 319] width 58 height 20
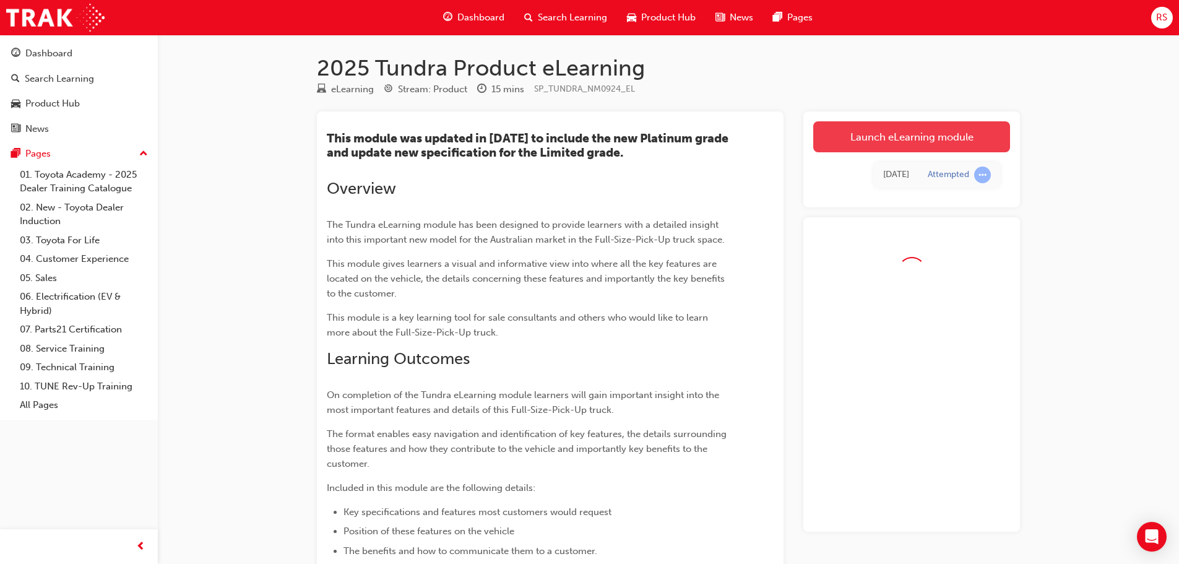
click at [897, 127] on link "Launch eLearning module" at bounding box center [911, 136] width 197 height 31
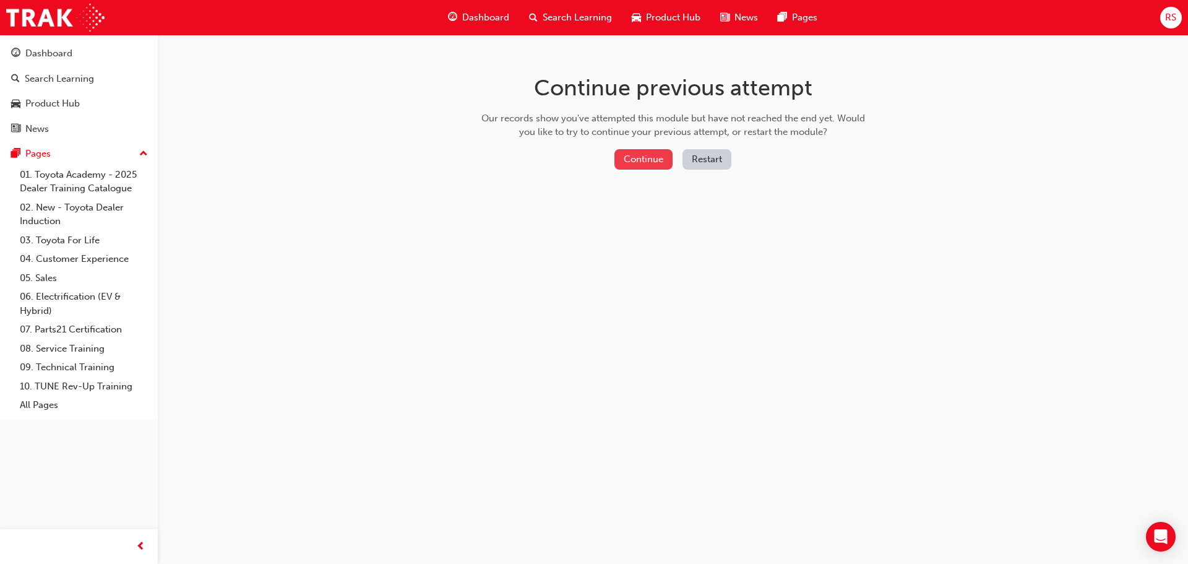
click at [634, 160] on button "Continue" at bounding box center [643, 159] width 58 height 20
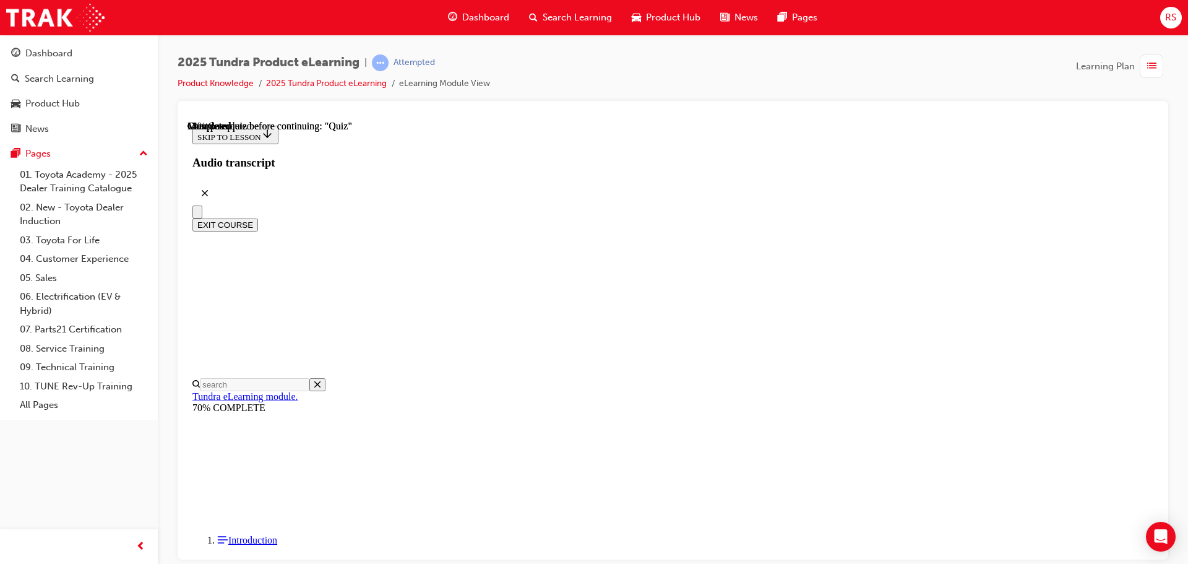
scroll to position [351, 0]
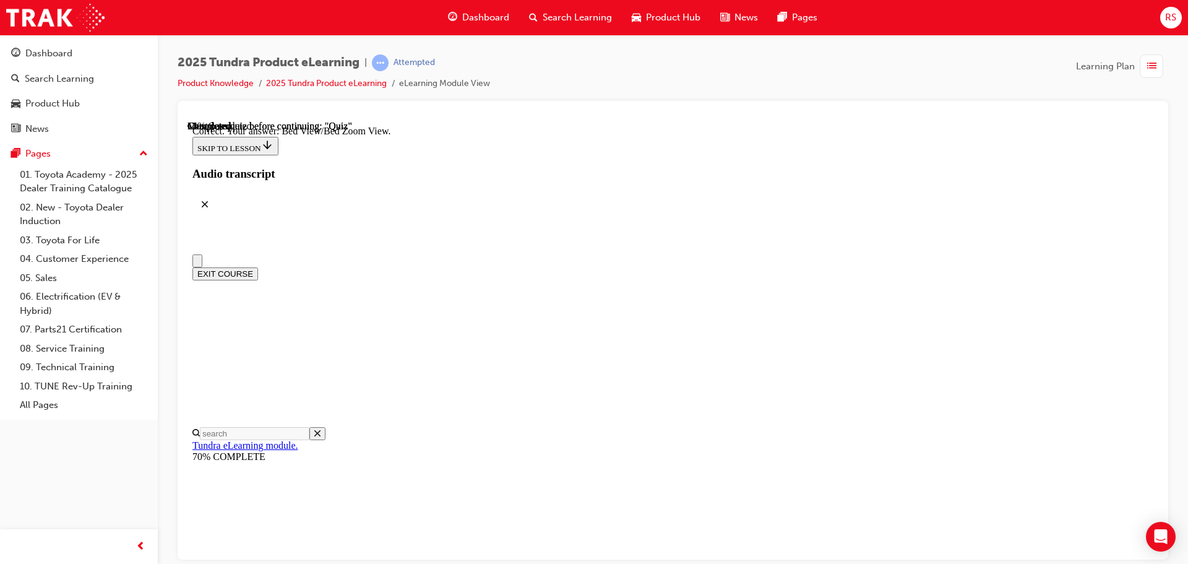
click at [202, 254] on button "Close navigation menu" at bounding box center [197, 260] width 10 height 13
click at [204, 263] on icon "Open navigation menu" at bounding box center [203, 267] width 12 height 9
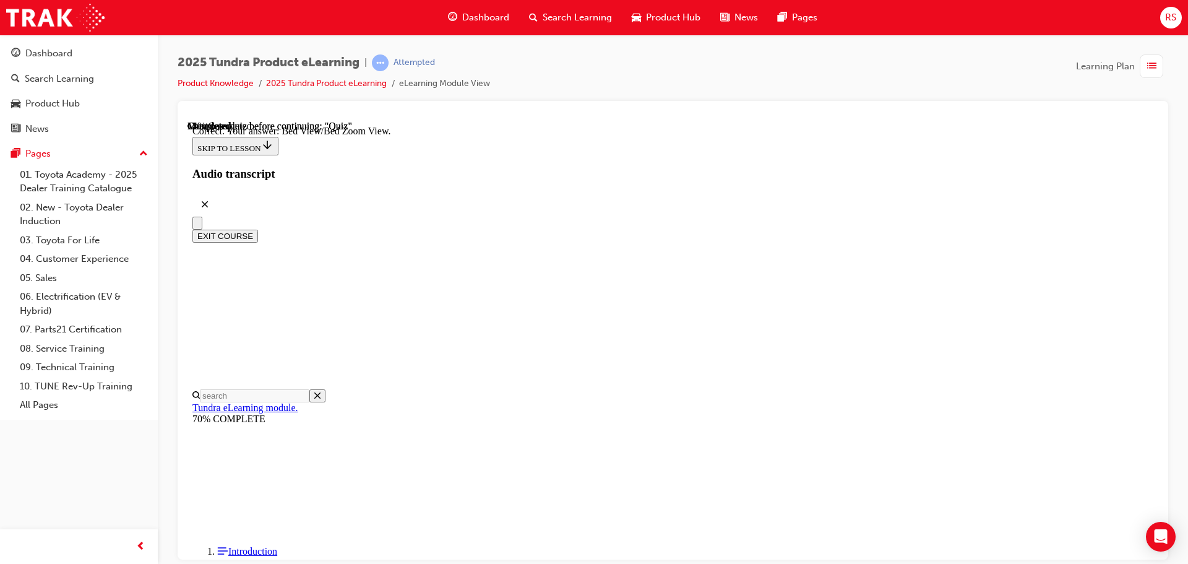
radio input "true"
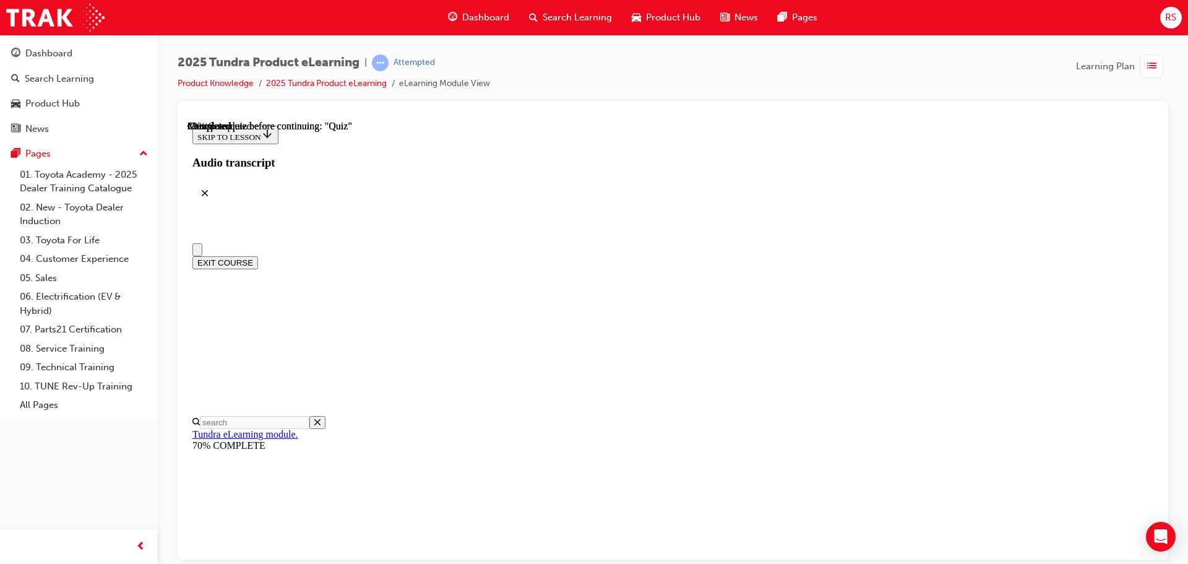
radio input "true"
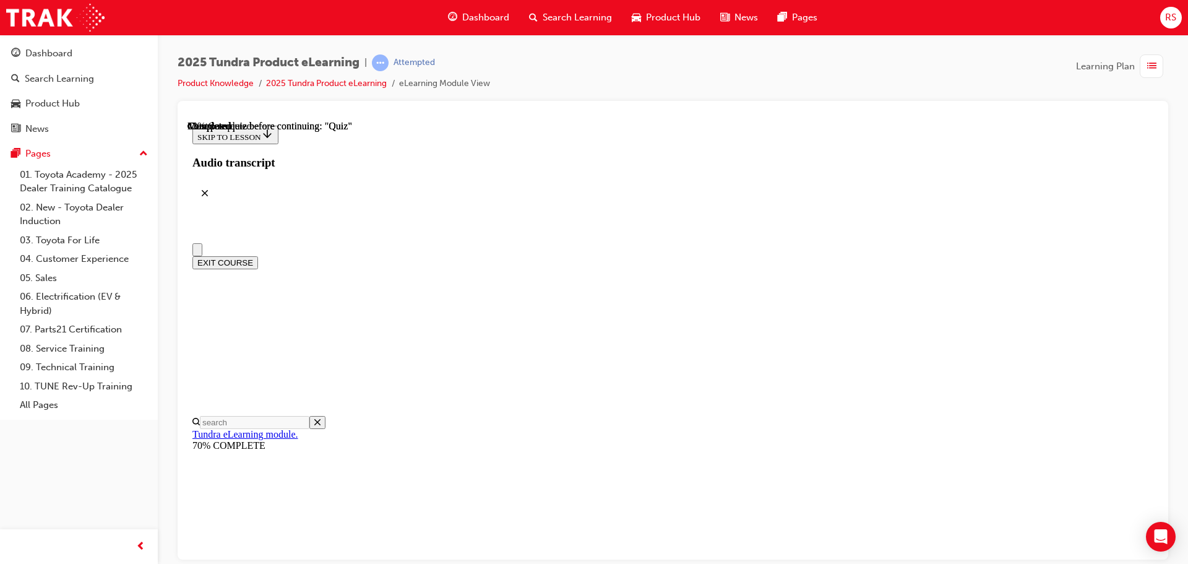
radio input "true"
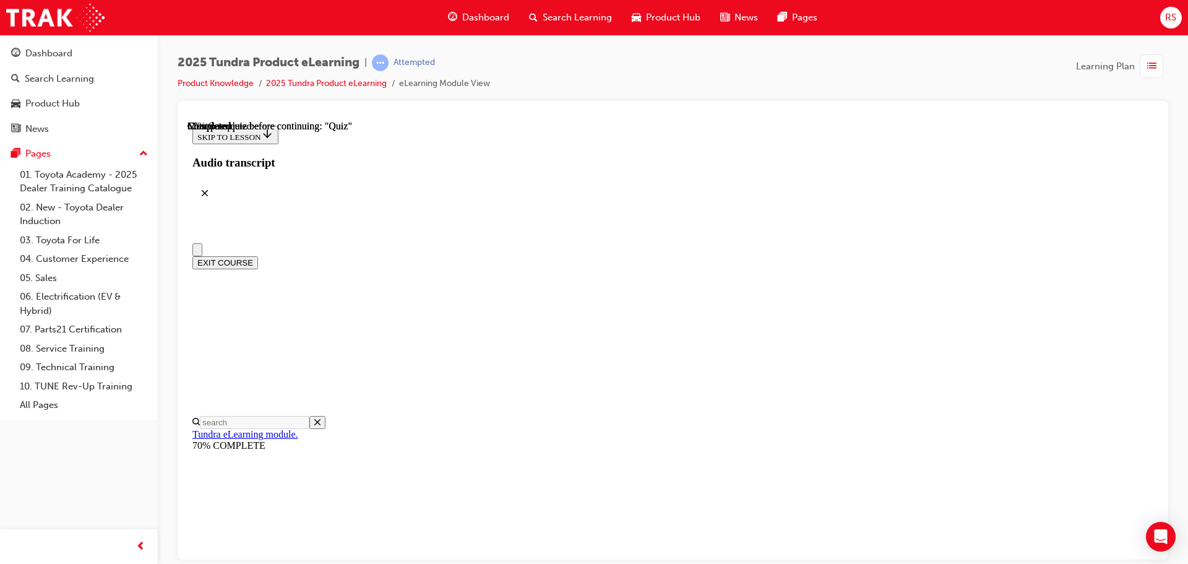
radio input "true"
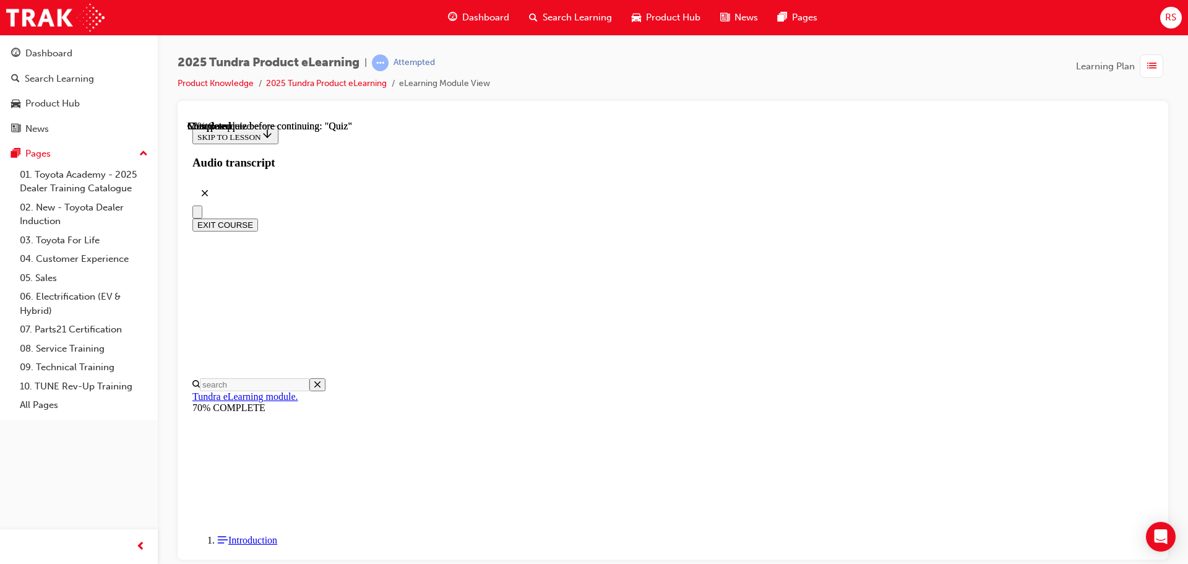
radio input "true"
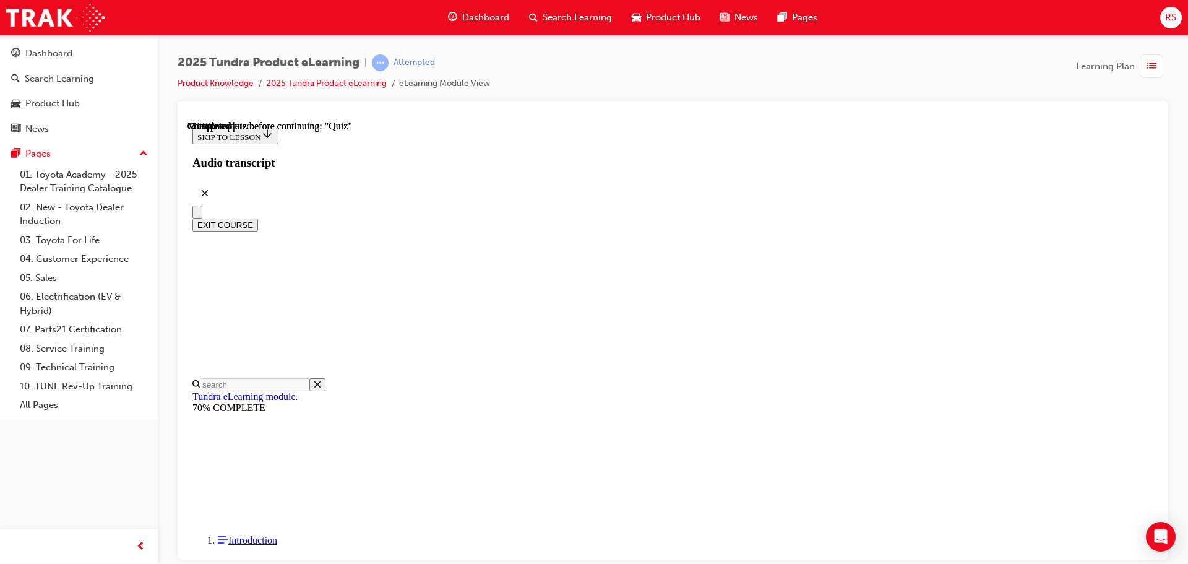
radio input "true"
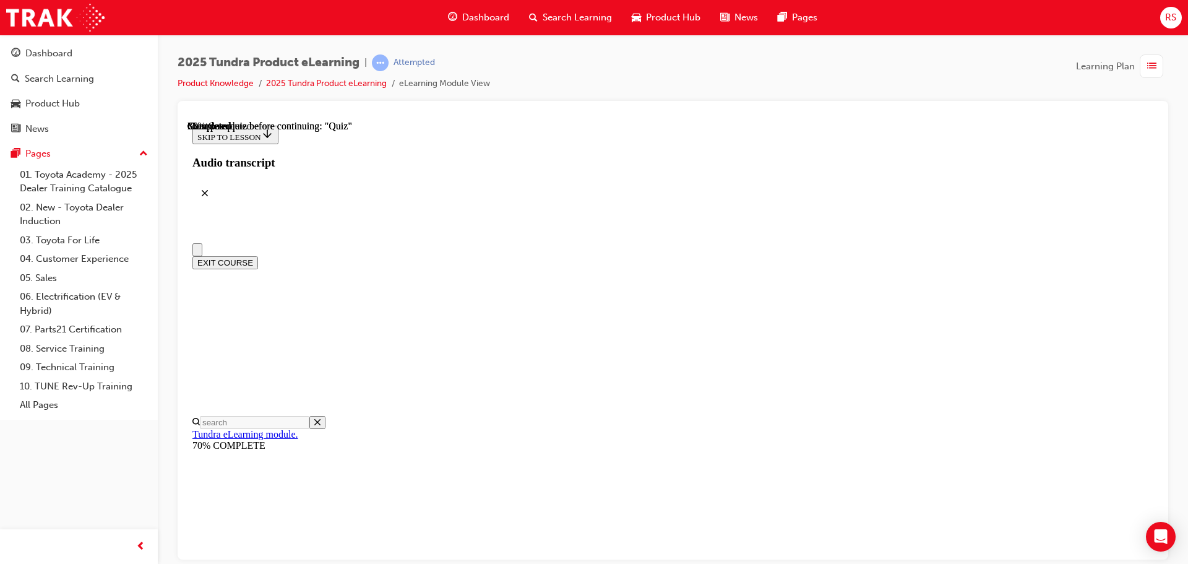
radio input "true"
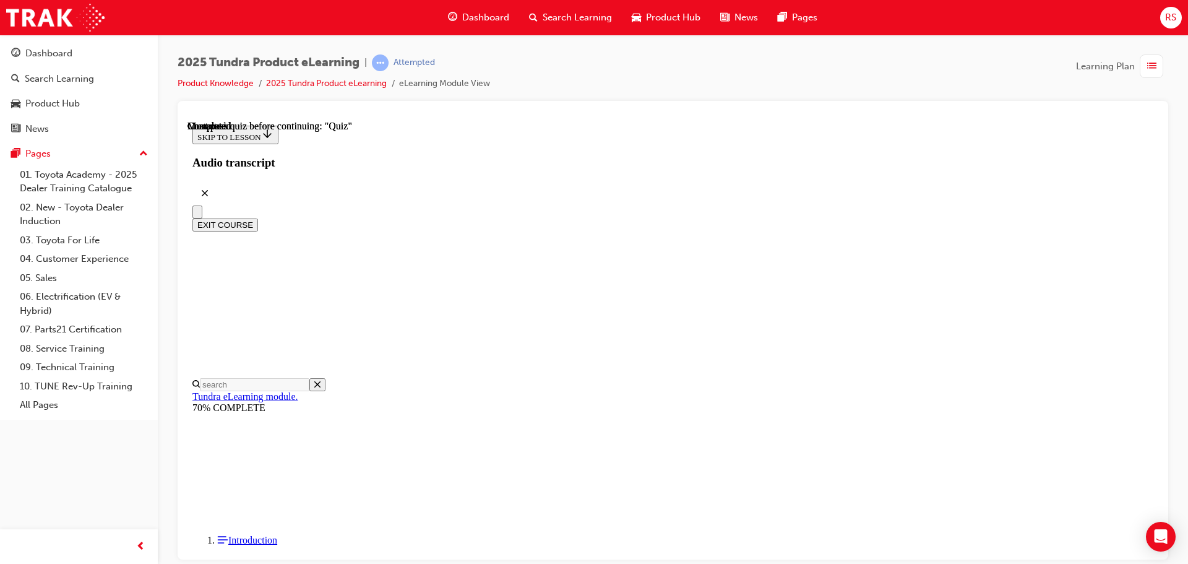
radio input "true"
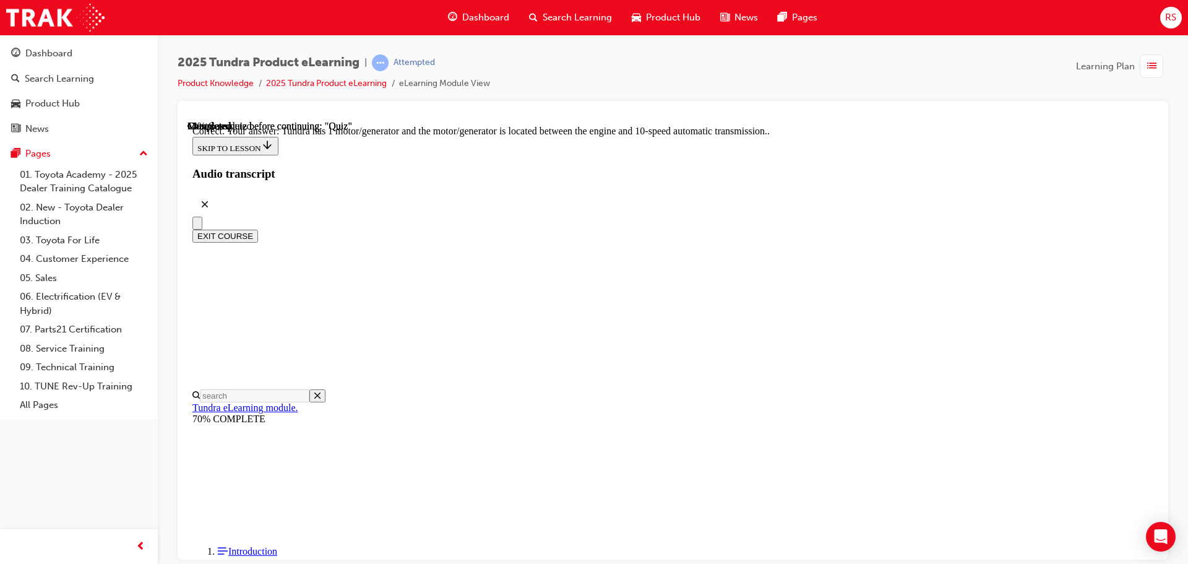
radio input "true"
drag, startPoint x: 687, startPoint y: 295, endPoint x: 539, endPoint y: 187, distance: 182.9
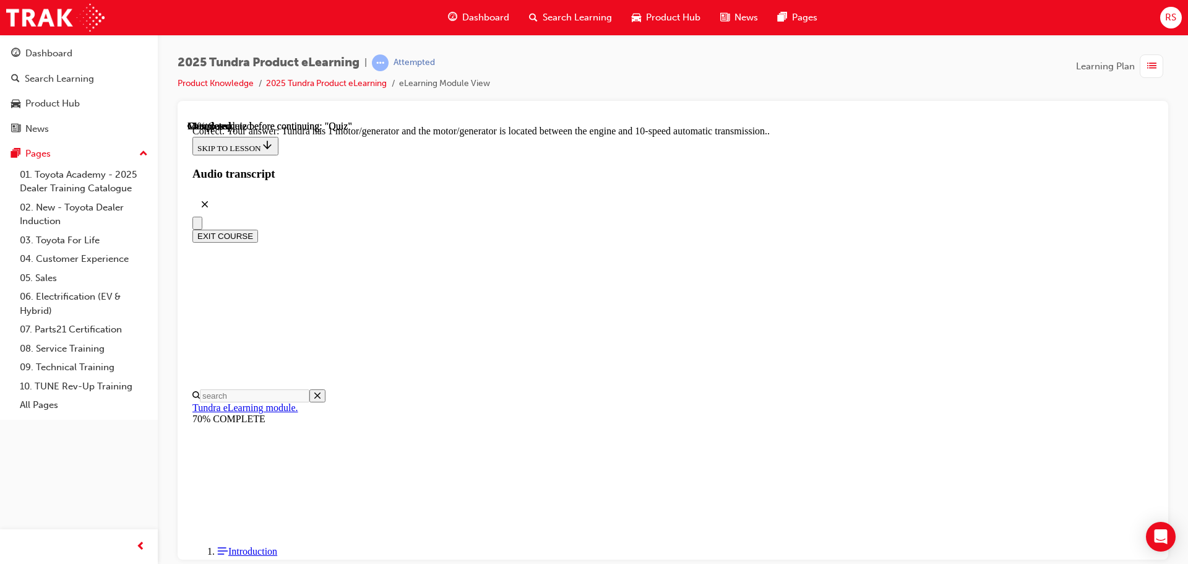
copy p "Because Tundra is a Full-Size-Pick-Up truck, it makes sense that Tundra comes s…"
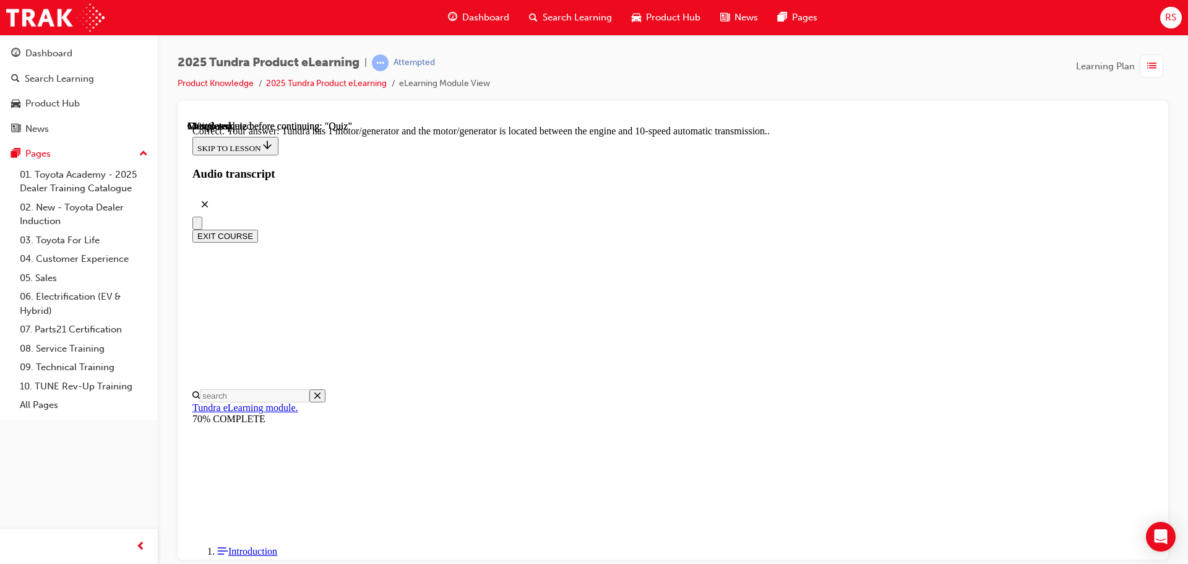
radio input "true"
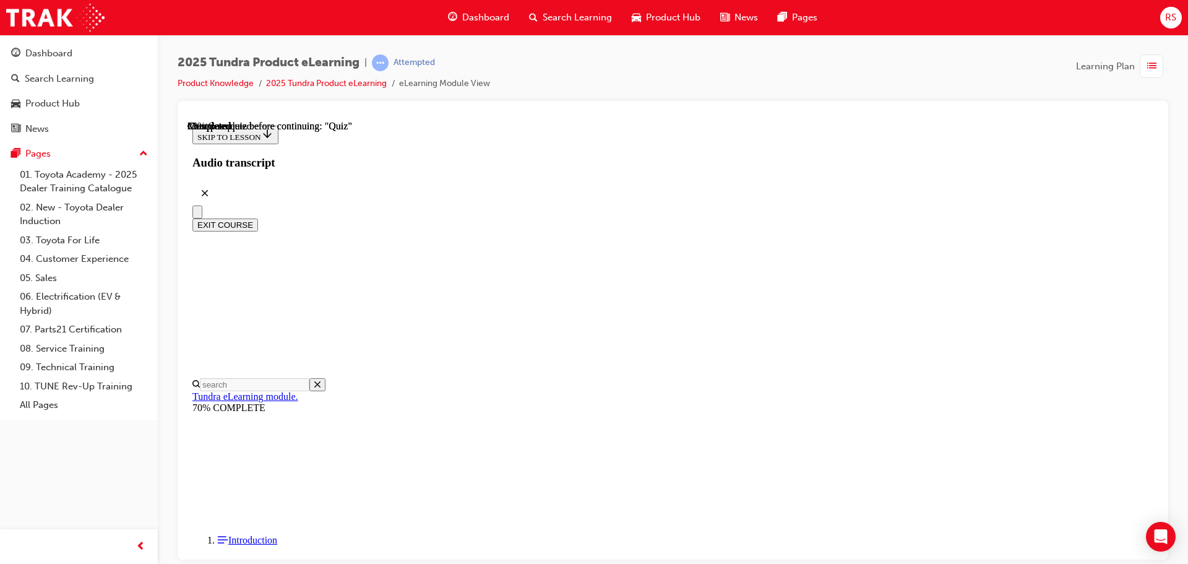
scroll to position [228, 0]
radio input "true"
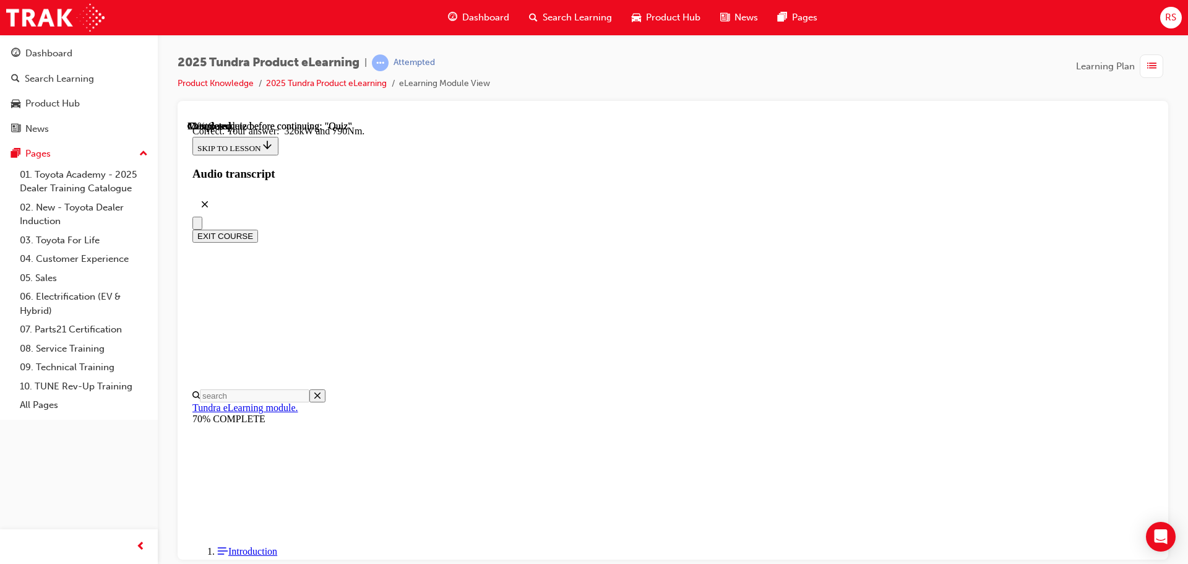
scroll to position [267, 0]
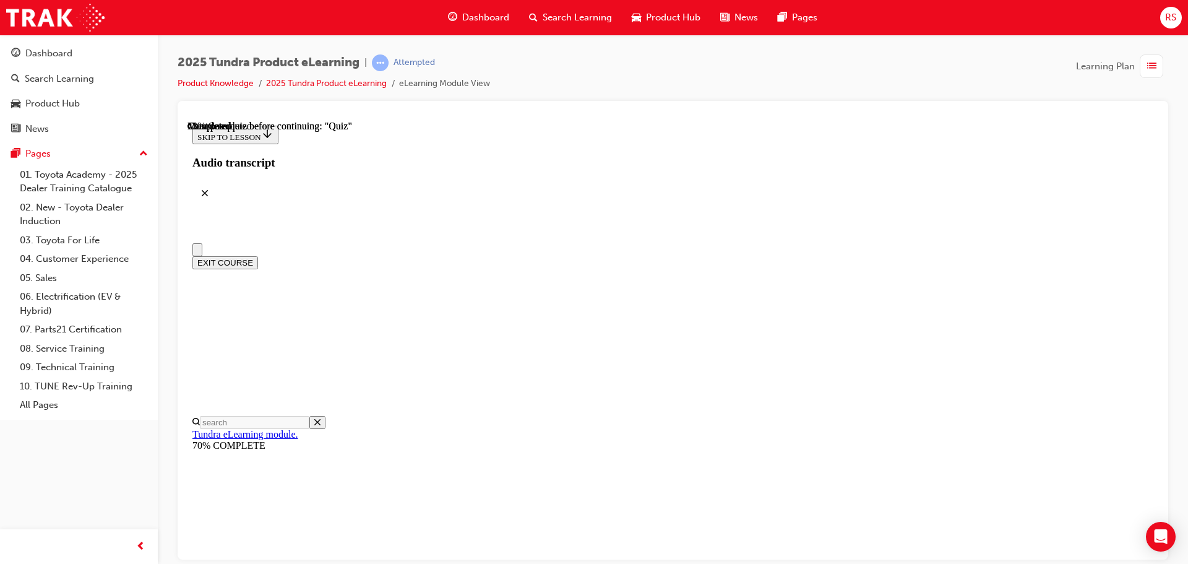
scroll to position [0, 0]
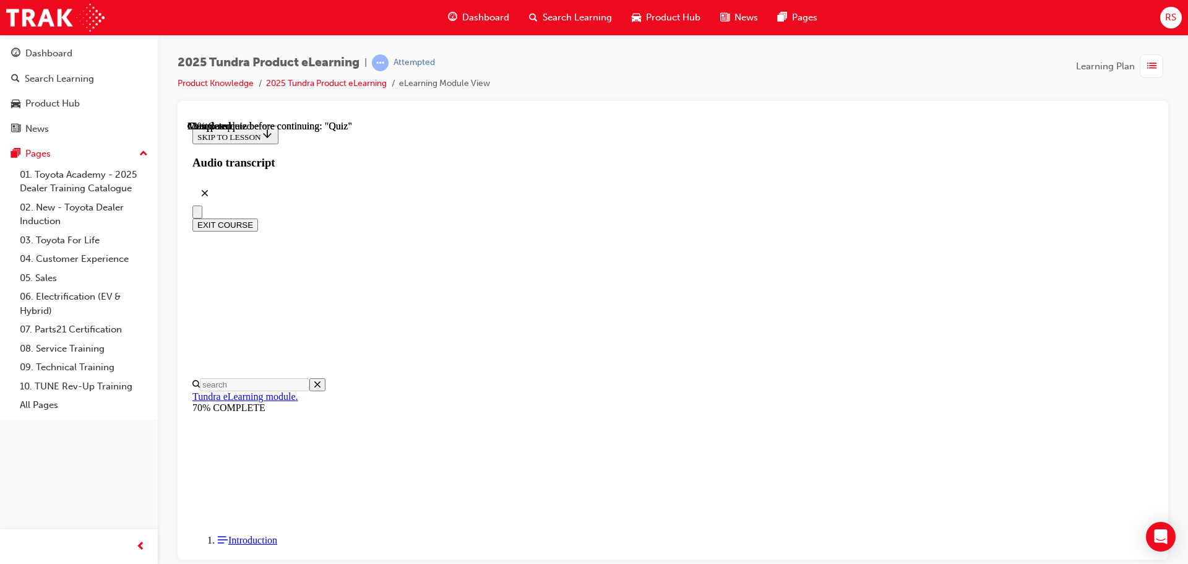
radio input "true"
drag, startPoint x: 740, startPoint y: 502, endPoint x: 743, endPoint y: 496, distance: 6.7
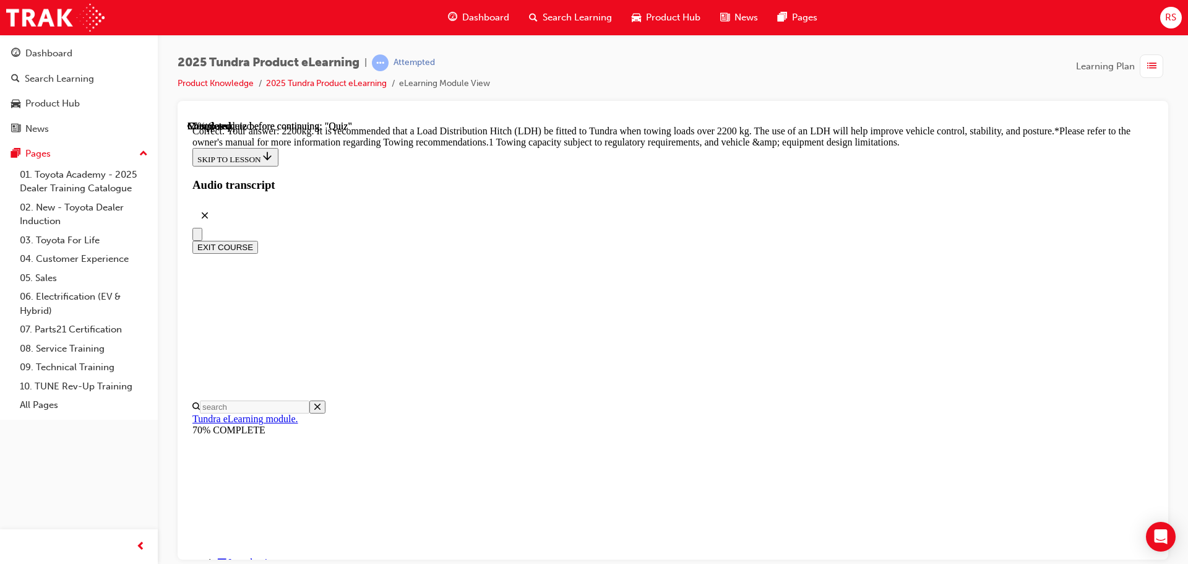
scroll to position [519, 0]
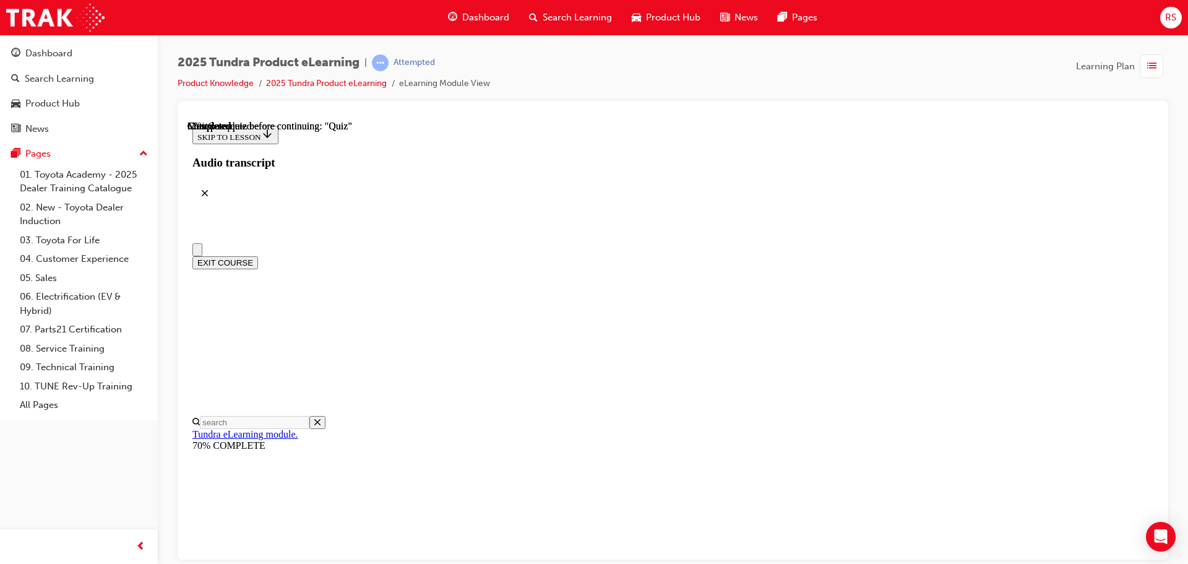
radio input "true"
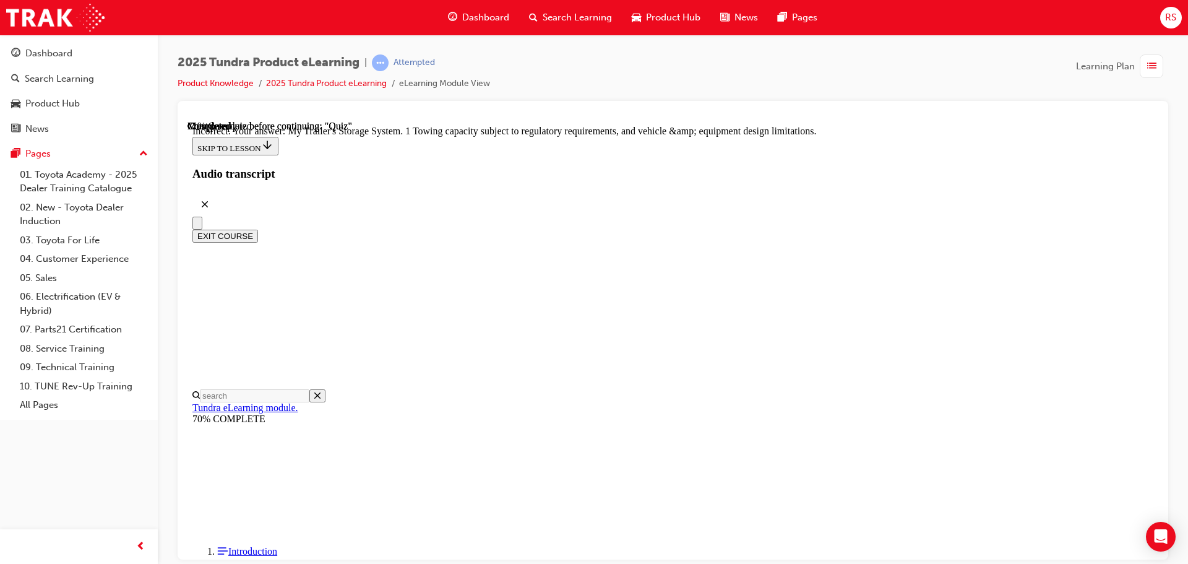
scroll to position [385, 0]
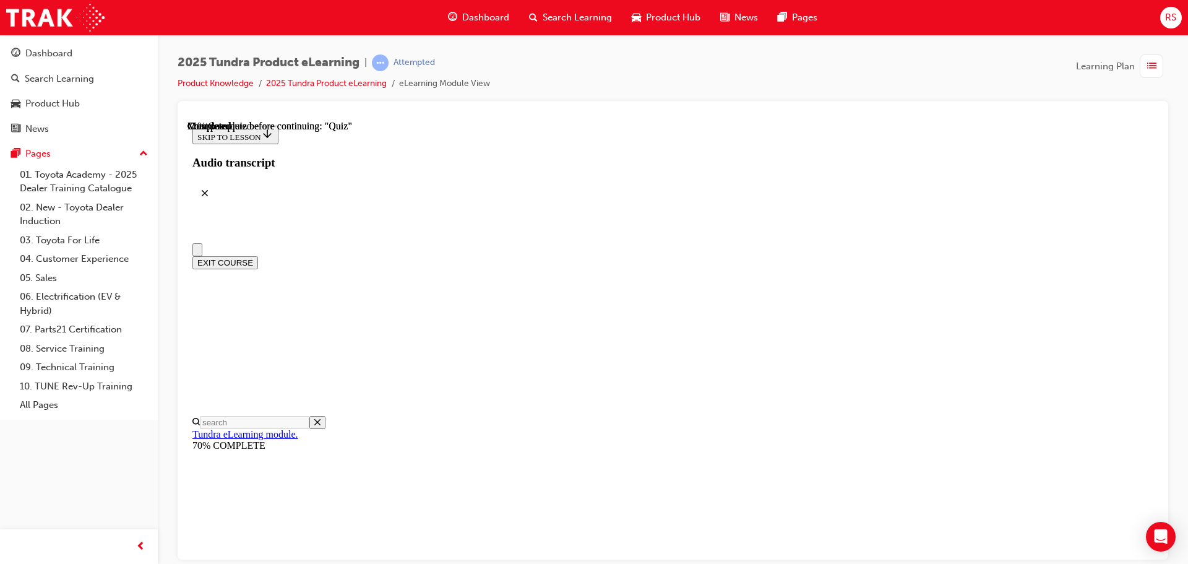
radio input "true"
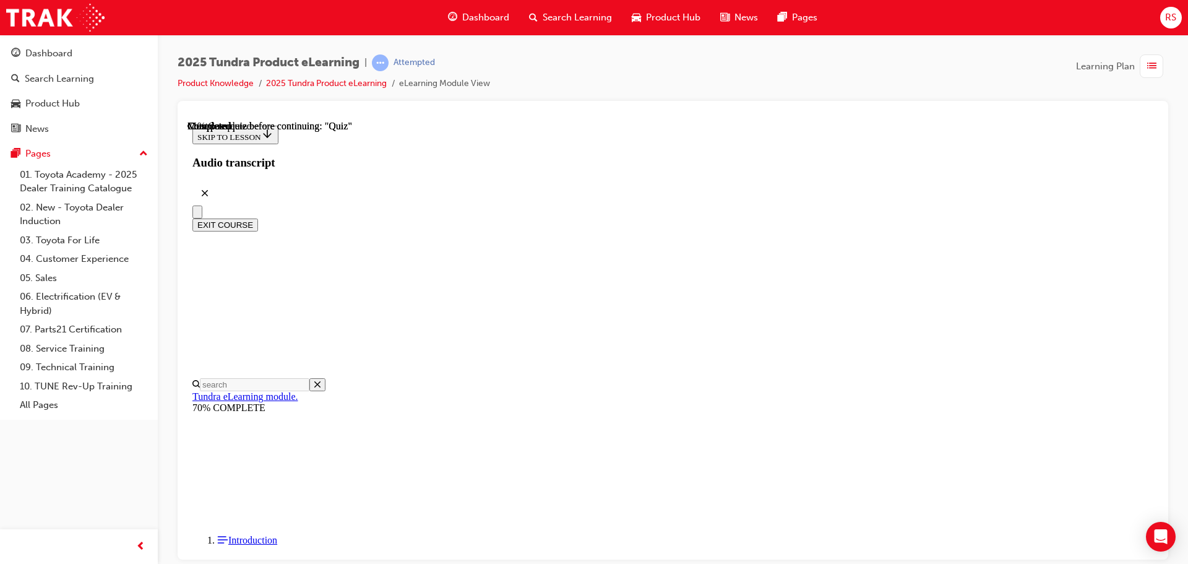
drag, startPoint x: 724, startPoint y: 459, endPoint x: 728, endPoint y: 448, distance: 11.2
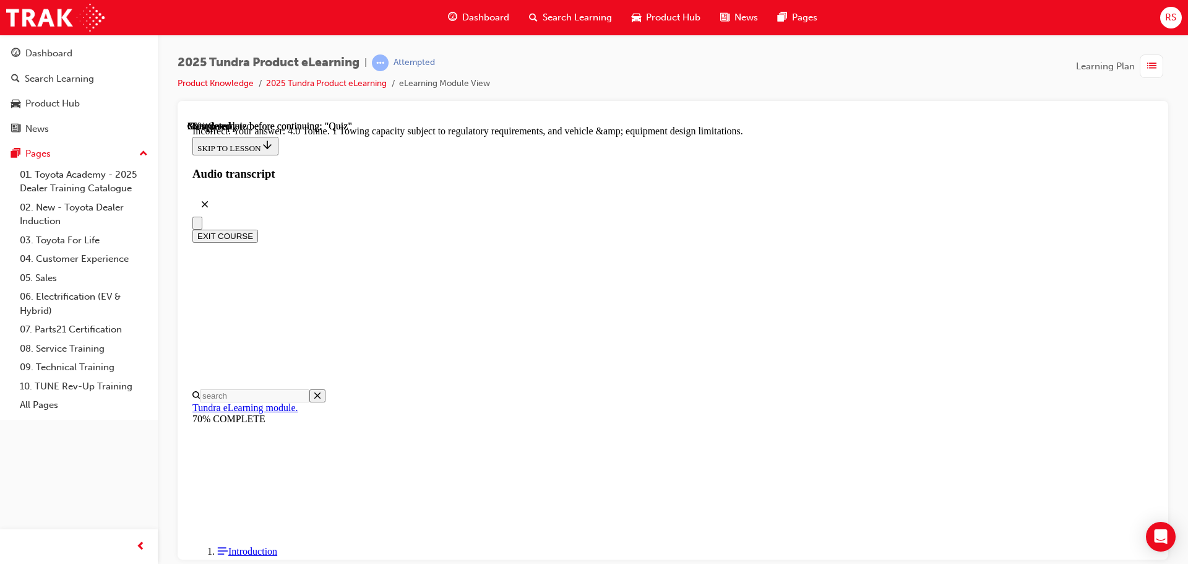
scroll to position [343, 0]
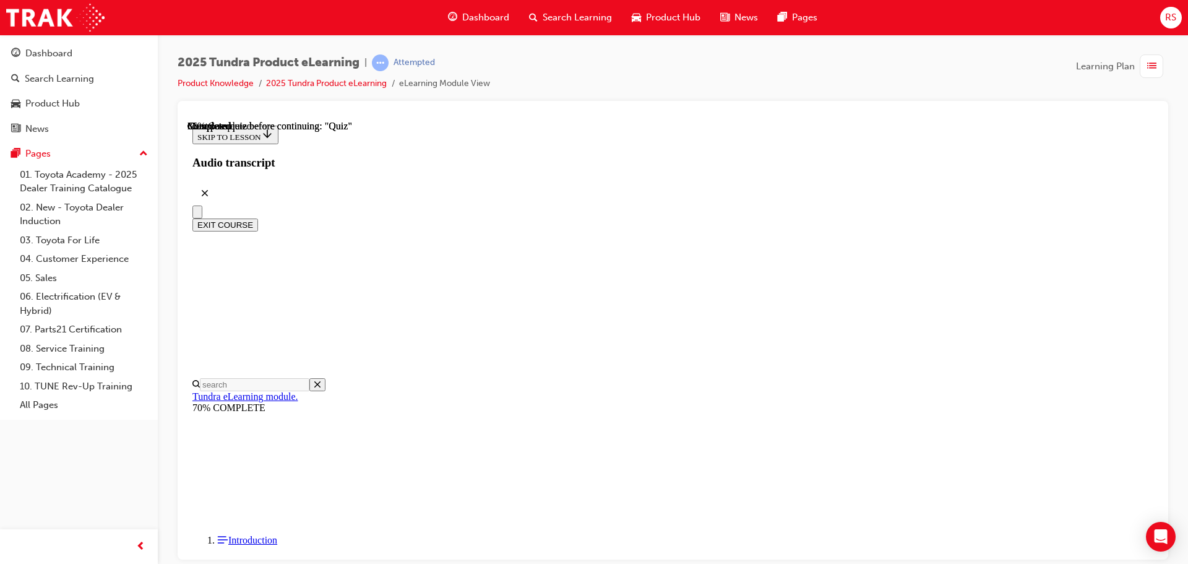
scroll to position [108, 0]
radio input "true"
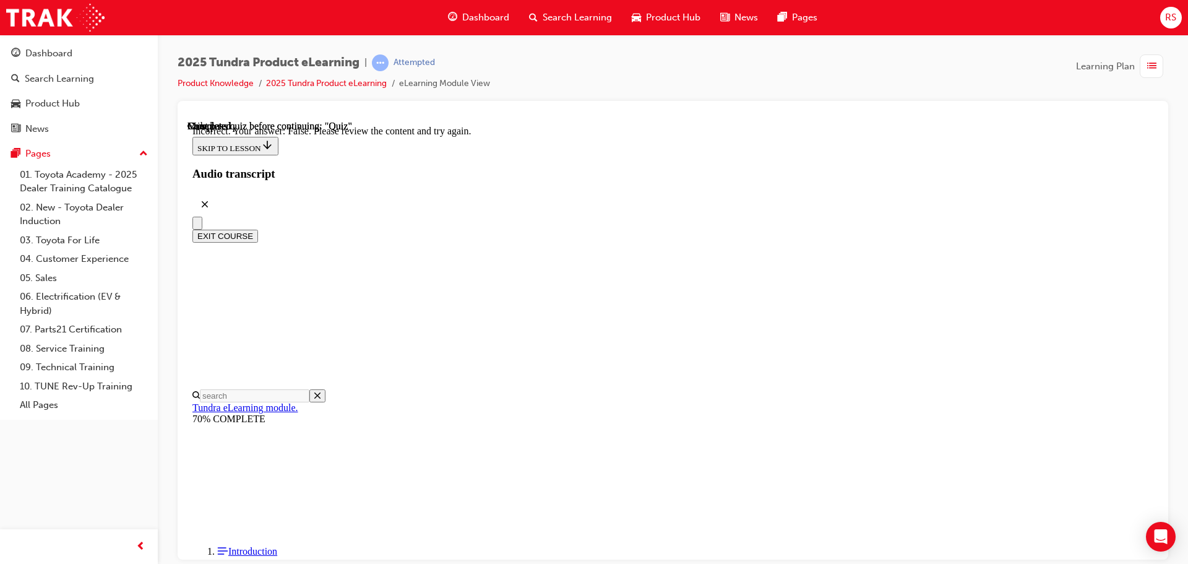
scroll to position [208, 0]
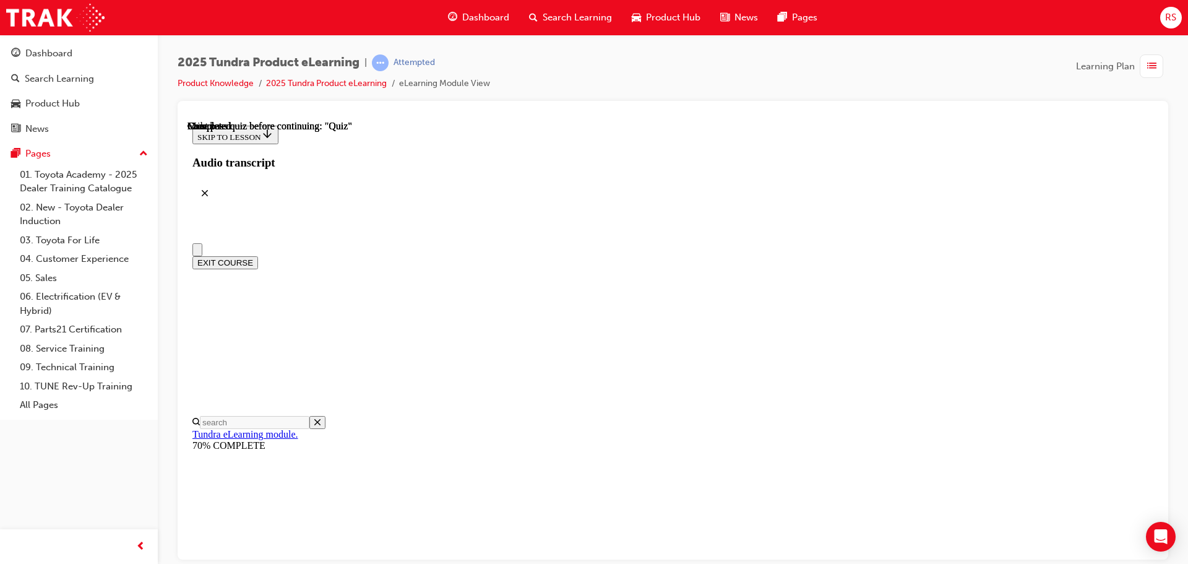
scroll to position [233, 0]
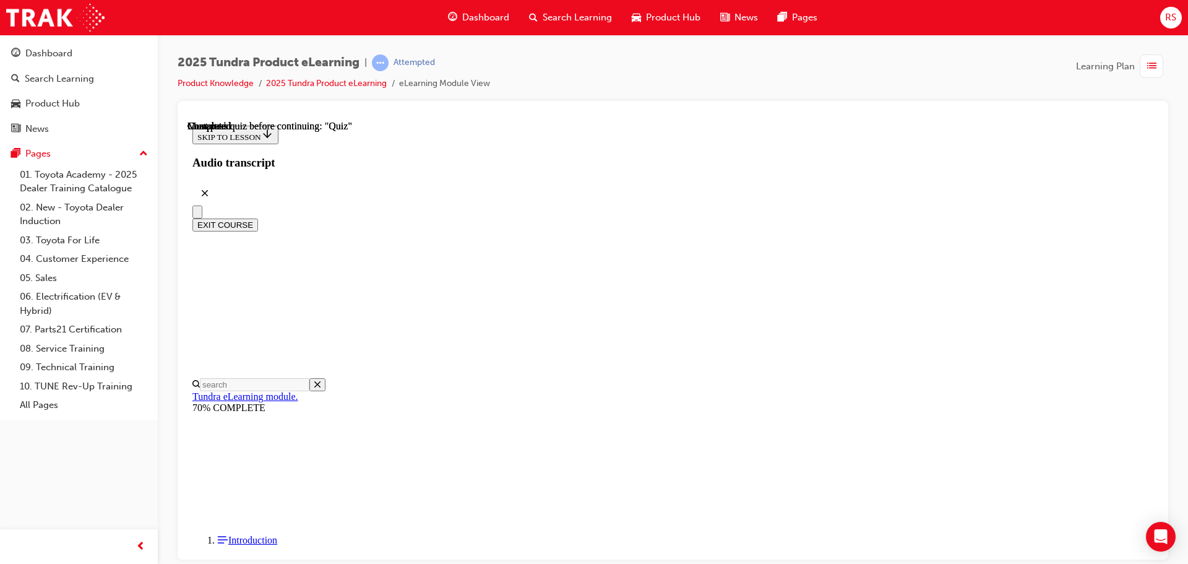
radio input "true"
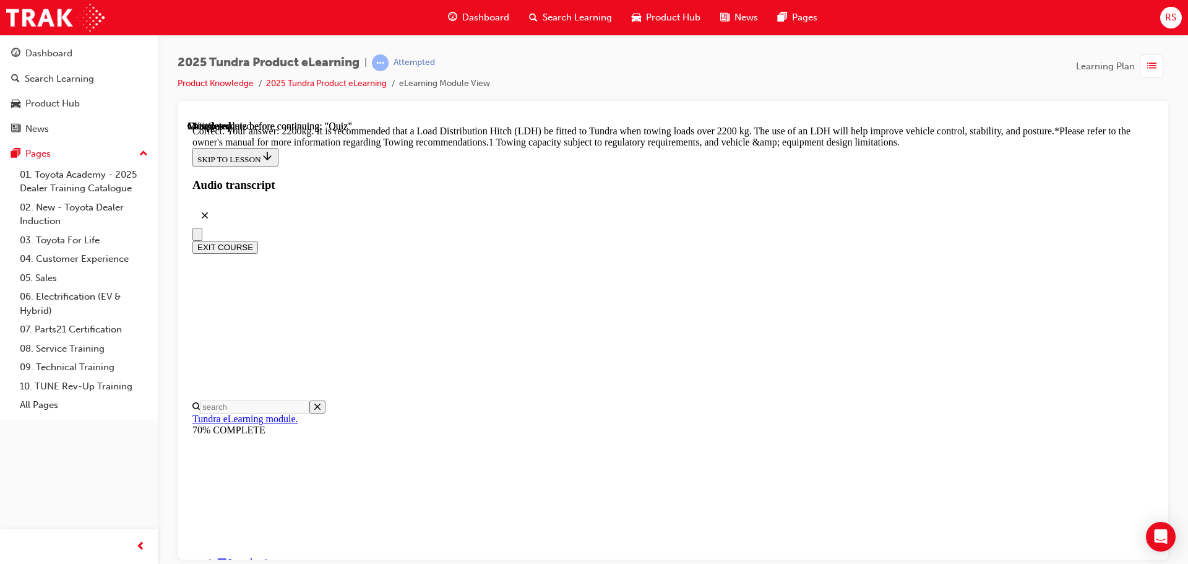
scroll to position [519, 0]
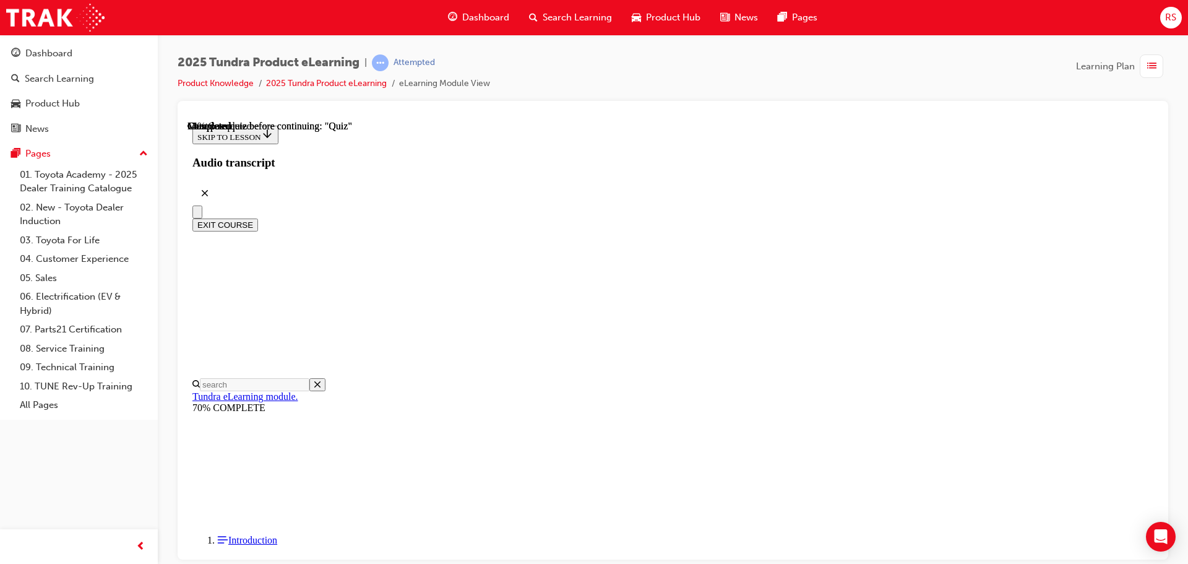
scroll to position [678, 0]
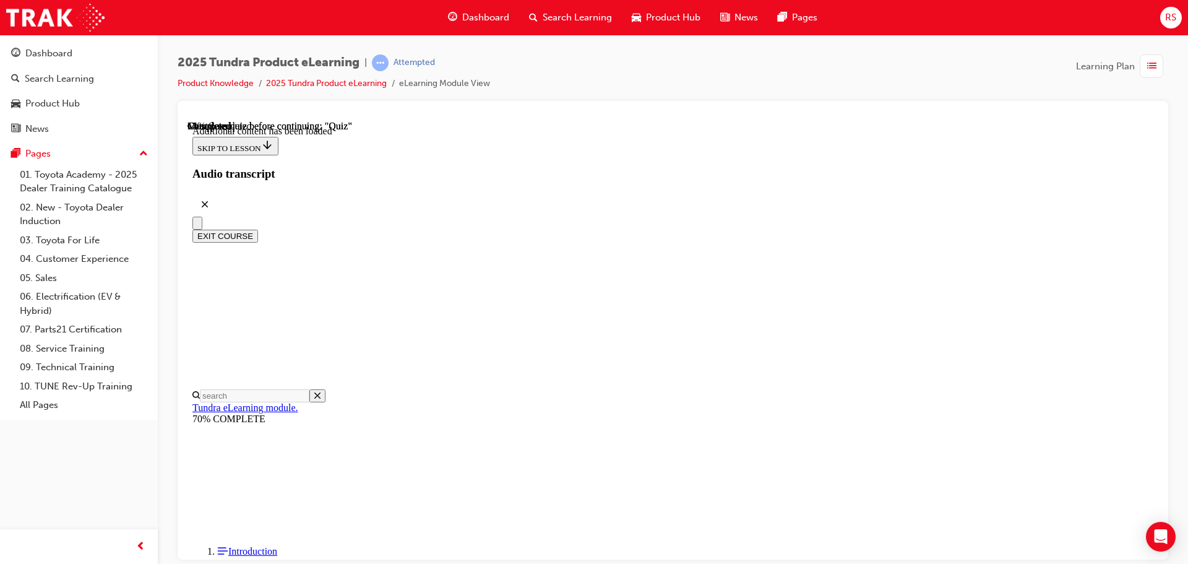
scroll to position [2700, 0]
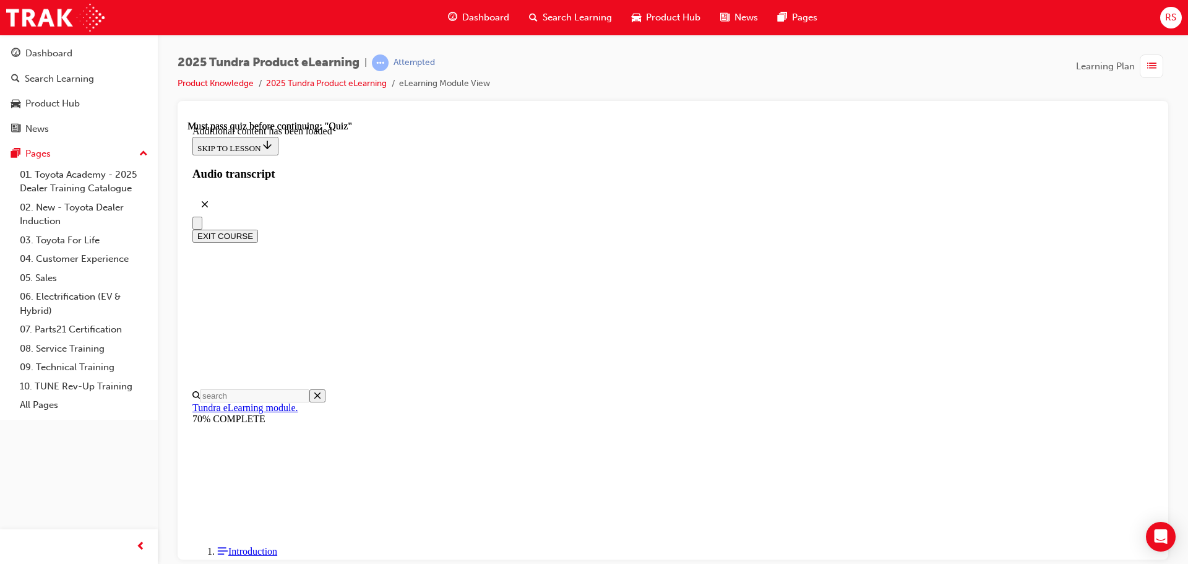
radio input "true"
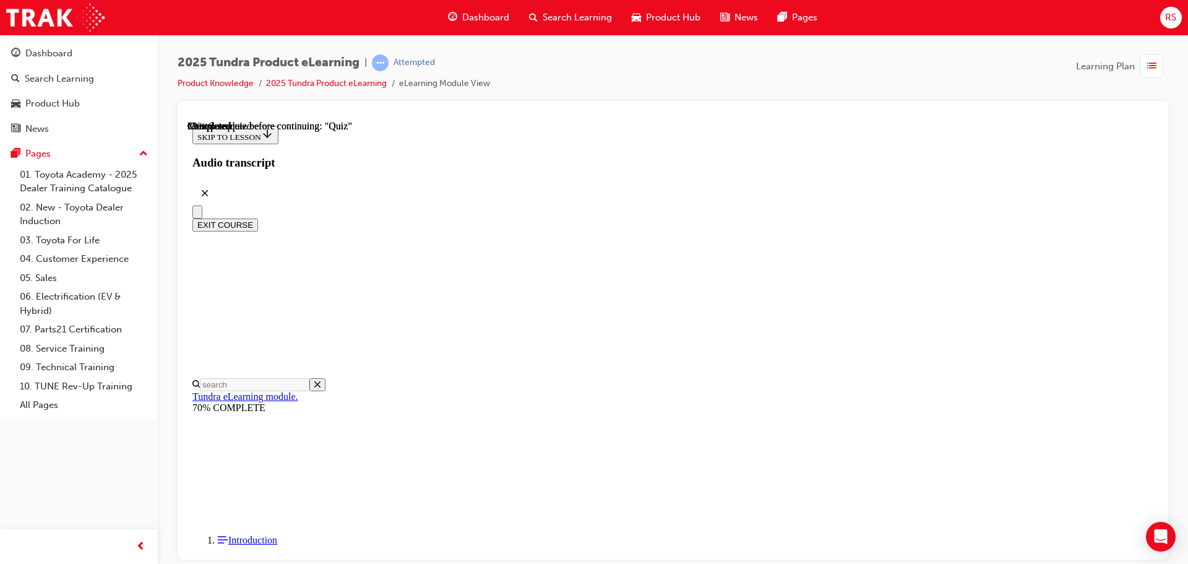
scroll to position [125, 0]
radio input "true"
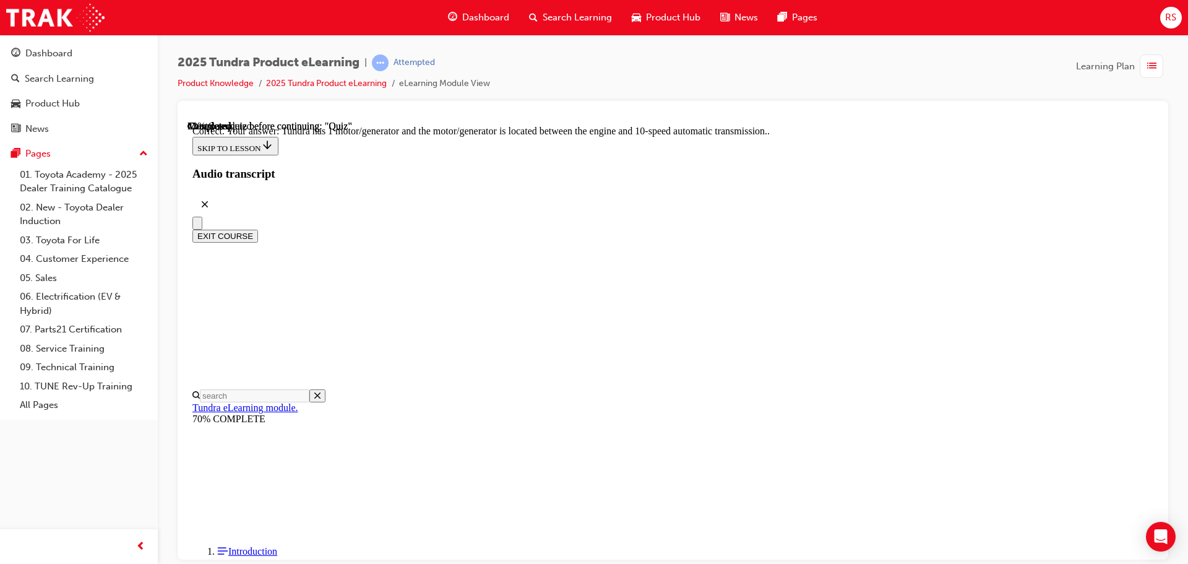
scroll to position [242, 0]
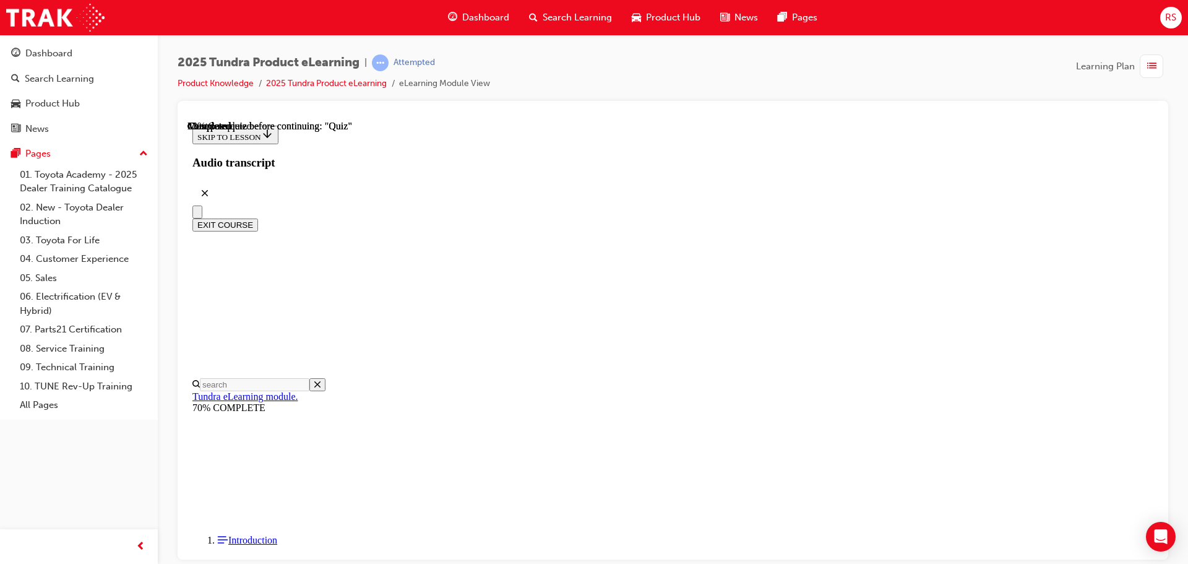
scroll to position [186, 0]
radio input "true"
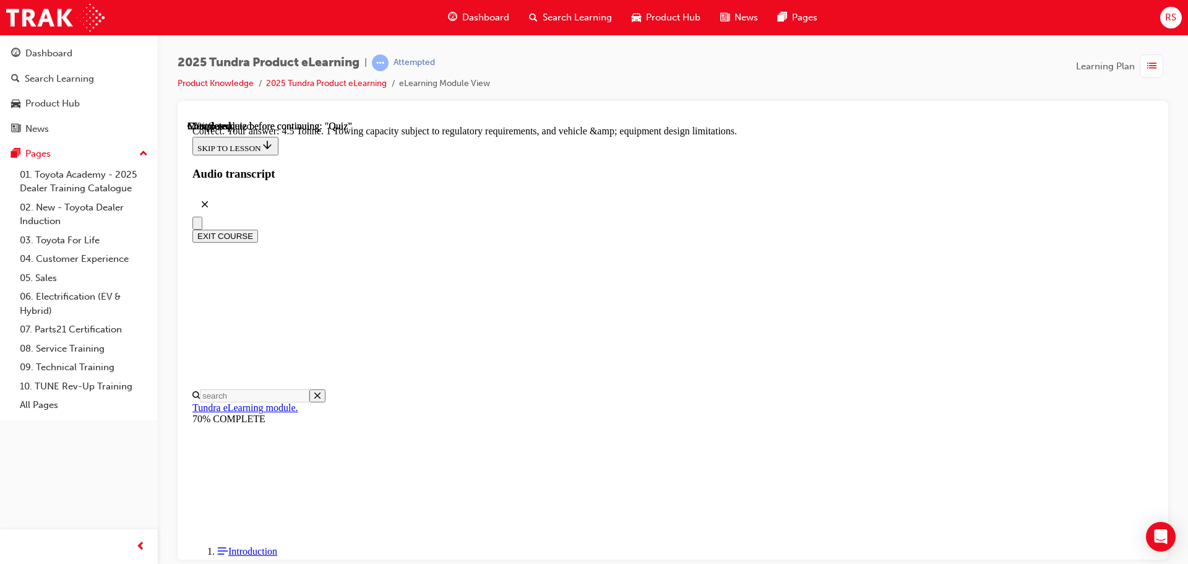
scroll to position [343, 0]
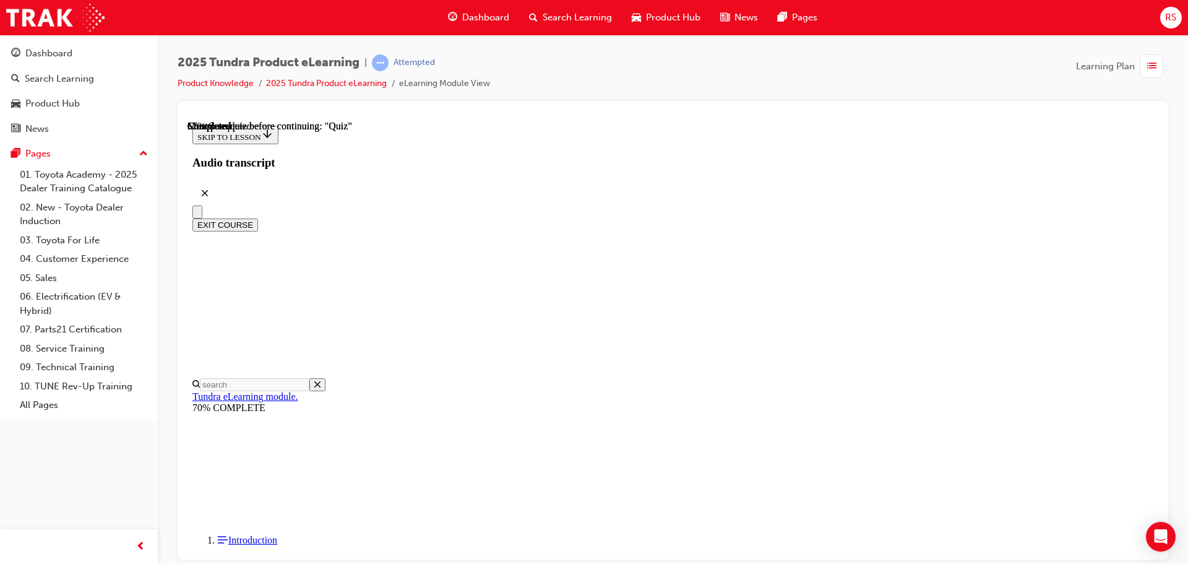
scroll to position [186, 0]
radio input "true"
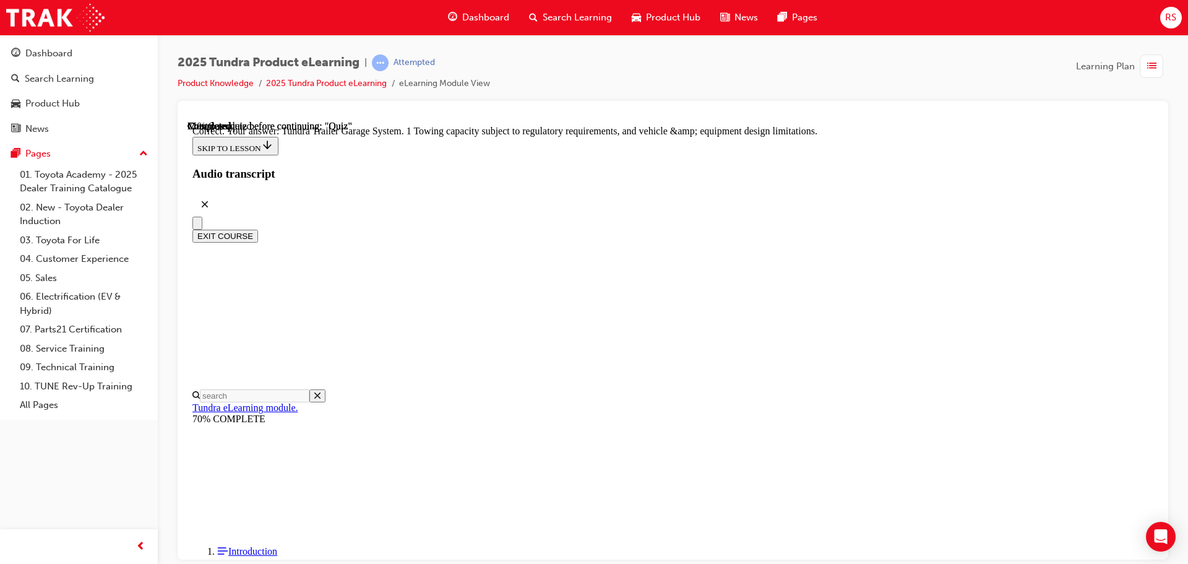
scroll to position [385, 0]
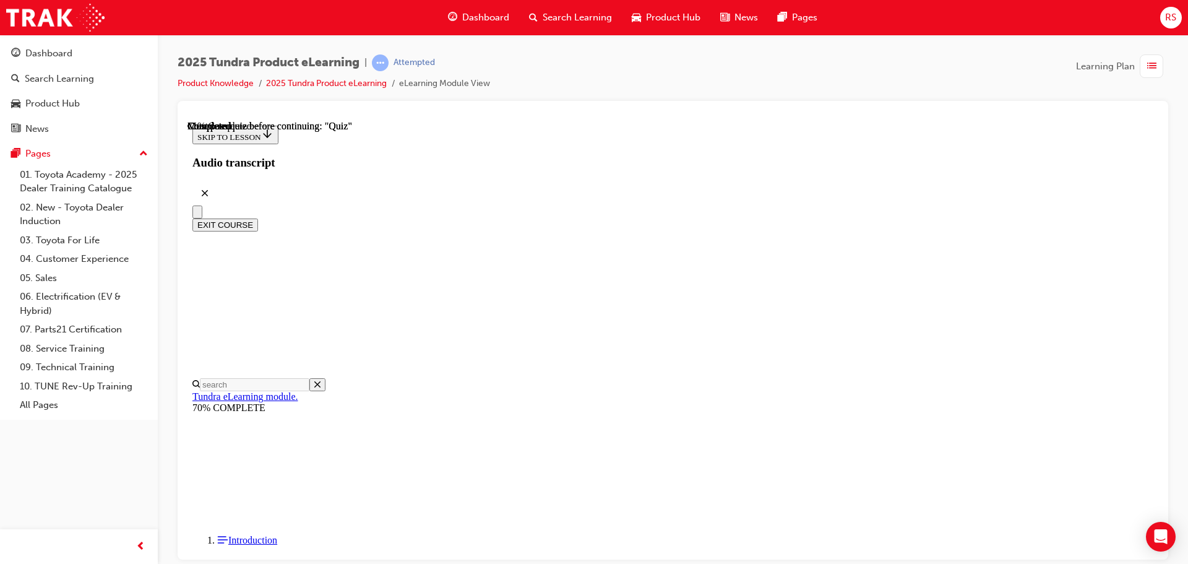
scroll to position [186, 0]
radio input "true"
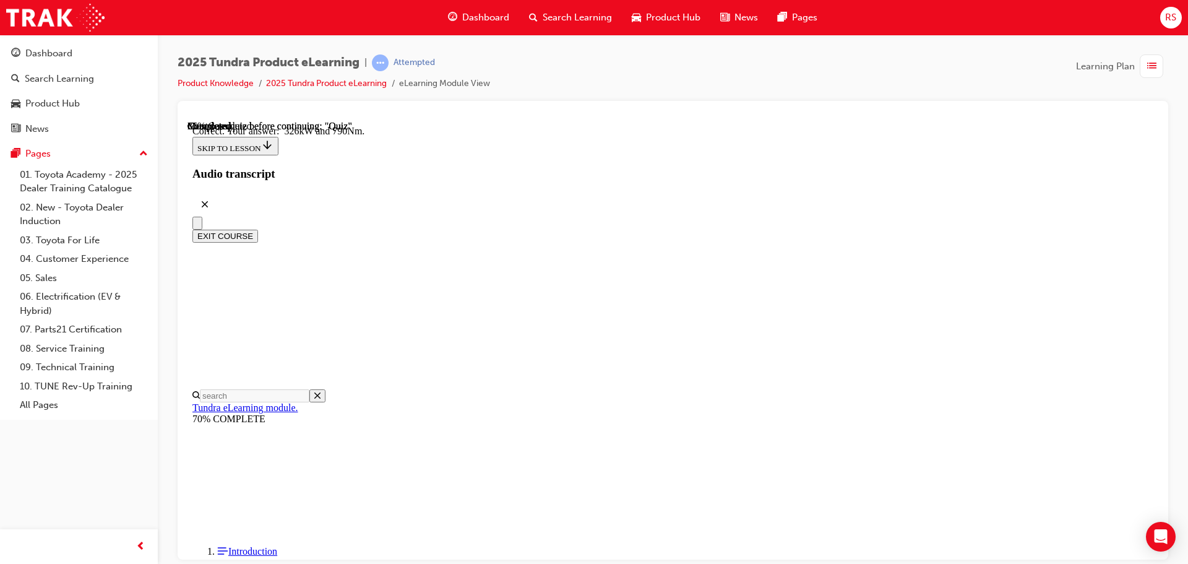
scroll to position [267, 0]
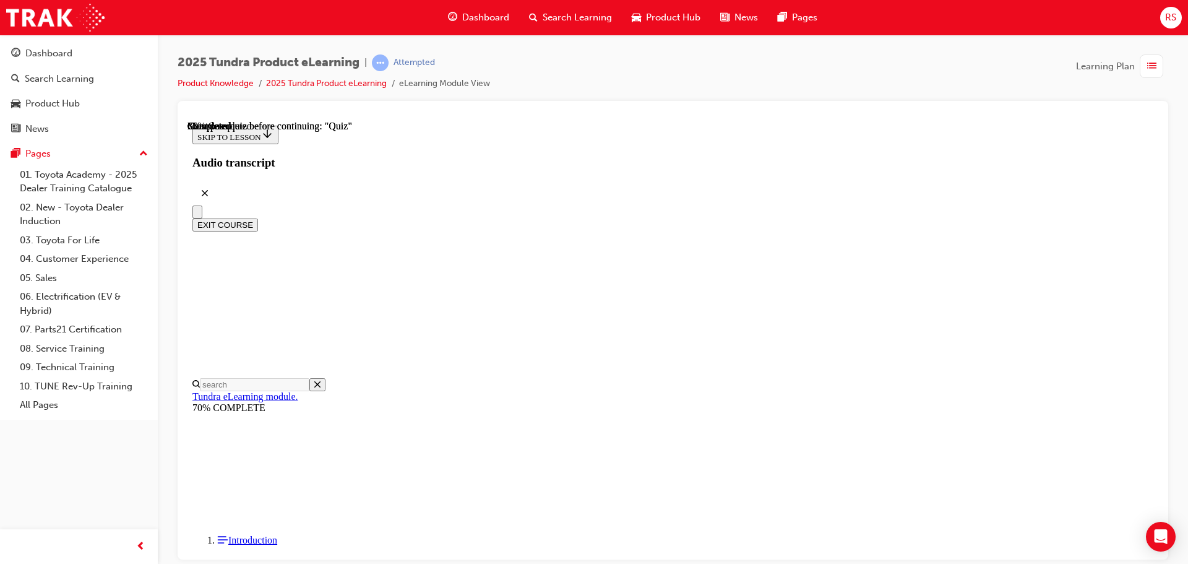
radio input "true"
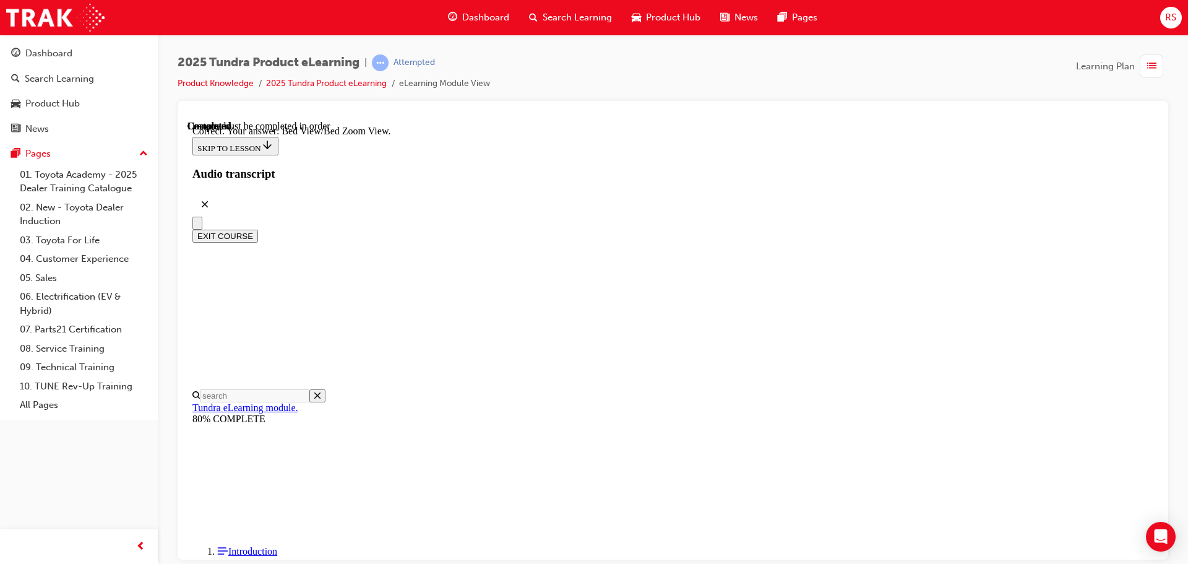
scroll to position [351, 0]
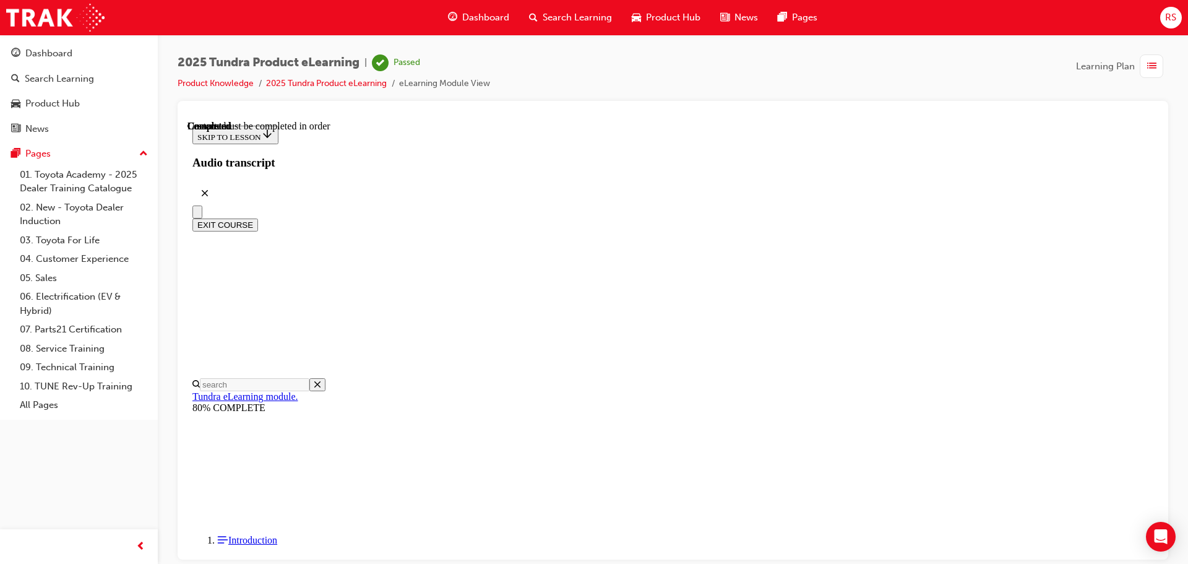
scroll to position [233, 0]
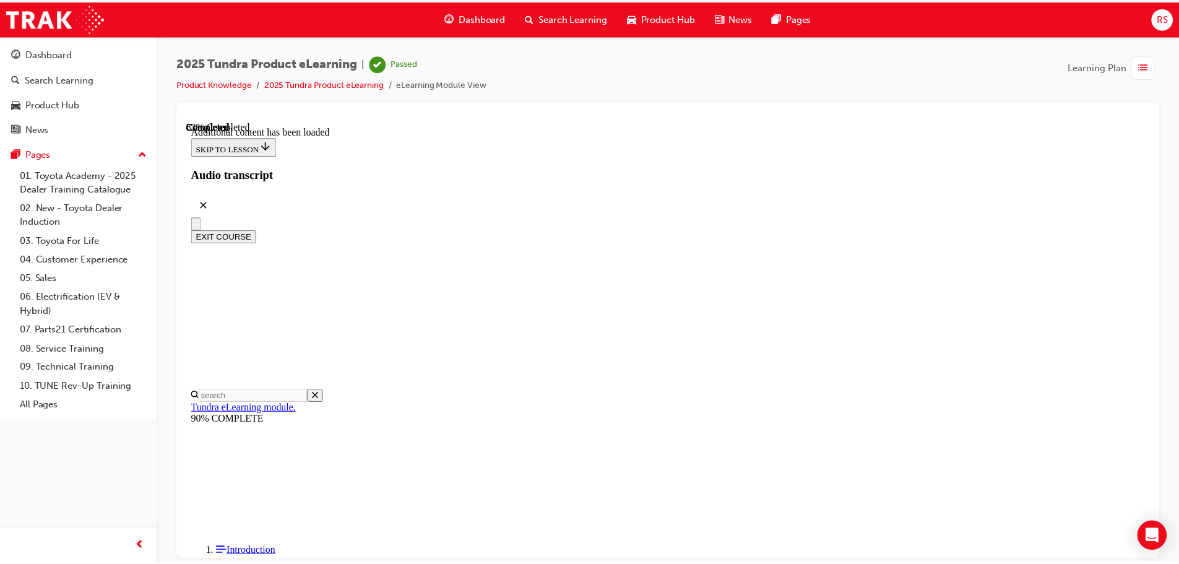
scroll to position [1586, 0]
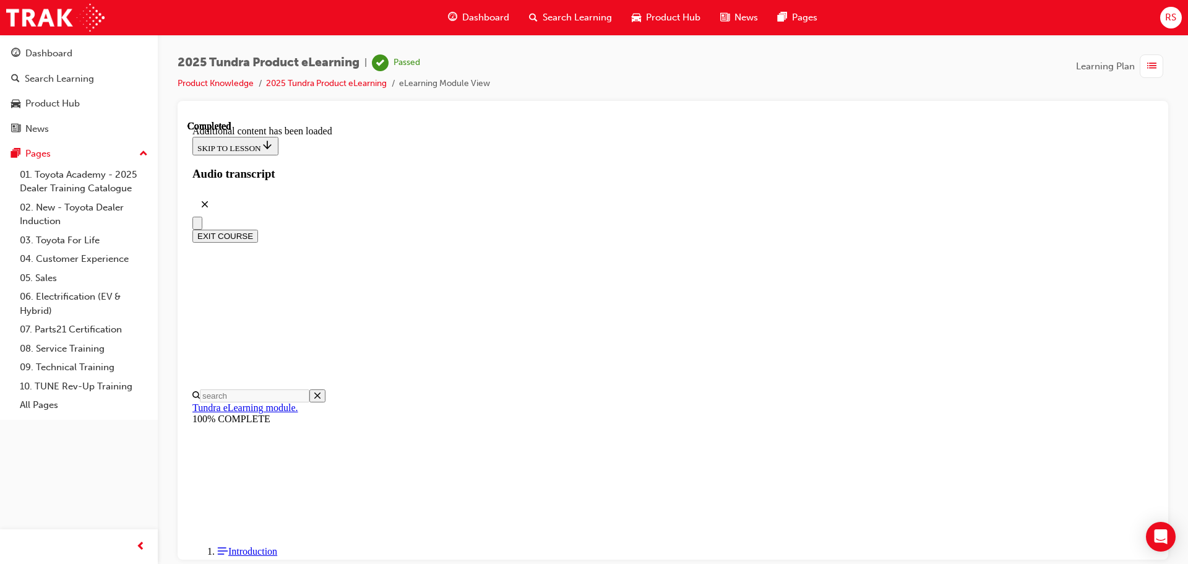
click at [481, 17] on span "Dashboard" at bounding box center [485, 18] width 47 height 14
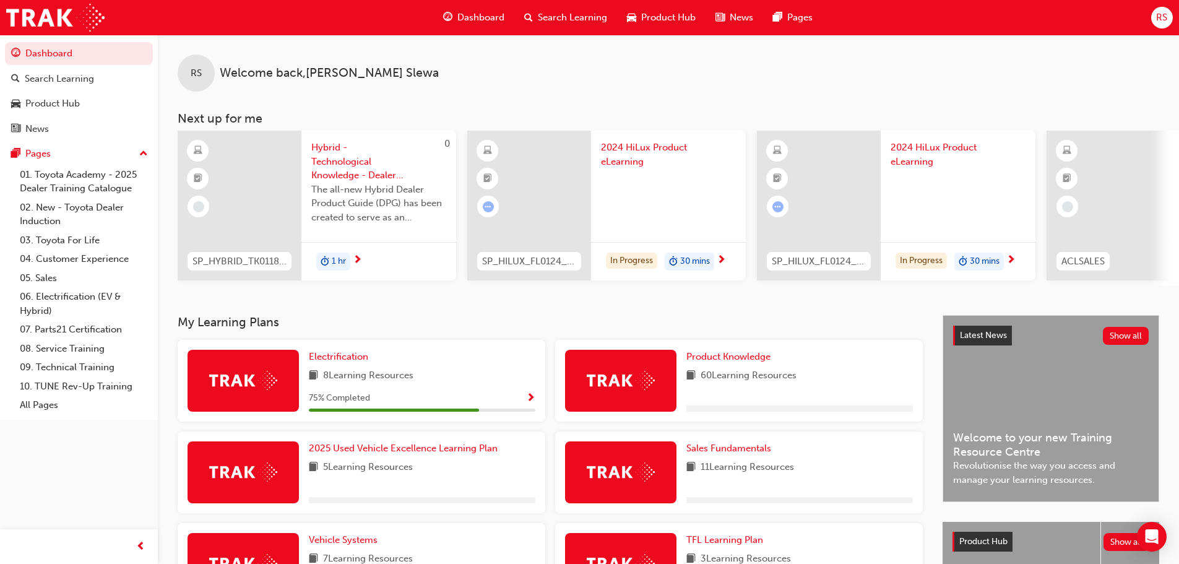
click at [481, 17] on span "Dashboard" at bounding box center [480, 18] width 47 height 14
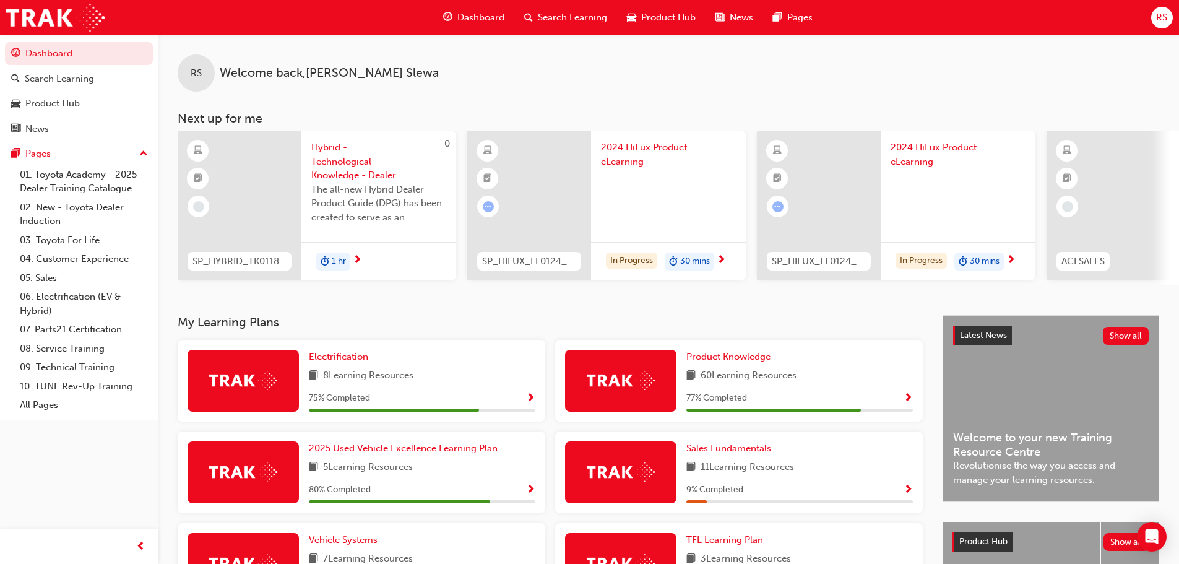
click at [481, 18] on span "Dashboard" at bounding box center [480, 18] width 47 height 14
